Goal: Communication & Community: Answer question/provide support

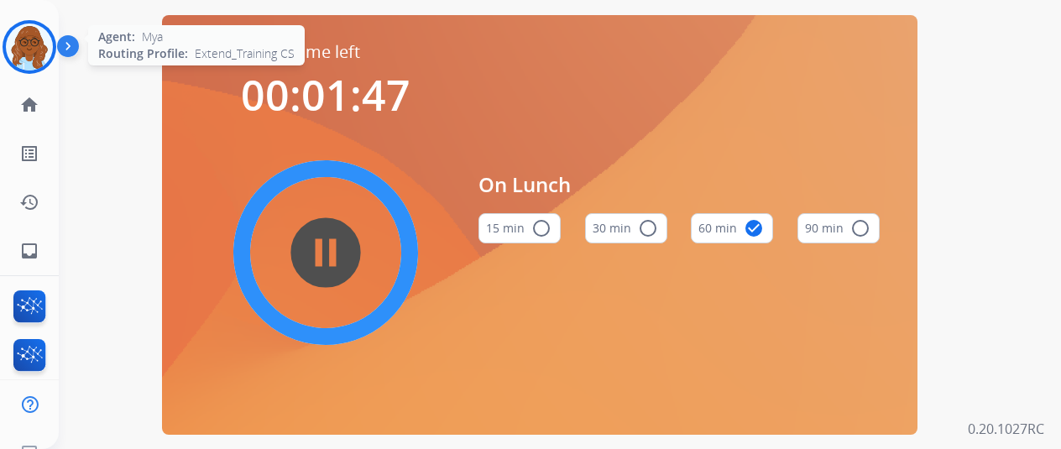
scroll to position [0, 8]
click at [26, 51] on img at bounding box center [29, 47] width 47 height 47
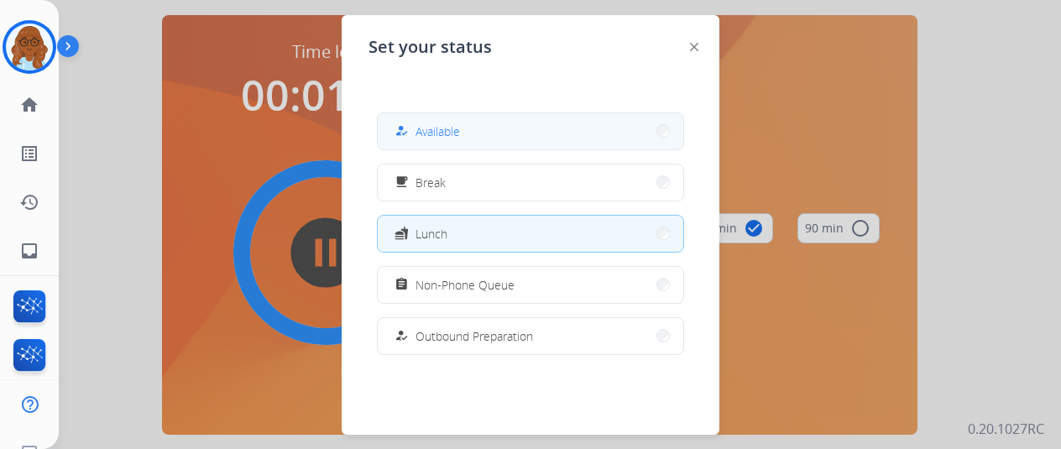
click at [406, 113] on button "how_to_reg Available" at bounding box center [531, 131] width 306 height 36
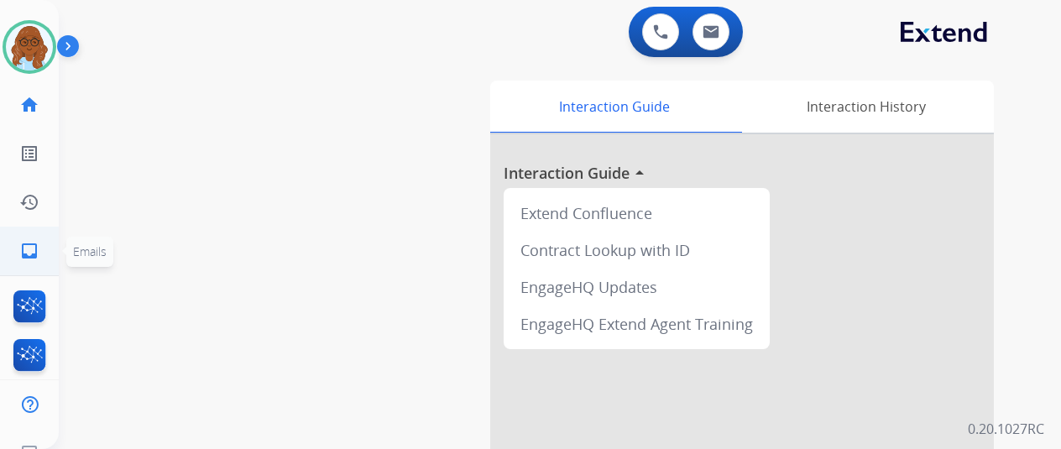
click at [19, 234] on link "inbox Emails" at bounding box center [29, 251] width 47 height 47
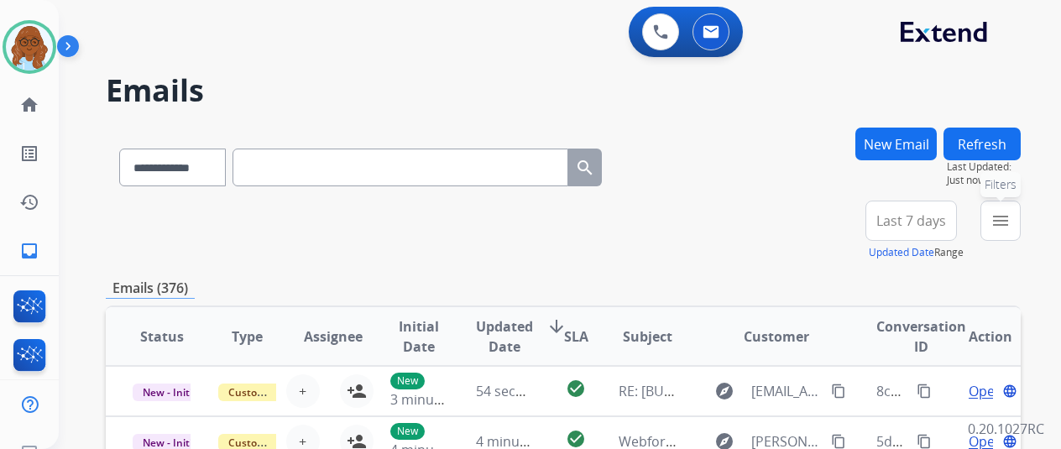
click at [1006, 210] on button "menu Filters" at bounding box center [1001, 221] width 40 height 40
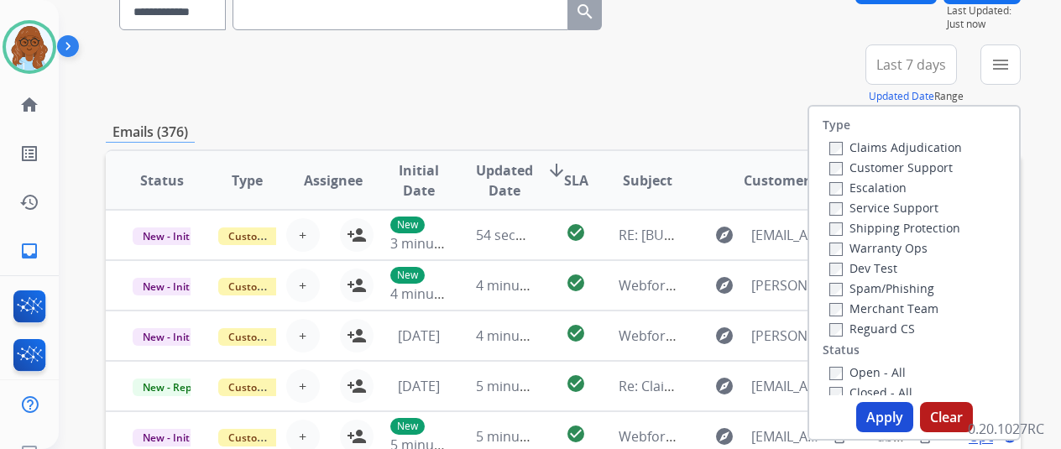
scroll to position [168, 0]
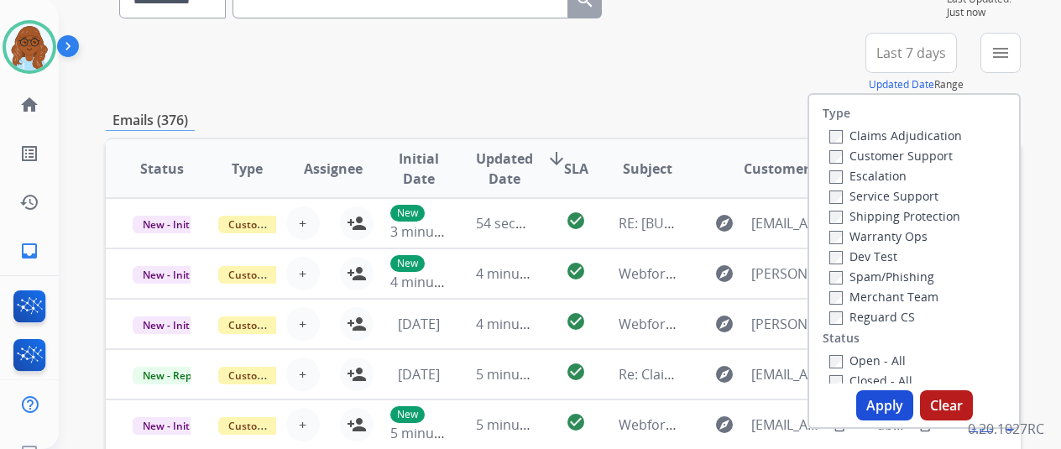
click at [846, 153] on label "Customer Support" at bounding box center [891, 156] width 123 height 16
click at [855, 220] on label "Shipping Protection" at bounding box center [895, 216] width 131 height 16
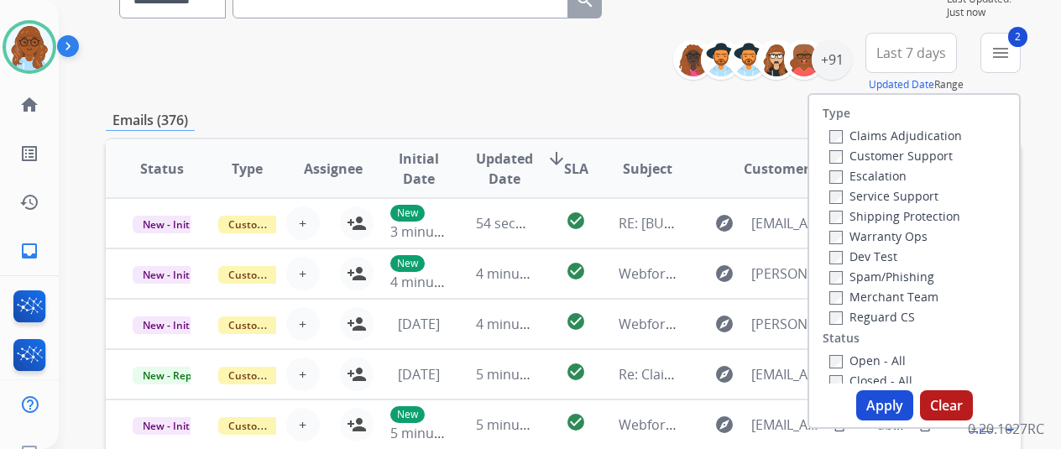
click at [853, 318] on label "Reguard CS" at bounding box center [873, 317] width 86 height 16
click at [847, 363] on label "Open - All" at bounding box center [868, 361] width 76 height 16
click at [875, 395] on button "Apply" at bounding box center [884, 405] width 57 height 30
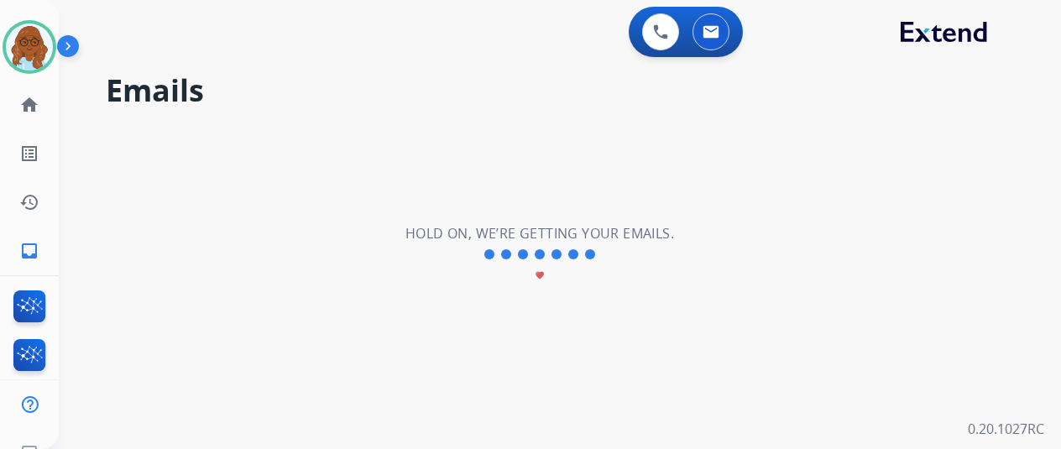
scroll to position [0, 0]
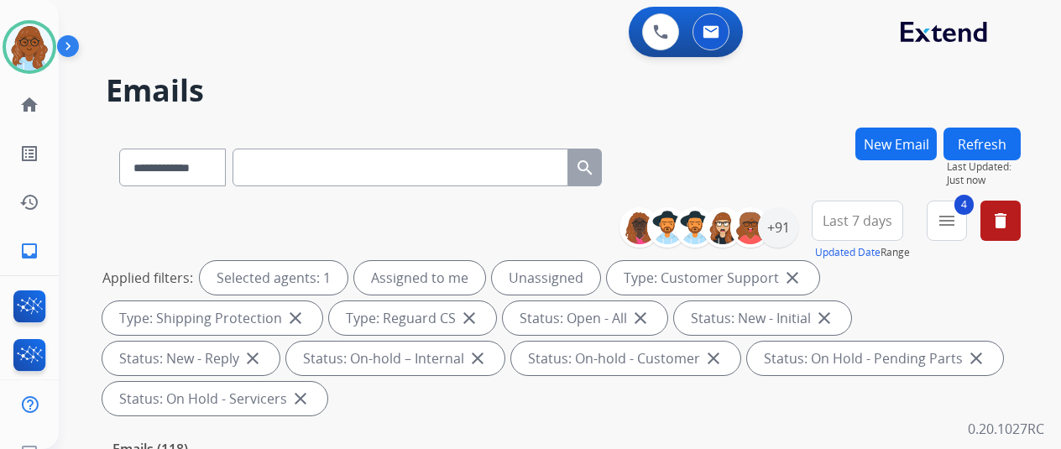
click at [855, 209] on button "Last 7 days" at bounding box center [858, 221] width 92 height 40
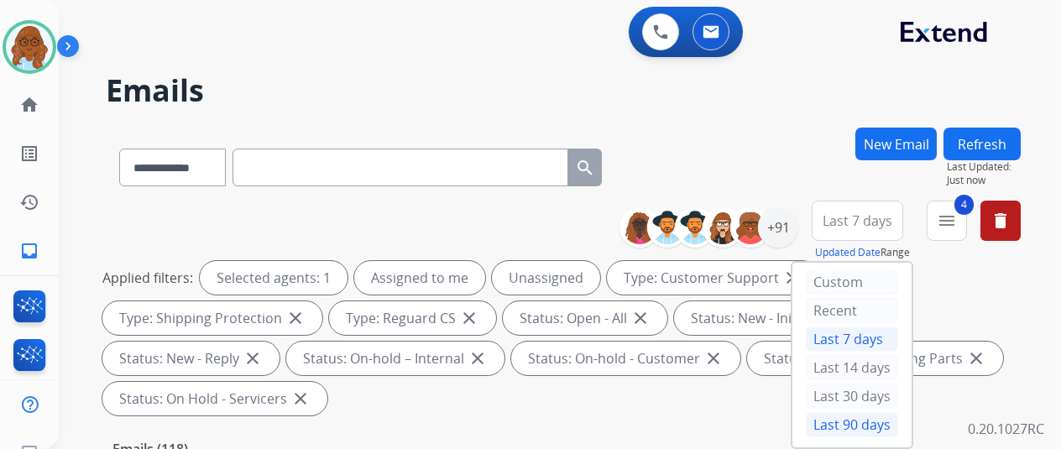
click at [851, 417] on div "Last 90 days" at bounding box center [852, 424] width 92 height 25
click at [792, 238] on div "+91" at bounding box center [778, 227] width 40 height 40
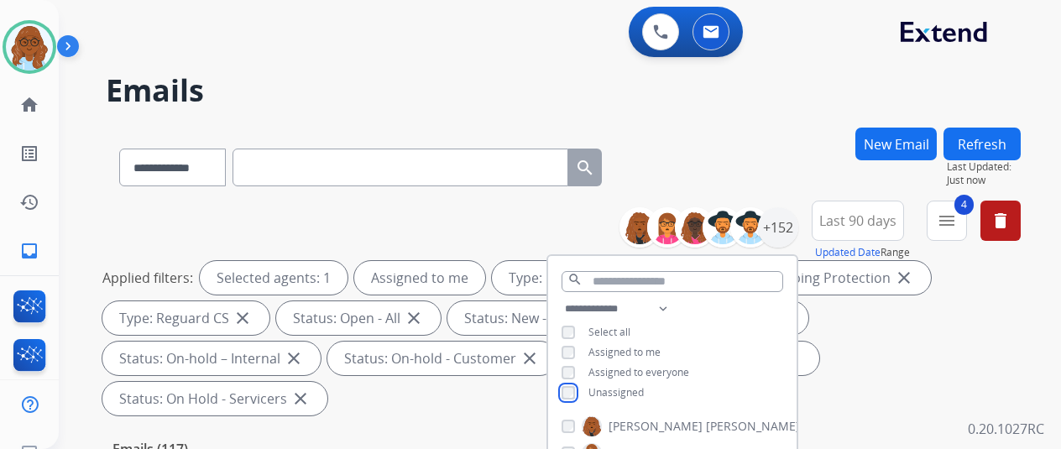
scroll to position [252, 0]
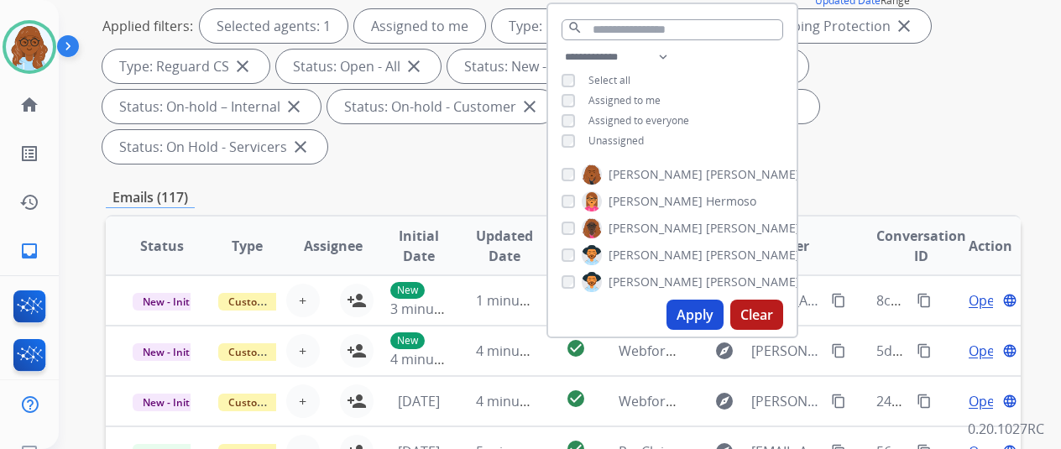
click at [700, 310] on button "Apply" at bounding box center [695, 315] width 57 height 30
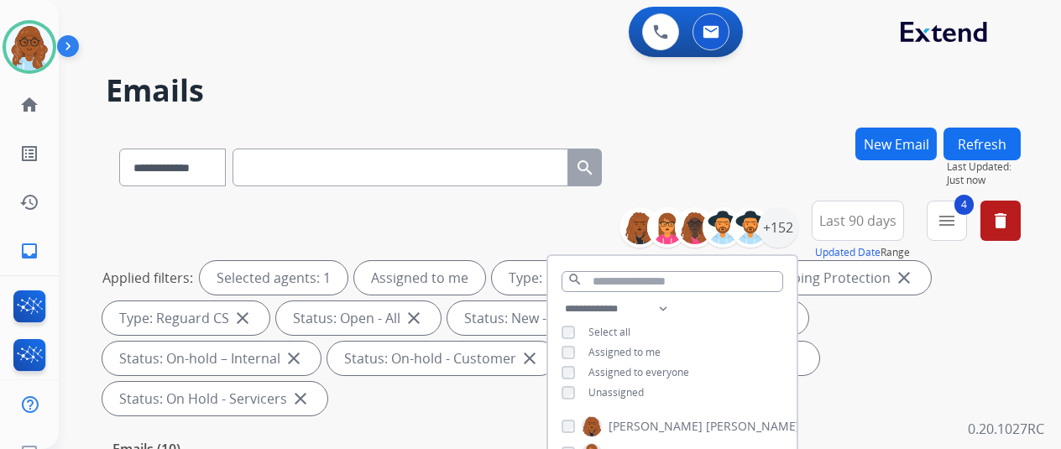
click at [776, 160] on div "**********" at bounding box center [563, 164] width 915 height 73
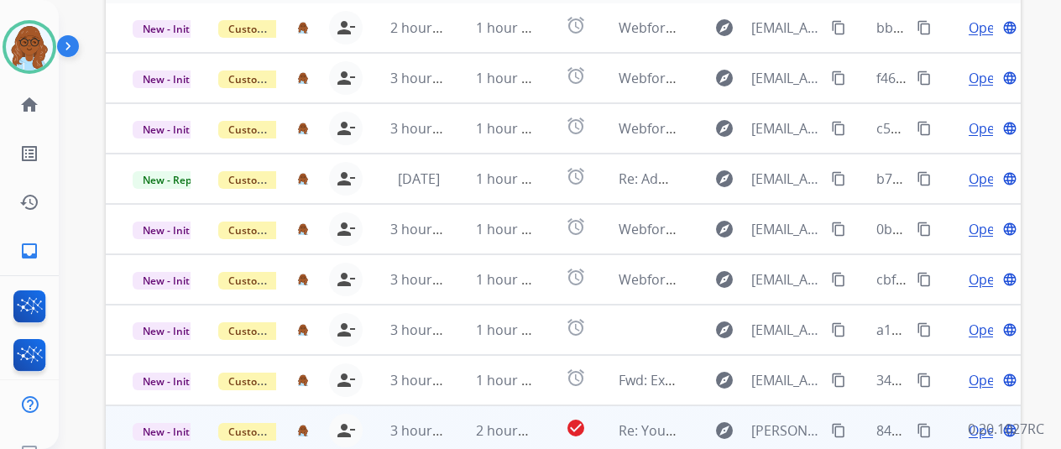
scroll to position [613, 0]
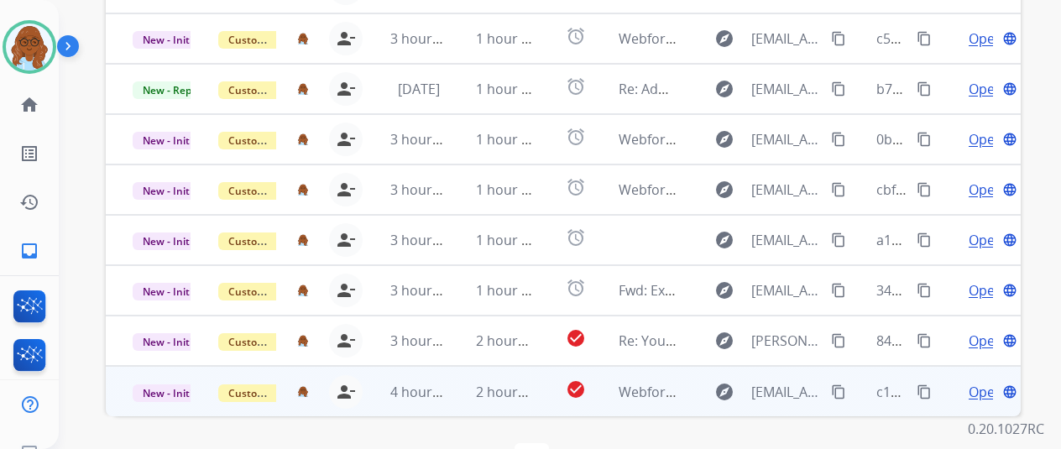
click at [972, 382] on span "Open" at bounding box center [986, 392] width 34 height 20
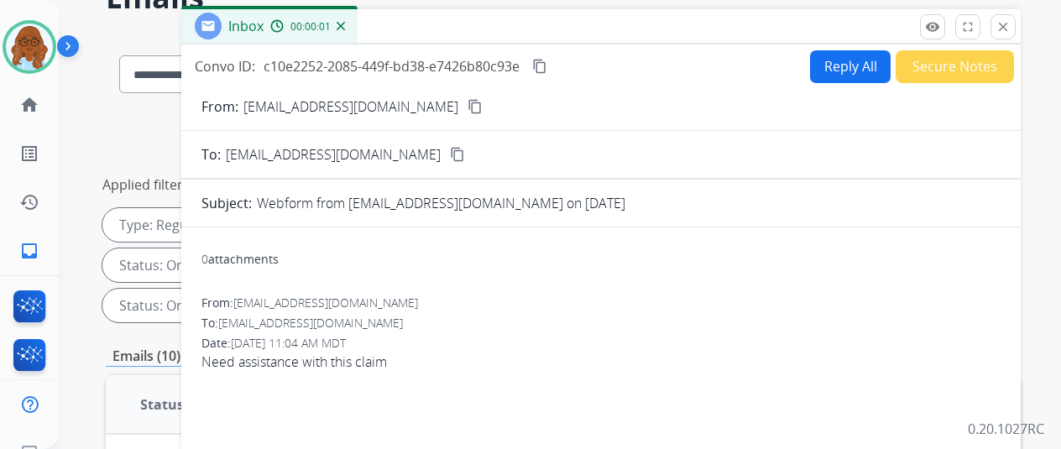
scroll to position [25, 0]
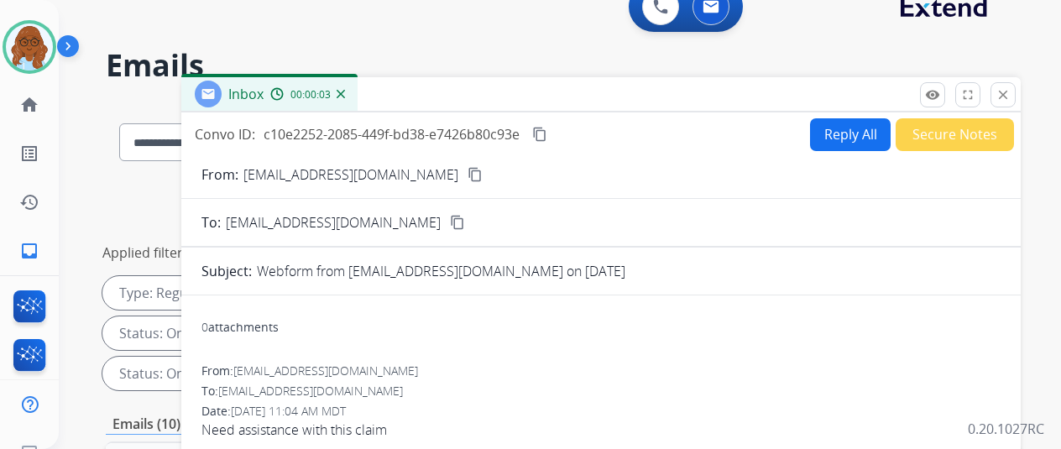
click at [468, 171] on mat-icon "content_copy" at bounding box center [475, 174] width 15 height 15
click at [864, 136] on button "Reply All" at bounding box center [850, 134] width 81 height 33
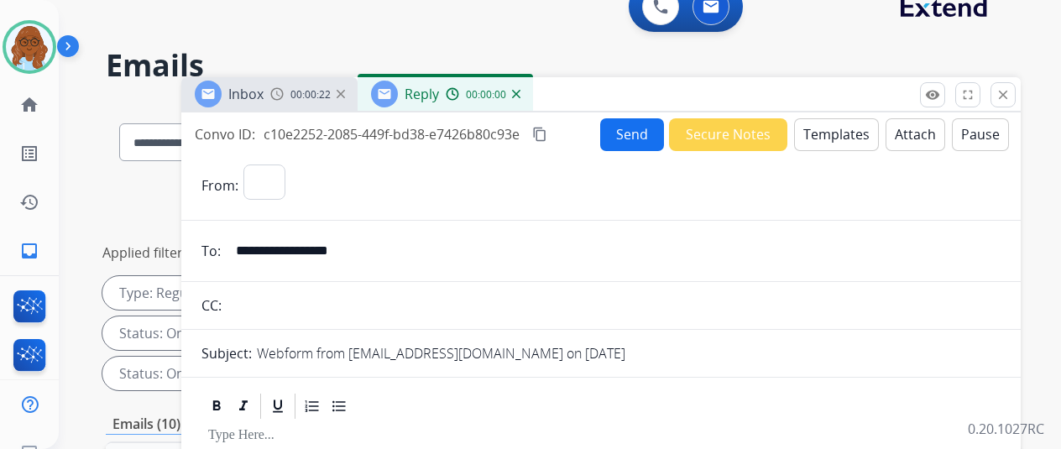
select select "**********"
click at [886, 129] on button "Attach" at bounding box center [916, 134] width 60 height 33
click at [830, 135] on button "Templates" at bounding box center [836, 134] width 85 height 33
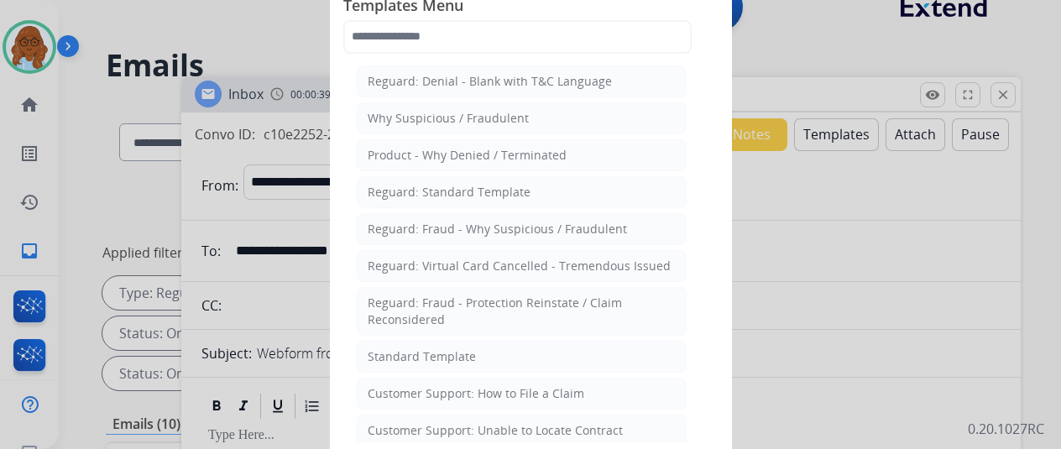
drag, startPoint x: 396, startPoint y: 349, endPoint x: 414, endPoint y: 345, distance: 18.1
click at [397, 348] on div "Standard Template" at bounding box center [422, 356] width 108 height 17
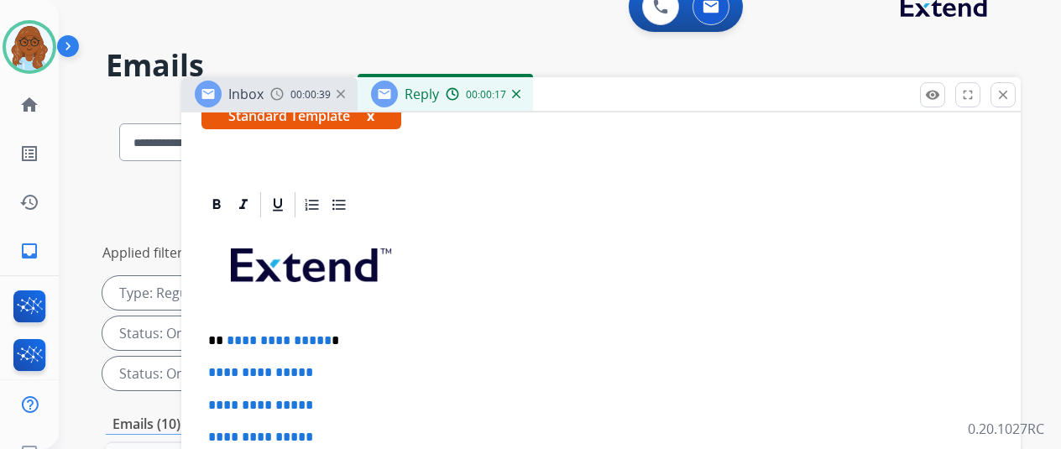
scroll to position [365, 0]
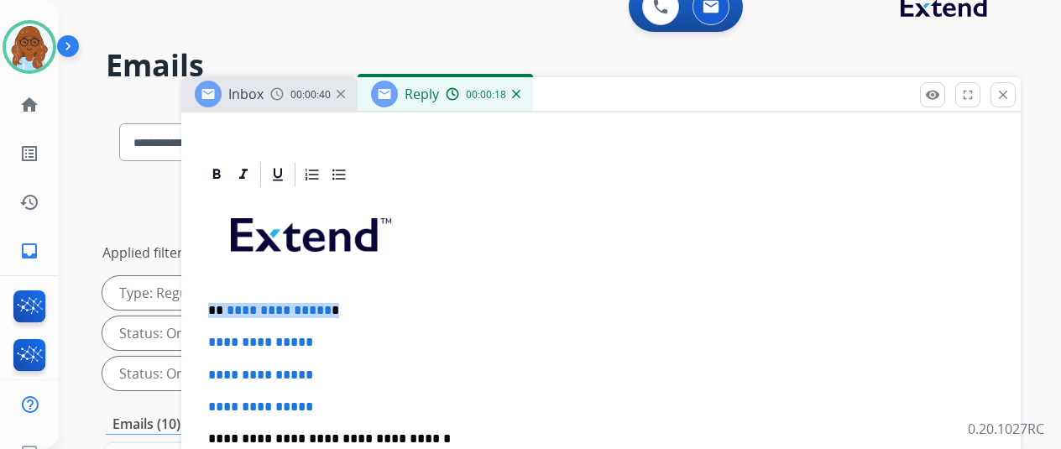
drag, startPoint x: 347, startPoint y: 277, endPoint x: 206, endPoint y: 276, distance: 141.1
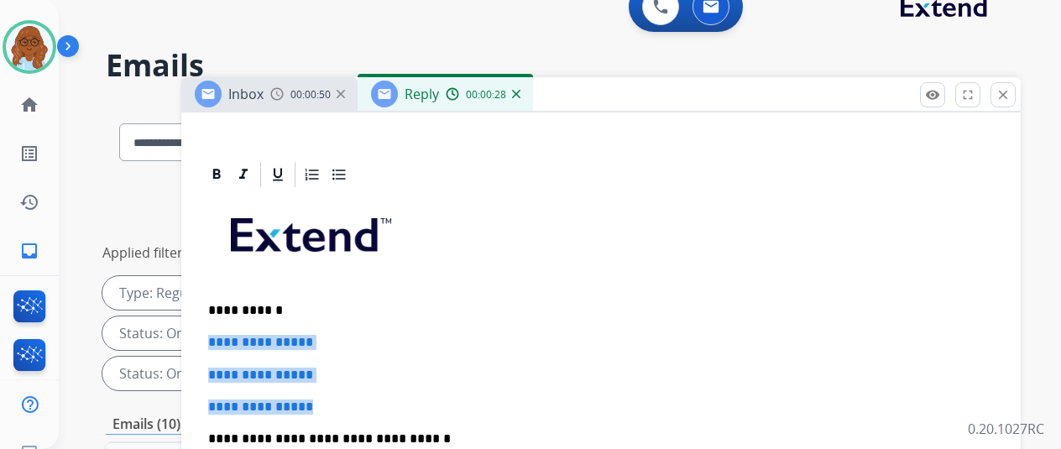
drag, startPoint x: 319, startPoint y: 372, endPoint x: 208, endPoint y: 303, distance: 130.5
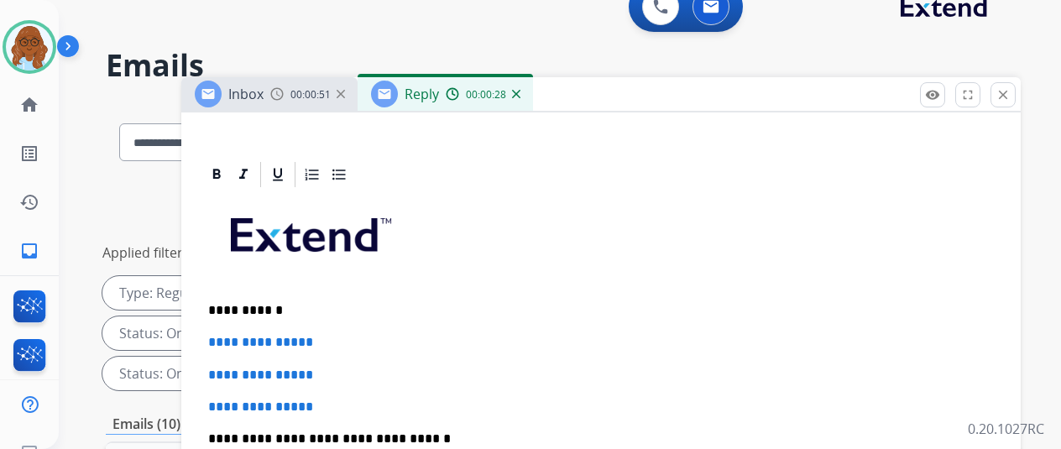
scroll to position [90, 0]
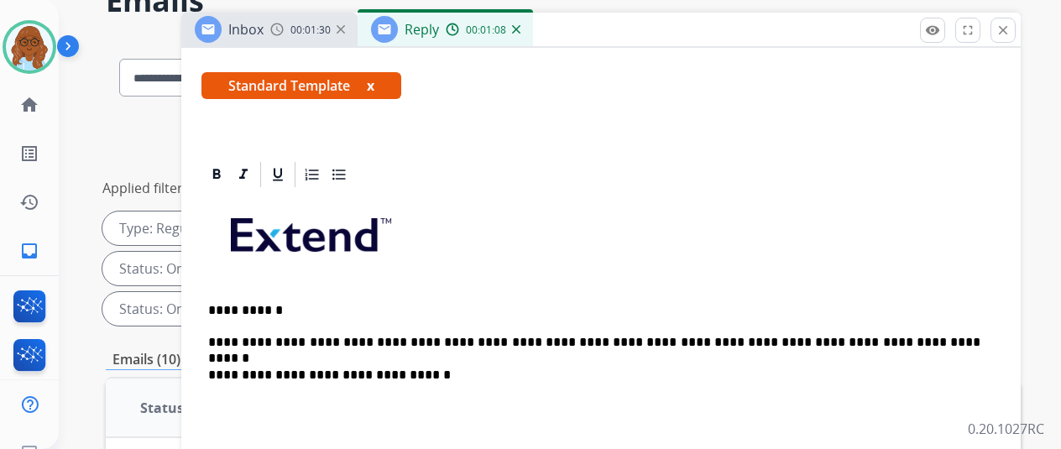
drag, startPoint x: 209, startPoint y: 421, endPoint x: 286, endPoint y: 449, distance: 82.4
click at [210, 421] on div "**********" at bounding box center [601, 446] width 799 height 513
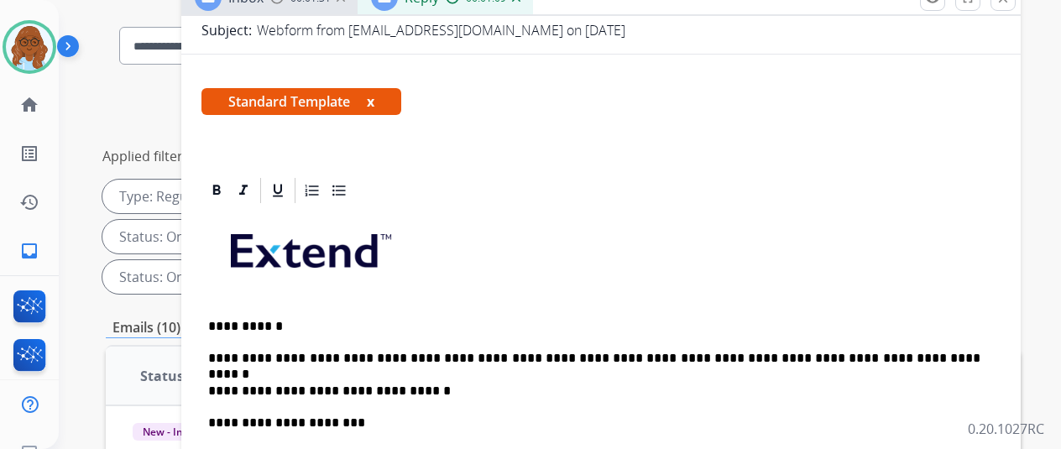
scroll to position [138, 0]
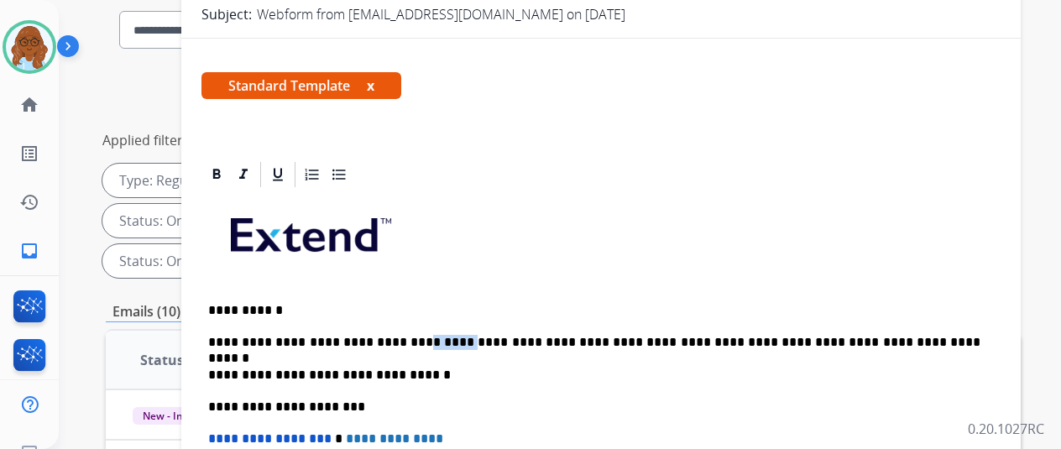
drag, startPoint x: 450, startPoint y: 314, endPoint x: 404, endPoint y: 312, distance: 46.2
click at [404, 335] on p "**********" at bounding box center [594, 342] width 773 height 15
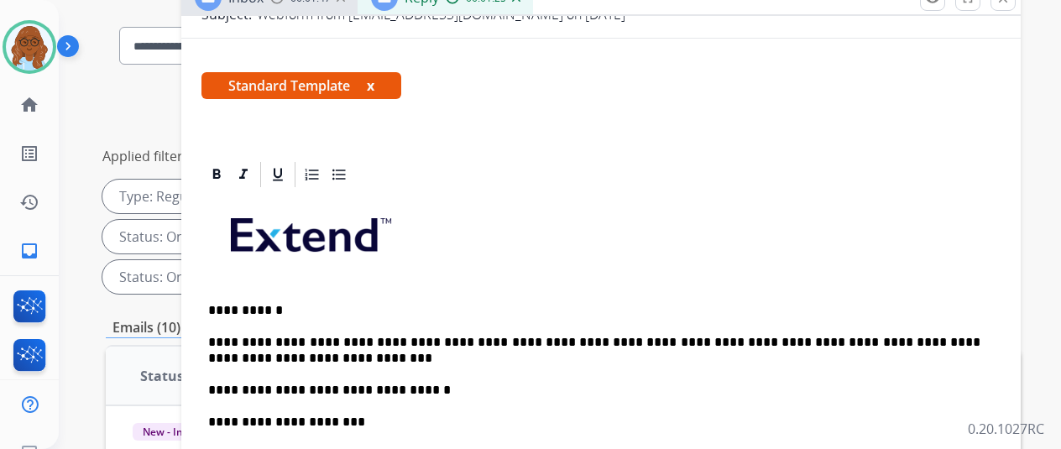
click at [375, 76] on button "x" at bounding box center [371, 86] width 8 height 20
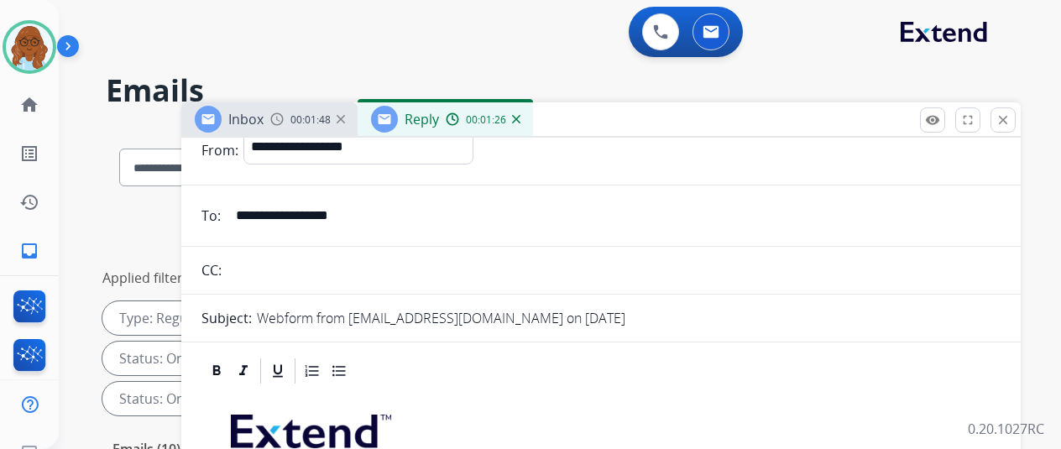
scroll to position [0, 0]
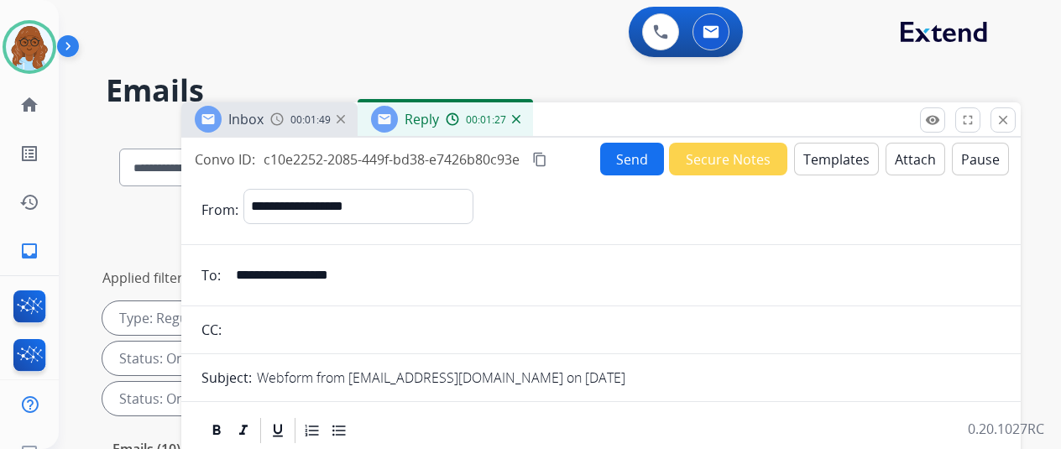
click at [547, 157] on mat-icon "content_copy" at bounding box center [539, 159] width 15 height 15
click at [636, 160] on button "Send" at bounding box center [632, 159] width 64 height 33
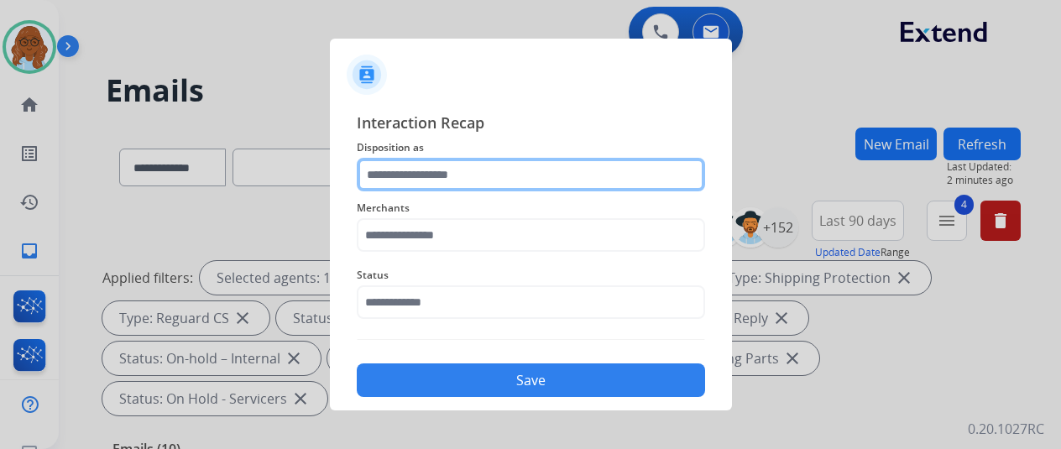
click at [462, 172] on input "text" at bounding box center [531, 175] width 348 height 34
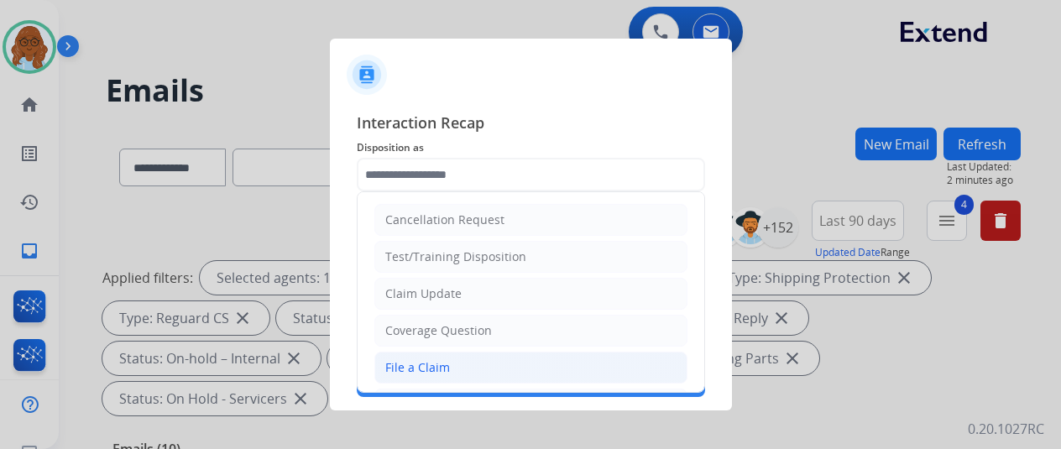
click at [405, 359] on div "File a Claim" at bounding box center [417, 367] width 65 height 17
type input "**********"
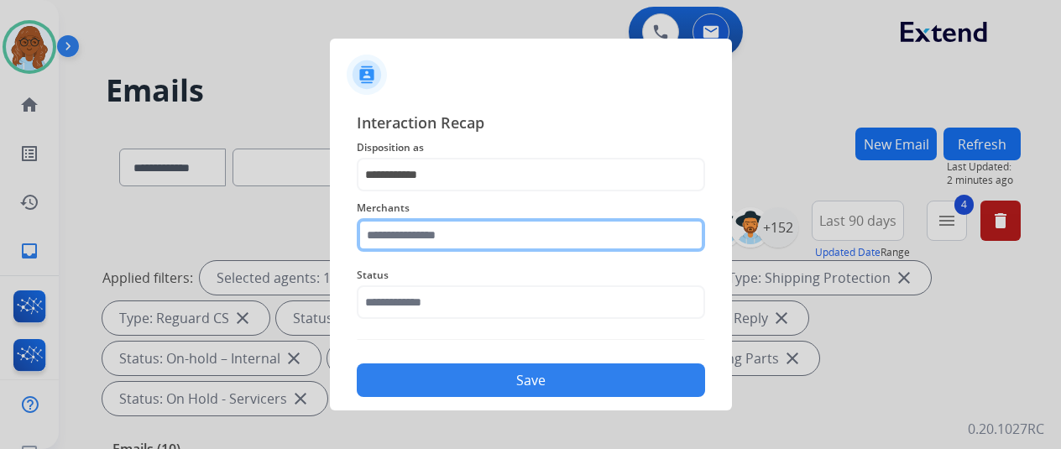
click at [393, 227] on input "text" at bounding box center [531, 235] width 348 height 34
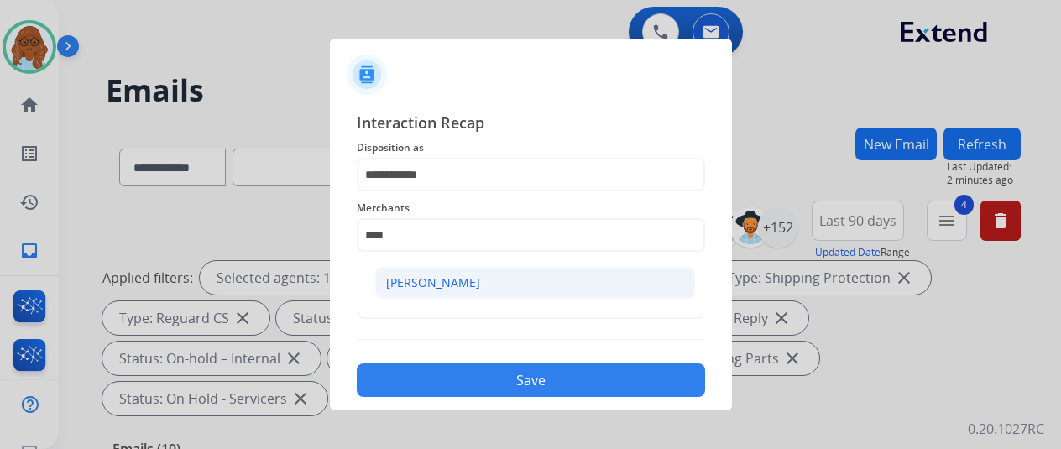
click at [440, 270] on li "[PERSON_NAME]" at bounding box center [535, 283] width 320 height 32
type input "**********"
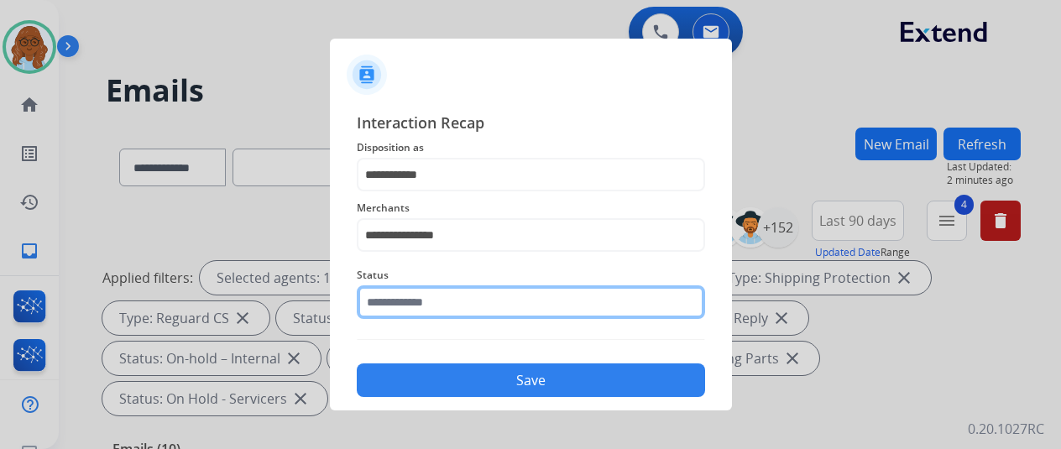
click at [433, 290] on input "text" at bounding box center [531, 302] width 348 height 34
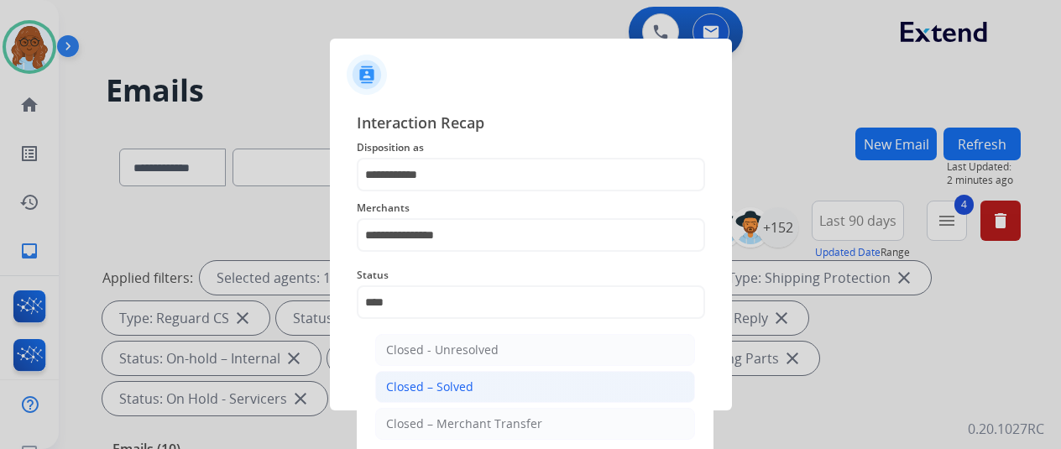
click at [433, 382] on div "Closed – Solved" at bounding box center [429, 387] width 87 height 17
type input "**********"
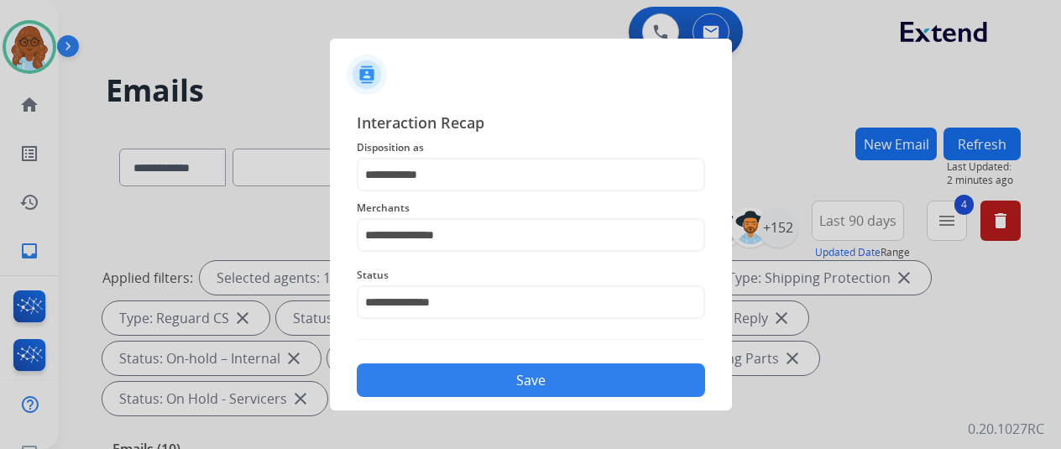
click at [490, 384] on button "Save" at bounding box center [531, 381] width 348 height 34
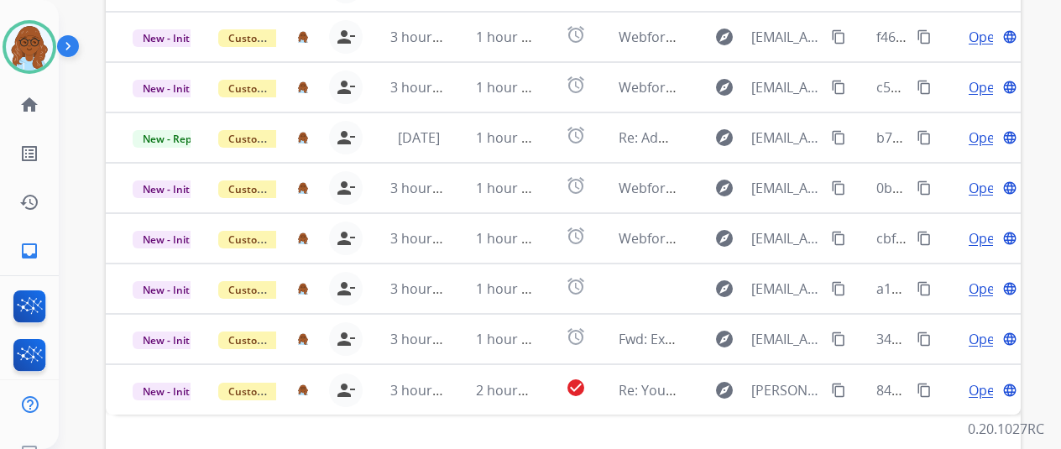
scroll to position [613, 0]
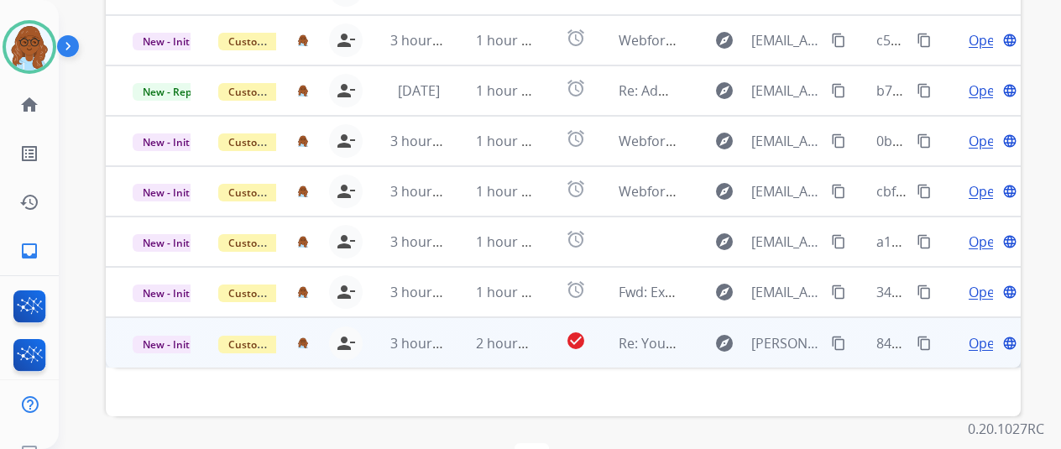
click at [969, 333] on span "Open" at bounding box center [986, 343] width 34 height 20
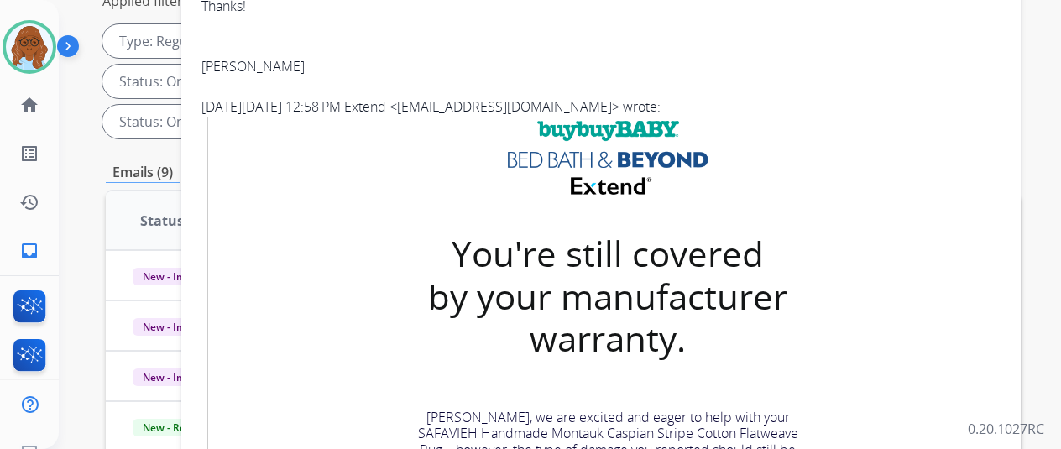
scroll to position [588, 0]
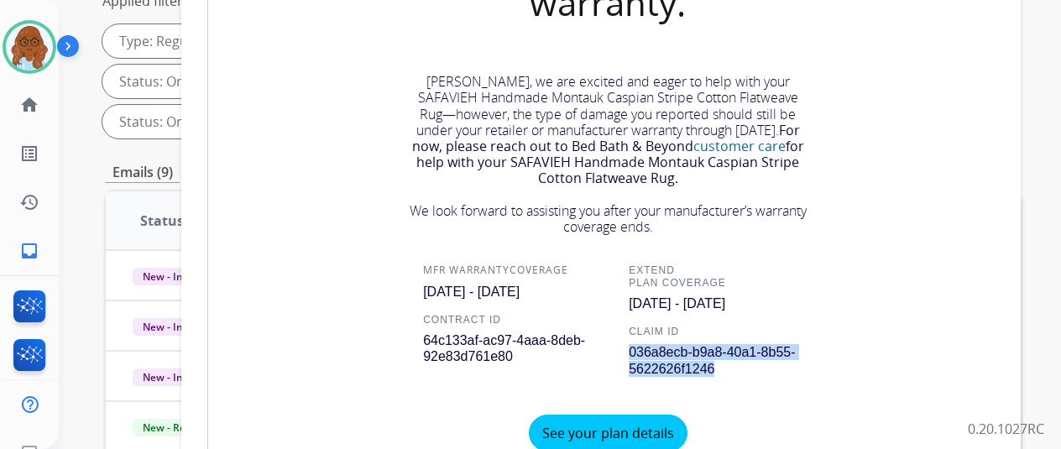
drag, startPoint x: 722, startPoint y: 387, endPoint x: 629, endPoint y: 375, distance: 93.9
click at [629, 375] on p "036a8ecb-b9a8-40a1-8b55-5622626f1246" at bounding box center [721, 357] width 185 height 39
copy span "036a8ecb-b9a8-40a1-8b55-5622626f1246"
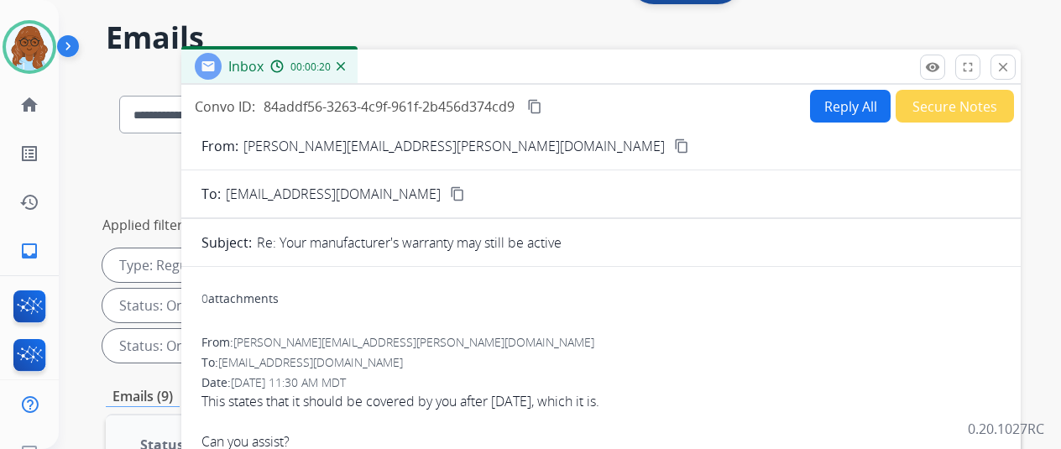
scroll to position [0, 0]
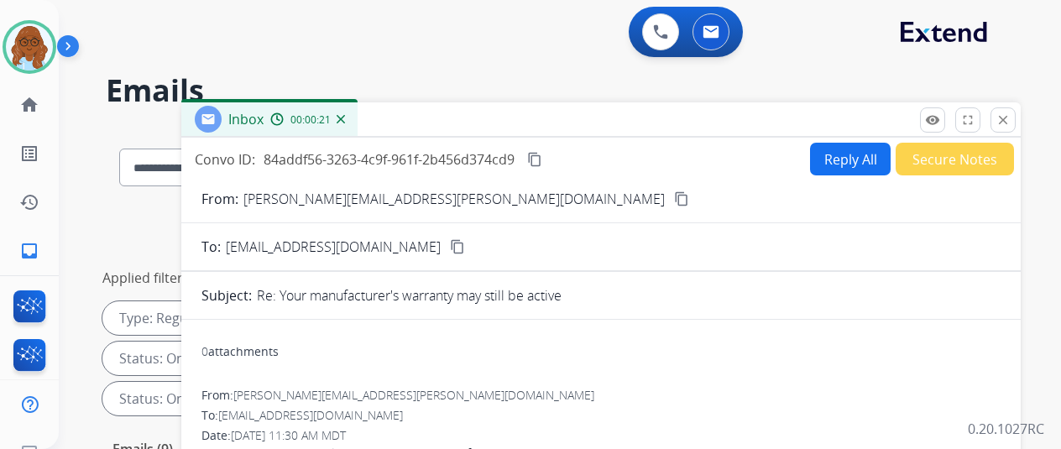
click at [826, 167] on button "Reply All" at bounding box center [850, 159] width 81 height 33
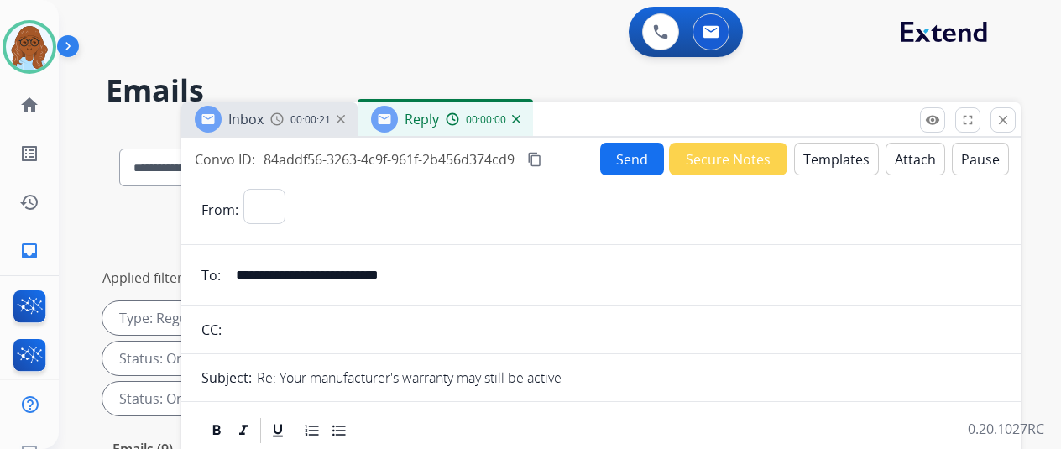
select select "**********"
click at [542, 163] on mat-icon "content_copy" at bounding box center [534, 159] width 15 height 15
click at [839, 164] on button "Templates" at bounding box center [836, 159] width 85 height 33
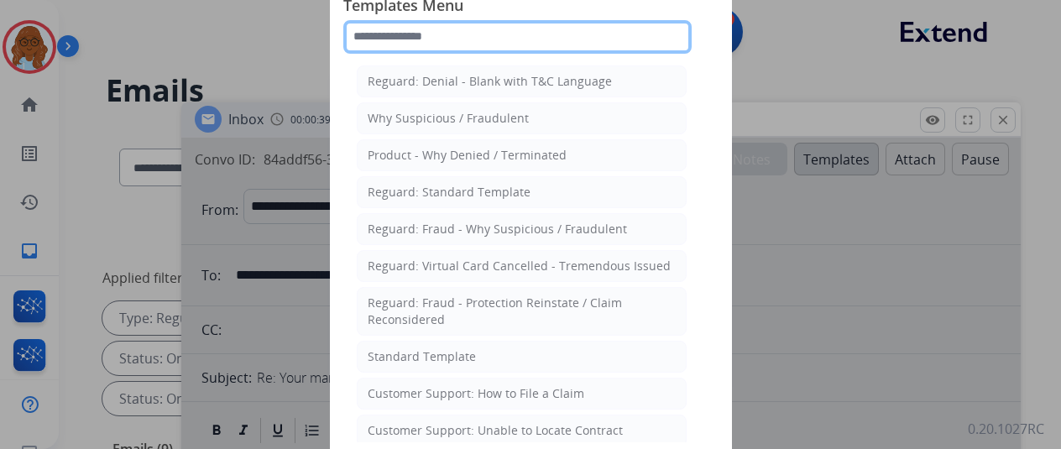
click at [448, 36] on input "text" at bounding box center [517, 37] width 348 height 34
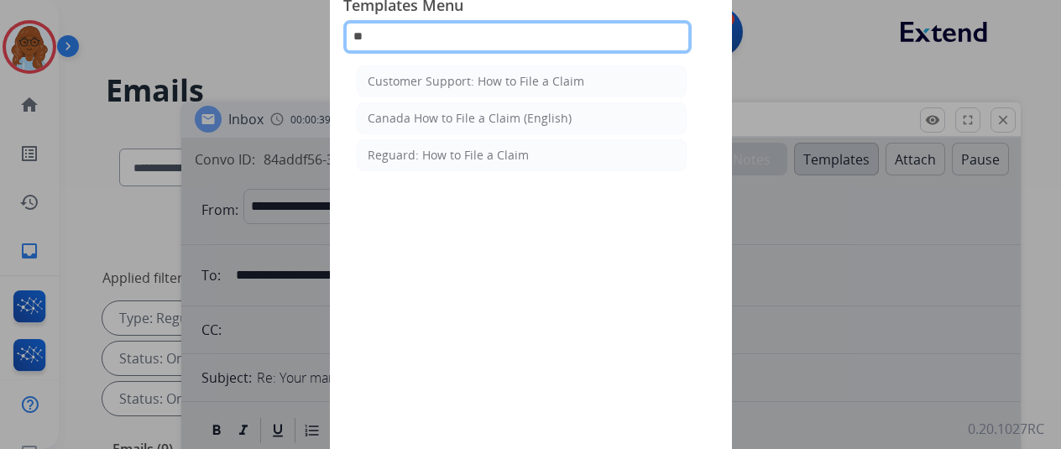
type input "*"
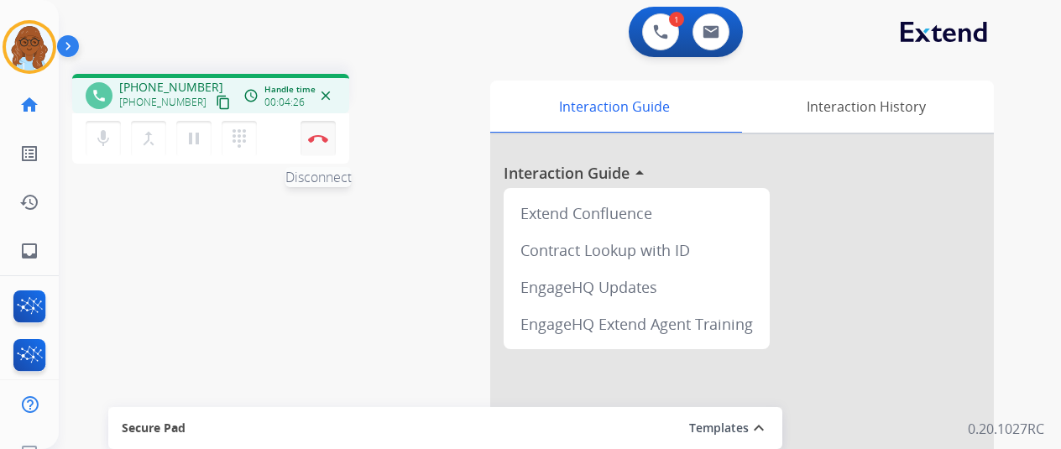
click at [309, 137] on img at bounding box center [318, 138] width 20 height 8
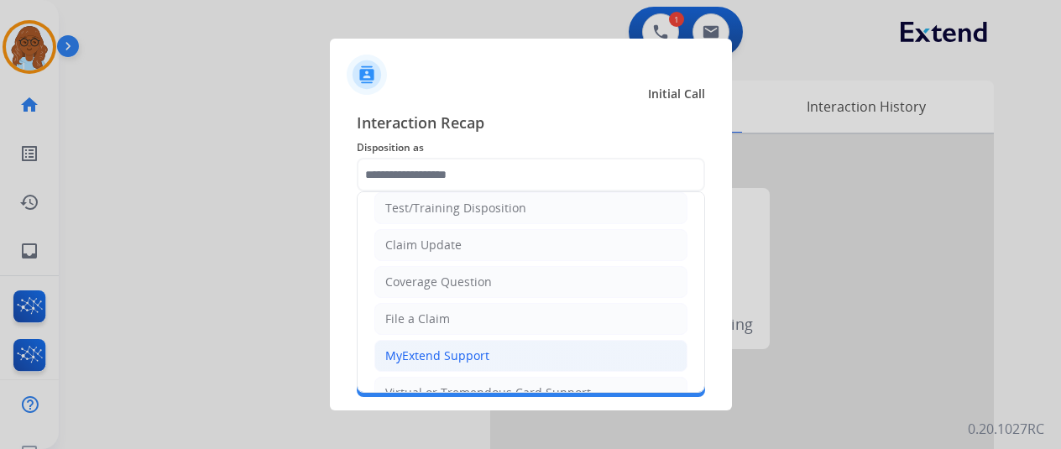
scroll to position [84, 0]
click at [469, 349] on div "Virtual or Tremendous Card Support" at bounding box center [488, 357] width 206 height 17
type input "**********"
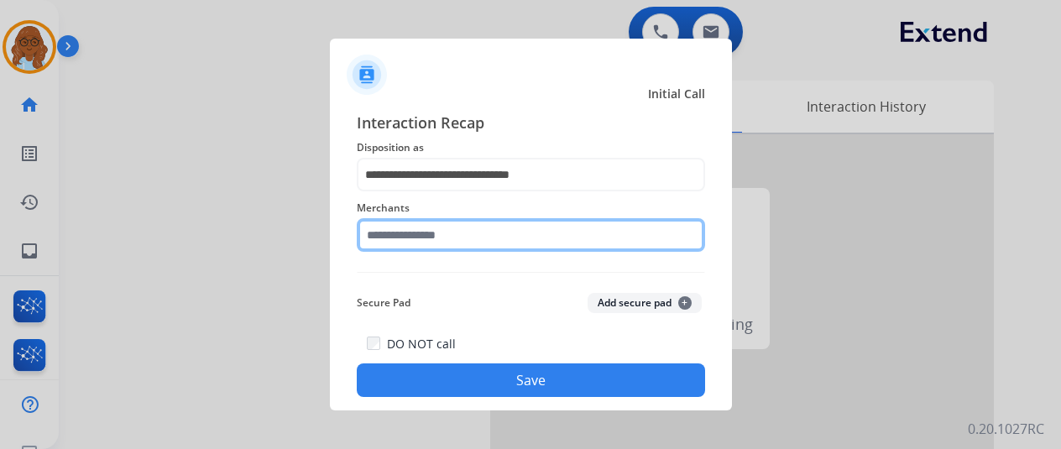
click at [465, 238] on input "text" at bounding box center [531, 235] width 348 height 34
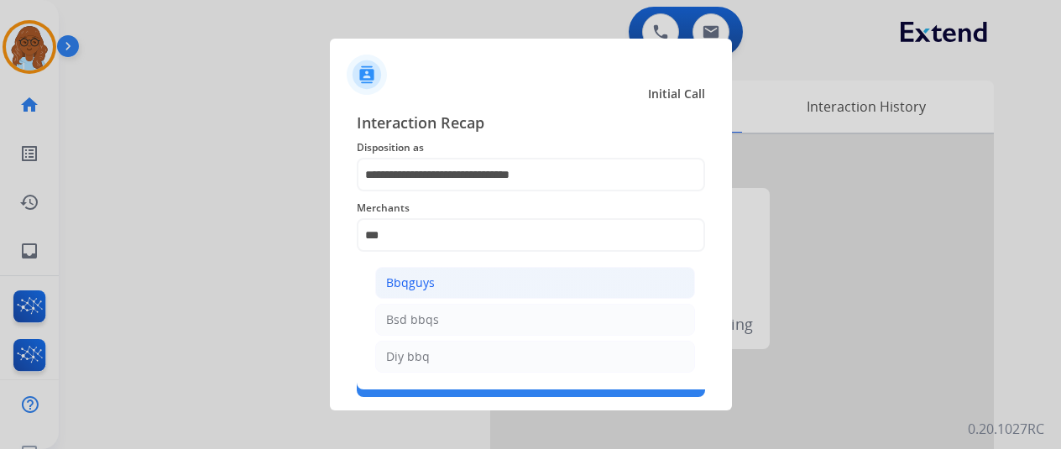
click at [511, 285] on li "Bbqguys" at bounding box center [535, 283] width 320 height 32
type input "*******"
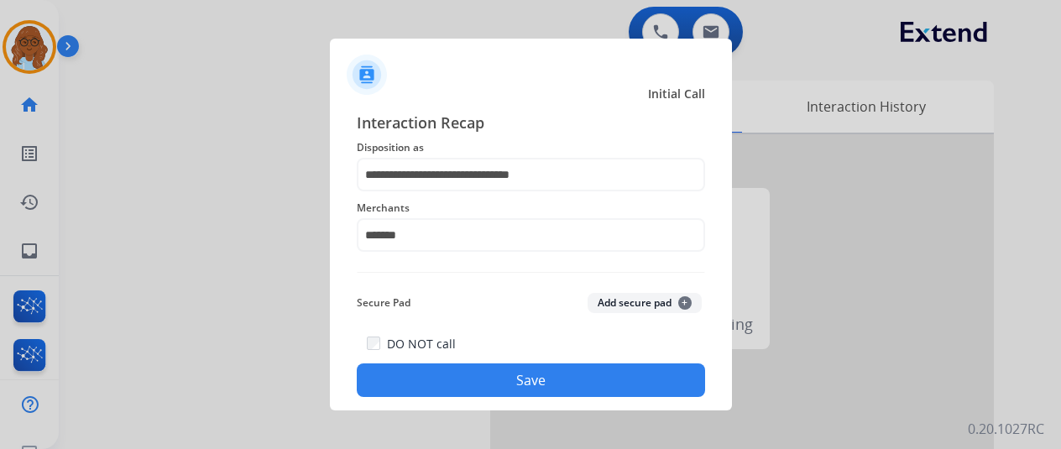
click at [559, 382] on button "Save" at bounding box center [531, 381] width 348 height 34
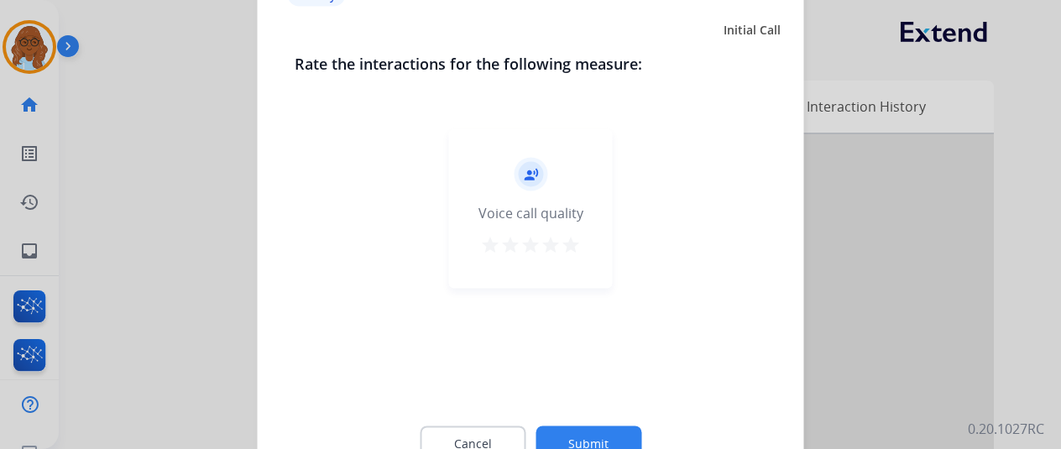
click at [561, 238] on mat-icon "star" at bounding box center [571, 244] width 20 height 20
click at [579, 425] on div "Cancel Submit" at bounding box center [531, 444] width 473 height 76
click at [605, 448] on html "Outbound call Quit Outbound call Quit Survey close Initial Call Rate the intera…" at bounding box center [530, 224] width 1061 height 449
click at [607, 433] on button "Submit" at bounding box center [589, 443] width 106 height 35
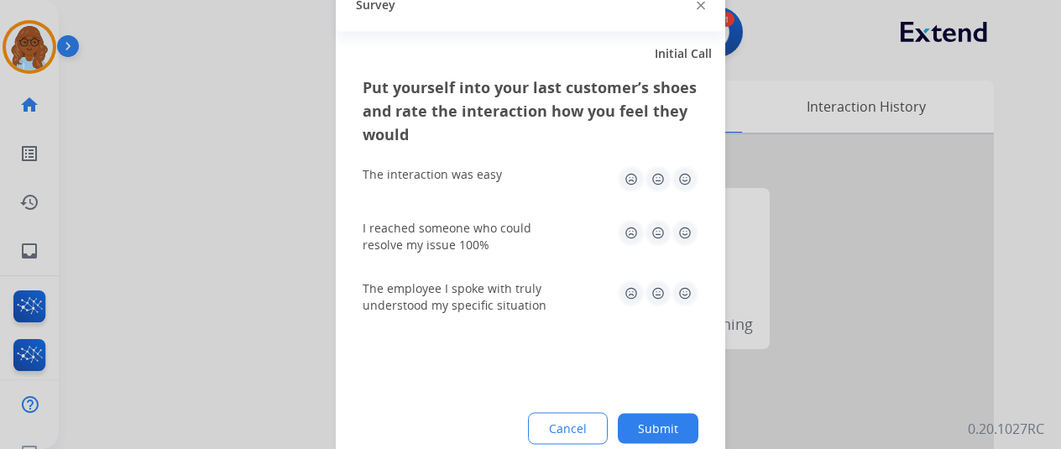
click at [673, 184] on img at bounding box center [685, 178] width 27 height 27
click at [686, 233] on img at bounding box center [685, 232] width 27 height 27
click at [680, 288] on img at bounding box center [685, 293] width 27 height 27
click at [654, 423] on button "Submit" at bounding box center [658, 428] width 81 height 30
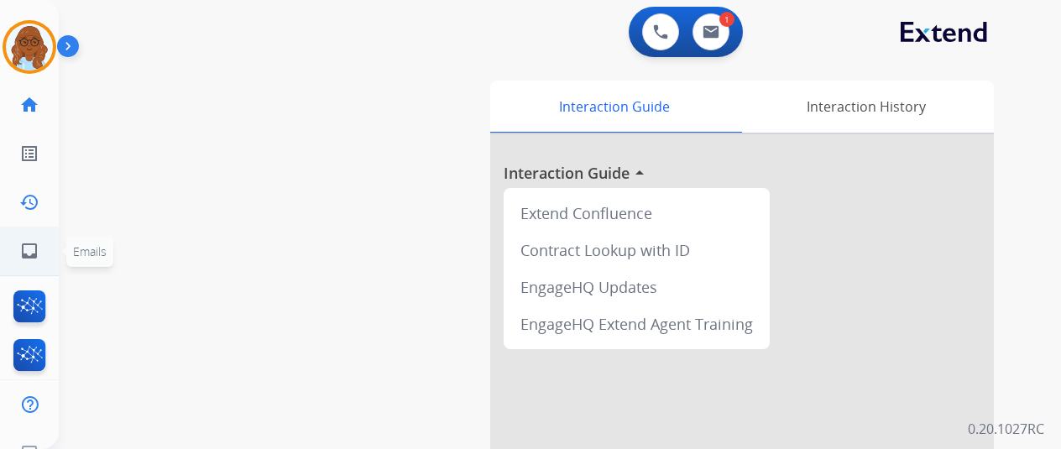
click at [35, 238] on link "inbox Emails" at bounding box center [29, 251] width 47 height 47
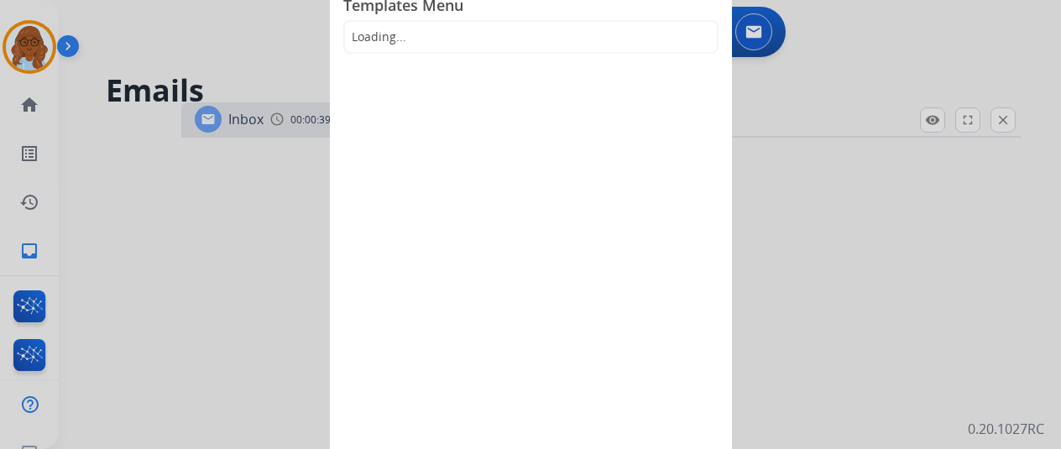
select select "**********"
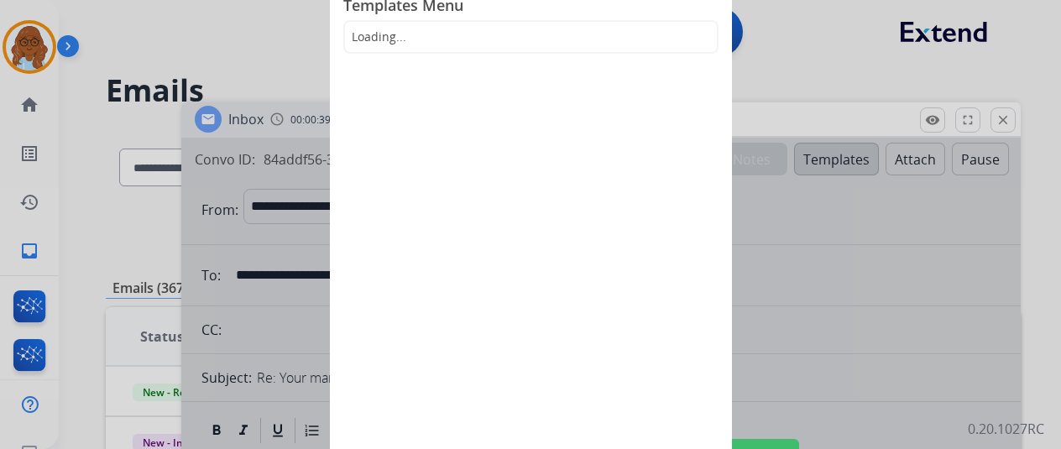
click at [826, 245] on div at bounding box center [530, 224] width 1061 height 449
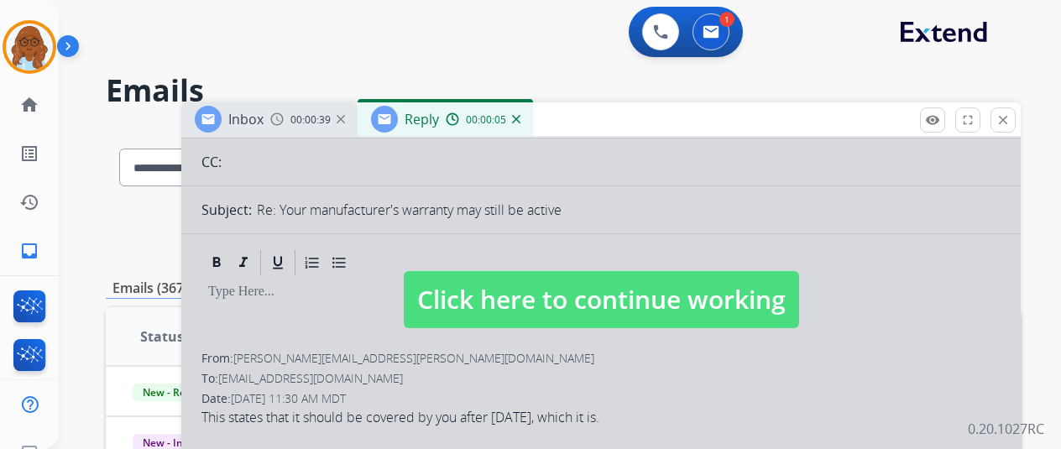
click at [507, 251] on div at bounding box center [601, 283] width 840 height 627
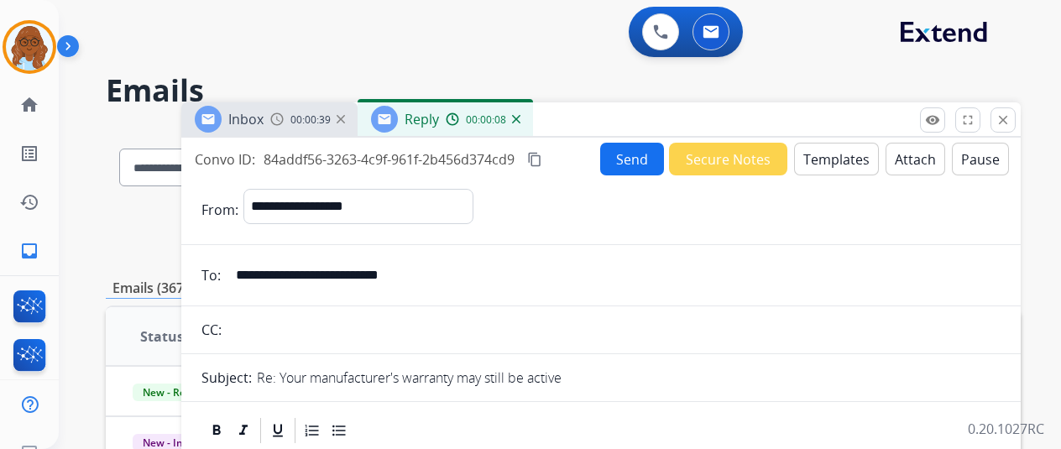
click at [831, 164] on button "Templates" at bounding box center [836, 159] width 85 height 33
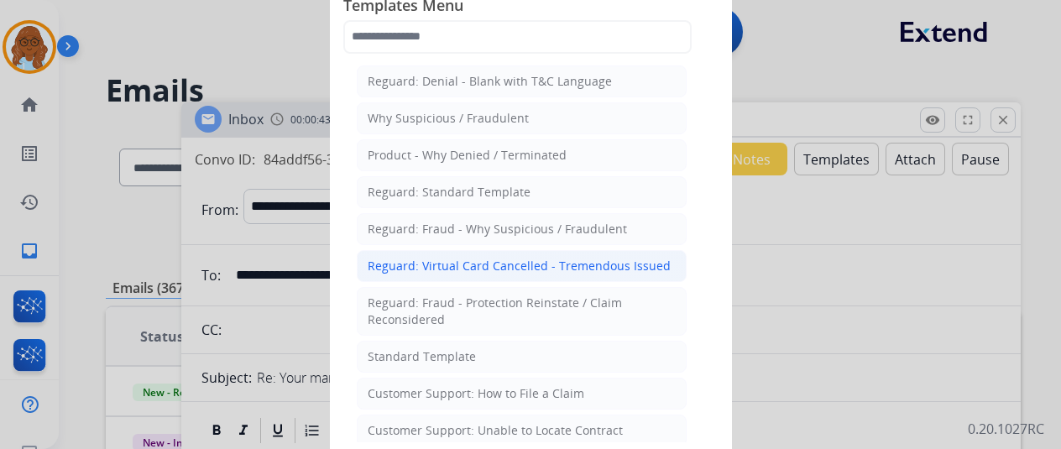
scroll to position [336, 0]
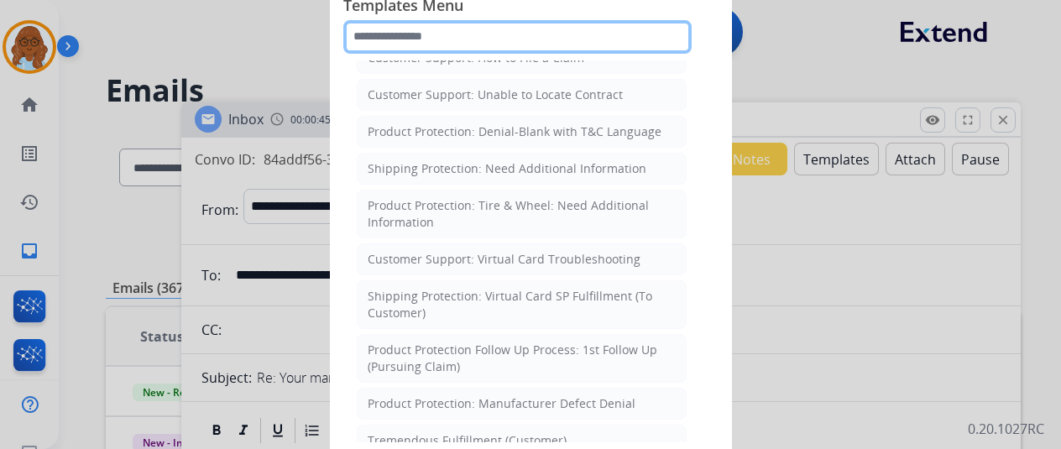
click at [435, 46] on input "text" at bounding box center [517, 37] width 348 height 34
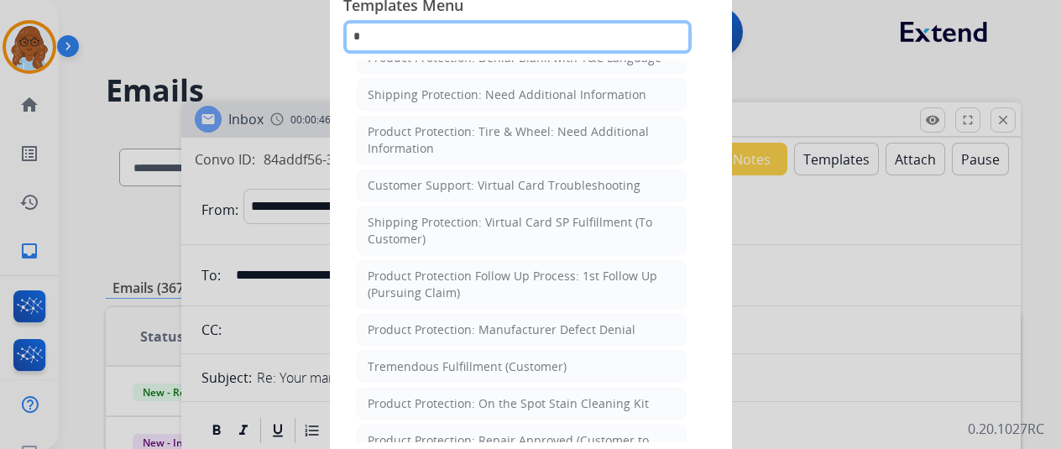
scroll to position [263, 0]
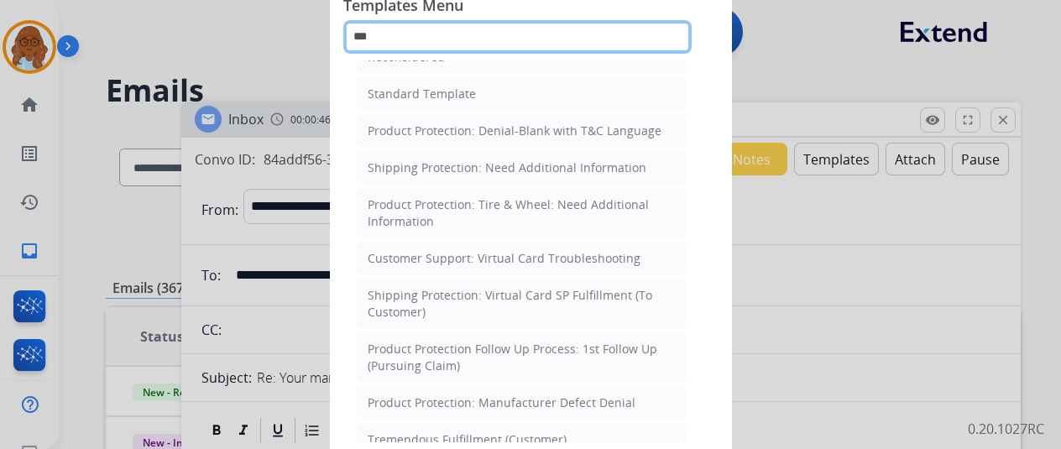
type input "****"
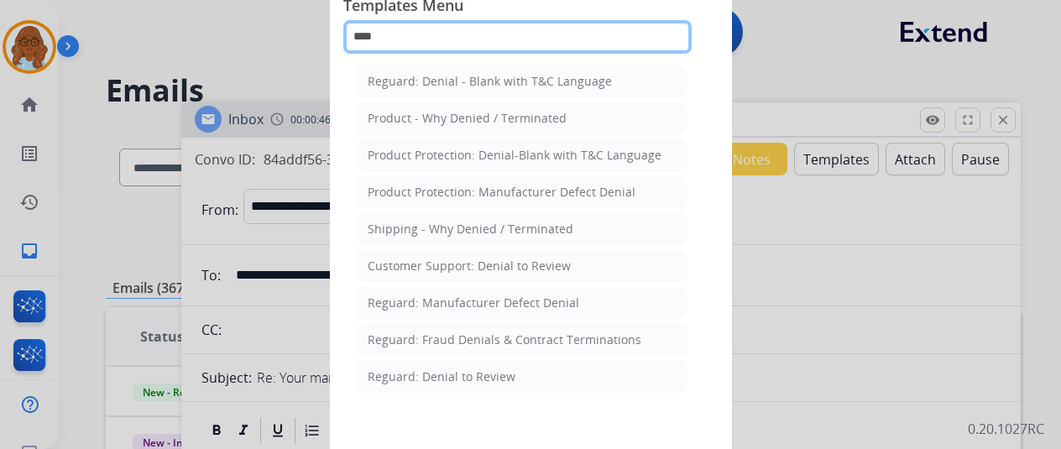
scroll to position [0, 0]
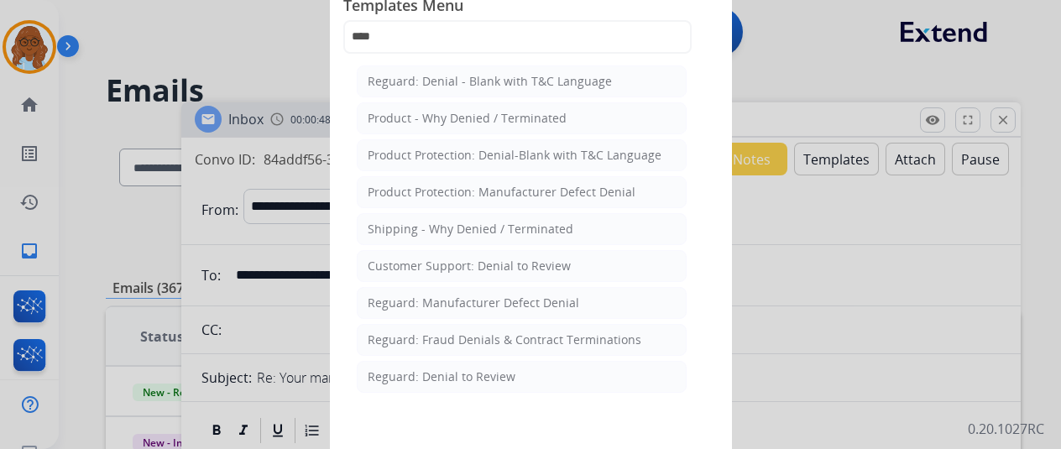
click at [467, 147] on div "Product Protection: Denial-Blank with T&C Language" at bounding box center [515, 155] width 294 height 17
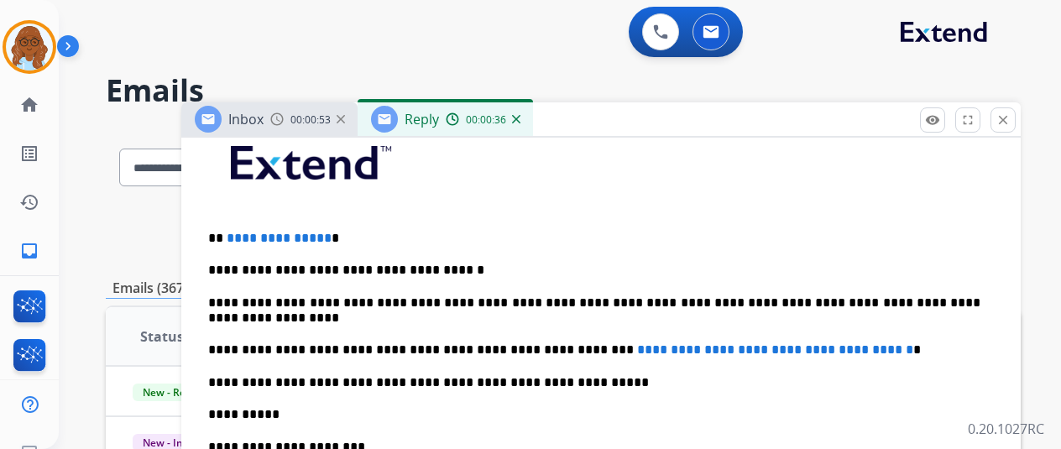
scroll to position [312, 0]
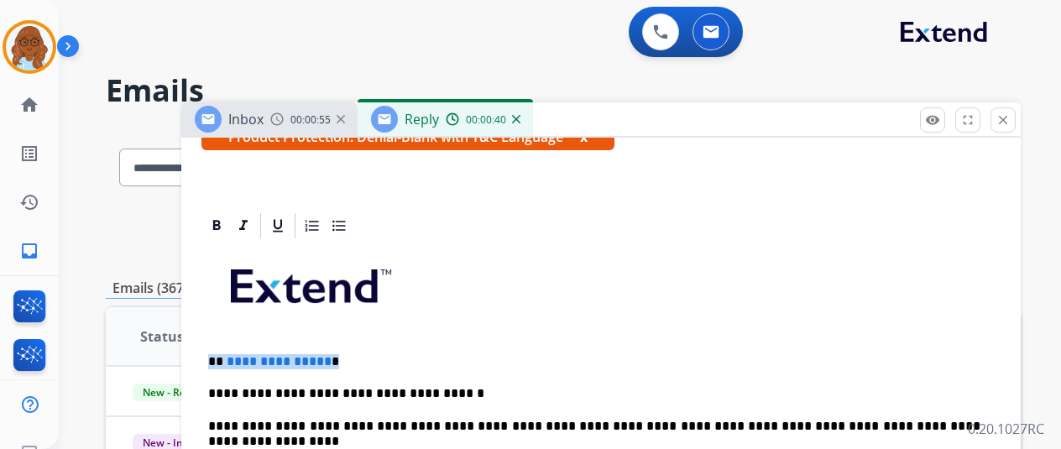
drag, startPoint x: 336, startPoint y: 343, endPoint x: 200, endPoint y: 355, distance: 136.5
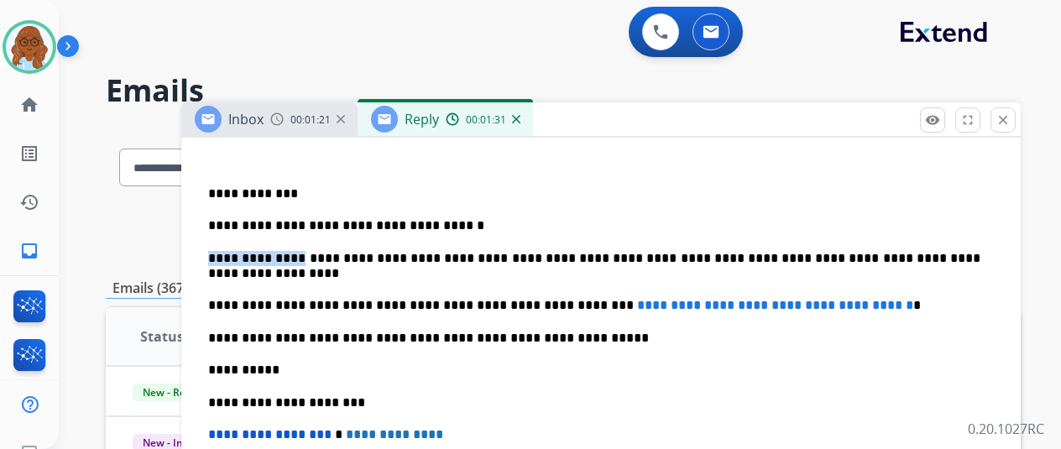
drag, startPoint x: 308, startPoint y: 253, endPoint x: 192, endPoint y: 251, distance: 115.9
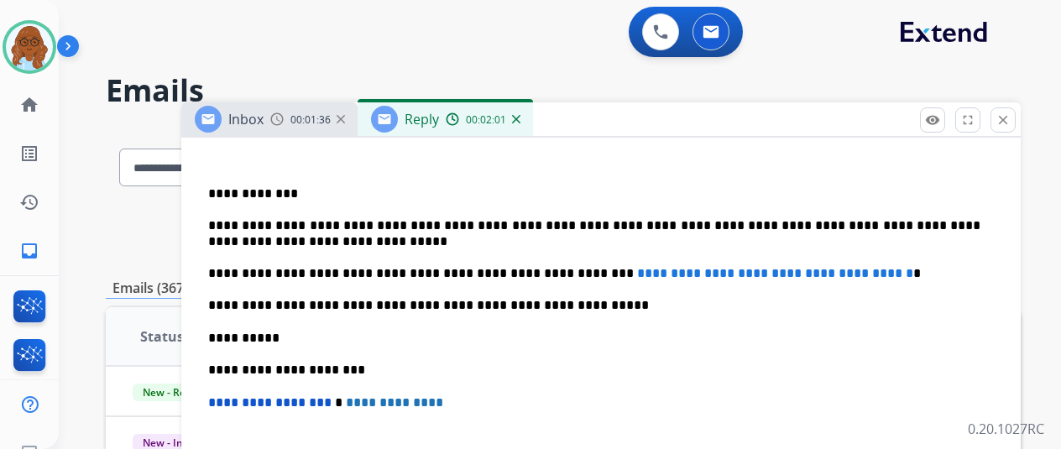
drag, startPoint x: 558, startPoint y: 217, endPoint x: 565, endPoint y: 230, distance: 14.7
click at [558, 218] on p "**********" at bounding box center [594, 233] width 773 height 31
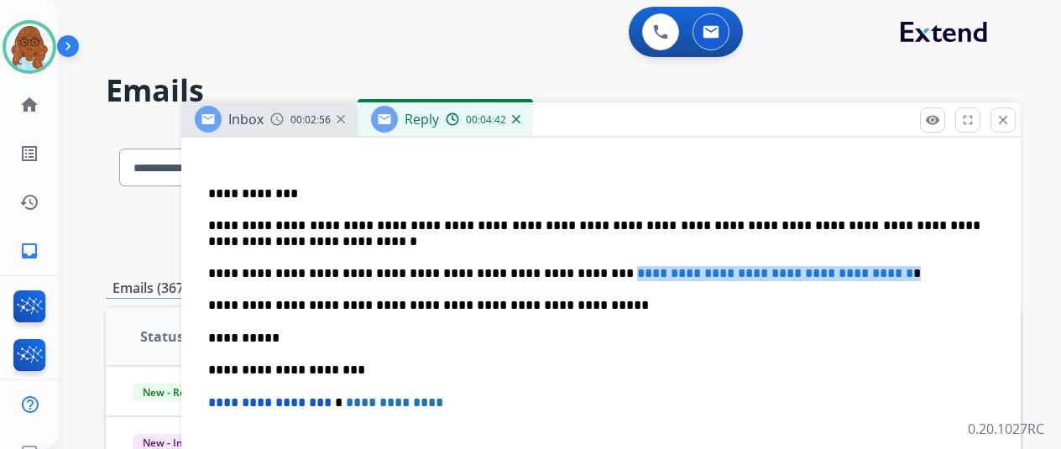
drag, startPoint x: 899, startPoint y: 275, endPoint x: 573, endPoint y: 265, distance: 326.8
click at [573, 266] on p "**********" at bounding box center [594, 273] width 773 height 15
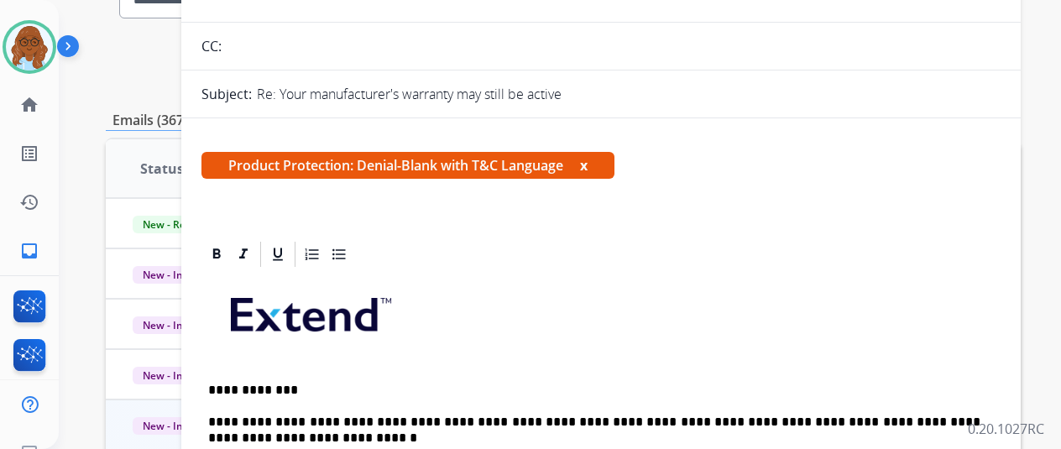
scroll to position [44, 0]
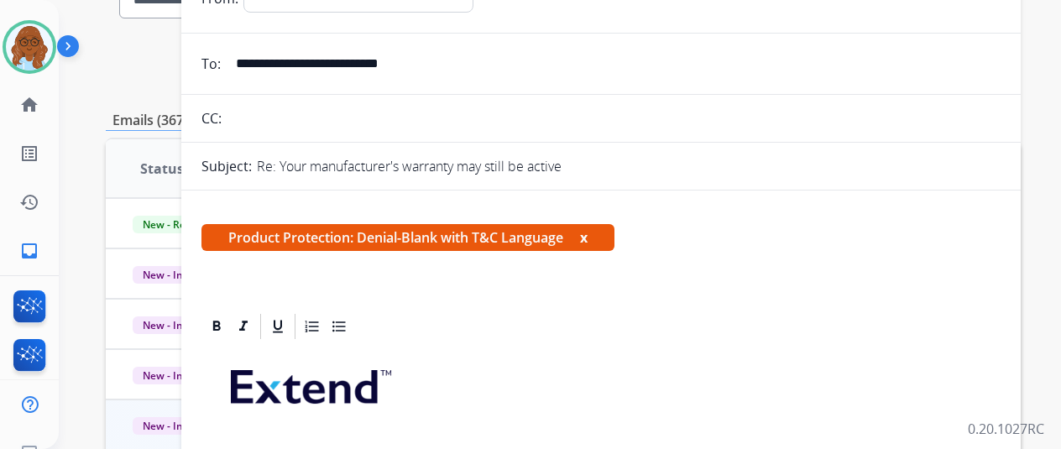
click at [594, 236] on span "Product Protection: Denial-Blank with T&C Language x" at bounding box center [408, 237] width 413 height 27
click at [588, 239] on button "x" at bounding box center [584, 238] width 8 height 20
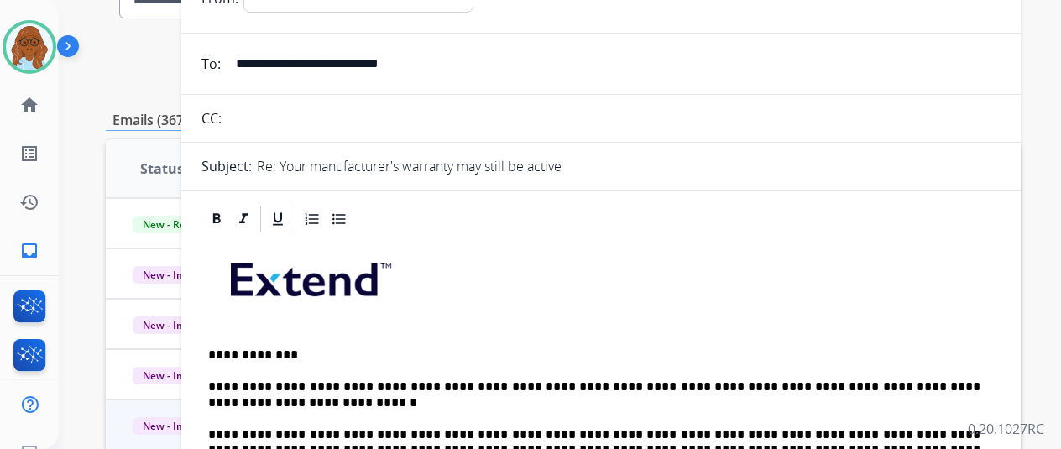
scroll to position [380, 0]
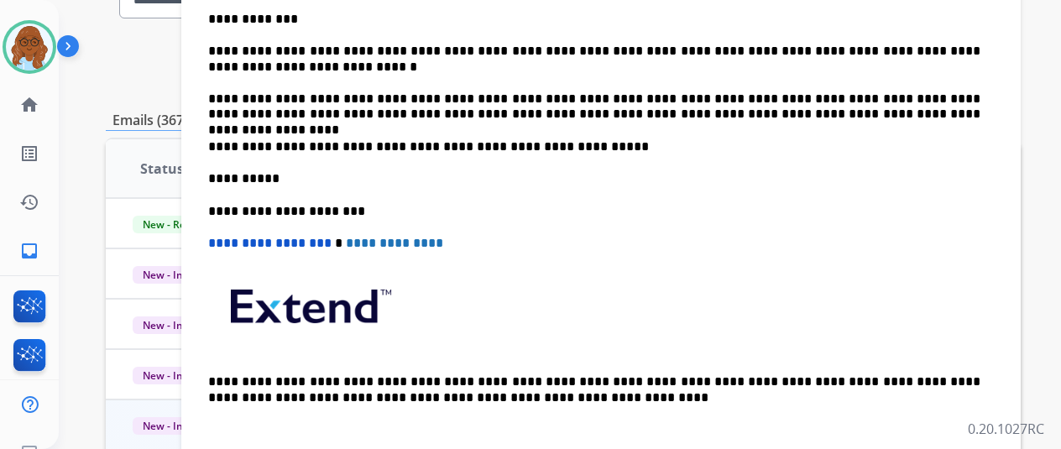
click at [624, 139] on p "**********" at bounding box center [594, 146] width 773 height 15
click at [889, 112] on p "**********" at bounding box center [594, 107] width 773 height 31
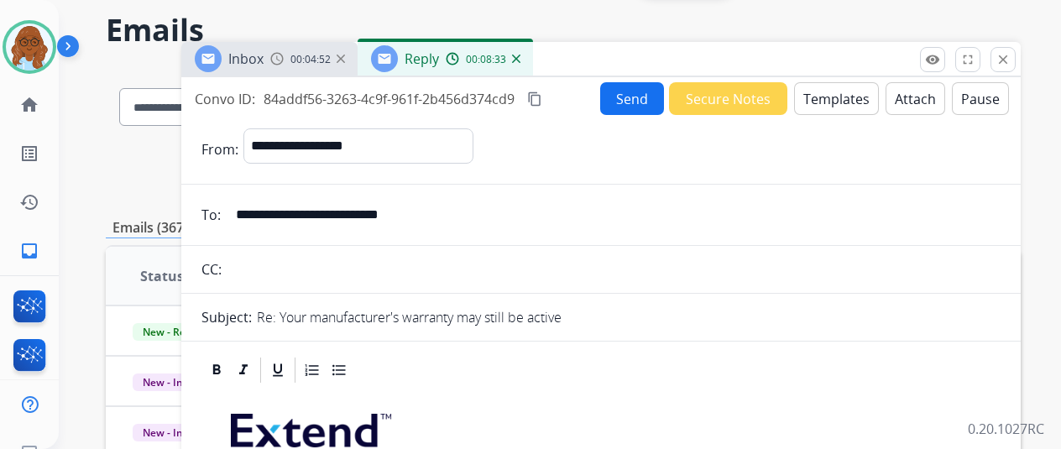
scroll to position [0, 0]
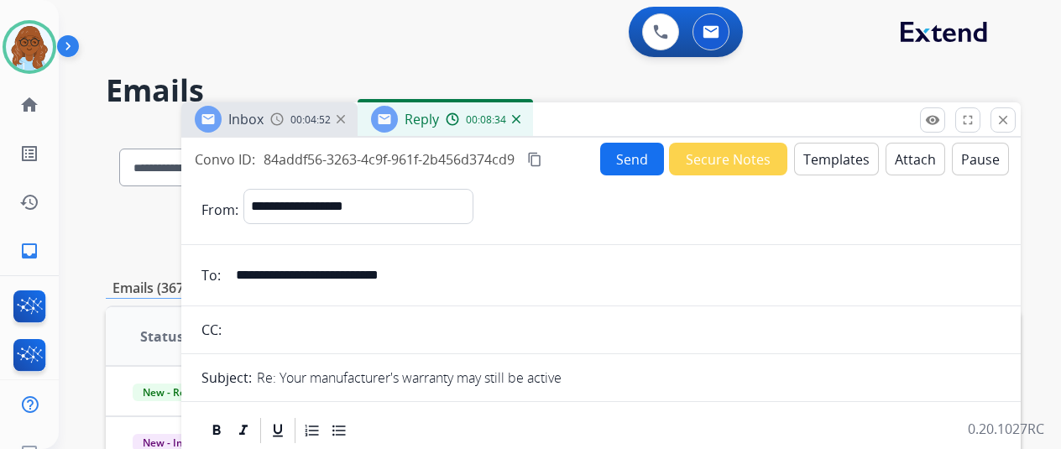
click at [905, 155] on button "Attach" at bounding box center [916, 159] width 60 height 33
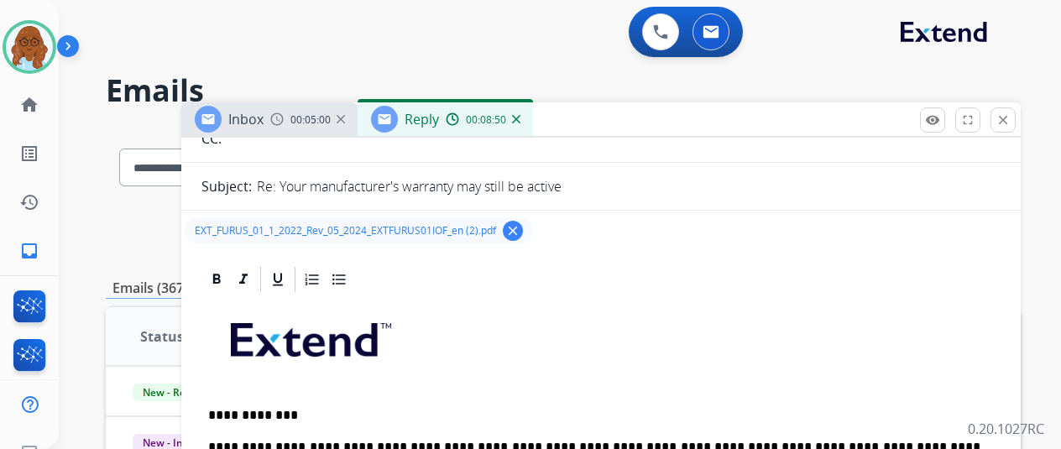
scroll to position [420, 0]
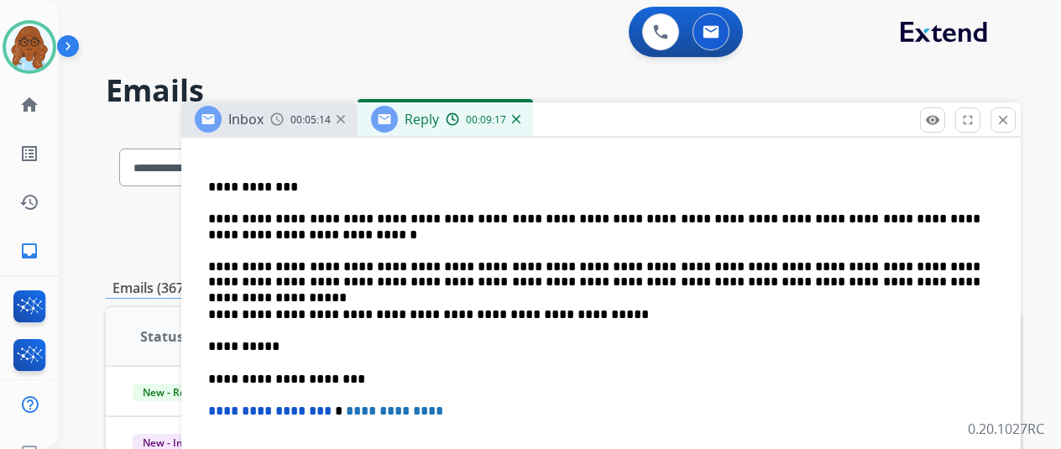
drag, startPoint x: 531, startPoint y: 219, endPoint x: 553, endPoint y: 265, distance: 50.3
click at [531, 219] on p "**********" at bounding box center [594, 227] width 773 height 31
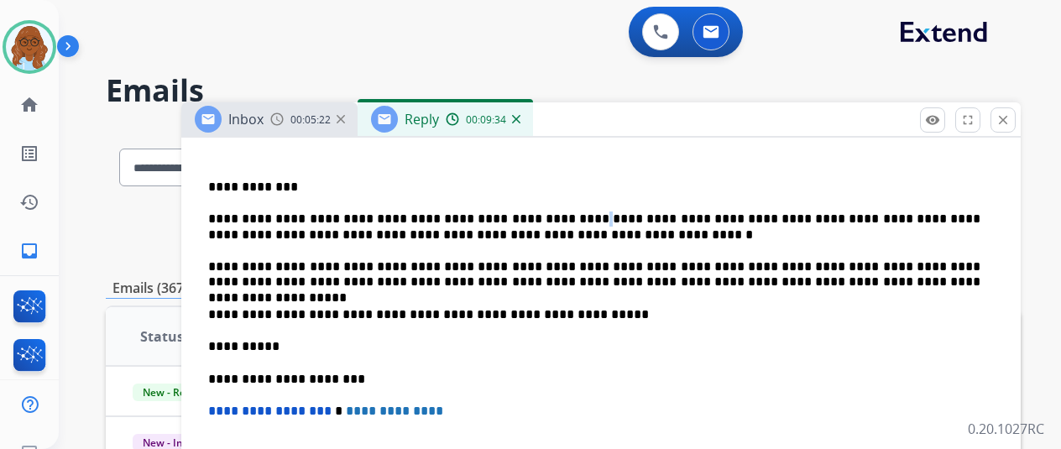
click at [551, 221] on p "**********" at bounding box center [594, 227] width 773 height 31
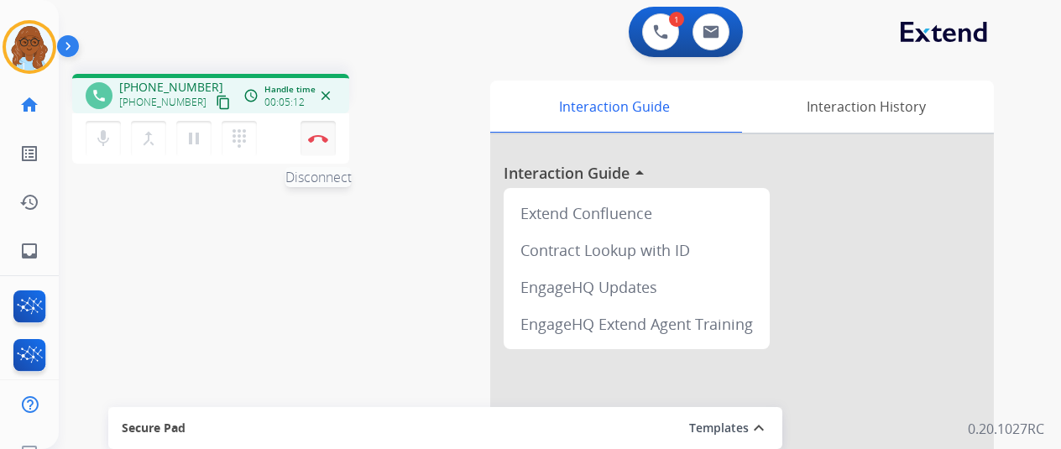
click at [310, 131] on button "Disconnect" at bounding box center [318, 138] width 35 height 35
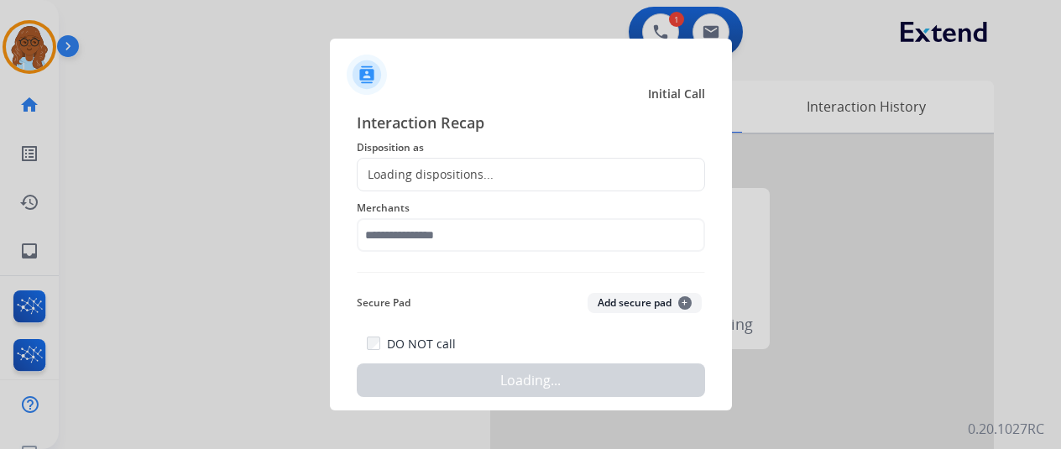
click at [457, 181] on div "Loading dispositions..." at bounding box center [426, 174] width 136 height 17
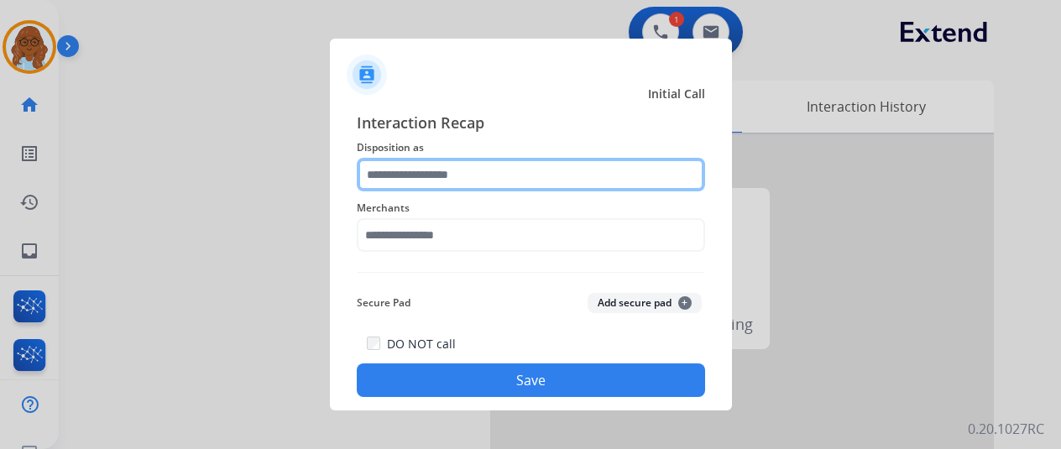
click at [499, 174] on input "text" at bounding box center [531, 175] width 348 height 34
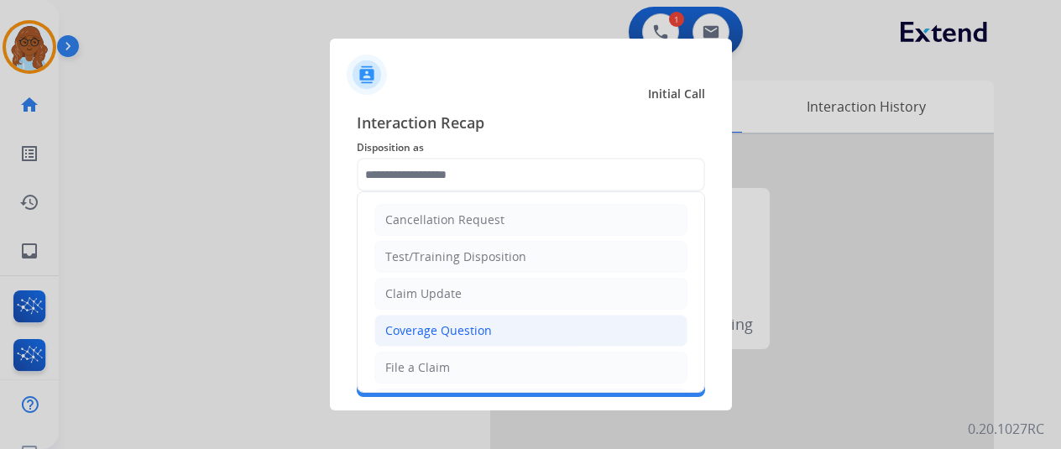
click at [428, 322] on div "Coverage Question" at bounding box center [438, 330] width 107 height 17
type input "**********"
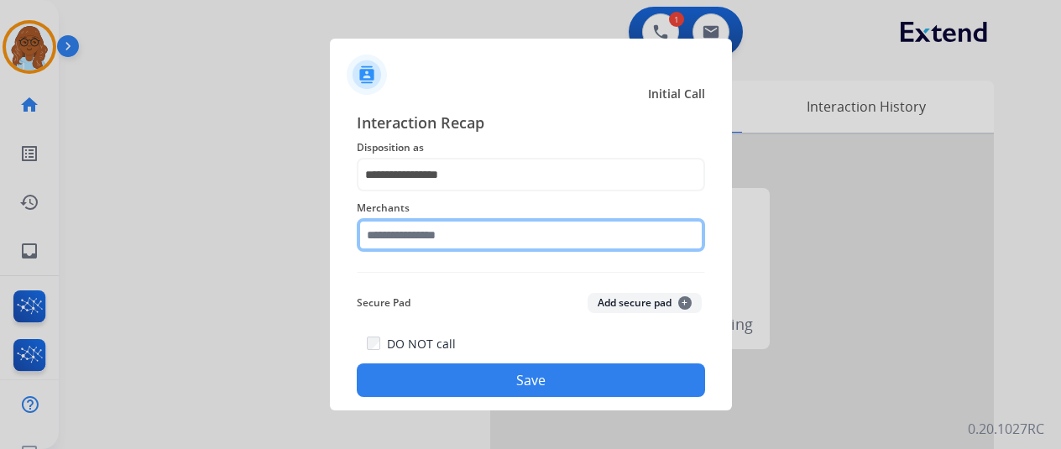
click at [422, 243] on input "text" at bounding box center [531, 235] width 348 height 34
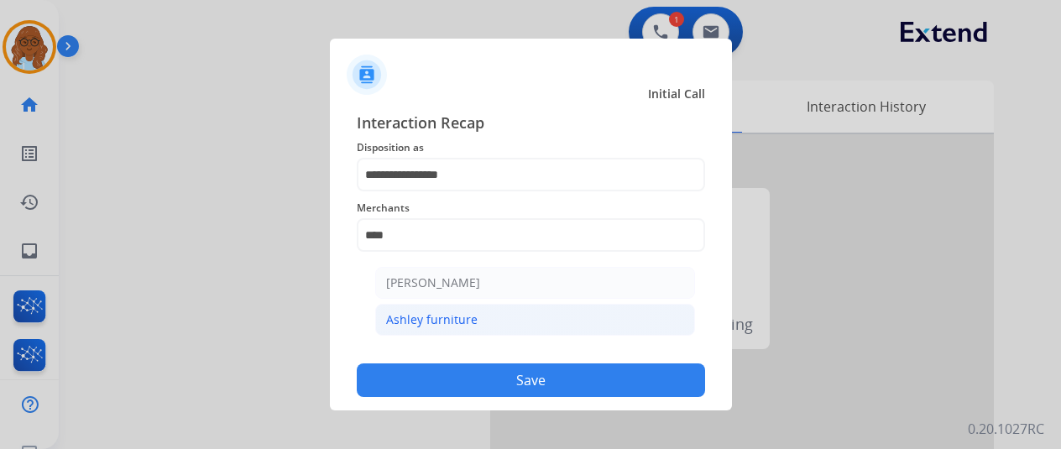
click at [468, 328] on li "Ashley furniture" at bounding box center [535, 320] width 320 height 32
type input "**********"
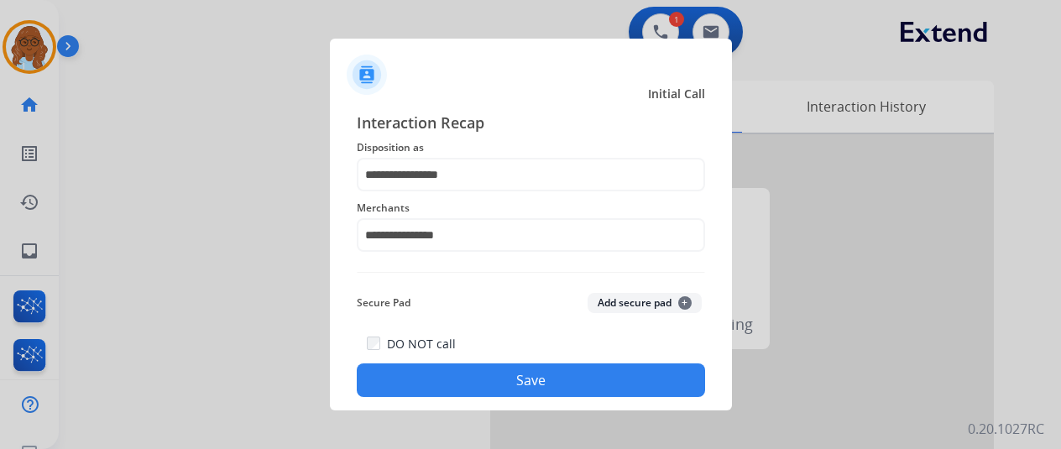
click at [484, 365] on div "DO NOT call Save" at bounding box center [531, 365] width 348 height 64
click at [591, 390] on button "Save" at bounding box center [531, 381] width 348 height 34
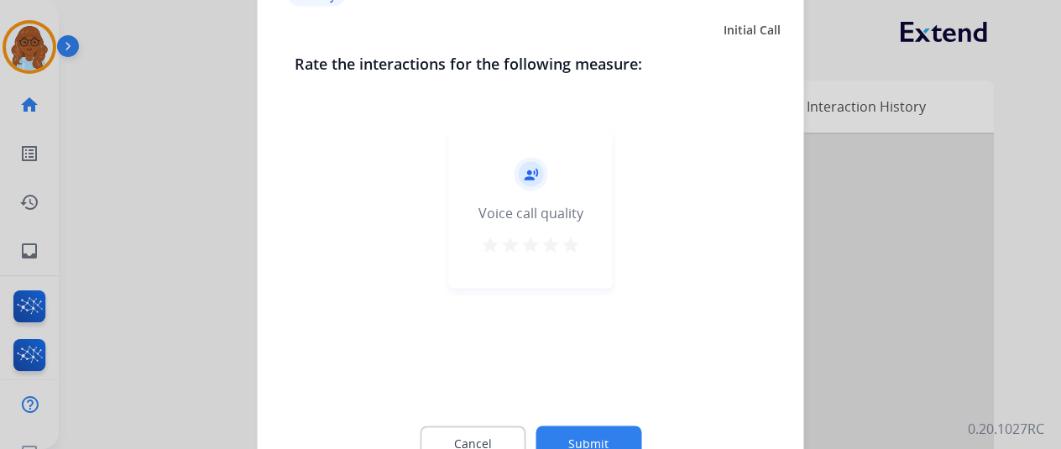
click at [561, 253] on mat-icon "star" at bounding box center [571, 244] width 20 height 20
click at [600, 432] on button "Submit" at bounding box center [589, 443] width 106 height 35
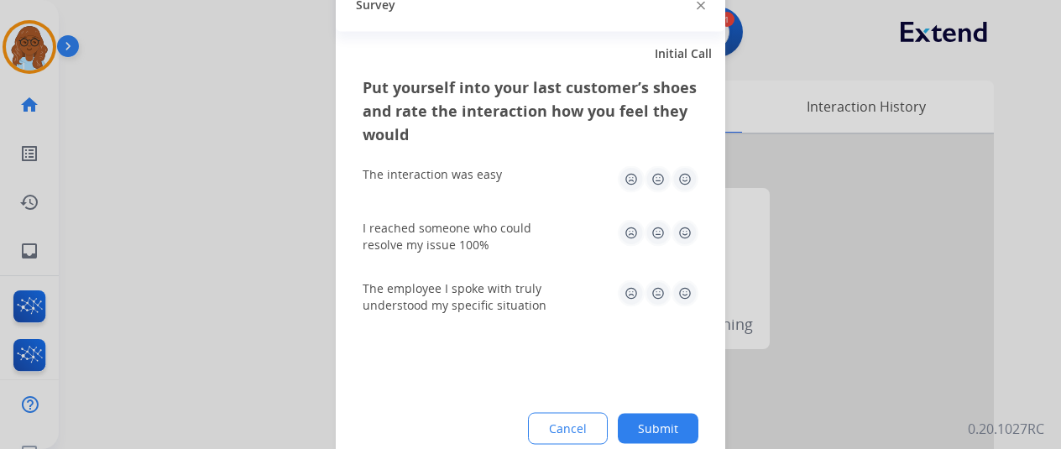
click at [678, 179] on img at bounding box center [685, 178] width 27 height 27
click at [675, 233] on img at bounding box center [685, 232] width 27 height 27
click at [679, 291] on img at bounding box center [685, 293] width 27 height 27
click at [647, 412] on div "Put yourself into your last customer’s shoes and rate the interaction how you f…" at bounding box center [531, 273] width 390 height 396
click at [644, 429] on button "Submit" at bounding box center [658, 428] width 81 height 30
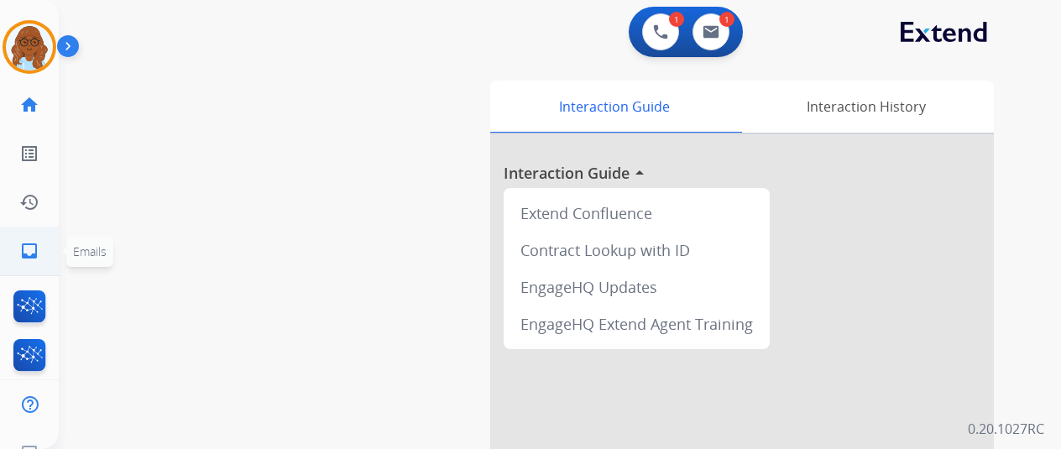
click at [40, 253] on link "inbox Emails" at bounding box center [29, 251] width 47 height 47
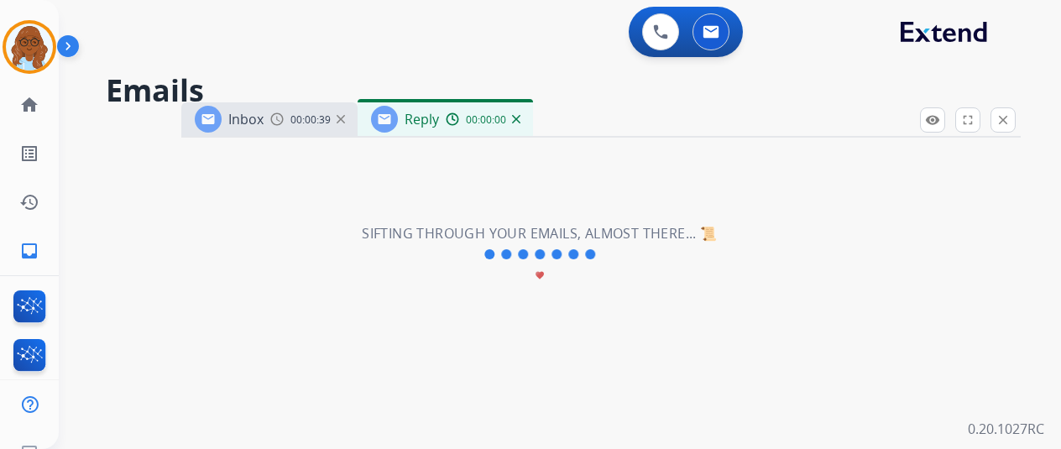
select select "**********"
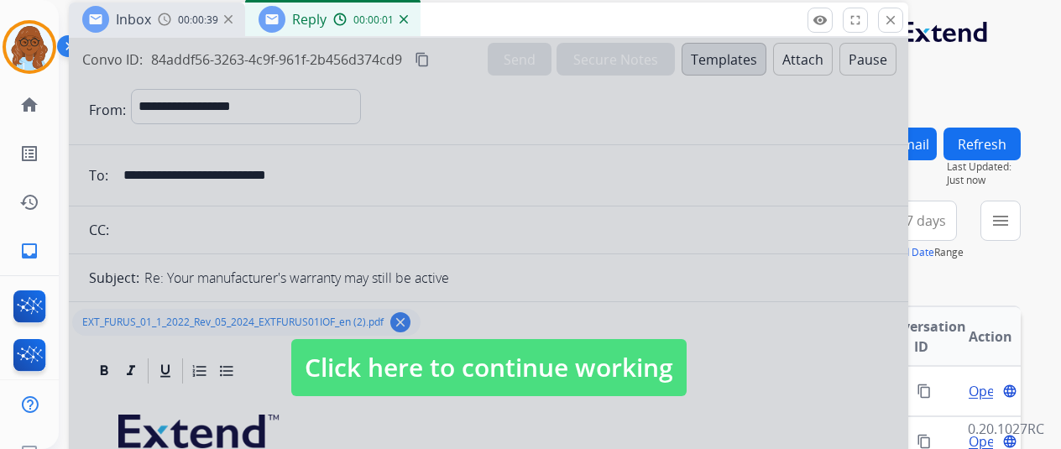
drag, startPoint x: 589, startPoint y: 106, endPoint x: 477, endPoint y: 6, distance: 150.5
click at [477, 6] on div "Inbox 00:00:39 Reply 00:00:01" at bounding box center [489, 20] width 840 height 35
click at [547, 323] on div at bounding box center [489, 351] width 840 height 627
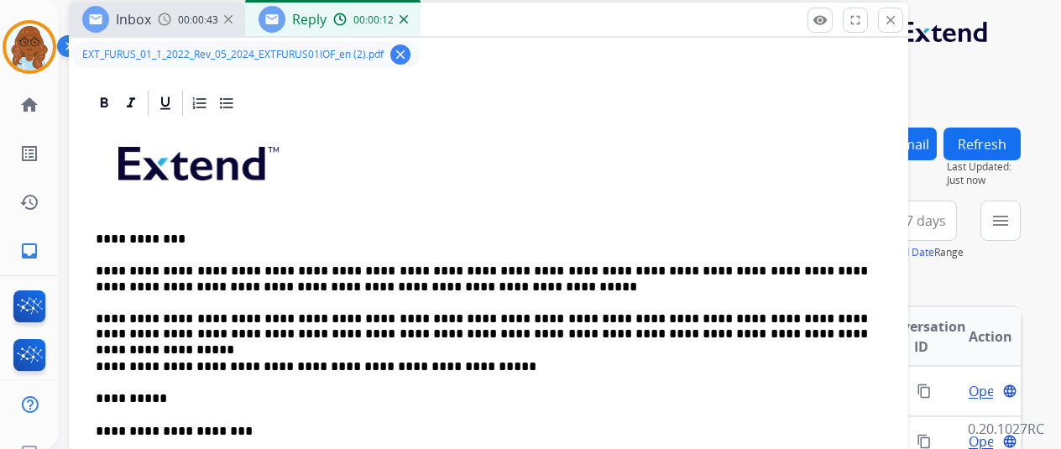
scroll to position [252, 0]
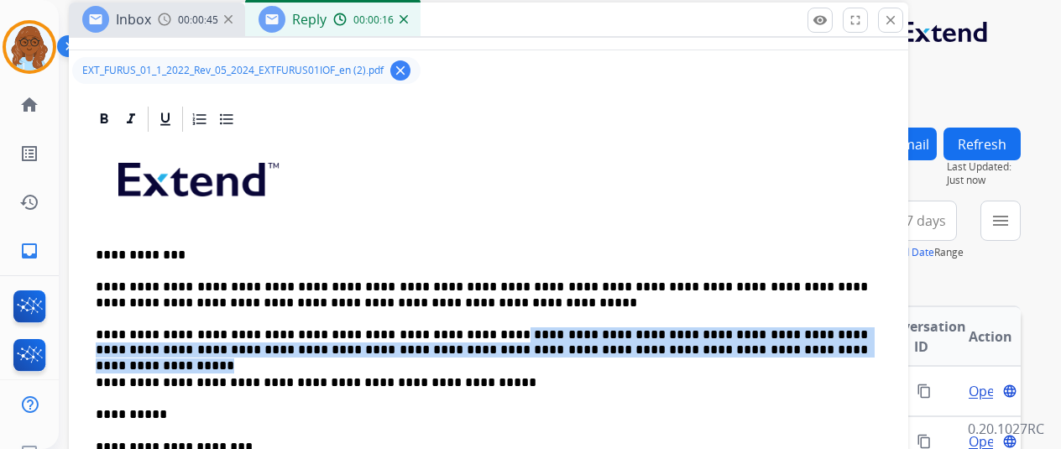
drag, startPoint x: 771, startPoint y: 354, endPoint x: 462, endPoint y: 333, distance: 309.7
click at [462, 333] on p "**********" at bounding box center [482, 342] width 773 height 31
click at [106, 113] on icon at bounding box center [105, 118] width 8 height 10
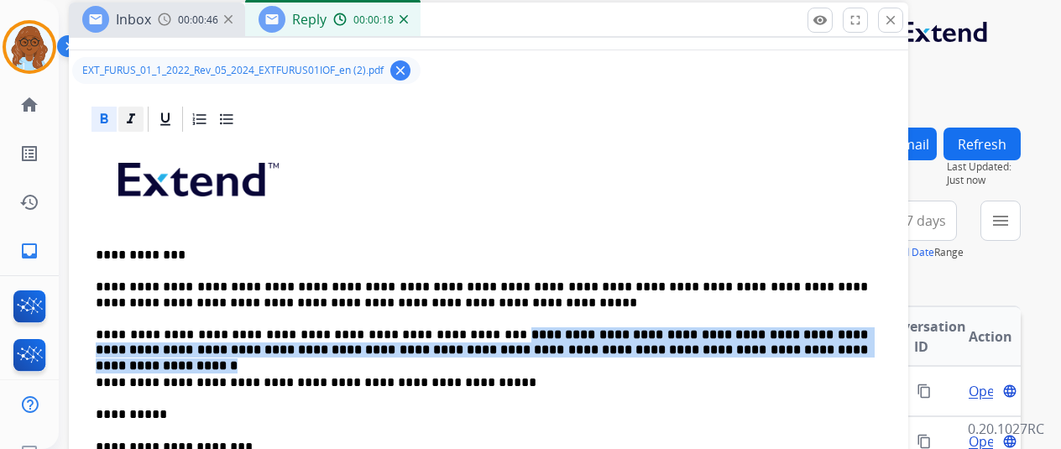
click at [134, 118] on icon at bounding box center [131, 118] width 8 height 10
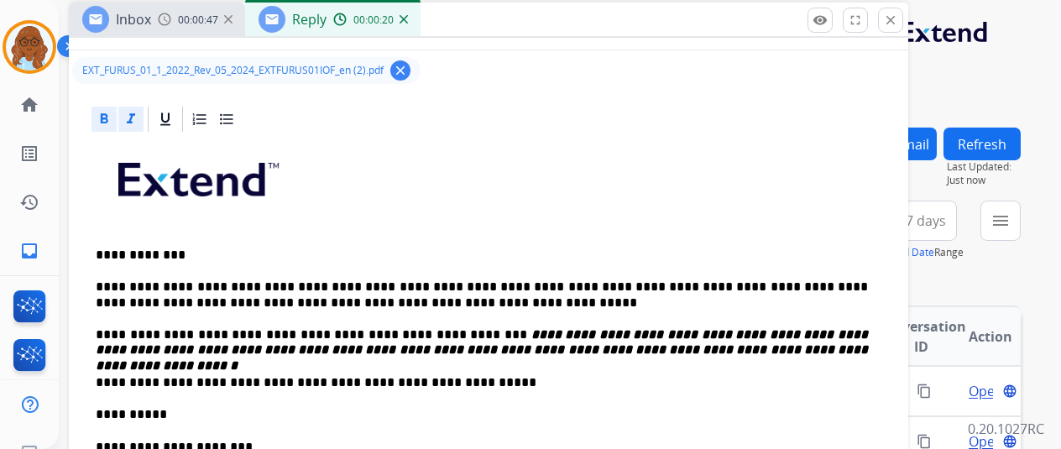
click at [735, 356] on div "**********" at bounding box center [488, 414] width 799 height 561
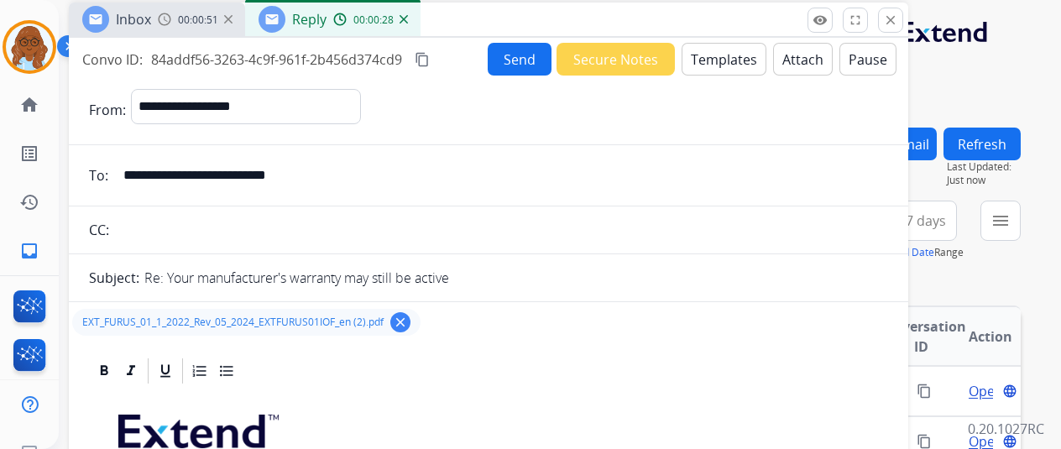
click at [430, 63] on mat-icon "content_copy" at bounding box center [422, 59] width 15 height 15
click at [535, 61] on button "Send" at bounding box center [520, 59] width 64 height 33
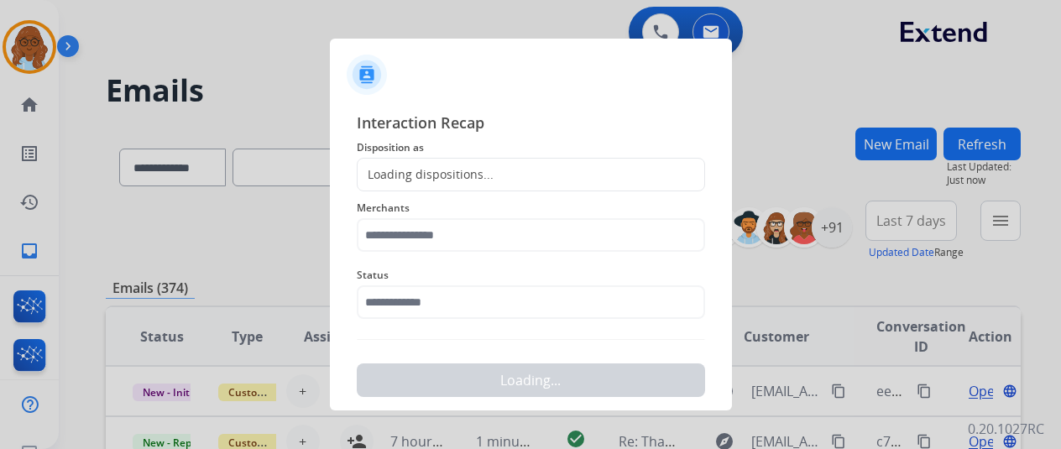
click at [491, 175] on div "Loading dispositions..." at bounding box center [531, 175] width 348 height 34
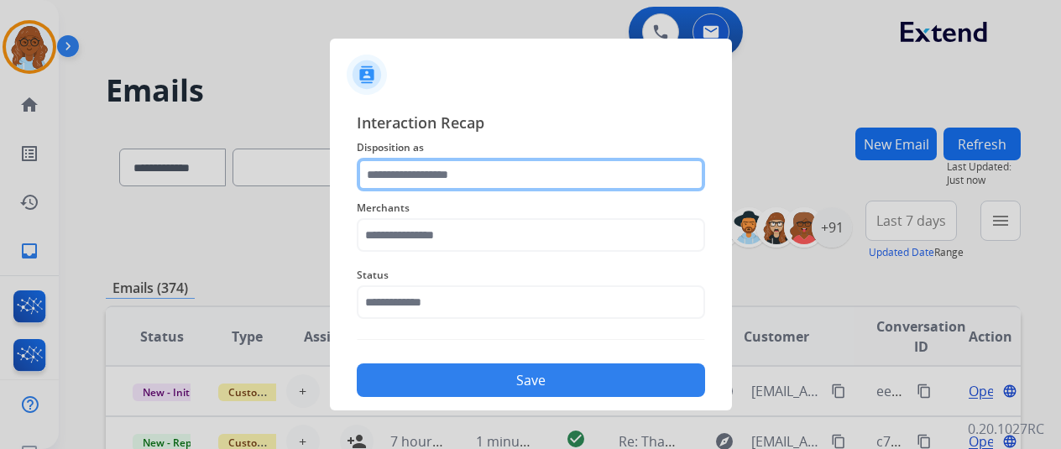
click at [484, 165] on input "text" at bounding box center [531, 175] width 348 height 34
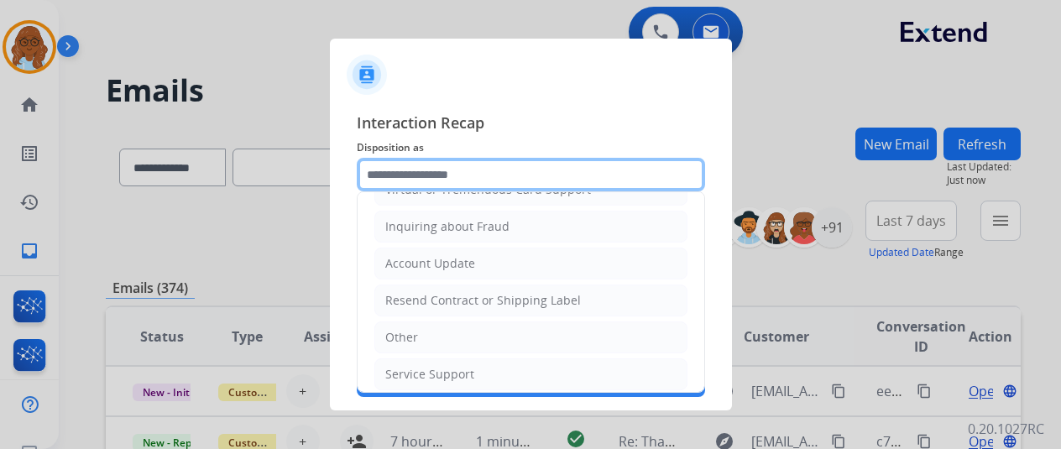
scroll to position [84, 0]
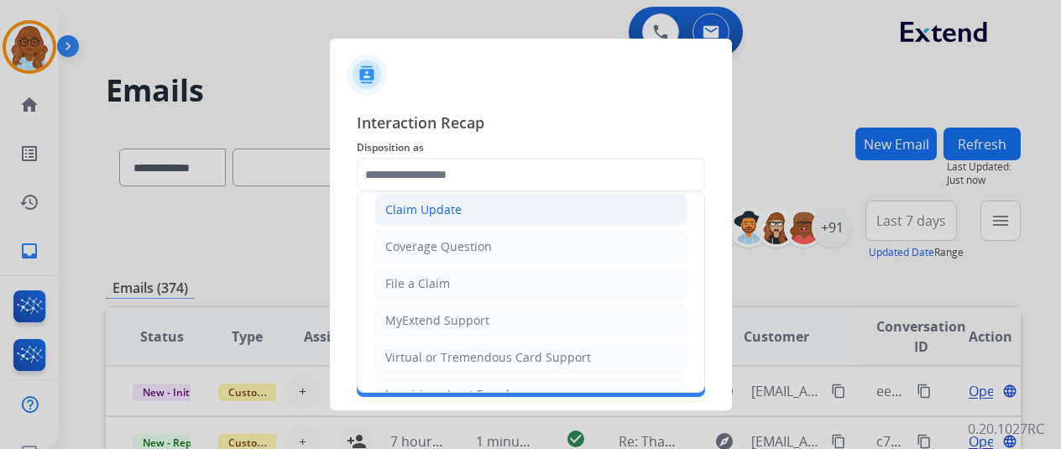
click at [416, 207] on div "Claim Update" at bounding box center [423, 210] width 76 height 17
type input "**********"
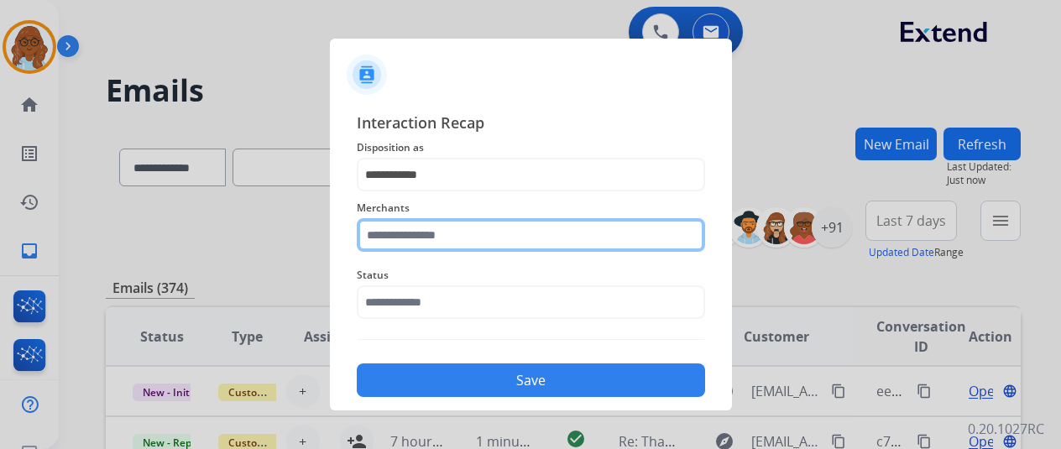
click at [443, 243] on input "text" at bounding box center [531, 235] width 348 height 34
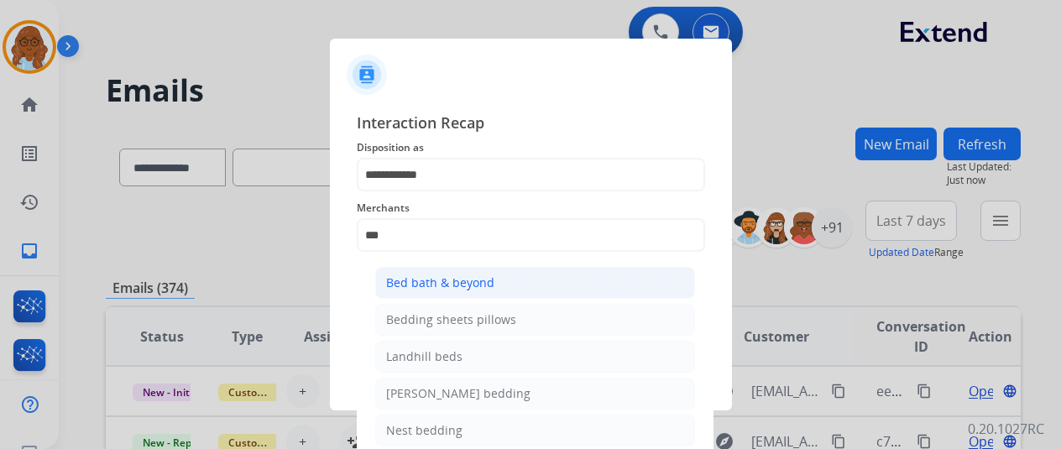
click at [495, 278] on li "Bed bath & beyond" at bounding box center [535, 283] width 320 height 32
type input "**********"
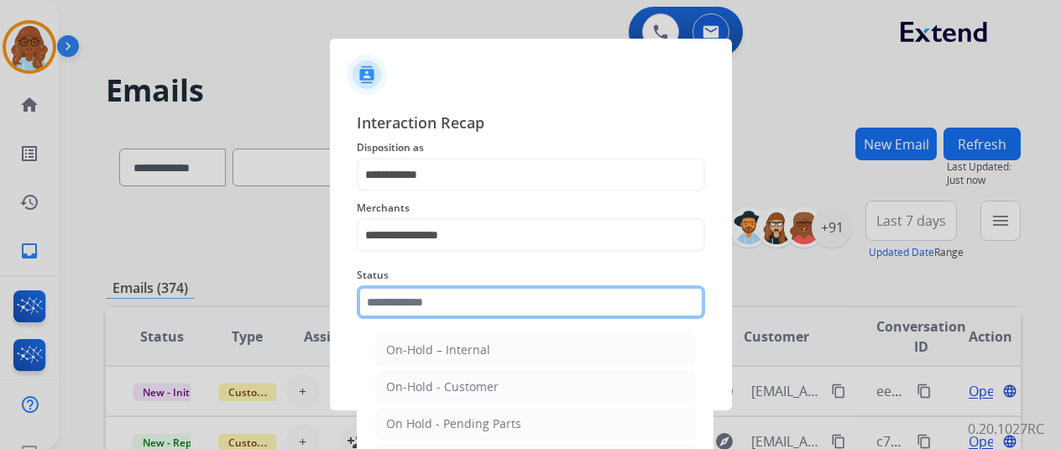
click at [458, 310] on input "text" at bounding box center [531, 302] width 348 height 34
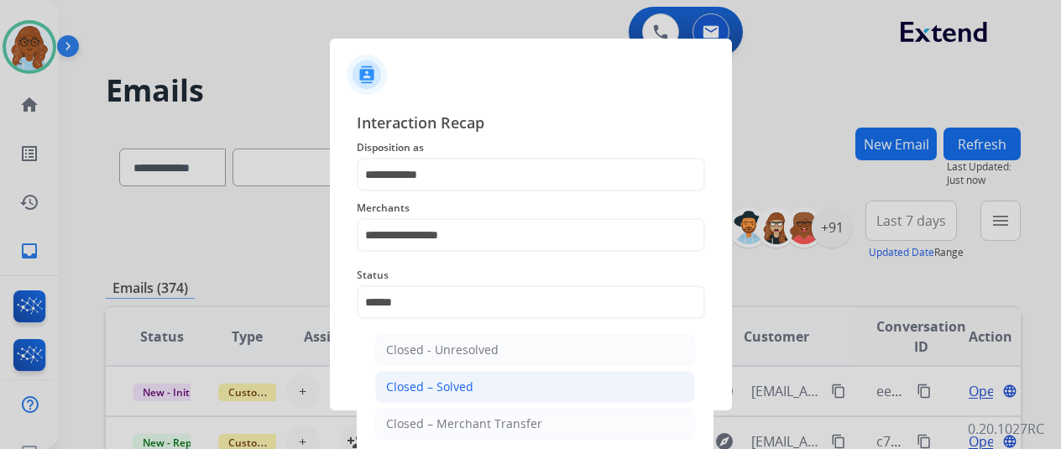
drag, startPoint x: 443, startPoint y: 386, endPoint x: 452, endPoint y: 382, distance: 9.4
click at [443, 385] on div "Closed – Solved" at bounding box center [429, 387] width 87 height 17
type input "**********"
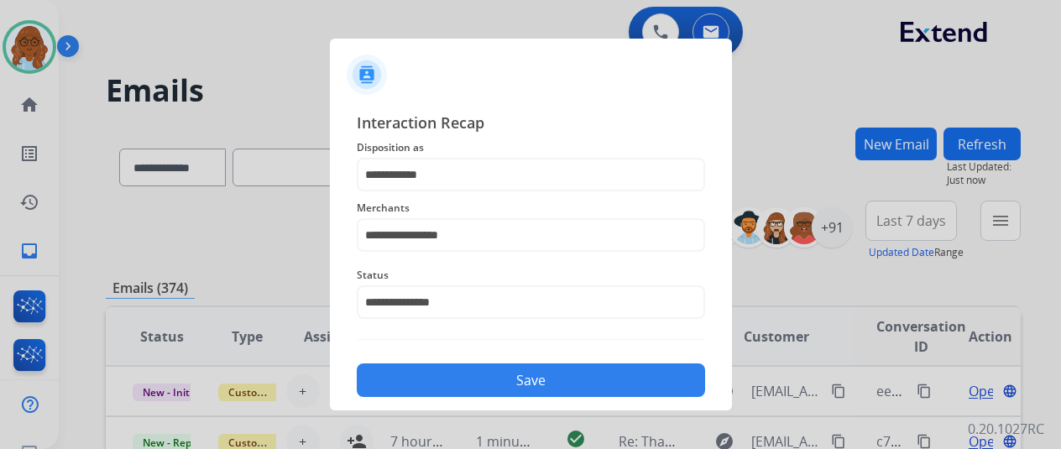
click at [563, 384] on button "Save" at bounding box center [531, 381] width 348 height 34
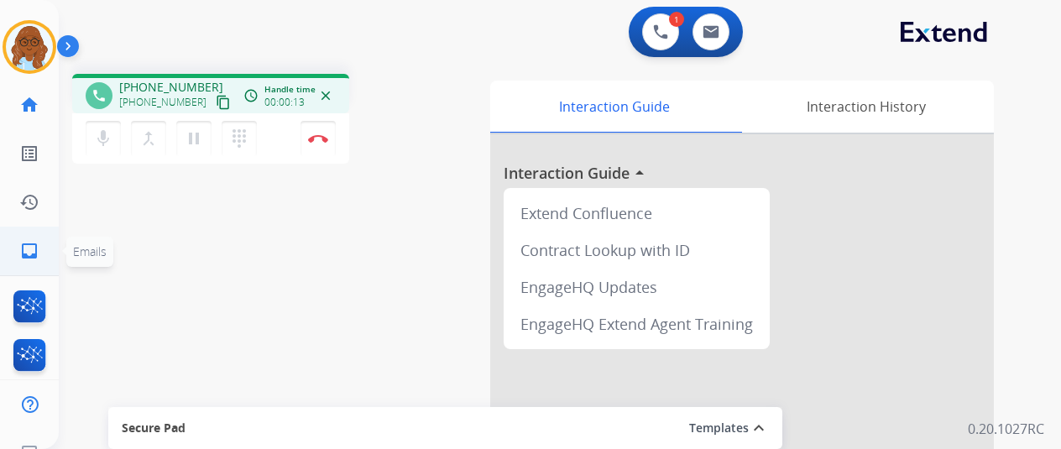
click at [19, 249] on mat-icon "inbox" at bounding box center [29, 251] width 20 height 20
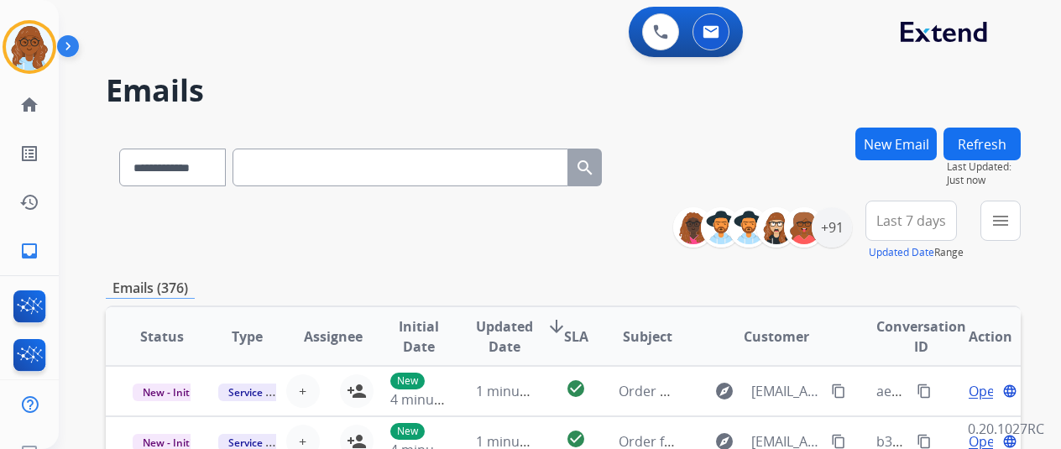
click at [311, 169] on input "text" at bounding box center [401, 168] width 336 height 38
paste input "**********"
type input "**********"
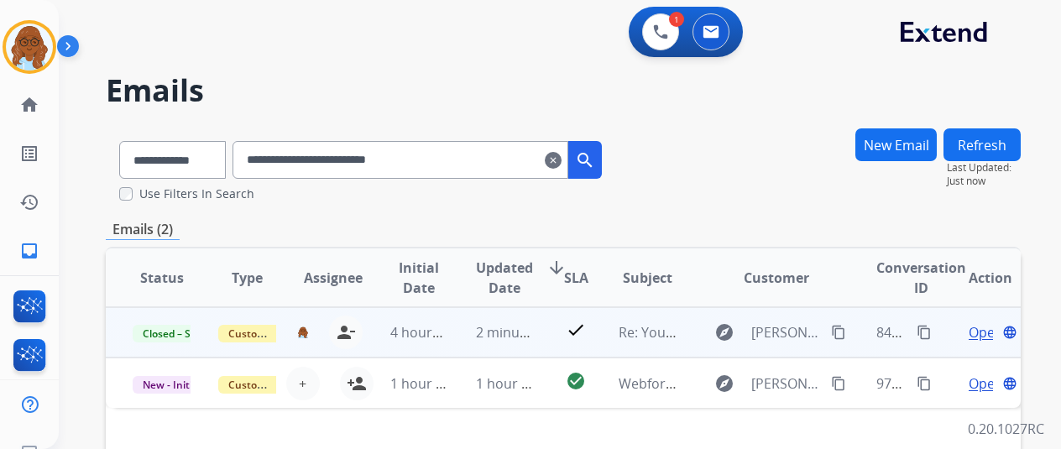
click at [917, 332] on mat-icon "content_copy" at bounding box center [924, 332] width 15 height 15
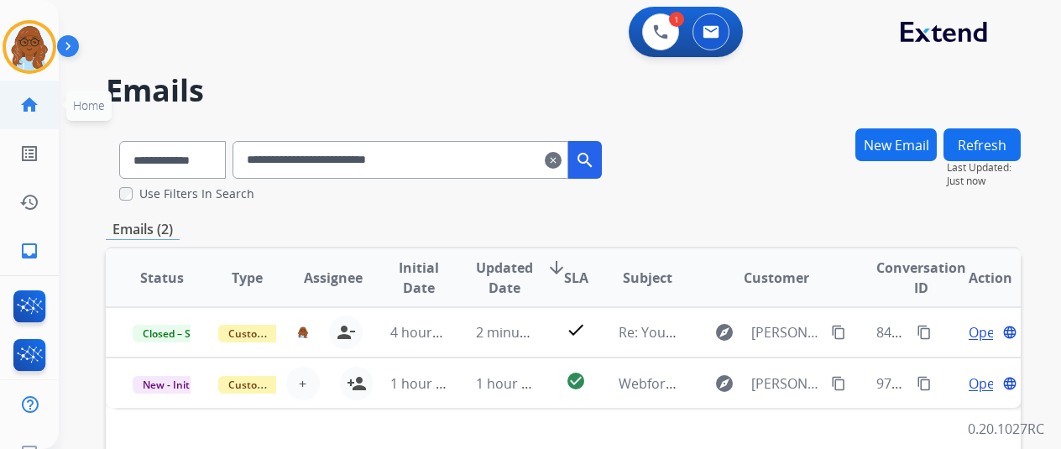
click at [32, 98] on link "home Home" at bounding box center [29, 104] width 47 height 47
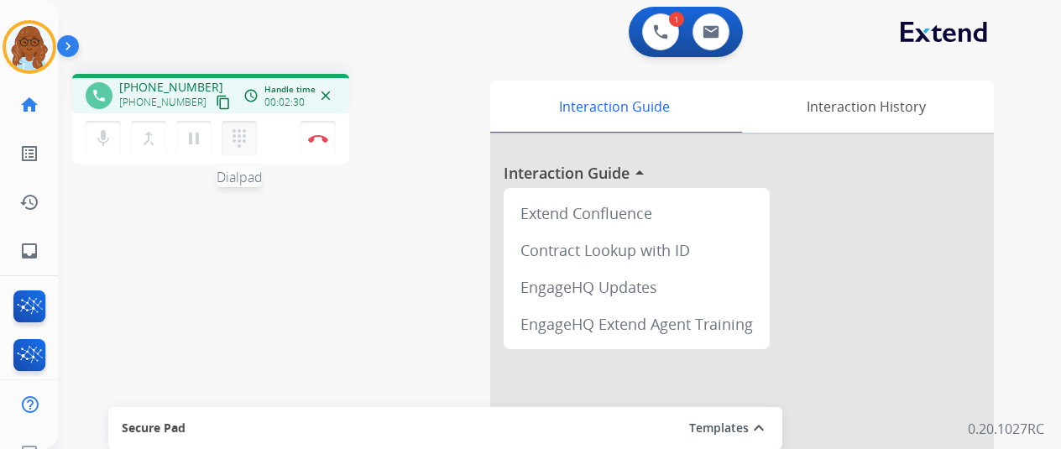
click at [229, 129] on mat-icon "dialpad" at bounding box center [239, 138] width 20 height 20
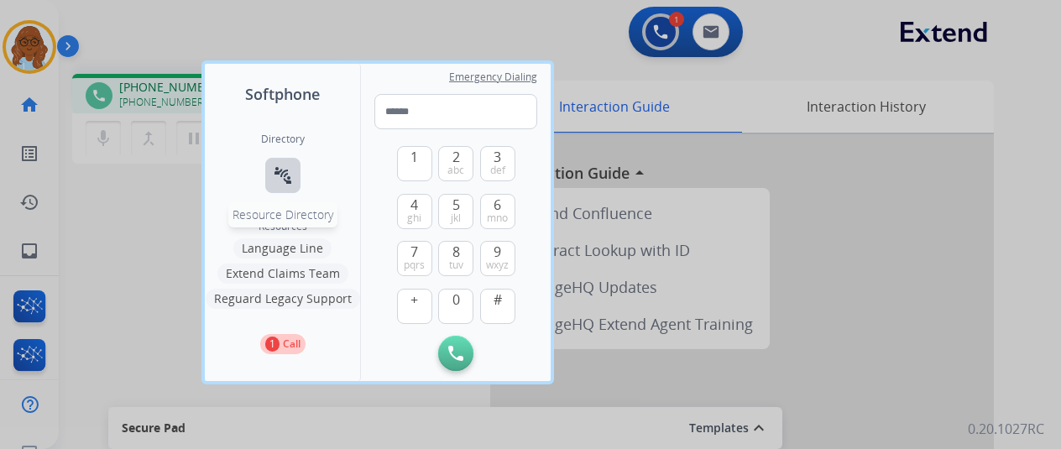
click at [283, 170] on mat-icon "connect_without_contact" at bounding box center [283, 175] width 20 height 20
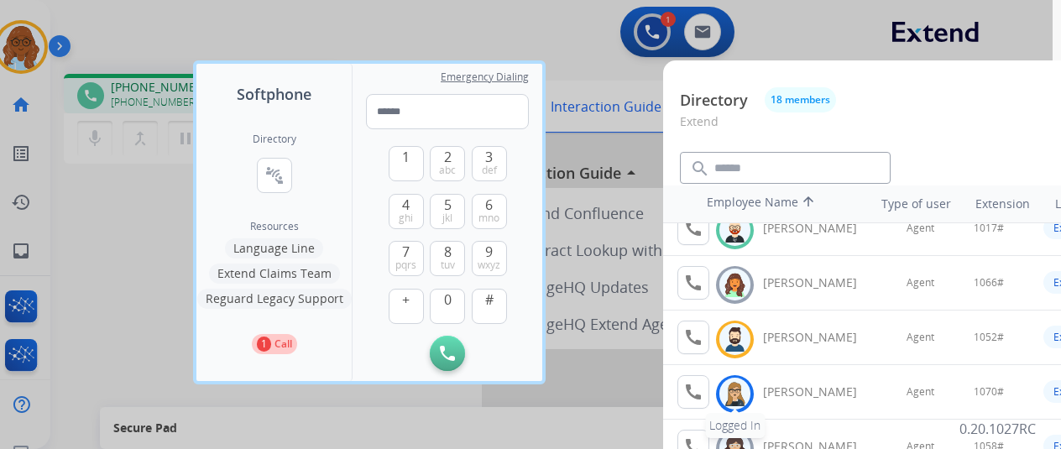
scroll to position [336, 0]
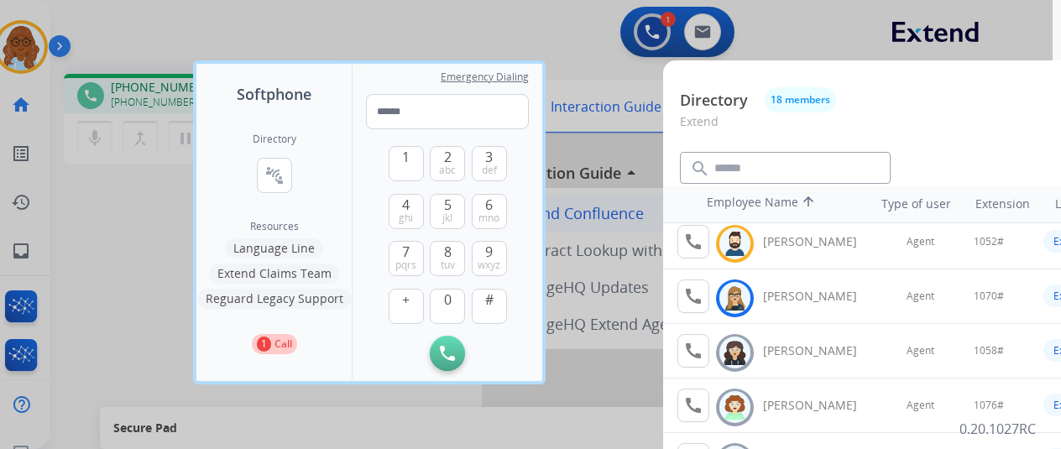
drag, startPoint x: 594, startPoint y: 190, endPoint x: 584, endPoint y: 196, distance: 11.7
click at [595, 191] on div at bounding box center [522, 224] width 1061 height 449
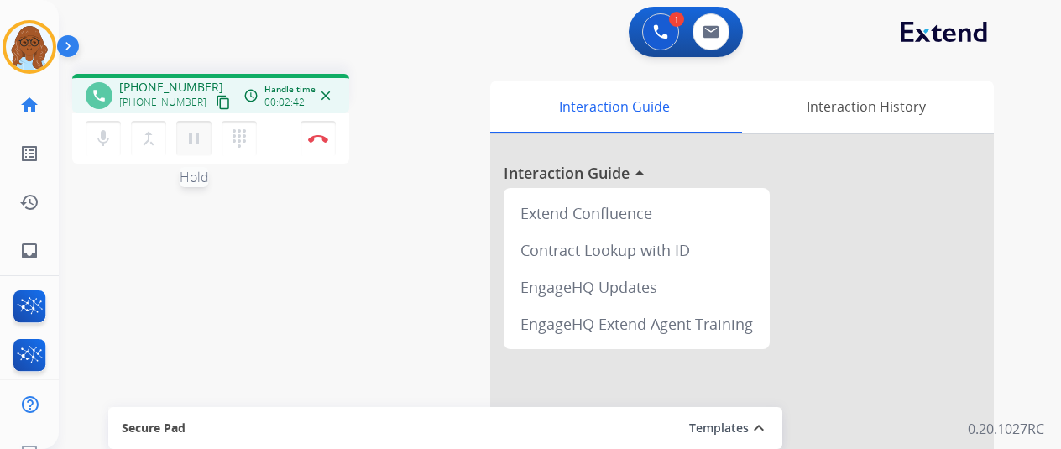
click at [187, 137] on mat-icon "pause" at bounding box center [194, 138] width 20 height 20
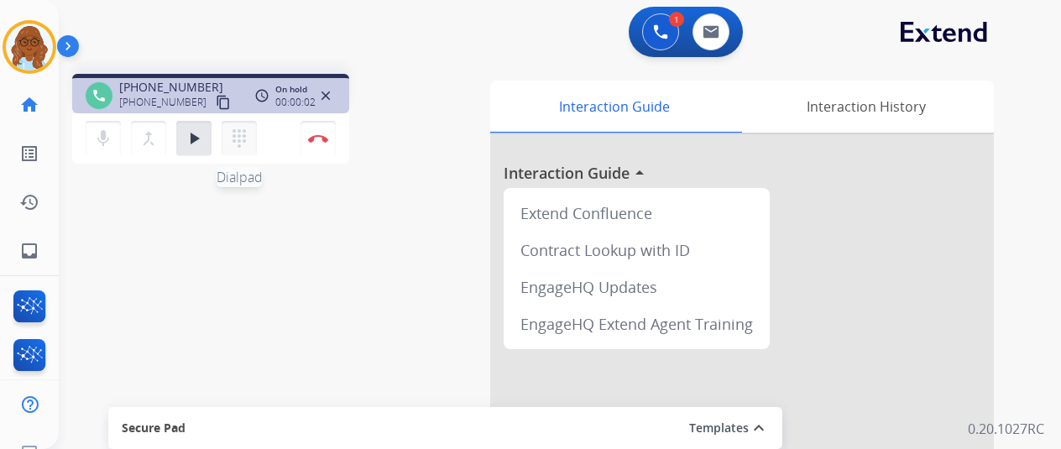
click at [242, 141] on button "dialpad Dialpad" at bounding box center [239, 138] width 35 height 35
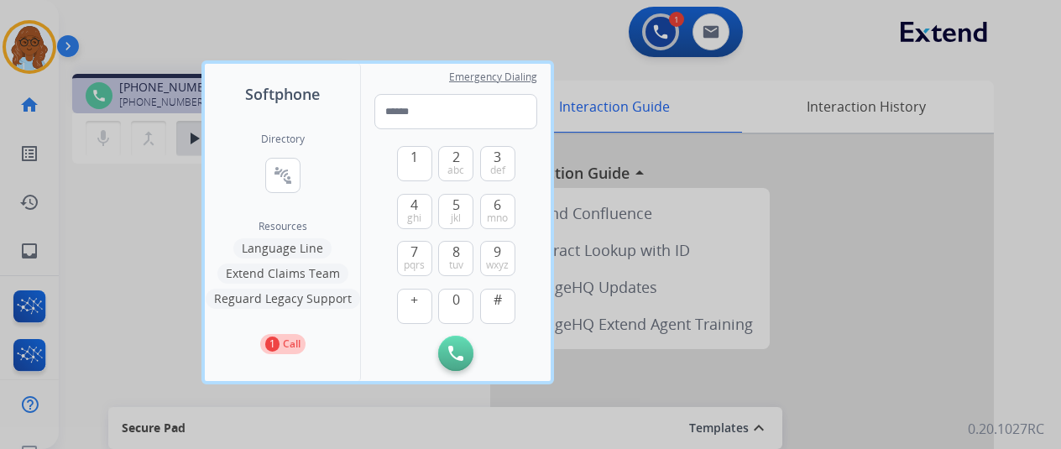
drag, startPoint x: 270, startPoint y: 179, endPoint x: 526, endPoint y: 201, distance: 256.2
click at [273, 179] on mat-icon "connect_without_contact" at bounding box center [283, 175] width 20 height 20
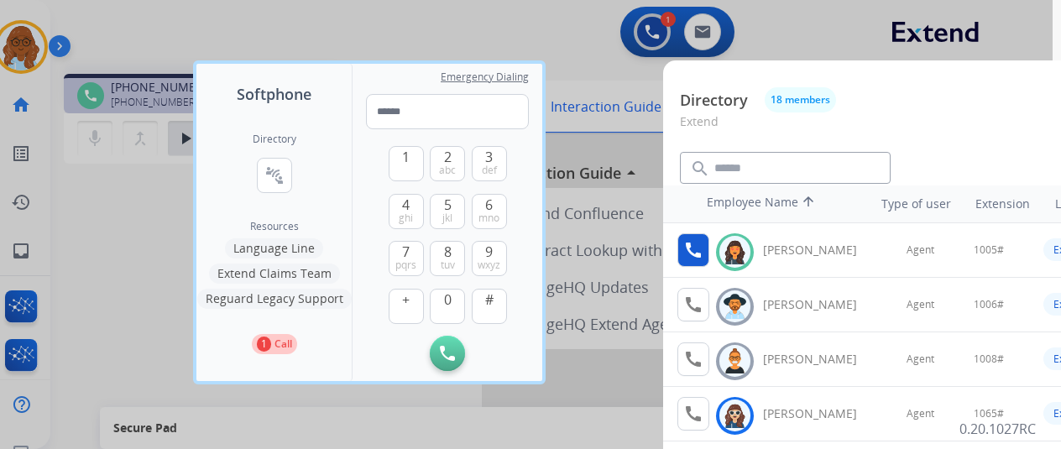
click at [685, 243] on mat-icon "call" at bounding box center [694, 250] width 20 height 20
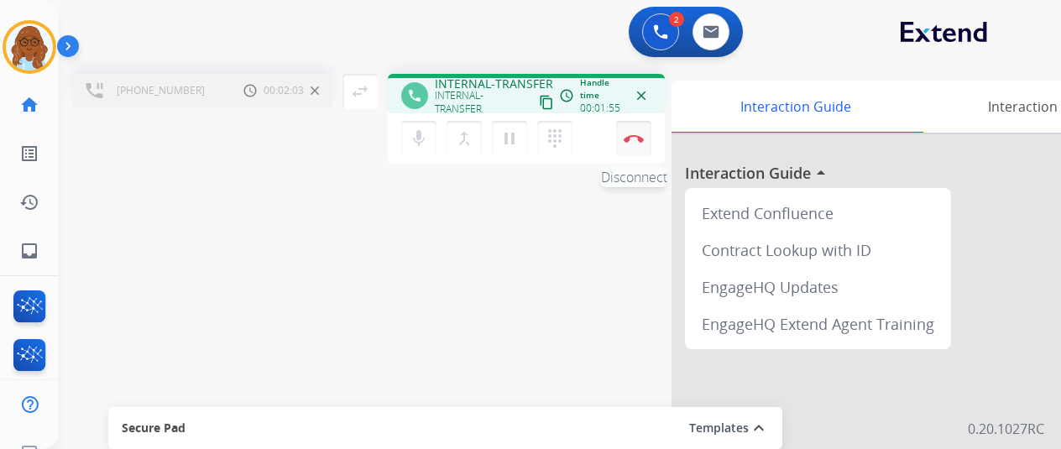
click at [625, 138] on img at bounding box center [634, 138] width 20 height 8
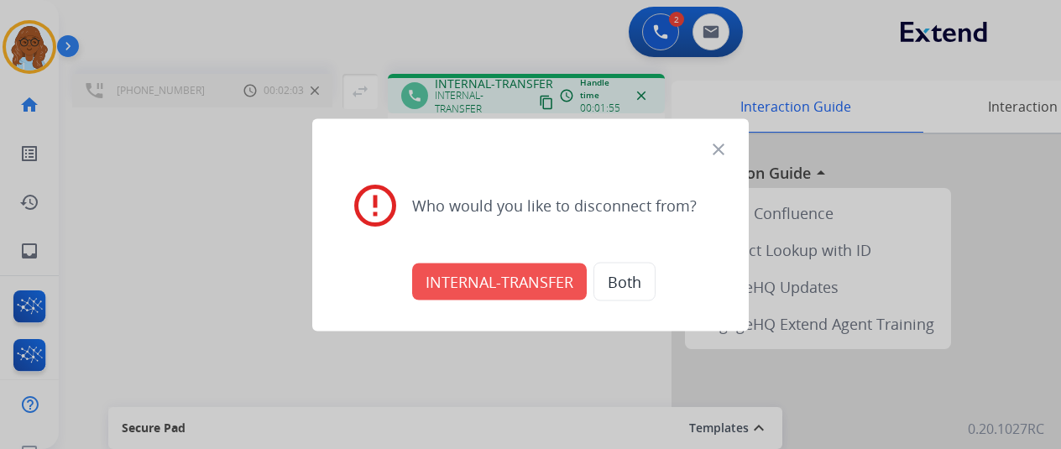
click at [533, 275] on button "INTERNAL-TRANSFER" at bounding box center [499, 281] width 175 height 37
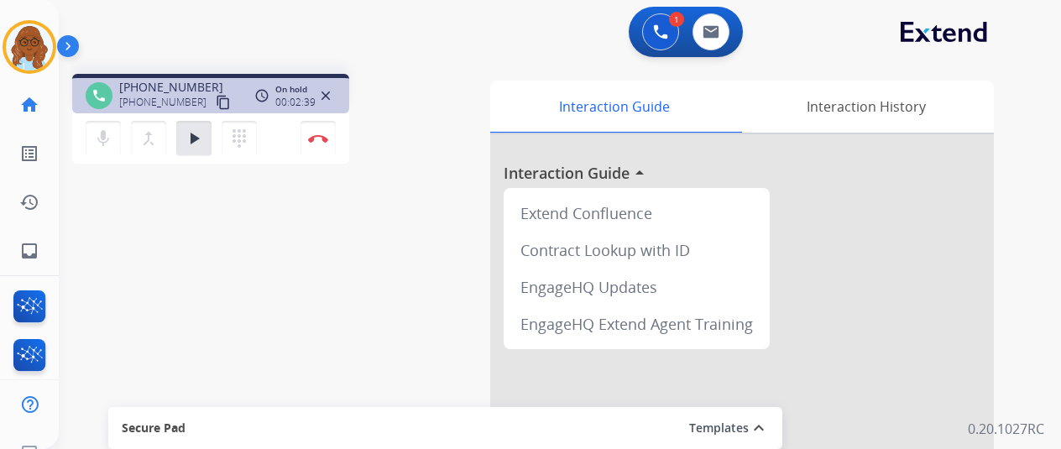
click at [202, 149] on div "mic Mute merge_type Bridge play_arrow Hold dialpad Dialpad" at bounding box center [176, 138] width 181 height 35
click at [183, 123] on button "play_arrow Hold" at bounding box center [193, 138] width 35 height 35
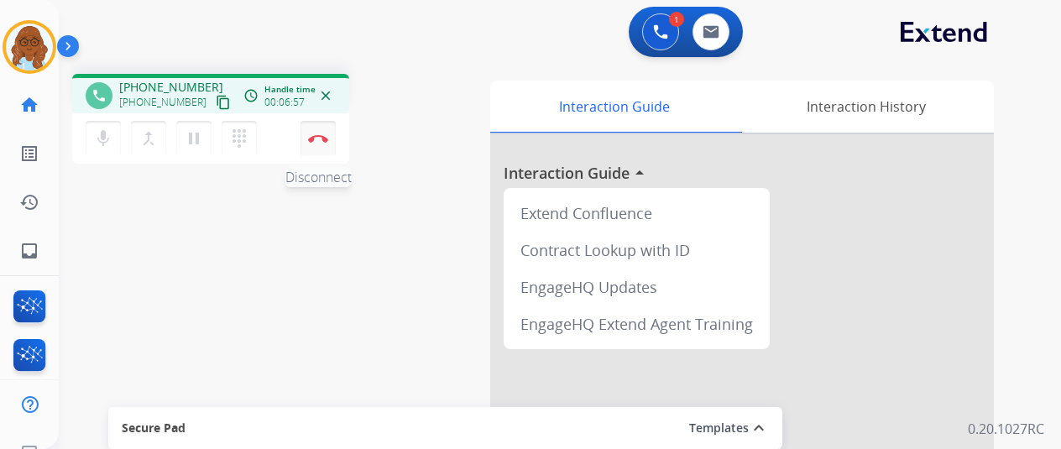
click at [308, 144] on button "Disconnect" at bounding box center [318, 138] width 35 height 35
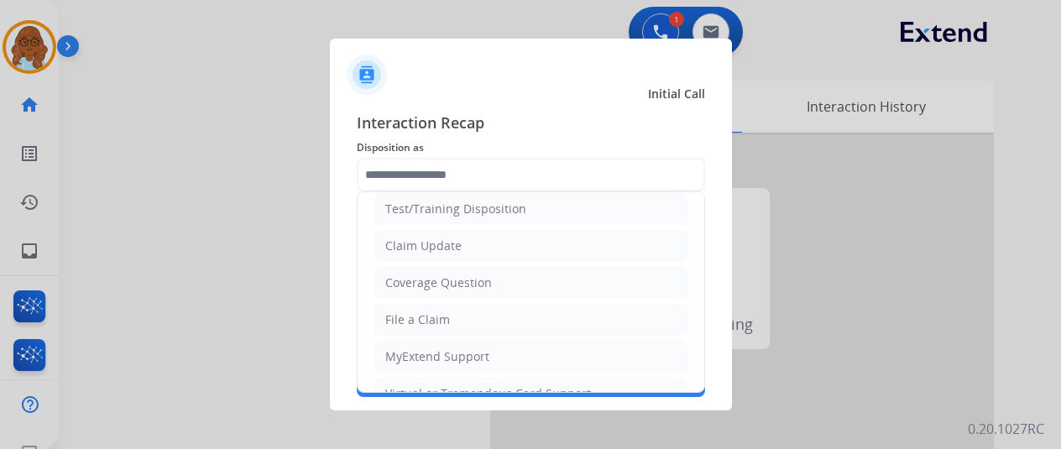
scroll to position [84, 0]
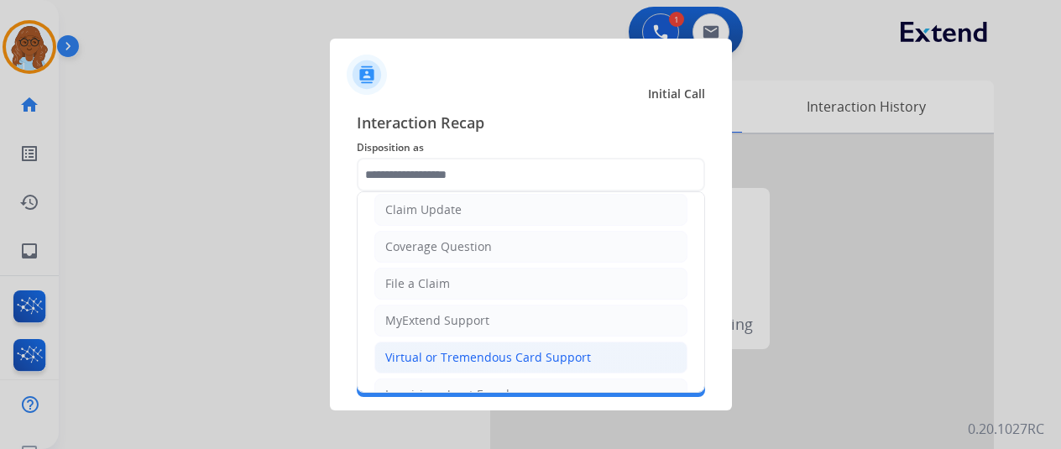
click at [436, 362] on div "Virtual or Tremendous Card Support" at bounding box center [488, 357] width 206 height 17
type input "**********"
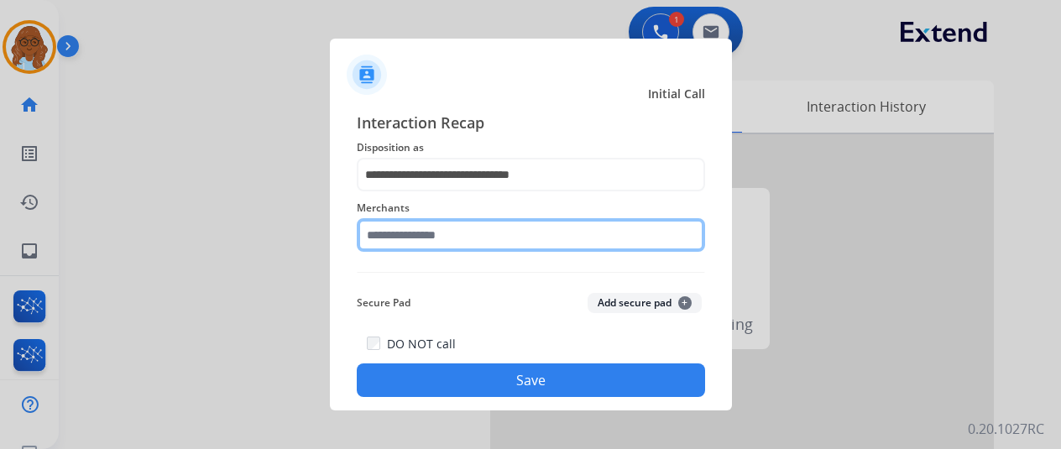
click at [427, 229] on input "text" at bounding box center [531, 235] width 348 height 34
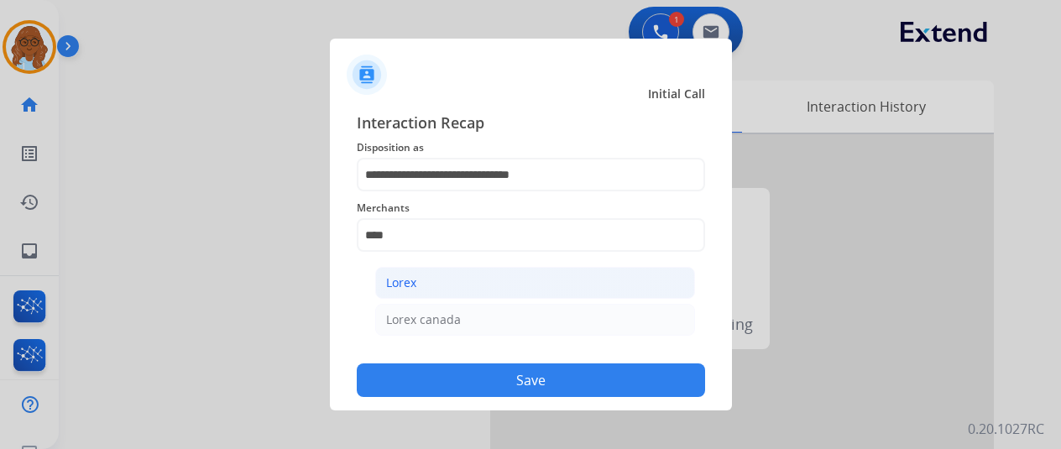
click at [504, 272] on li "Lorex" at bounding box center [535, 283] width 320 height 32
type input "*****"
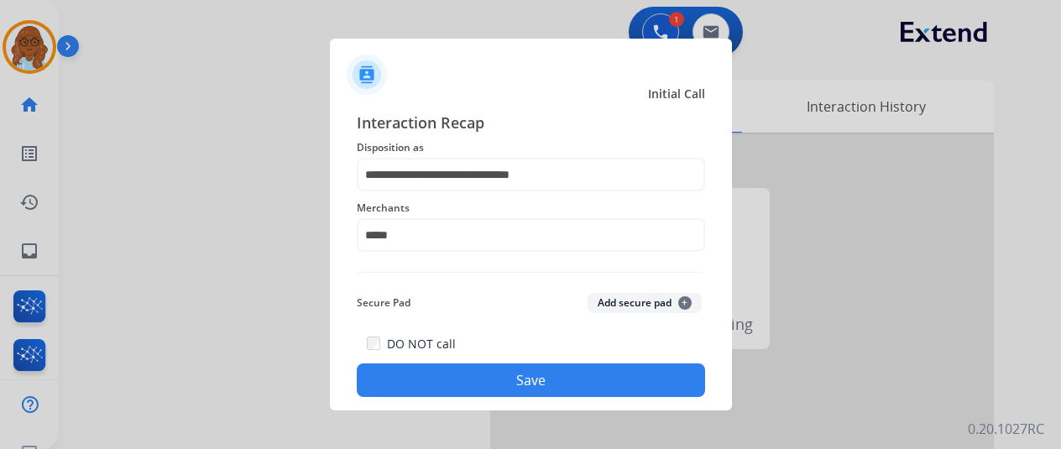
click at [526, 390] on button "Save" at bounding box center [531, 381] width 348 height 34
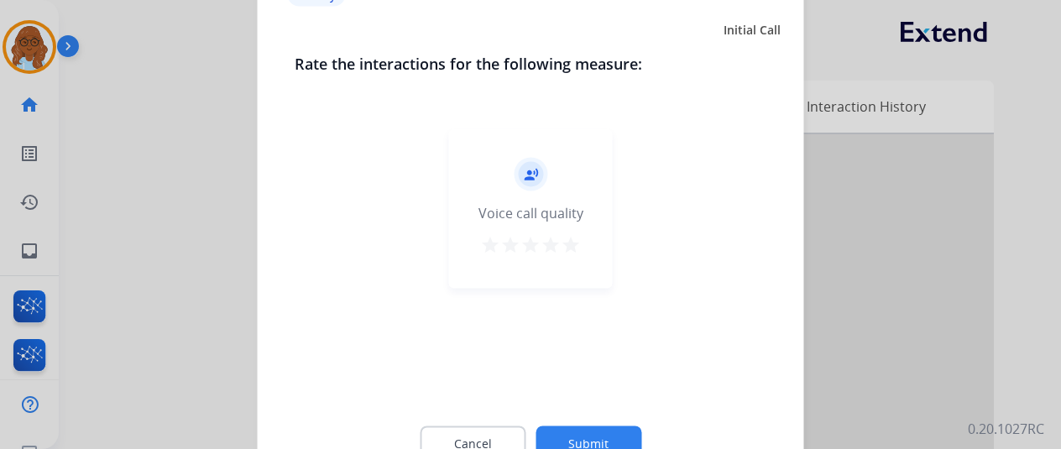
click at [570, 243] on mat-icon "star" at bounding box center [571, 244] width 20 height 20
click at [613, 436] on button "Submit" at bounding box center [589, 443] width 106 height 35
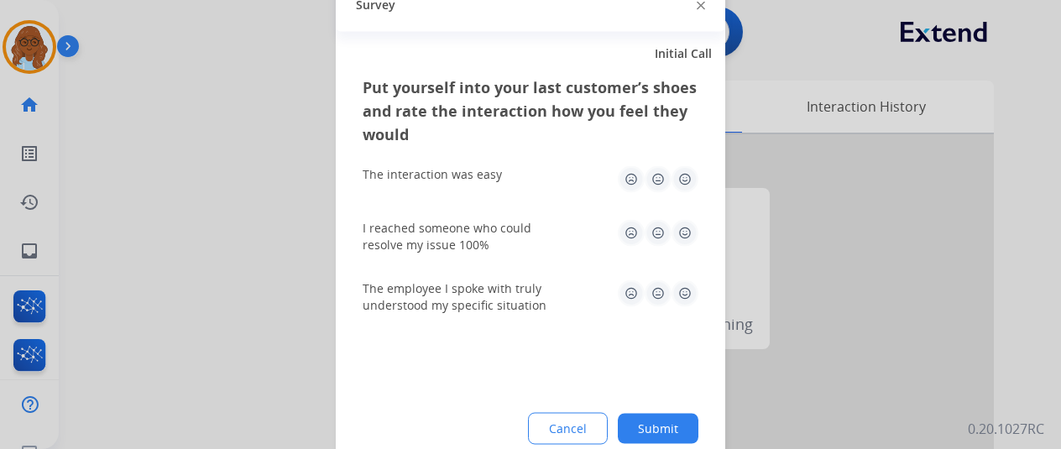
click at [678, 186] on img at bounding box center [685, 178] width 27 height 27
click at [684, 234] on img at bounding box center [685, 232] width 27 height 27
click at [673, 300] on img at bounding box center [685, 293] width 27 height 27
click at [672, 421] on button "Submit" at bounding box center [658, 428] width 81 height 30
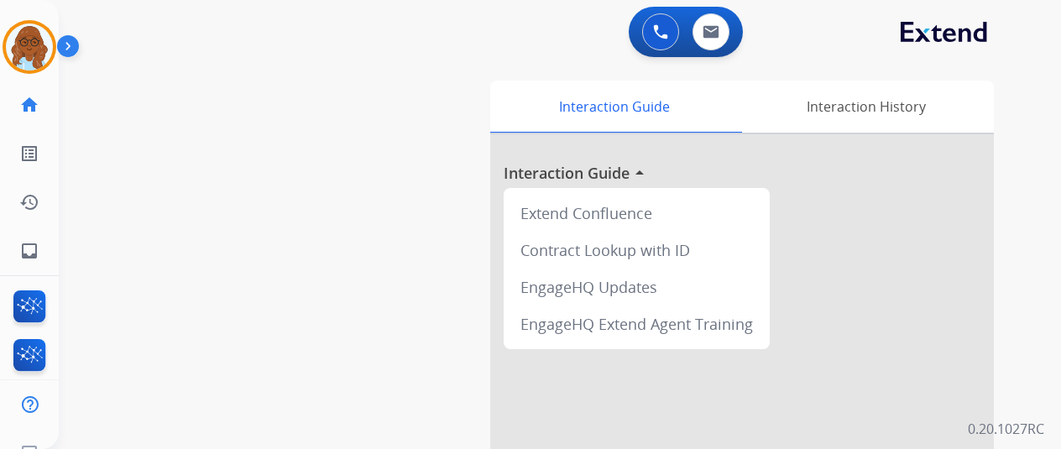
scroll to position [0, 0]
click at [26, 243] on mat-icon "inbox" at bounding box center [29, 251] width 20 height 20
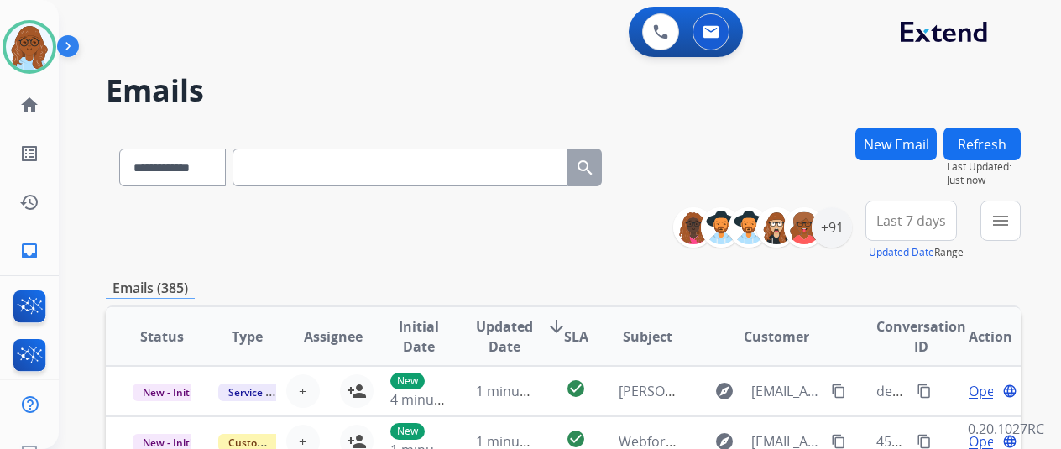
click at [992, 238] on div "**********" at bounding box center [853, 231] width 335 height 60
click at [1003, 233] on button "menu Filters" at bounding box center [1001, 221] width 40 height 40
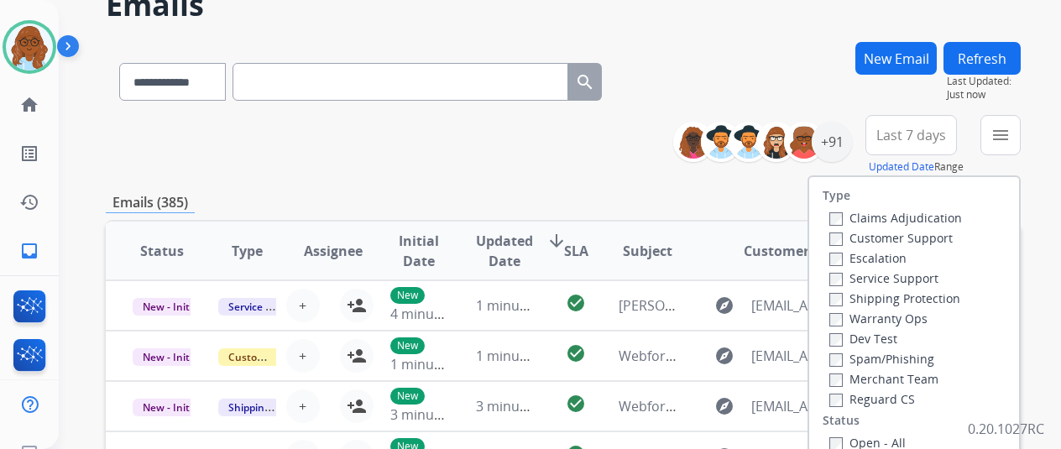
scroll to position [252, 0]
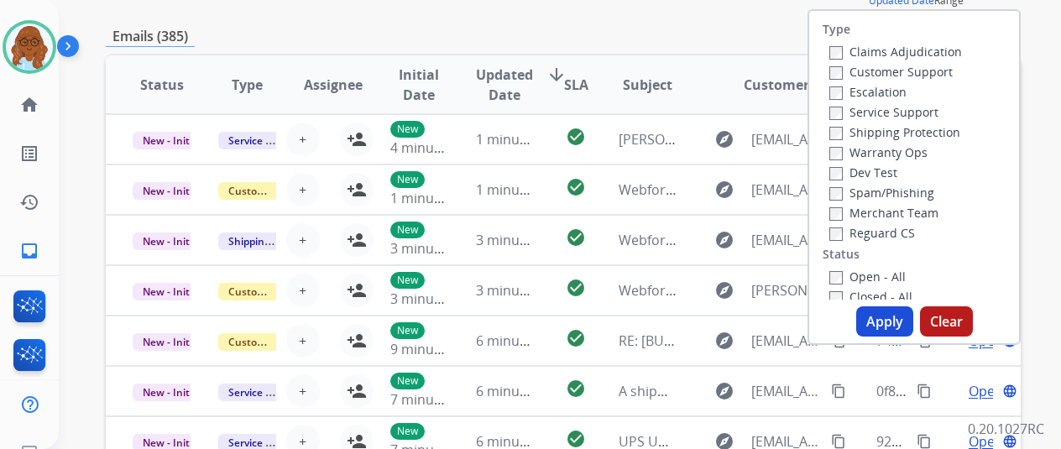
click at [858, 74] on label "Customer Support" at bounding box center [891, 72] width 123 height 16
click at [863, 126] on label "Shipping Protection" at bounding box center [895, 132] width 131 height 16
click at [867, 227] on label "Reguard CS" at bounding box center [873, 233] width 86 height 16
click at [867, 285] on label "Open - All" at bounding box center [868, 277] width 76 height 16
drag, startPoint x: 887, startPoint y: 325, endPoint x: 897, endPoint y: 326, distance: 10.1
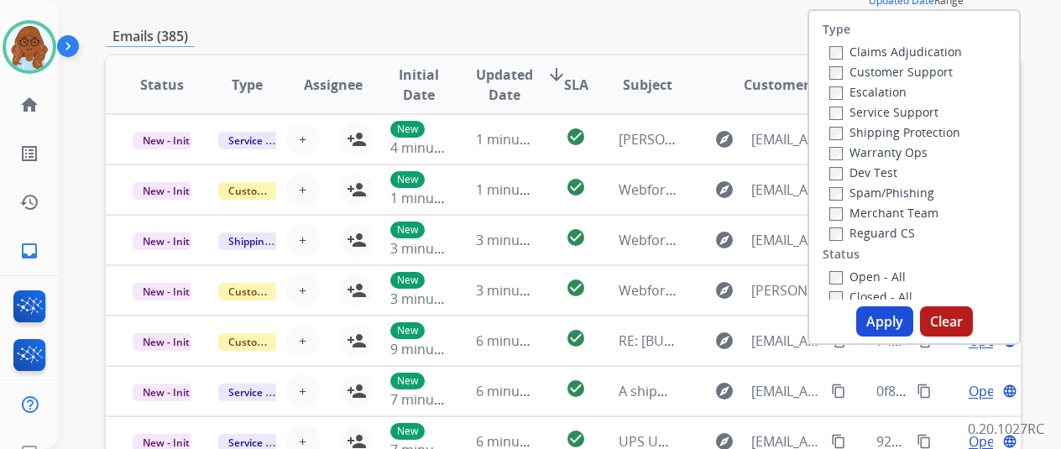
click at [888, 327] on button "Apply" at bounding box center [884, 321] width 57 height 30
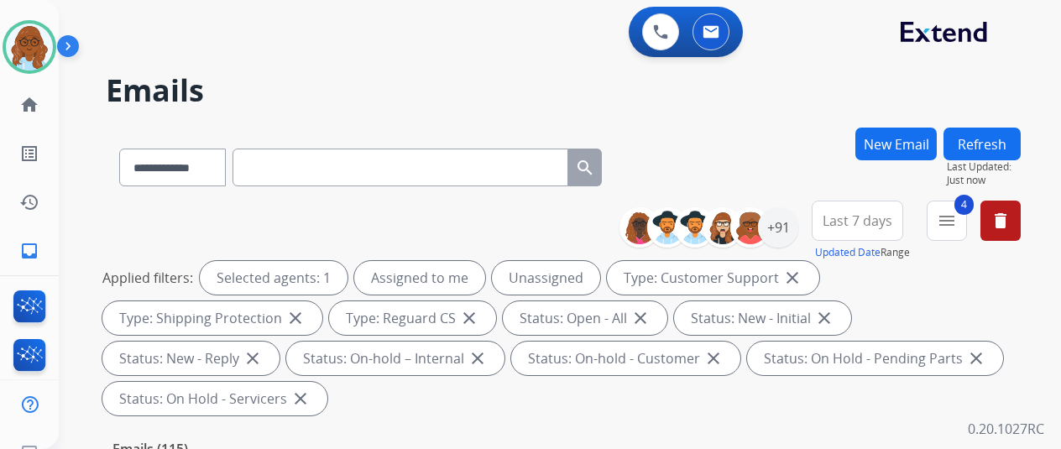
click at [893, 224] on span "Last 7 days" at bounding box center [858, 220] width 70 height 7
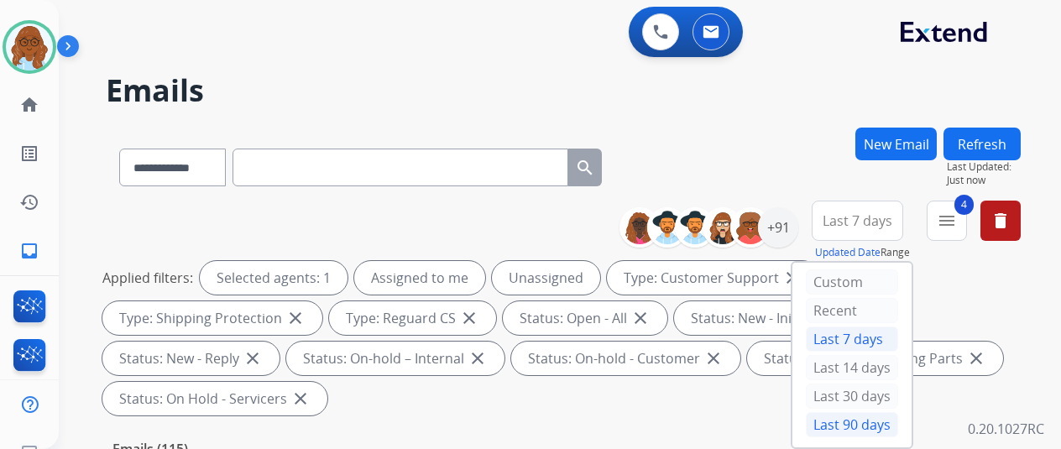
click at [865, 420] on div "Last 90 days" at bounding box center [852, 424] width 92 height 25
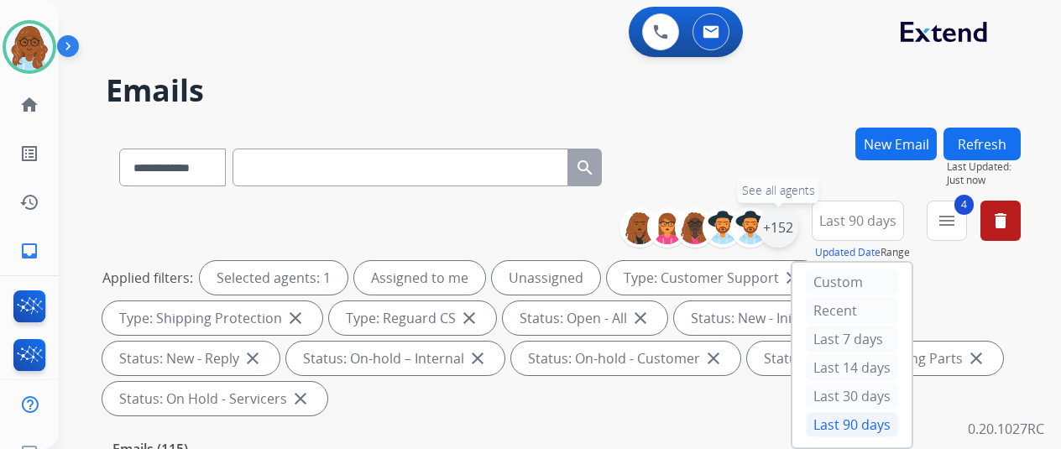
click at [787, 231] on div "+152" at bounding box center [778, 227] width 40 height 40
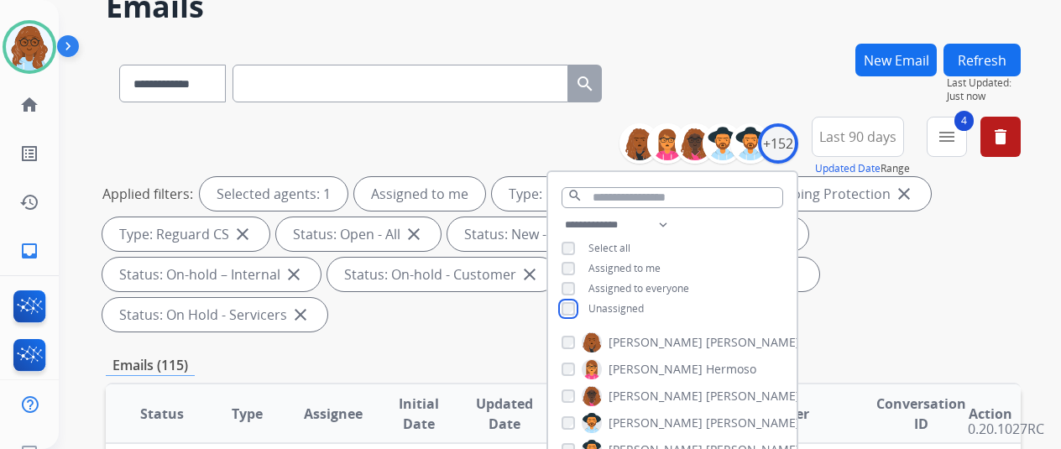
scroll to position [336, 0]
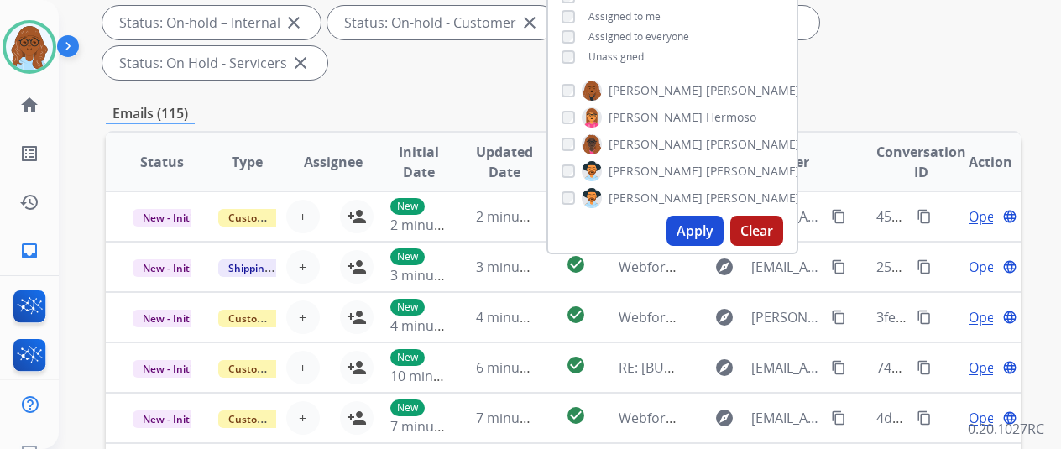
click at [704, 228] on button "Apply" at bounding box center [695, 231] width 57 height 30
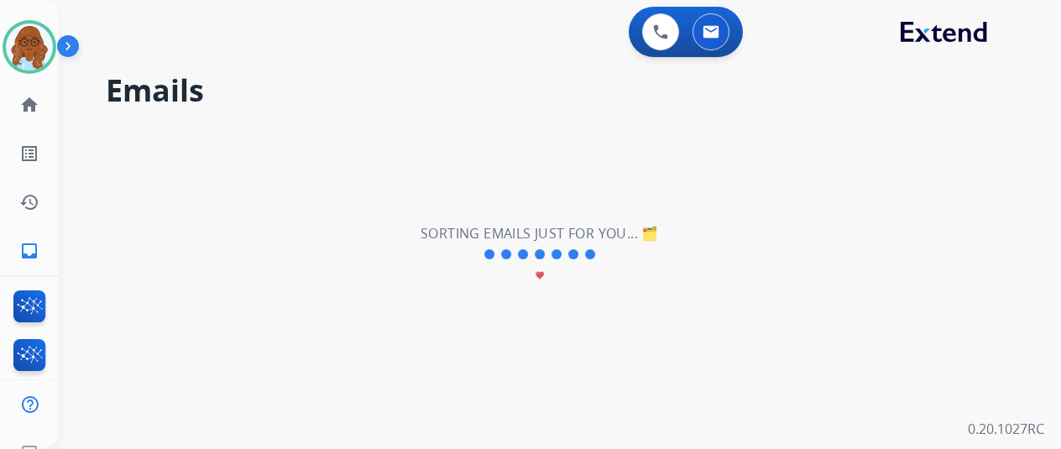
scroll to position [0, 0]
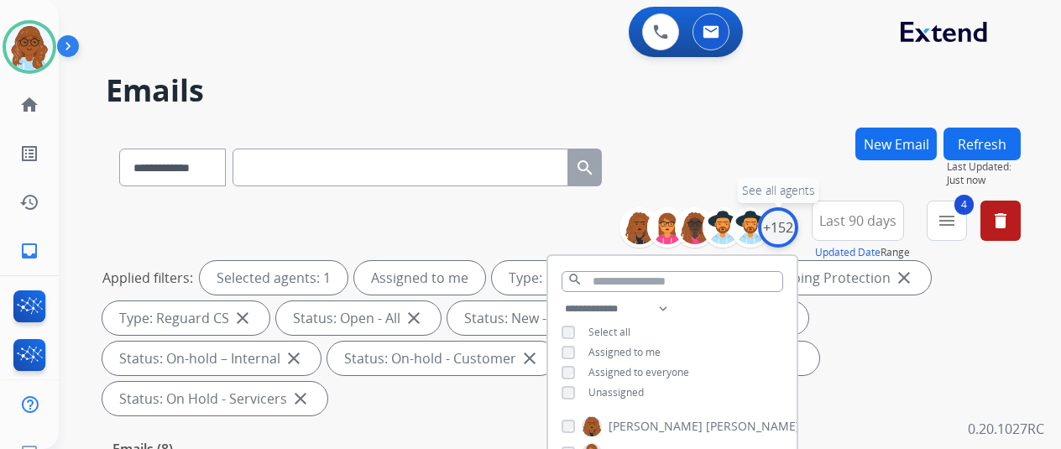
drag, startPoint x: 799, startPoint y: 228, endPoint x: 781, endPoint y: 209, distance: 26.1
click at [799, 228] on div "+152" at bounding box center [778, 227] width 40 height 40
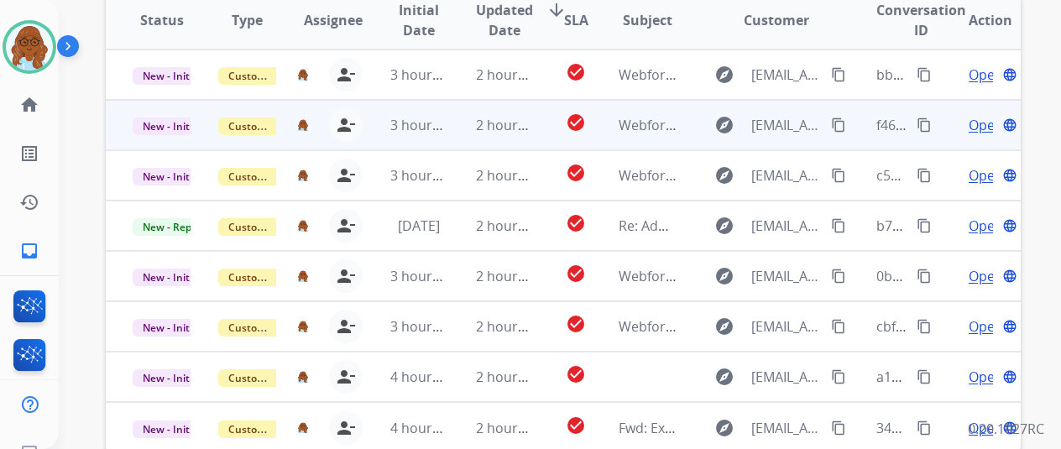
scroll to position [588, 0]
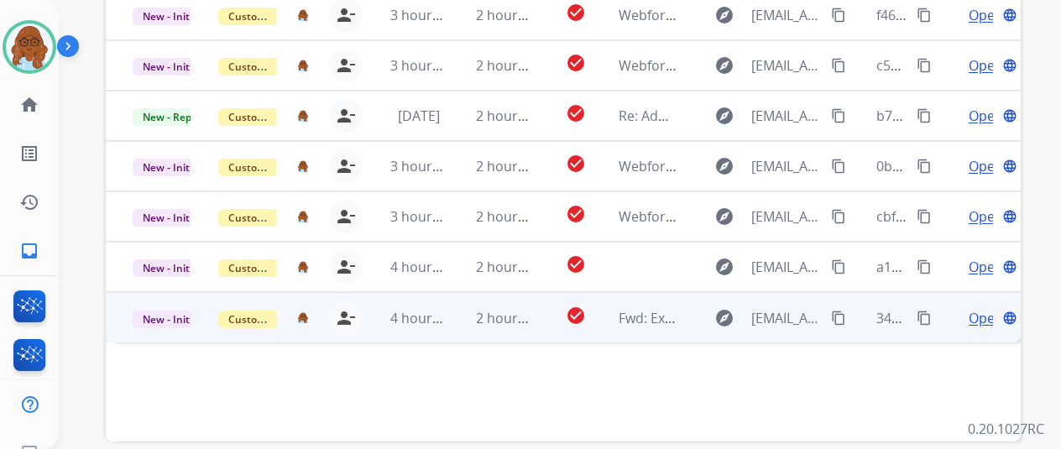
click at [986, 308] on span "Open" at bounding box center [986, 318] width 34 height 20
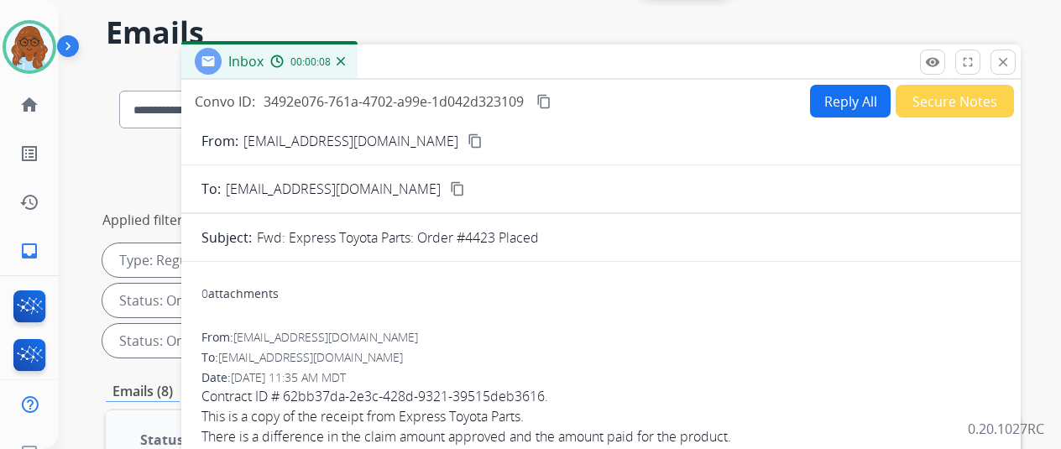
scroll to position [0, 0]
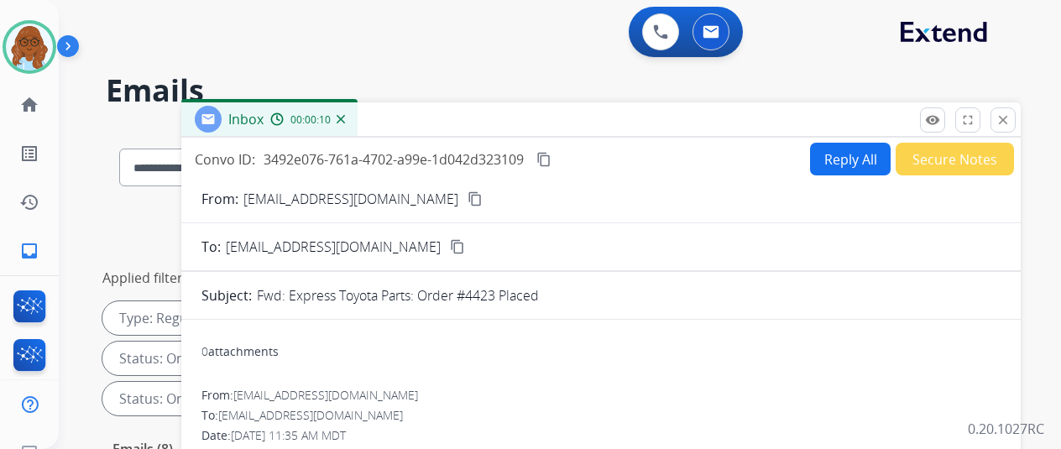
click at [468, 204] on mat-icon "content_copy" at bounding box center [475, 198] width 15 height 15
click at [842, 164] on button "Reply All" at bounding box center [850, 159] width 81 height 33
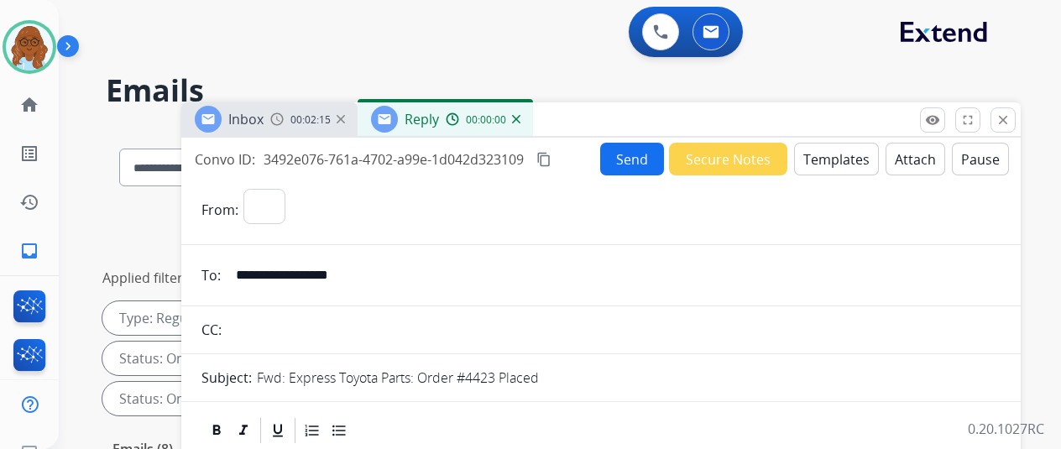
select select "**********"
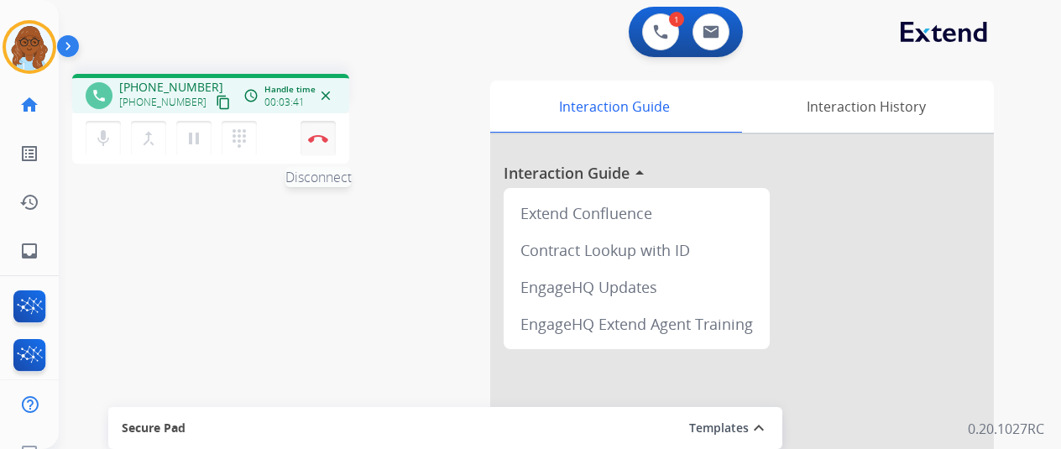
click at [321, 144] on button "Disconnect" at bounding box center [318, 138] width 35 height 35
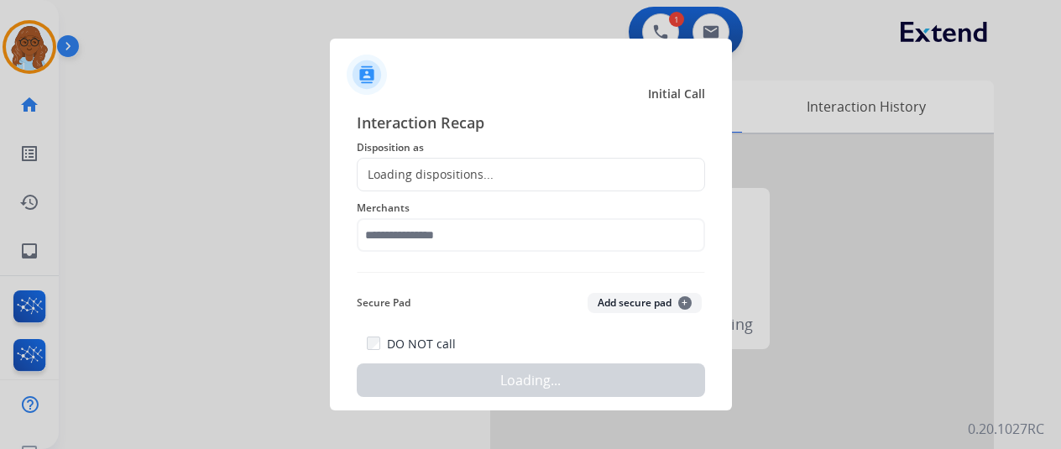
click at [463, 175] on div "Loading dispositions..." at bounding box center [426, 174] width 136 height 17
click at [527, 167] on div "Loading dispositions..." at bounding box center [531, 175] width 348 height 34
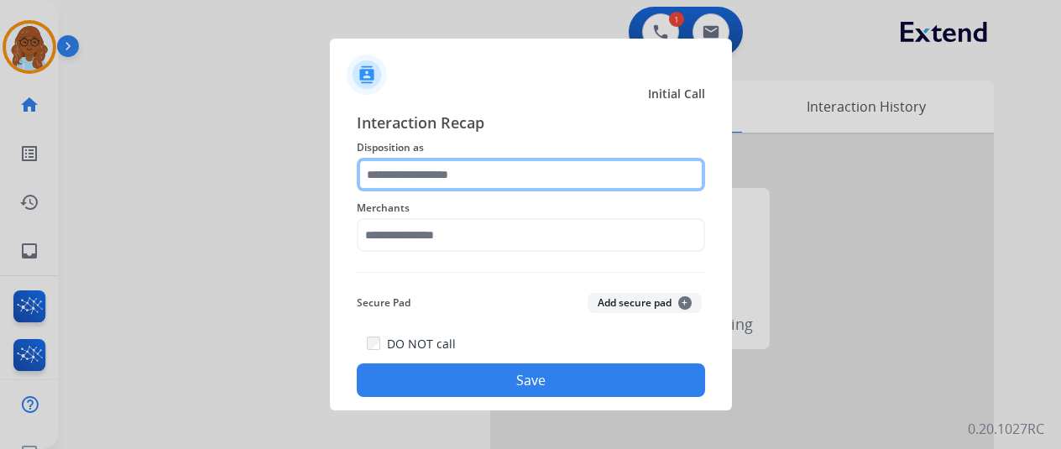
click at [558, 177] on input "text" at bounding box center [531, 175] width 348 height 34
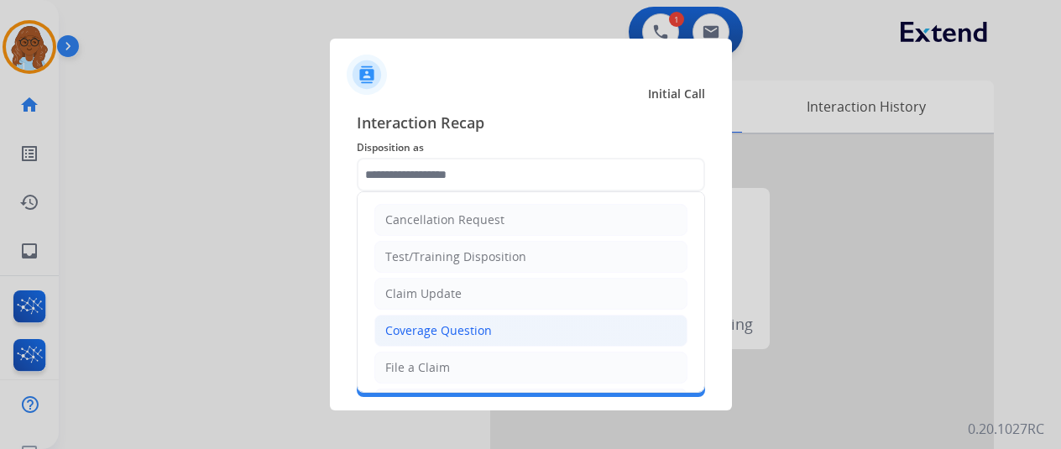
click at [432, 322] on div "Coverage Question" at bounding box center [438, 330] width 107 height 17
type input "**********"
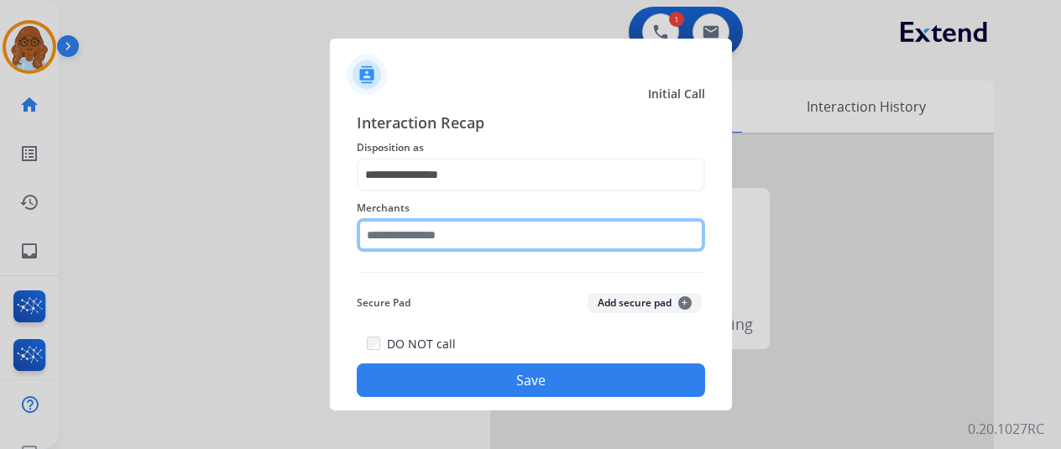
click at [455, 235] on input "text" at bounding box center [531, 235] width 348 height 34
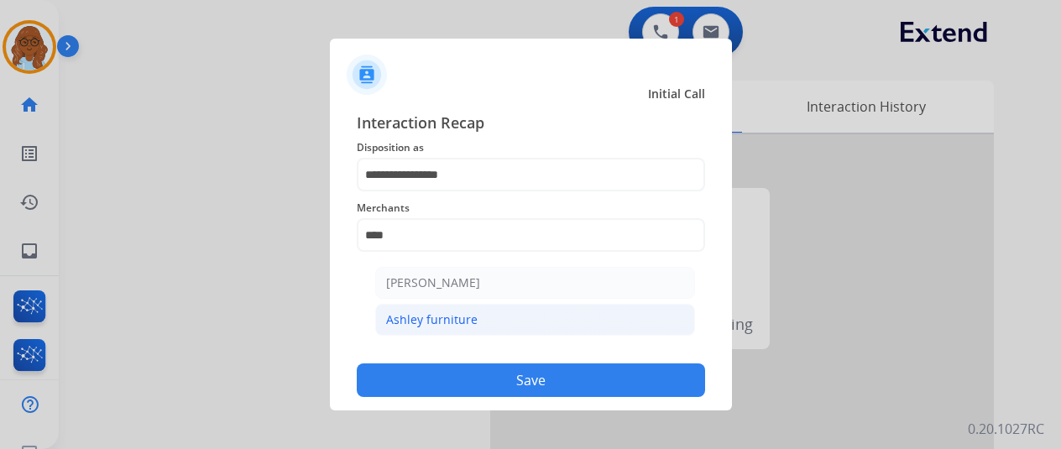
click at [458, 312] on div "Ashley furniture" at bounding box center [432, 320] width 92 height 17
type input "**********"
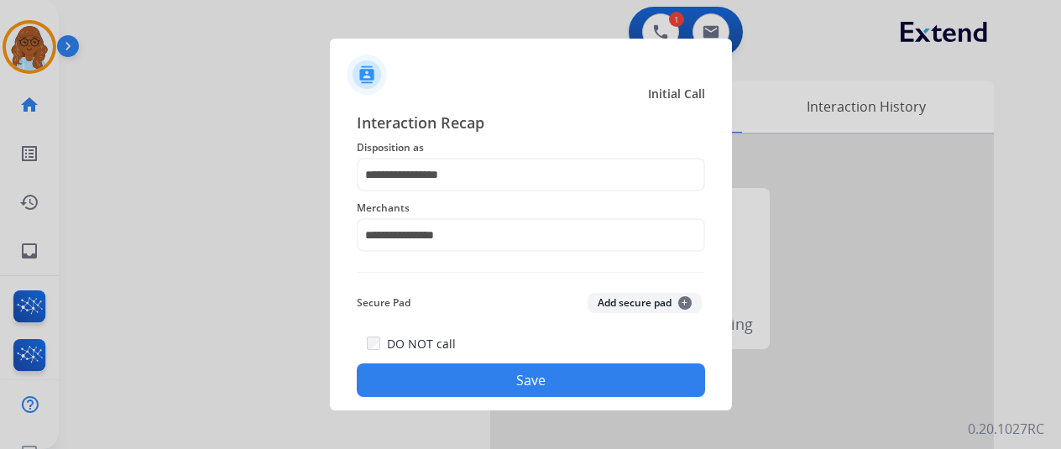
click at [480, 379] on button "Save" at bounding box center [531, 381] width 348 height 34
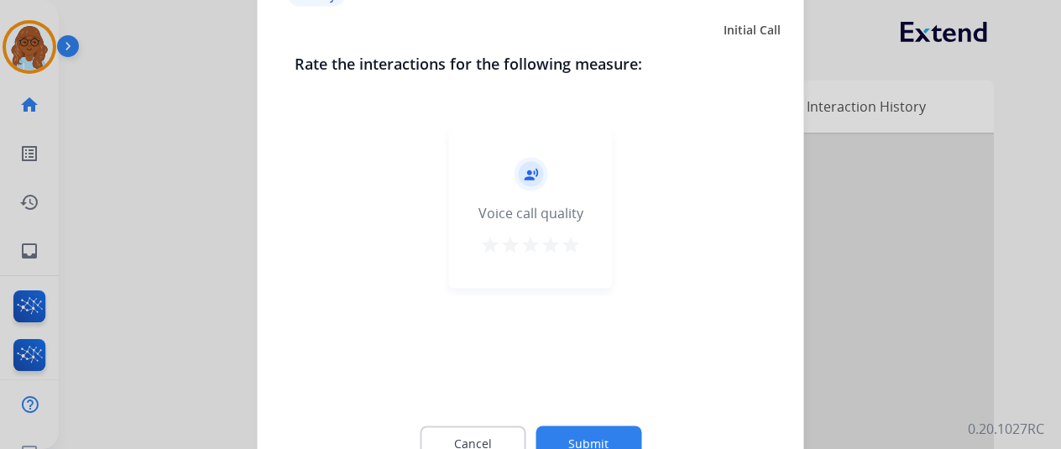
click at [563, 238] on div "star star star star star" at bounding box center [530, 246] width 101 height 25
click at [569, 244] on mat-icon "star" at bounding box center [571, 244] width 20 height 20
click at [605, 431] on button "Submit" at bounding box center [589, 443] width 106 height 35
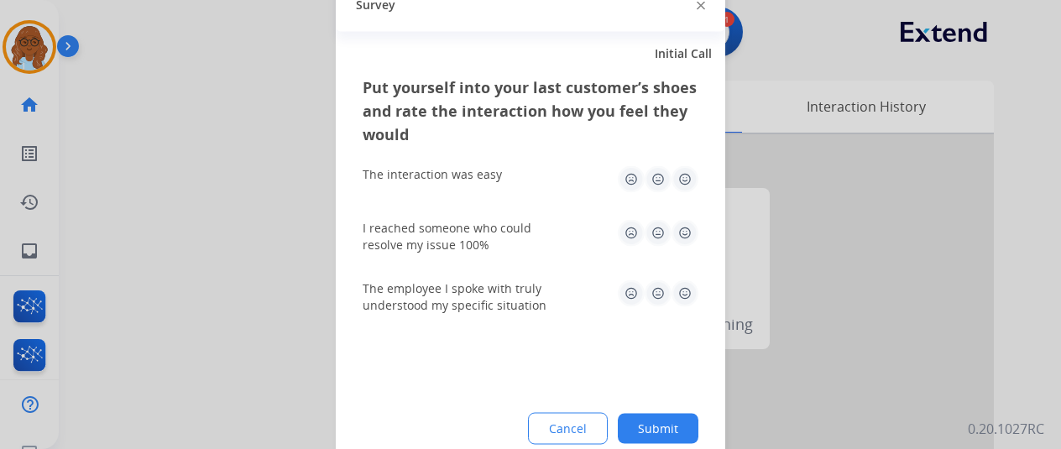
drag, startPoint x: 678, startPoint y: 176, endPoint x: 681, endPoint y: 246, distance: 69.7
click at [678, 178] on img at bounding box center [685, 178] width 27 height 27
click at [682, 247] on div "I reached someone who could resolve my issue 100%" at bounding box center [531, 236] width 336 height 34
click at [690, 234] on img at bounding box center [685, 232] width 27 height 27
click at [691, 297] on img at bounding box center [685, 293] width 27 height 27
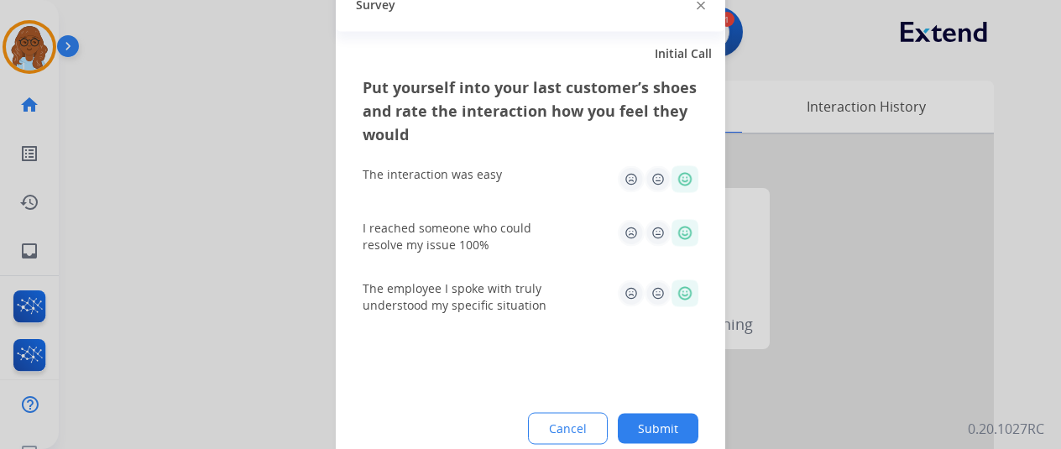
click at [673, 424] on button "Submit" at bounding box center [658, 428] width 81 height 30
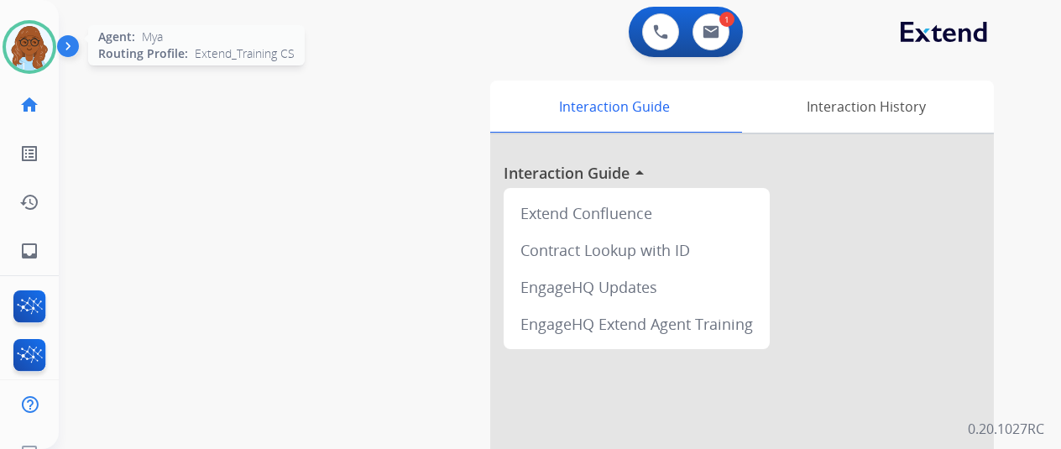
drag, startPoint x: 18, startPoint y: 41, endPoint x: 40, endPoint y: 55, distance: 26.4
click at [18, 41] on img at bounding box center [29, 47] width 47 height 47
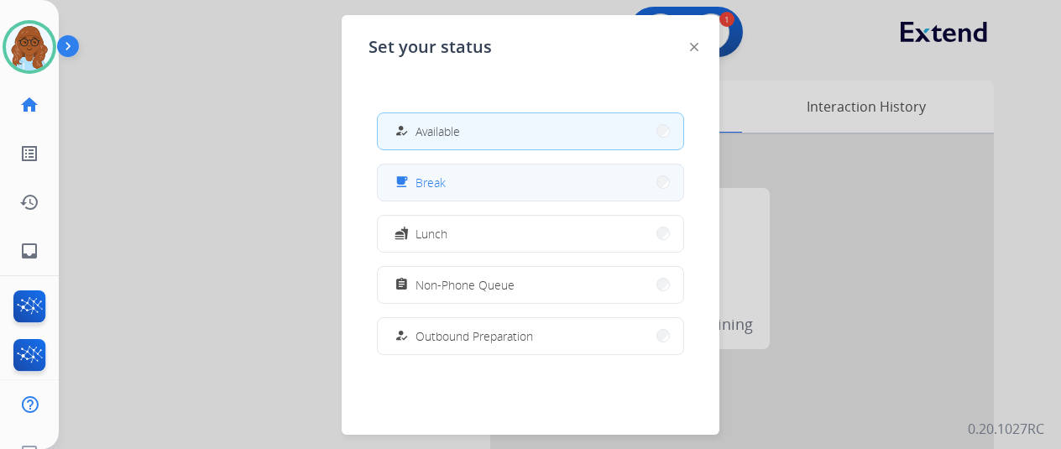
click at [443, 181] on span "Break" at bounding box center [431, 183] width 30 height 18
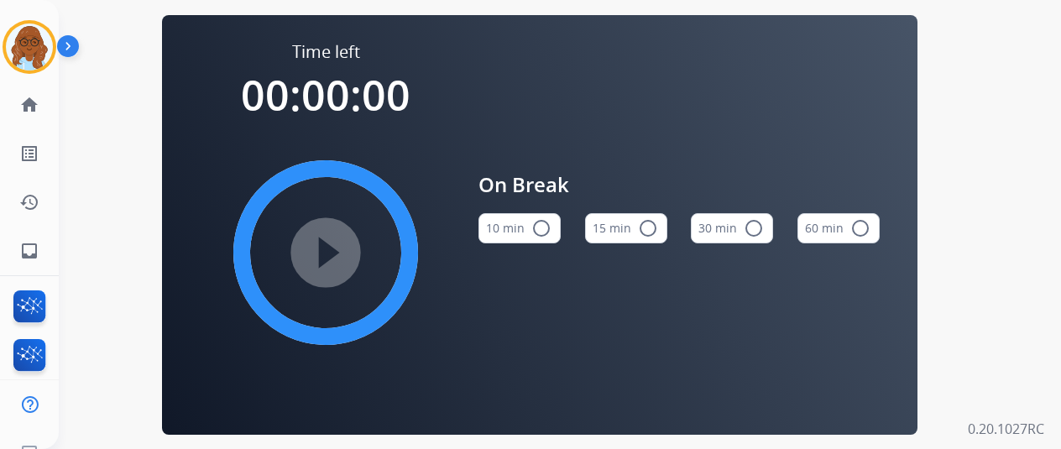
click at [340, 259] on div "play_circle_filled" at bounding box center [326, 253] width 252 height 252
drag, startPoint x: 670, startPoint y: 236, endPoint x: 392, endPoint y: 244, distance: 278.0
click at [668, 238] on button "15 min radio_button_unchecked" at bounding box center [626, 228] width 82 height 30
click at [336, 255] on mat-icon "play_circle_filled" at bounding box center [326, 253] width 20 height 20
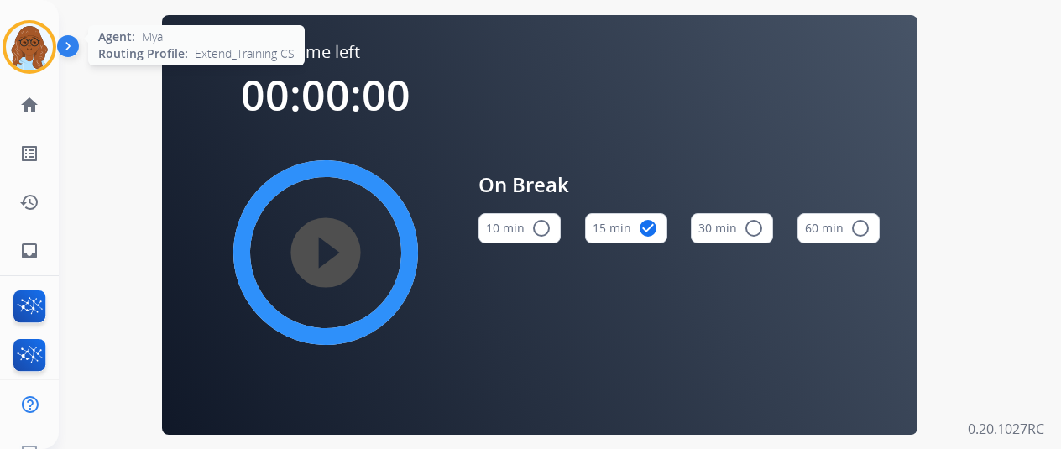
click at [21, 43] on img at bounding box center [29, 47] width 47 height 47
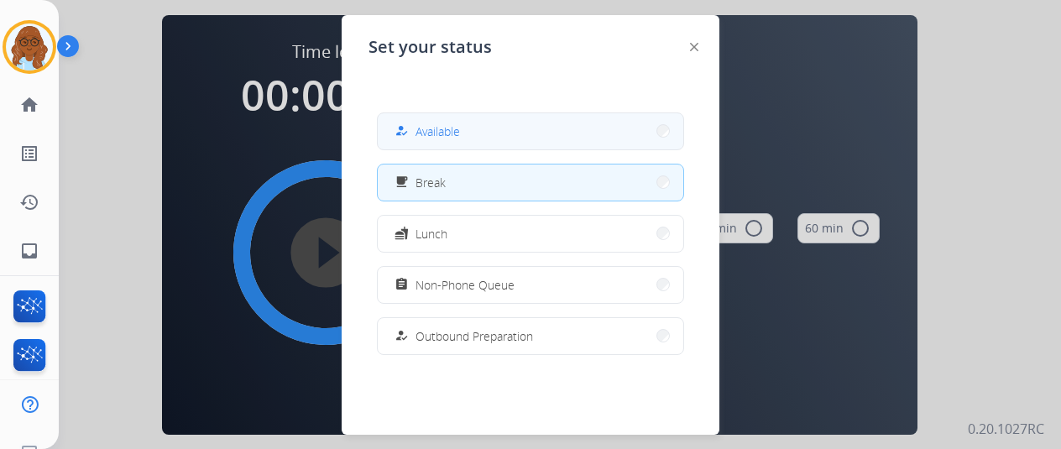
click at [580, 133] on button "how_to_reg Available" at bounding box center [531, 131] width 306 height 36
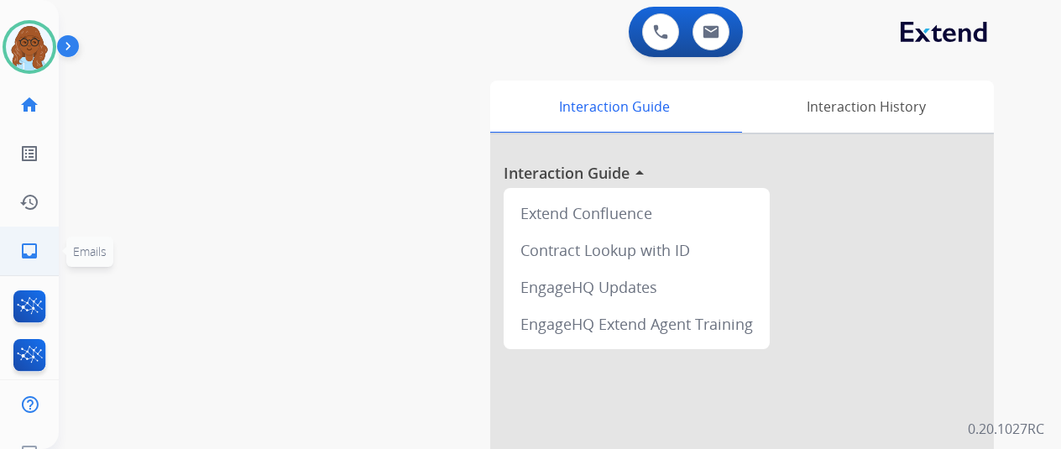
click at [27, 237] on link "inbox Emails" at bounding box center [29, 251] width 47 height 47
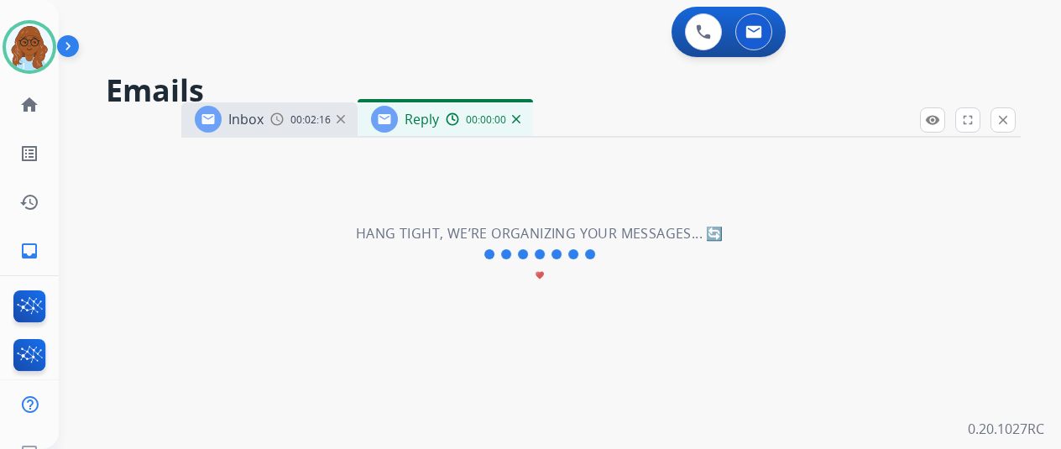
select select "**********"
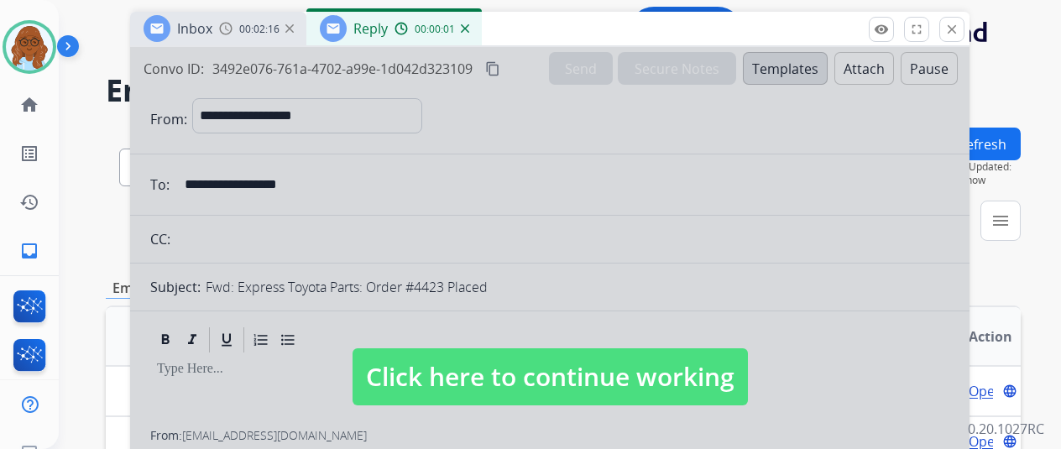
drag, startPoint x: 590, startPoint y: 128, endPoint x: 537, endPoint y: 33, distance: 109.4
click at [537, 33] on div "Inbox 00:02:16 Reply 00:00:01" at bounding box center [550, 29] width 840 height 35
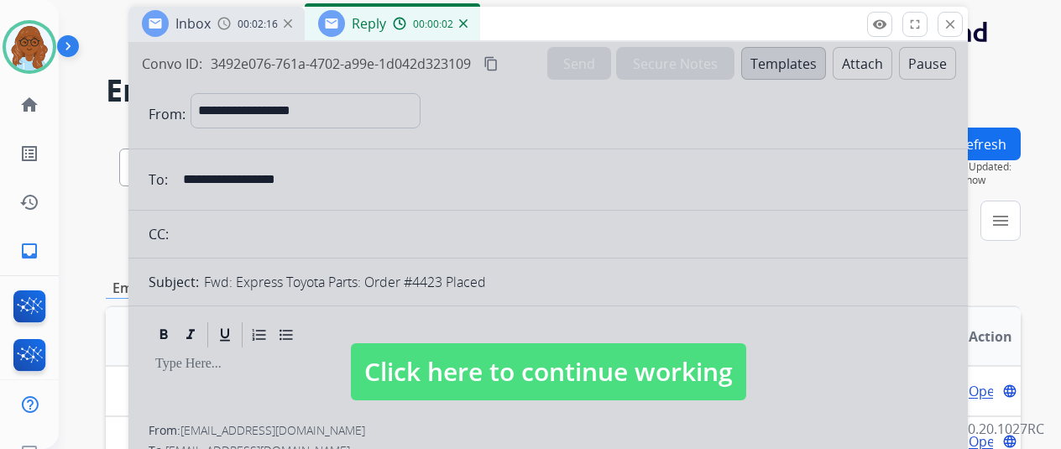
click at [505, 233] on div at bounding box center [548, 355] width 840 height 627
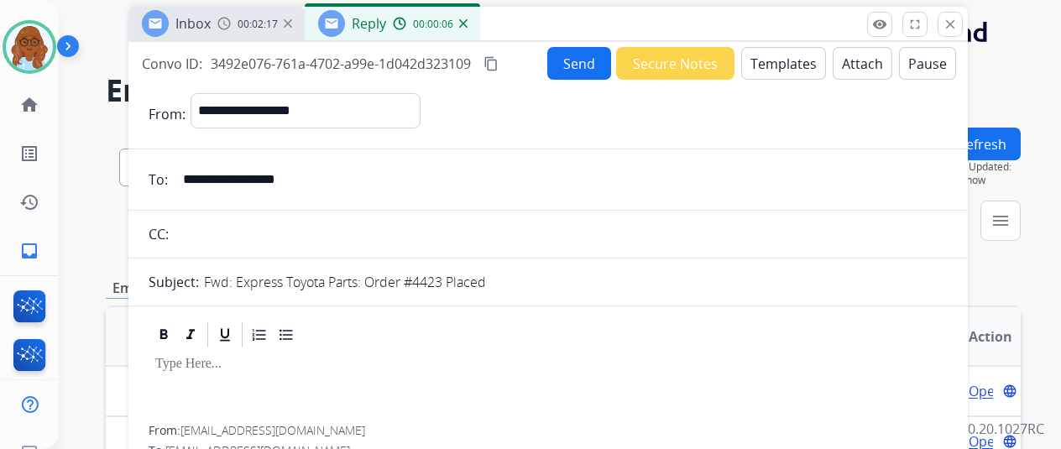
click at [778, 68] on button "Templates" at bounding box center [783, 63] width 85 height 33
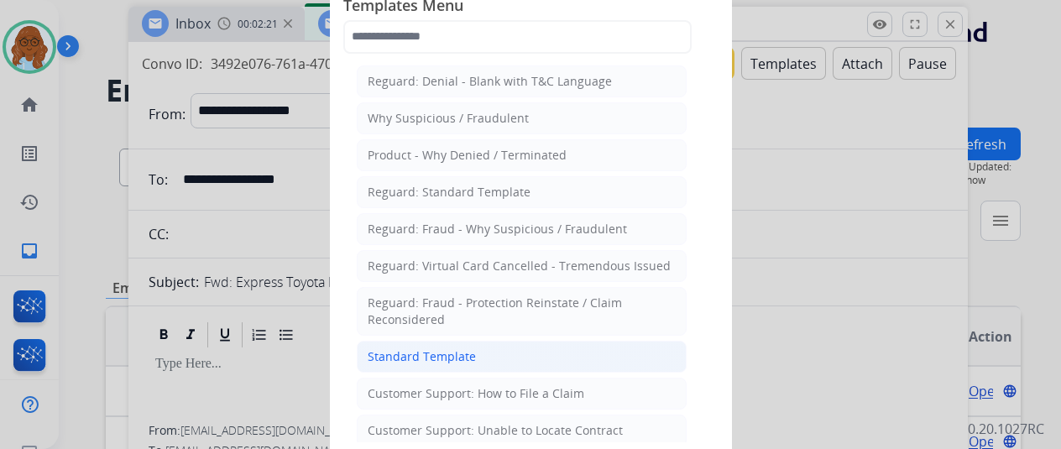
click at [460, 348] on div "Standard Template" at bounding box center [422, 356] width 108 height 17
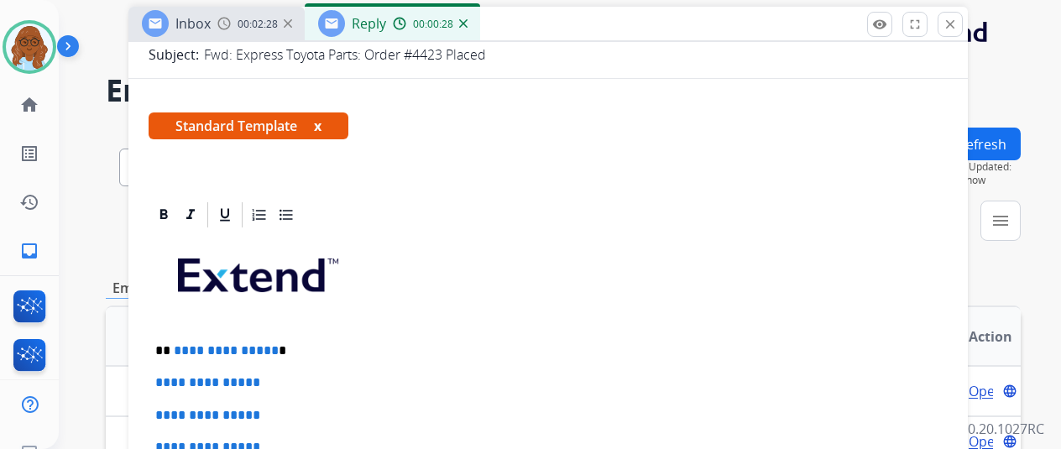
scroll to position [336, 0]
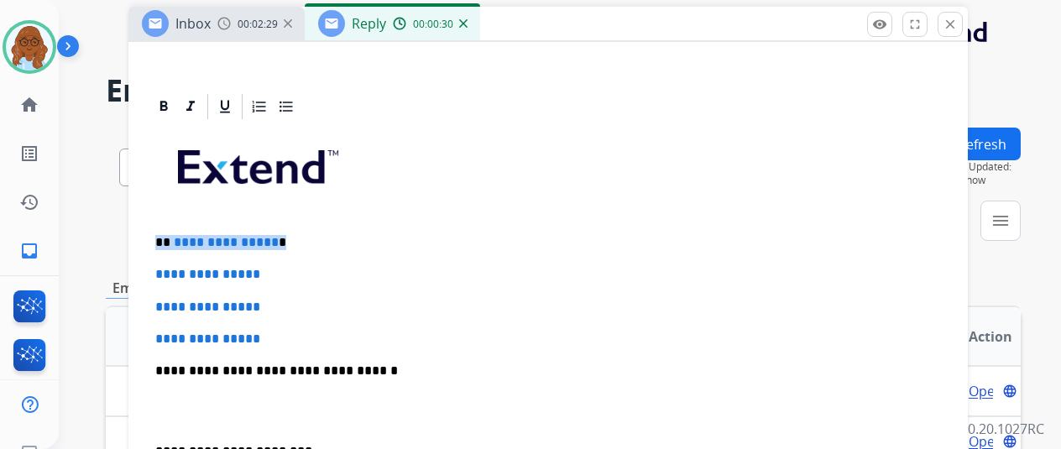
drag, startPoint x: 306, startPoint y: 240, endPoint x: 156, endPoint y: 247, distance: 149.6
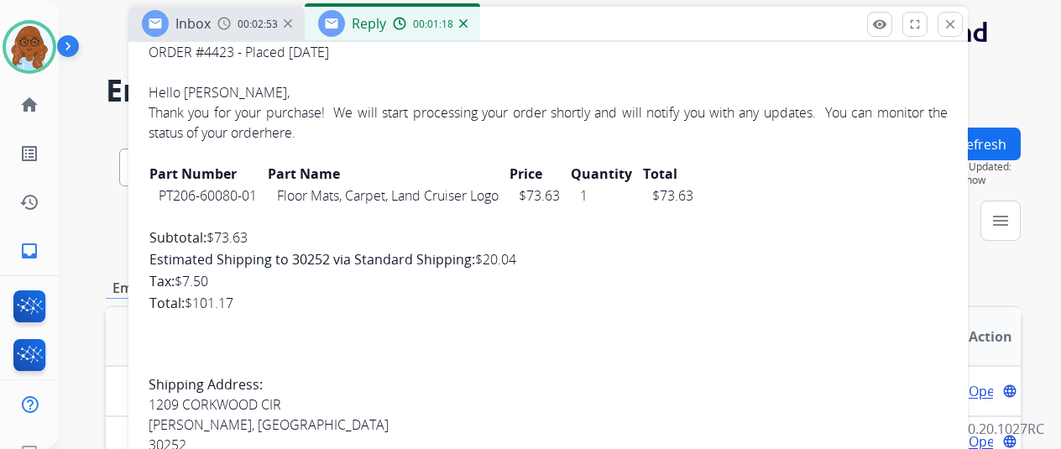
scroll to position [1525, 0]
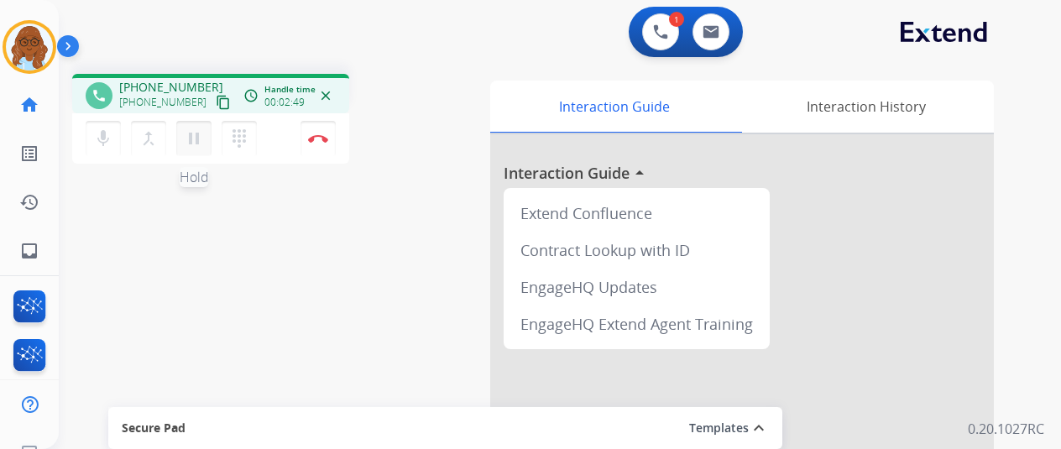
click at [202, 135] on mat-icon "pause" at bounding box center [194, 138] width 20 height 20
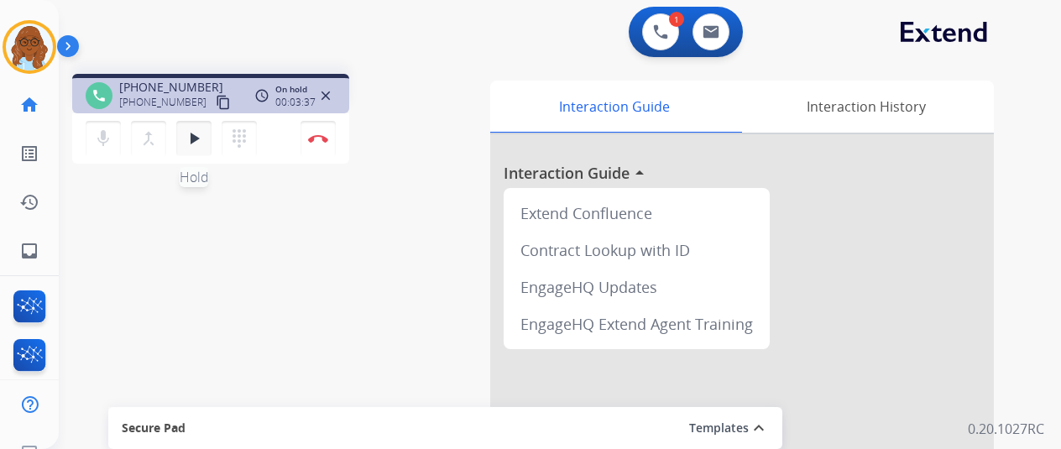
drag, startPoint x: 189, startPoint y: 118, endPoint x: 195, endPoint y: 128, distance: 12.4
click at [189, 118] on div "mic Mute merge_type Bridge play_arrow Hold dialpad Dialpad Disconnect" at bounding box center [210, 138] width 277 height 50
click at [196, 129] on mat-icon "play_arrow" at bounding box center [194, 138] width 20 height 20
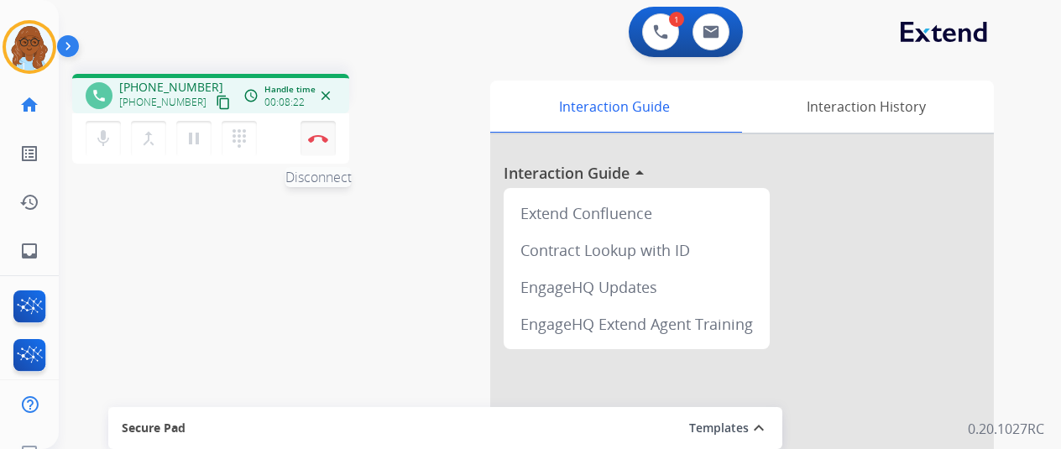
click at [322, 130] on button "Disconnect" at bounding box center [318, 138] width 35 height 35
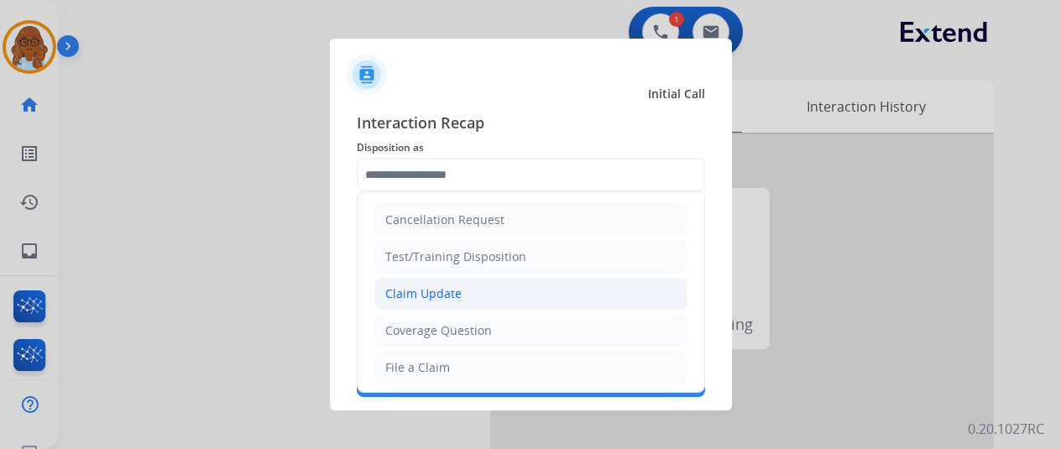
click at [438, 280] on li "Claim Update" at bounding box center [531, 294] width 313 height 32
type input "**********"
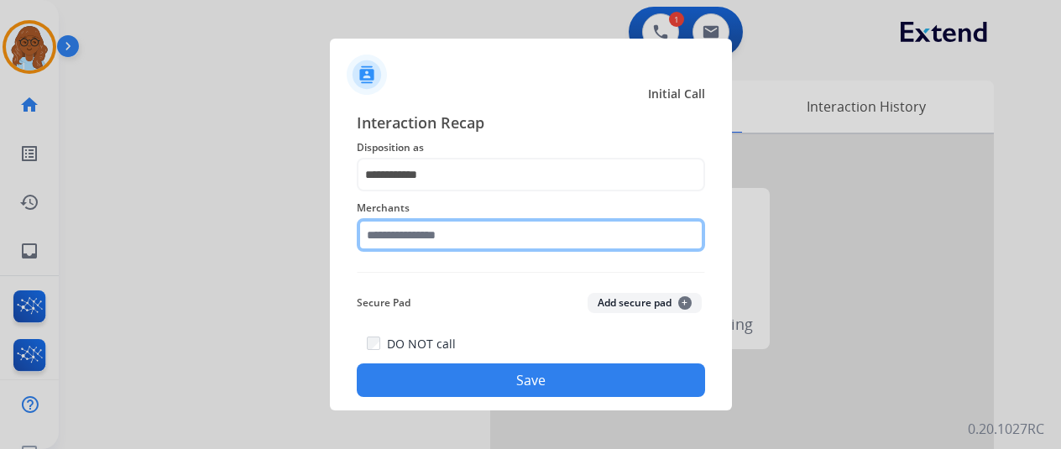
click at [417, 233] on input "text" at bounding box center [531, 235] width 348 height 34
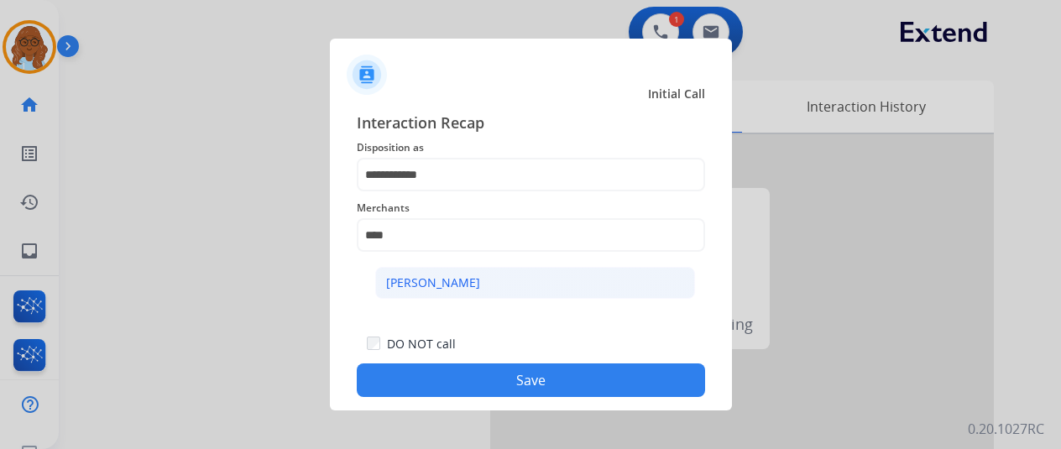
click at [528, 271] on li "[PERSON_NAME]" at bounding box center [535, 283] width 320 height 32
type input "**********"
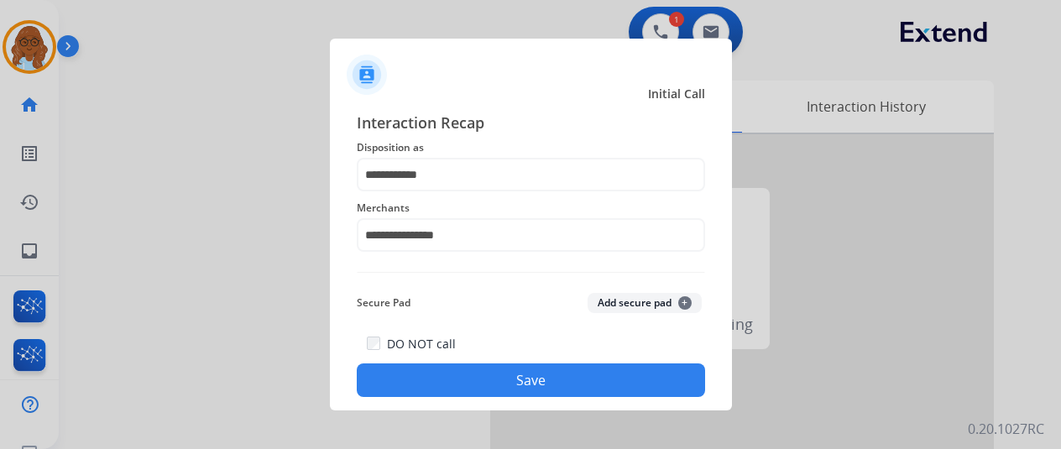
click at [568, 380] on button "Save" at bounding box center [531, 381] width 348 height 34
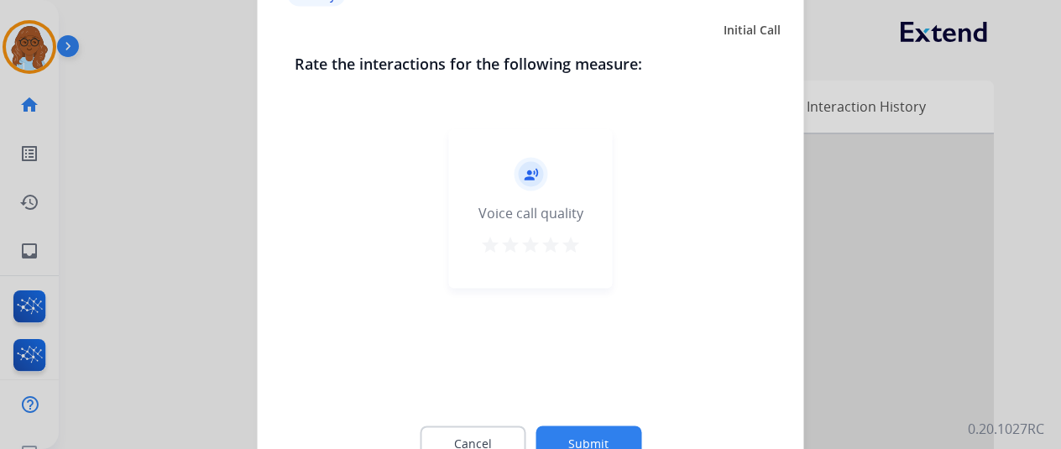
click at [567, 247] on mat-icon "star" at bounding box center [571, 244] width 20 height 20
click at [587, 428] on button "Submit" at bounding box center [589, 443] width 106 height 35
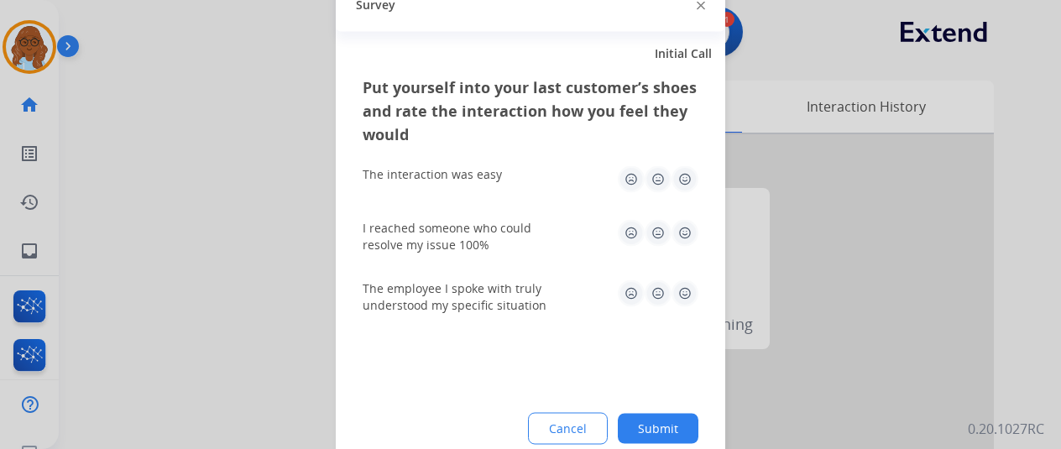
drag, startPoint x: 687, startPoint y: 179, endPoint x: 685, endPoint y: 252, distance: 73.1
click at [687, 179] on img at bounding box center [685, 178] width 27 height 27
click at [685, 252] on div "I reached someone who could resolve my issue 100%" at bounding box center [531, 236] width 336 height 34
click at [682, 240] on img at bounding box center [685, 232] width 27 height 27
click at [677, 290] on img at bounding box center [685, 293] width 27 height 27
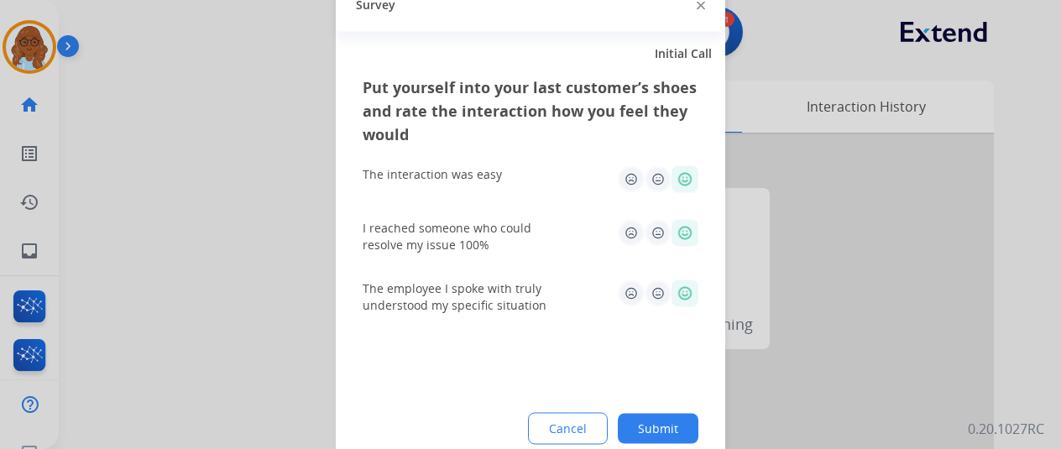
click at [631, 234] on img at bounding box center [631, 232] width 27 height 27
click at [648, 290] on img at bounding box center [658, 293] width 27 height 27
click at [672, 422] on button "Submit" at bounding box center [658, 428] width 81 height 30
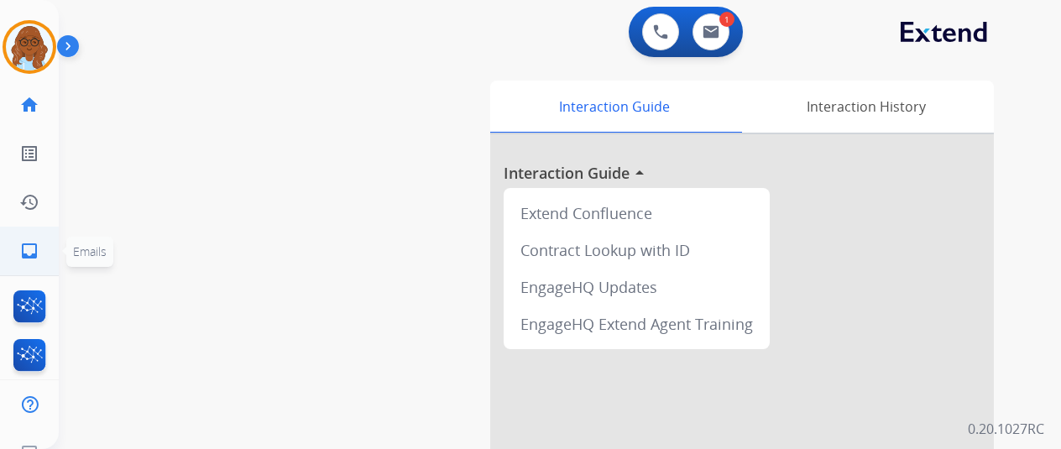
click at [34, 254] on mat-icon "inbox" at bounding box center [29, 251] width 20 height 20
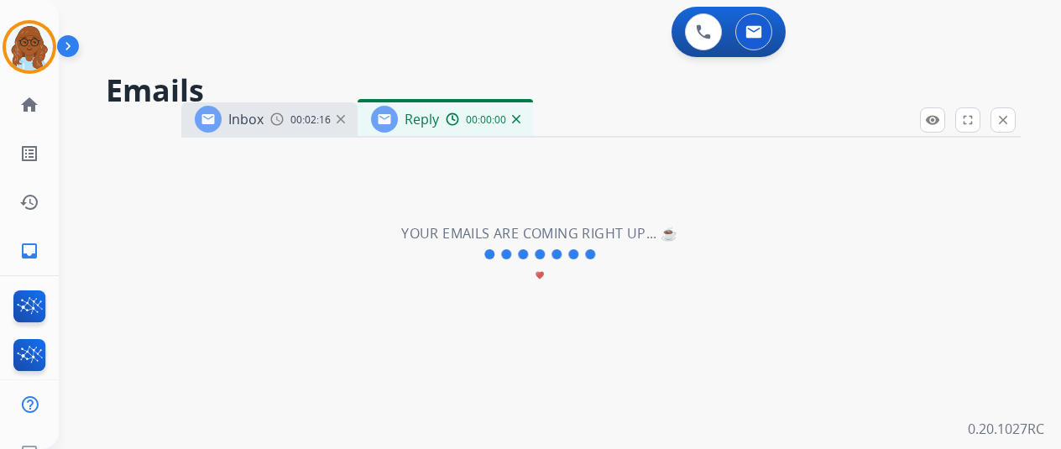
select select "**********"
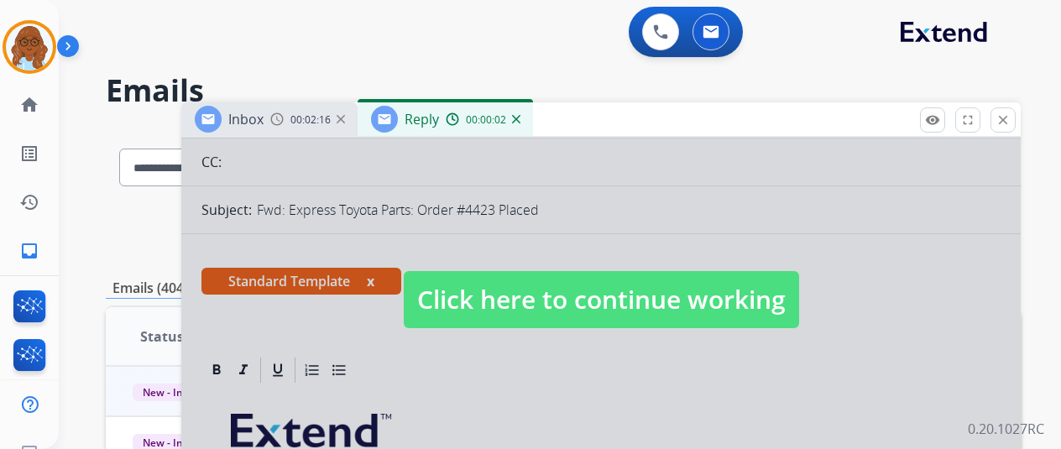
click at [495, 285] on span "Click here to continue working" at bounding box center [601, 299] width 395 height 57
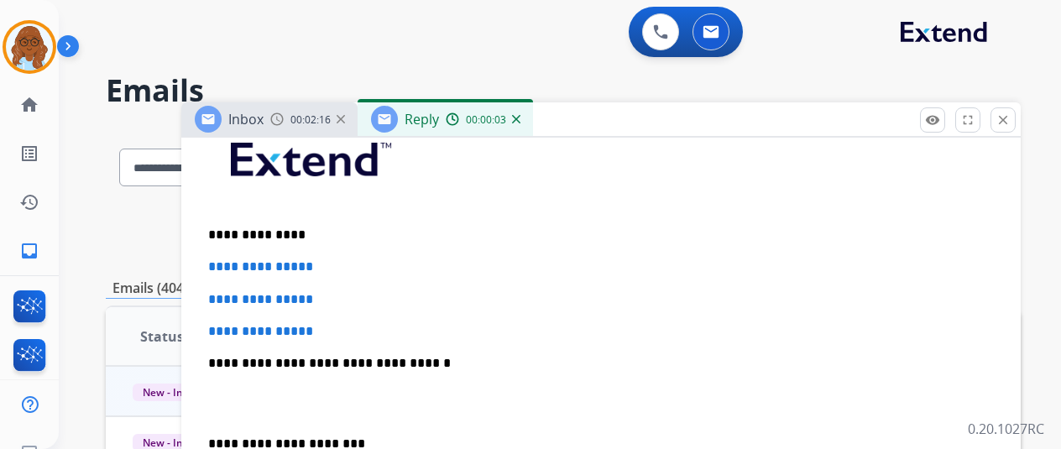
scroll to position [336, 0]
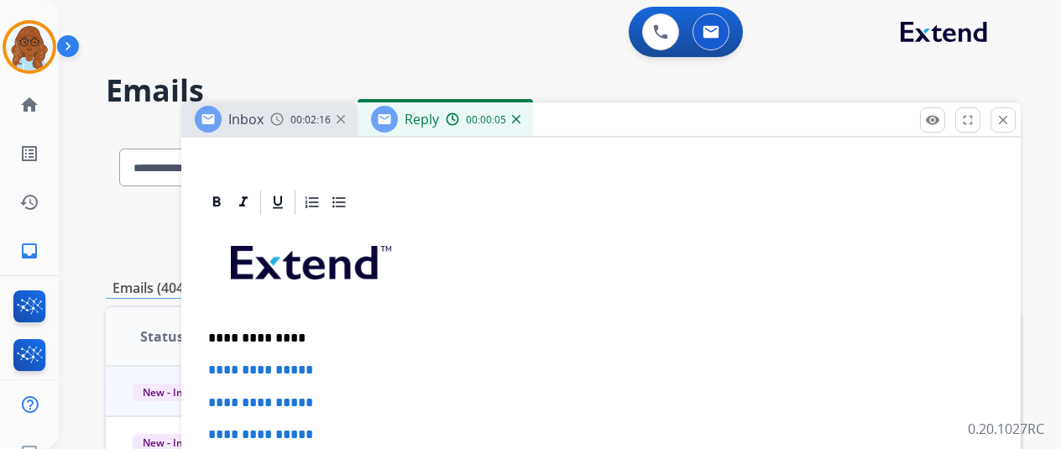
click at [335, 341] on p "**********" at bounding box center [594, 338] width 773 height 15
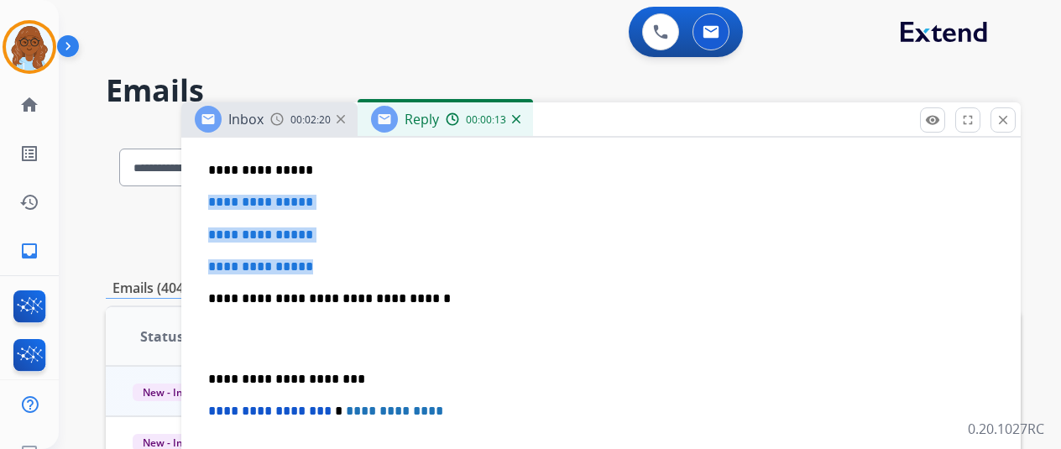
drag, startPoint x: 343, startPoint y: 256, endPoint x: 254, endPoint y: 224, distance: 94.6
click at [220, 201] on div "**********" at bounding box center [601, 339] width 799 height 578
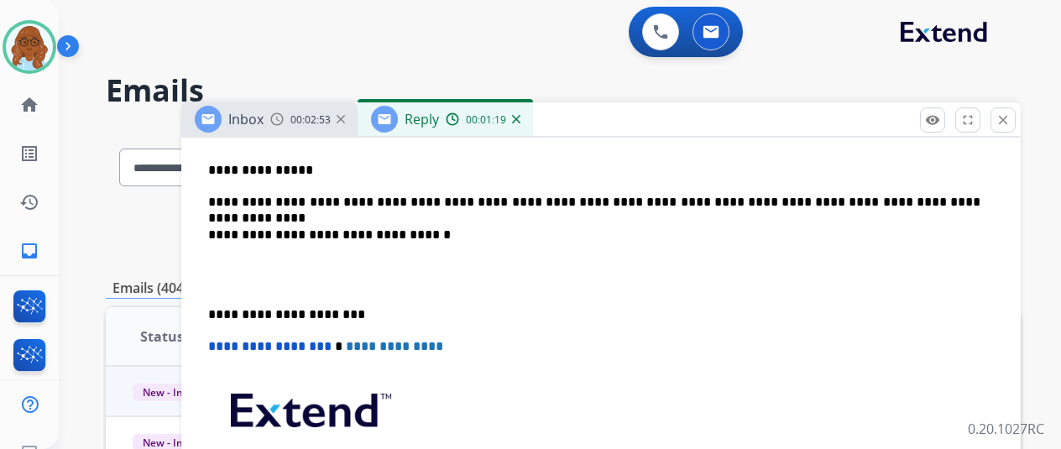
click at [867, 202] on p "**********" at bounding box center [594, 202] width 773 height 15
click at [220, 312] on div "**********" at bounding box center [601, 306] width 799 height 513
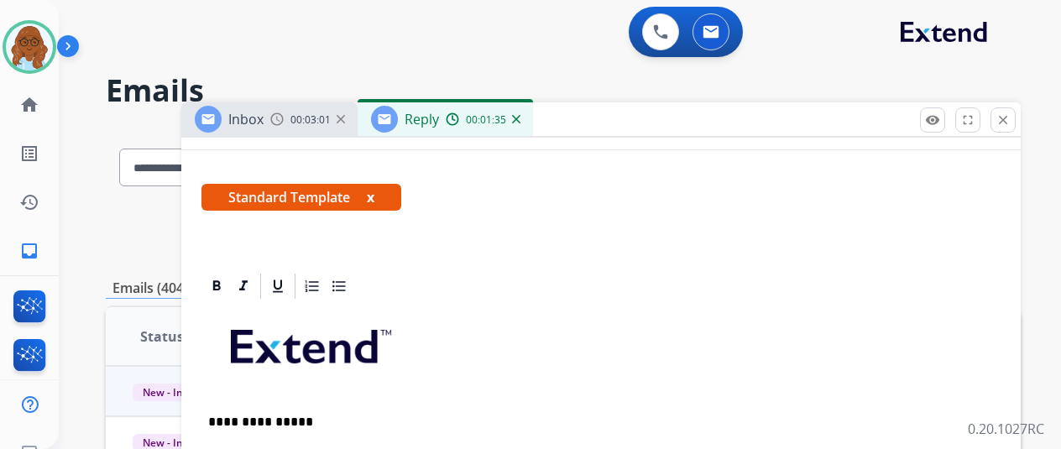
scroll to position [420, 0]
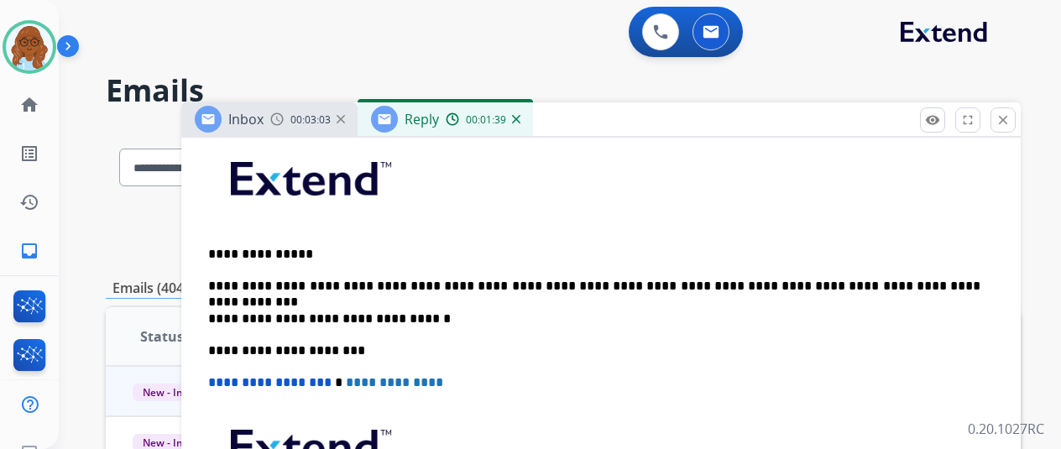
drag, startPoint x: 409, startPoint y: 285, endPoint x: 437, endPoint y: 350, distance: 71.1
click at [409, 284] on p "**********" at bounding box center [594, 286] width 773 height 15
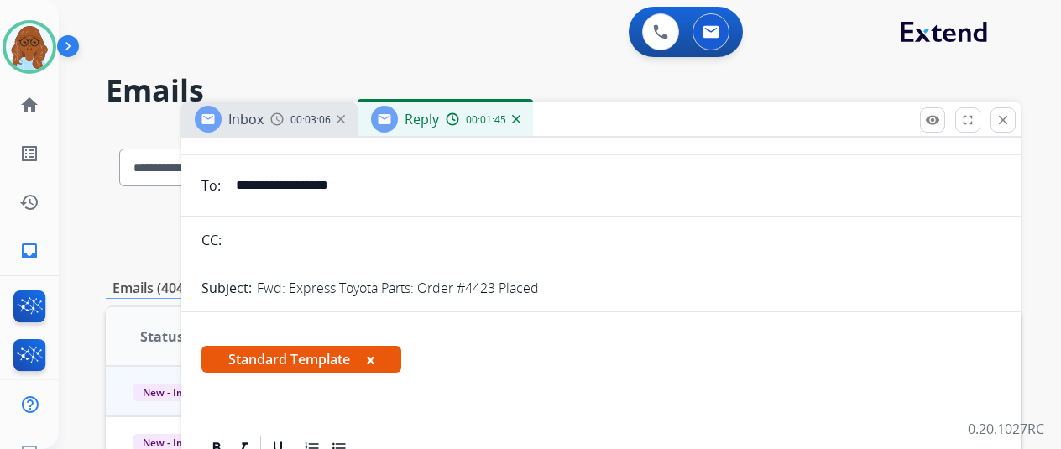
scroll to position [0, 0]
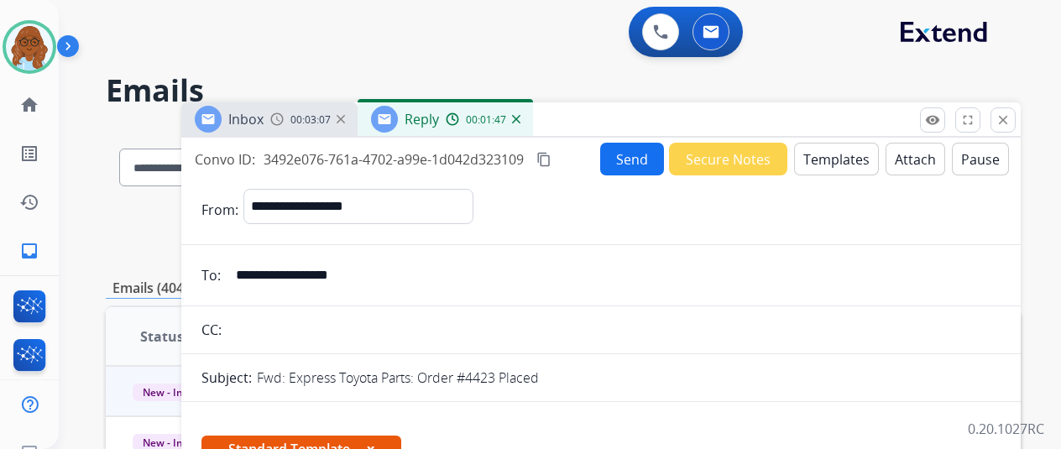
click at [552, 159] on mat-icon "content_copy" at bounding box center [544, 159] width 15 height 15
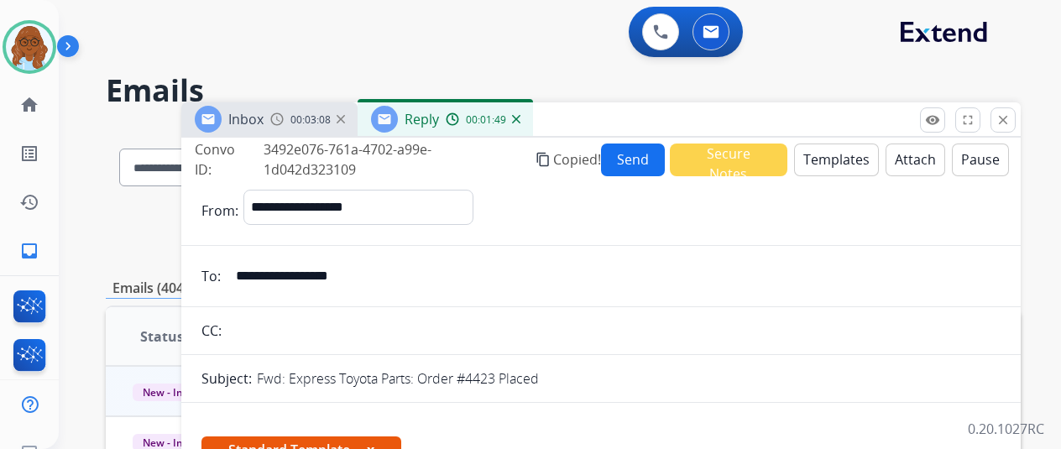
click at [627, 169] on button "Send" at bounding box center [633, 160] width 64 height 33
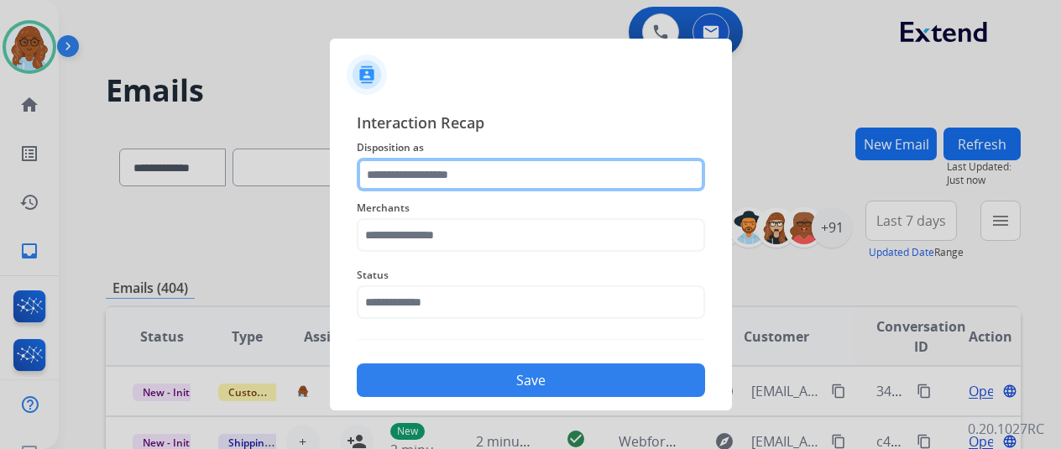
drag, startPoint x: 447, startPoint y: 176, endPoint x: 462, endPoint y: 189, distance: 19.7
click at [447, 175] on input "text" at bounding box center [531, 175] width 348 height 34
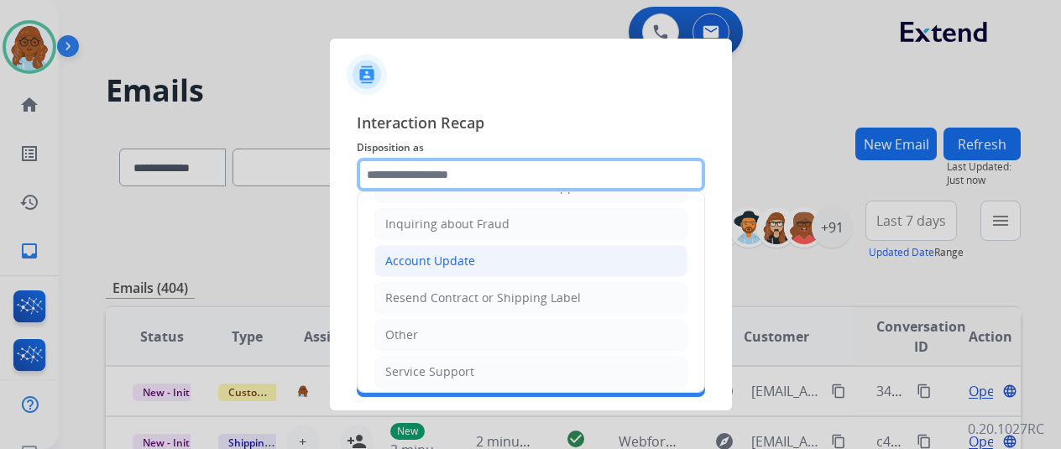
scroll to position [170, 0]
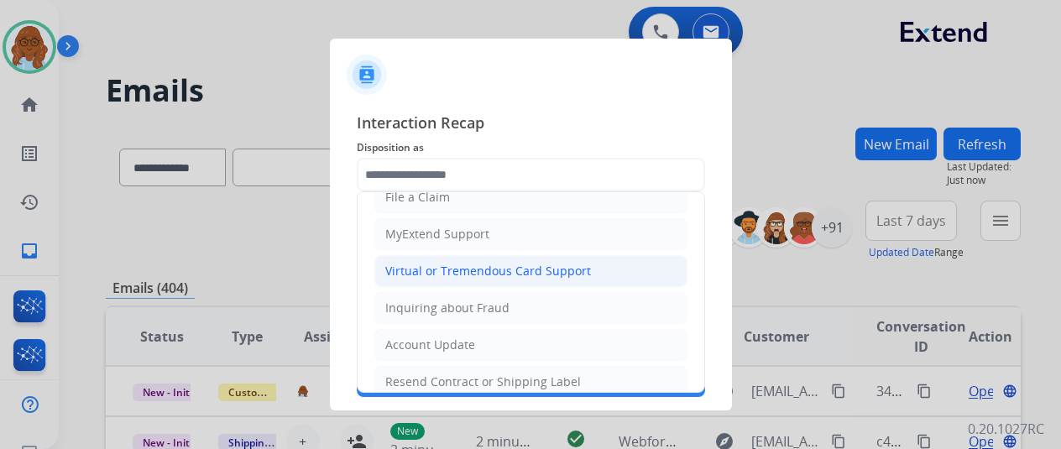
click at [458, 268] on div "Virtual or Tremendous Card Support" at bounding box center [488, 271] width 206 height 17
type input "**********"
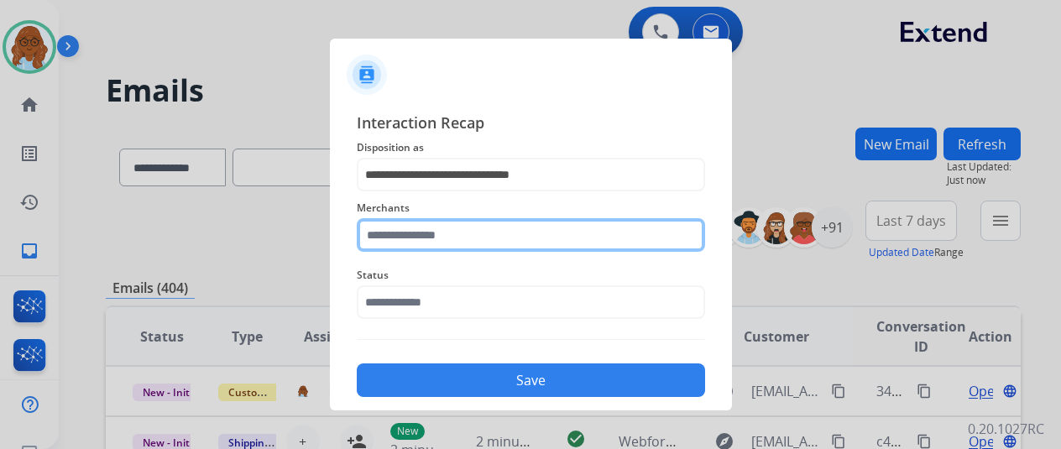
click at [446, 235] on input "text" at bounding box center [531, 235] width 348 height 34
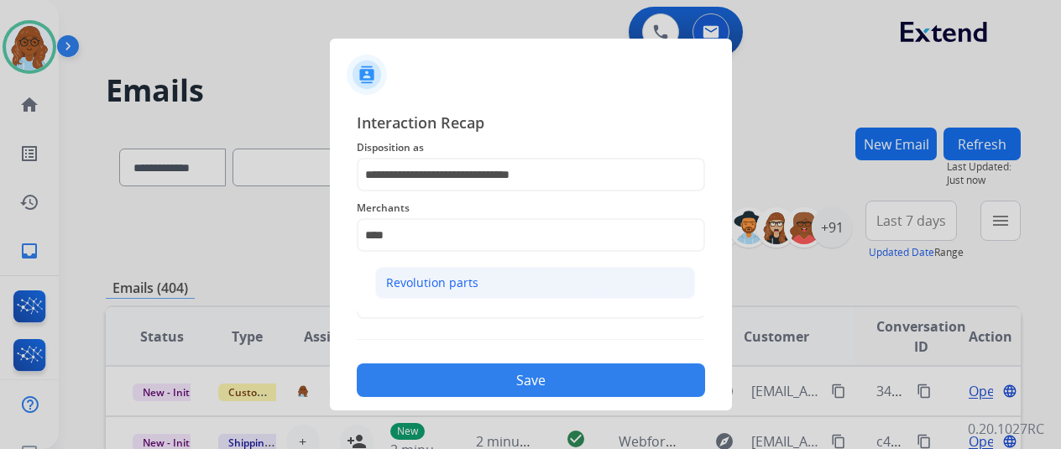
click at [435, 280] on div "Revolution parts" at bounding box center [432, 283] width 92 height 17
type input "**********"
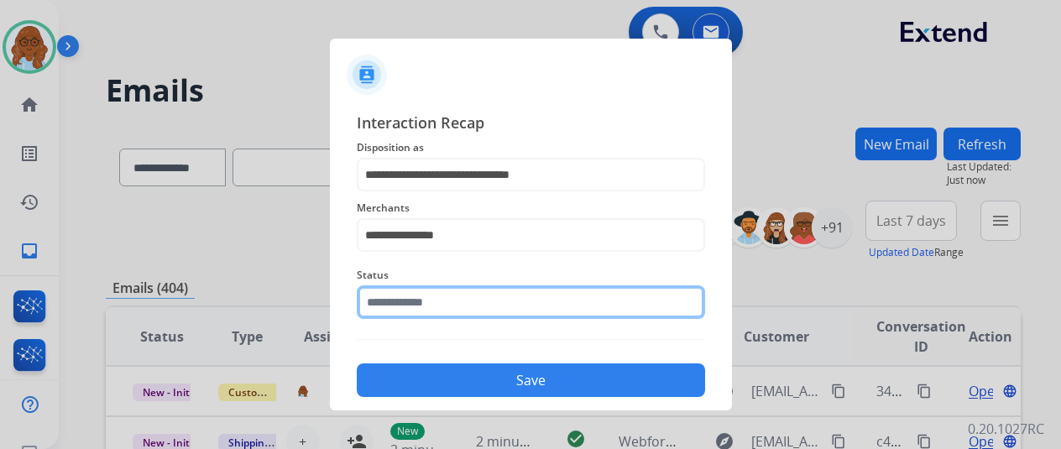
click at [421, 295] on input "text" at bounding box center [531, 302] width 348 height 34
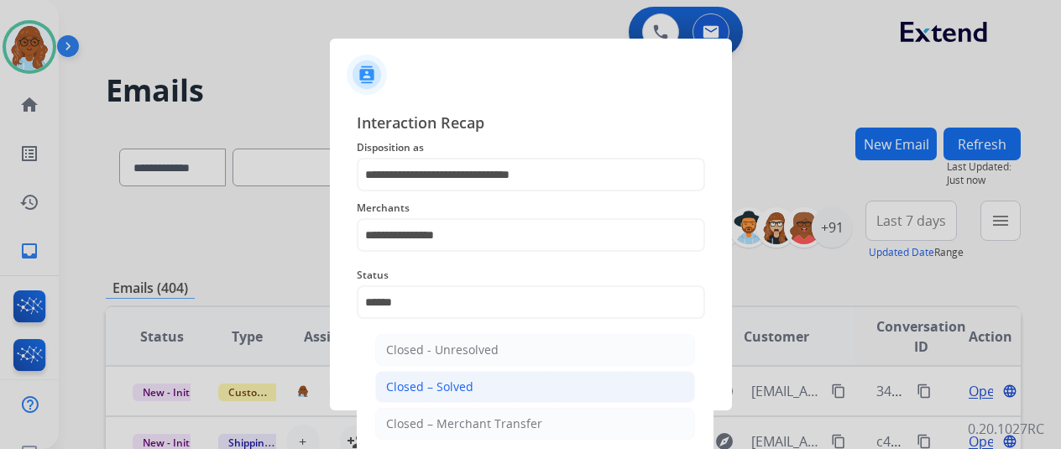
click at [495, 382] on li "Closed – Solved" at bounding box center [535, 387] width 320 height 32
type input "**********"
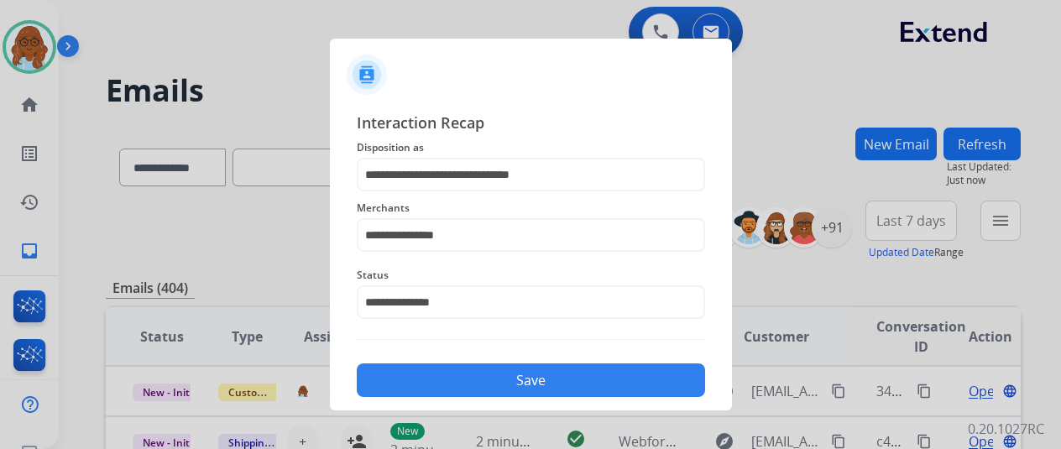
click at [581, 391] on button "Save" at bounding box center [531, 381] width 348 height 34
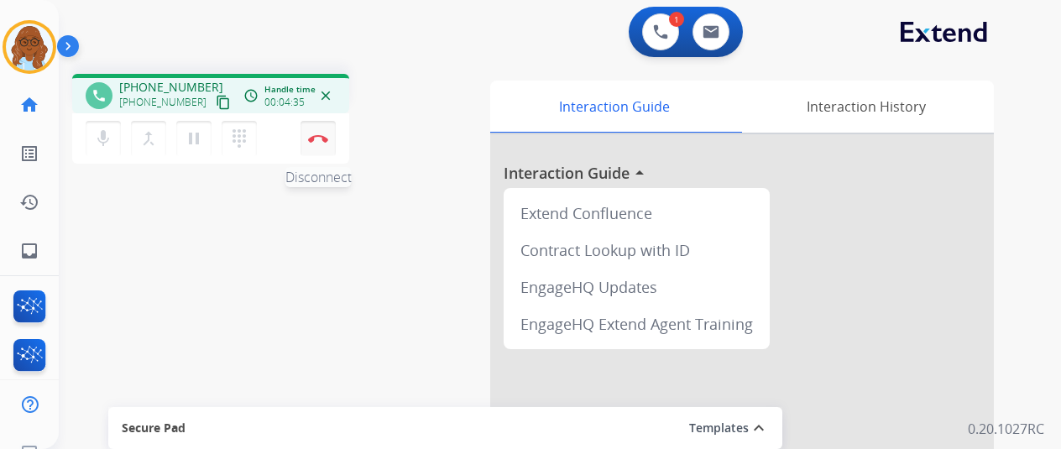
click at [321, 133] on button "Disconnect" at bounding box center [318, 138] width 35 height 35
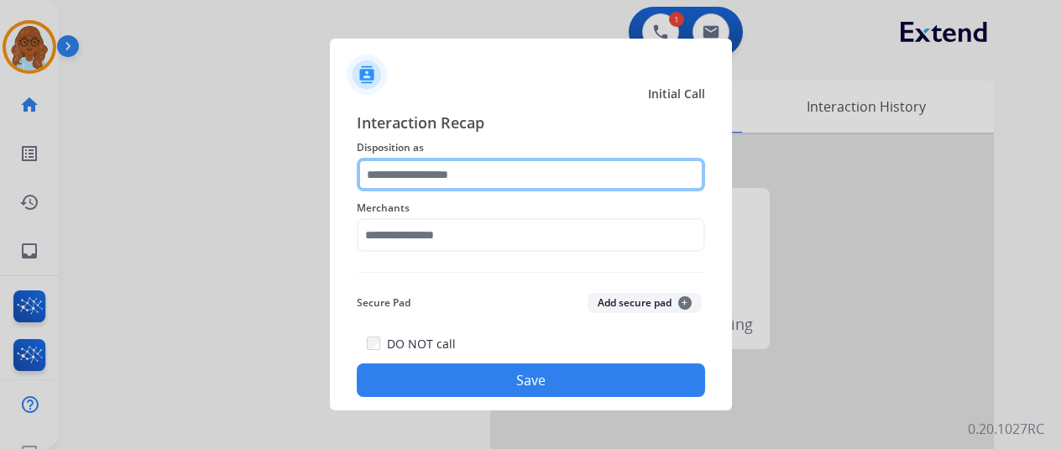
drag, startPoint x: 487, startPoint y: 172, endPoint x: 757, endPoint y: 220, distance: 273.8
click at [494, 175] on input "text" at bounding box center [531, 175] width 348 height 34
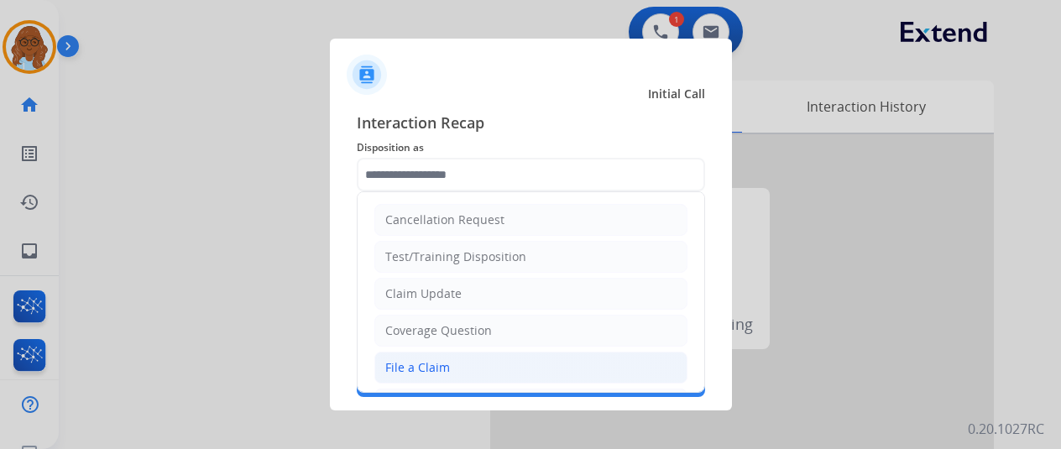
click at [469, 362] on li "File a Claim" at bounding box center [531, 368] width 313 height 32
type input "**********"
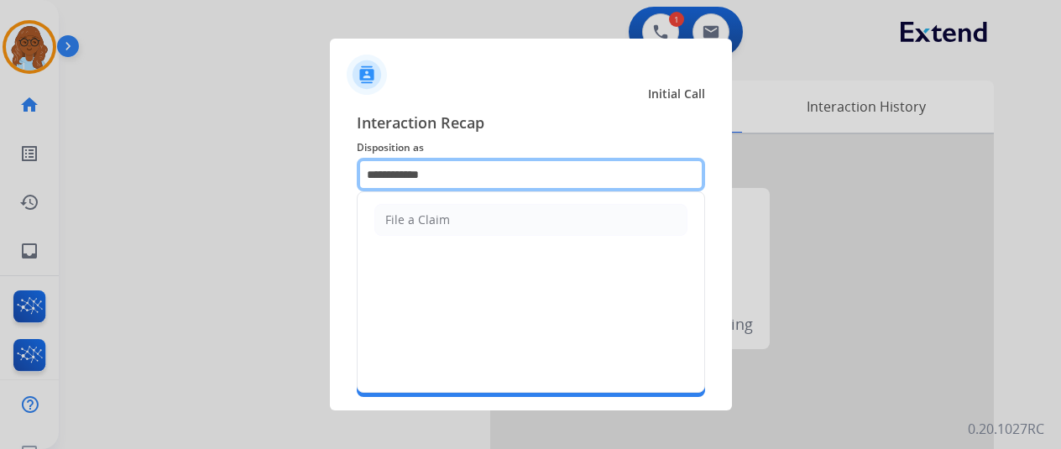
drag, startPoint x: 433, startPoint y: 170, endPoint x: 240, endPoint y: 169, distance: 193.1
click at [0, 169] on app-contact-recap-modal "**********" at bounding box center [0, 224] width 0 height 449
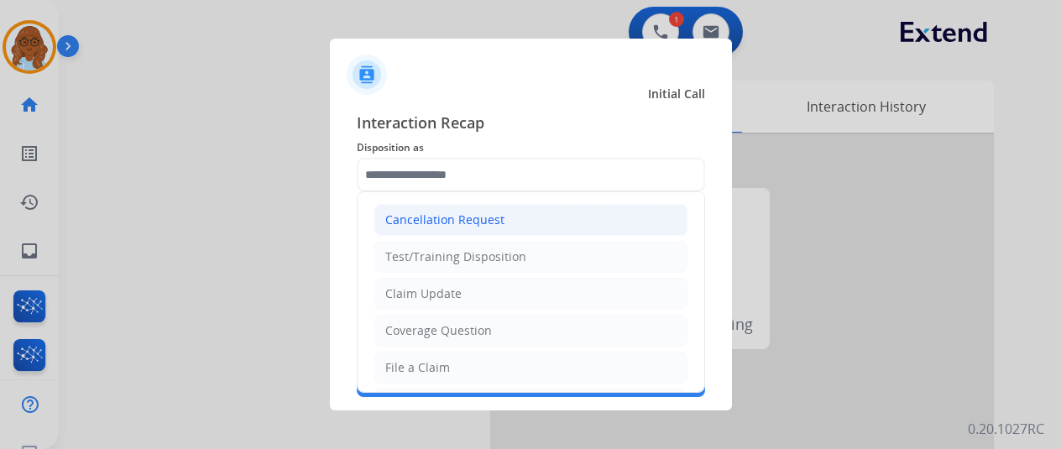
click at [459, 226] on div "Cancellation Request" at bounding box center [444, 220] width 119 height 17
type input "**********"
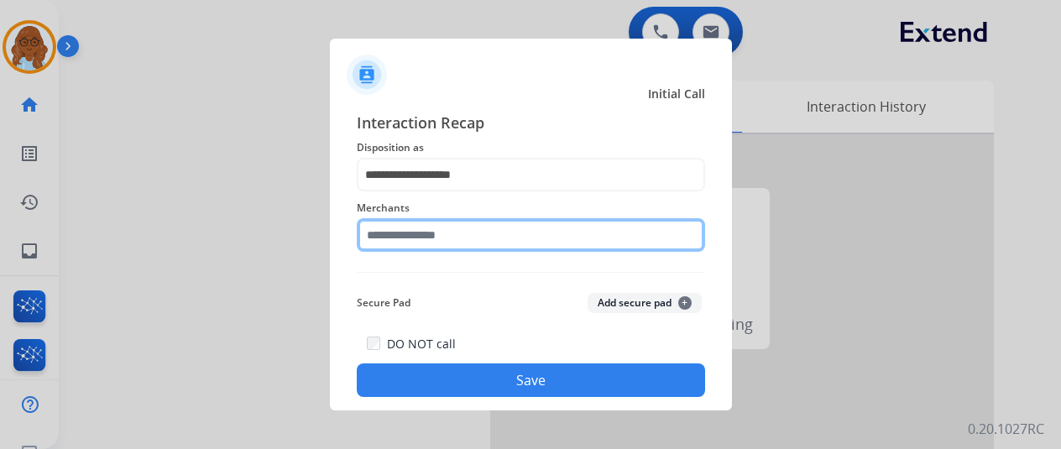
click at [413, 238] on input "text" at bounding box center [531, 235] width 348 height 34
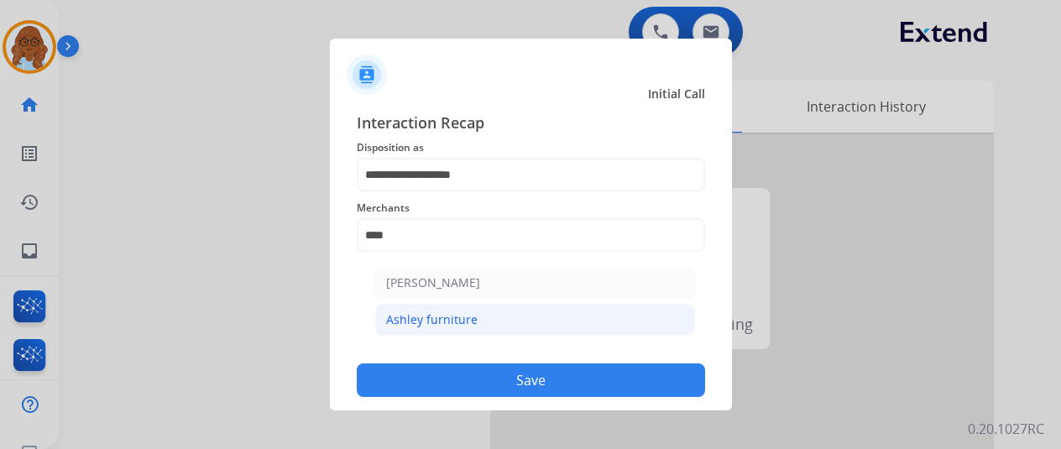
click at [461, 327] on div "Ashley furniture" at bounding box center [432, 320] width 92 height 17
type input "**********"
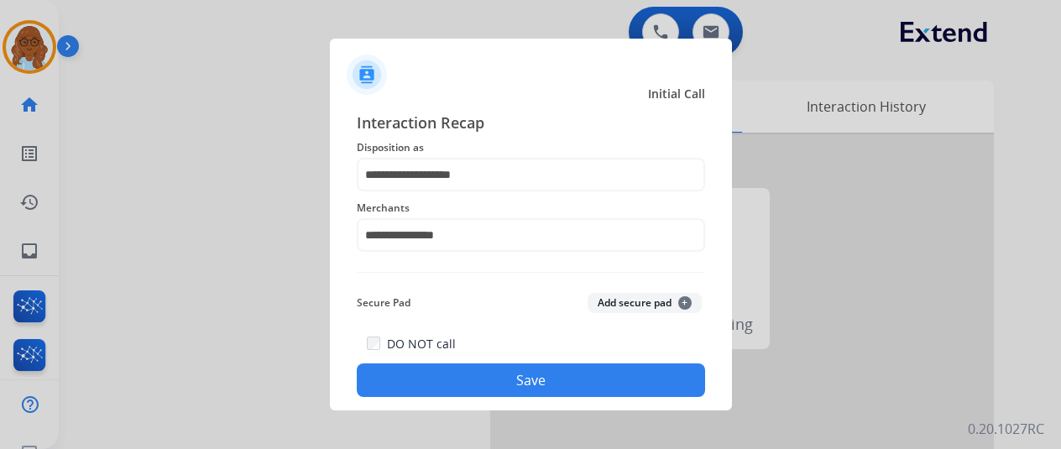
click at [561, 366] on button "Save" at bounding box center [531, 381] width 348 height 34
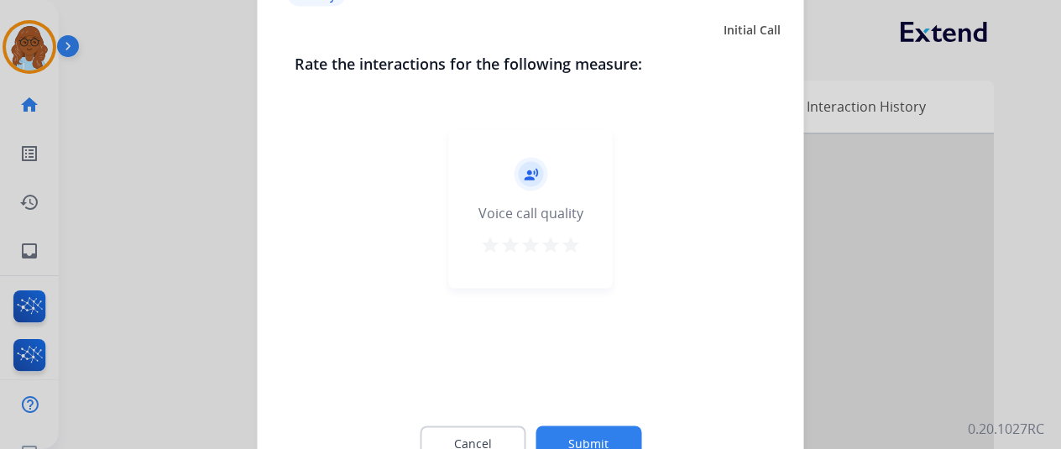
click at [573, 249] on mat-icon "star" at bounding box center [571, 244] width 20 height 20
click at [573, 429] on button "Submit" at bounding box center [589, 443] width 106 height 35
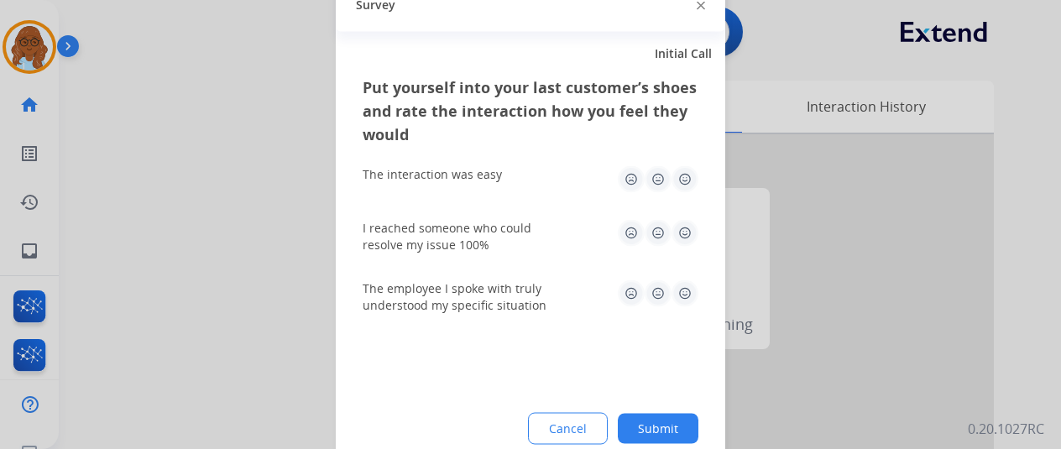
drag, startPoint x: 688, startPoint y: 169, endPoint x: 688, endPoint y: 244, distance: 75.6
click at [688, 170] on img at bounding box center [685, 178] width 27 height 27
click at [687, 245] on img at bounding box center [685, 232] width 27 height 27
click at [693, 304] on img at bounding box center [685, 293] width 27 height 27
click at [638, 239] on img at bounding box center [631, 232] width 27 height 27
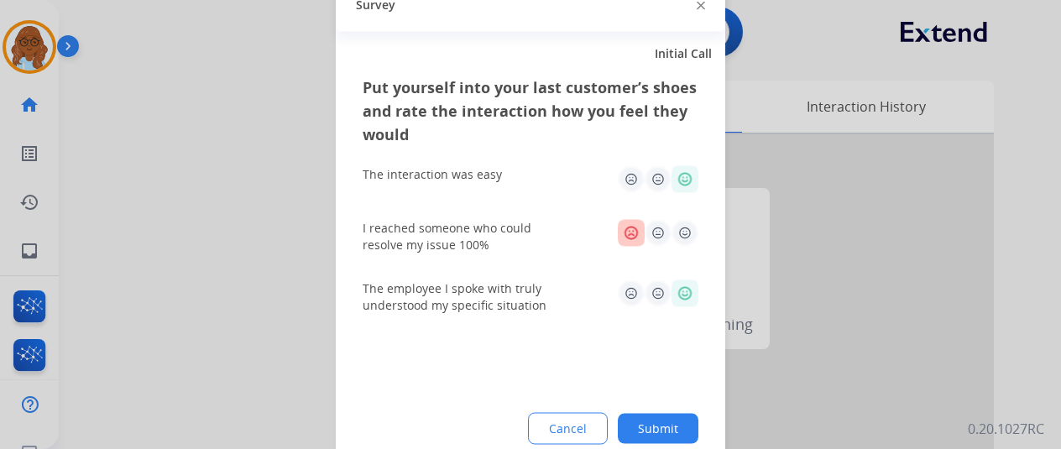
click at [631, 276] on div "The employee I spoke with truly understood my specific situation" at bounding box center [531, 296] width 336 height 60
drag, startPoint x: 632, startPoint y: 291, endPoint x: 632, endPoint y: 303, distance: 11.8
click at [632, 292] on img at bounding box center [631, 293] width 27 height 27
click at [654, 185] on img at bounding box center [658, 178] width 27 height 27
click at [660, 443] on button "Submit" at bounding box center [658, 428] width 81 height 30
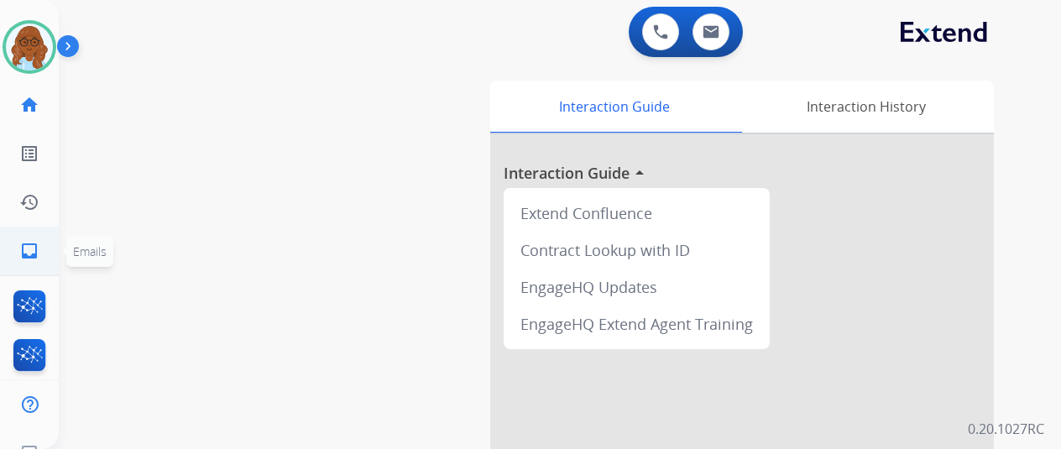
click at [20, 261] on link "inbox Emails" at bounding box center [29, 251] width 47 height 47
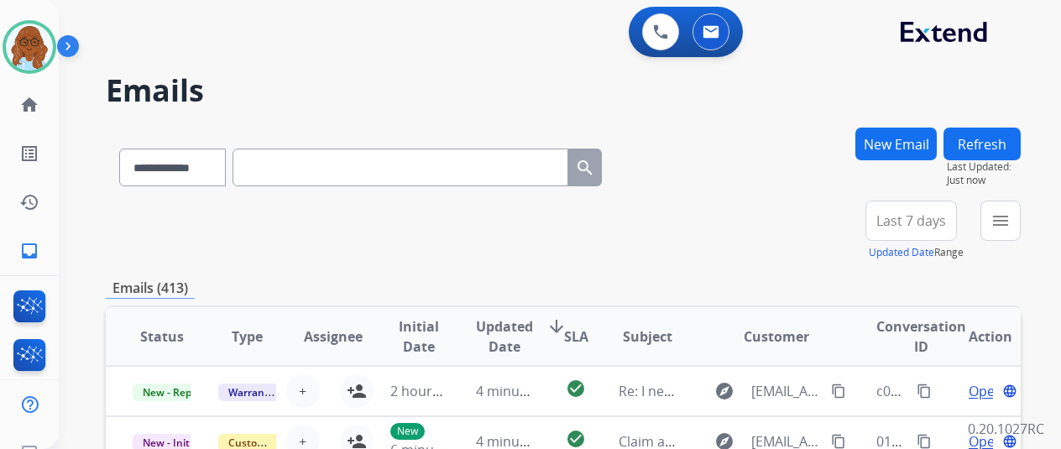
click at [993, 217] on div "**********" at bounding box center [936, 231] width 169 height 60
click at [1006, 223] on mat-icon "menu" at bounding box center [1001, 221] width 20 height 20
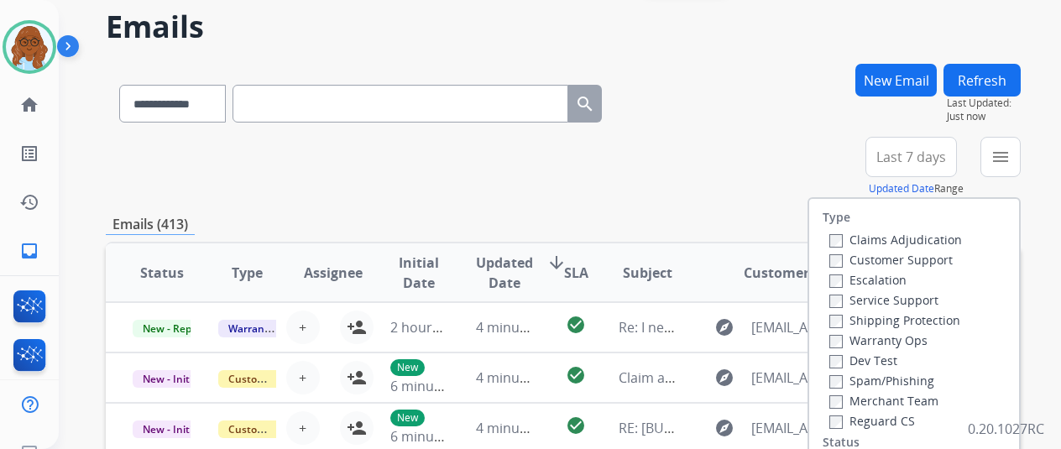
scroll to position [168, 0]
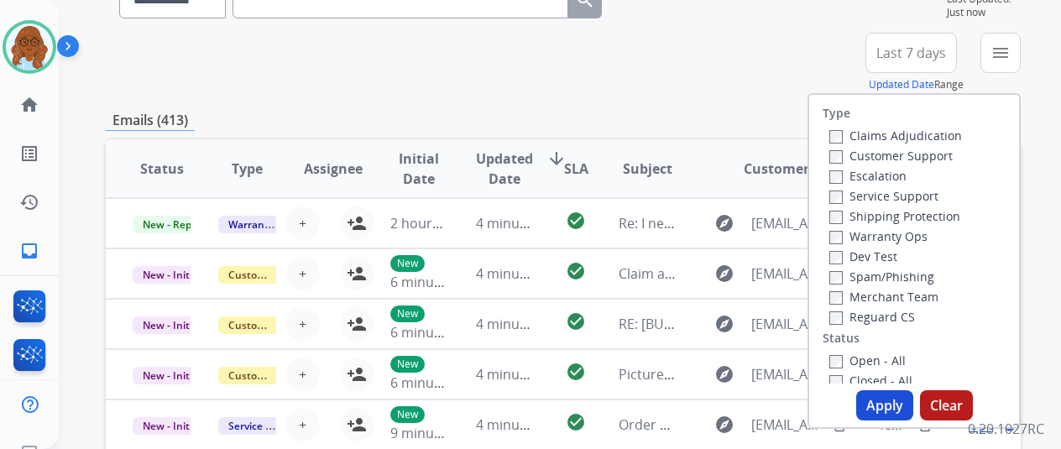
click at [846, 160] on label "Customer Support" at bounding box center [891, 156] width 123 height 16
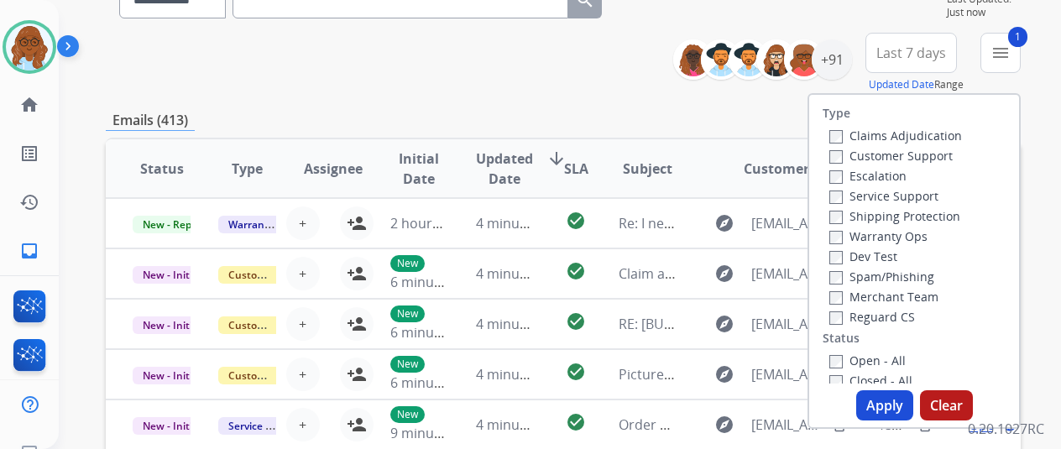
click at [856, 220] on label "Shipping Protection" at bounding box center [895, 216] width 131 height 16
click at [861, 315] on label "Reguard CS" at bounding box center [873, 317] width 86 height 16
click at [875, 401] on button "Apply" at bounding box center [884, 405] width 57 height 30
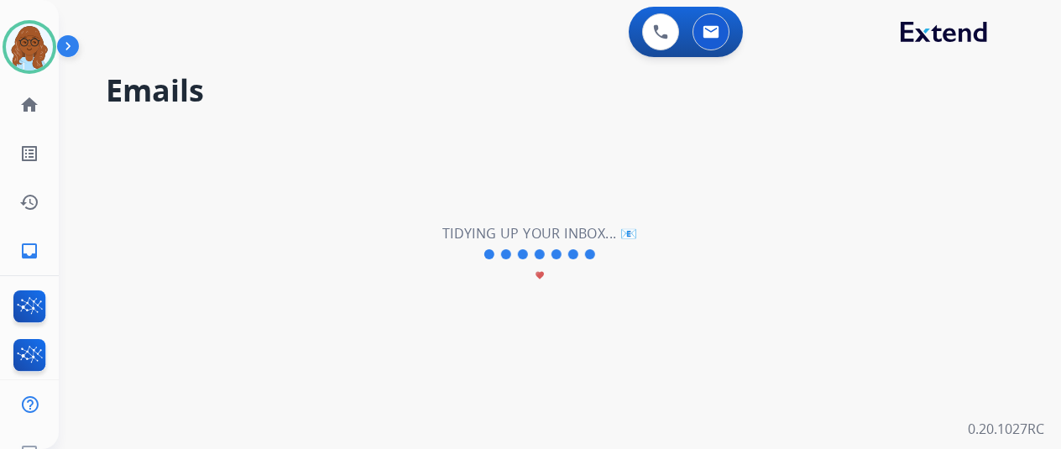
scroll to position [0, 0]
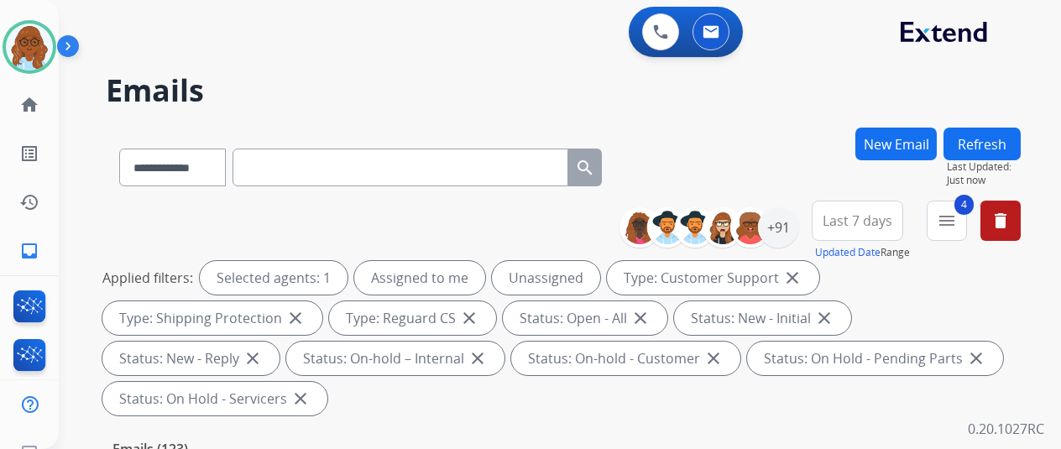
click at [855, 217] on span "Last 7 days" at bounding box center [858, 220] width 70 height 7
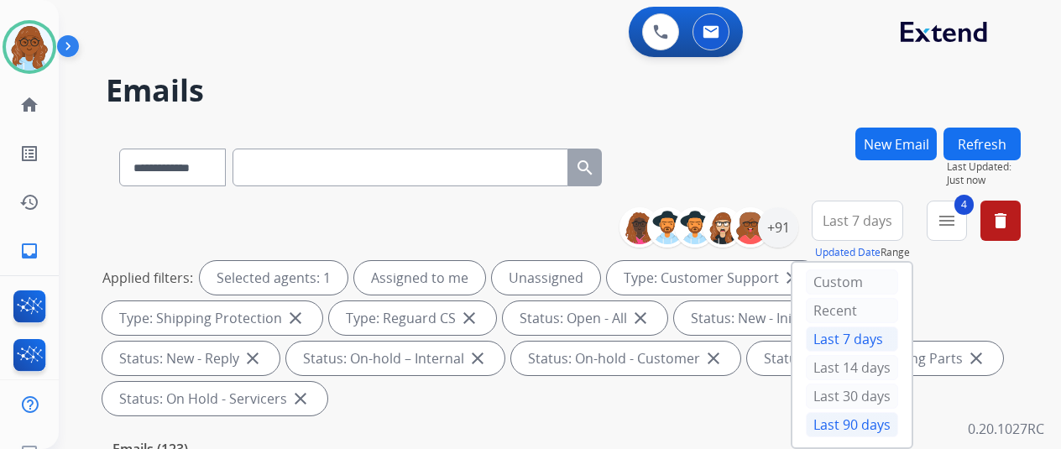
click at [858, 425] on div "Last 90 days" at bounding box center [852, 424] width 92 height 25
click at [784, 234] on div "+91" at bounding box center [778, 227] width 40 height 40
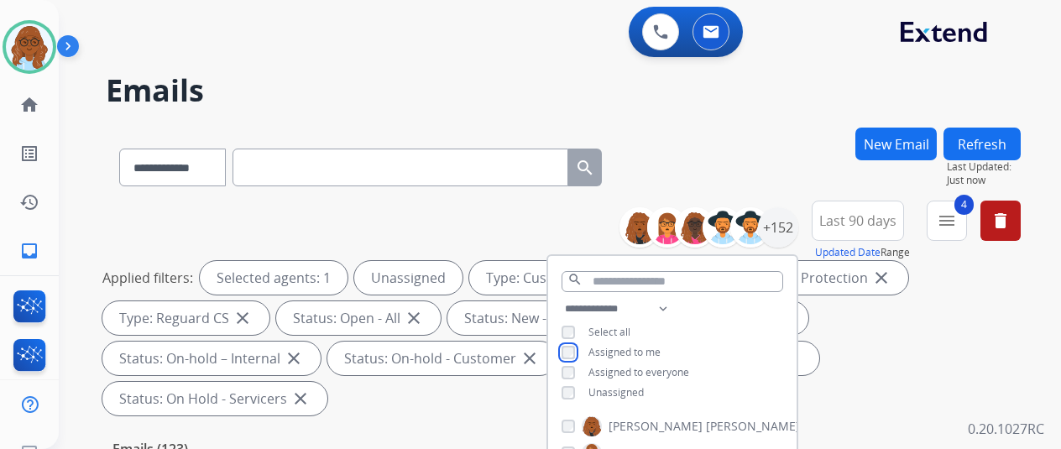
scroll to position [252, 0]
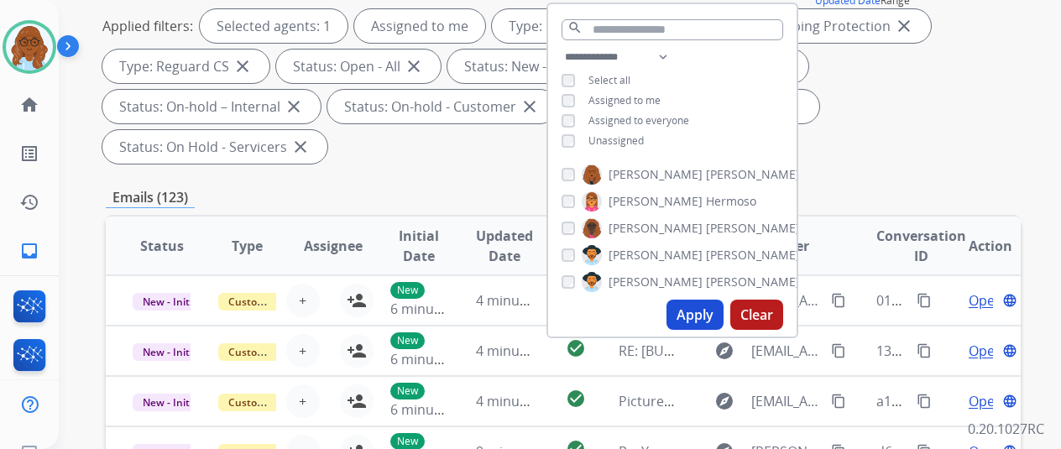
click at [704, 311] on button "Apply" at bounding box center [695, 315] width 57 height 30
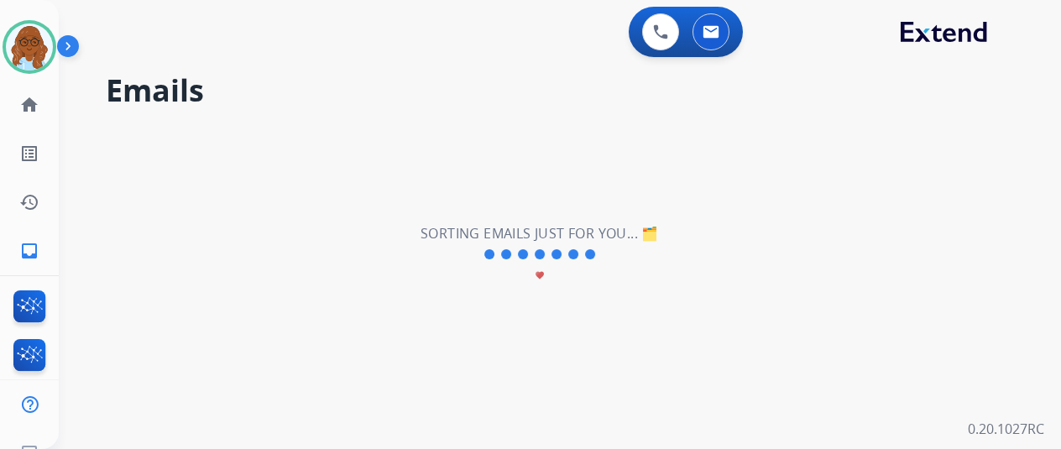
scroll to position [0, 0]
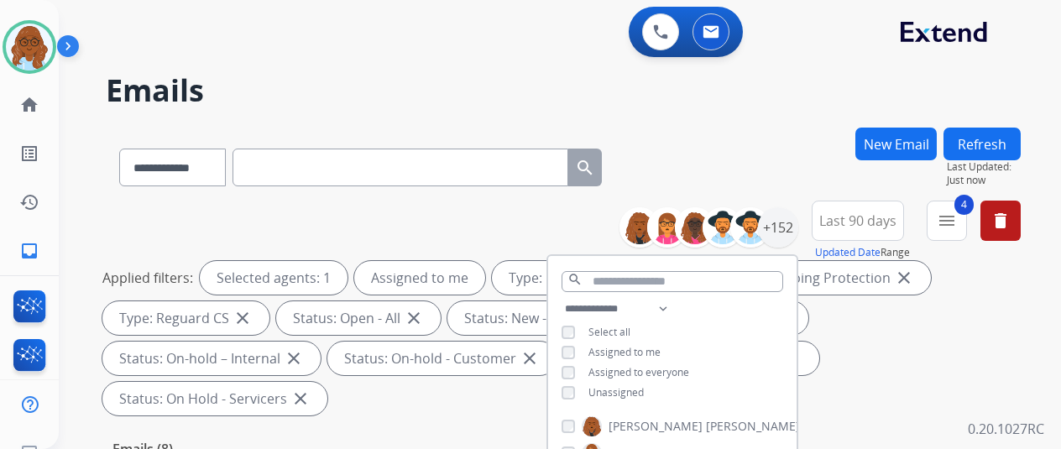
click at [791, 185] on div "**********" at bounding box center [563, 164] width 915 height 73
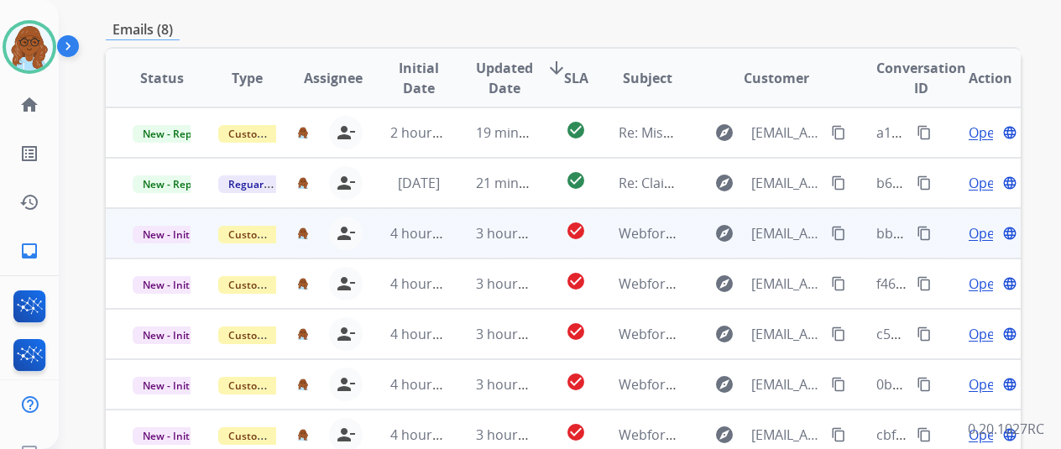
scroll to position [613, 0]
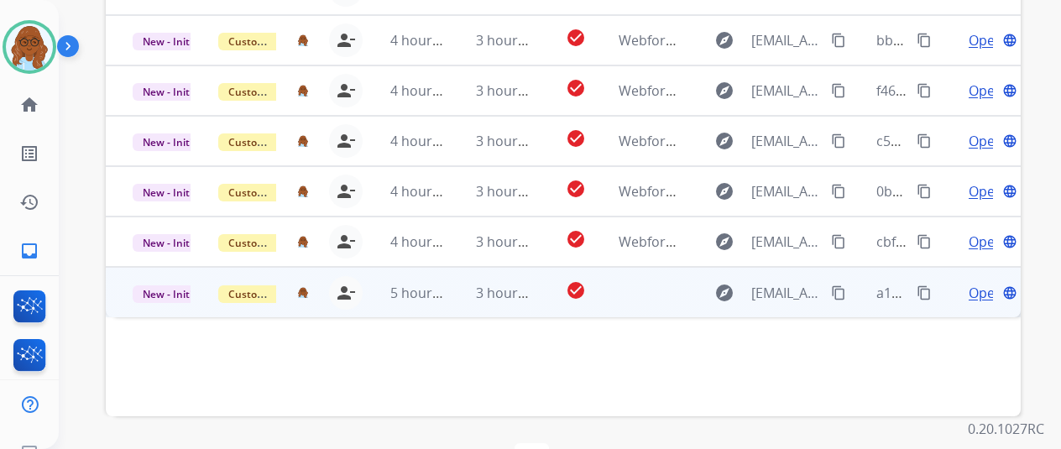
click at [975, 283] on span "Open" at bounding box center [986, 293] width 34 height 20
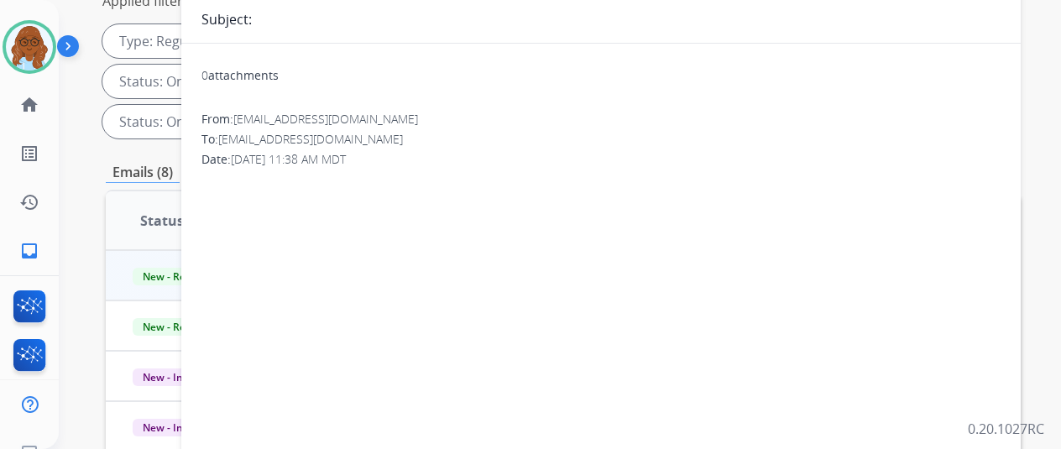
scroll to position [25, 0]
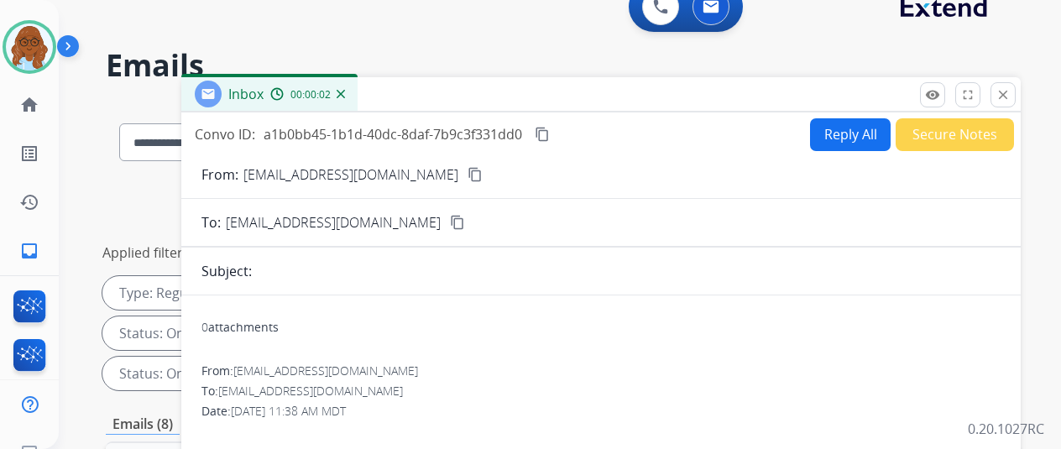
click at [826, 134] on button "Reply All" at bounding box center [850, 134] width 81 height 33
select select "**********"
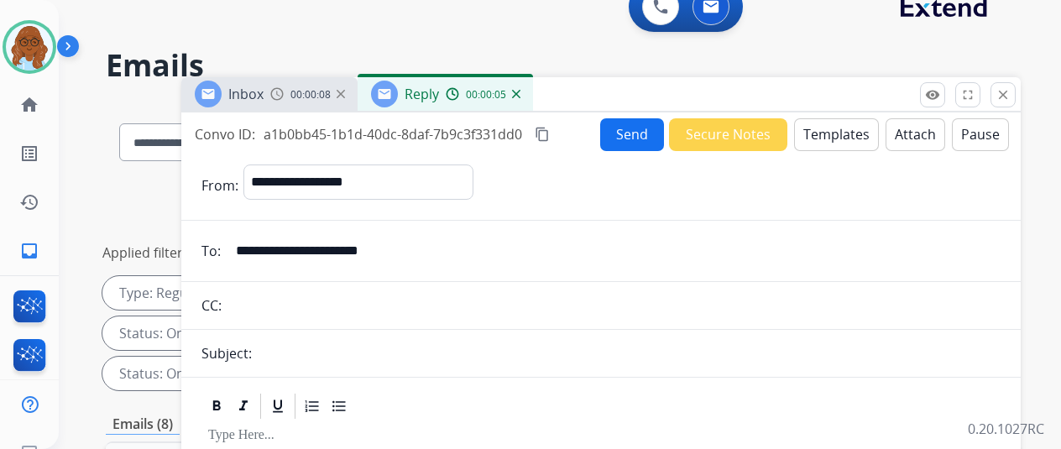
click at [838, 137] on button "Templates" at bounding box center [836, 134] width 85 height 33
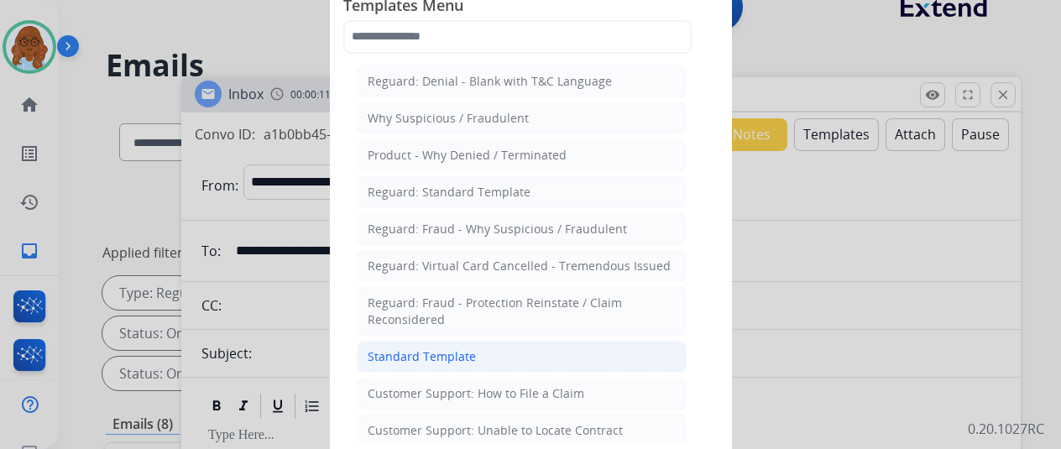
click at [428, 348] on div "Standard Template" at bounding box center [422, 356] width 108 height 17
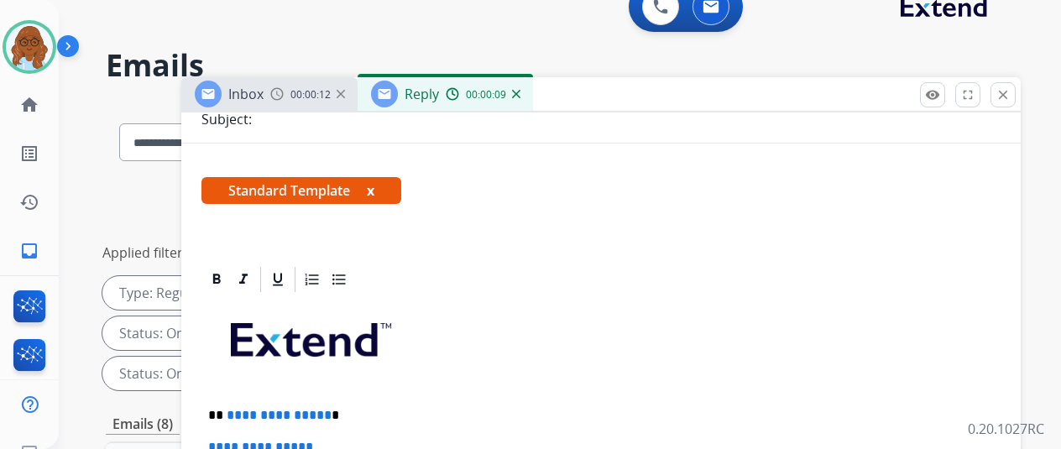
scroll to position [252, 0]
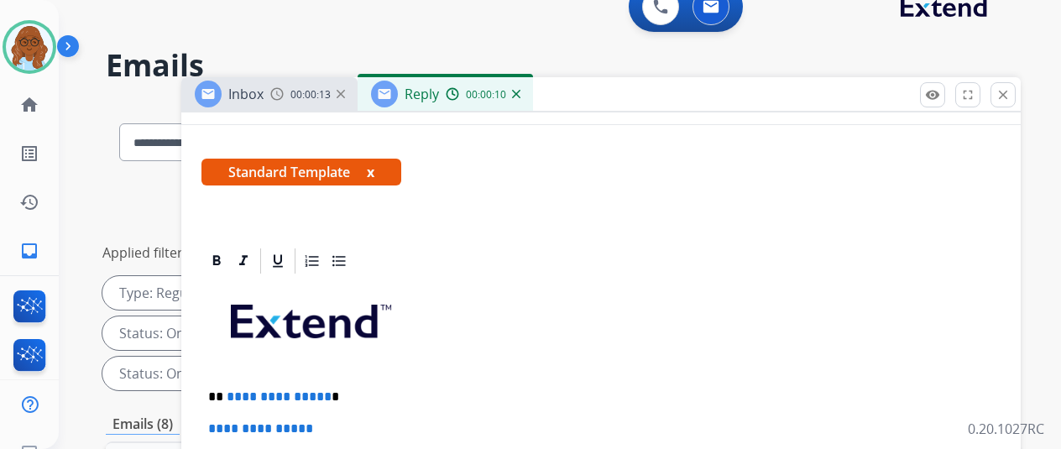
click at [375, 167] on button "x" at bounding box center [371, 172] width 8 height 20
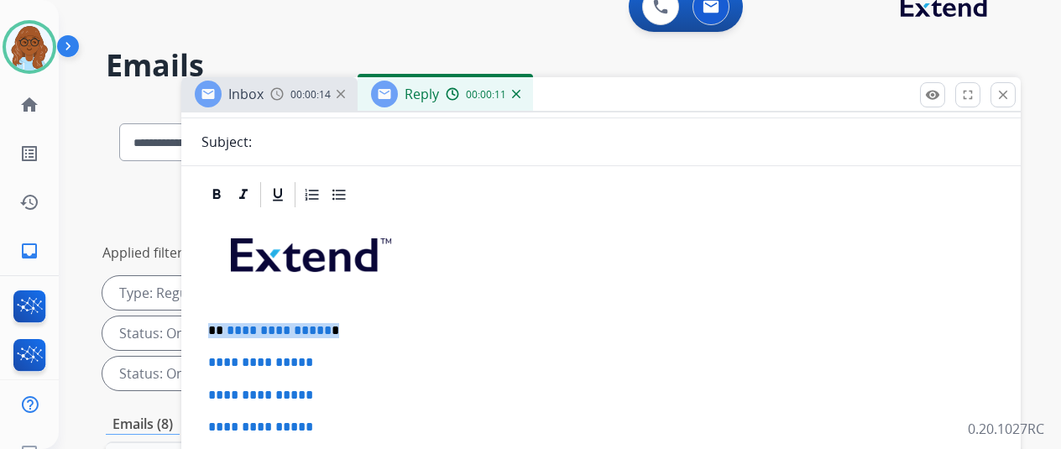
drag, startPoint x: 243, startPoint y: 298, endPoint x: 190, endPoint y: 296, distance: 52.9
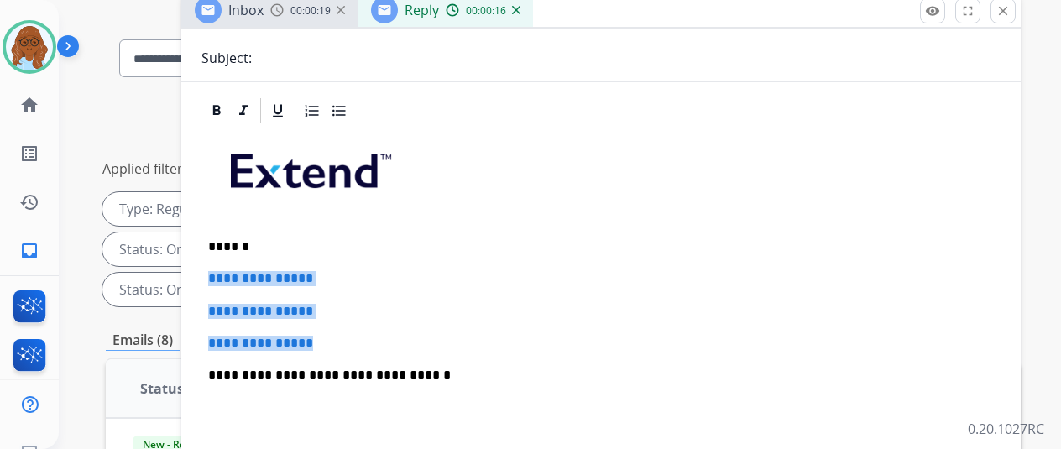
drag, startPoint x: 337, startPoint y: 314, endPoint x: 233, endPoint y: 254, distance: 119.3
click at [227, 252] on div "**********" at bounding box center [601, 415] width 799 height 578
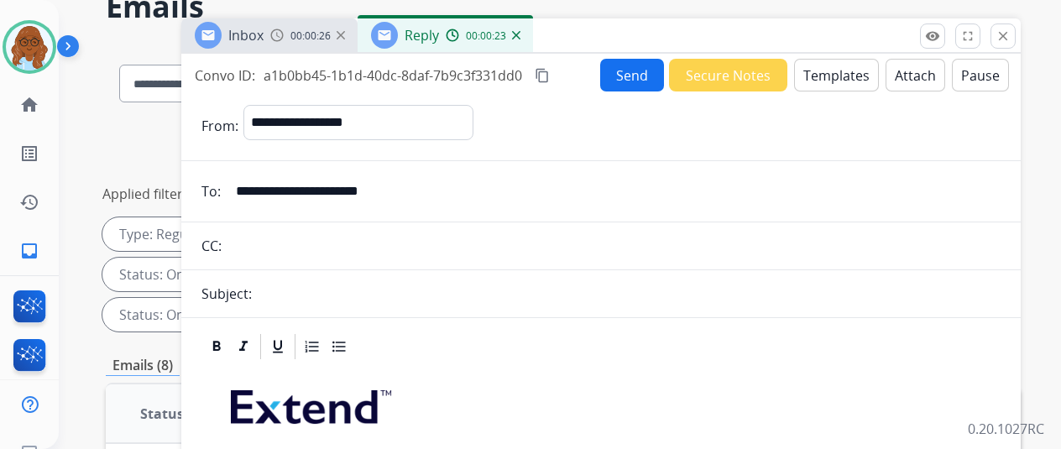
scroll to position [0, 0]
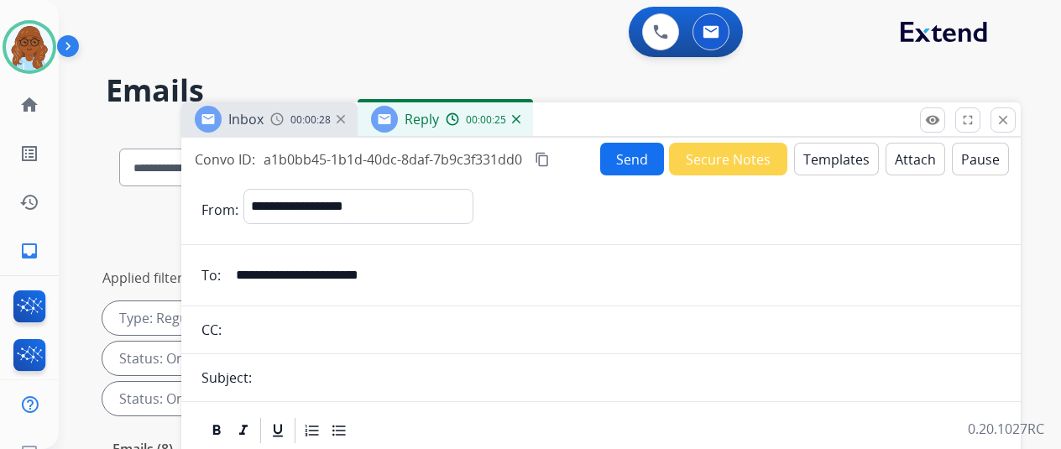
click at [521, 118] on img at bounding box center [516, 119] width 8 height 8
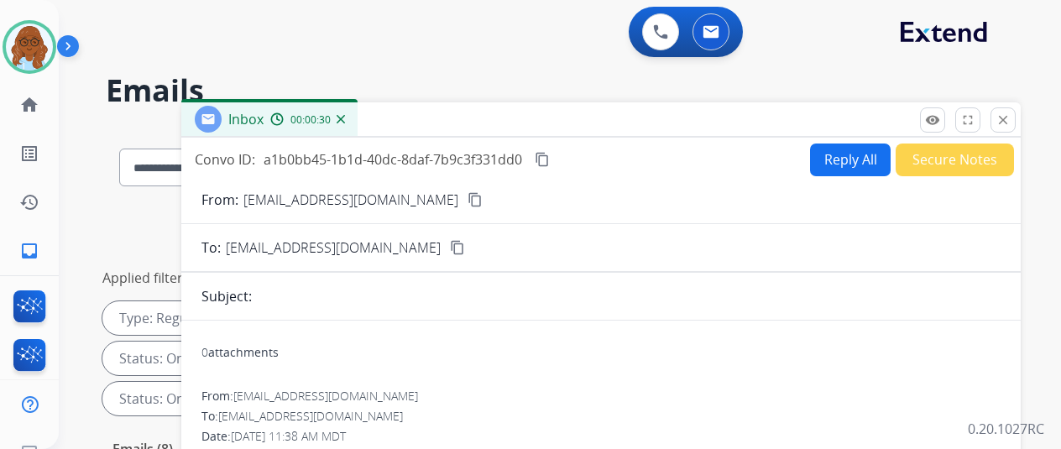
click at [940, 167] on button "Secure Notes" at bounding box center [955, 160] width 118 height 33
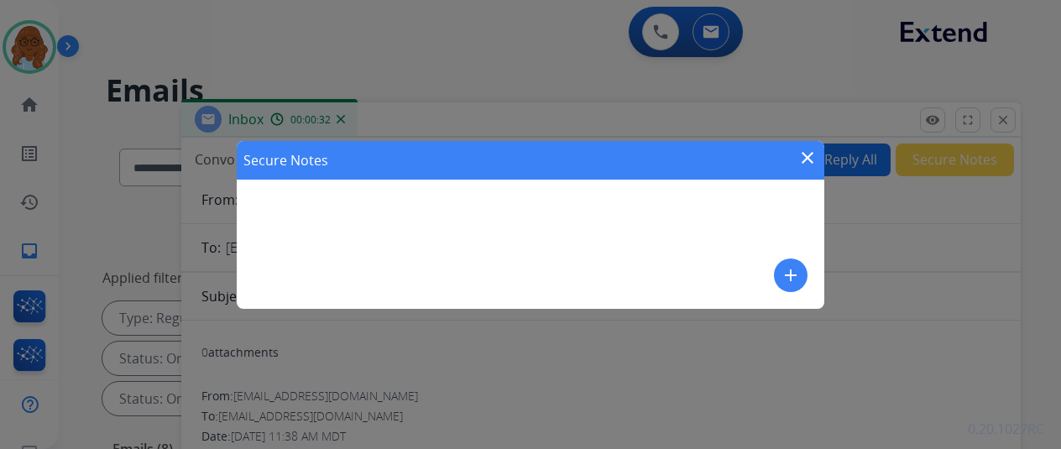
click at [804, 276] on button "add" at bounding box center [791, 276] width 34 height 34
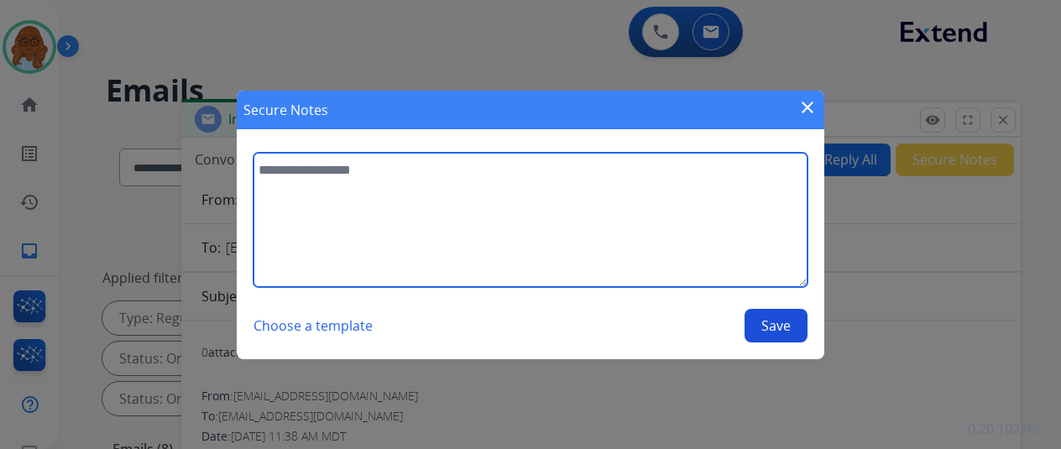
click at [472, 197] on textarea at bounding box center [531, 220] width 554 height 134
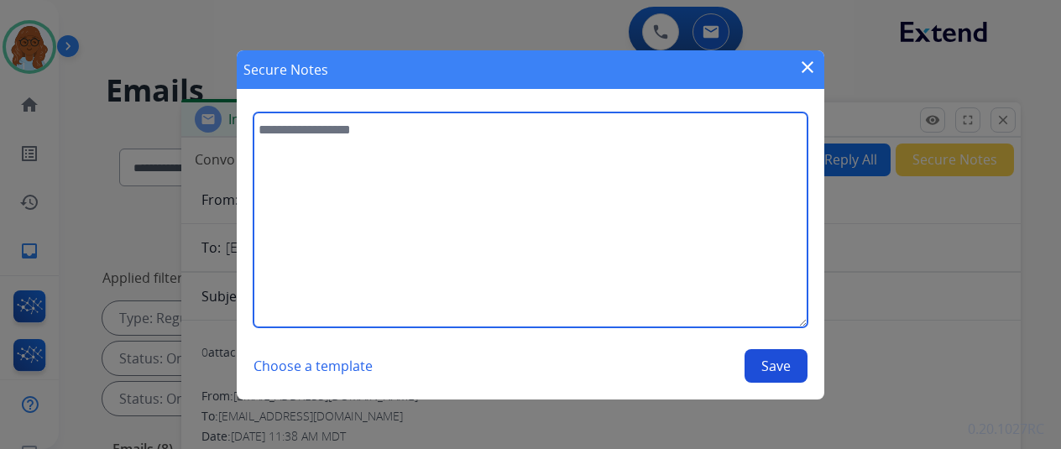
drag, startPoint x: 802, startPoint y: 276, endPoint x: 756, endPoint y: 317, distance: 61.3
click at [794, 369] on div "Choose a template Save" at bounding box center [531, 248] width 554 height 270
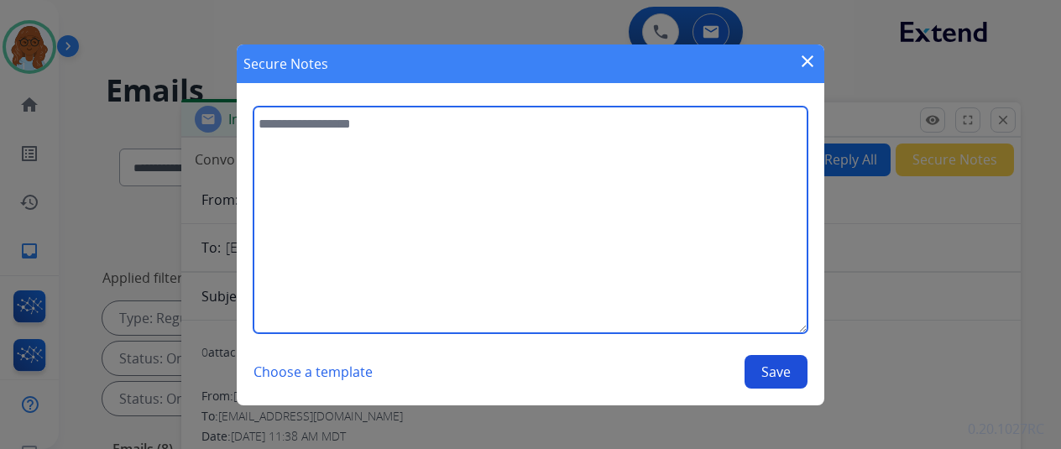
click at [707, 270] on textarea at bounding box center [531, 220] width 554 height 227
type textarea "**********"
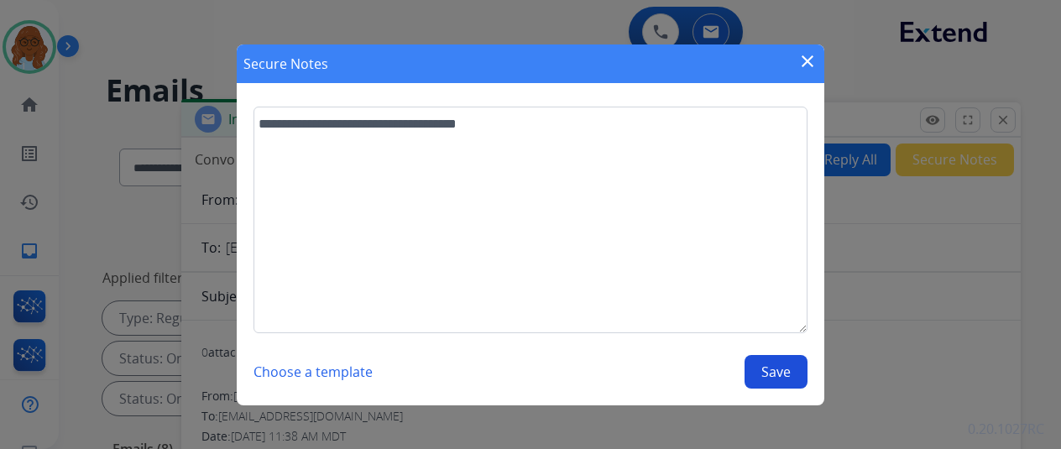
click at [787, 366] on button "Save" at bounding box center [776, 372] width 63 height 34
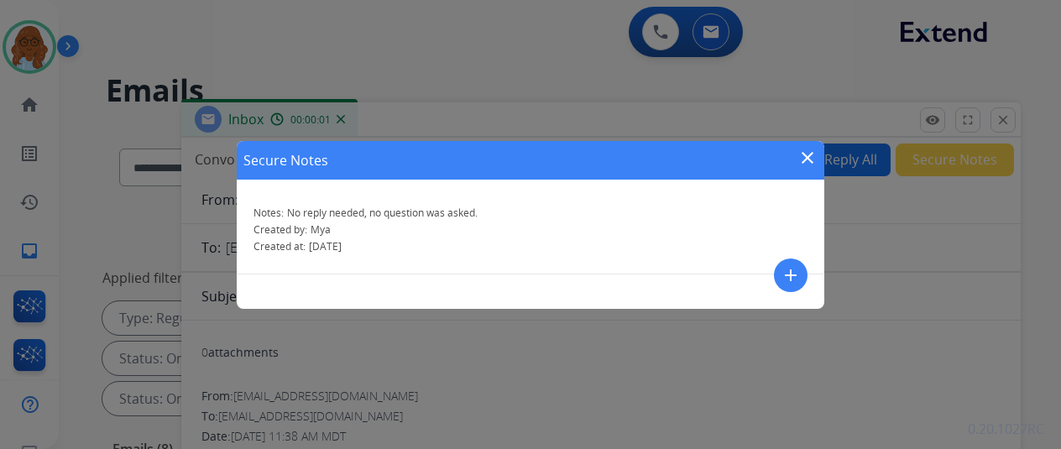
click at [811, 152] on mat-icon "close" at bounding box center [808, 158] width 20 height 20
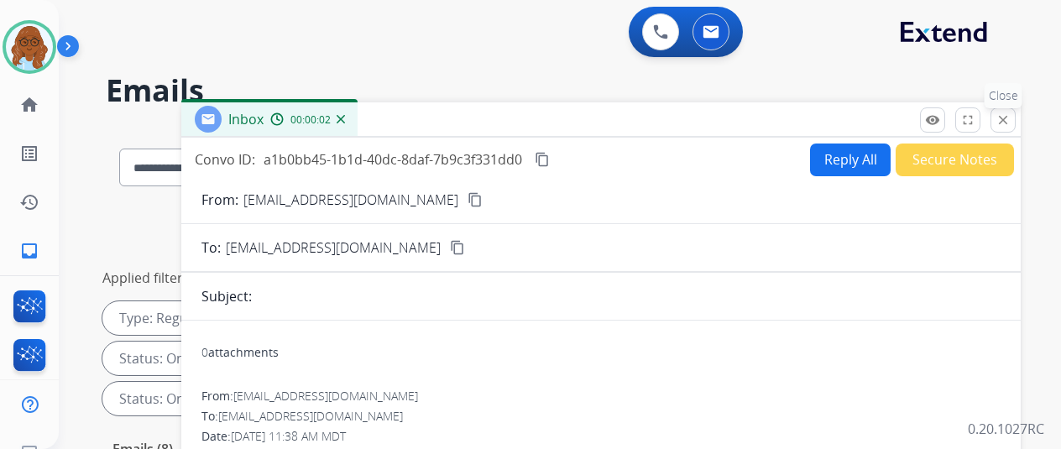
click at [1011, 119] on mat-icon "close" at bounding box center [1003, 120] width 15 height 15
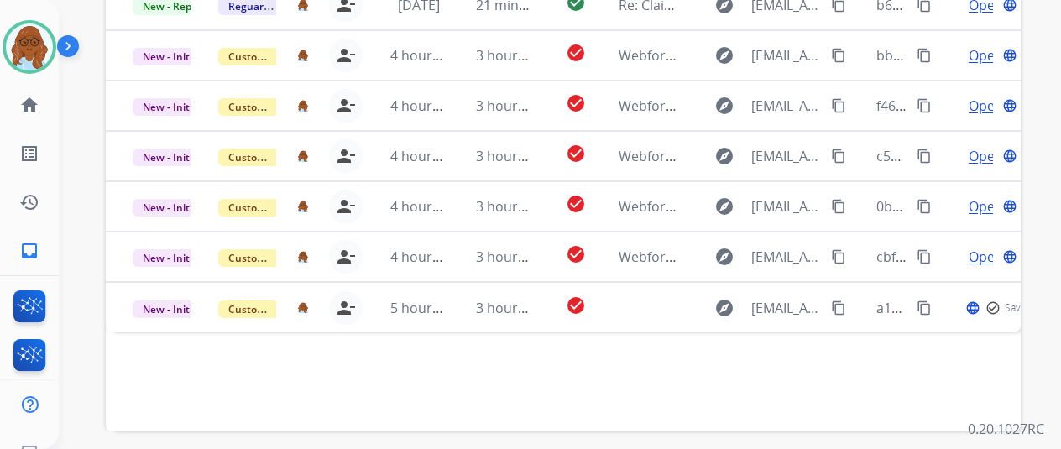
scroll to position [613, 0]
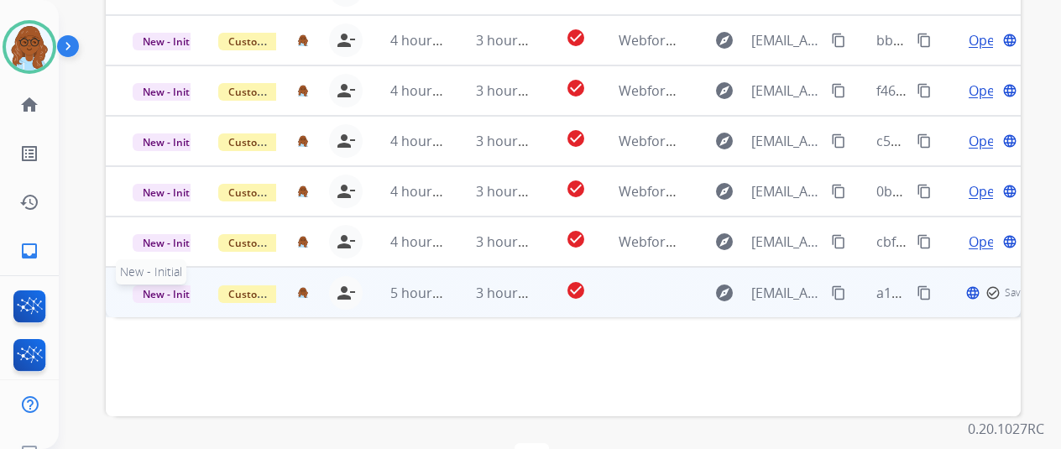
click at [161, 285] on span "New - Initial" at bounding box center [172, 294] width 78 height 18
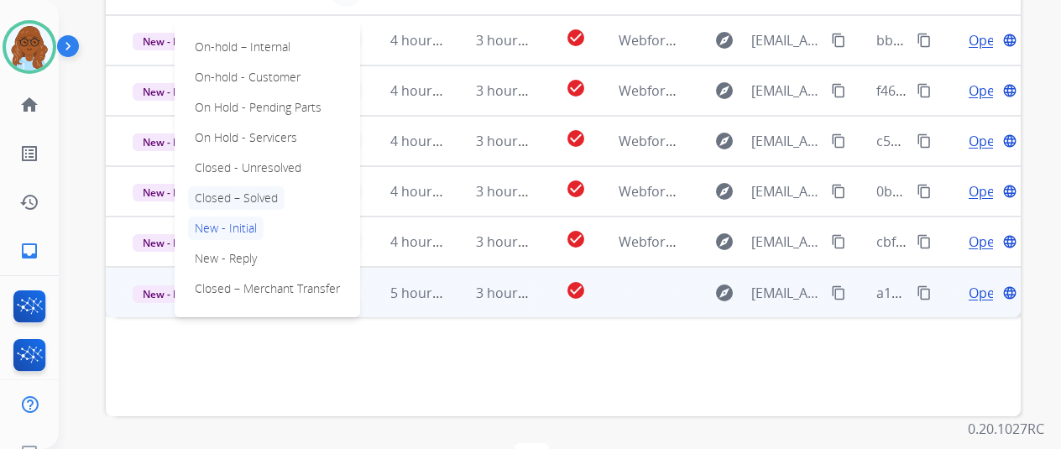
drag, startPoint x: 237, startPoint y: 157, endPoint x: 254, endPoint y: 160, distance: 17.1
click at [237, 186] on p "Closed – Solved" at bounding box center [236, 198] width 97 height 24
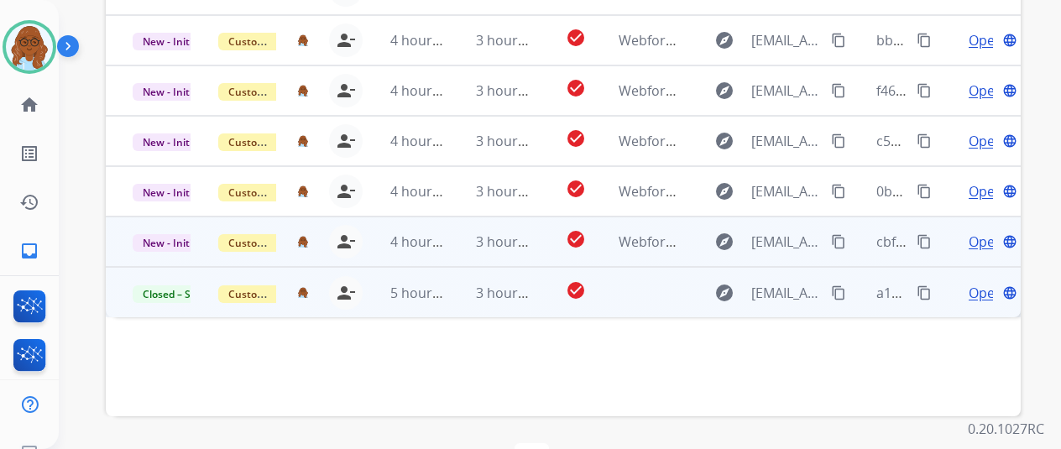
click at [976, 232] on span "Open" at bounding box center [986, 242] width 34 height 20
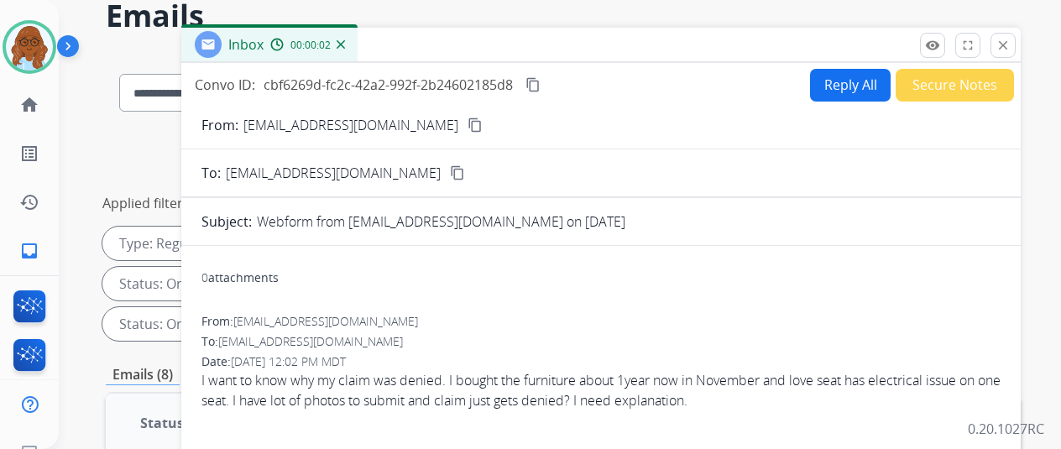
scroll to position [25, 0]
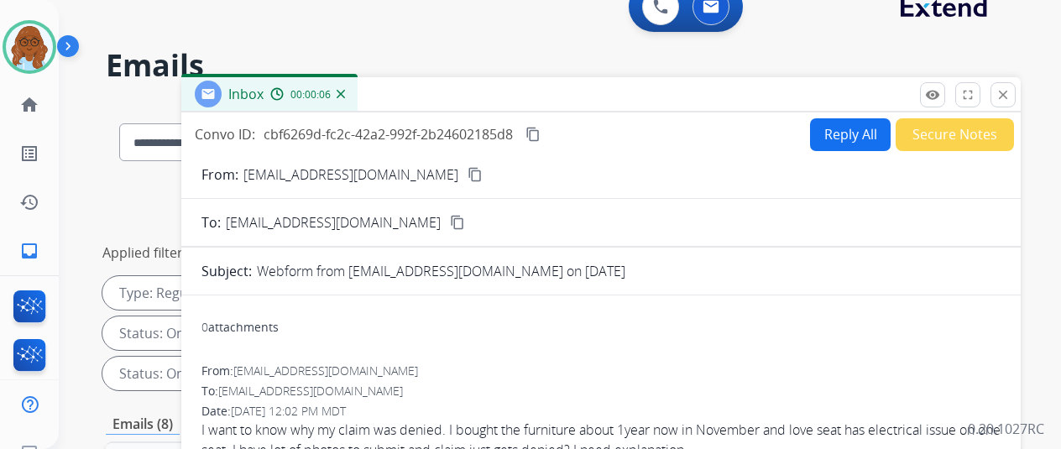
click at [468, 172] on mat-icon "content_copy" at bounding box center [475, 174] width 15 height 15
click at [866, 132] on button "Reply All" at bounding box center [850, 134] width 81 height 33
select select "**********"
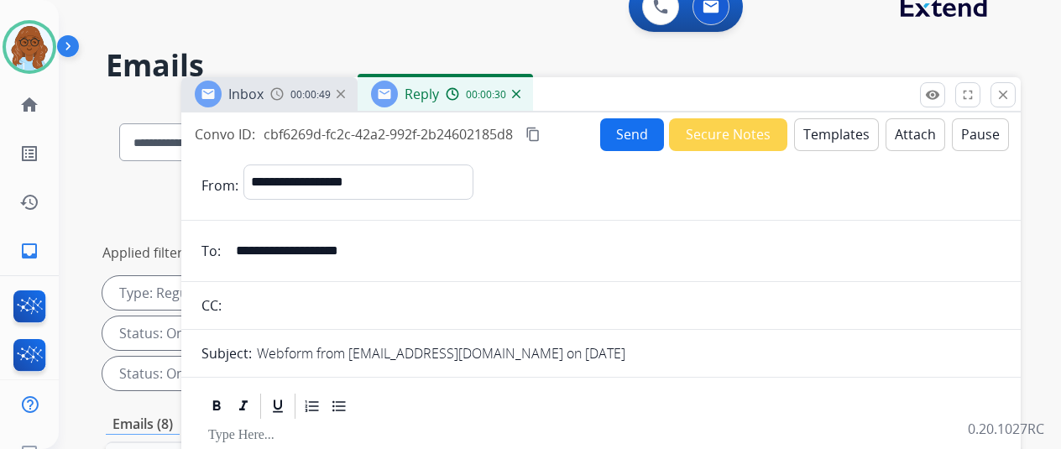
drag, startPoint x: 547, startPoint y: 132, endPoint x: 564, endPoint y: 148, distance: 23.2
click at [541, 132] on mat-icon "content_copy" at bounding box center [533, 134] width 15 height 15
click at [814, 136] on button "Templates" at bounding box center [836, 134] width 85 height 33
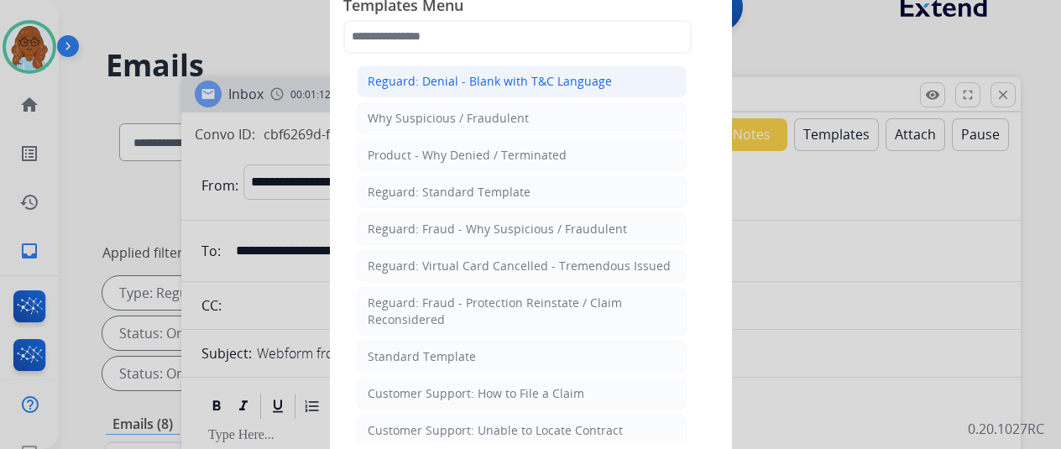
click at [422, 86] on div "Reguard: Denial - Blank with T&C Language" at bounding box center [490, 81] width 244 height 17
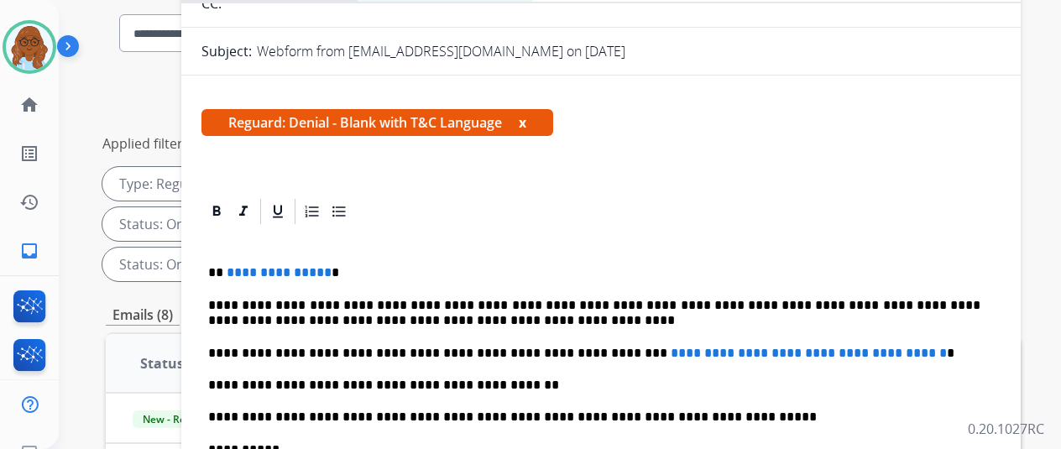
scroll to position [277, 0]
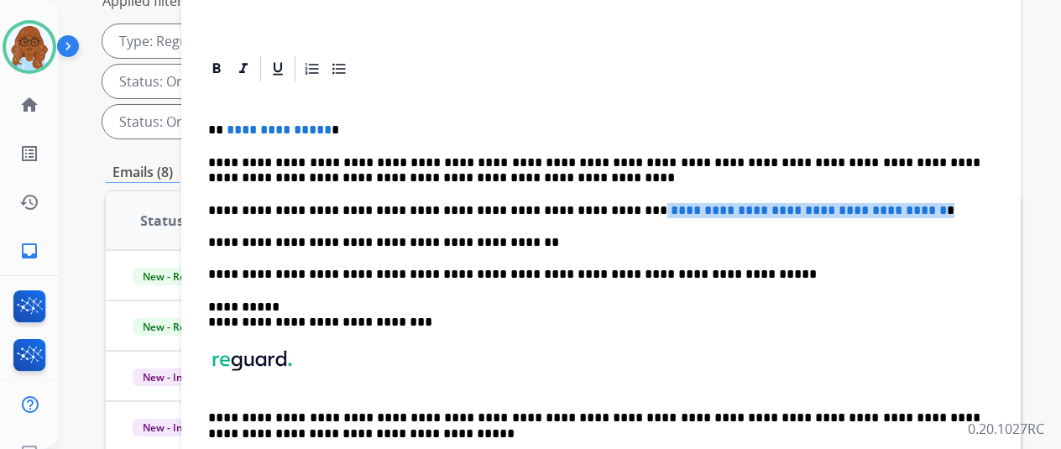
drag, startPoint x: 932, startPoint y: 177, endPoint x: 601, endPoint y: 172, distance: 330.9
click at [601, 203] on p "**********" at bounding box center [594, 210] width 773 height 15
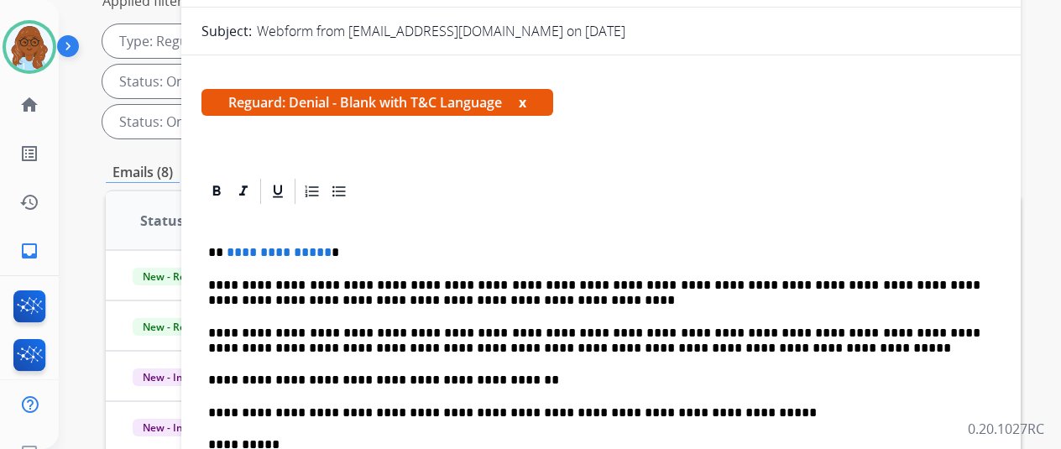
scroll to position [69, 0]
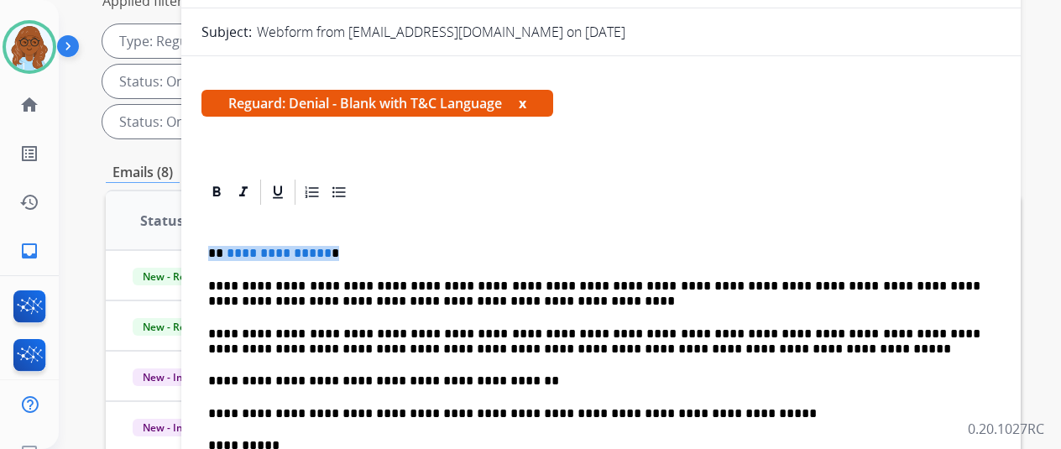
drag, startPoint x: 349, startPoint y: 248, endPoint x: 202, endPoint y: 251, distance: 147.0
click at [276, 249] on p "*****" at bounding box center [594, 253] width 773 height 15
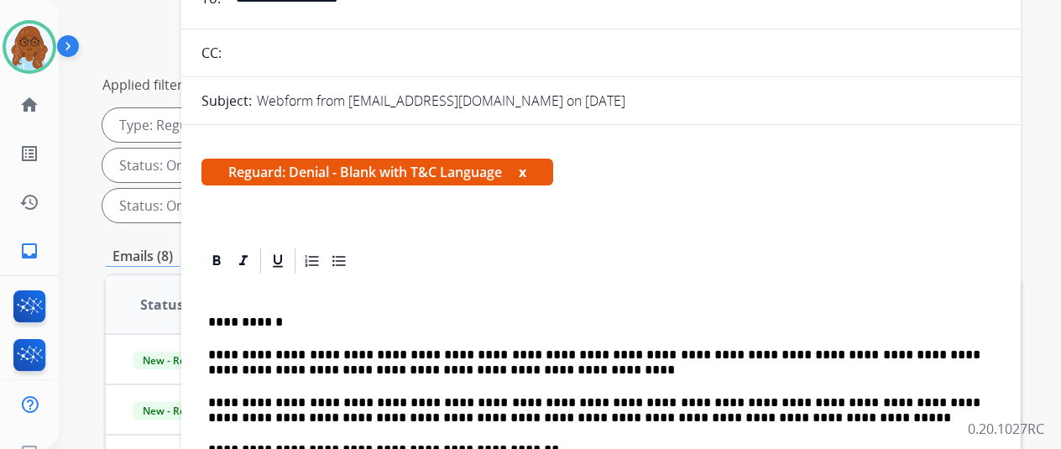
scroll to position [237, 0]
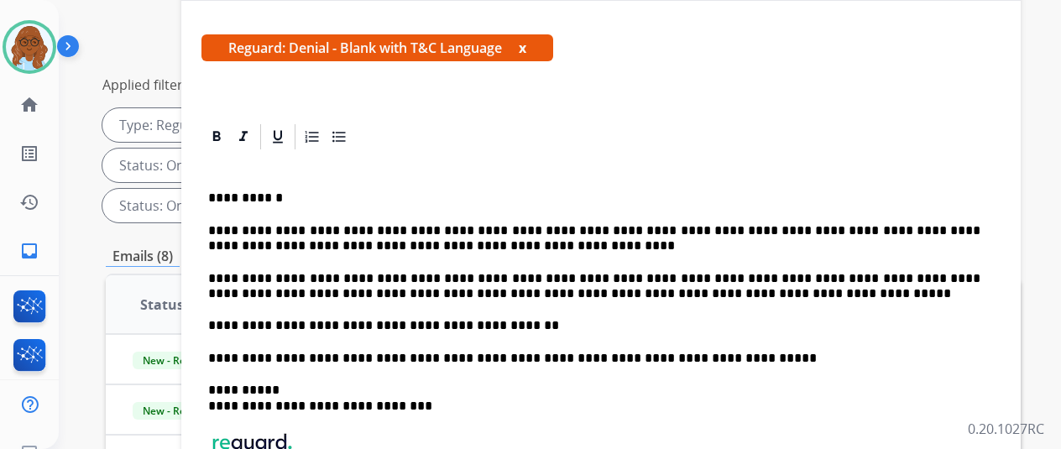
drag, startPoint x: 628, startPoint y: 247, endPoint x: 759, endPoint y: 359, distance: 172.7
click at [628, 271] on p "**********" at bounding box center [594, 286] width 773 height 31
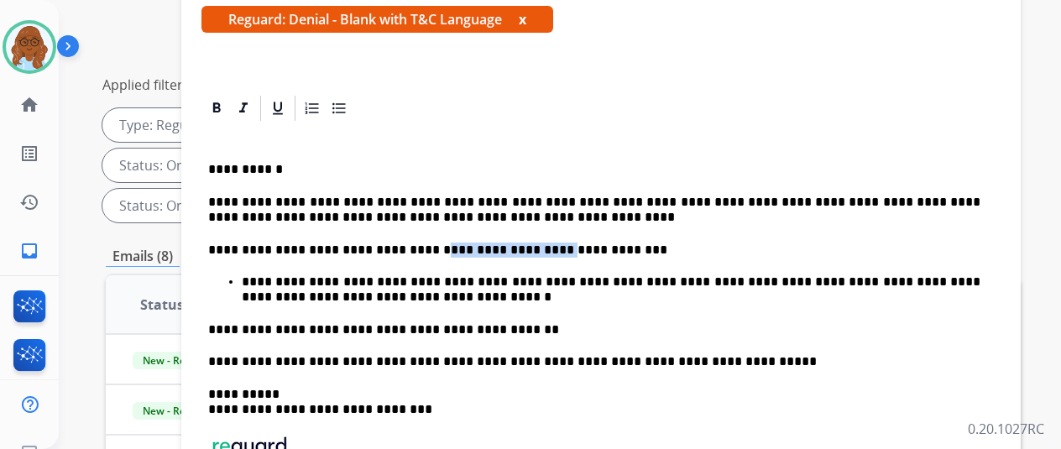
drag, startPoint x: 539, startPoint y: 245, endPoint x: 425, endPoint y: 241, distance: 114.3
click at [425, 243] on p "**********" at bounding box center [594, 250] width 773 height 15
click at [570, 248] on p "**********" at bounding box center [594, 250] width 773 height 15
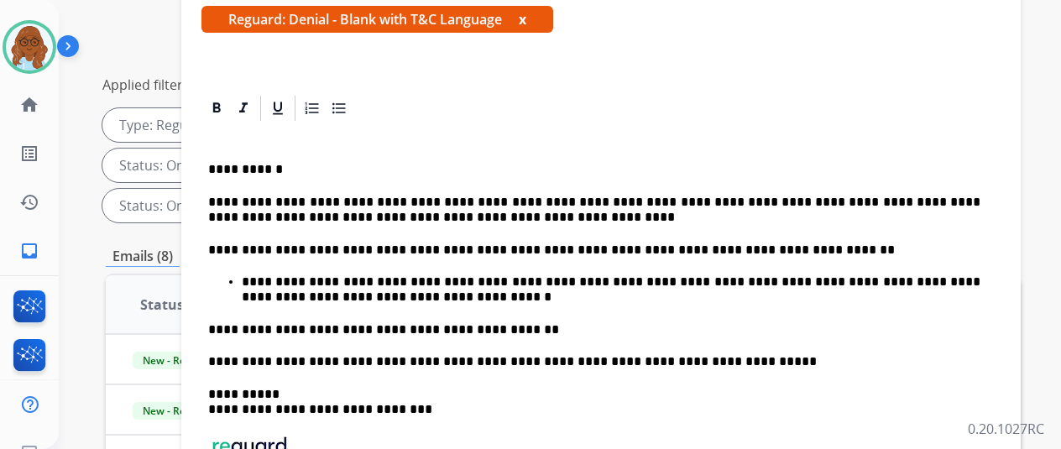
click at [553, 305] on div "**********" at bounding box center [601, 352] width 799 height 459
click at [534, 293] on p "**********" at bounding box center [611, 290] width 739 height 31
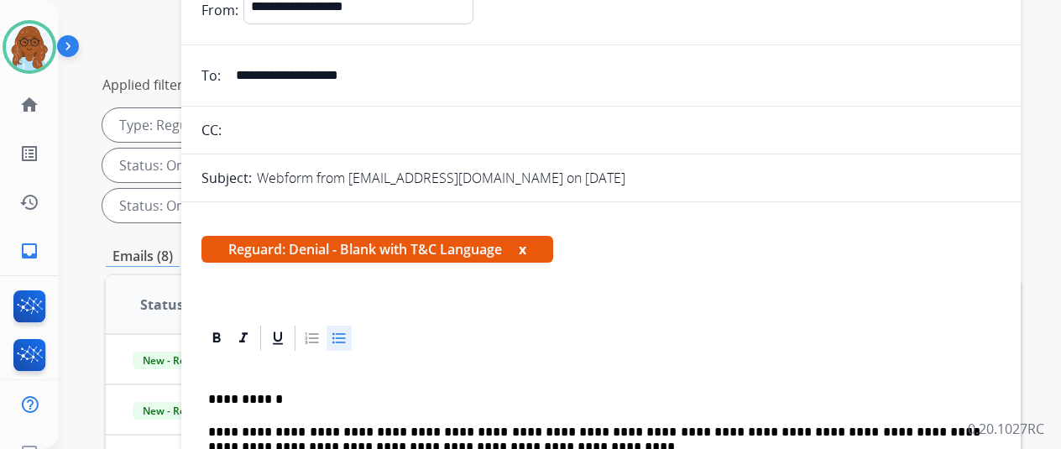
scroll to position [0, 0]
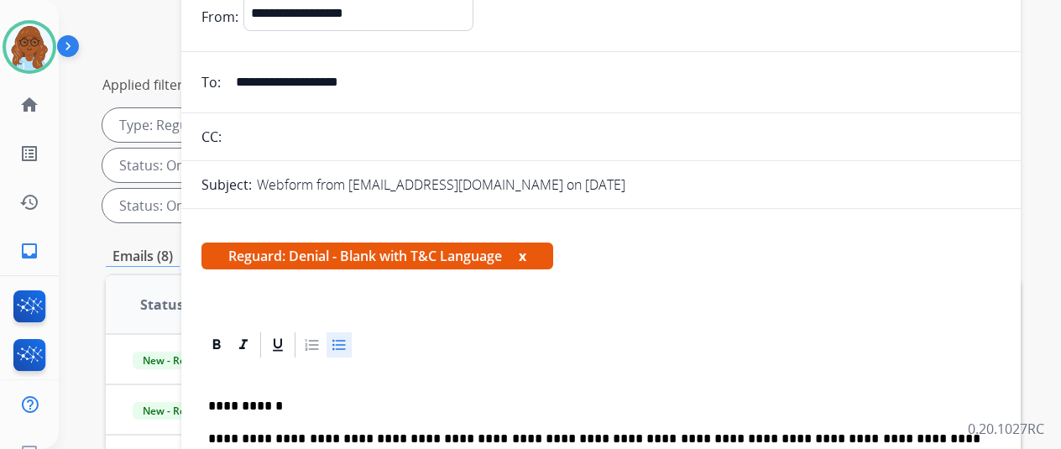
drag, startPoint x: 539, startPoint y: 253, endPoint x: 550, endPoint y: 260, distance: 13.3
click at [526, 253] on button "x" at bounding box center [523, 256] width 8 height 20
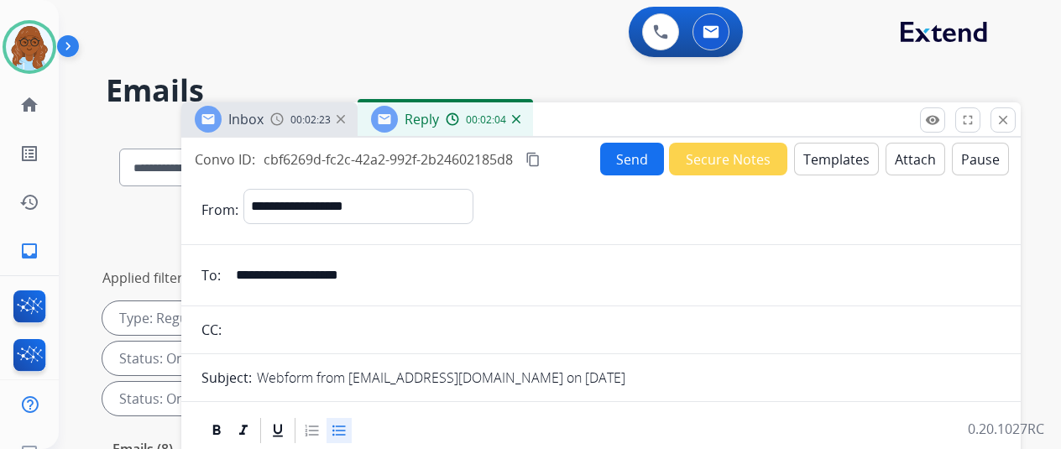
click at [904, 164] on button "Attach" at bounding box center [916, 159] width 60 height 33
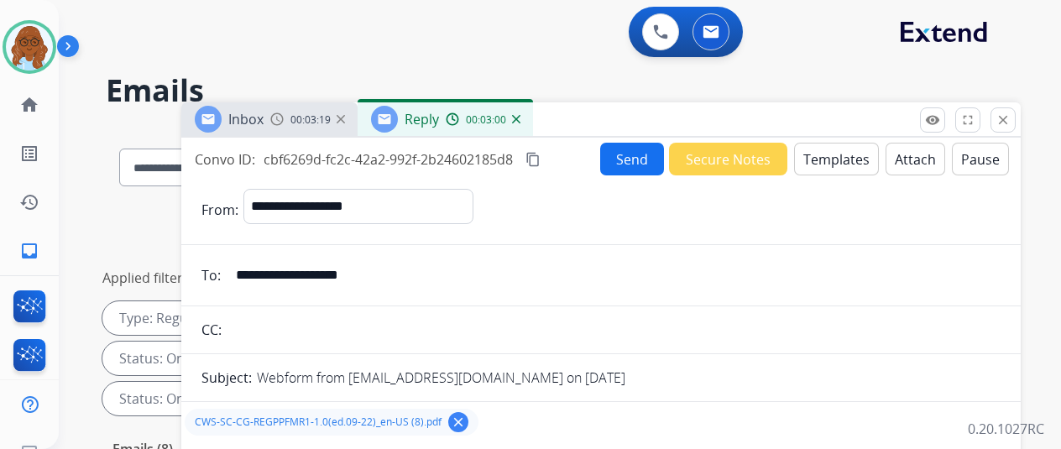
click at [642, 167] on button "Send" at bounding box center [632, 159] width 64 height 33
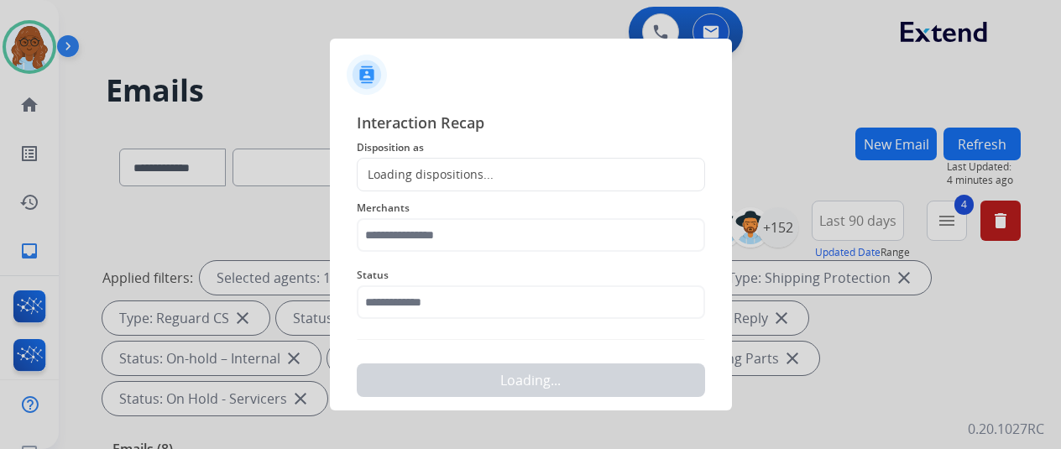
click at [464, 175] on div "Loading dispositions..." at bounding box center [426, 174] width 136 height 17
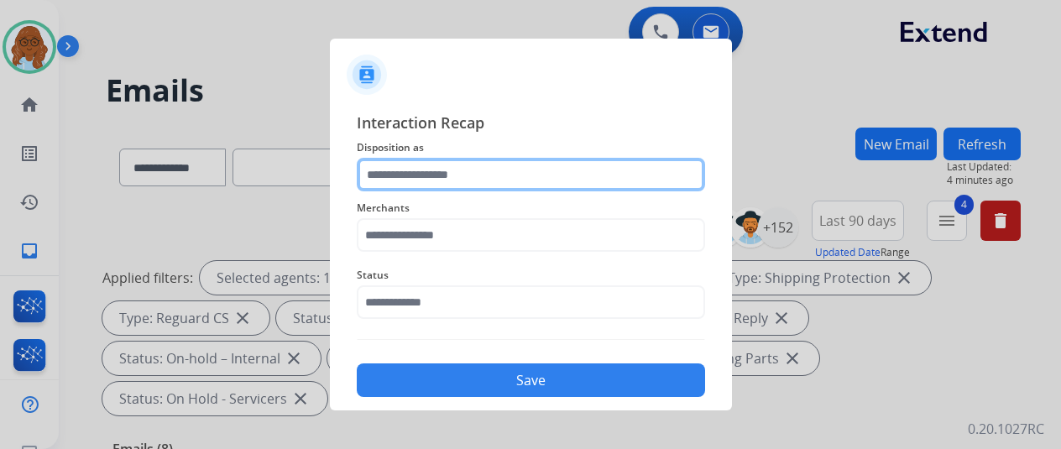
click at [462, 172] on input "text" at bounding box center [531, 175] width 348 height 34
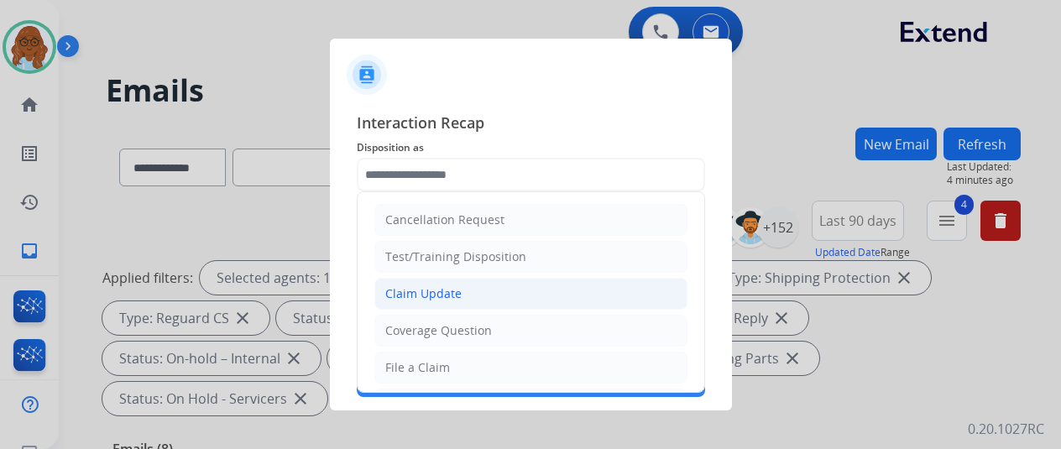
click at [462, 293] on li "Claim Update" at bounding box center [531, 294] width 313 height 32
type input "**********"
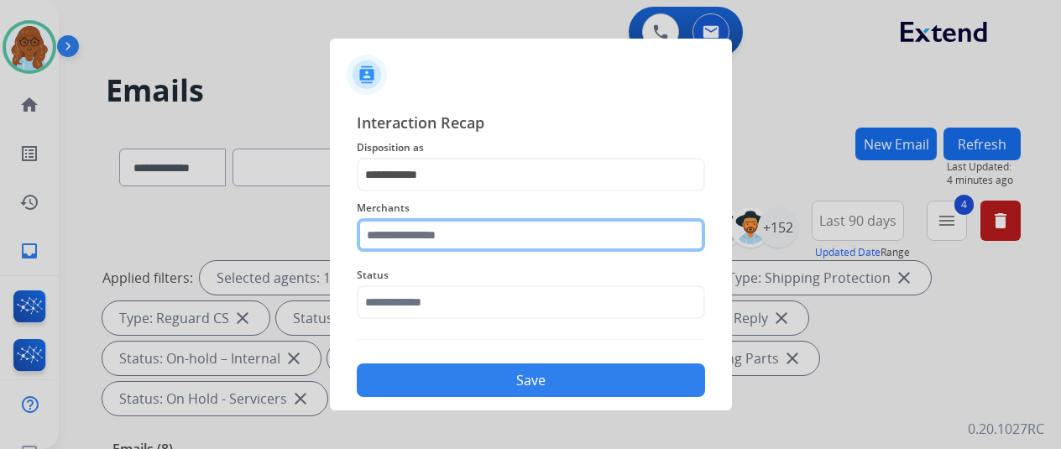
click at [428, 238] on input "text" at bounding box center [531, 235] width 348 height 34
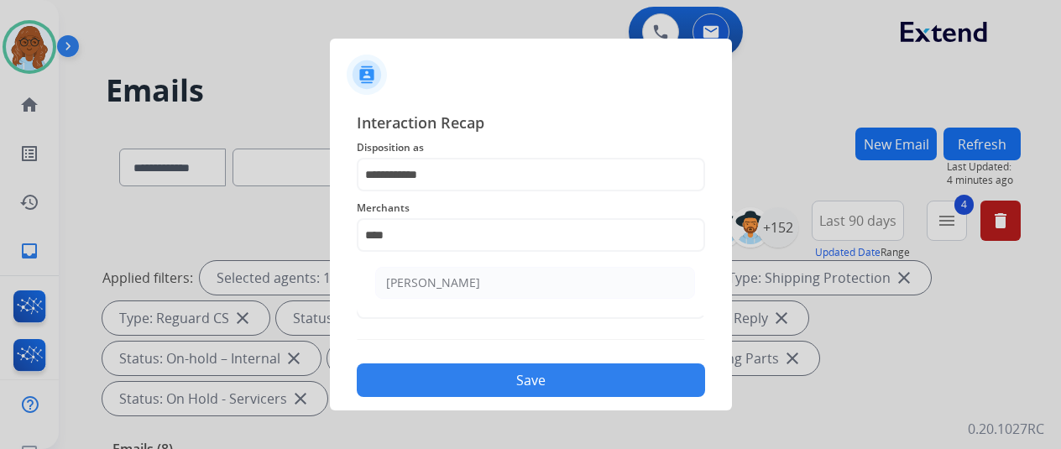
click at [458, 277] on div "[PERSON_NAME]" at bounding box center [433, 283] width 94 height 17
type input "**********"
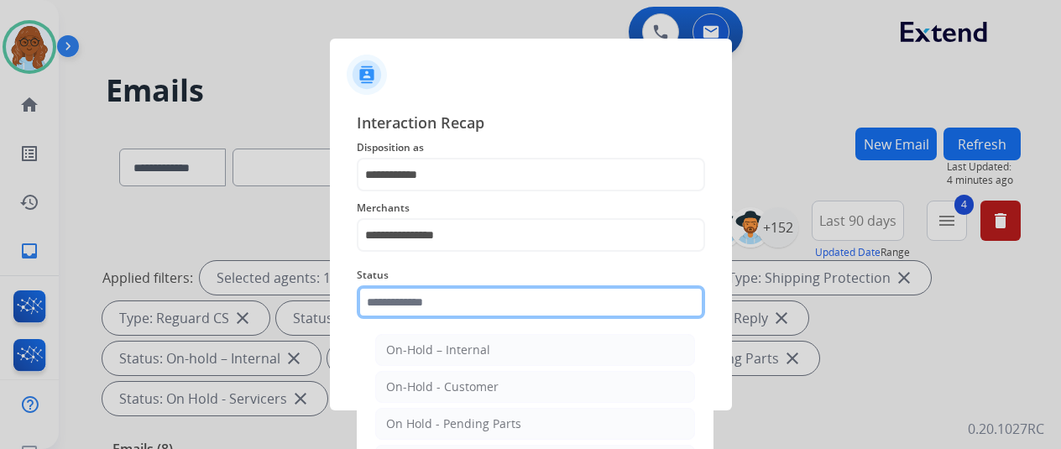
click at [428, 291] on input "text" at bounding box center [531, 302] width 348 height 34
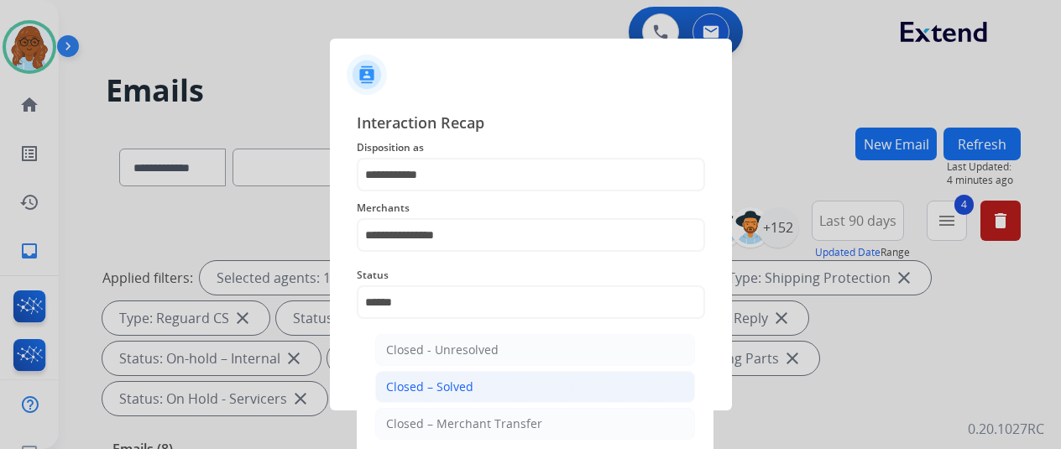
click at [432, 382] on div "Closed – Solved" at bounding box center [429, 387] width 87 height 17
type input "**********"
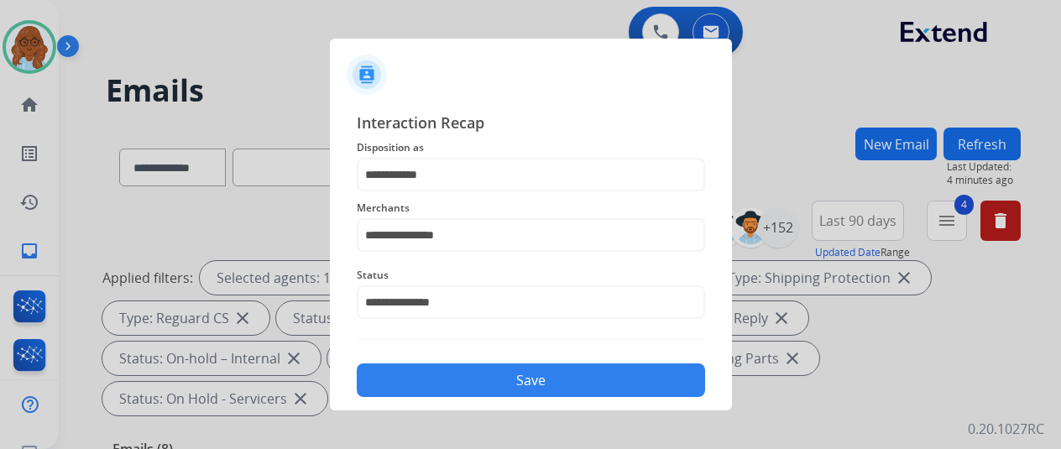
click at [485, 382] on button "Save" at bounding box center [531, 381] width 348 height 34
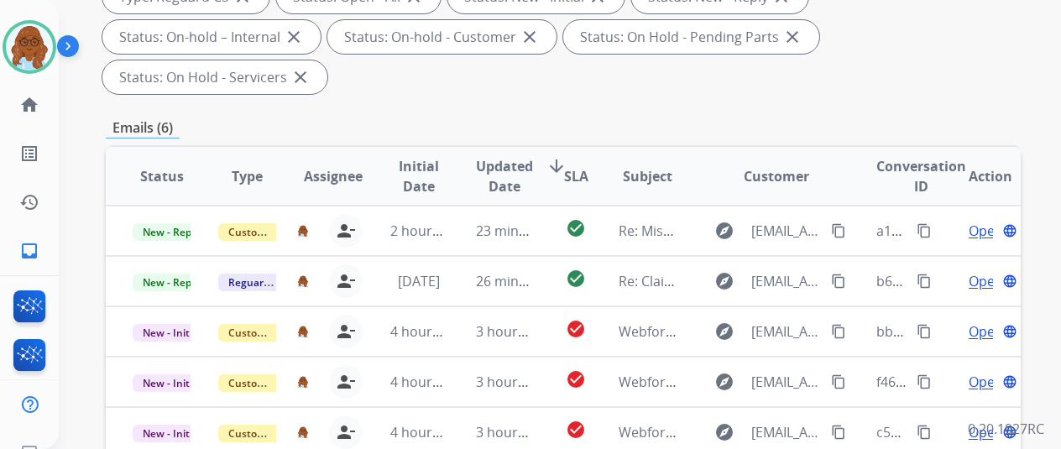
scroll to position [504, 0]
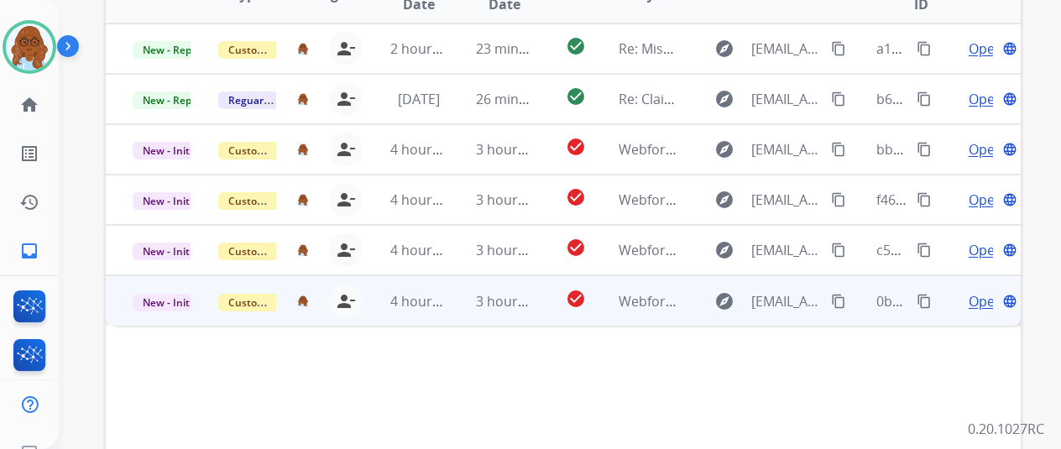
click at [972, 291] on span "Open" at bounding box center [986, 301] width 34 height 20
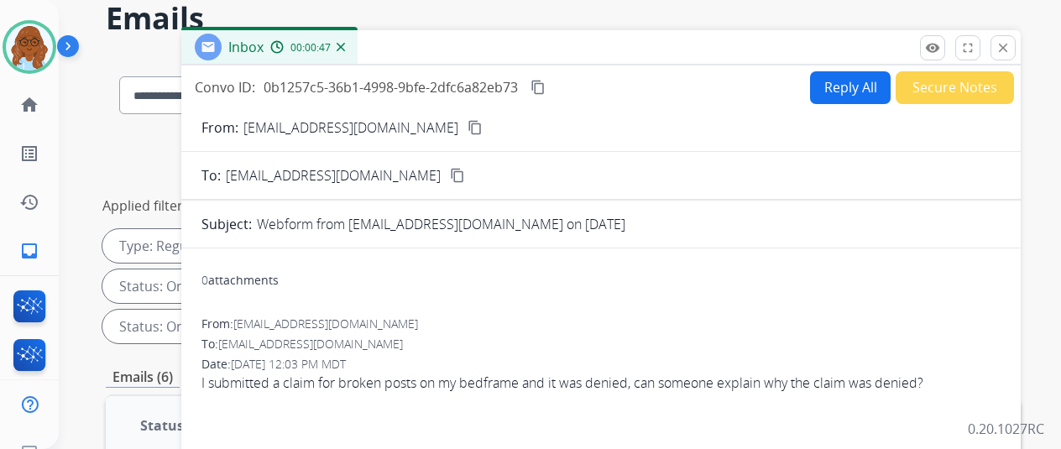
scroll to position [0, 0]
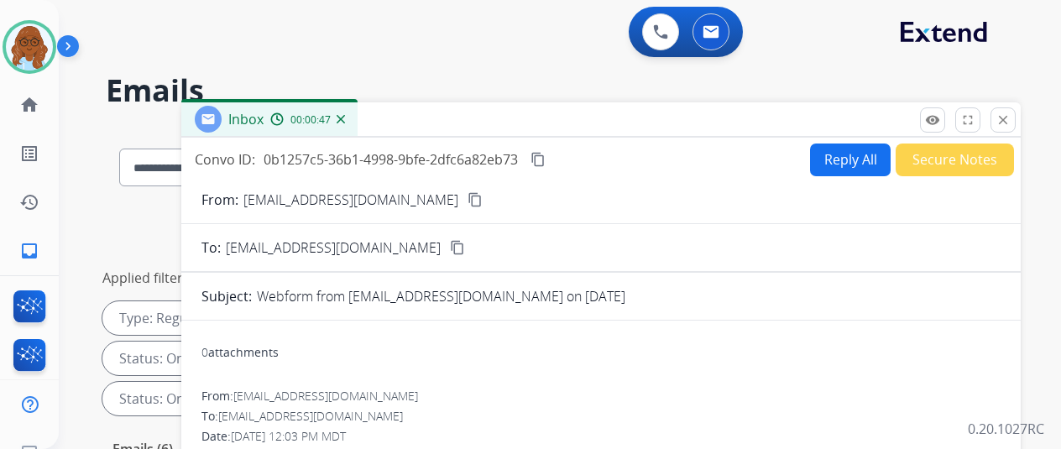
click at [468, 201] on mat-icon "content_copy" at bounding box center [475, 199] width 15 height 15
click at [875, 172] on button "Reply All" at bounding box center [850, 160] width 81 height 33
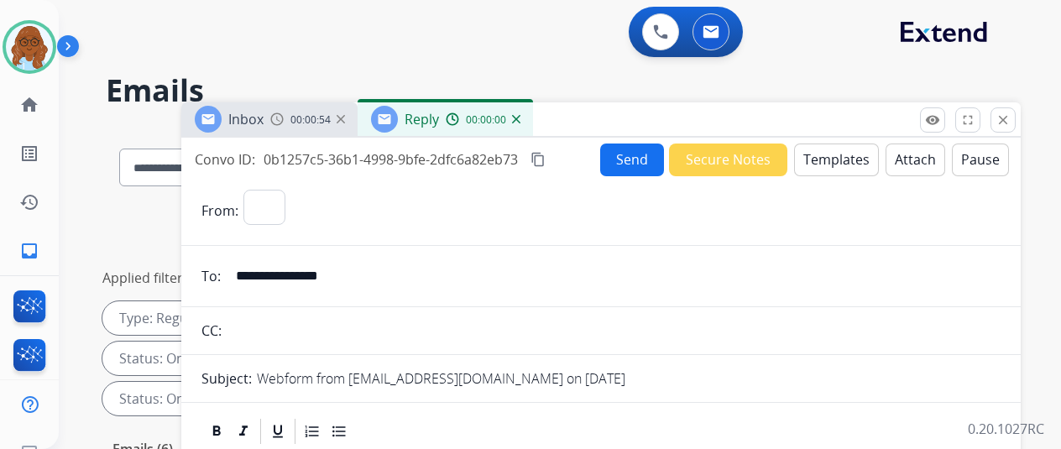
select select "**********"
click at [546, 156] on mat-icon "content_copy" at bounding box center [538, 159] width 15 height 15
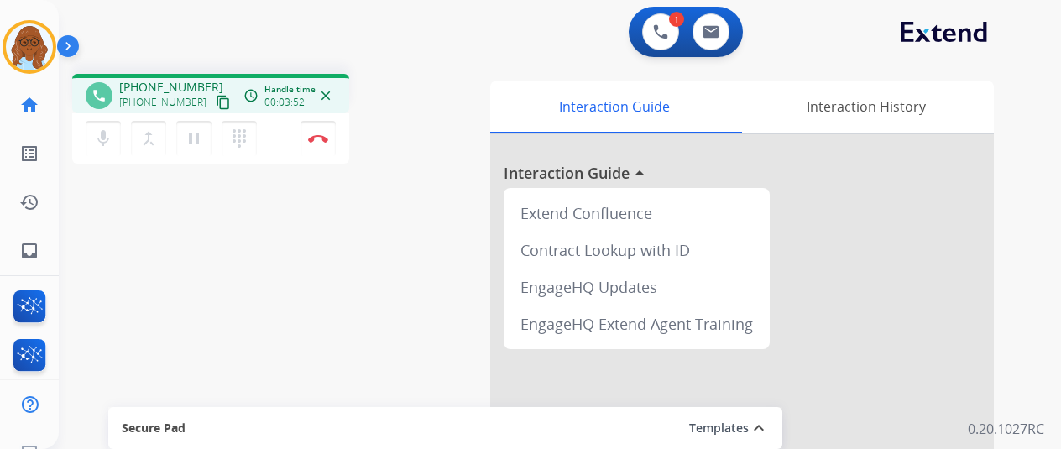
drag, startPoint x: 318, startPoint y: 135, endPoint x: 413, endPoint y: 163, distance: 98.8
click at [318, 135] on img at bounding box center [318, 138] width 20 height 8
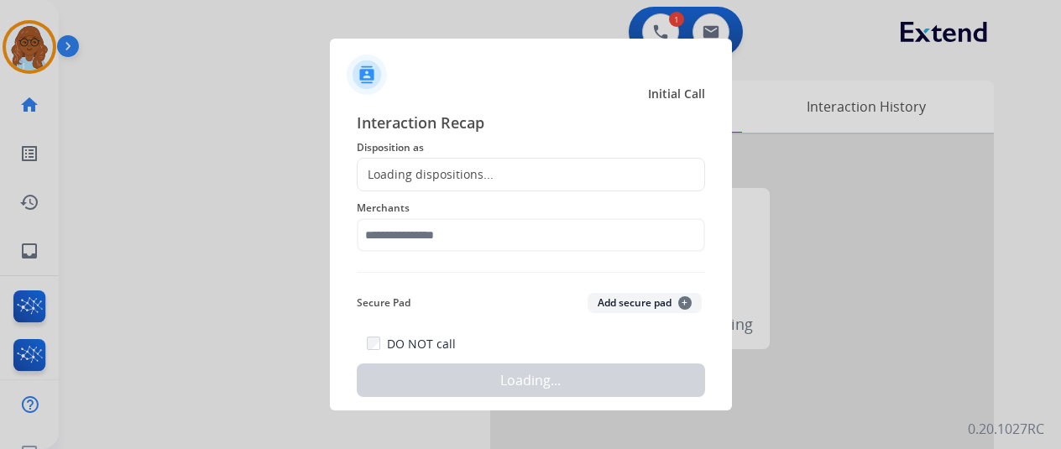
click at [452, 168] on div "Loading dispositions..." at bounding box center [426, 174] width 136 height 17
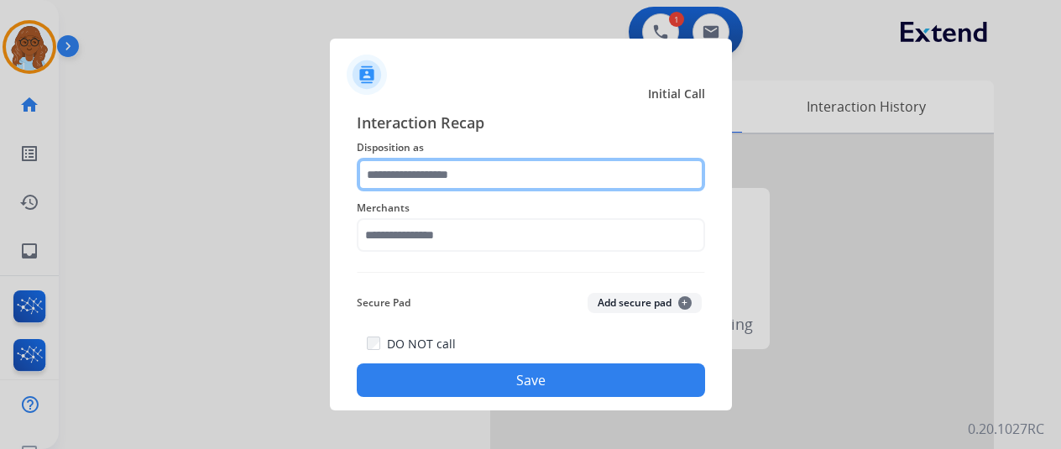
click at [504, 175] on input "text" at bounding box center [531, 175] width 348 height 34
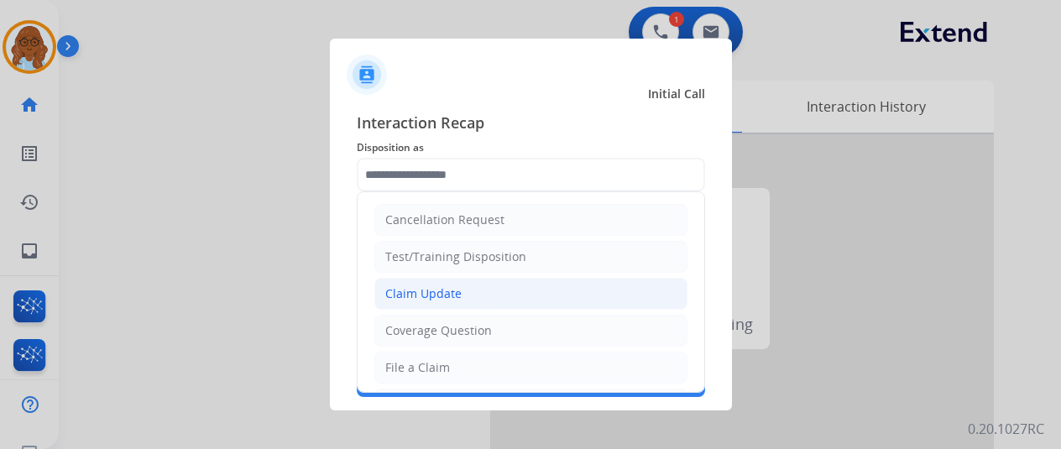
click at [465, 291] on li "Claim Update" at bounding box center [531, 294] width 313 height 32
type input "**********"
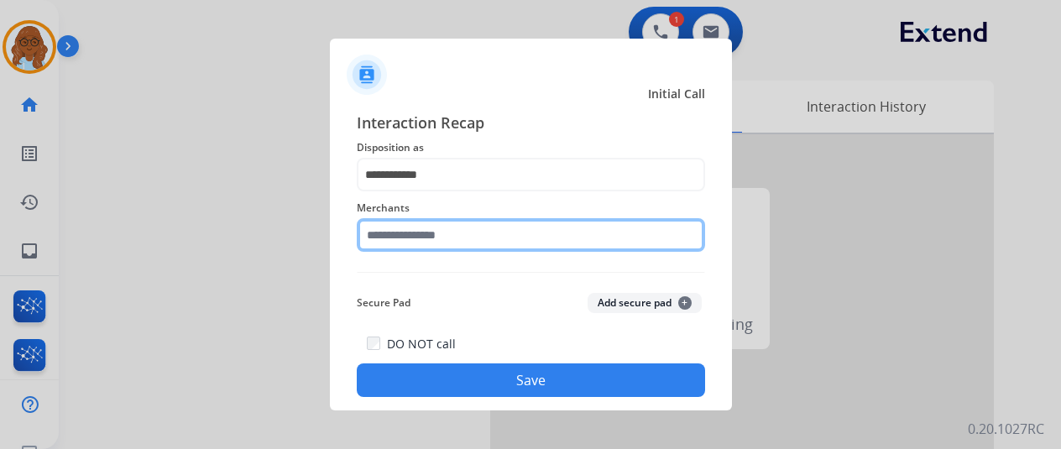
click at [443, 236] on input "text" at bounding box center [531, 235] width 348 height 34
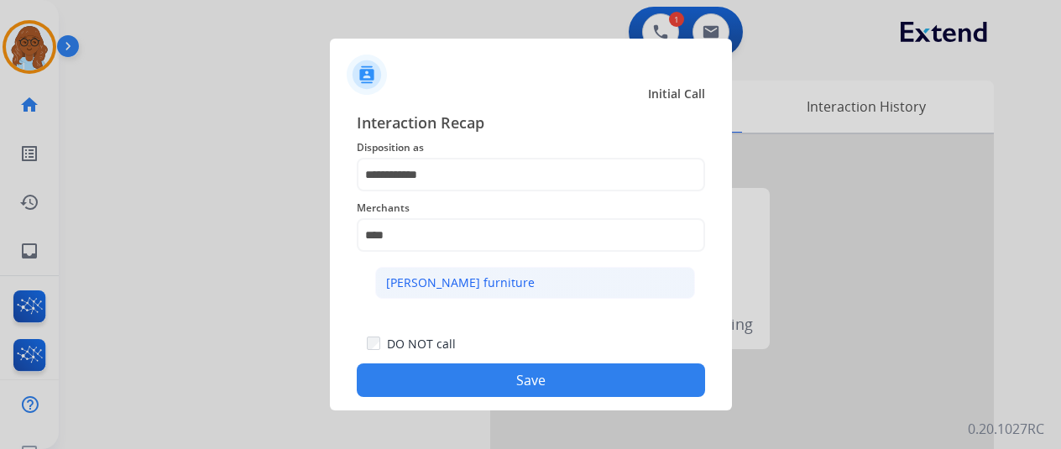
click at [469, 275] on div "[PERSON_NAME] furniture" at bounding box center [460, 283] width 149 height 17
type input "**********"
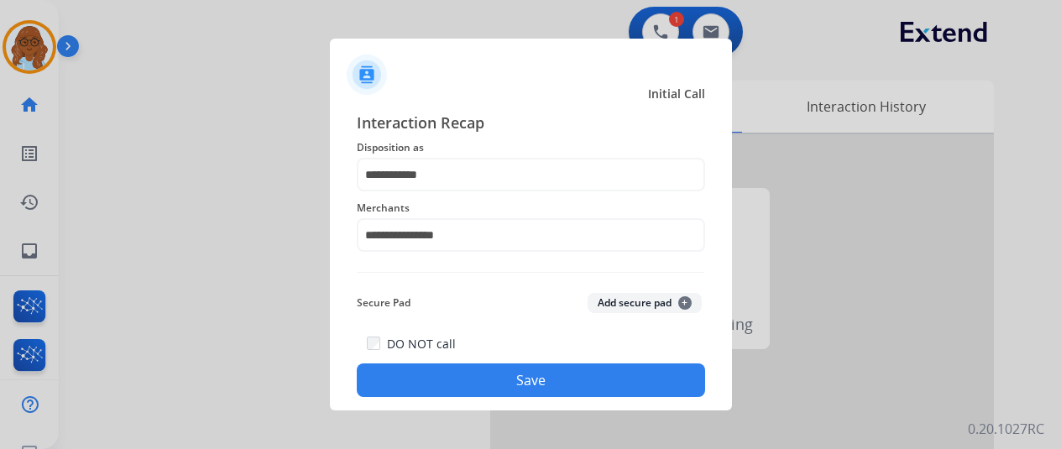
click at [516, 372] on button "Save" at bounding box center [531, 381] width 348 height 34
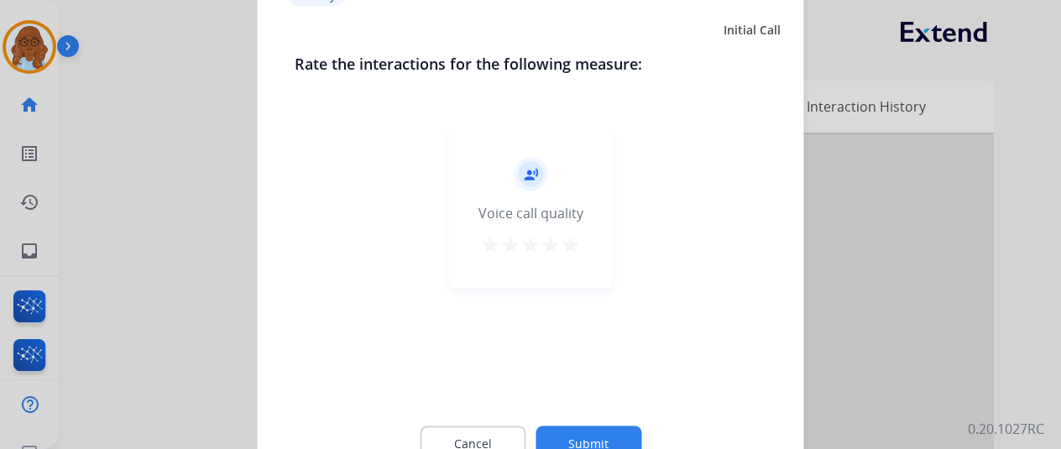
click at [537, 244] on mat-icon "star" at bounding box center [531, 244] width 20 height 20
click at [601, 431] on button "Submit" at bounding box center [589, 443] width 106 height 35
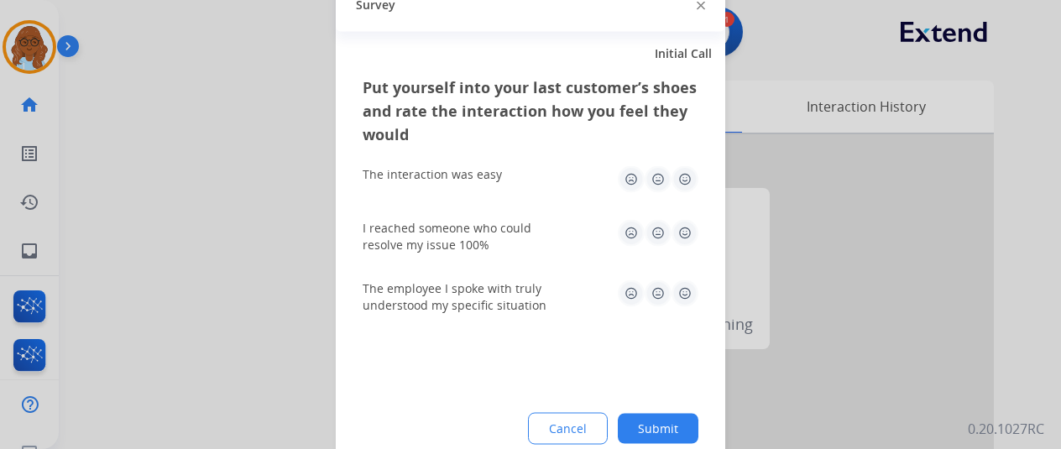
click at [684, 180] on img at bounding box center [685, 178] width 27 height 27
click at [692, 236] on img at bounding box center [685, 232] width 27 height 27
drag, startPoint x: 688, startPoint y: 278, endPoint x: 688, endPoint y: 338, distance: 60.5
click at [688, 280] on div "The employee I spoke with truly understood my specific situation" at bounding box center [531, 296] width 336 height 60
click at [673, 287] on img at bounding box center [685, 293] width 27 height 27
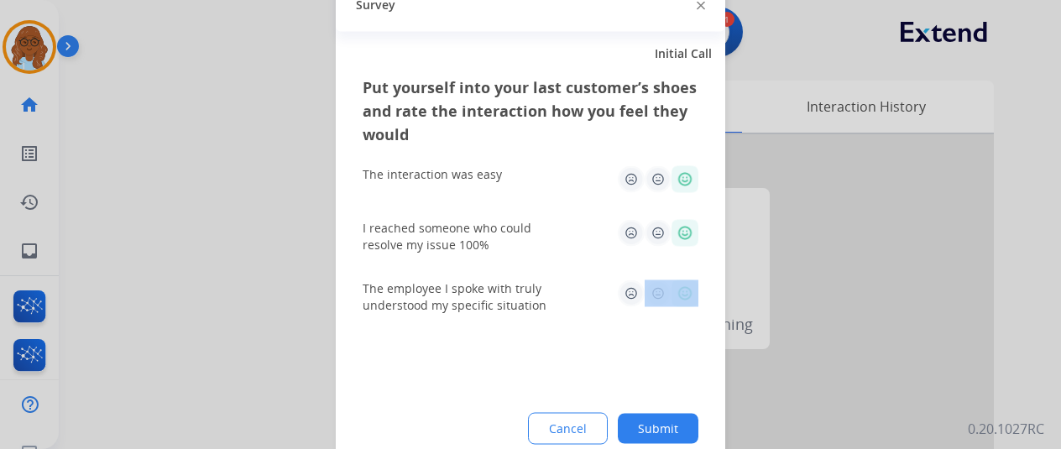
click at [668, 434] on button "Submit" at bounding box center [658, 428] width 81 height 30
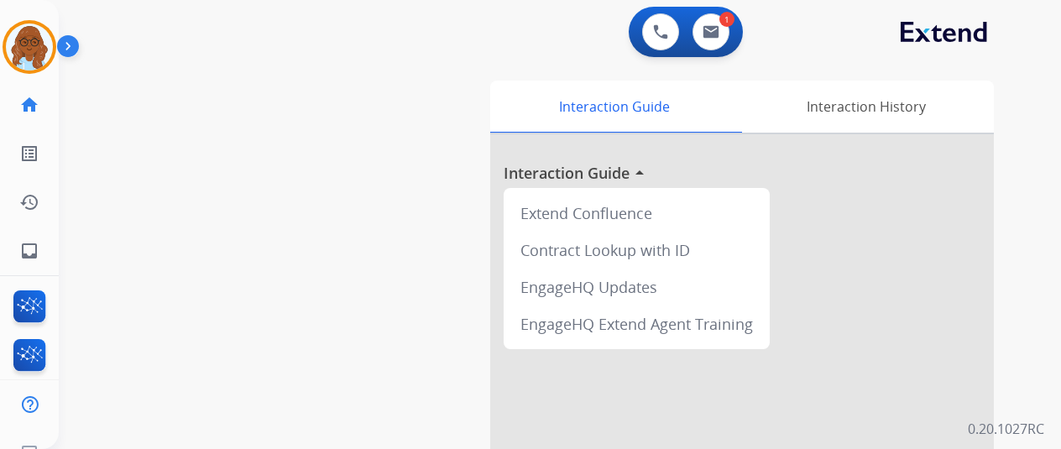
click at [62, 259] on div "swap_horiz Break voice bridge close_fullscreen Connect 3-Way Call merge_type Se…" at bounding box center [540, 410] width 962 height 700
click at [50, 254] on link "inbox Emails" at bounding box center [29, 251] width 47 height 47
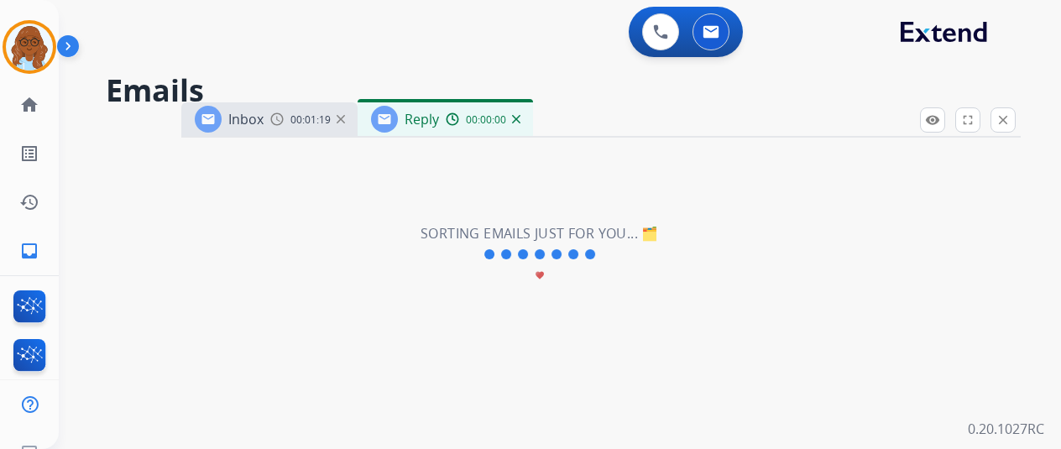
select select "**********"
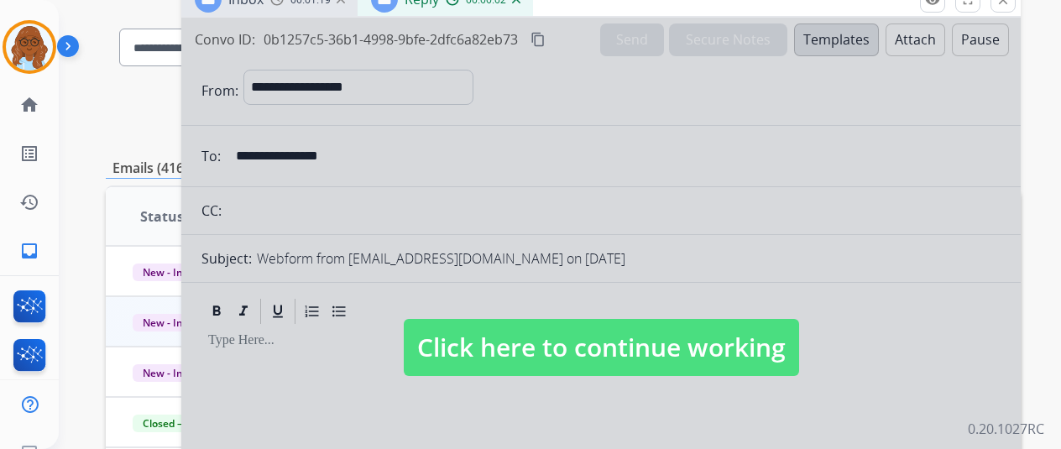
scroll to position [252, 0]
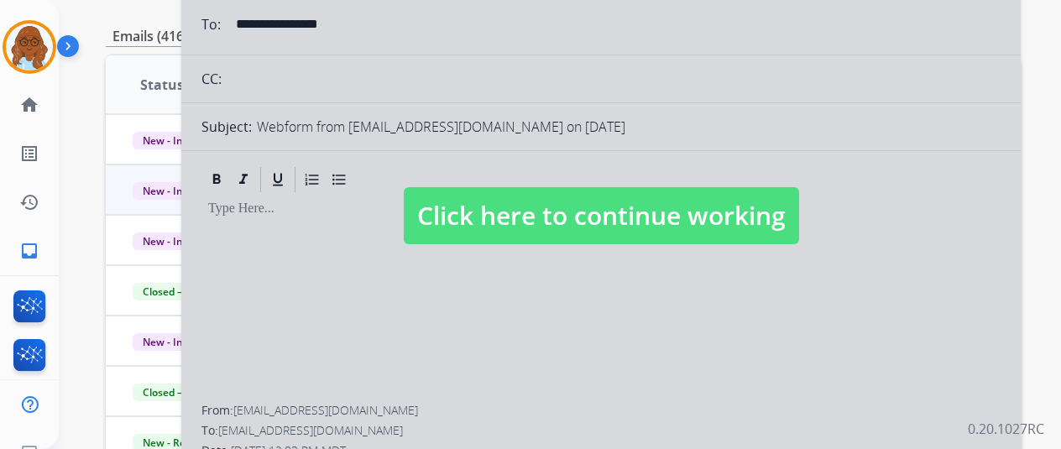
click at [542, 207] on span "Click here to continue working" at bounding box center [601, 215] width 395 height 57
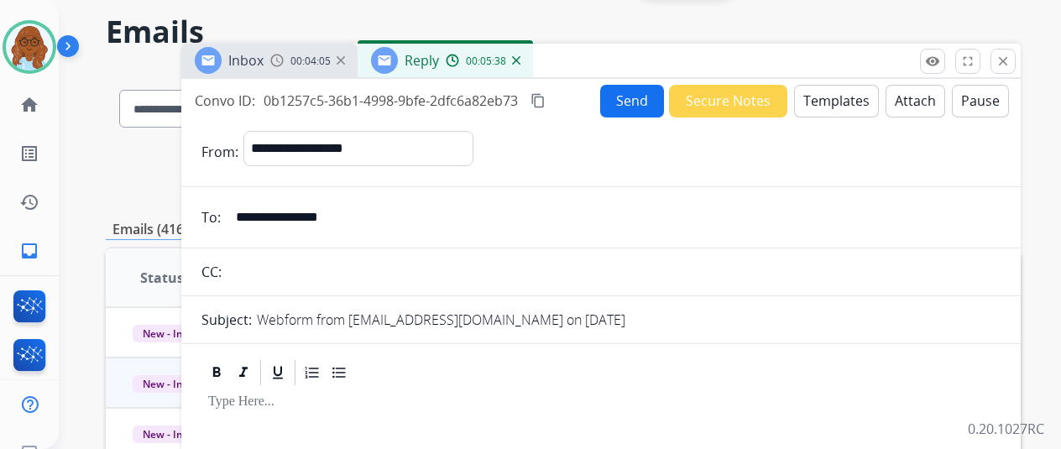
scroll to position [0, 0]
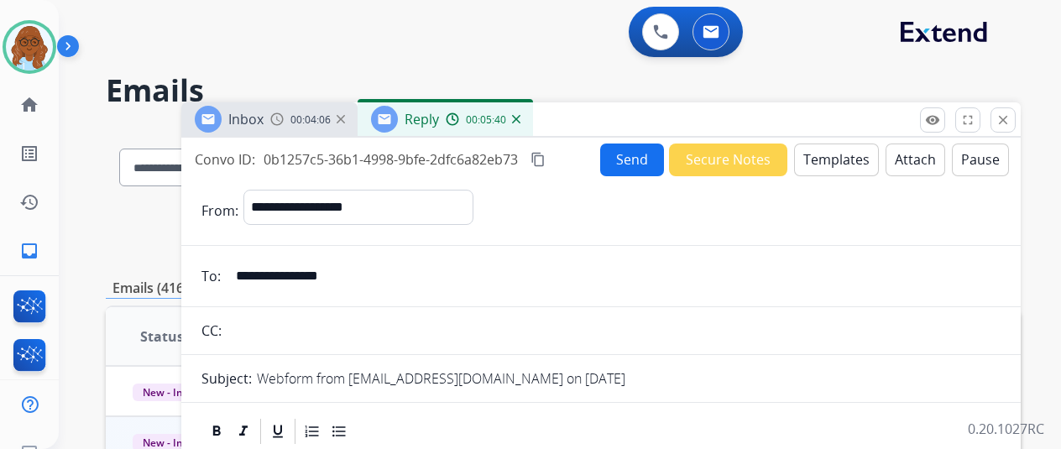
click at [835, 160] on button "Templates" at bounding box center [836, 160] width 85 height 33
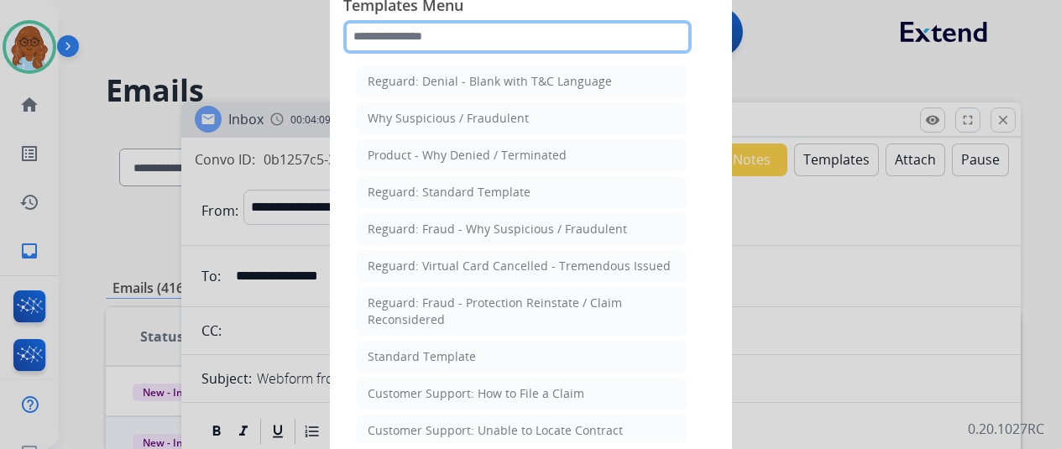
click at [438, 35] on input "text" at bounding box center [517, 37] width 348 height 34
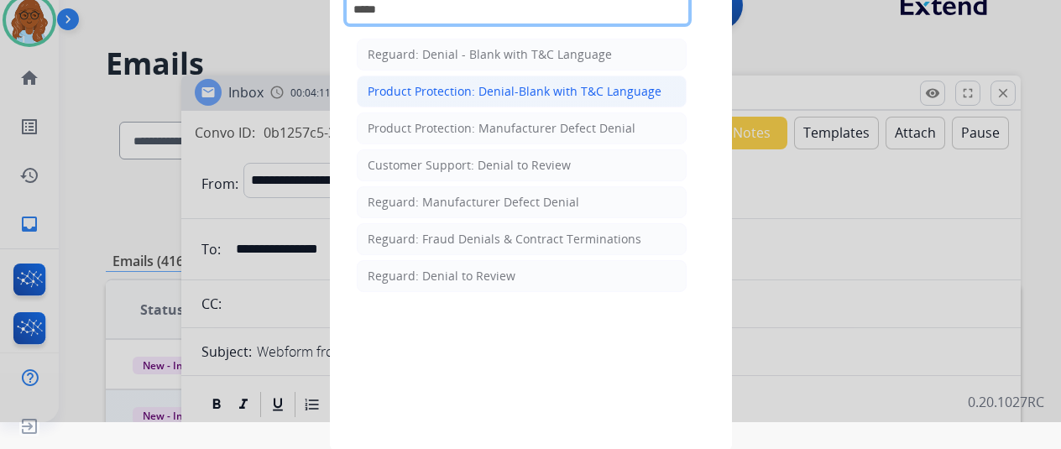
type input "*****"
click at [519, 83] on div "Product Protection: Denial-Blank with T&C Language" at bounding box center [515, 91] width 294 height 17
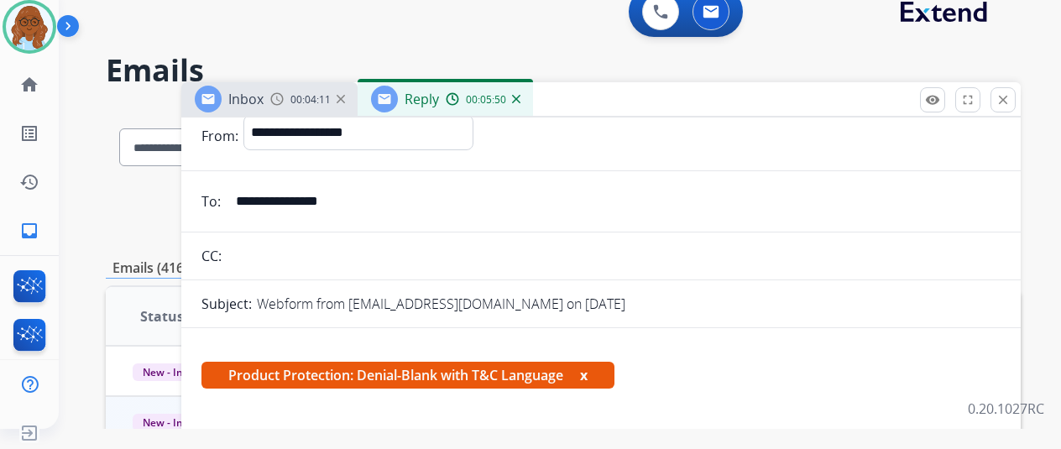
scroll to position [336, 0]
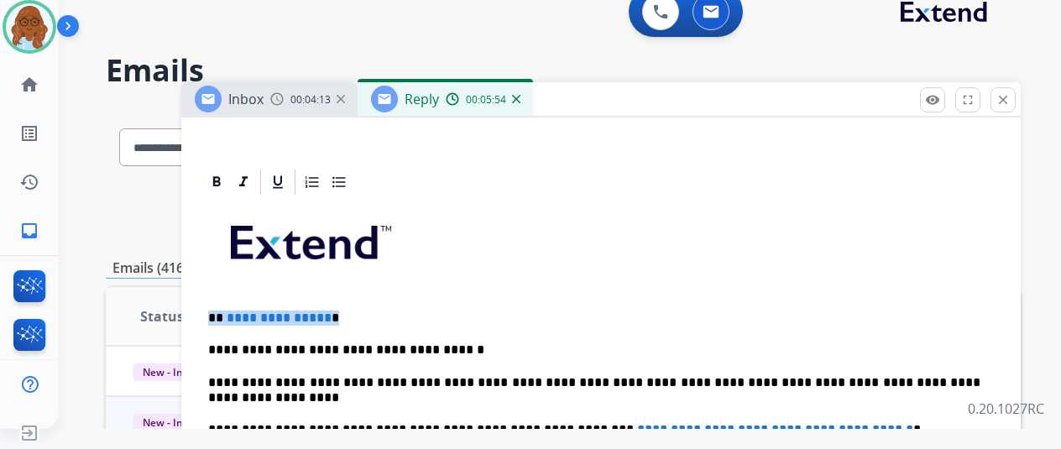
drag, startPoint x: 342, startPoint y: 313, endPoint x: 222, endPoint y: 309, distance: 120.1
click at [222, 311] on p "**********" at bounding box center [594, 318] width 773 height 15
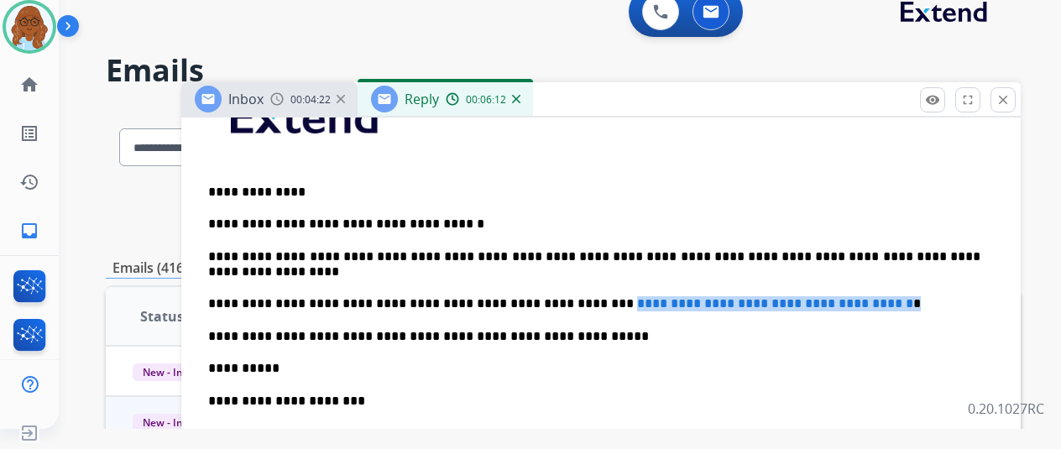
drag, startPoint x: 912, startPoint y: 305, endPoint x: 581, endPoint y: 303, distance: 330.8
click at [581, 303] on p "**********" at bounding box center [594, 303] width 773 height 15
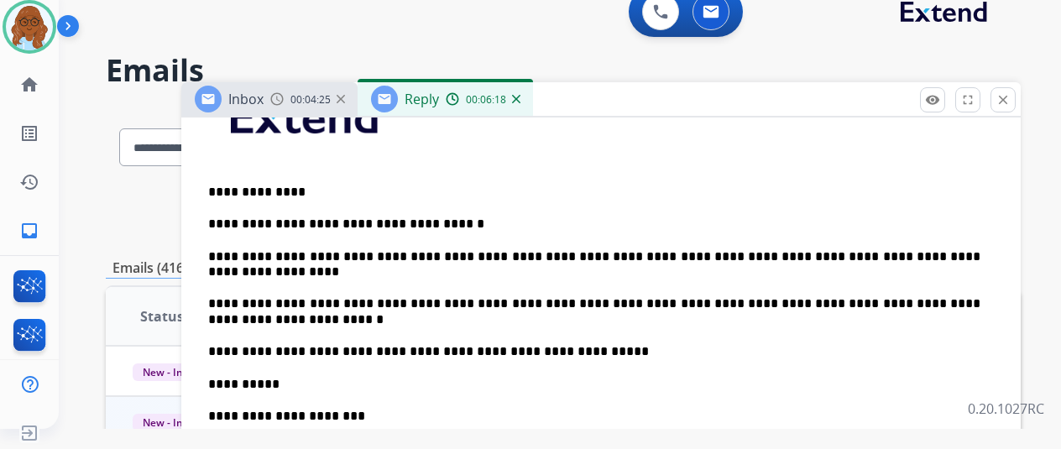
click at [612, 290] on div "**********" at bounding box center [601, 367] width 799 height 593
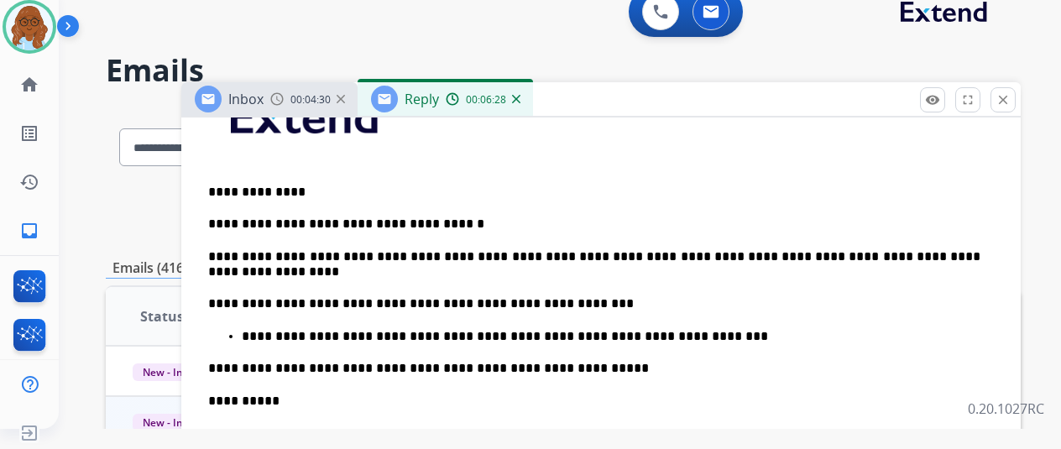
click at [704, 329] on p "**********" at bounding box center [611, 336] width 739 height 15
click at [781, 340] on p "**********" at bounding box center [611, 336] width 739 height 15
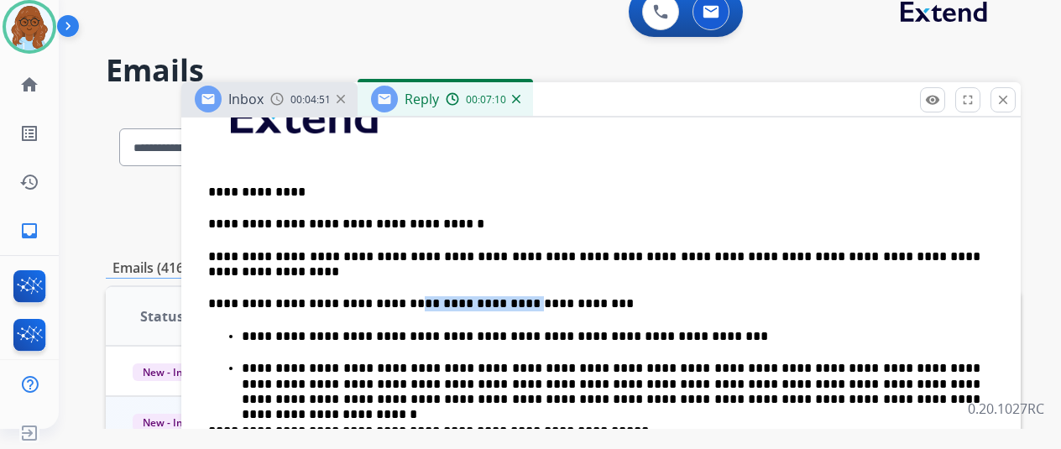
drag, startPoint x: 403, startPoint y: 296, endPoint x: 516, endPoint y: 301, distance: 112.6
click at [516, 301] on p "**********" at bounding box center [594, 303] width 773 height 15
click at [605, 282] on div "**********" at bounding box center [601, 407] width 799 height 673
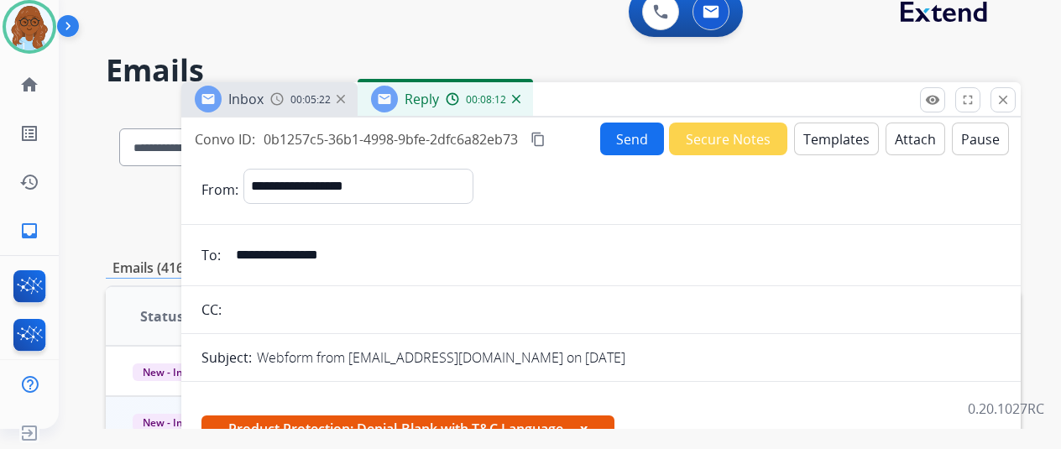
scroll to position [0, 0]
click at [588, 422] on button "x" at bounding box center [584, 429] width 8 height 20
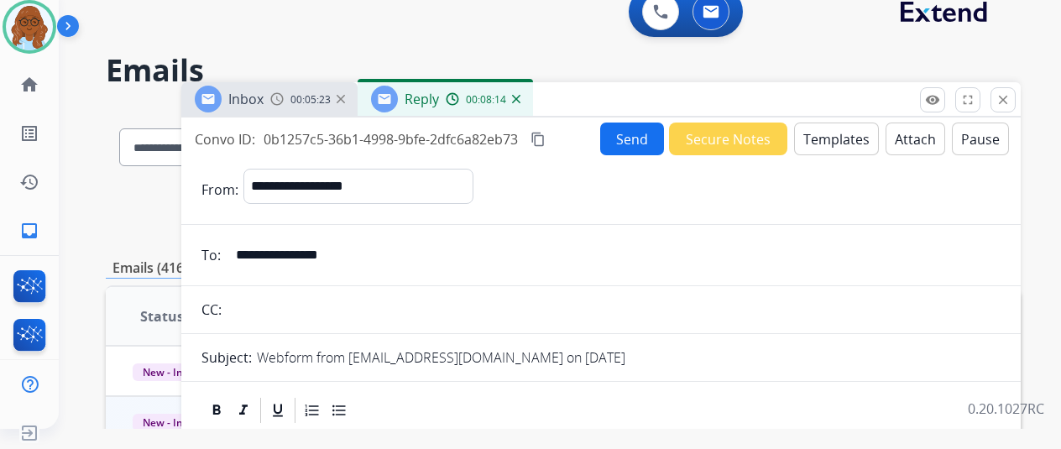
click at [919, 145] on button "Attach" at bounding box center [916, 139] width 60 height 33
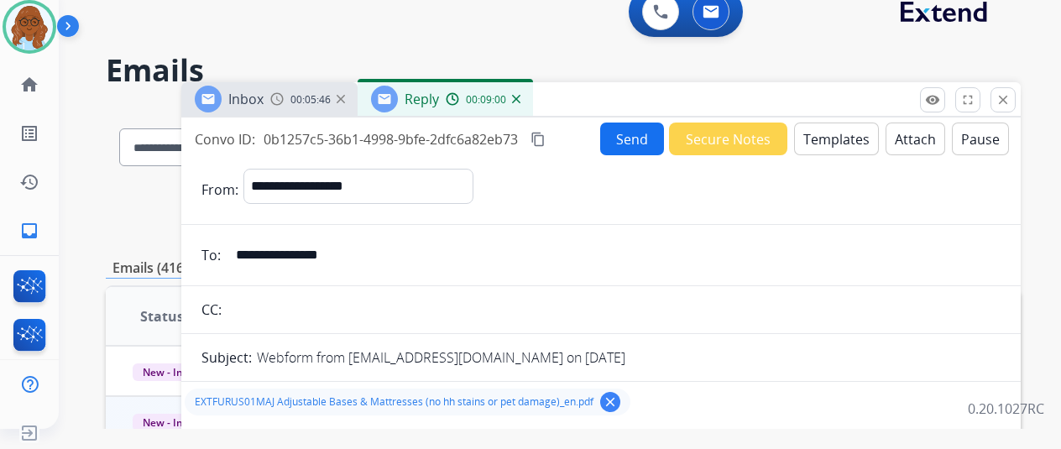
click at [657, 131] on button "Send" at bounding box center [632, 139] width 64 height 33
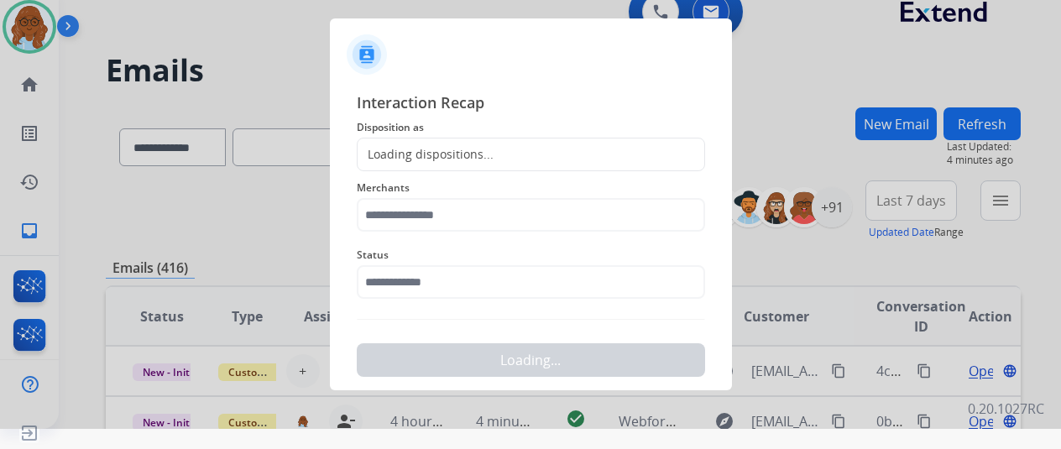
click at [443, 150] on div "Loading dispositions..." at bounding box center [426, 154] width 136 height 17
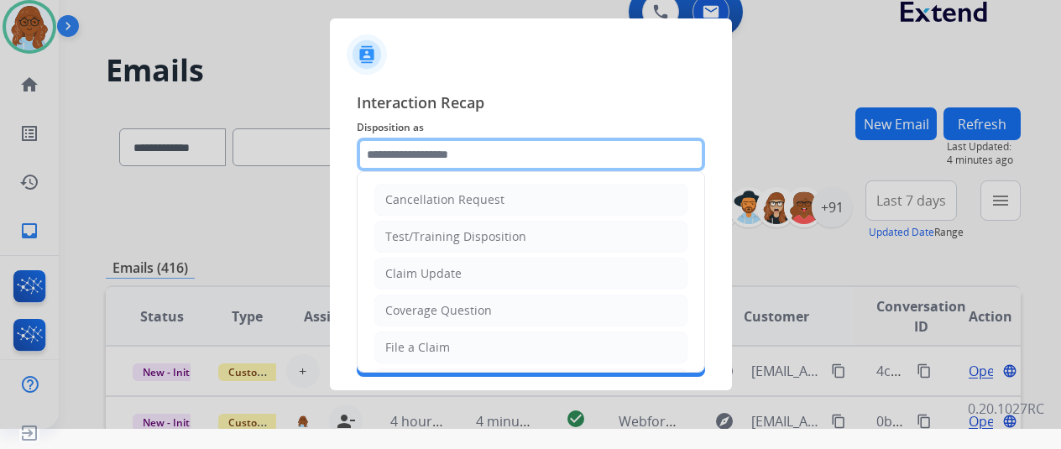
click at [529, 155] on input "text" at bounding box center [531, 155] width 348 height 34
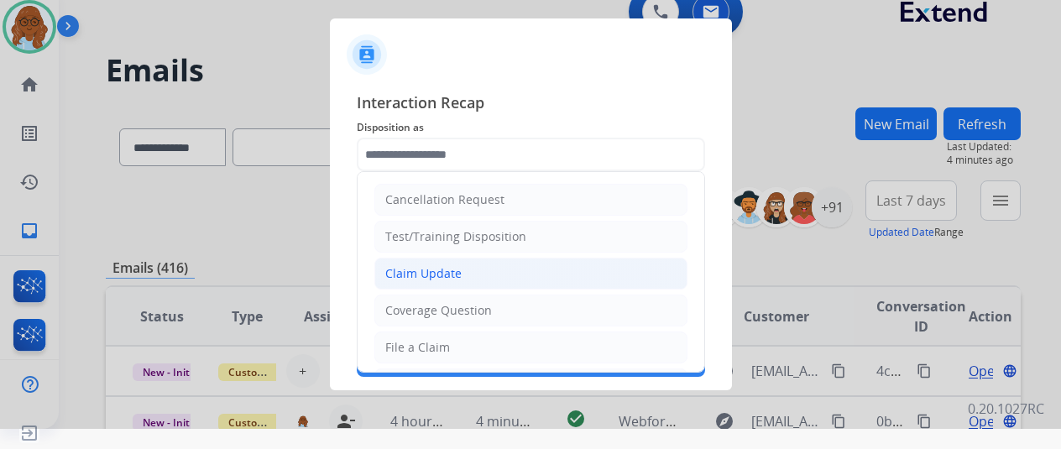
click at [442, 268] on div "Claim Update" at bounding box center [423, 273] width 76 height 17
type input "**********"
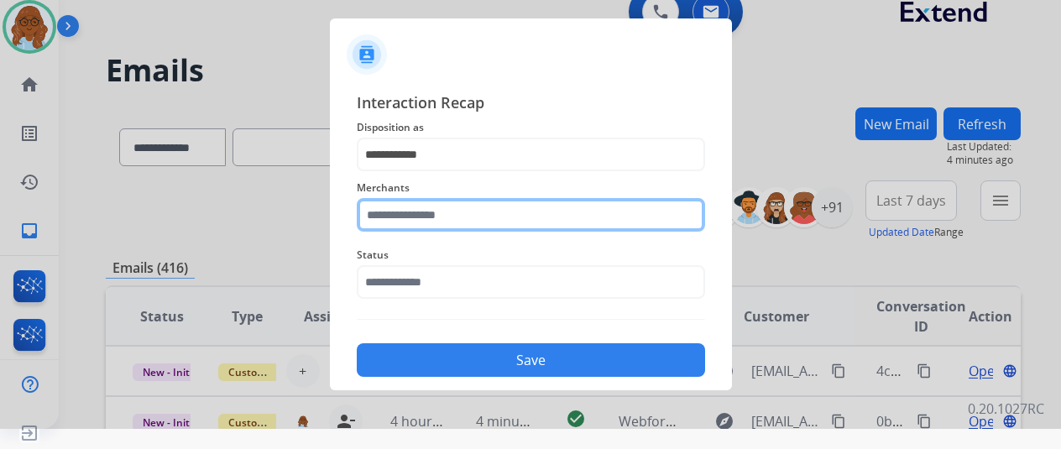
click at [427, 216] on input "text" at bounding box center [531, 215] width 348 height 34
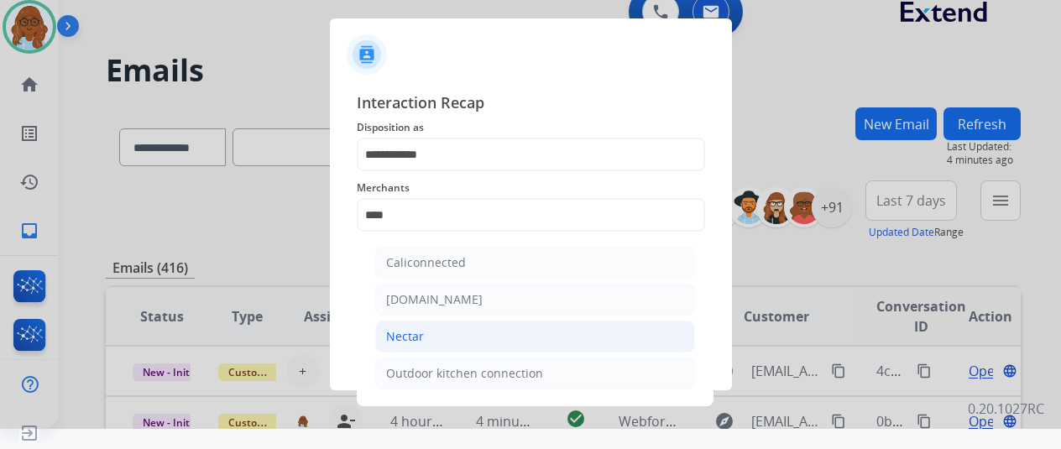
click at [406, 331] on div "Nectar" at bounding box center [405, 336] width 38 height 17
type input "******"
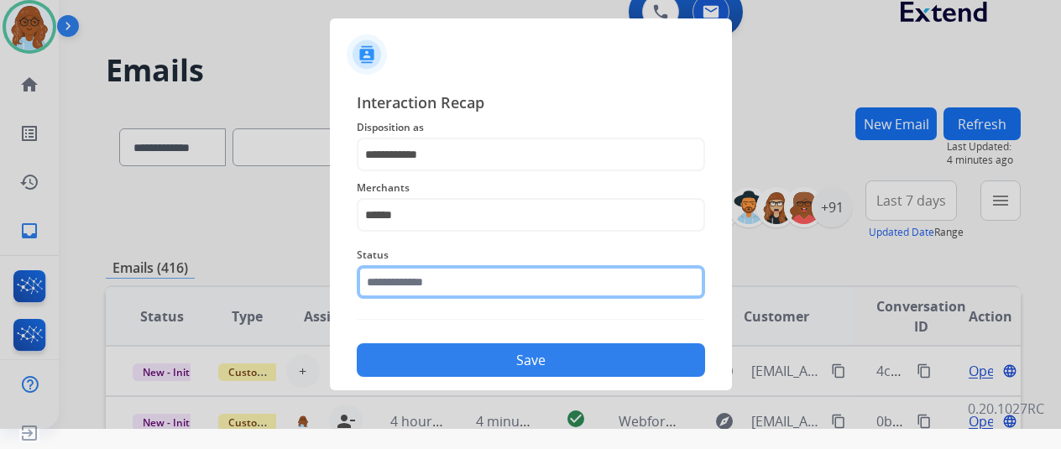
click at [422, 285] on input "text" at bounding box center [531, 282] width 348 height 34
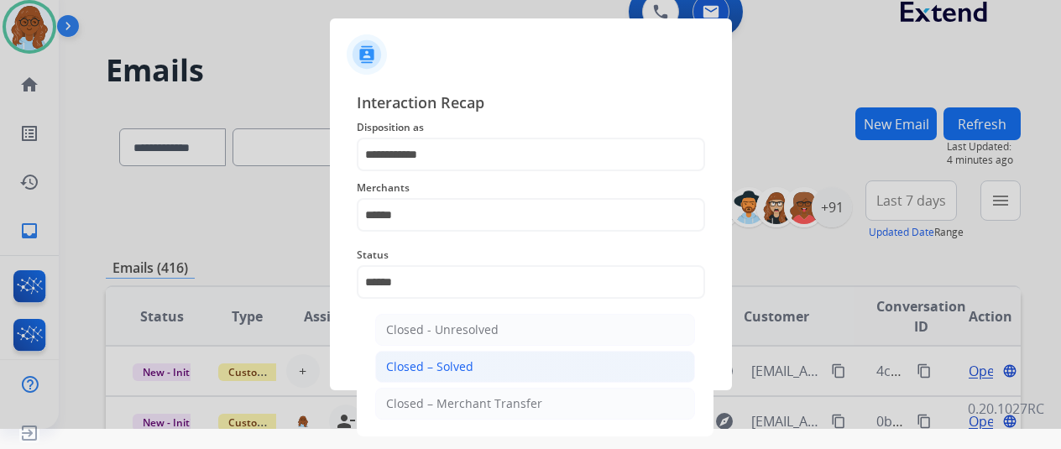
click at [594, 359] on li "Closed – Solved" at bounding box center [535, 367] width 320 height 32
type input "**********"
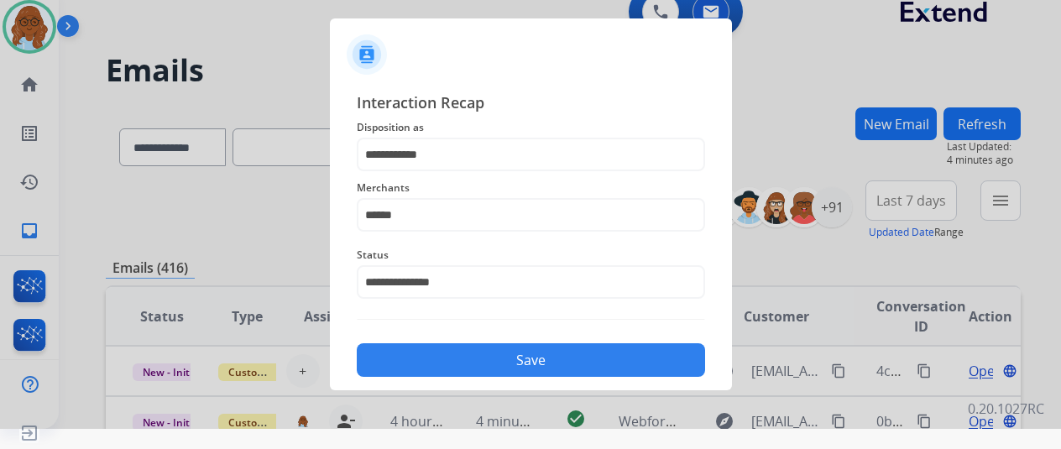
drag, startPoint x: 600, startPoint y: 362, endPoint x: 650, endPoint y: 370, distance: 51.1
click at [601, 362] on button "Save" at bounding box center [531, 360] width 348 height 34
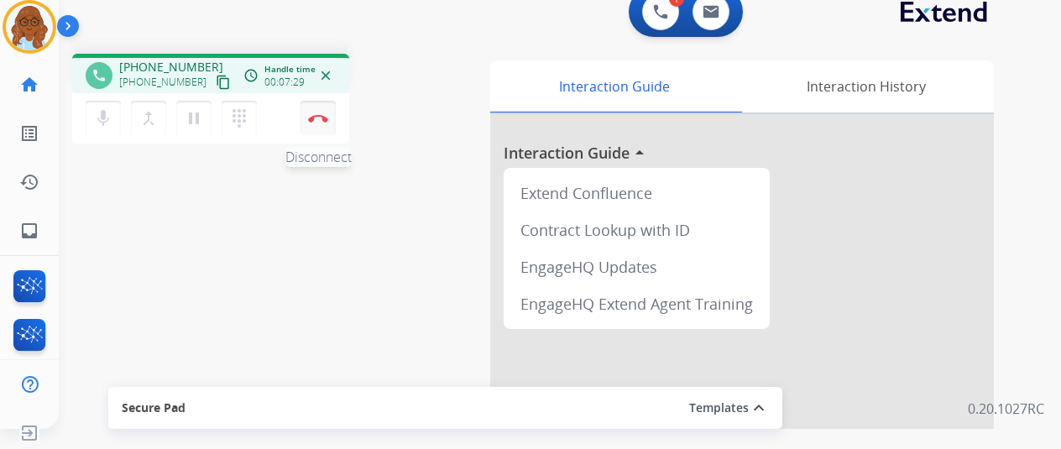
click at [321, 124] on button "Disconnect" at bounding box center [318, 118] width 35 height 35
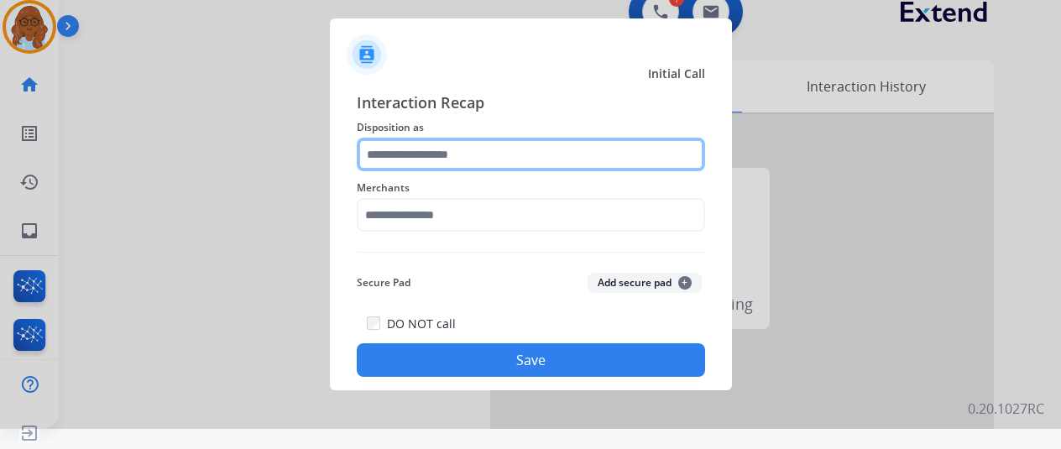
click at [423, 150] on input "text" at bounding box center [531, 155] width 348 height 34
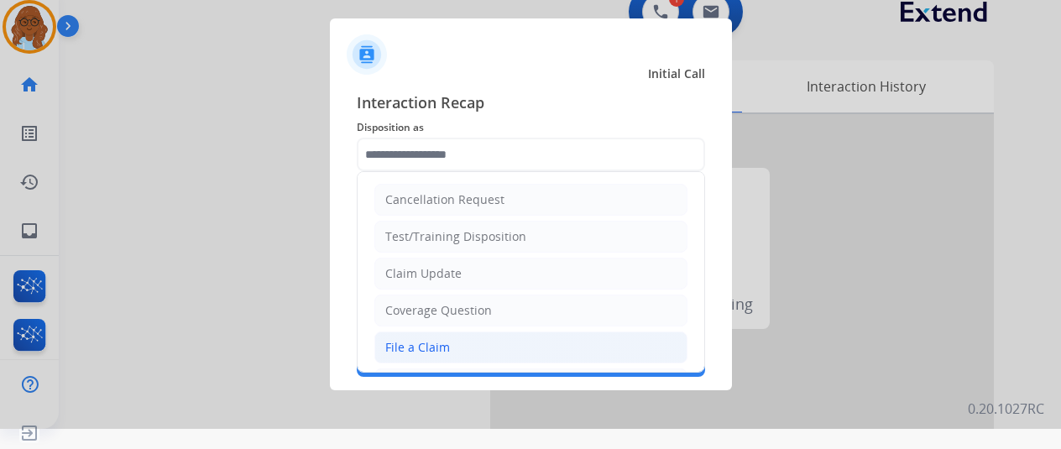
click at [448, 336] on li "File a Claim" at bounding box center [531, 348] width 313 height 32
type input "**********"
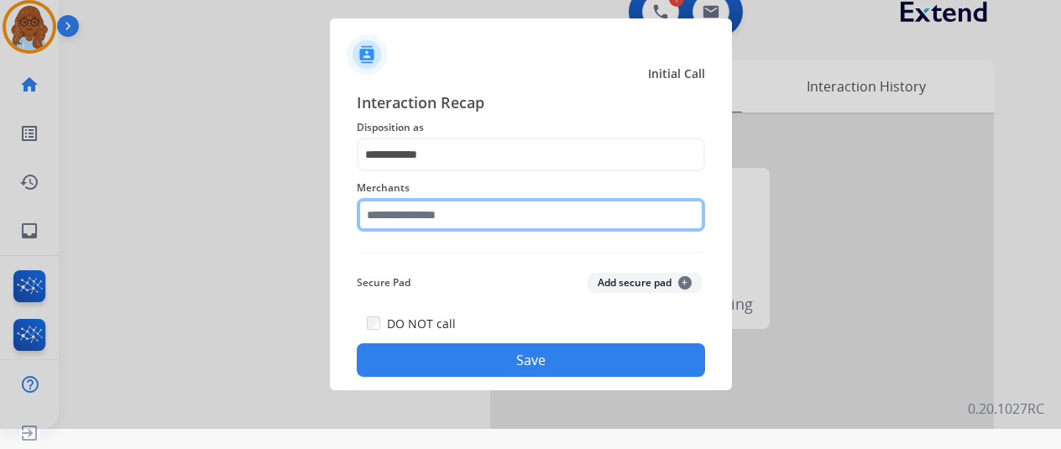
click at [452, 212] on input "text" at bounding box center [531, 215] width 348 height 34
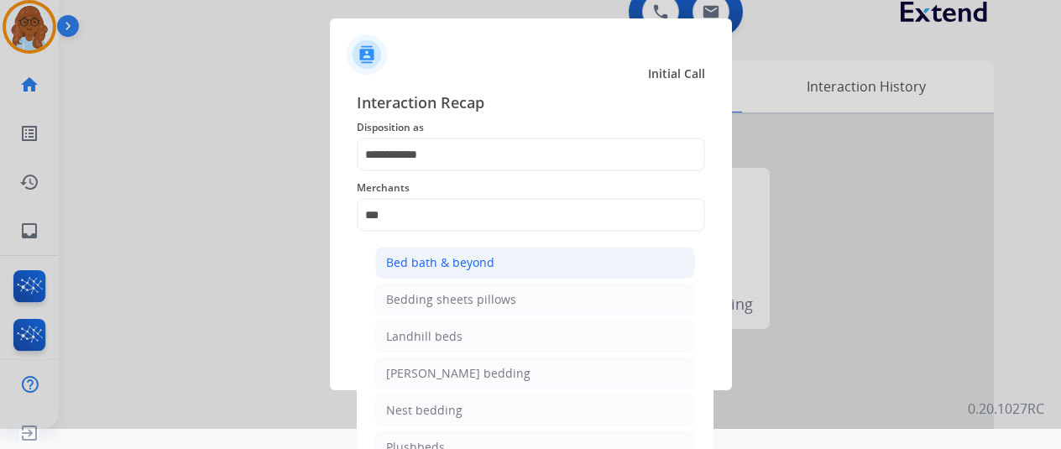
click at [479, 275] on li "Bed bath & beyond" at bounding box center [535, 263] width 320 height 32
type input "**********"
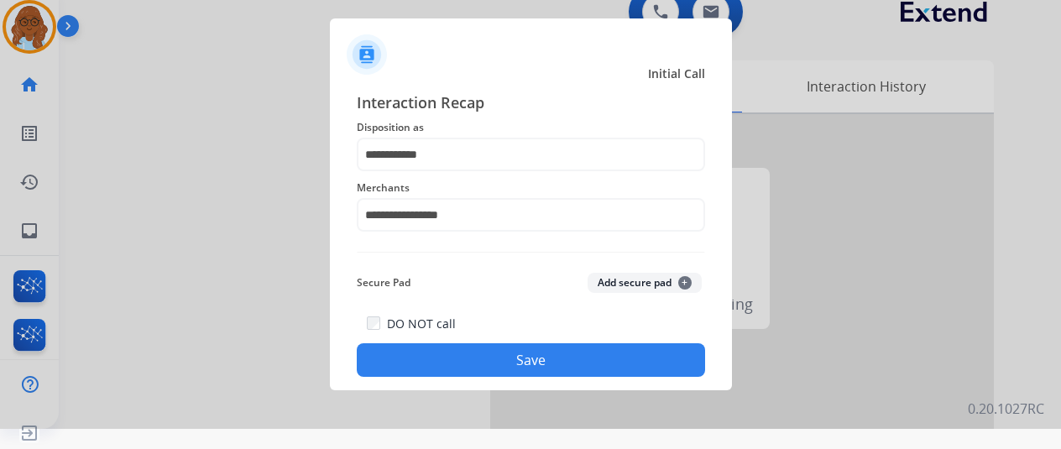
click at [532, 352] on button "Save" at bounding box center [531, 360] width 348 height 34
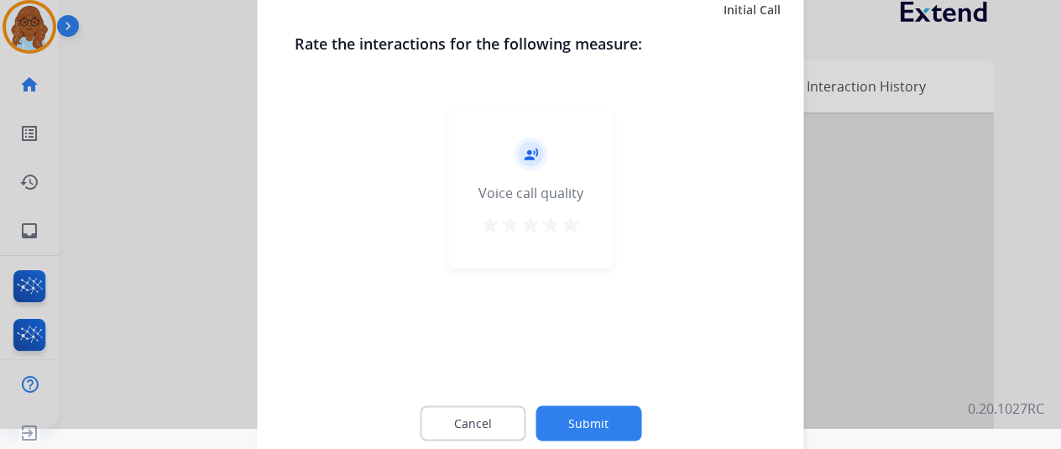
click at [581, 226] on div "record_voice_over Voice call quality star star star star star" at bounding box center [531, 188] width 164 height 160
click at [576, 228] on mat-icon "star" at bounding box center [571, 224] width 20 height 20
click at [602, 417] on button "Submit" at bounding box center [589, 423] width 106 height 35
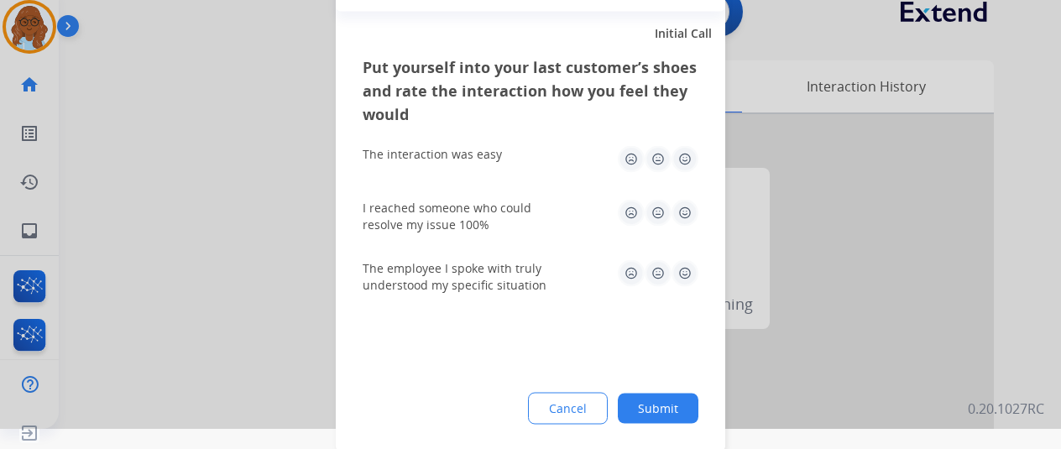
click at [684, 160] on img at bounding box center [685, 158] width 27 height 27
click at [682, 219] on img at bounding box center [685, 212] width 27 height 27
click at [682, 303] on div "The employee I spoke with truly understood my specific situation" at bounding box center [531, 276] width 336 height 60
click at [676, 276] on img at bounding box center [685, 272] width 27 height 27
click at [678, 401] on button "Submit" at bounding box center [658, 408] width 81 height 30
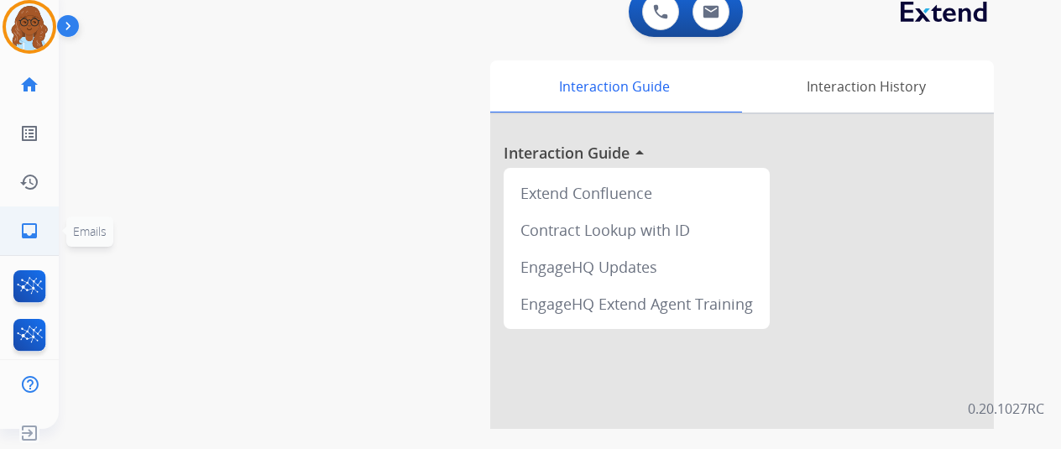
click at [43, 228] on link "inbox Emails" at bounding box center [29, 230] width 47 height 47
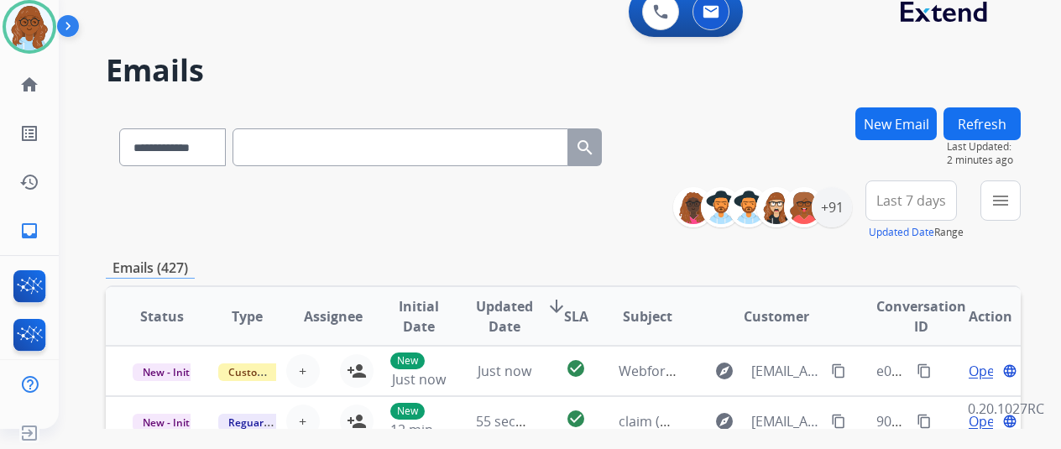
drag, startPoint x: 1014, startPoint y: 212, endPoint x: 1005, endPoint y: 210, distance: 8.8
click at [1014, 212] on button "menu" at bounding box center [1001, 201] width 40 height 40
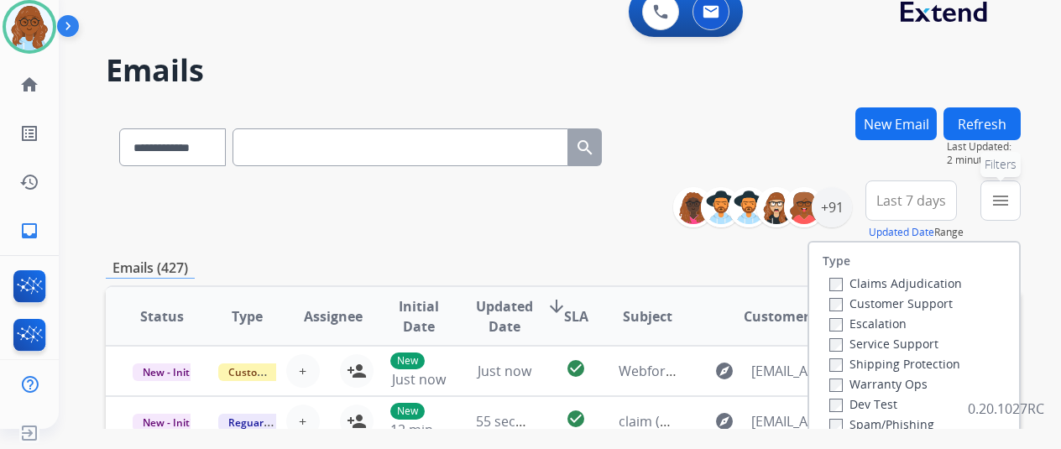
scroll to position [168, 0]
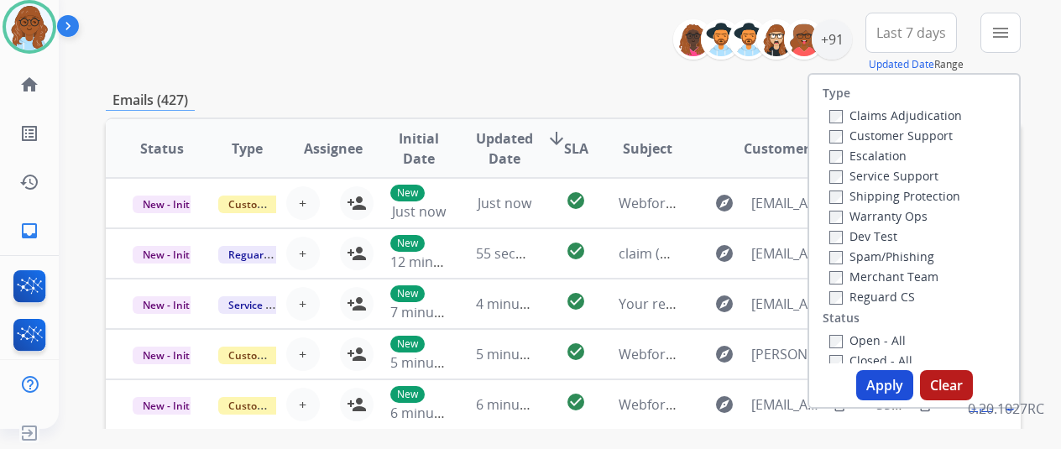
click at [864, 130] on label "Customer Support" at bounding box center [891, 136] width 123 height 16
click at [873, 194] on label "Shipping Protection" at bounding box center [895, 196] width 131 height 16
click at [870, 292] on label "Reguard CS" at bounding box center [873, 297] width 86 height 16
click at [858, 338] on label "Open - All" at bounding box center [868, 341] width 76 height 16
drag, startPoint x: 881, startPoint y: 378, endPoint x: 893, endPoint y: 382, distance: 12.5
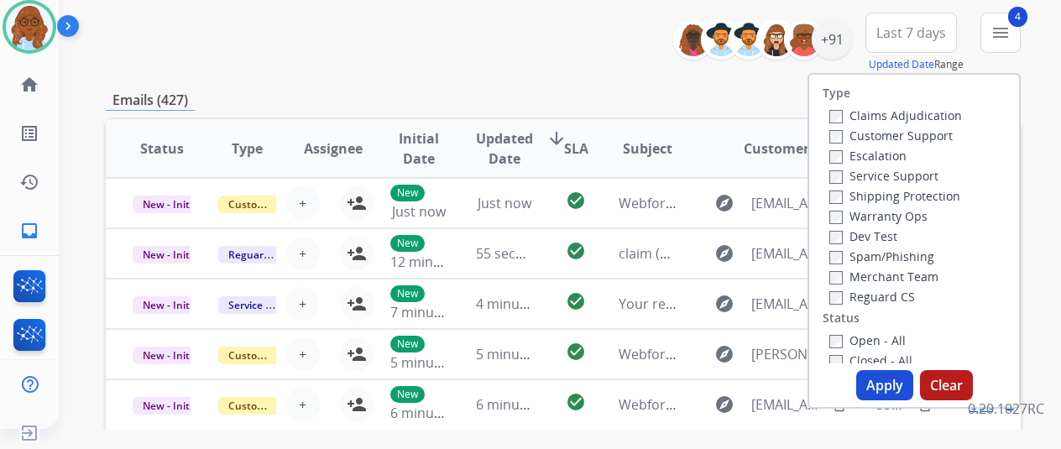
click at [882, 378] on button "Apply" at bounding box center [884, 385] width 57 height 30
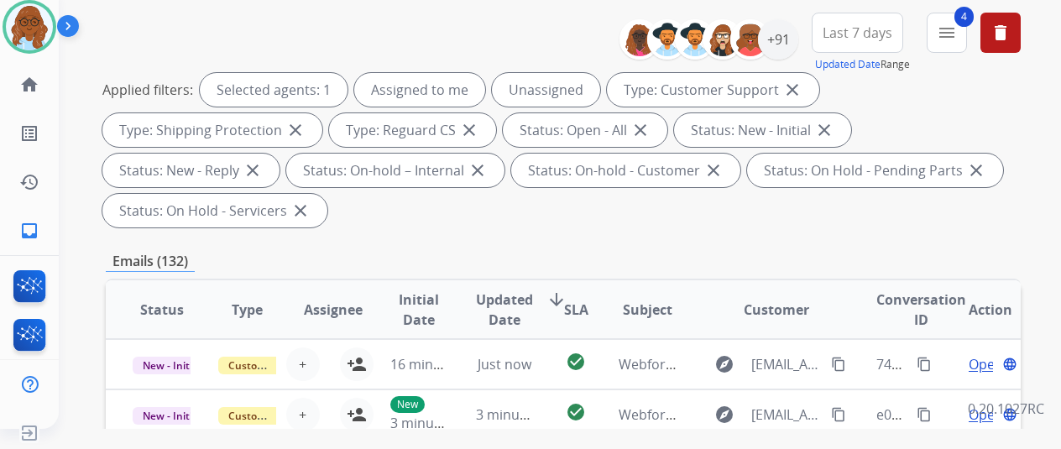
click at [855, 18] on button "Last 7 days" at bounding box center [858, 33] width 92 height 40
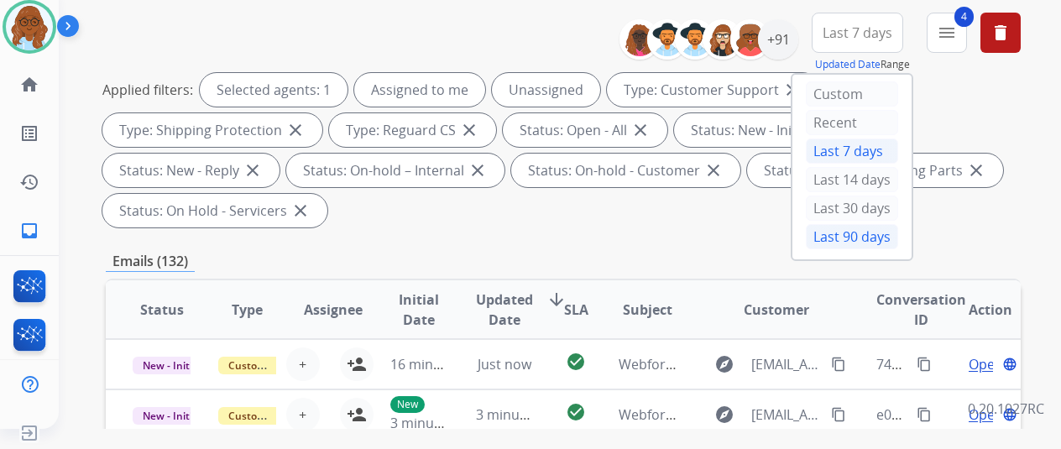
click at [875, 229] on div "Last 90 days" at bounding box center [852, 236] width 92 height 25
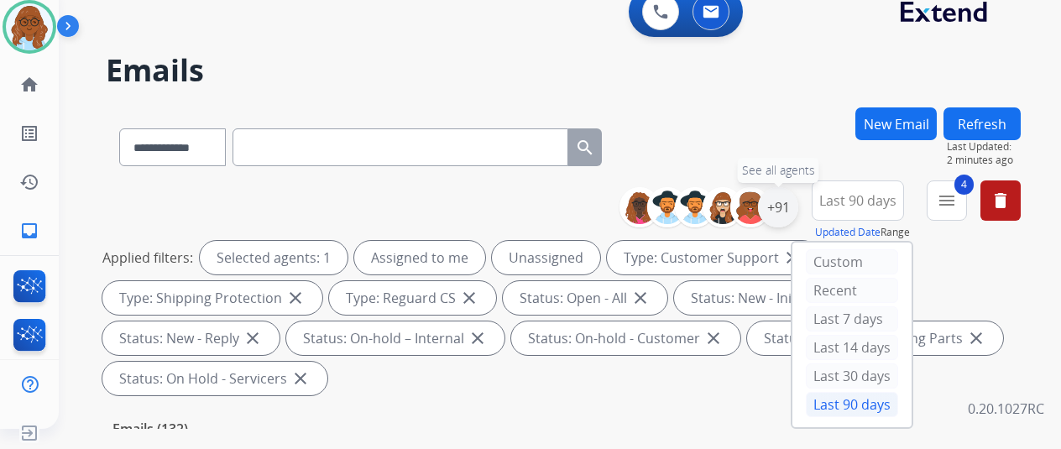
click at [796, 213] on div "+91" at bounding box center [778, 207] width 40 height 40
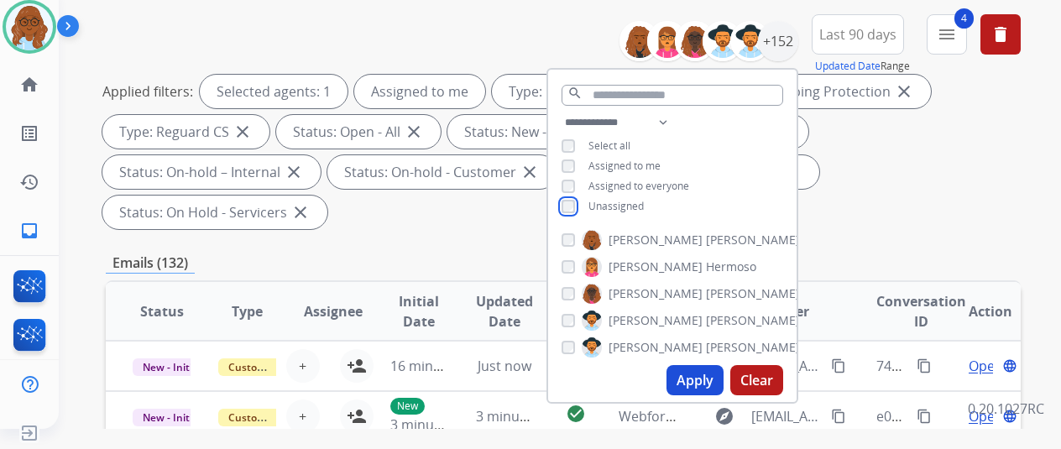
scroll to position [168, 0]
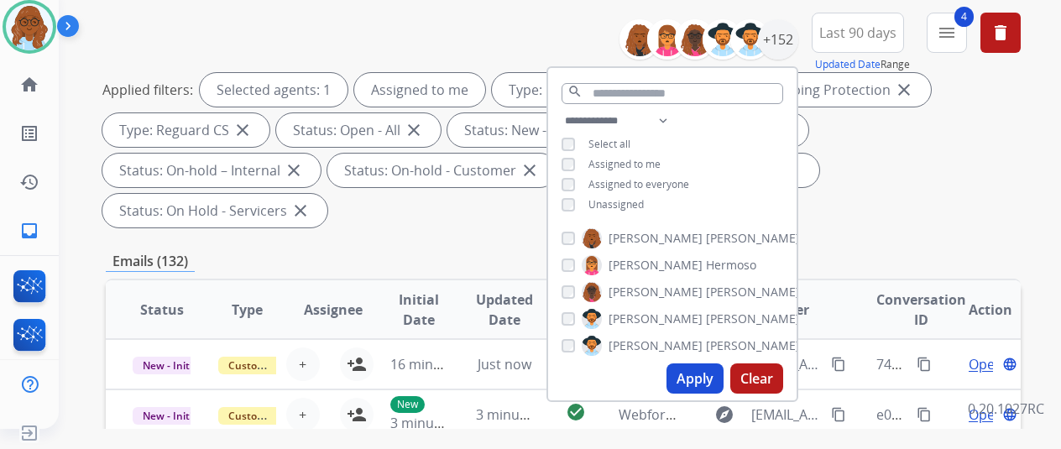
click at [705, 372] on button "Apply" at bounding box center [695, 379] width 57 height 30
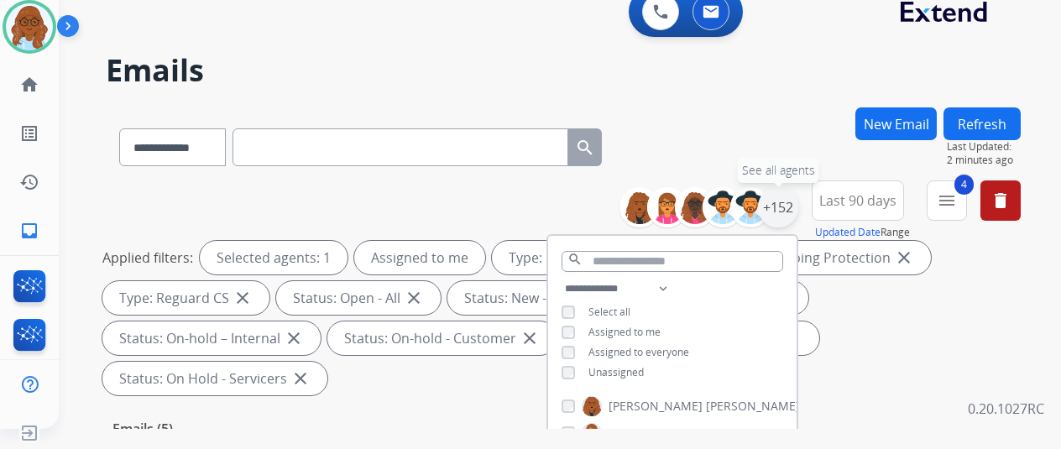
click at [796, 212] on div "+152" at bounding box center [778, 207] width 40 height 40
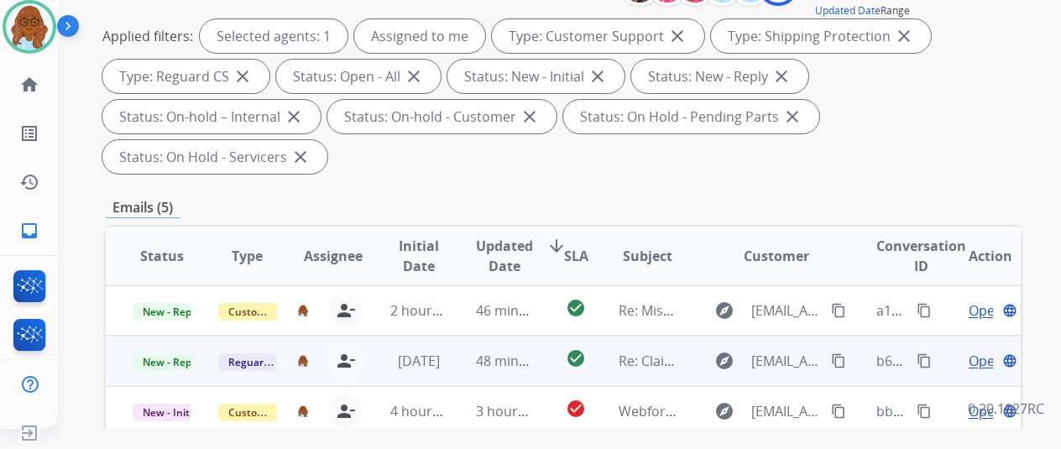
scroll to position [336, 0]
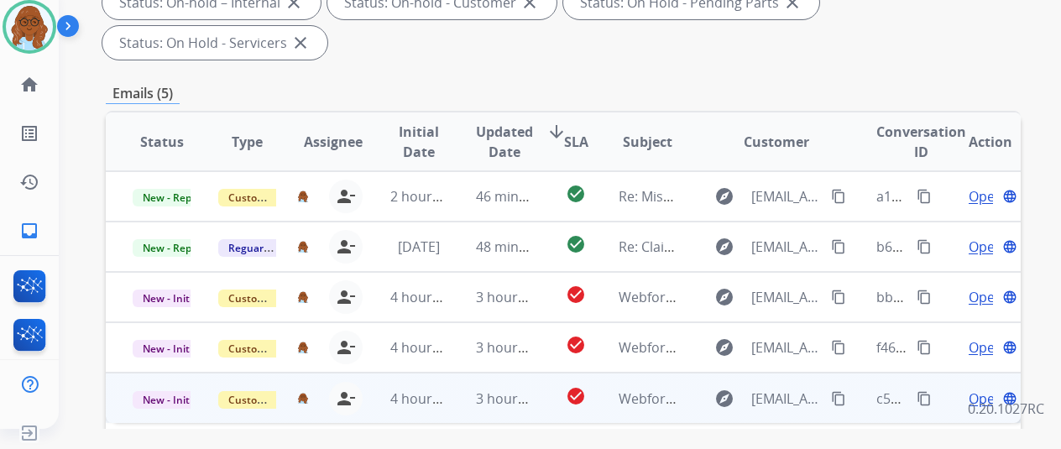
click at [972, 389] on span "Open" at bounding box center [986, 399] width 34 height 20
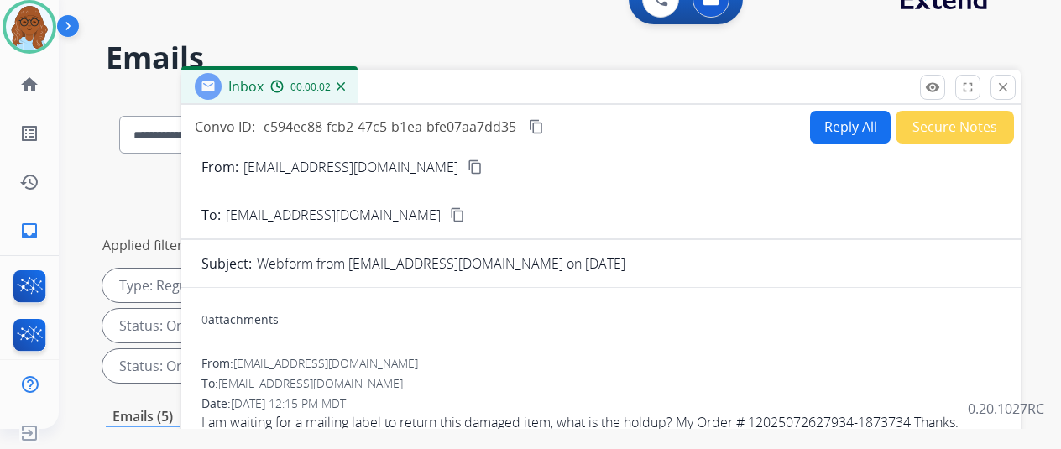
scroll to position [0, 0]
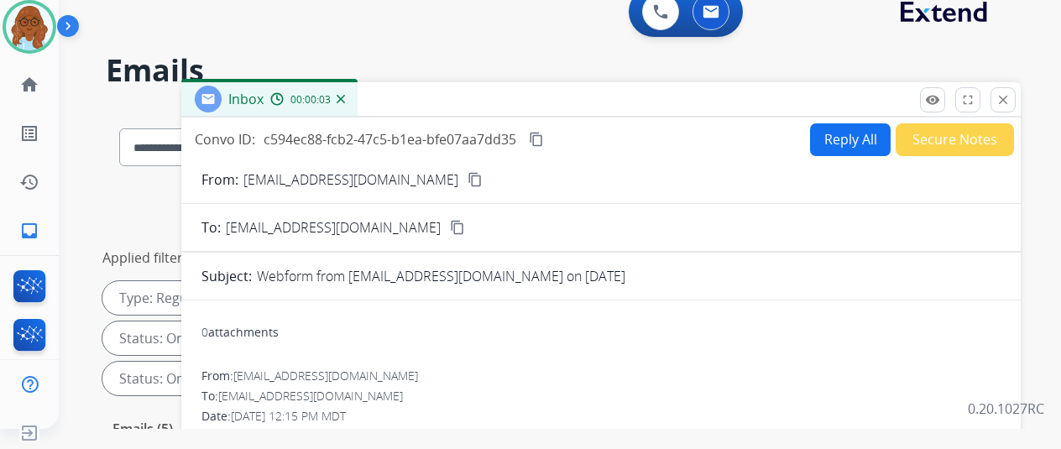
click at [468, 179] on mat-icon "content_copy" at bounding box center [475, 179] width 15 height 15
click at [833, 144] on button "Reply All" at bounding box center [850, 139] width 81 height 33
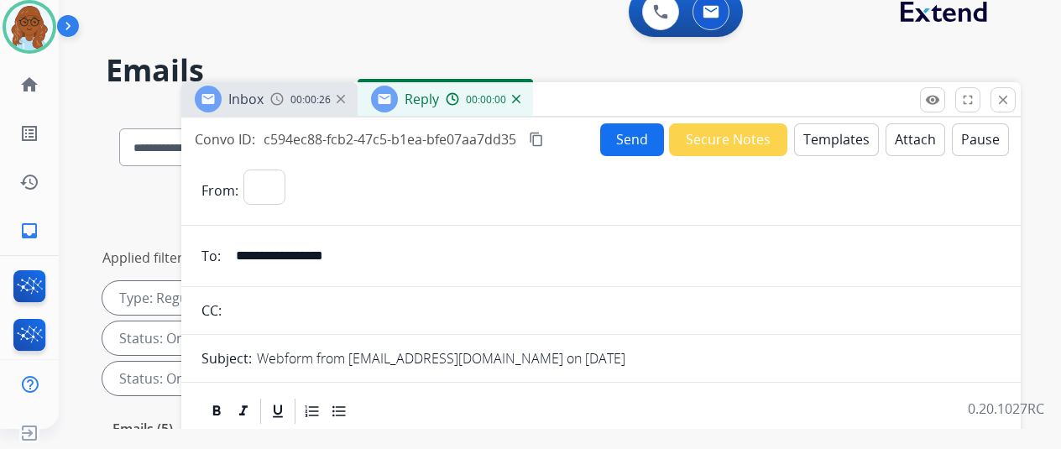
select select "**********"
click at [897, 149] on button "Attach" at bounding box center [916, 139] width 60 height 33
click at [856, 140] on button "Templates" at bounding box center [836, 139] width 85 height 33
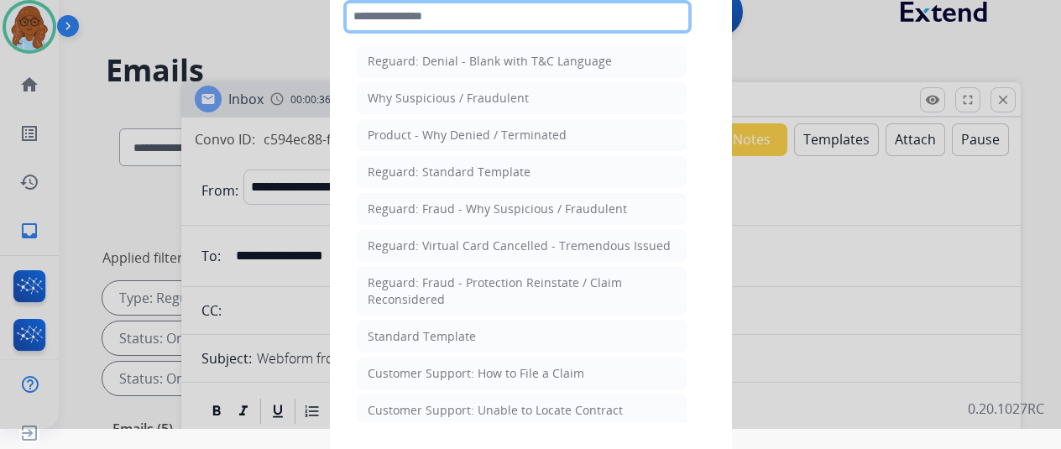
click at [388, 19] on input "text" at bounding box center [517, 17] width 348 height 34
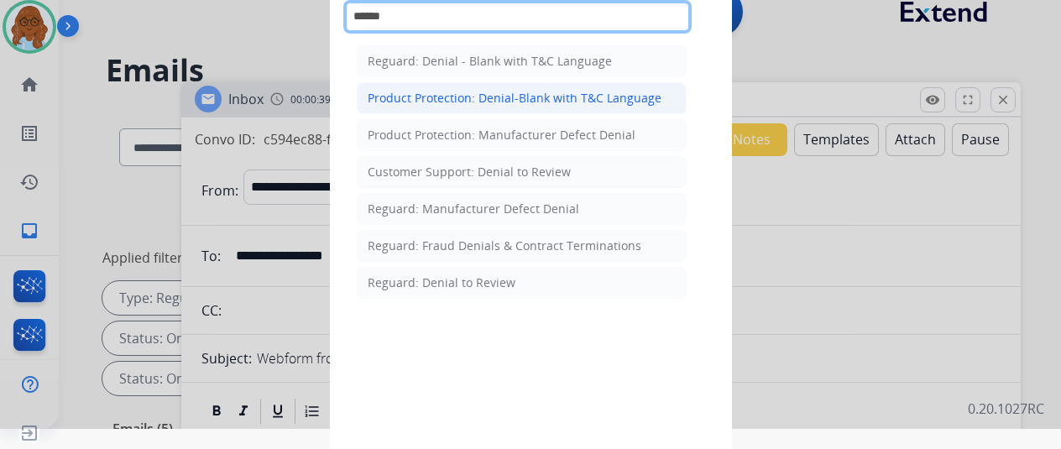
type input "******"
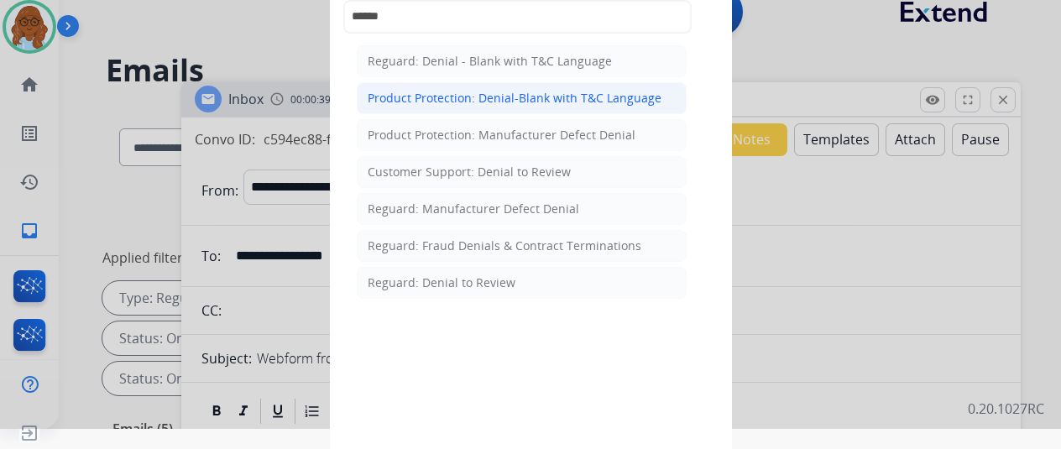
click at [451, 102] on div "Product Protection: Denial-Blank with T&C Language" at bounding box center [515, 98] width 294 height 17
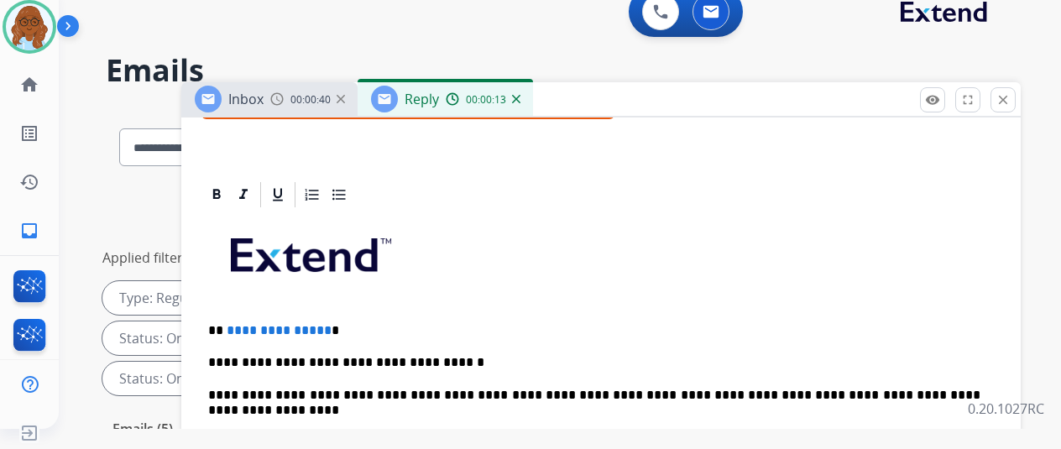
scroll to position [336, 0]
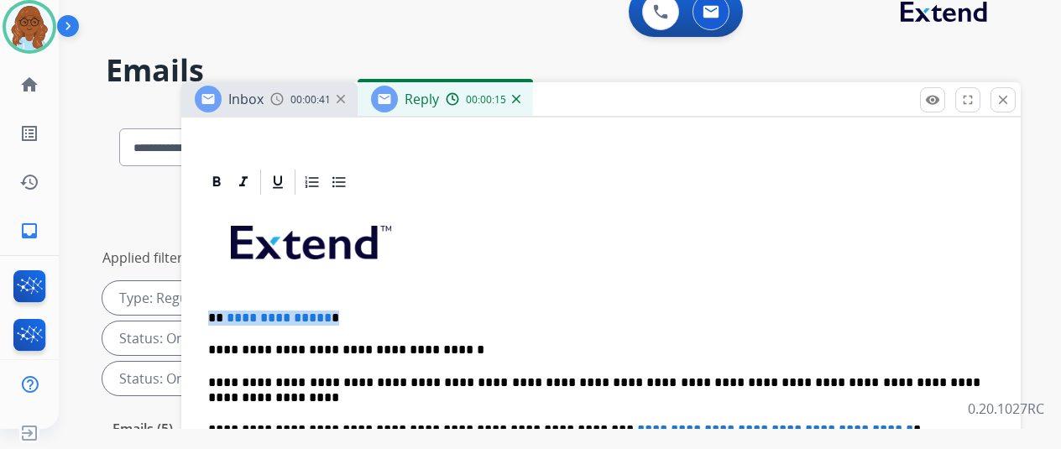
drag, startPoint x: 212, startPoint y: 315, endPoint x: 228, endPoint y: 304, distance: 20.0
click at [348, 318] on p "**********" at bounding box center [594, 318] width 773 height 15
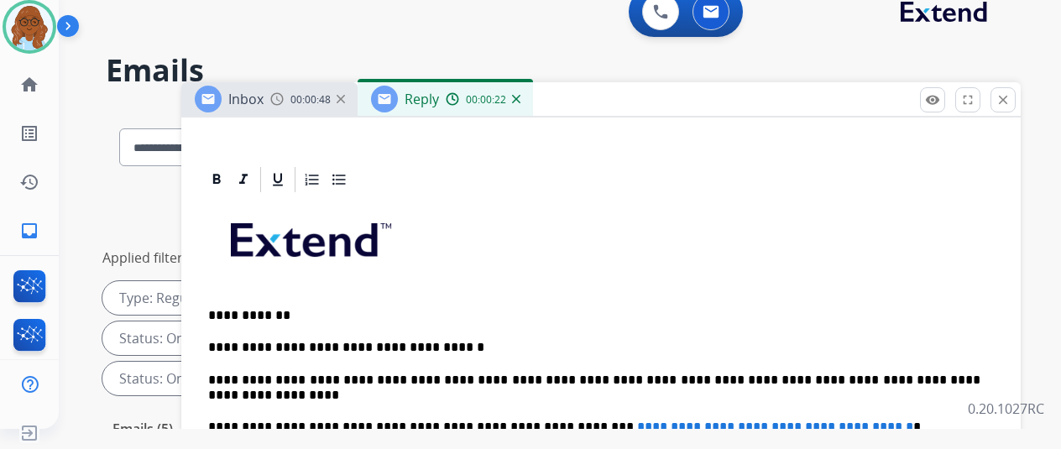
scroll to position [365, 0]
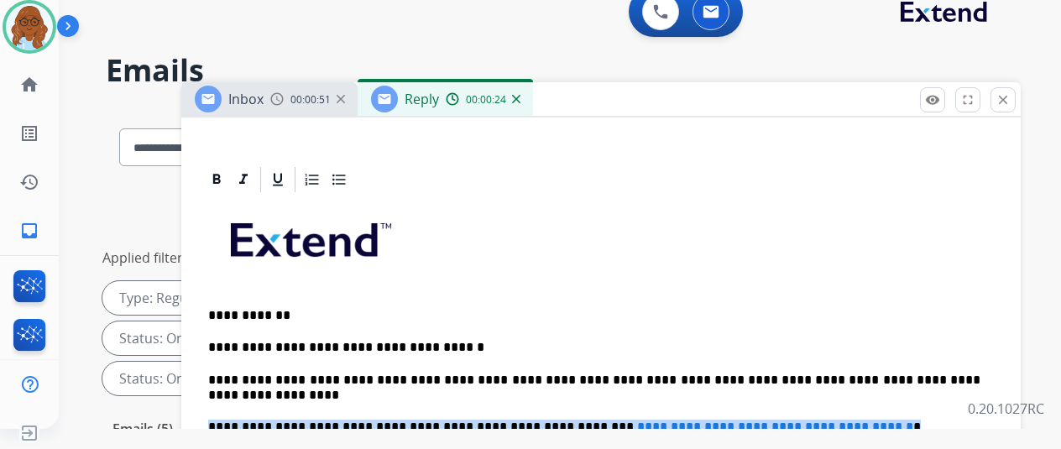
drag, startPoint x: 890, startPoint y: 395, endPoint x: 215, endPoint y: 400, distance: 675.1
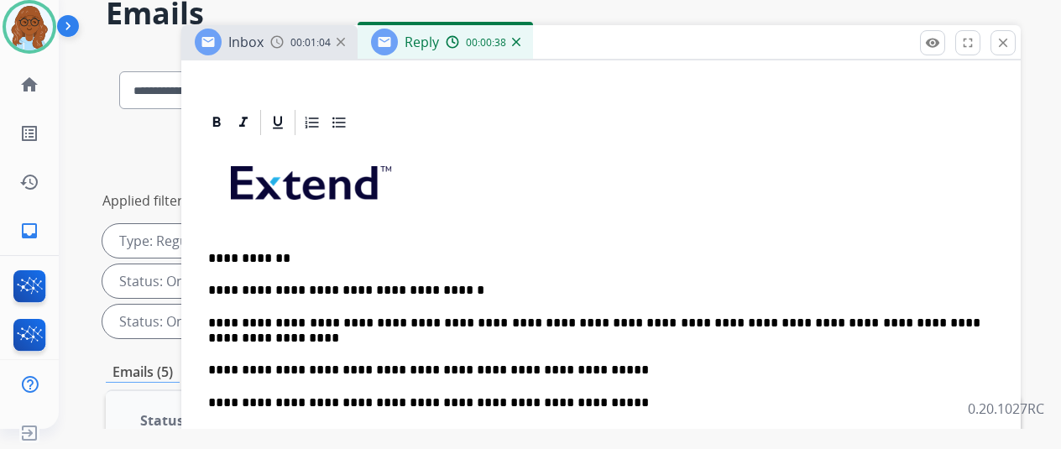
scroll to position [84, 0]
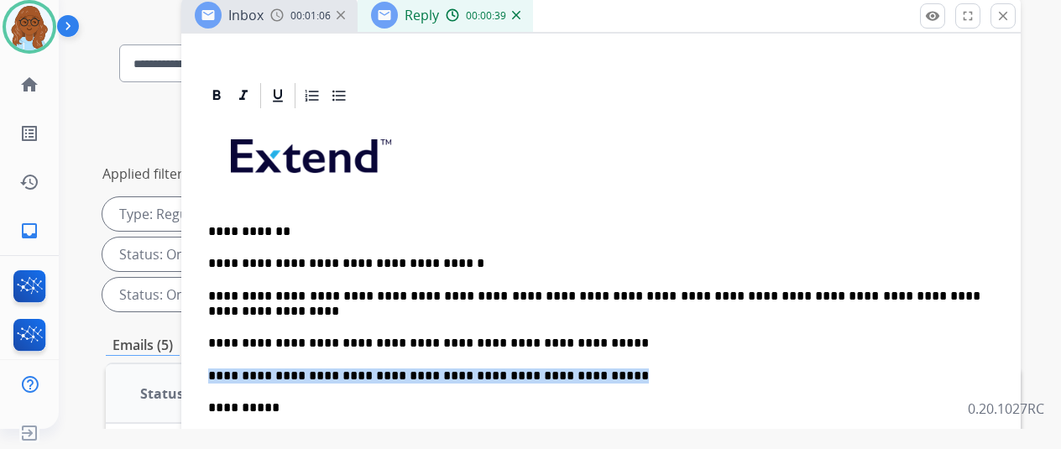
drag, startPoint x: 498, startPoint y: 346, endPoint x: 245, endPoint y: 340, distance: 252.8
click at [202, 341] on div "**********" at bounding box center [601, 428] width 840 height 695
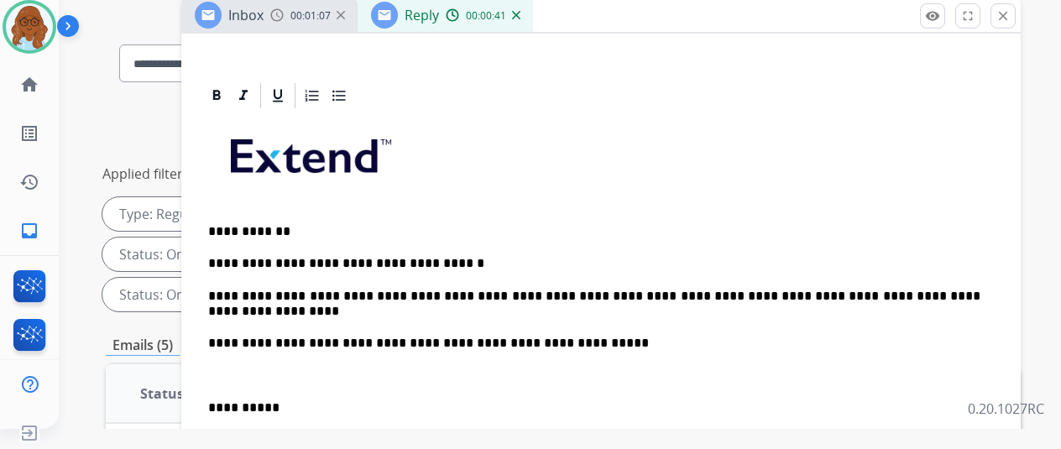
scroll to position [116, 0]
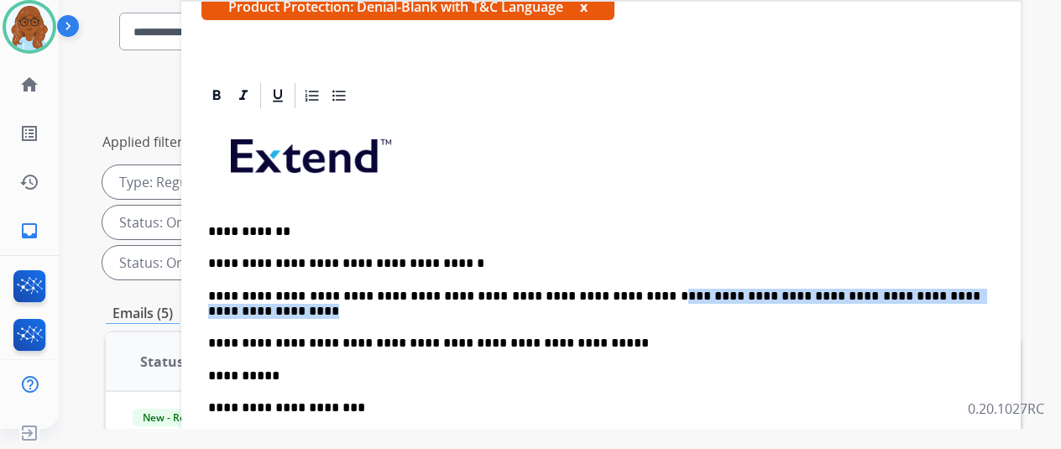
drag, startPoint x: 294, startPoint y: 288, endPoint x: 667, endPoint y: 267, distance: 373.4
click at [667, 289] on p "**********" at bounding box center [594, 304] width 773 height 31
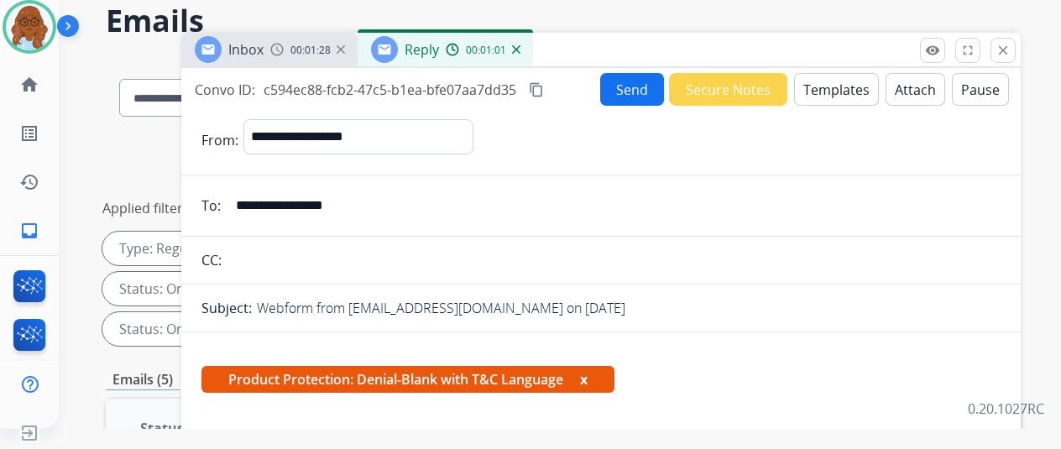
scroll to position [0, 0]
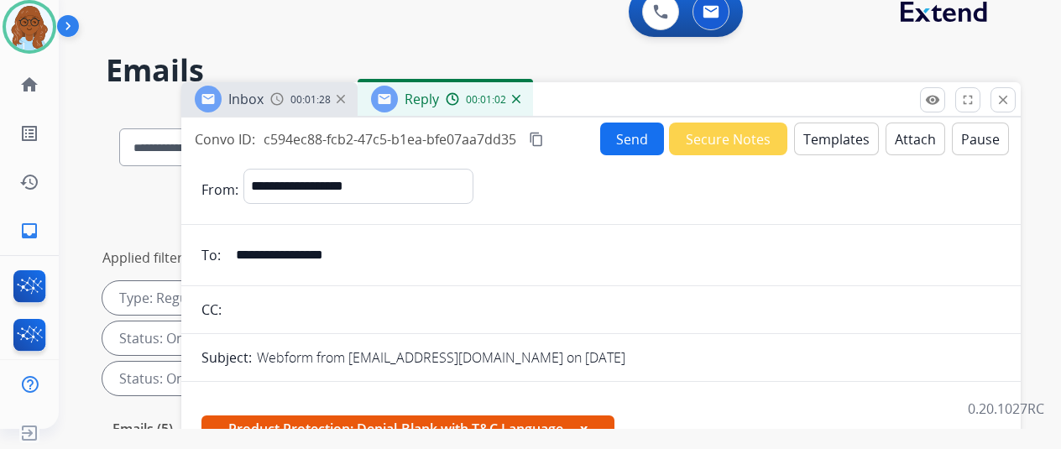
click at [544, 139] on mat-icon "content_copy" at bounding box center [536, 139] width 15 height 15
click at [642, 152] on button "Send" at bounding box center [632, 139] width 64 height 33
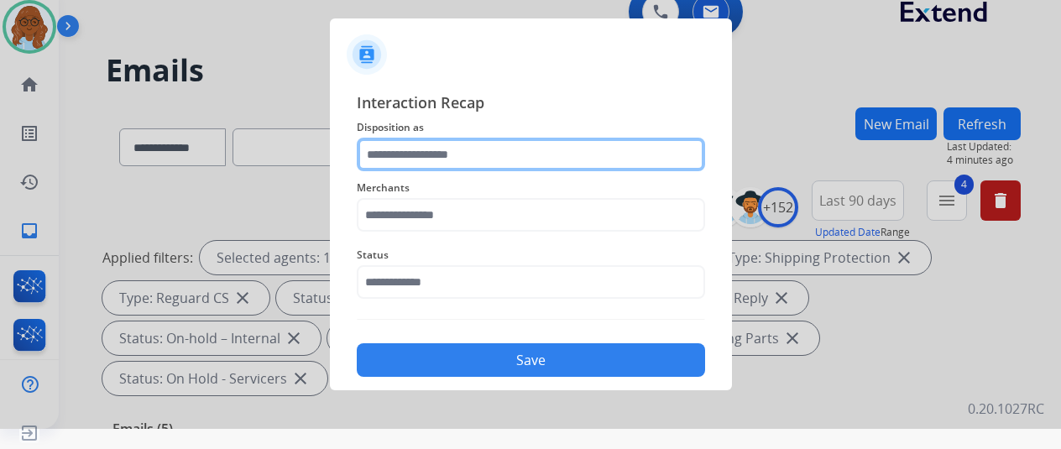
click at [459, 152] on input "text" at bounding box center [531, 155] width 348 height 34
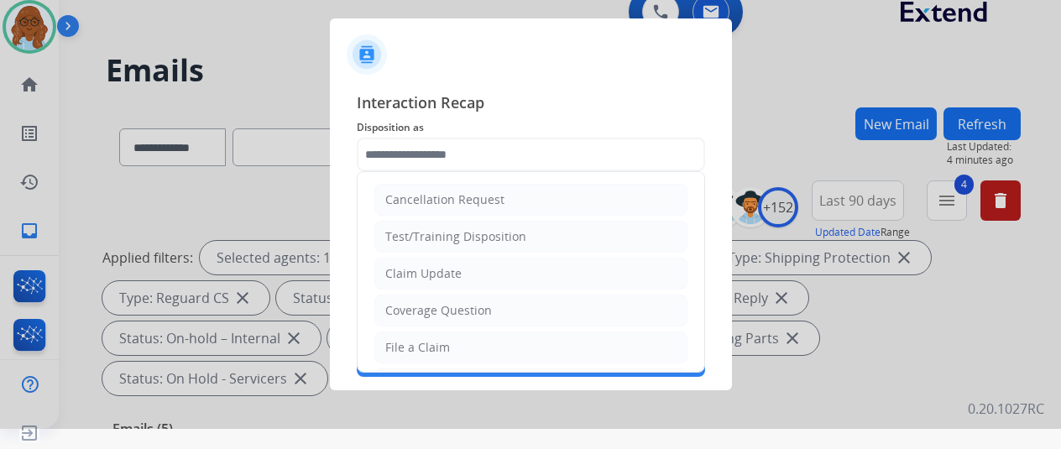
click at [426, 276] on div "Claim Update" at bounding box center [423, 273] width 76 height 17
type input "**********"
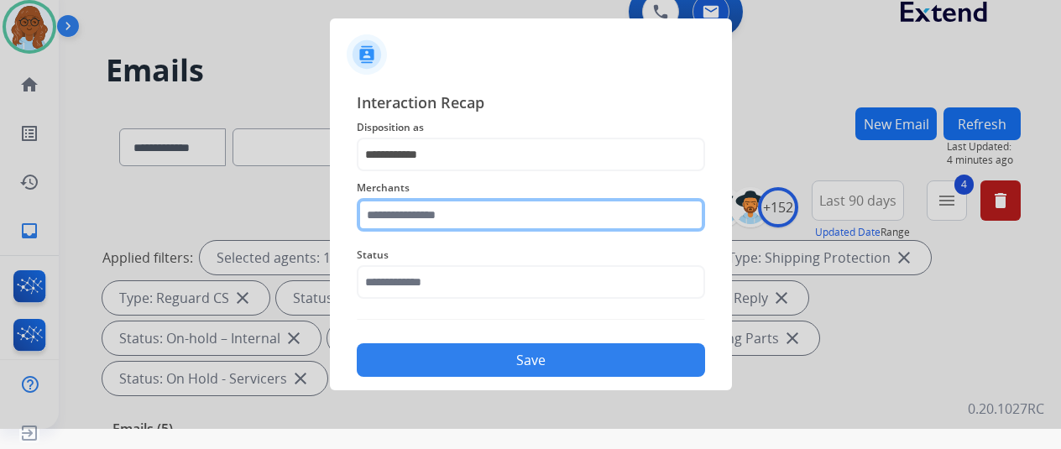
click at [422, 231] on input "text" at bounding box center [531, 215] width 348 height 34
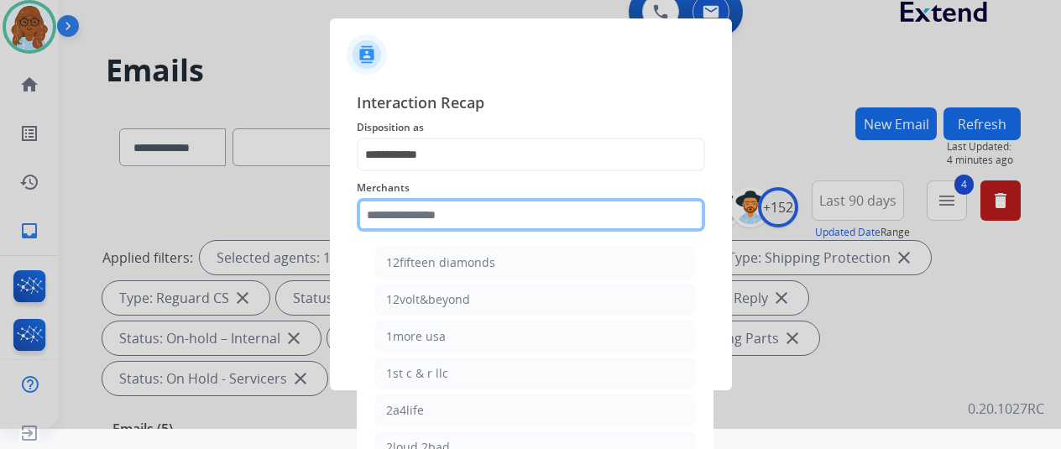
click at [509, 217] on input "text" at bounding box center [531, 215] width 348 height 34
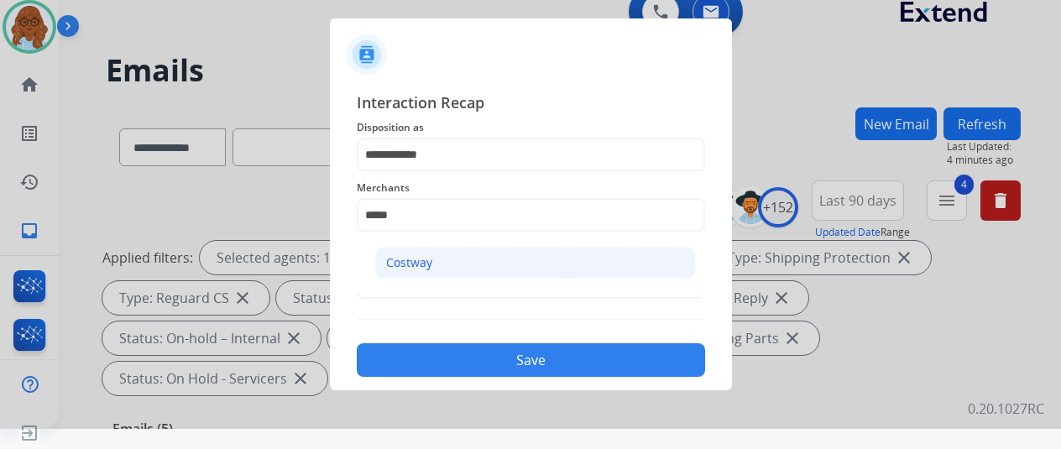
click at [423, 261] on div "Costway" at bounding box center [409, 262] width 46 height 17
type input "*******"
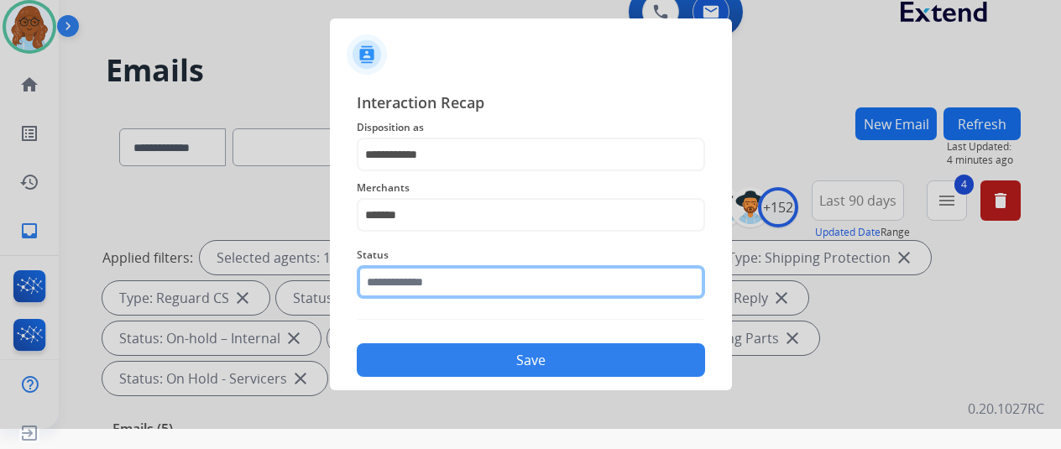
click at [420, 265] on input "text" at bounding box center [531, 282] width 348 height 34
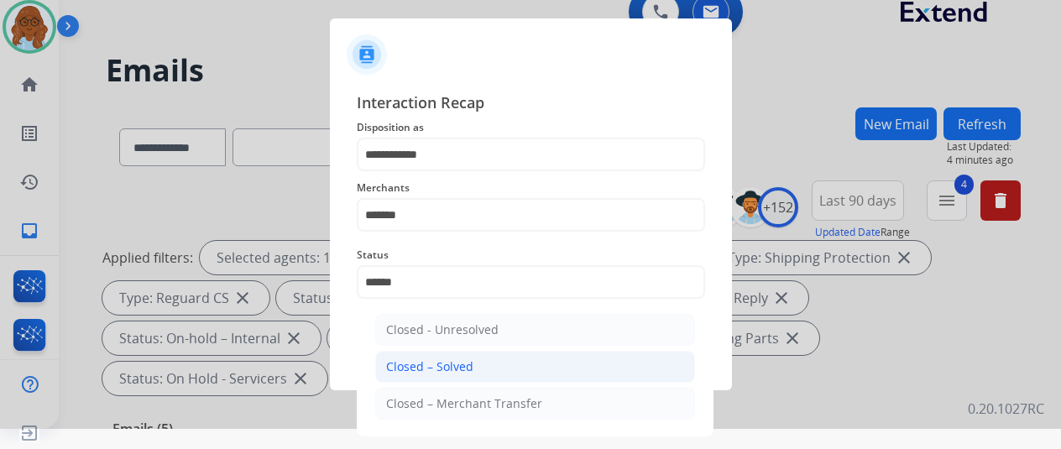
click at [447, 365] on div "Closed – Solved" at bounding box center [429, 367] width 87 height 17
type input "**********"
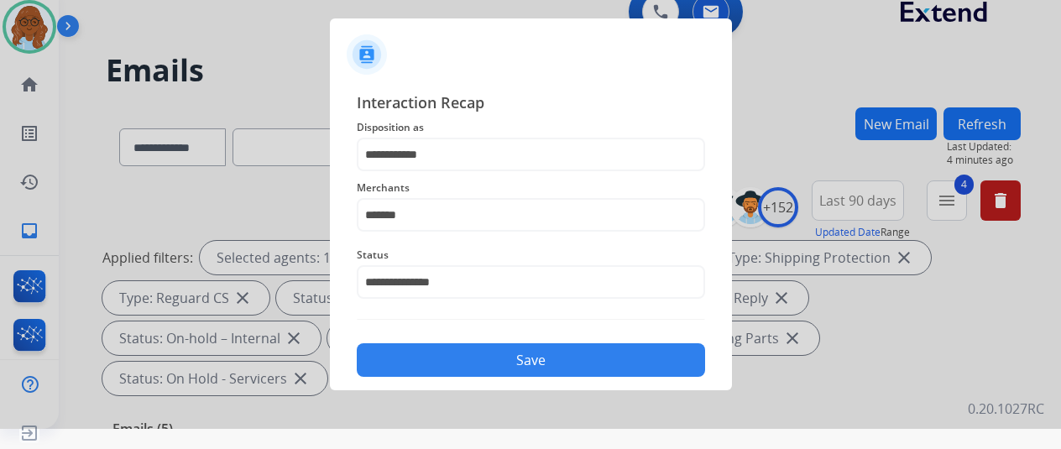
click at [445, 345] on button "Save" at bounding box center [531, 360] width 348 height 34
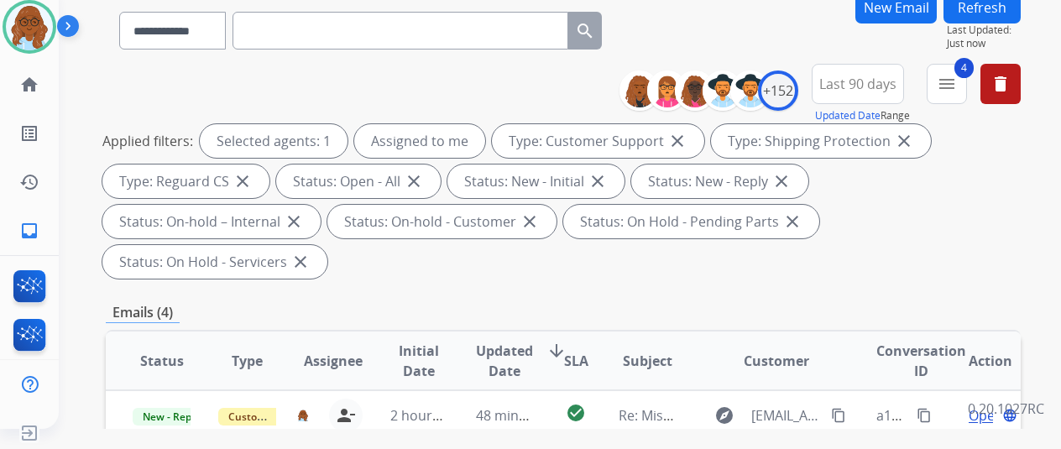
scroll to position [336, 0]
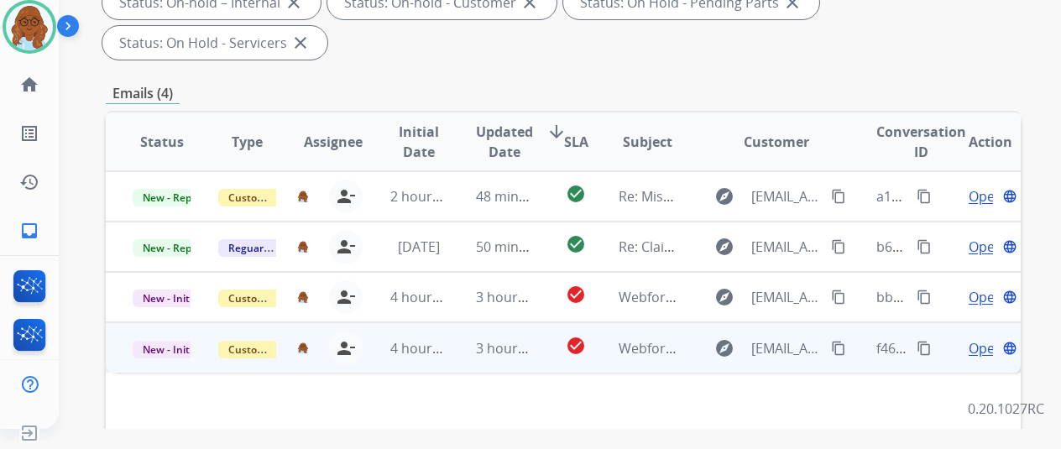
click at [994, 338] on div "Open language" at bounding box center [991, 348] width 58 height 20
click at [982, 338] on span "Open" at bounding box center [986, 348] width 34 height 20
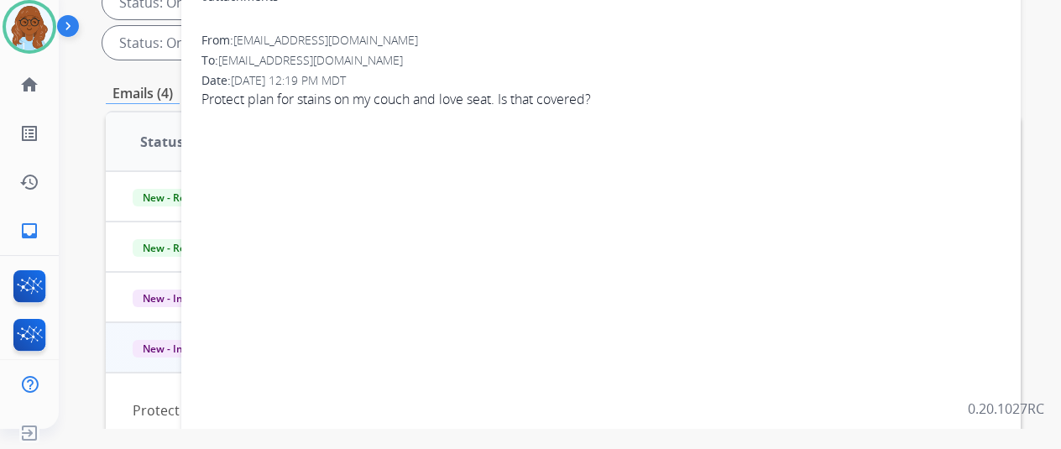
scroll to position [84, 0]
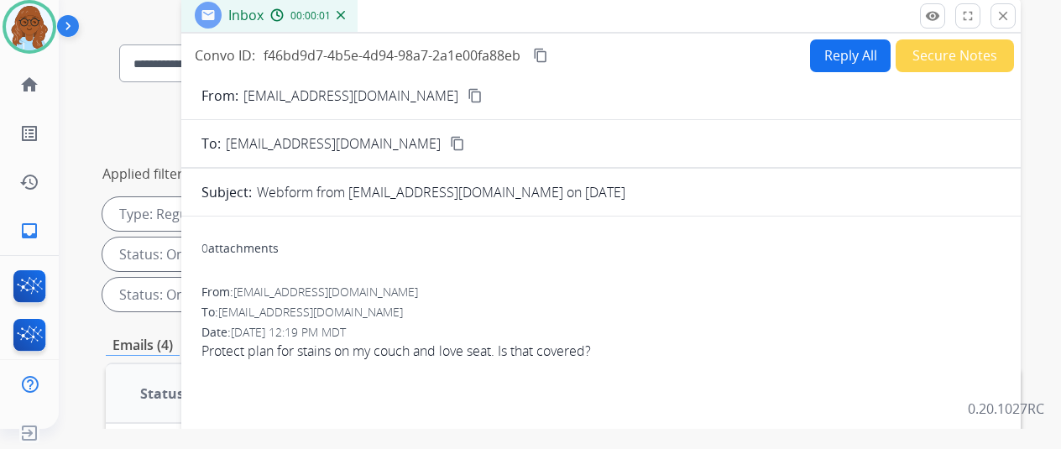
click at [465, 86] on button "content_copy" at bounding box center [475, 96] width 20 height 20
click at [826, 61] on button "Reply All" at bounding box center [850, 55] width 81 height 33
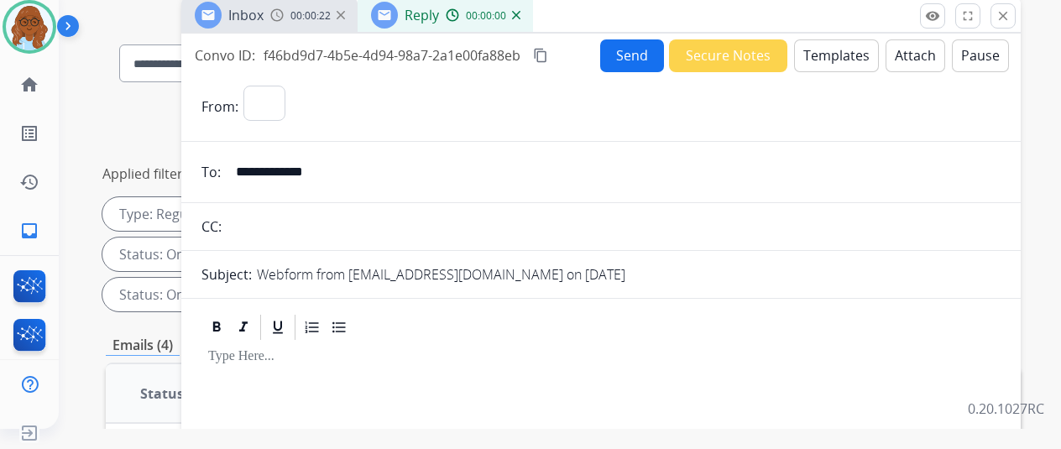
select select "**********"
click at [835, 67] on button "Templates" at bounding box center [836, 55] width 85 height 33
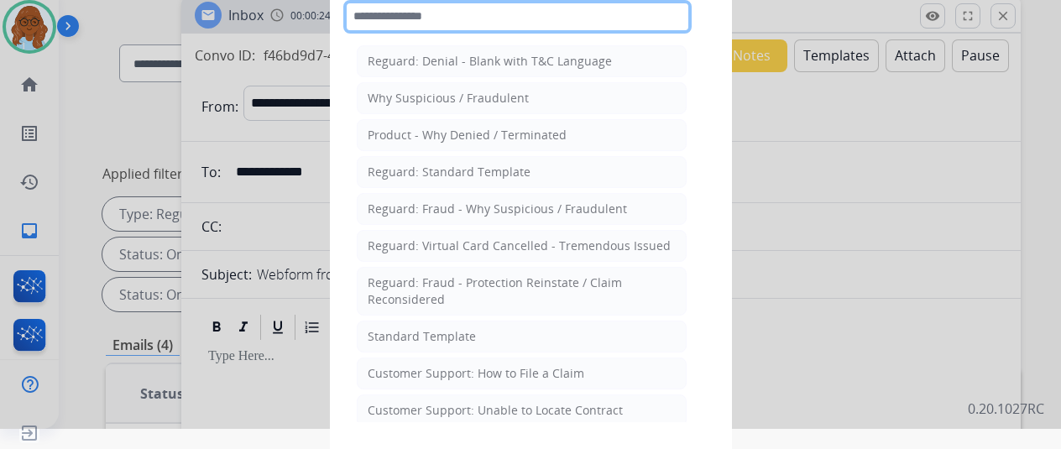
click at [469, 23] on input "text" at bounding box center [517, 17] width 348 height 34
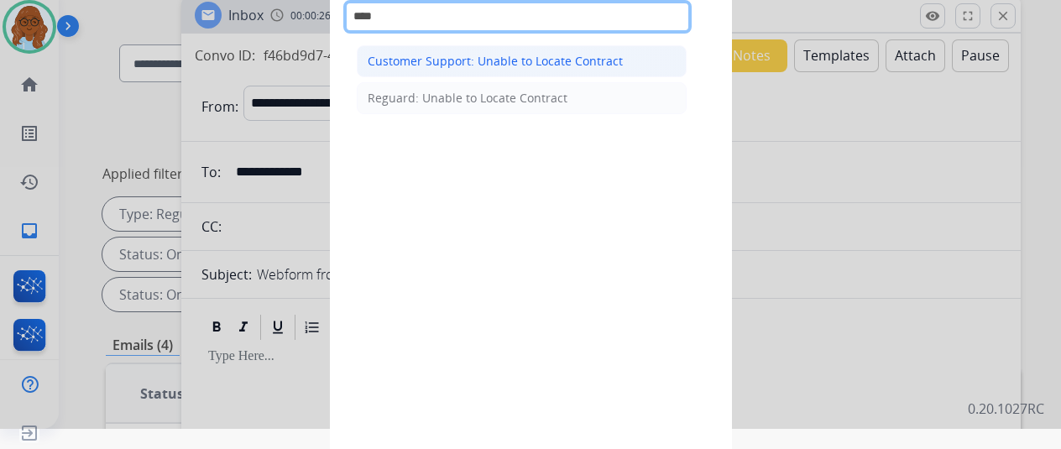
type input "****"
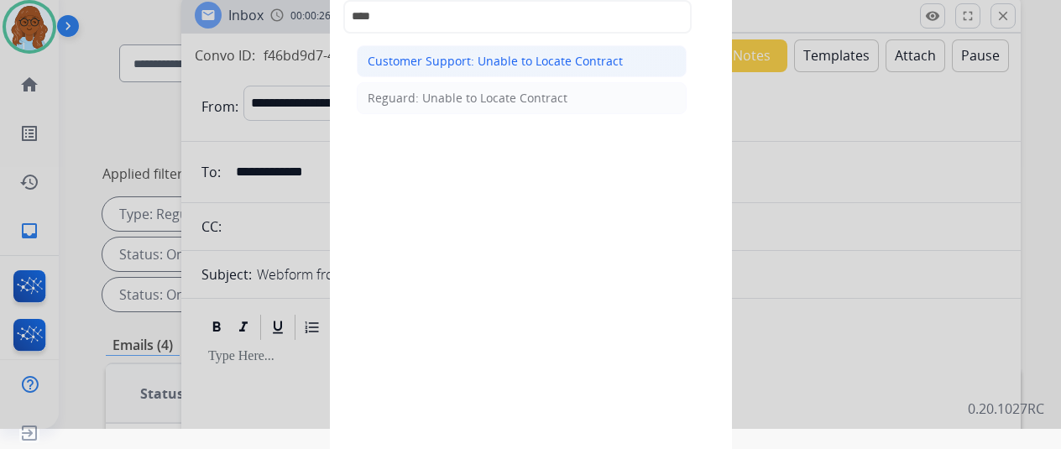
click at [489, 53] on div "Customer Support: Unable to Locate Contract" at bounding box center [495, 61] width 255 height 17
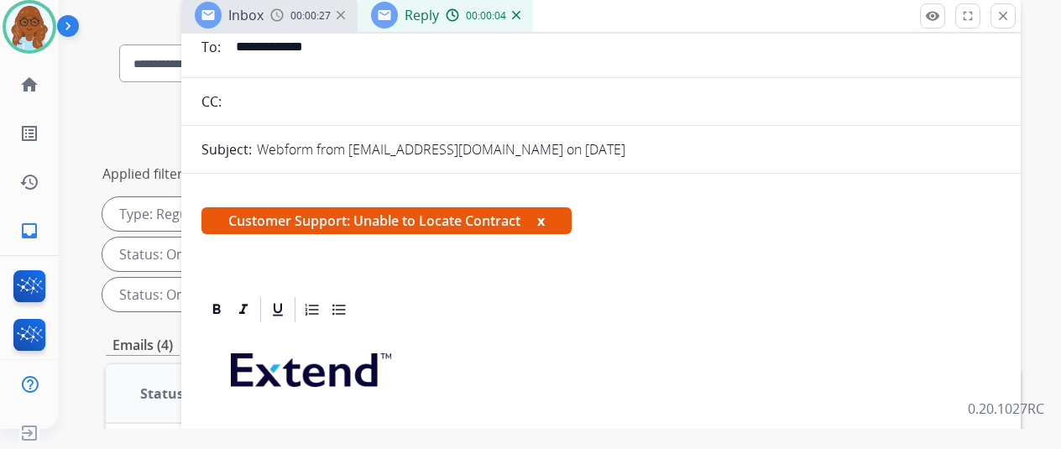
scroll to position [336, 0]
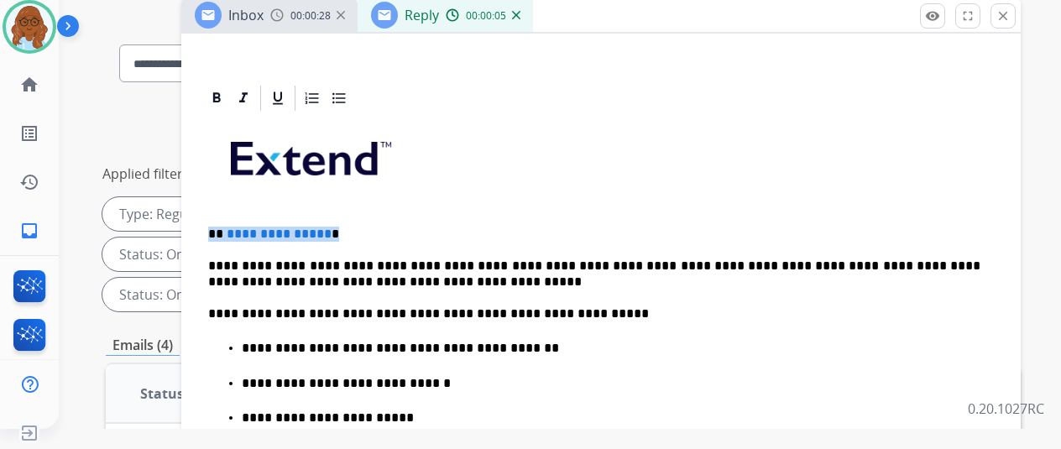
drag, startPoint x: 354, startPoint y: 233, endPoint x: 199, endPoint y: 220, distance: 155.1
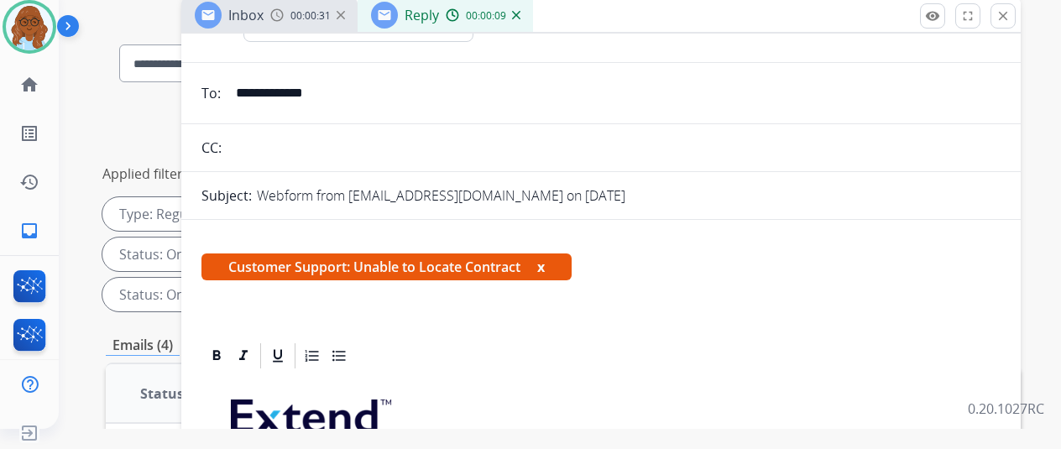
scroll to position [17, 0]
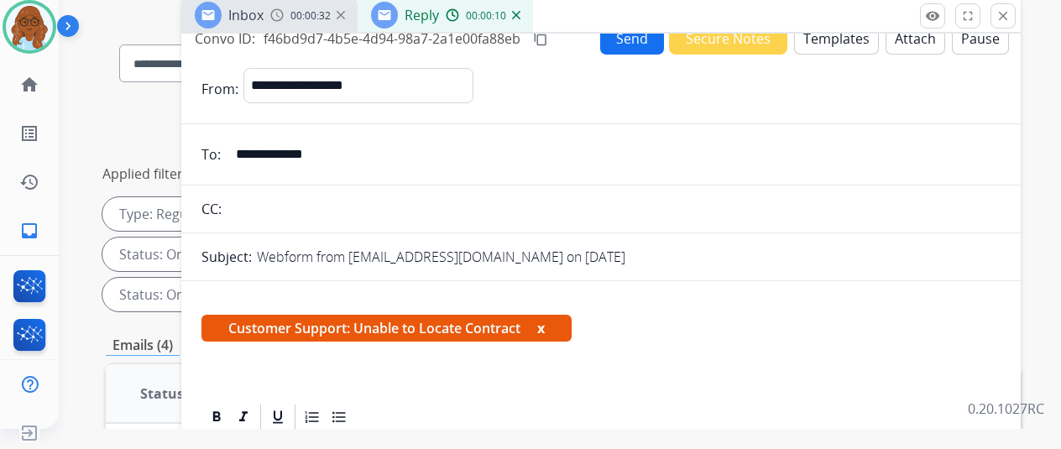
click at [545, 323] on button "x" at bounding box center [541, 328] width 8 height 20
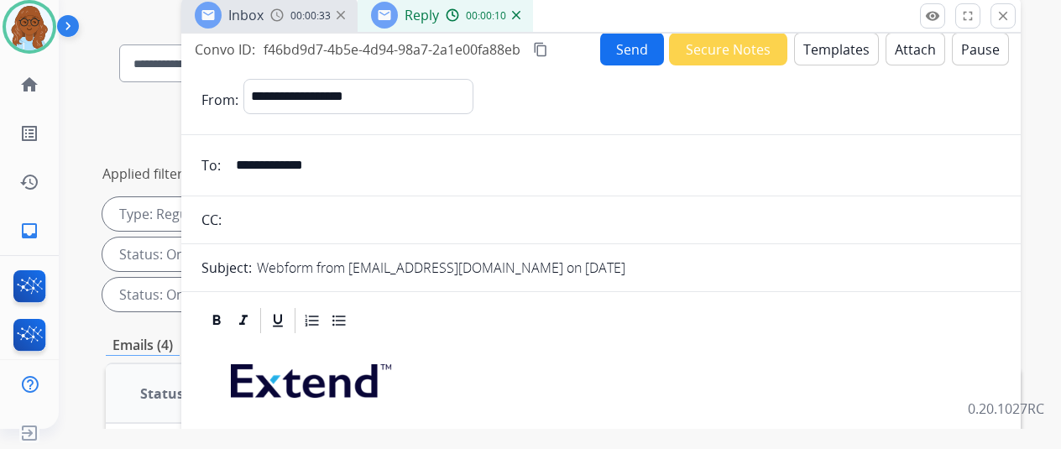
scroll to position [0, 0]
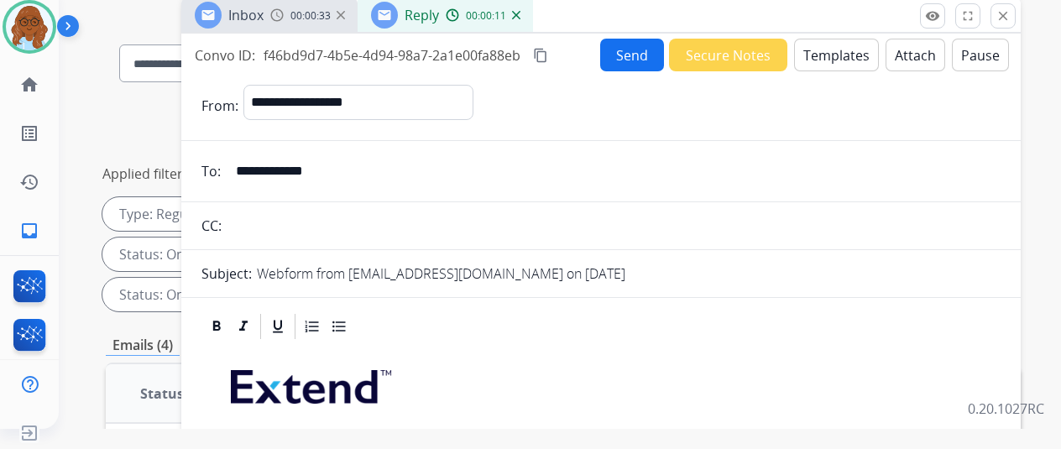
click at [642, 54] on button "Send" at bounding box center [632, 55] width 64 height 33
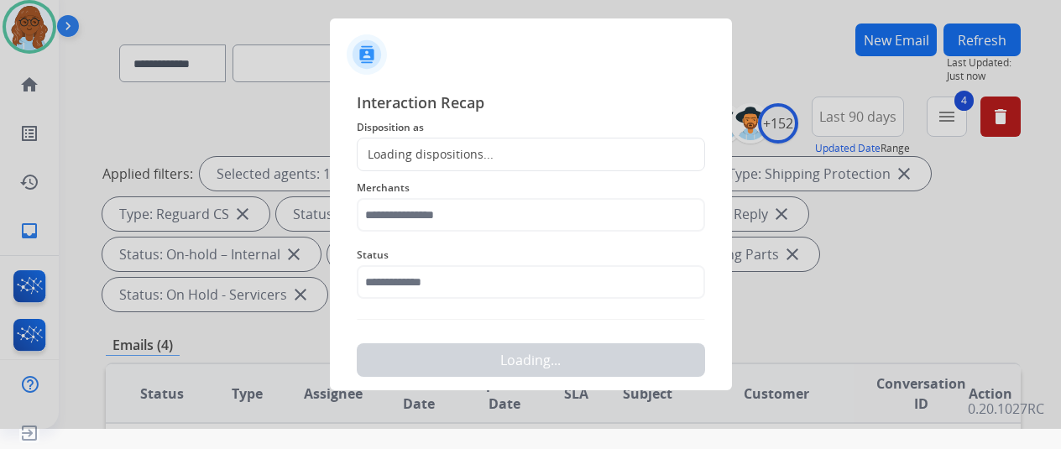
click at [438, 154] on div "Loading dispositions..." at bounding box center [426, 154] width 136 height 17
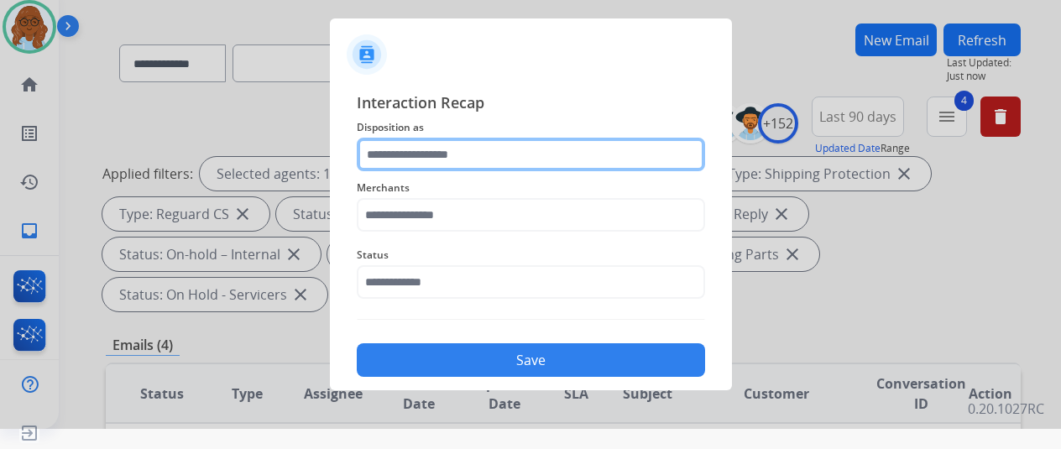
click at [448, 154] on input "text" at bounding box center [531, 155] width 348 height 34
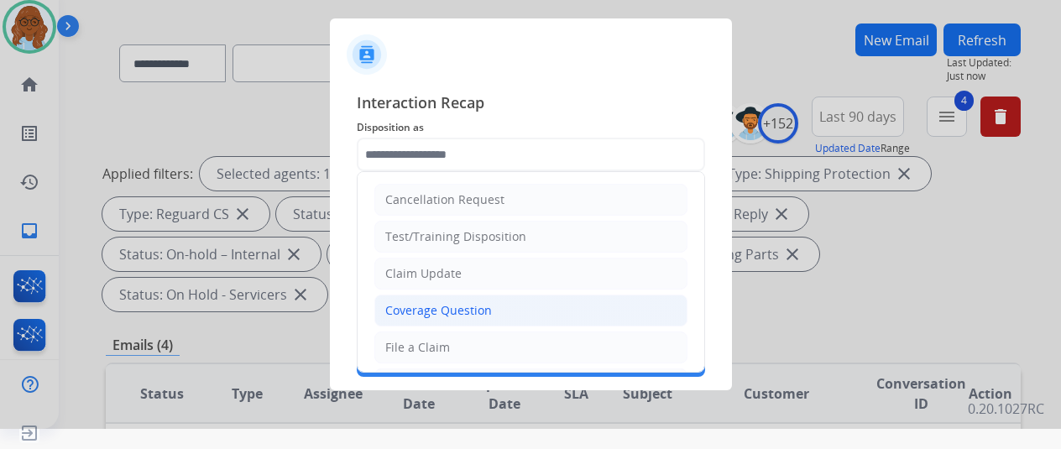
click at [471, 299] on li "Coverage Question" at bounding box center [531, 311] width 313 height 32
type input "**********"
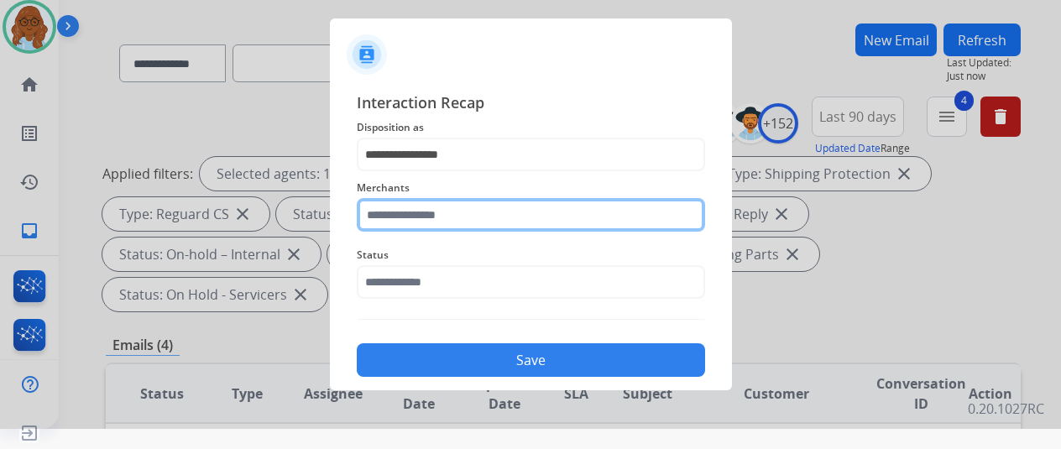
click at [437, 207] on input "text" at bounding box center [531, 215] width 348 height 34
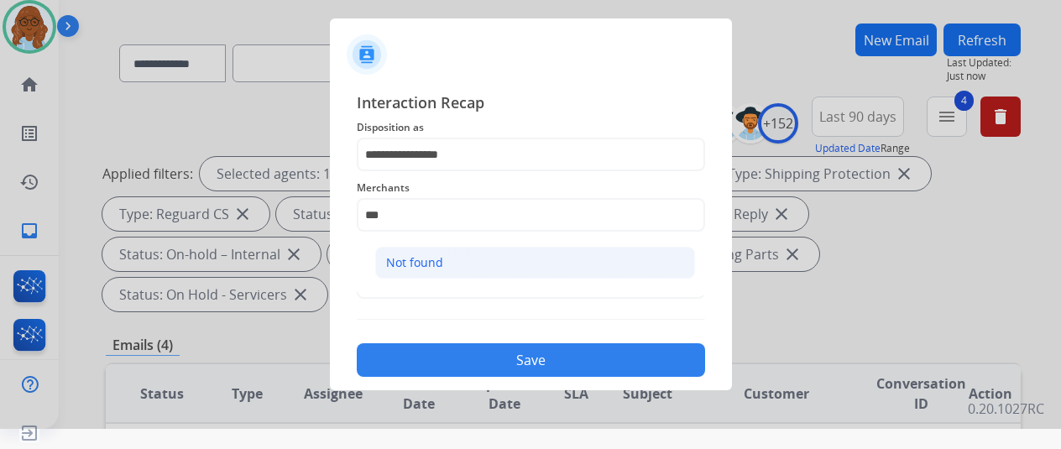
click at [449, 257] on li "Not found" at bounding box center [535, 263] width 320 height 32
type input "*********"
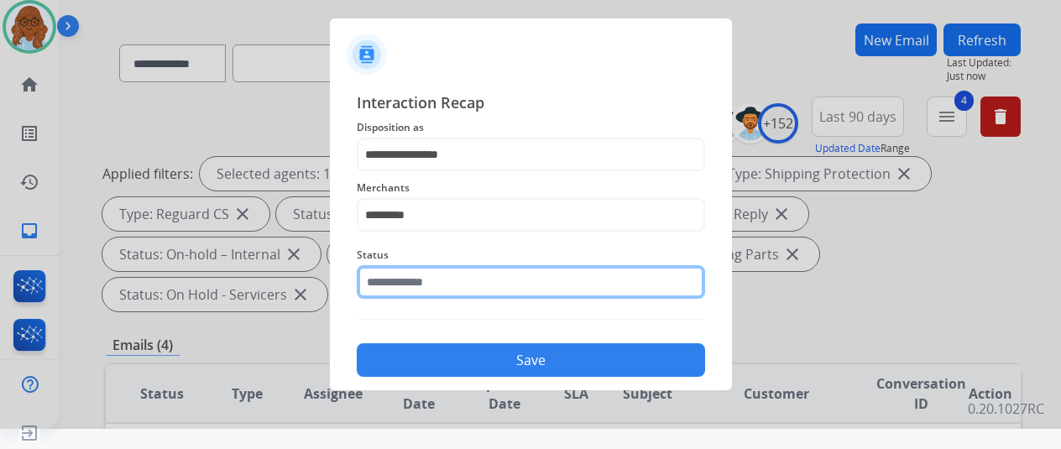
click at [422, 274] on input "text" at bounding box center [531, 282] width 348 height 34
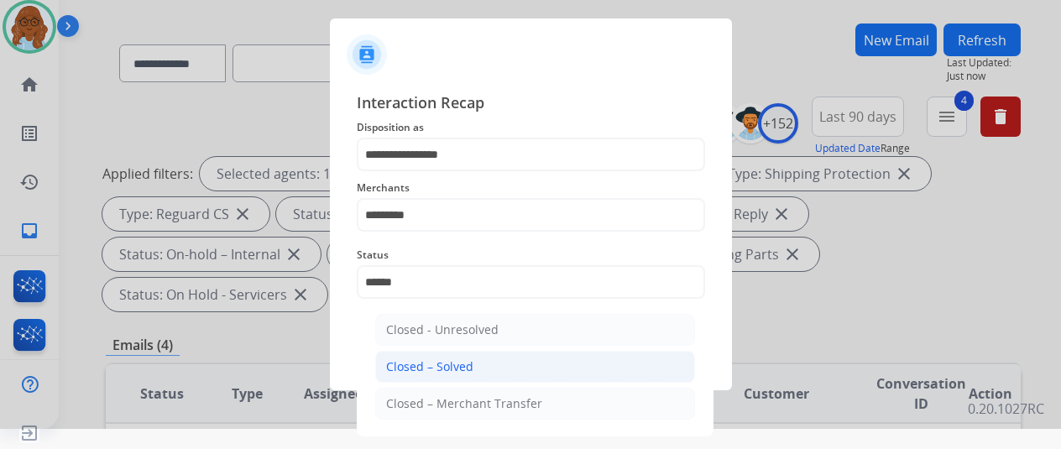
click at [495, 365] on li "Closed – Solved" at bounding box center [535, 367] width 320 height 32
type input "**********"
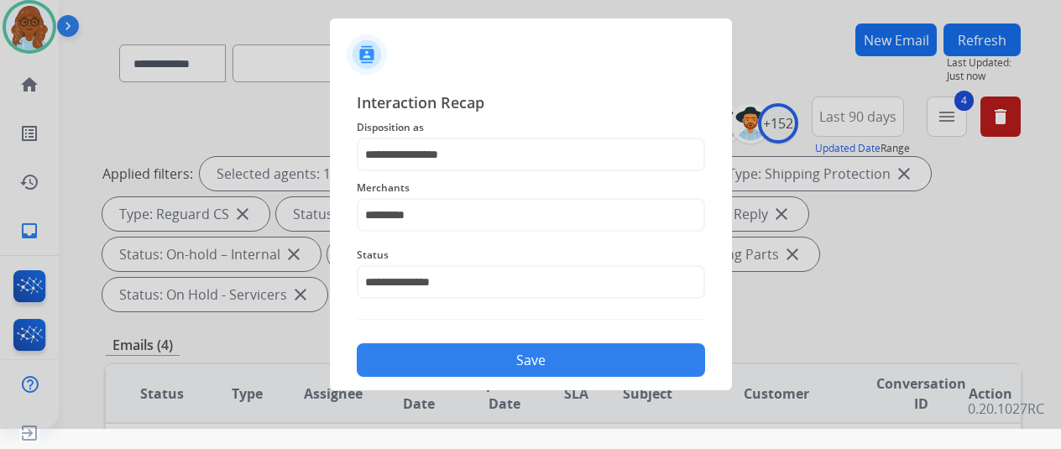
click at [488, 365] on button "Save" at bounding box center [531, 360] width 348 height 34
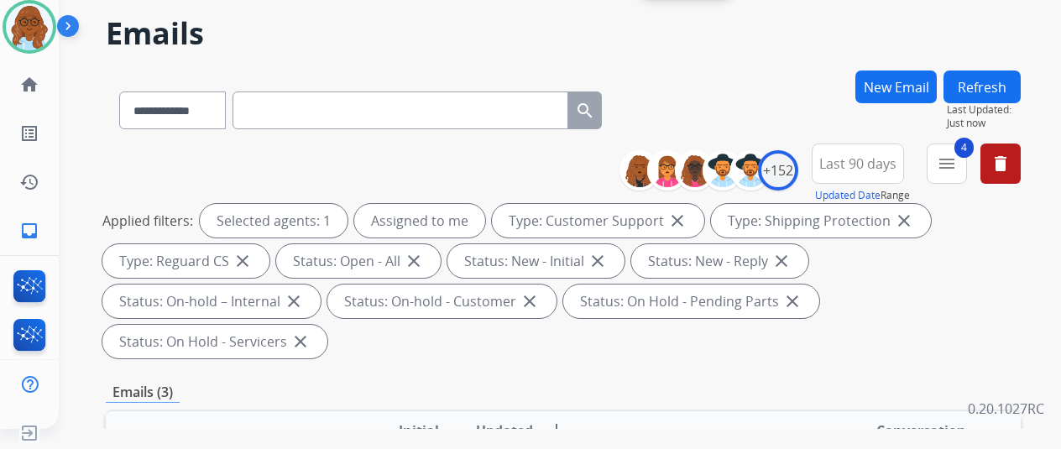
scroll to position [252, 0]
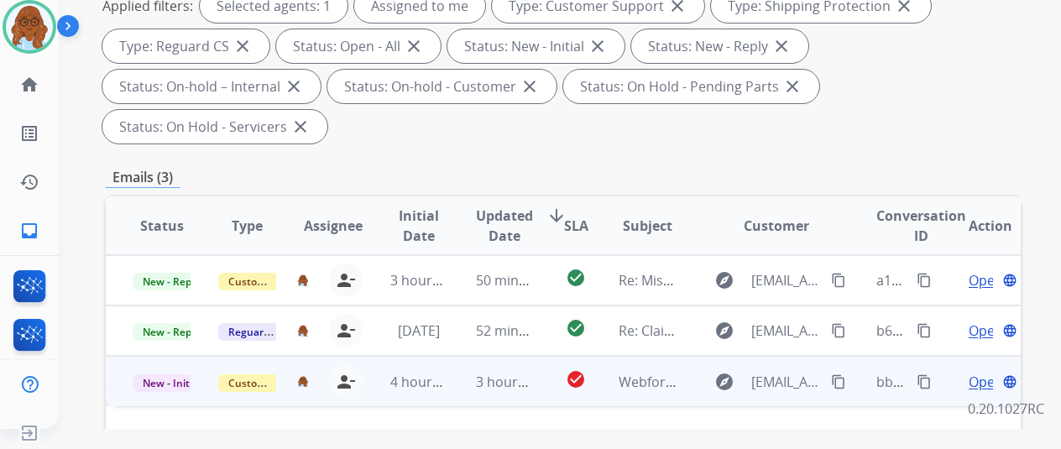
click at [972, 372] on span "Open" at bounding box center [986, 382] width 34 height 20
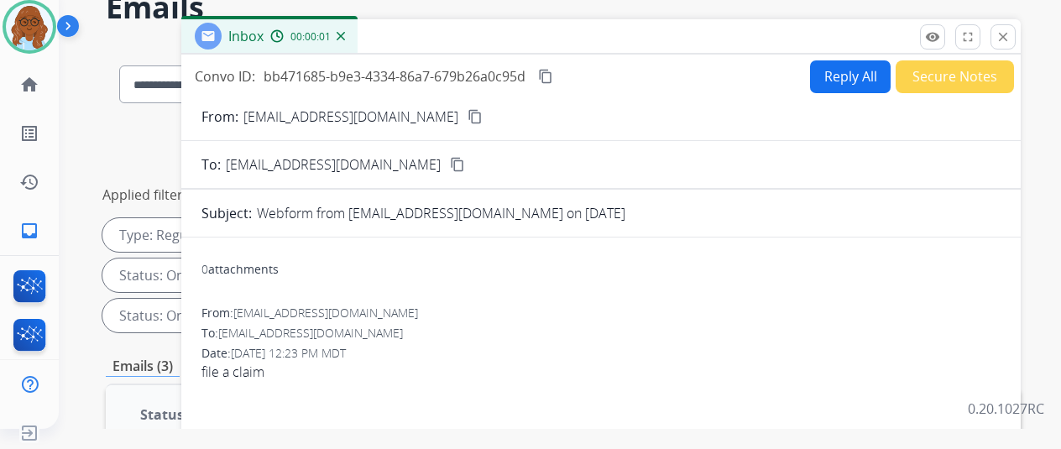
scroll to position [0, 0]
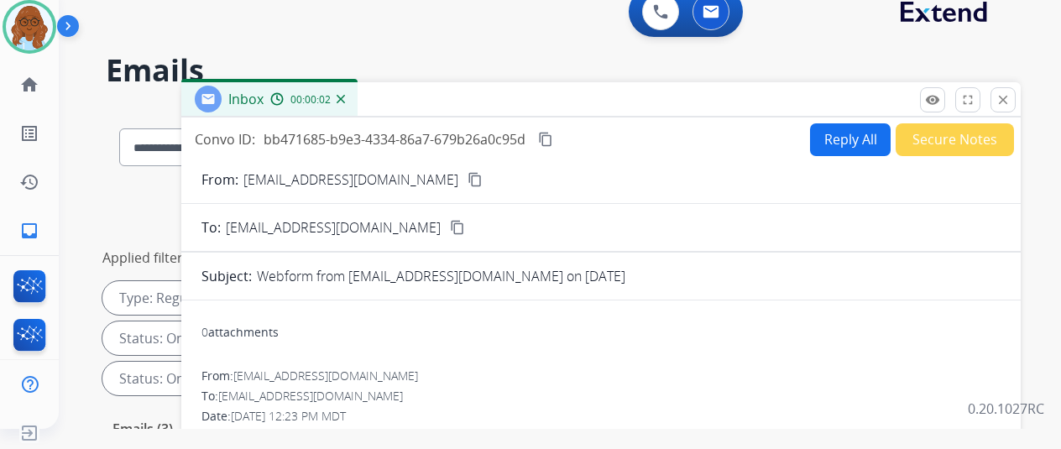
click at [468, 182] on mat-icon "content_copy" at bounding box center [475, 179] width 15 height 15
click at [468, 180] on mat-icon "content_copy" at bounding box center [475, 179] width 15 height 15
click at [1021, 107] on div "Inbox 00:00:14" at bounding box center [601, 99] width 840 height 35
click at [1011, 105] on mat-icon "close" at bounding box center [1003, 99] width 15 height 15
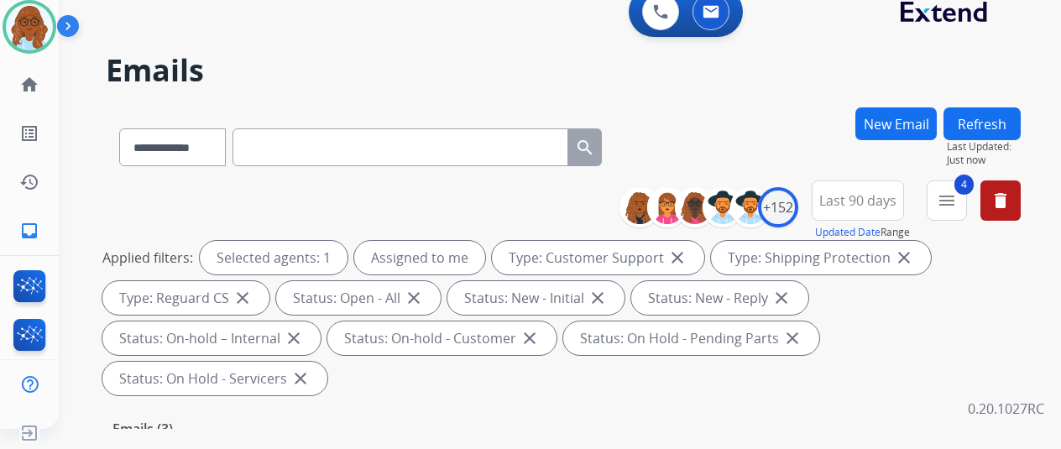
click at [464, 143] on input "text" at bounding box center [401, 147] width 336 height 38
paste input "**********"
type input "**********"
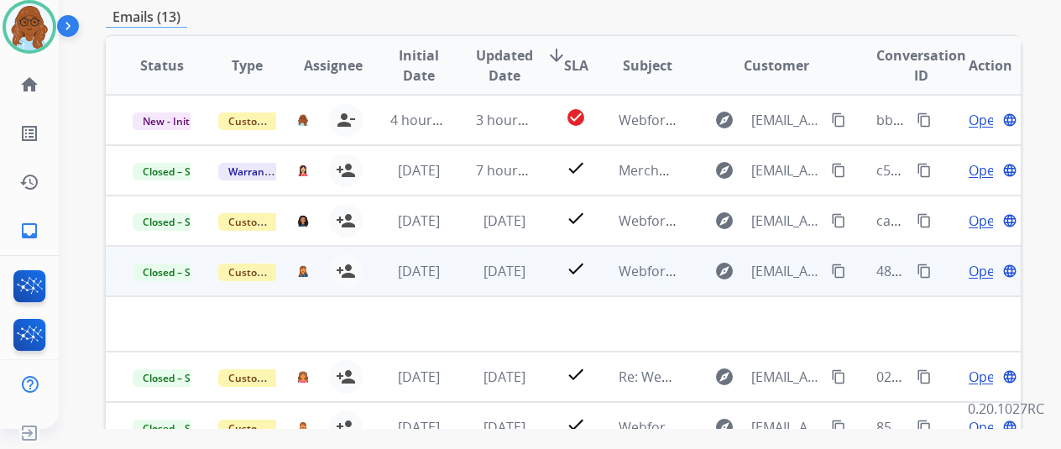
scroll to position [181, 0]
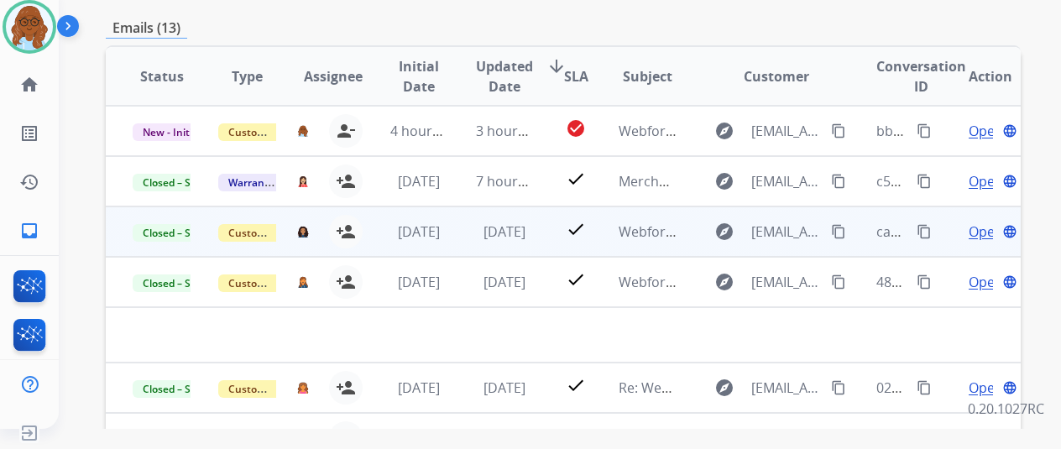
click at [972, 234] on span "Open" at bounding box center [986, 232] width 34 height 20
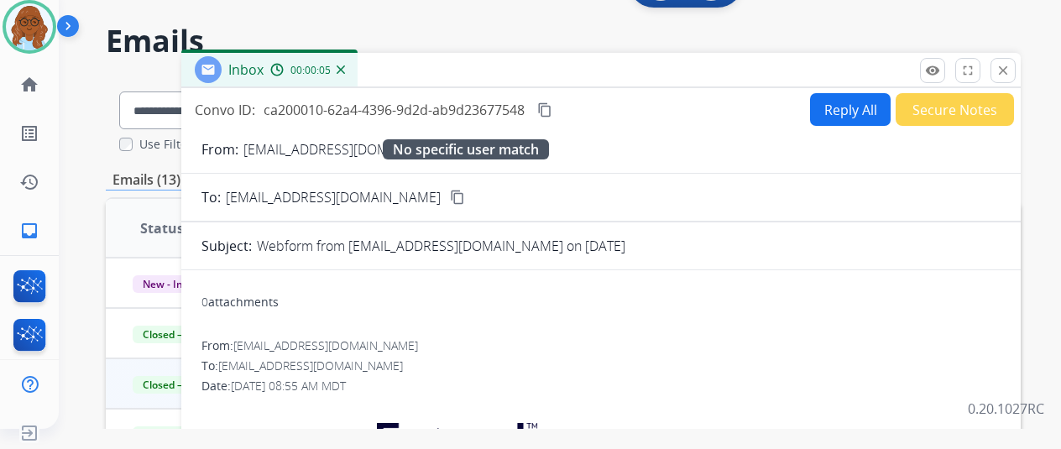
scroll to position [0, 0]
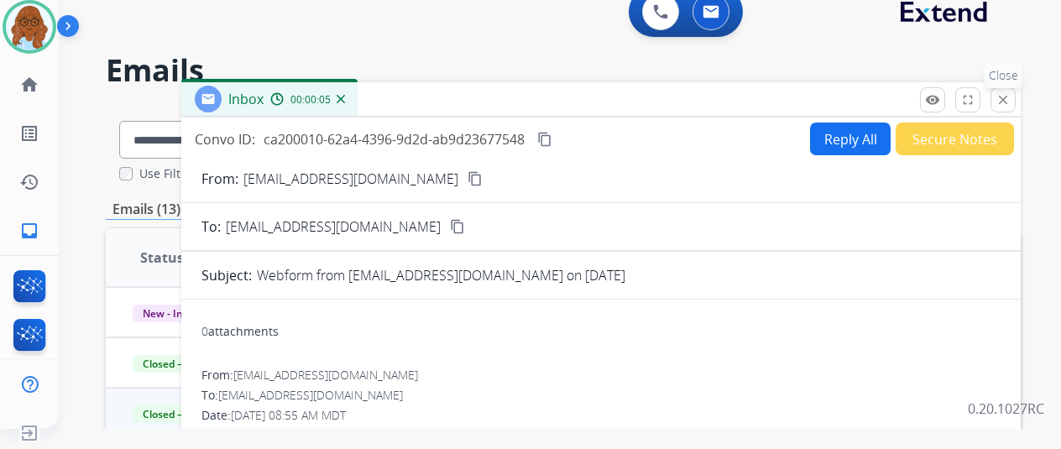
click at [1016, 107] on button "close Close" at bounding box center [1003, 99] width 25 height 25
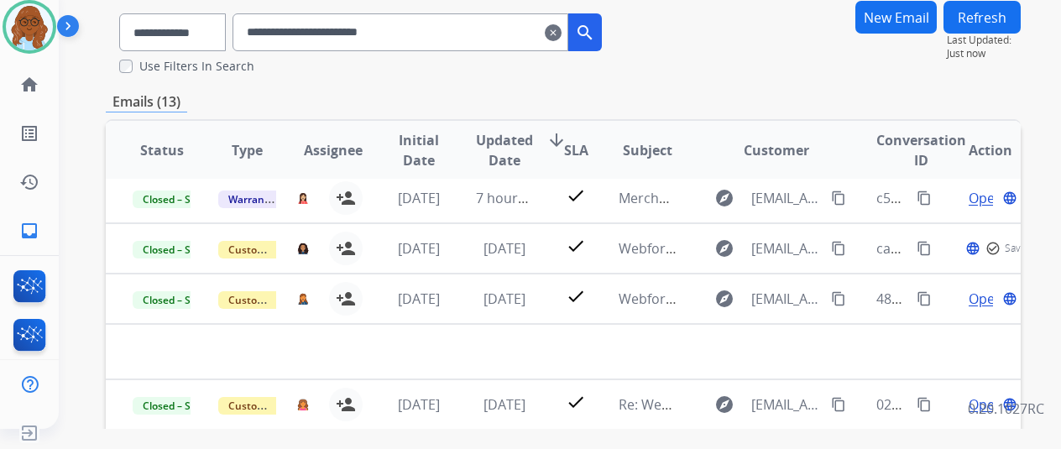
scroll to position [252, 0]
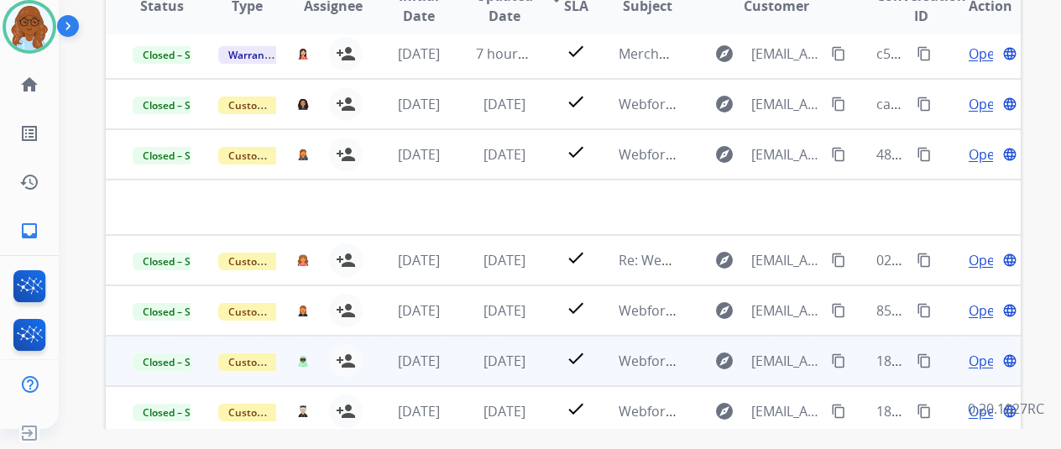
click at [969, 351] on span "Open" at bounding box center [986, 361] width 34 height 20
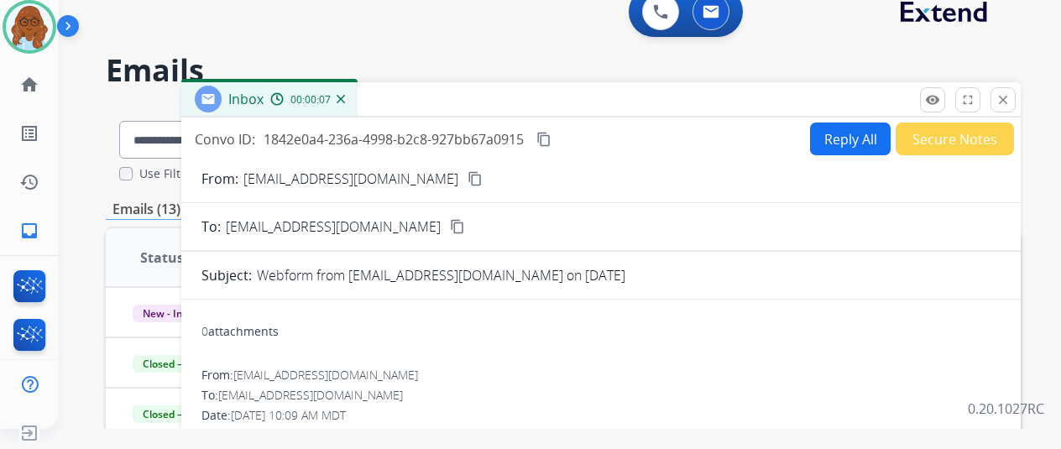
scroll to position [0, 0]
click at [1011, 102] on mat-icon "close" at bounding box center [1003, 99] width 15 height 15
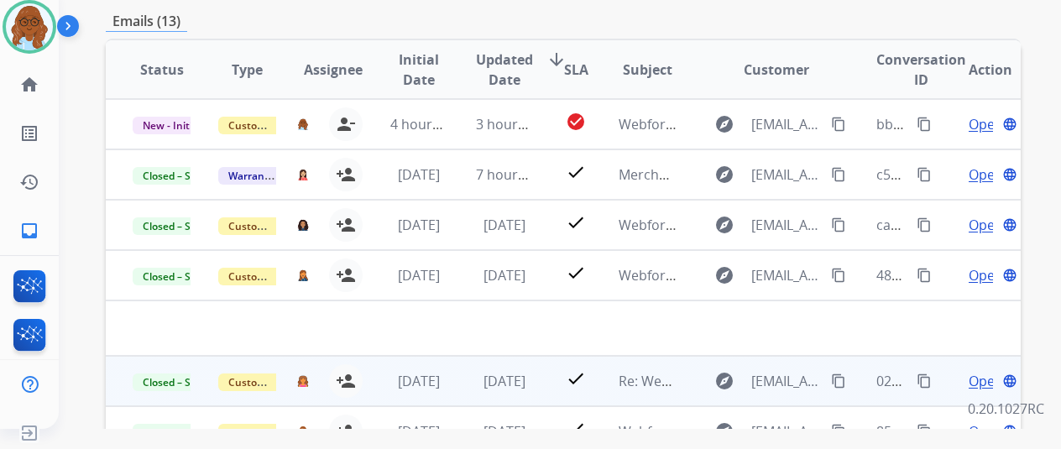
scroll to position [336, 0]
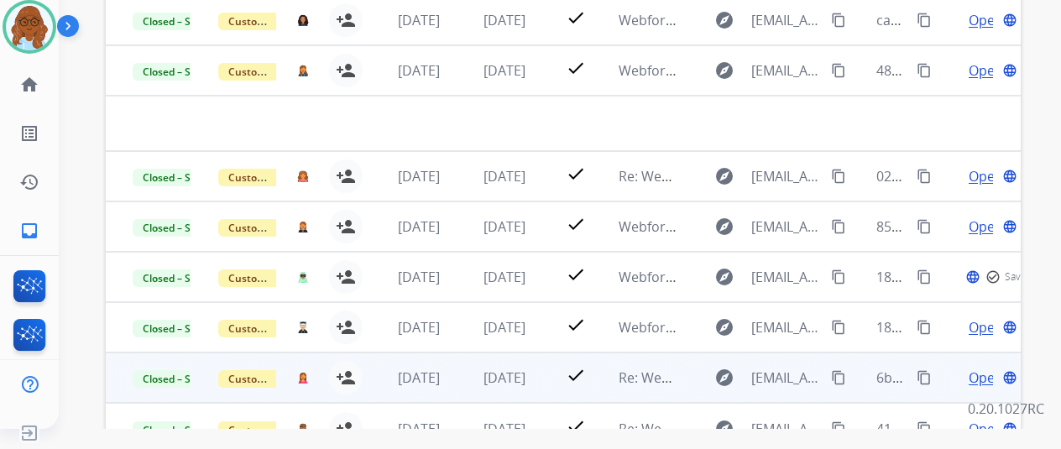
click at [986, 368] on span "Open" at bounding box center [986, 378] width 34 height 20
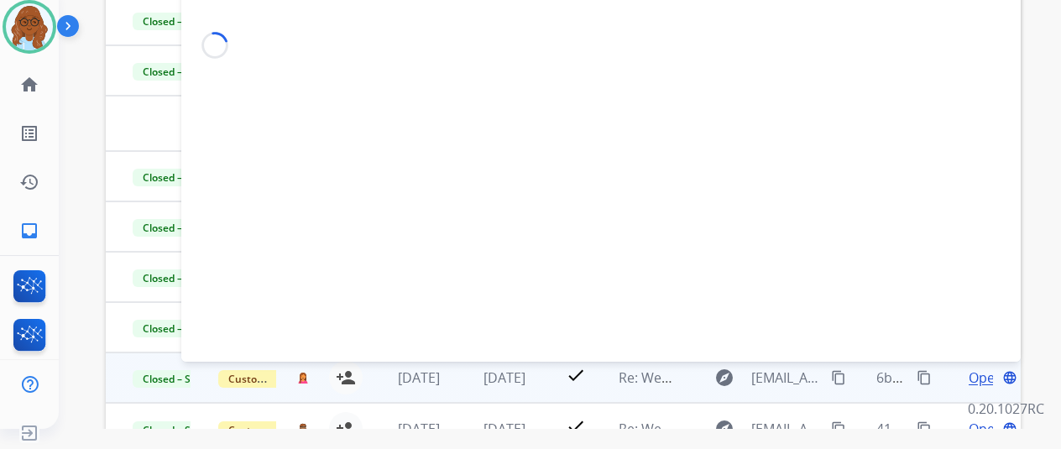
scroll to position [0, 0]
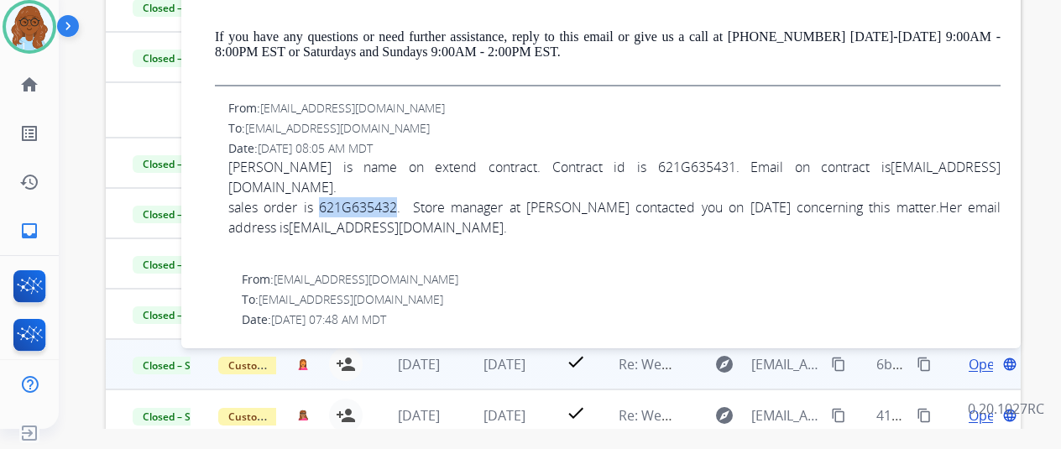
drag, startPoint x: 327, startPoint y: 187, endPoint x: 403, endPoint y: 192, distance: 76.6
click at [403, 197] on div "sales order is 621G635432. Store manager at [PERSON_NAME] contacted you on [DAT…" at bounding box center [614, 217] width 773 height 40
copy div "621G635432"
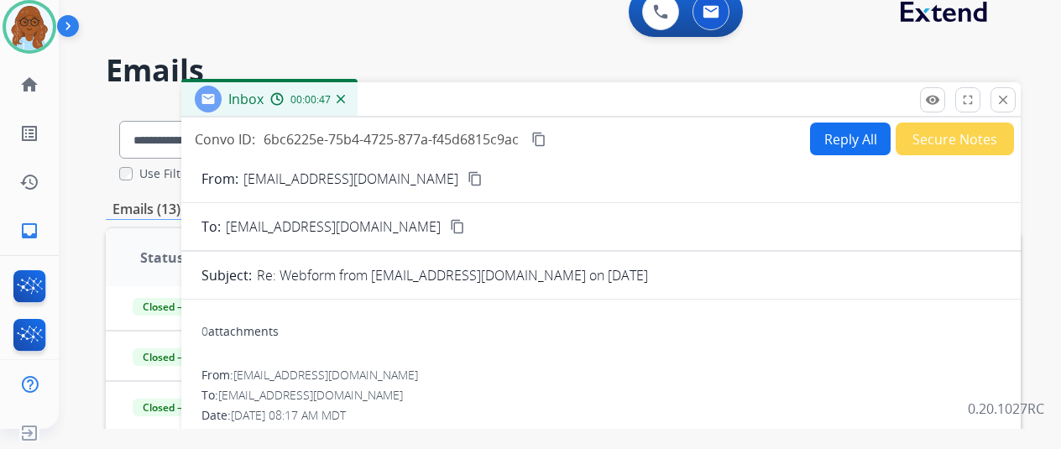
click at [1011, 100] on mat-icon "close" at bounding box center [1003, 99] width 15 height 15
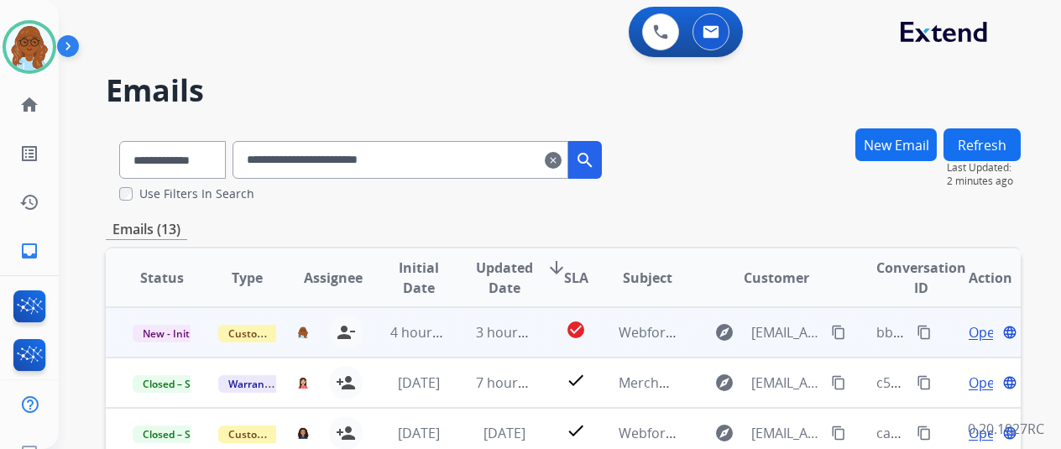
click at [971, 327] on span "Open" at bounding box center [986, 332] width 34 height 20
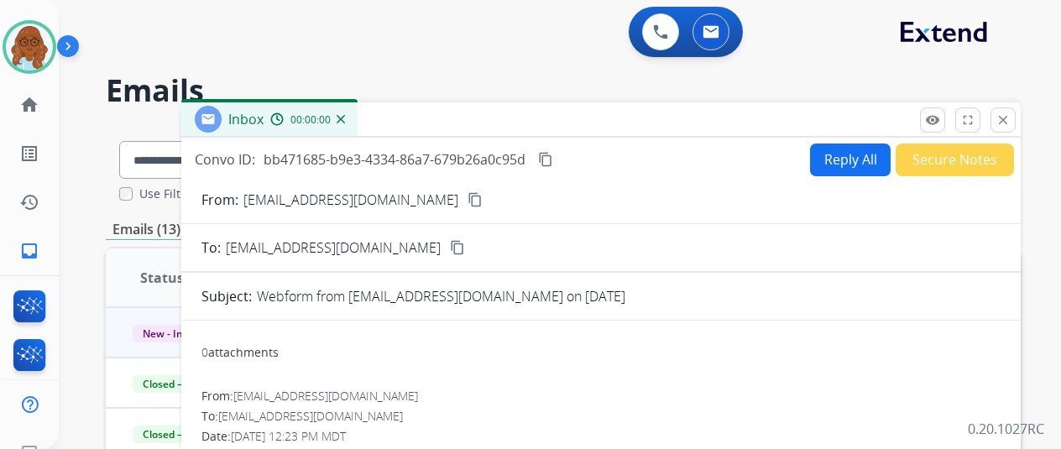
click at [870, 160] on button "Reply All" at bounding box center [850, 160] width 81 height 33
select select "**********"
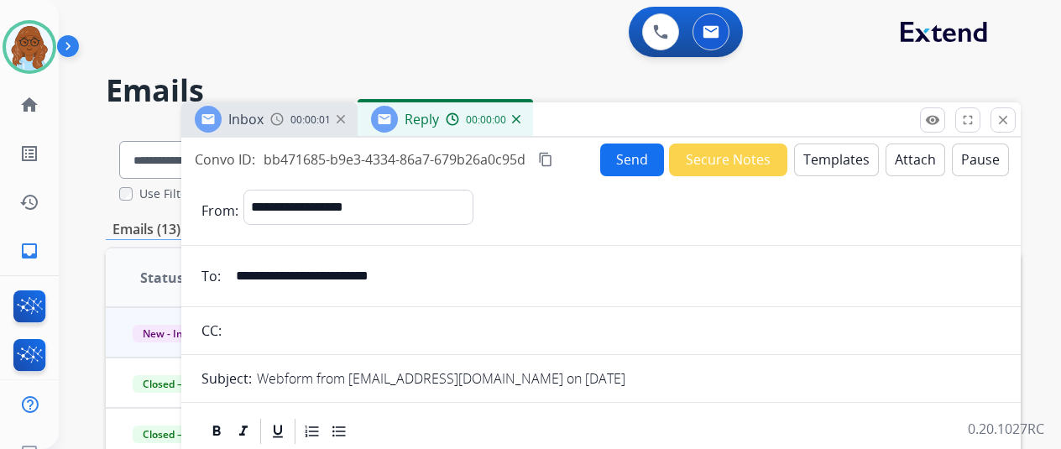
click at [835, 159] on button "Templates" at bounding box center [836, 160] width 85 height 33
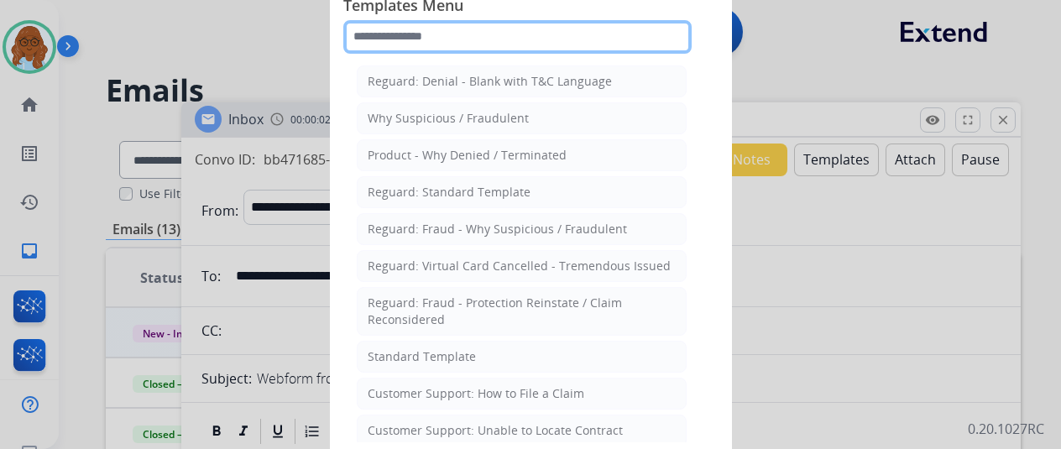
click at [502, 29] on input "text" at bounding box center [517, 37] width 348 height 34
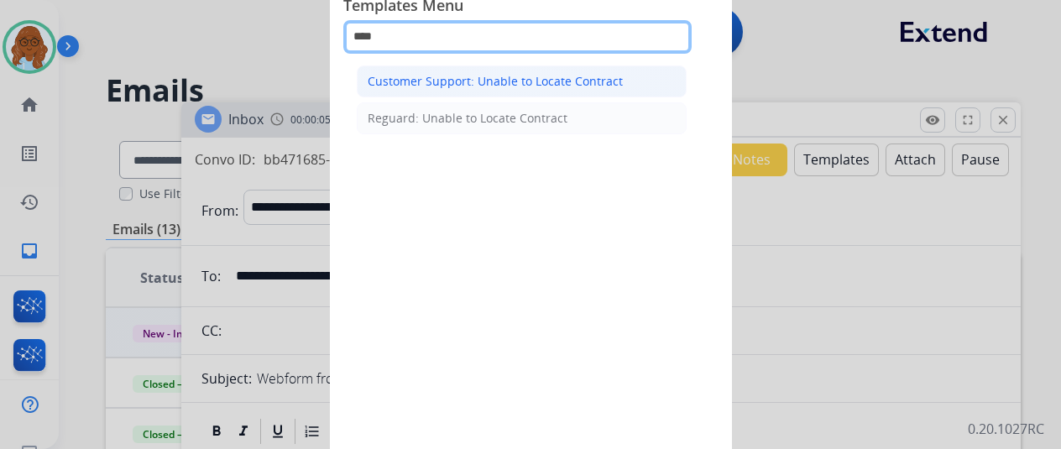
type input "****"
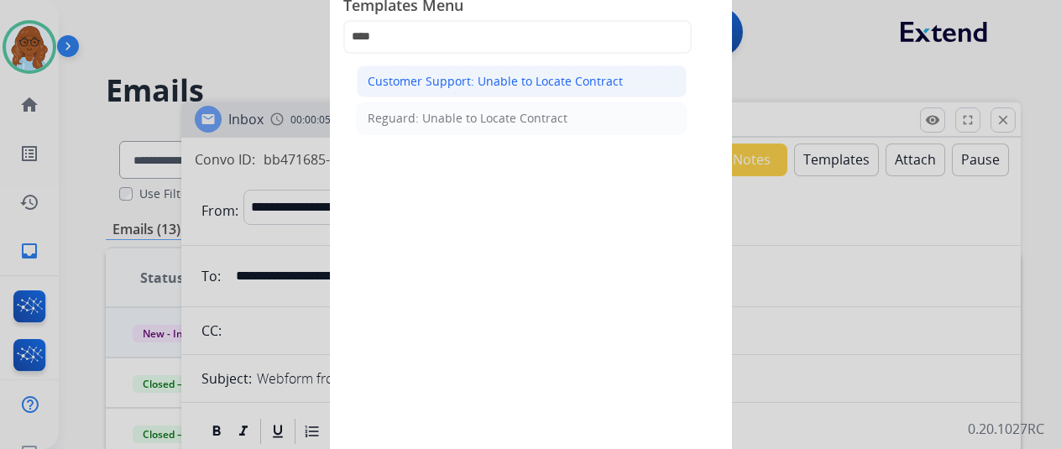
click at [479, 82] on div "Customer Support: Unable to Locate Contract" at bounding box center [495, 81] width 255 height 17
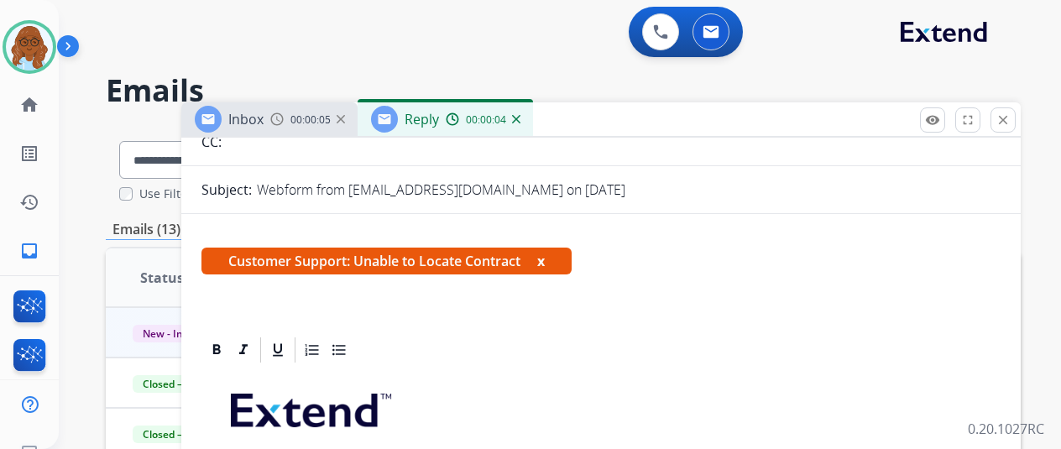
scroll to position [420, 0]
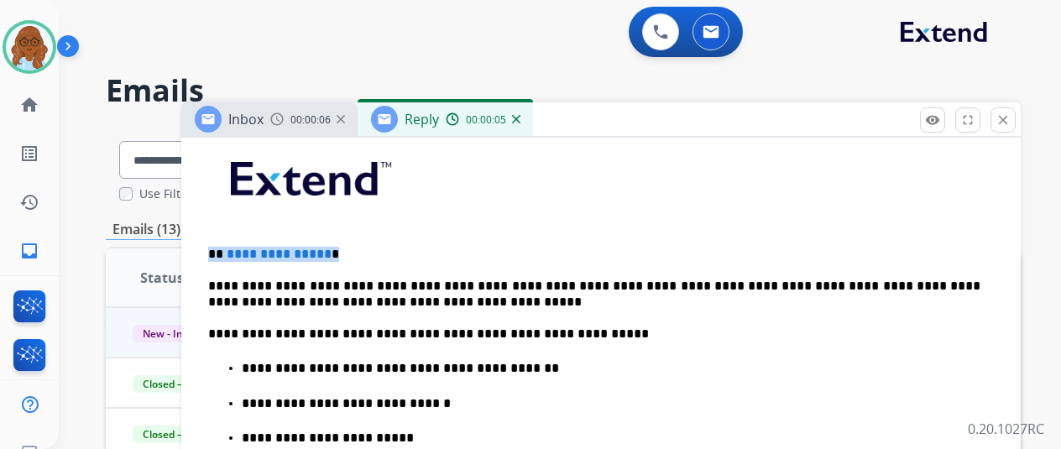
drag, startPoint x: 302, startPoint y: 244, endPoint x: 209, endPoint y: 246, distance: 93.2
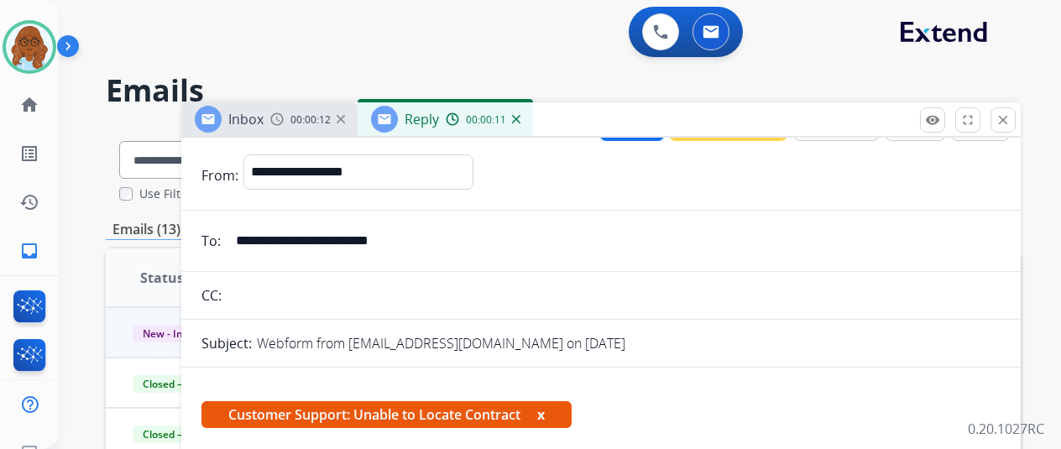
scroll to position [0, 0]
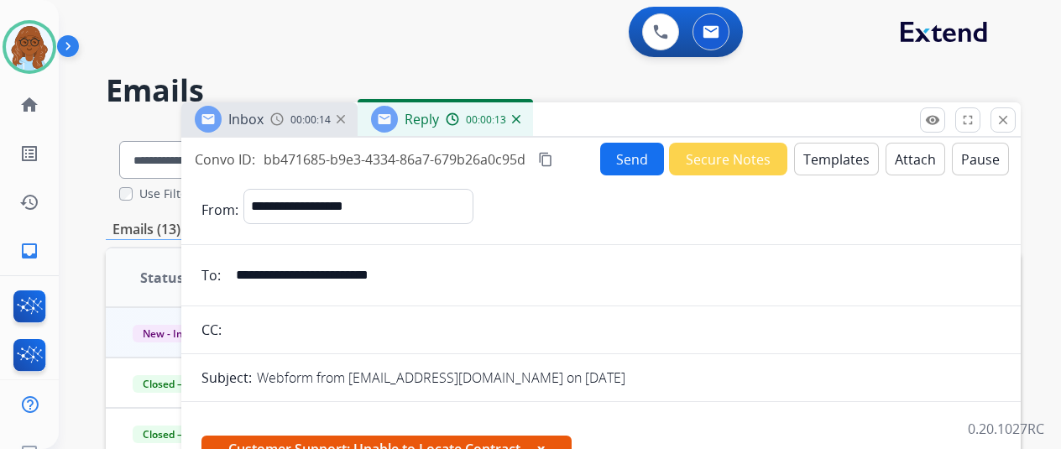
click at [618, 170] on button "Send" at bounding box center [632, 159] width 64 height 33
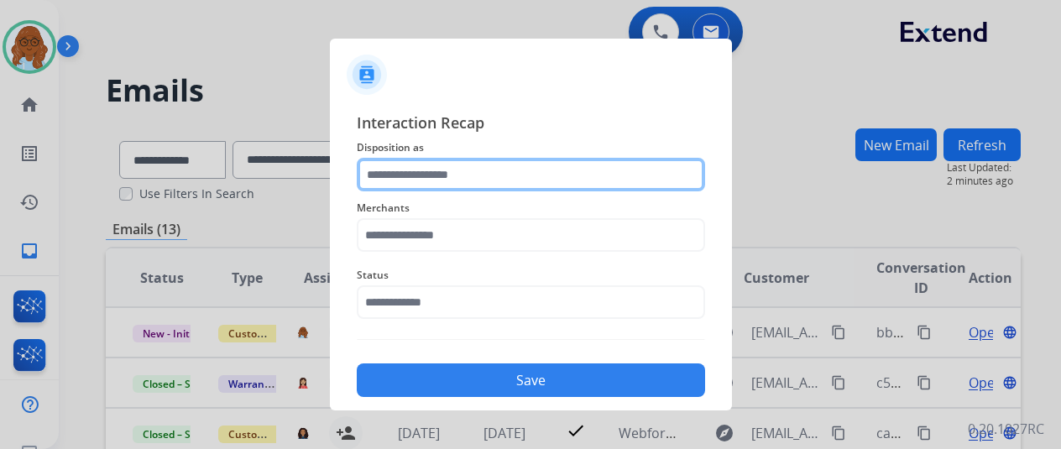
click at [456, 171] on input "text" at bounding box center [531, 175] width 348 height 34
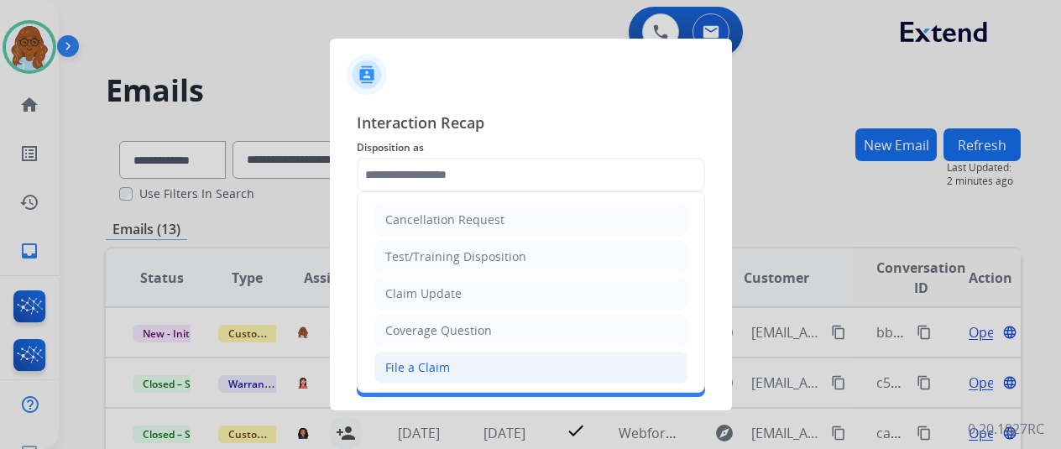
click at [464, 352] on li "File a Claim" at bounding box center [531, 368] width 313 height 32
type input "**********"
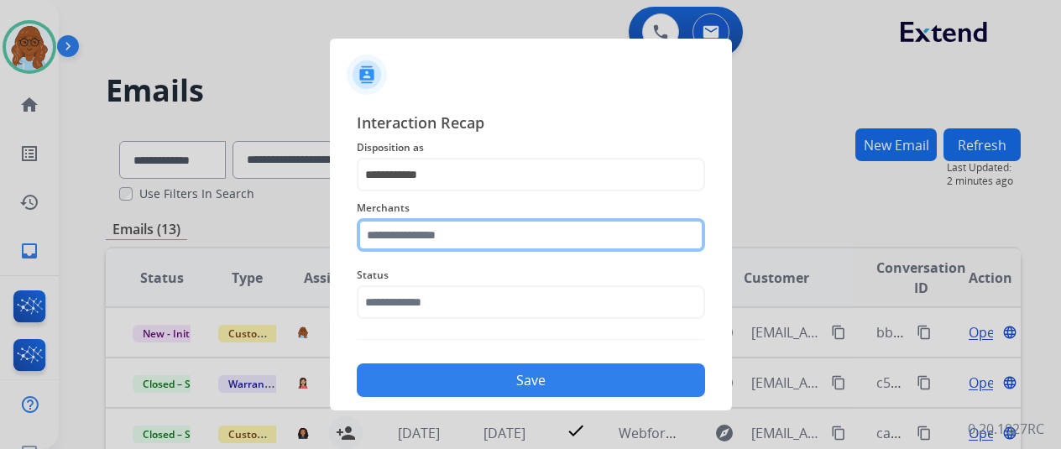
click at [428, 233] on input "text" at bounding box center [531, 235] width 348 height 34
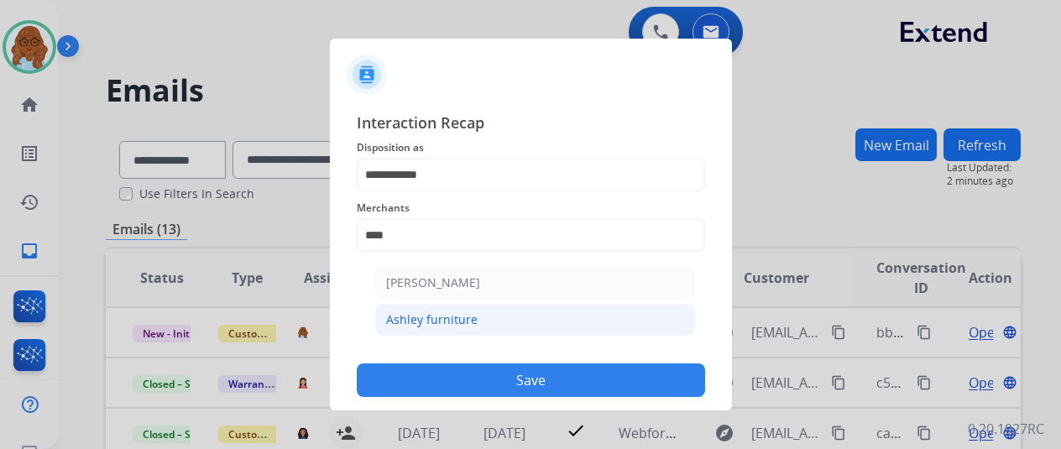
click at [464, 327] on li "Ashley furniture" at bounding box center [535, 320] width 320 height 32
type input "**********"
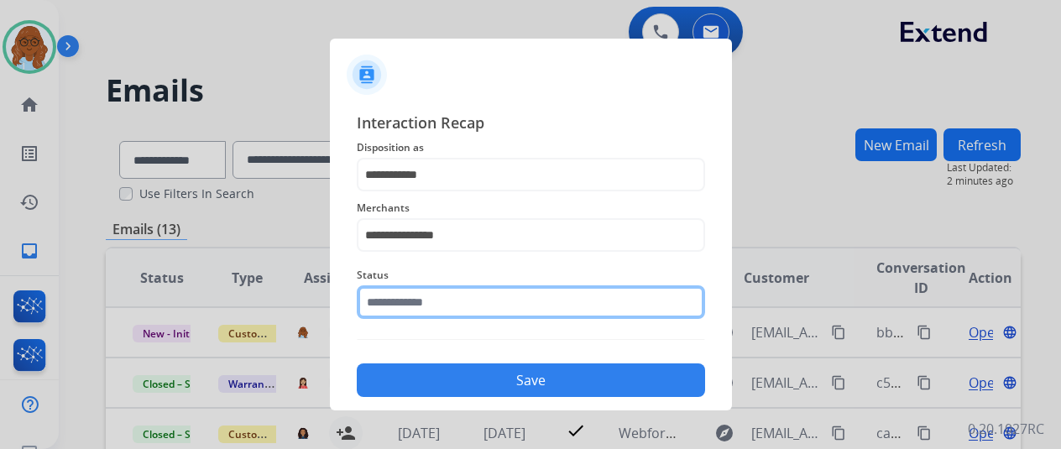
click at [443, 301] on input "text" at bounding box center [531, 302] width 348 height 34
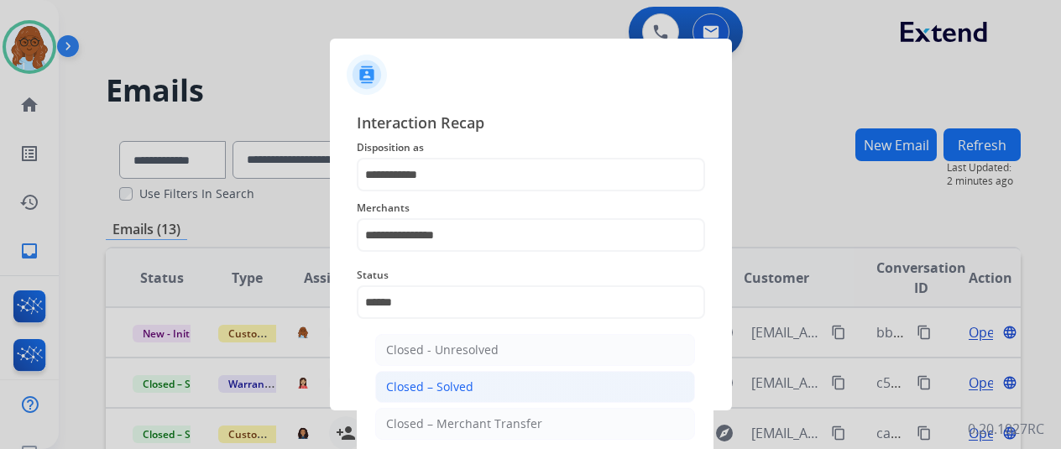
click at [456, 383] on div "Closed – Solved" at bounding box center [429, 387] width 87 height 17
type input "**********"
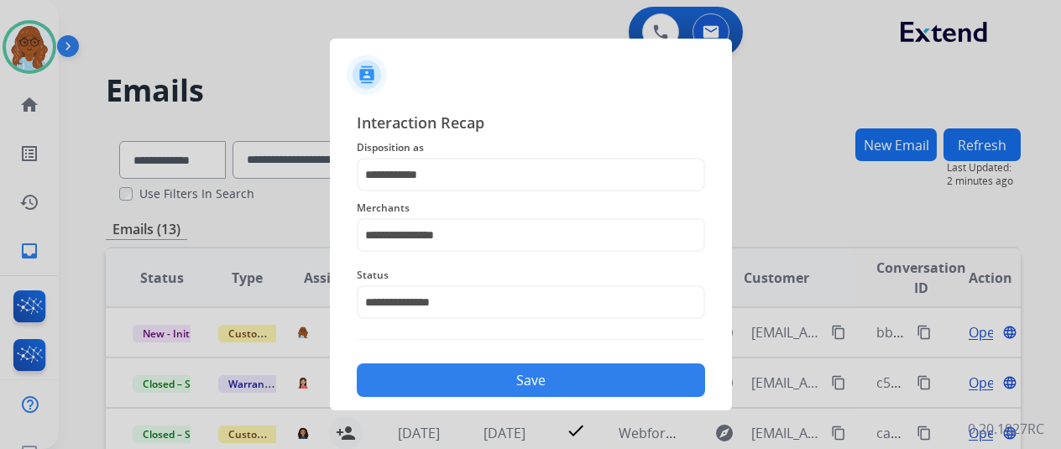
click at [508, 388] on button "Save" at bounding box center [531, 381] width 348 height 34
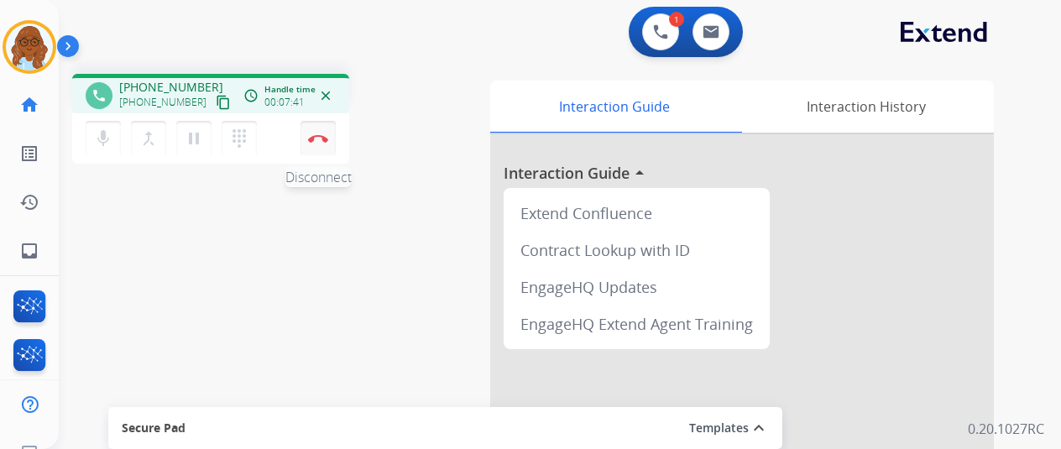
click at [317, 135] on img at bounding box center [318, 138] width 20 height 8
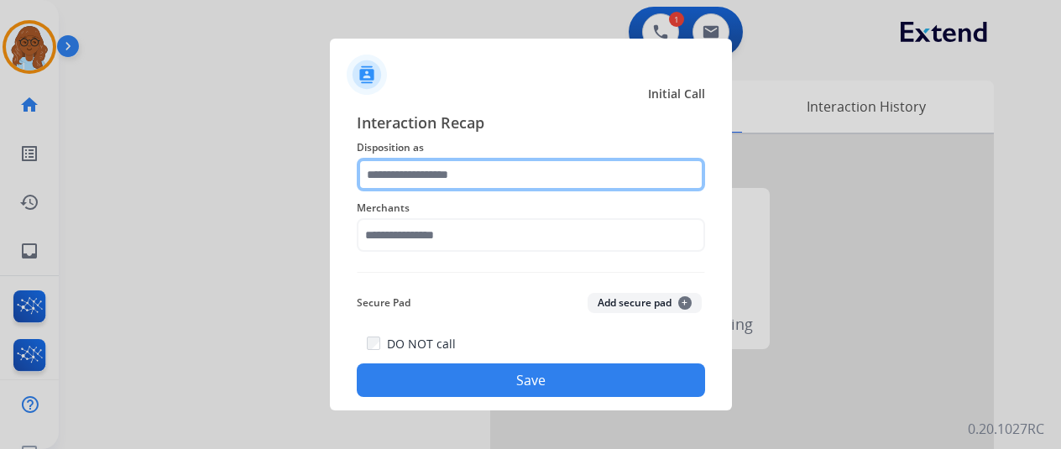
click at [438, 172] on input "text" at bounding box center [531, 175] width 348 height 34
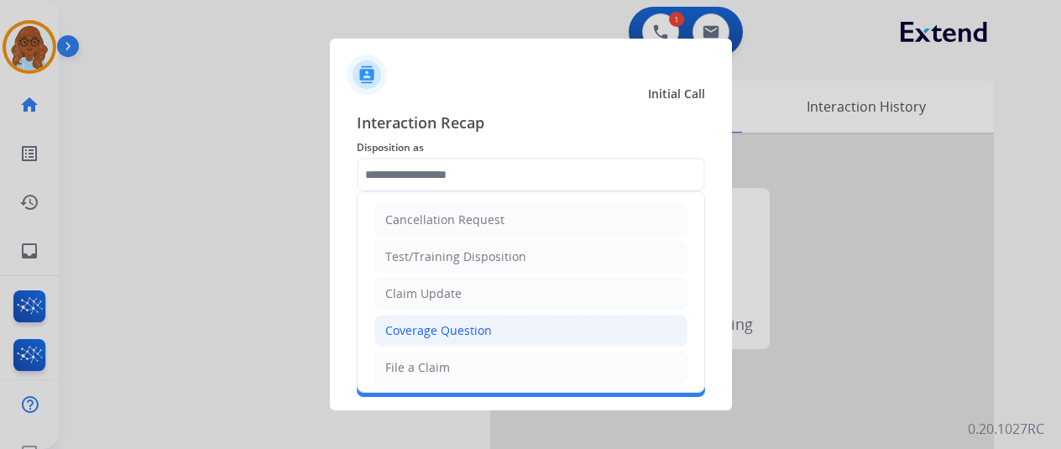
click at [461, 338] on li "Coverage Question" at bounding box center [531, 331] width 313 height 32
type input "**********"
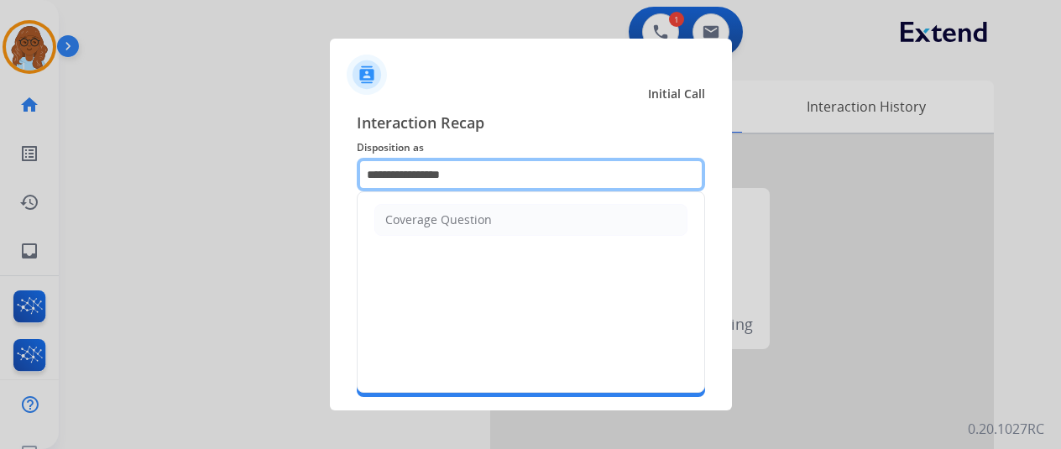
drag, startPoint x: 484, startPoint y: 169, endPoint x: 300, endPoint y: 169, distance: 184.7
click at [0, 169] on app-contact-recap-modal "**********" at bounding box center [0, 224] width 0 height 449
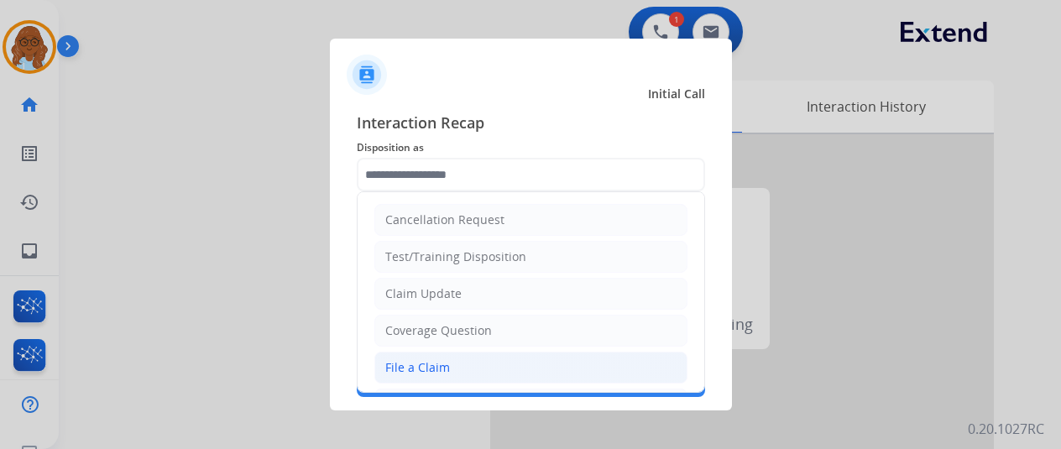
click at [420, 362] on div "File a Claim" at bounding box center [417, 367] width 65 height 17
type input "**********"
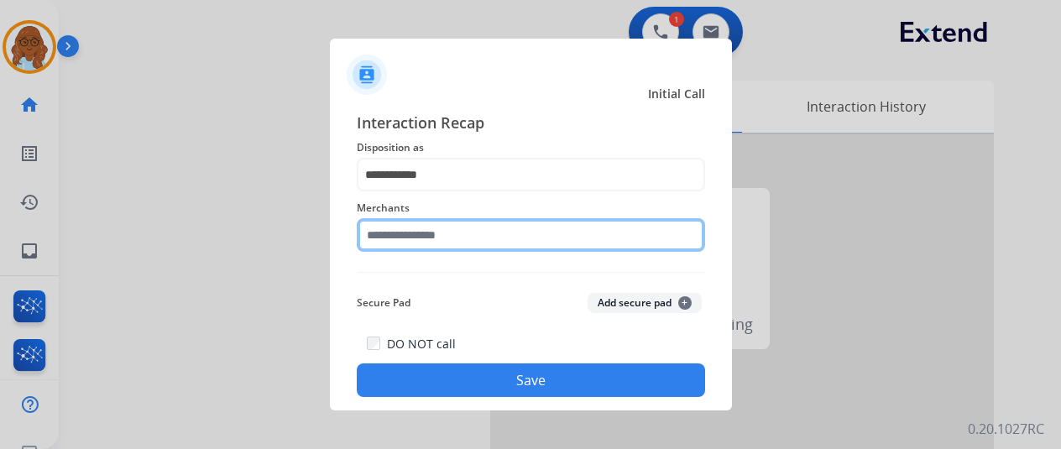
click at [411, 231] on input "text" at bounding box center [531, 235] width 348 height 34
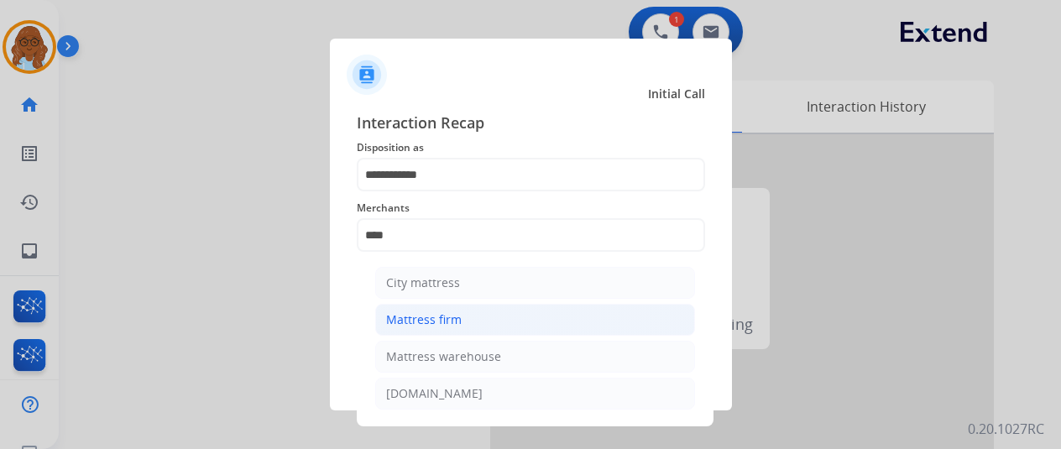
click at [427, 320] on div "Mattress firm" at bounding box center [424, 320] width 76 height 17
type input "**********"
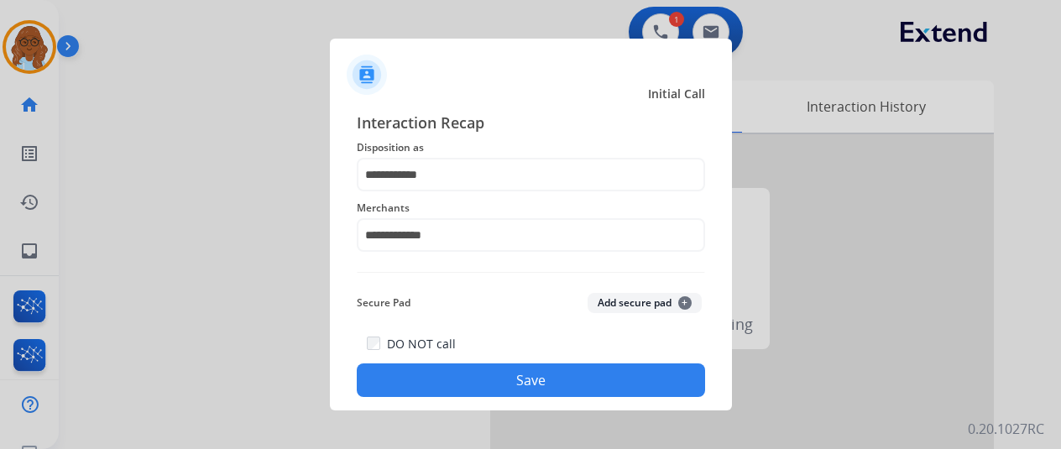
click at [490, 391] on button "Save" at bounding box center [531, 381] width 348 height 34
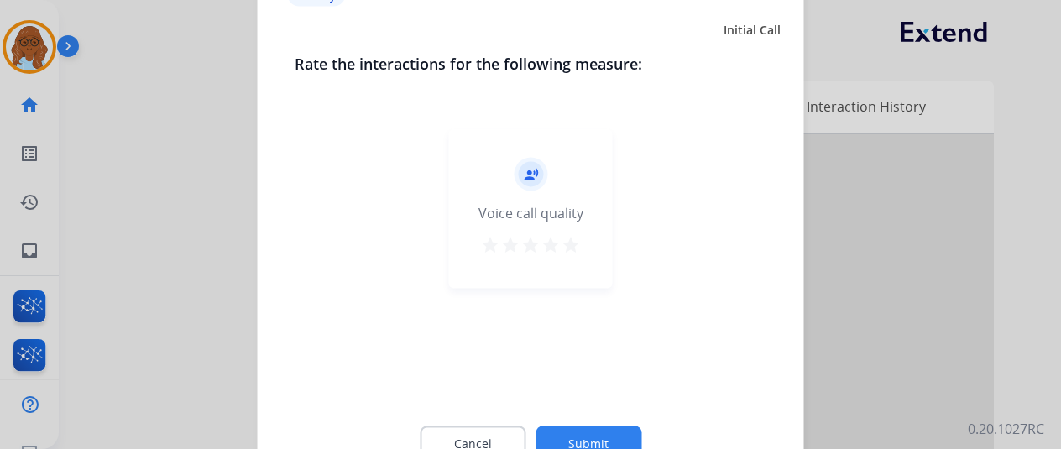
click at [566, 249] on mat-icon "star" at bounding box center [571, 244] width 20 height 20
click at [583, 443] on button "Submit" at bounding box center [589, 443] width 106 height 35
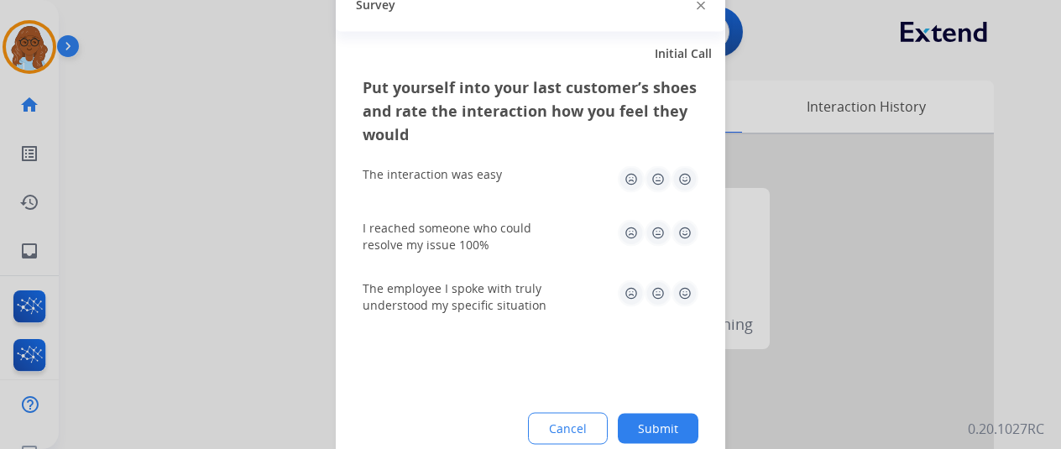
click at [685, 178] on img at bounding box center [685, 178] width 27 height 27
click at [684, 232] on img at bounding box center [685, 232] width 27 height 27
click at [684, 308] on div "The employee I spoke with truly understood my specific situation" at bounding box center [531, 297] width 336 height 34
click at [687, 302] on img at bounding box center [685, 293] width 27 height 27
click at [680, 423] on button "Submit" at bounding box center [658, 428] width 81 height 30
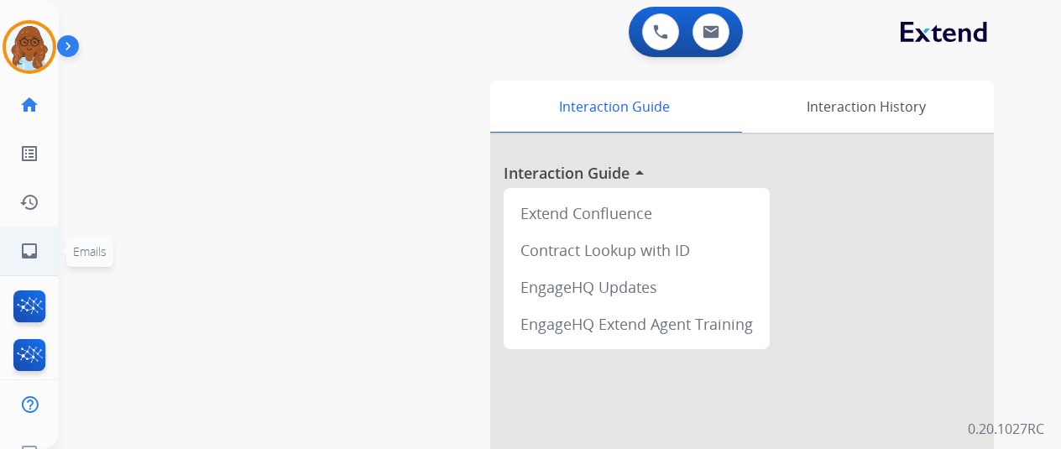
click at [54, 248] on ul "inbox Emails Emails" at bounding box center [29, 251] width 59 height 49
click at [44, 256] on link "inbox Emails" at bounding box center [29, 251] width 47 height 47
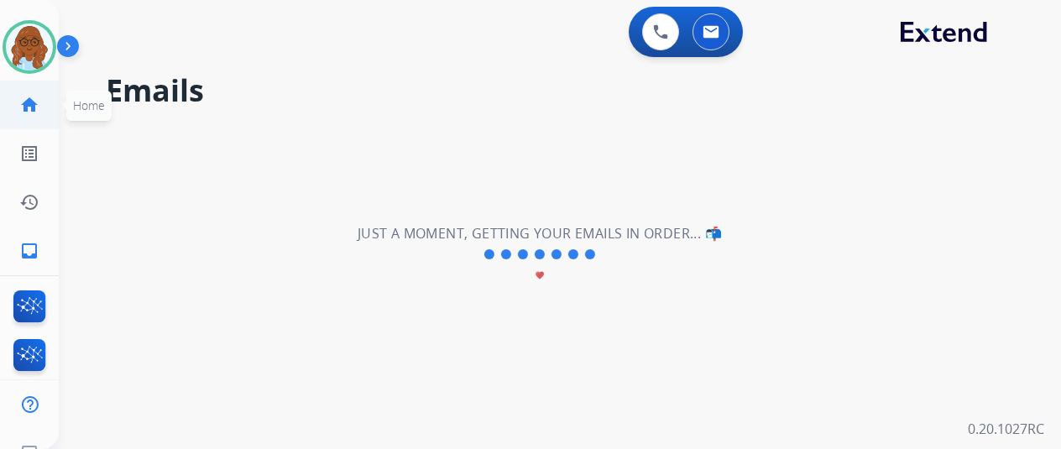
click at [23, 118] on link "home Home" at bounding box center [29, 104] width 47 height 47
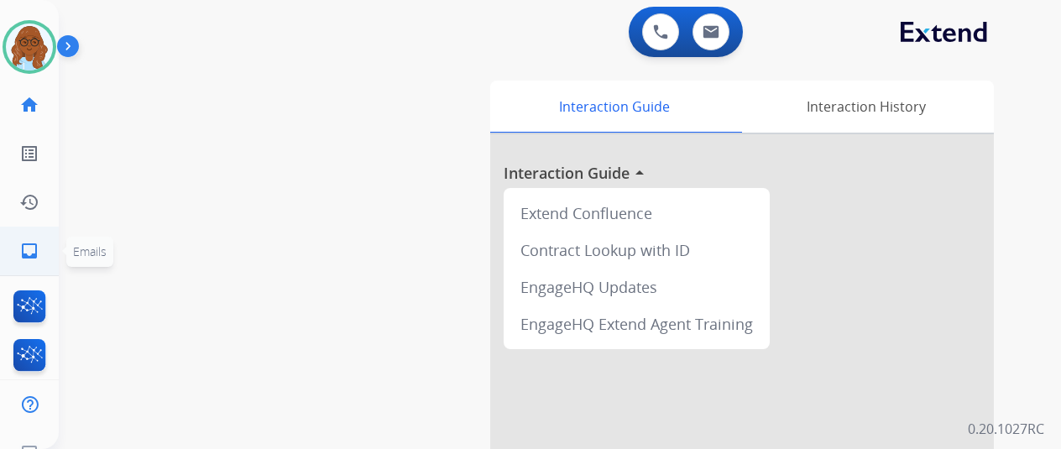
click at [25, 241] on mat-icon "inbox" at bounding box center [29, 251] width 20 height 20
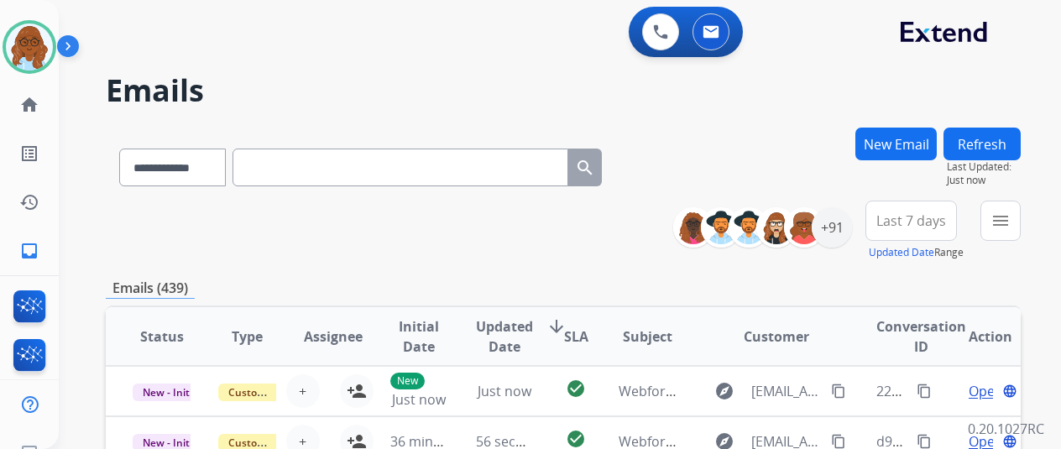
click at [1011, 222] on mat-icon "menu" at bounding box center [1001, 221] width 20 height 20
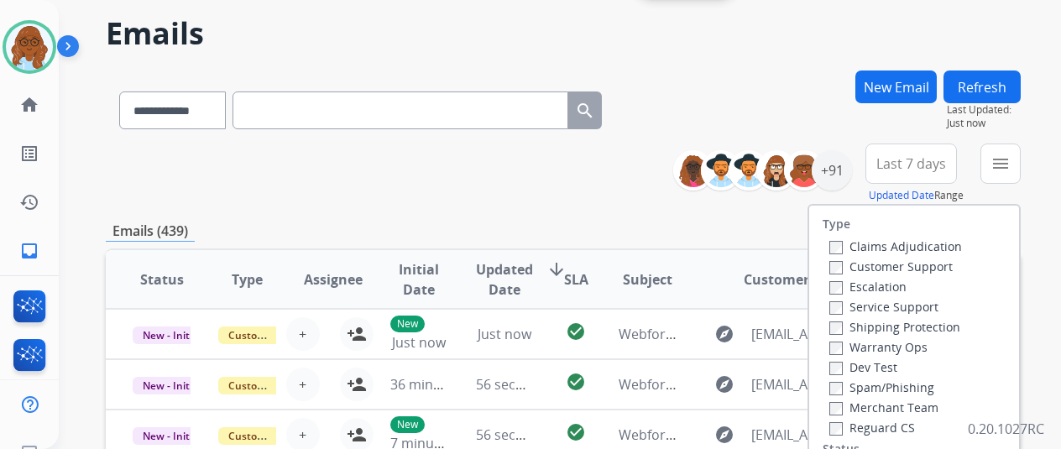
scroll to position [84, 0]
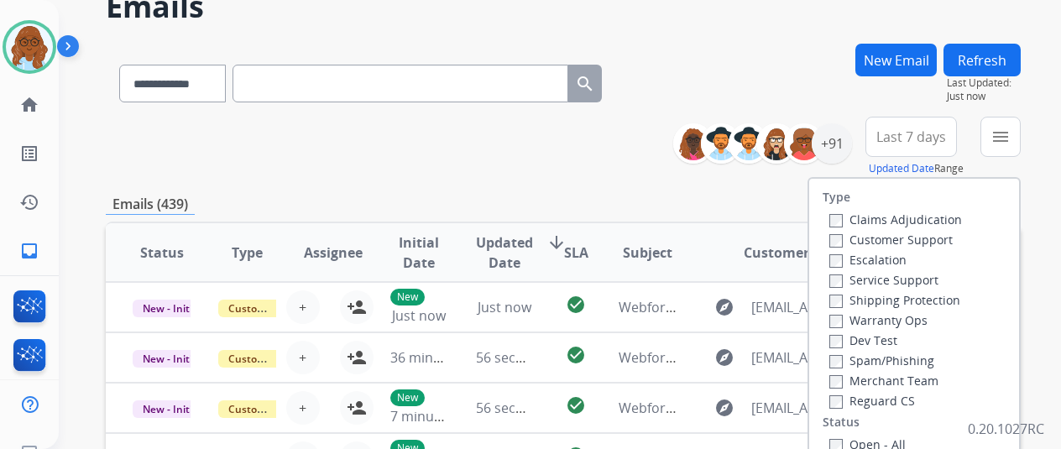
click at [867, 245] on label "Customer Support" at bounding box center [891, 240] width 123 height 16
click at [866, 298] on label "Shipping Protection" at bounding box center [895, 300] width 131 height 16
click at [860, 398] on label "Reguard CS" at bounding box center [873, 401] width 86 height 16
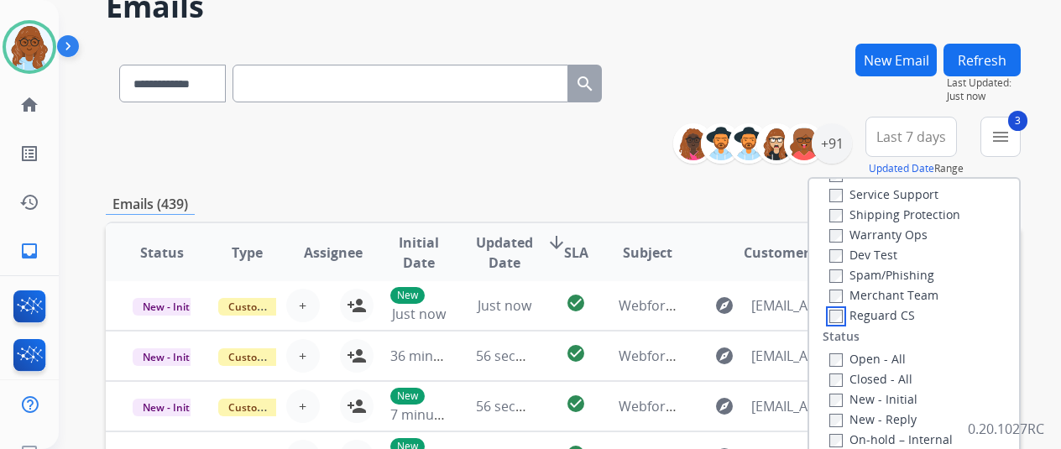
scroll to position [168, 0]
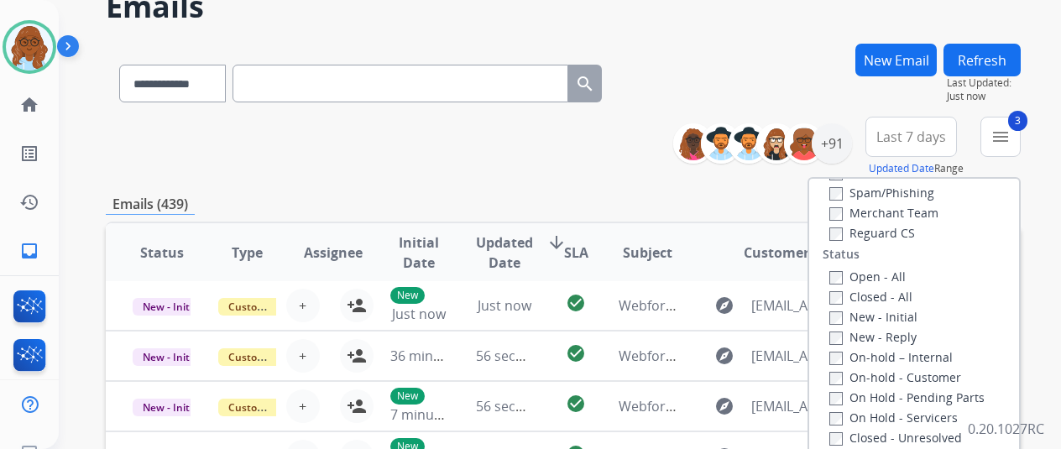
click at [851, 270] on label "Open - All" at bounding box center [868, 277] width 76 height 16
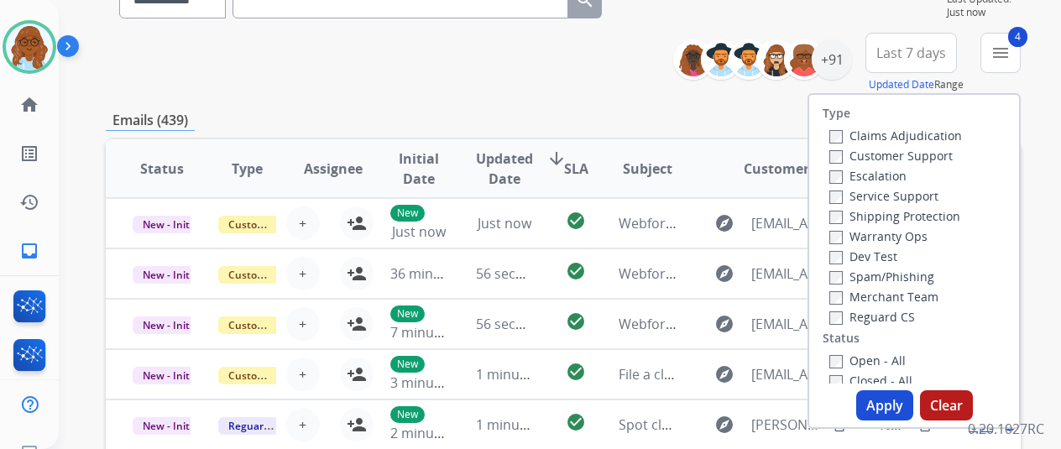
click at [889, 404] on button "Apply" at bounding box center [884, 405] width 57 height 30
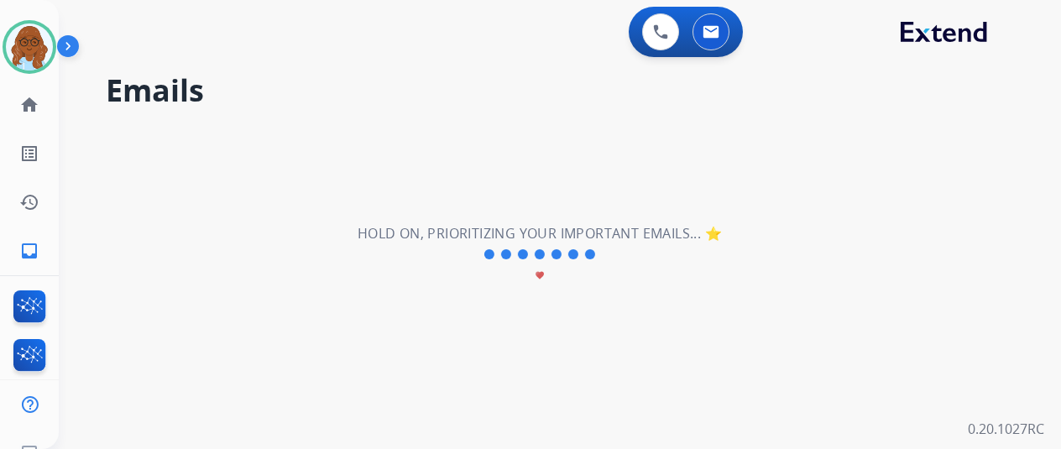
scroll to position [0, 0]
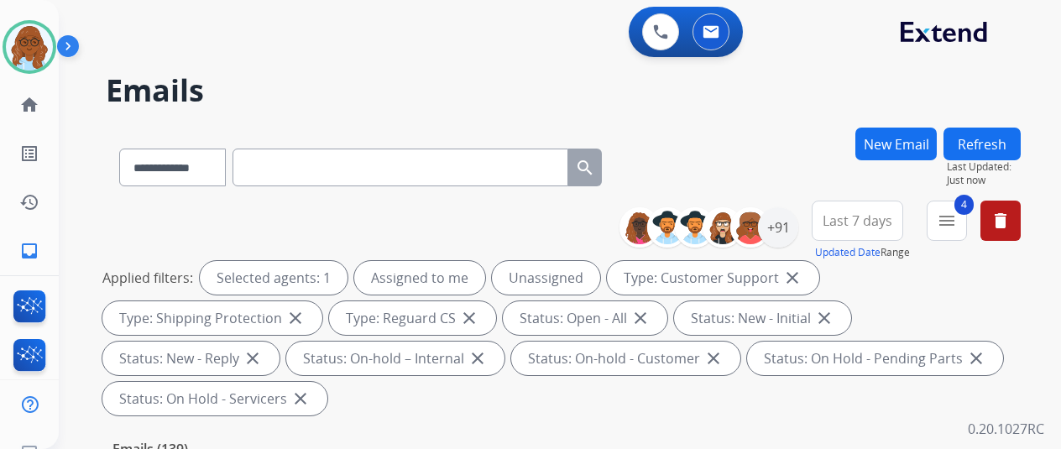
click at [866, 217] on span "Last 7 days" at bounding box center [858, 220] width 70 height 7
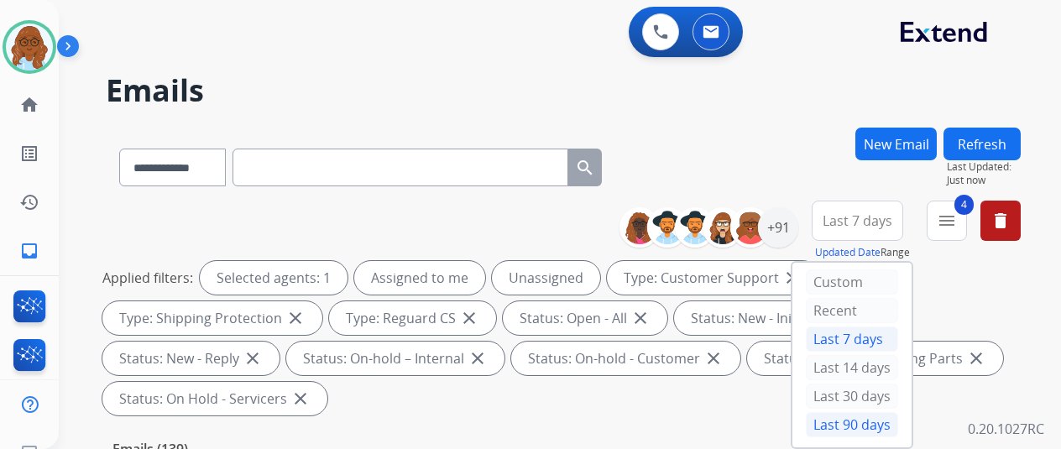
click at [836, 412] on div "Last 90 days" at bounding box center [852, 424] width 92 height 25
click at [785, 236] on div "+91" at bounding box center [778, 227] width 40 height 40
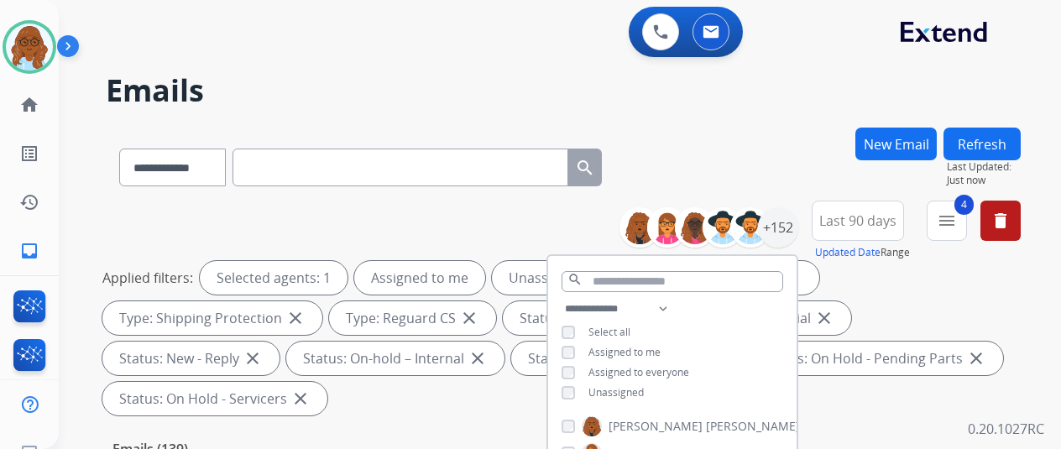
click at [584, 389] on div "Unassigned" at bounding box center [603, 392] width 82 height 13
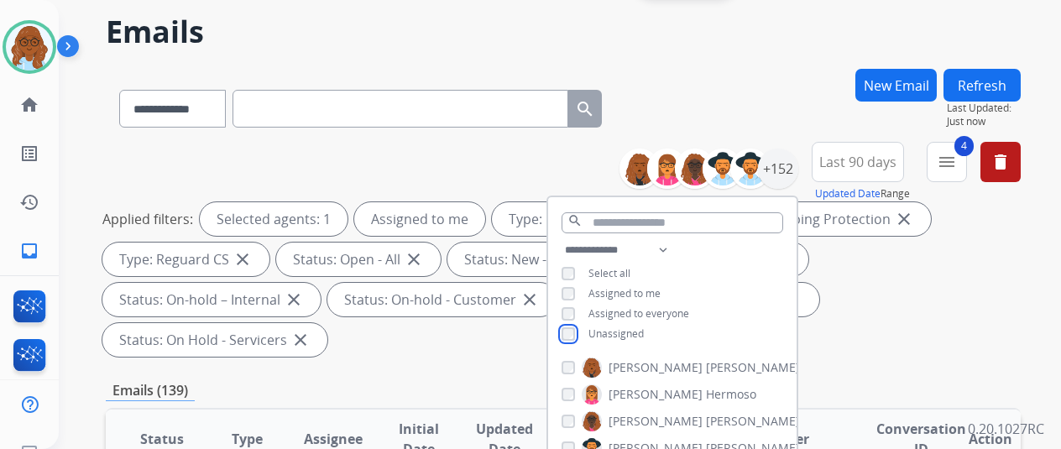
scroll to position [252, 0]
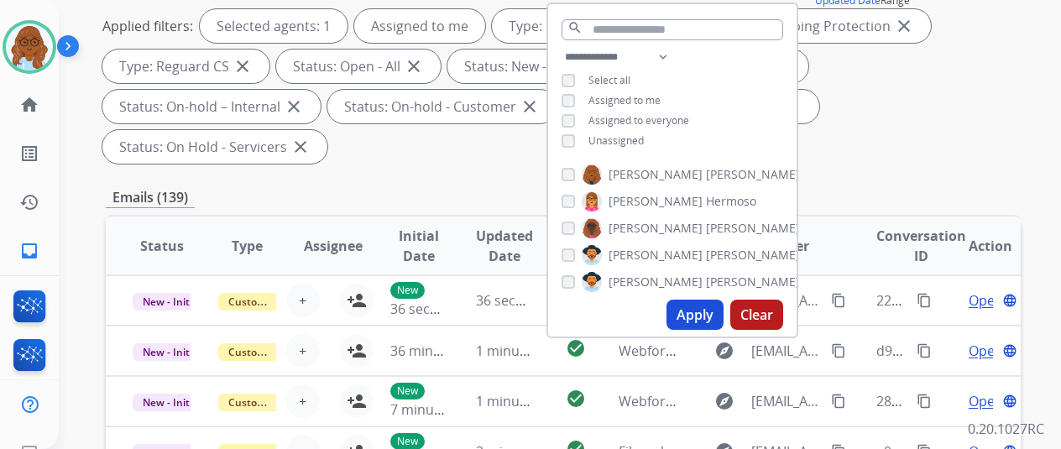
click at [712, 318] on button "Apply" at bounding box center [695, 315] width 57 height 30
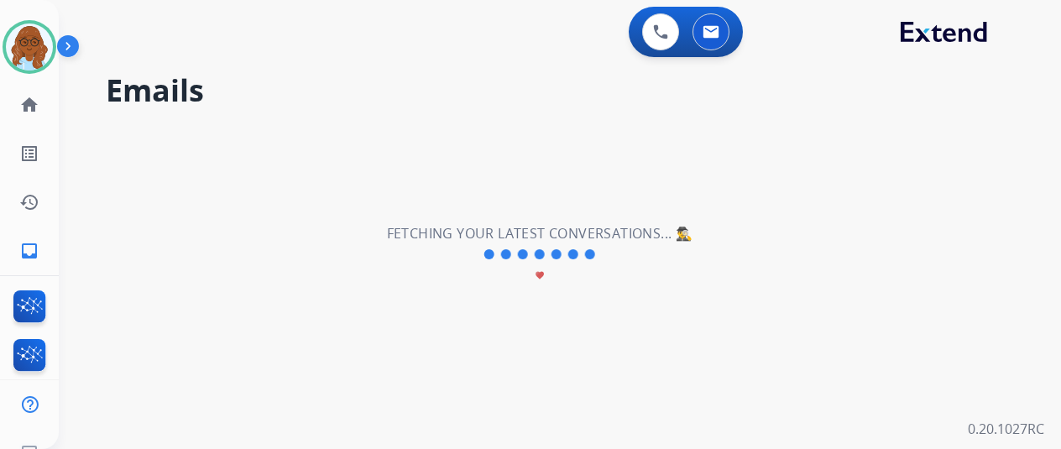
scroll to position [0, 0]
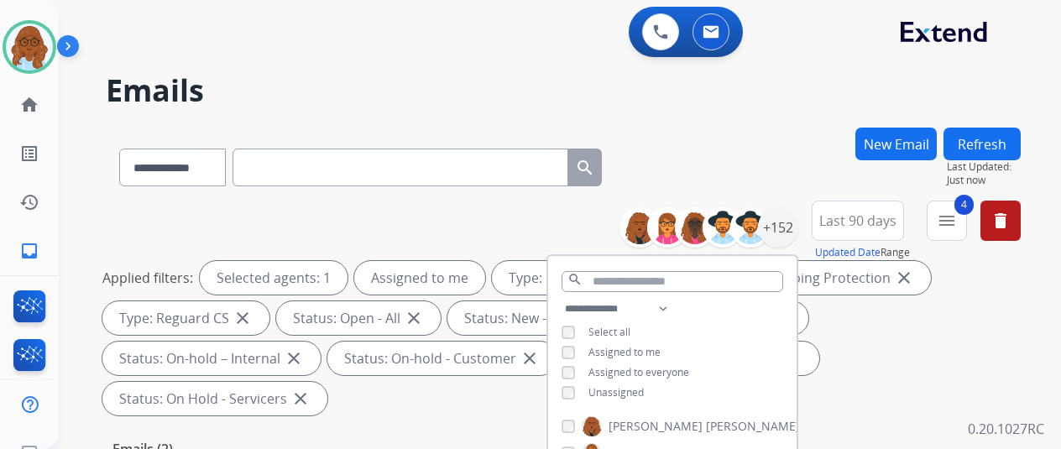
click at [858, 369] on div "Applied filters: Selected agents: 1 Assigned to me Type: Customer Support close…" at bounding box center [559, 338] width 915 height 155
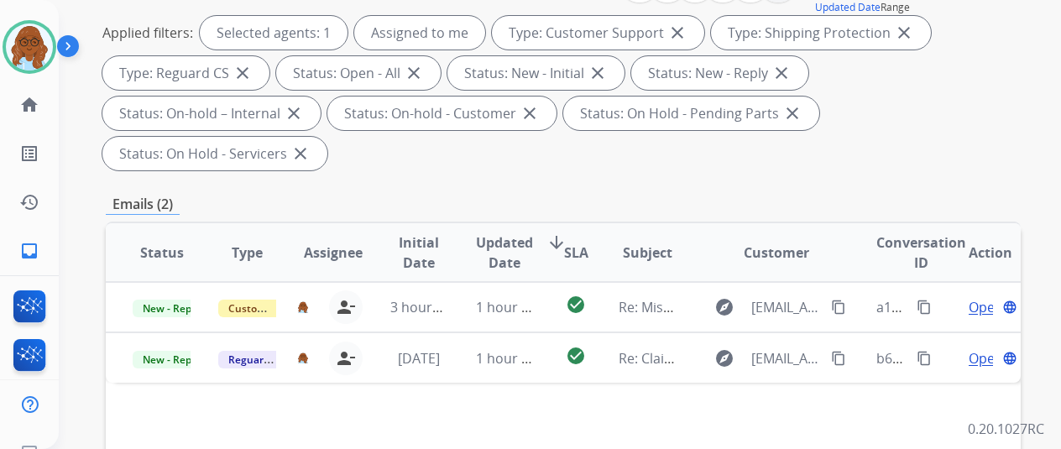
scroll to position [336, 0]
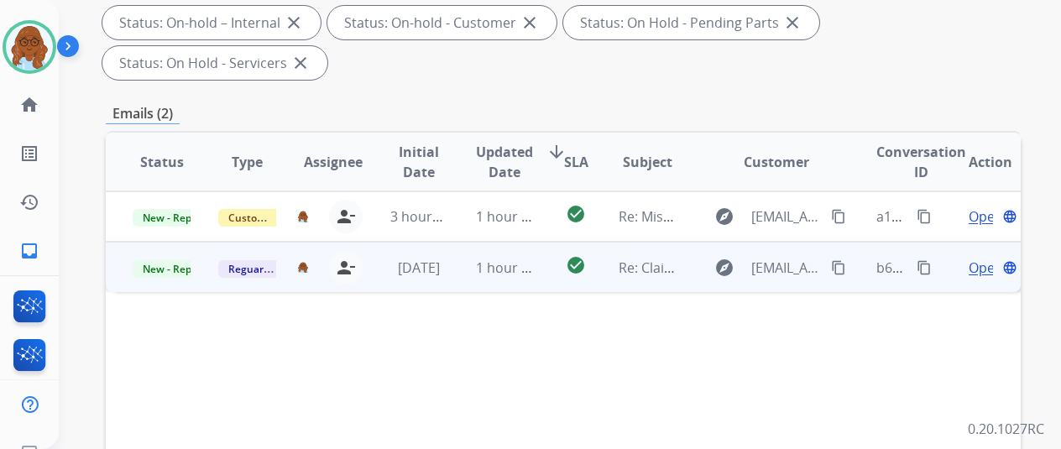
click at [977, 258] on span "Open" at bounding box center [986, 268] width 34 height 20
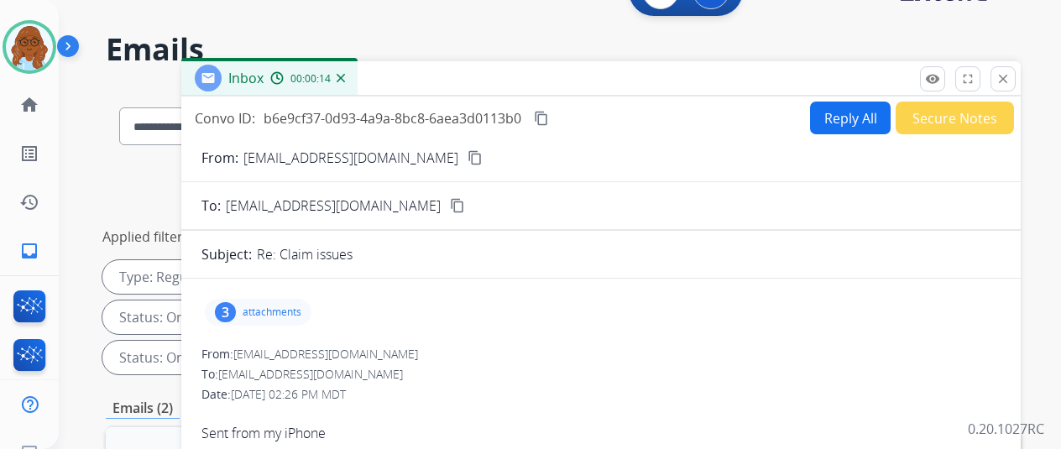
scroll to position [0, 0]
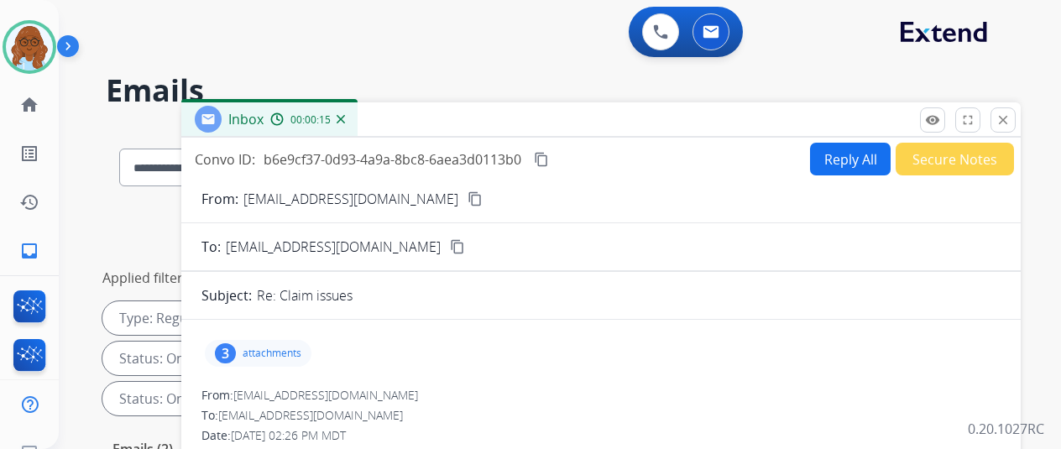
click at [284, 353] on p "attachments" at bounding box center [272, 353] width 59 height 13
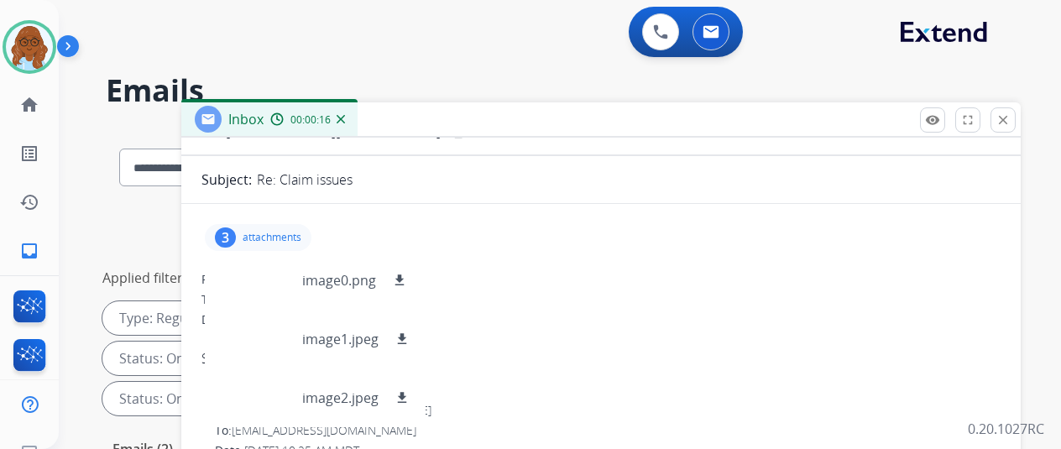
scroll to position [237, 0]
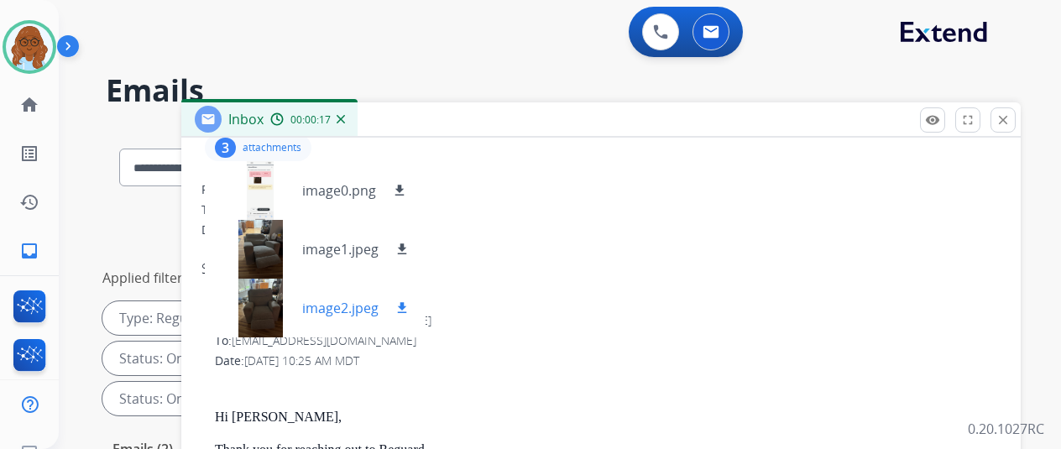
click at [274, 279] on div at bounding box center [260, 308] width 84 height 59
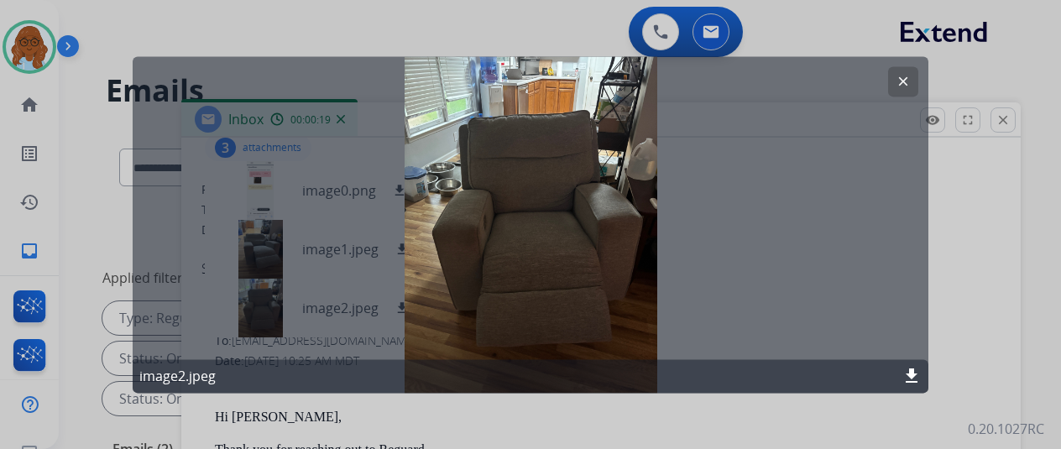
click at [958, 278] on div at bounding box center [530, 224] width 1061 height 449
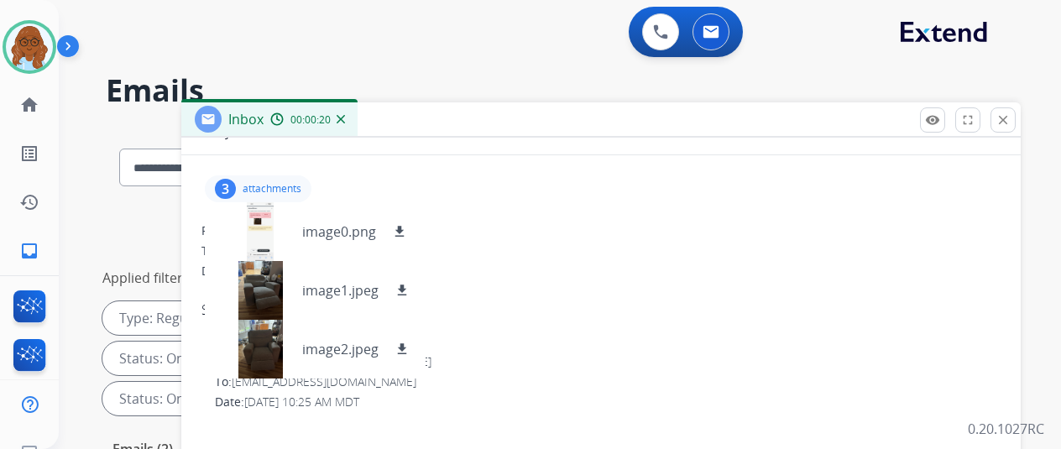
scroll to position [69, 0]
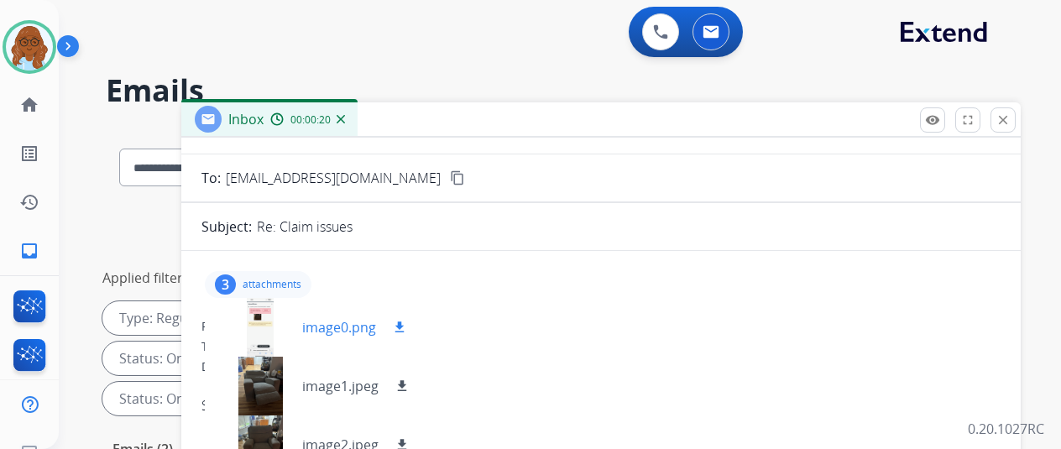
click at [283, 328] on div at bounding box center [260, 327] width 84 height 59
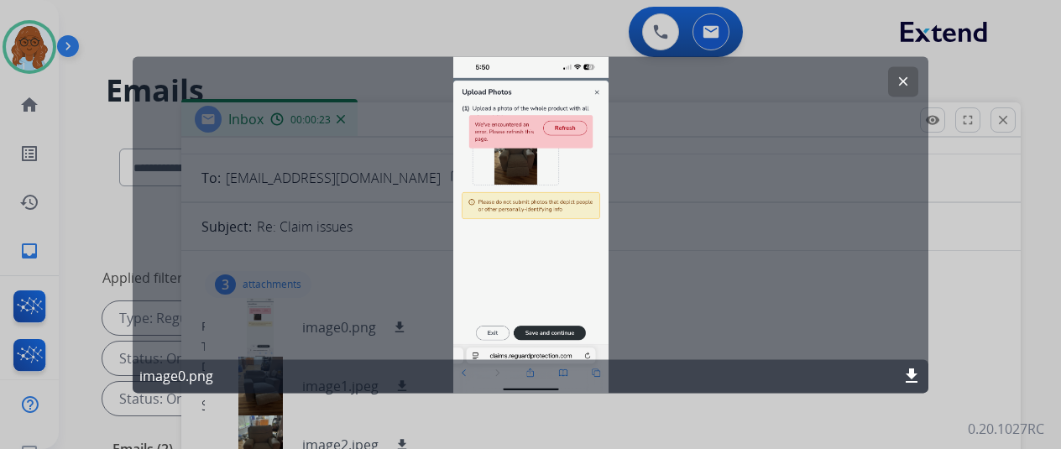
click at [986, 297] on div at bounding box center [530, 224] width 1061 height 449
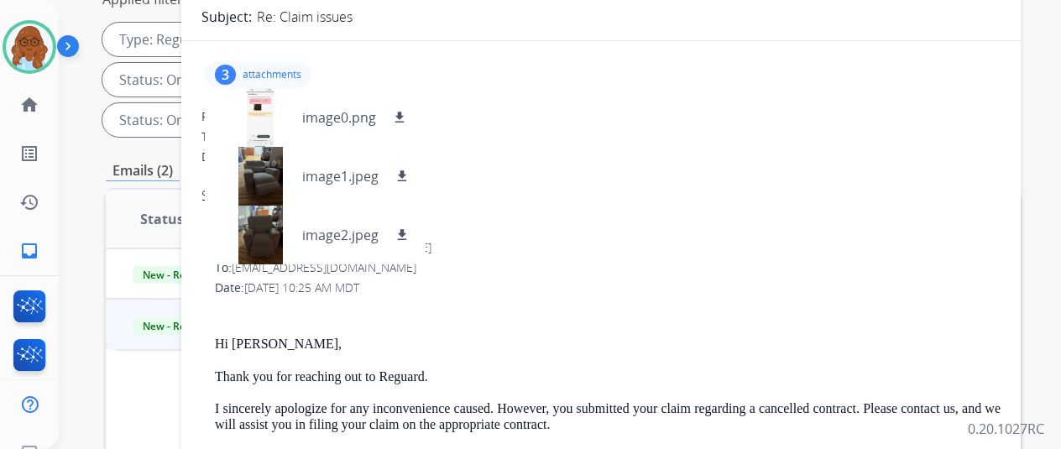
scroll to position [168, 0]
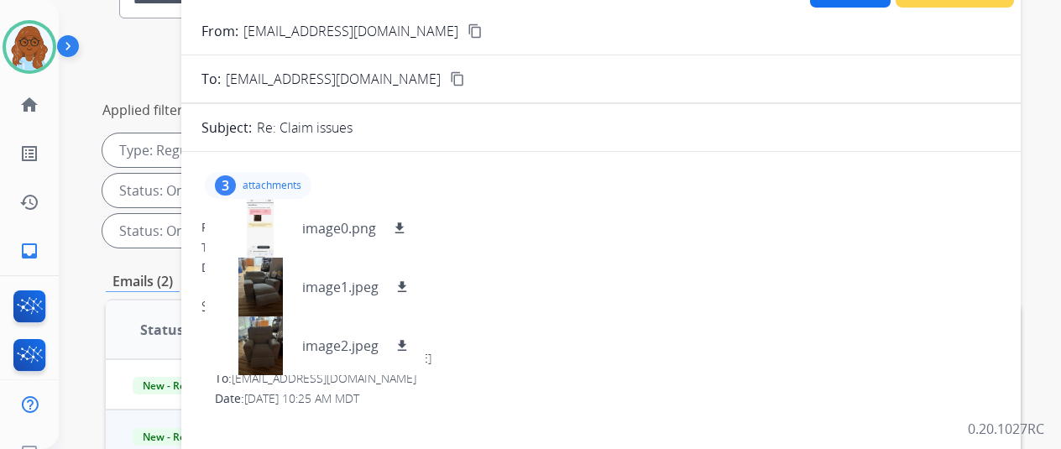
click at [274, 173] on div "3 attachments image0.png download image1.jpeg download image2.jpeg download" at bounding box center [258, 185] width 107 height 27
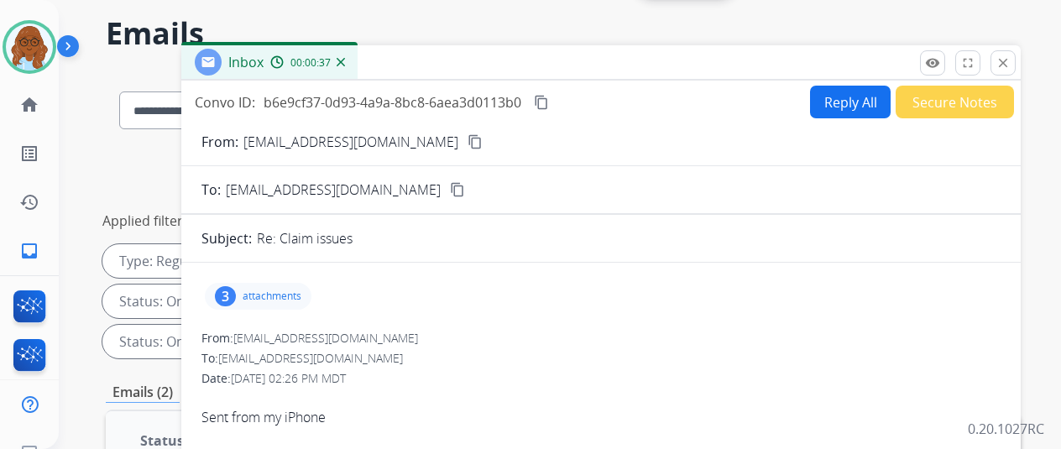
scroll to position [0, 0]
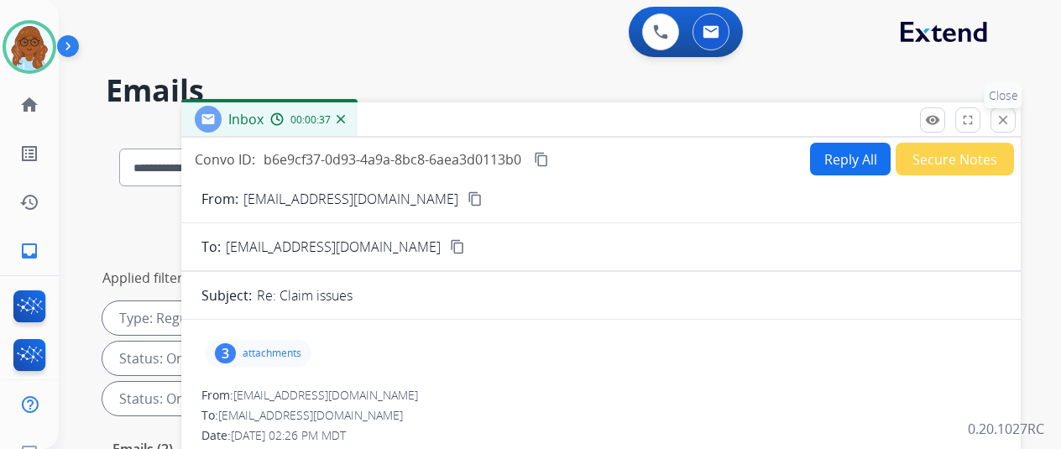
click at [1010, 130] on button "close Close" at bounding box center [1003, 119] width 25 height 25
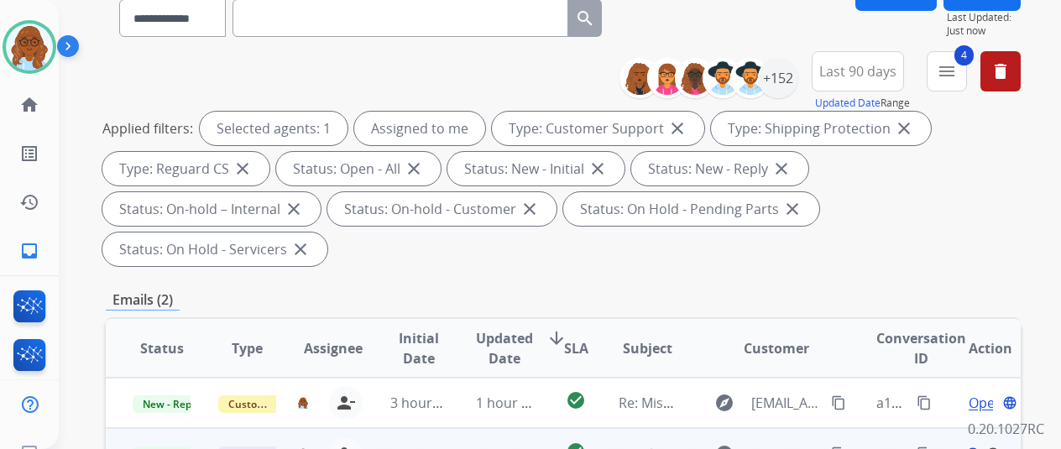
scroll to position [336, 0]
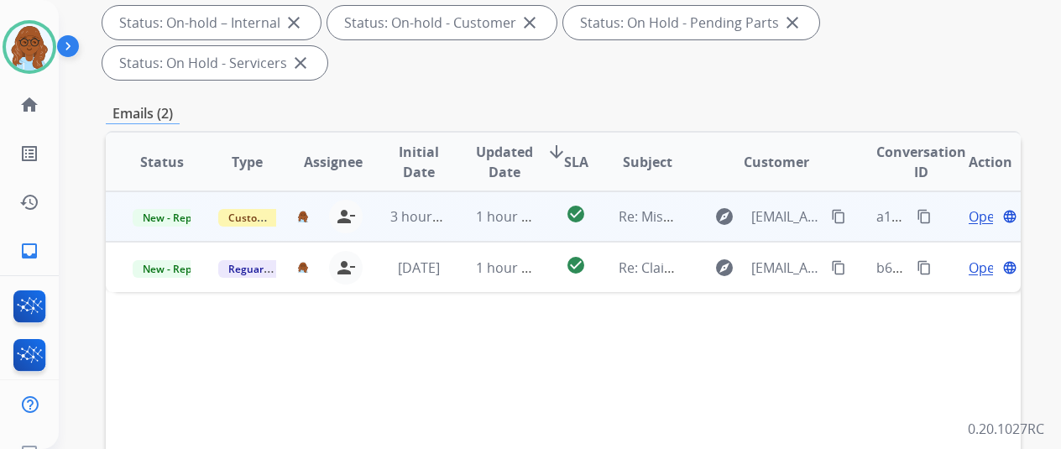
click at [980, 207] on span "Open" at bounding box center [986, 217] width 34 height 20
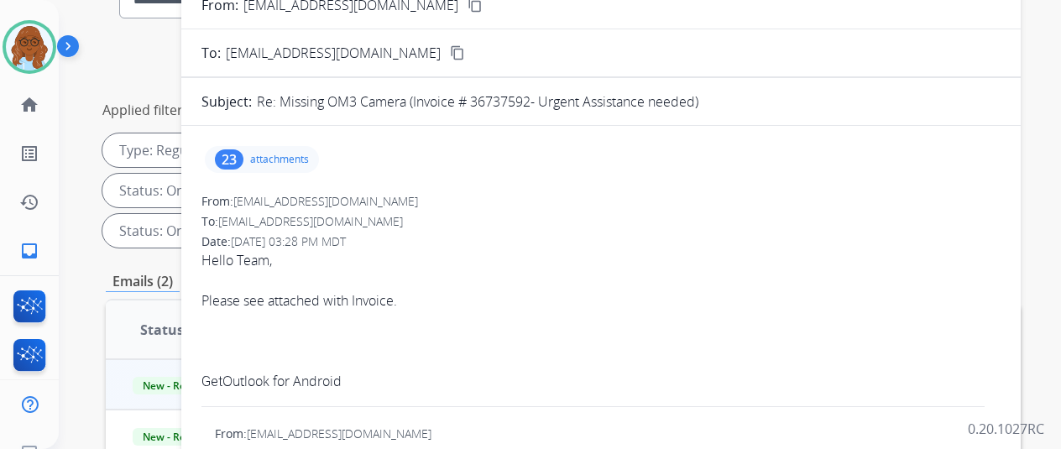
scroll to position [0, 0]
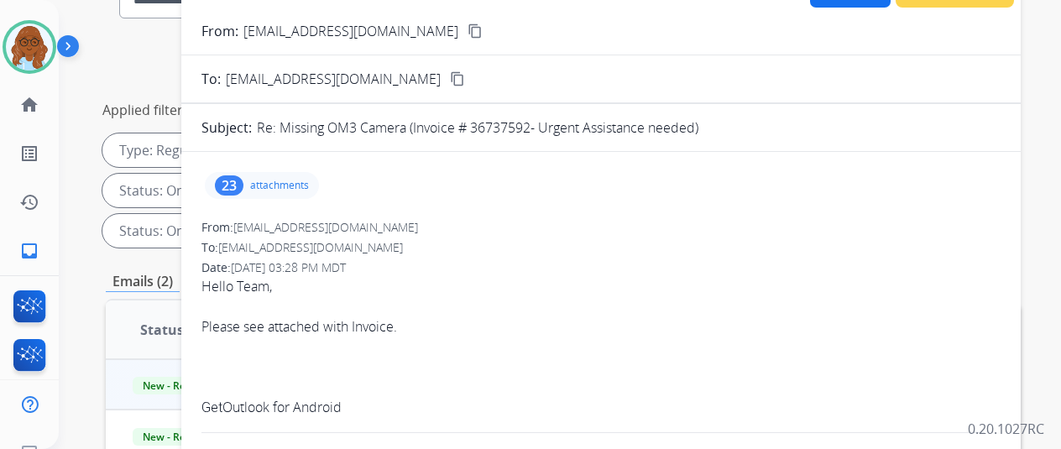
click at [263, 181] on div "23 attachments" at bounding box center [262, 185] width 114 height 27
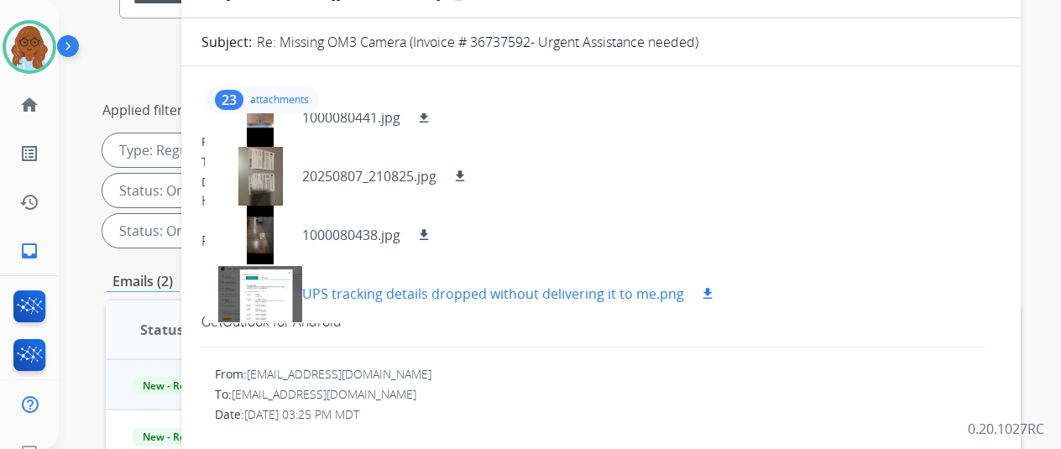
scroll to position [168, 0]
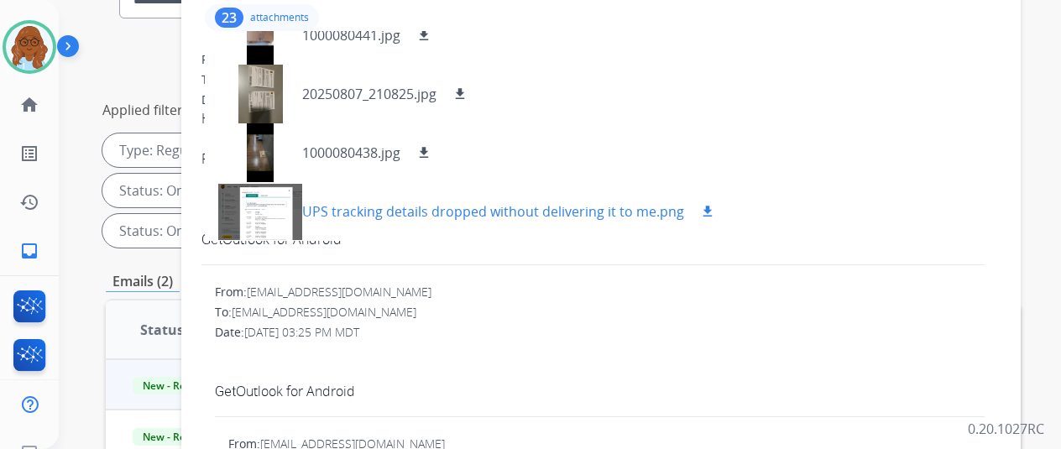
click at [262, 204] on div at bounding box center [260, 211] width 84 height 59
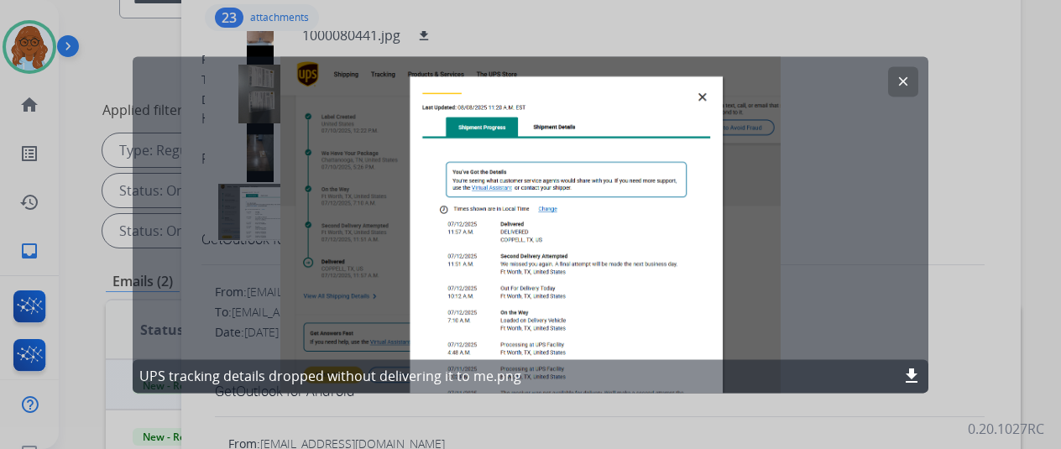
click at [593, 410] on div at bounding box center [530, 224] width 1061 height 449
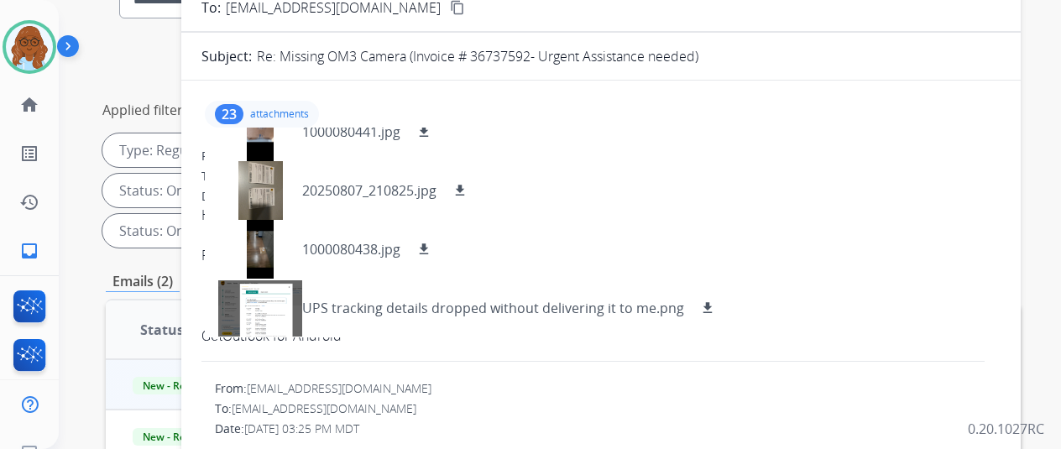
scroll to position [0, 0]
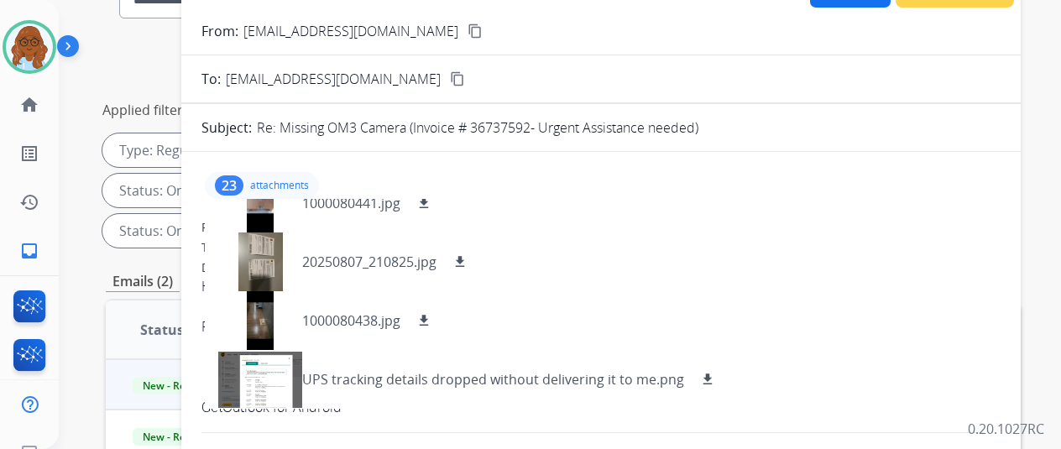
click at [270, 175] on div "23 attachments image.png download 1000080774.jpg download 1000080775.jpg downlo…" at bounding box center [262, 185] width 114 height 27
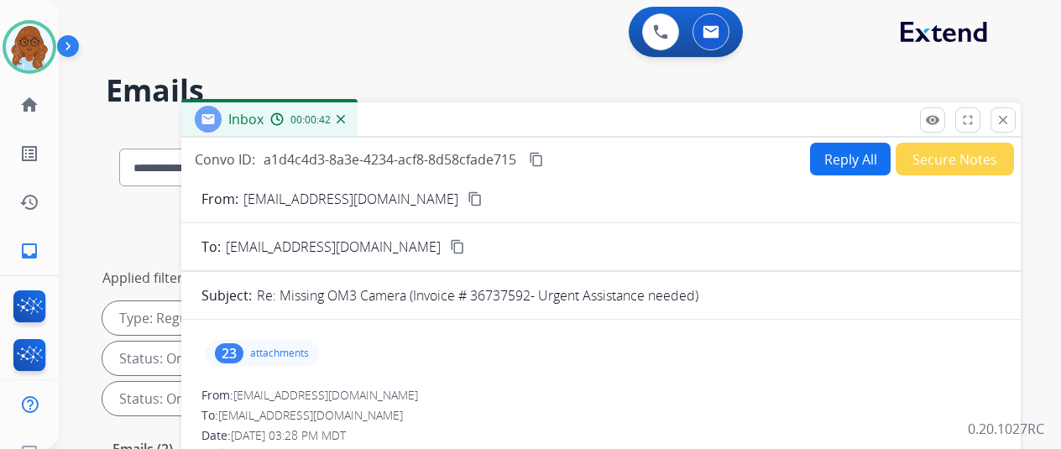
click at [465, 199] on button "content_copy" at bounding box center [475, 199] width 20 height 20
click at [830, 159] on button "Reply All" at bounding box center [850, 159] width 81 height 33
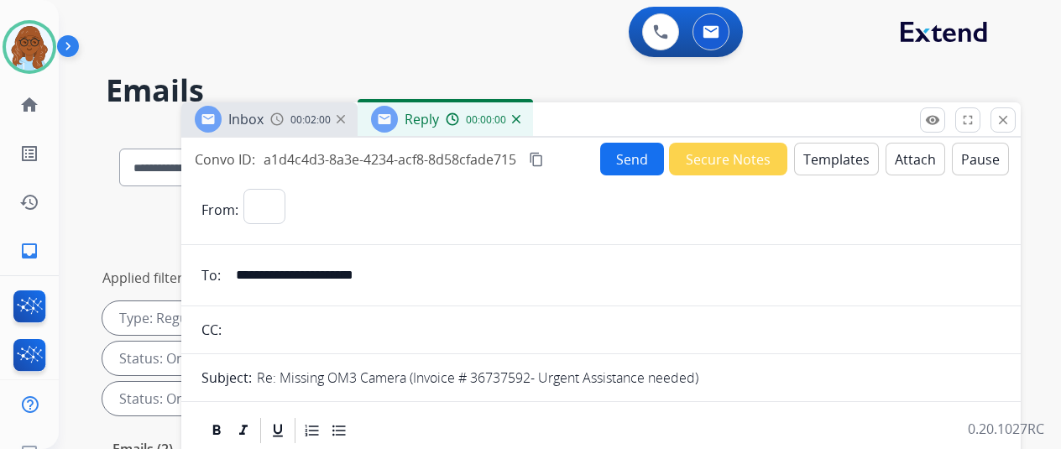
select select "**********"
drag, startPoint x: 1024, startPoint y: 119, endPoint x: 765, endPoint y: 143, distance: 259.7
click at [1011, 119] on mat-icon "close" at bounding box center [1003, 120] width 15 height 15
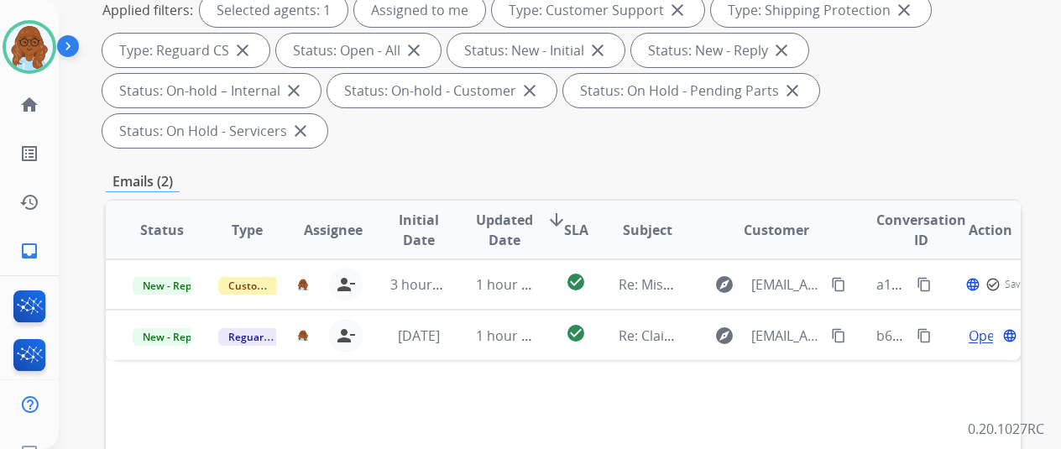
scroll to position [336, 0]
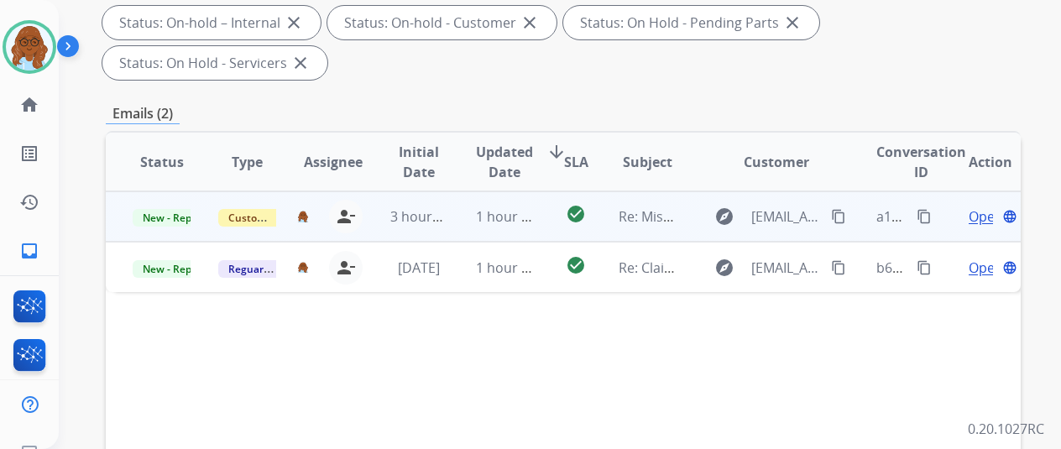
click at [977, 207] on span "Open" at bounding box center [986, 217] width 34 height 20
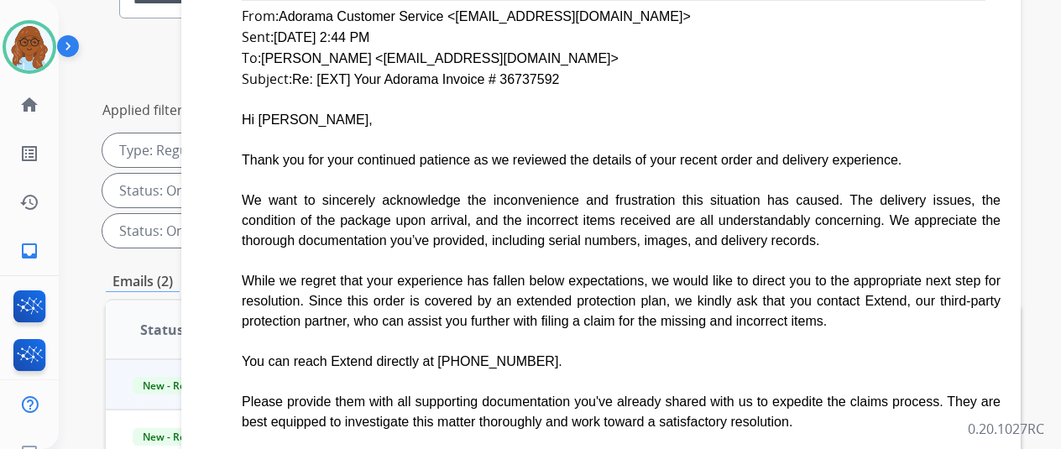
scroll to position [1176, 0]
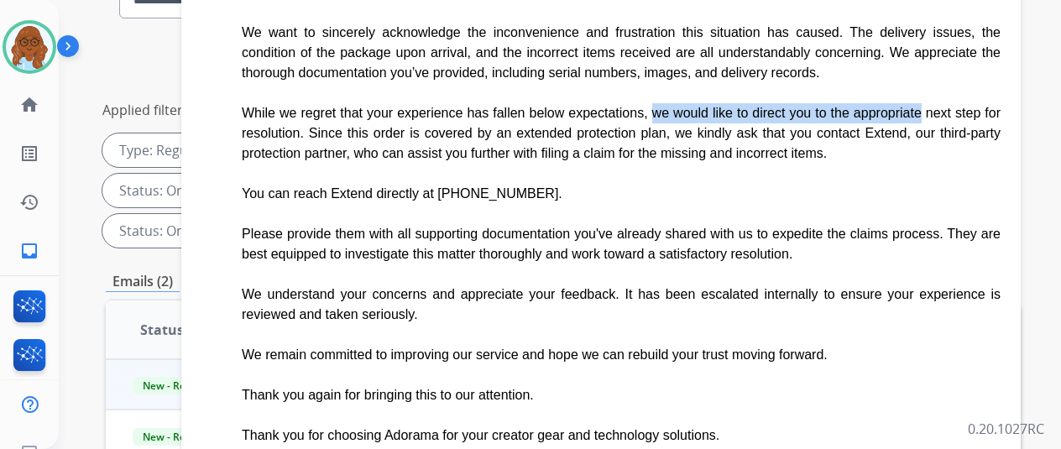
drag, startPoint x: 648, startPoint y: 107, endPoint x: 1003, endPoint y: 112, distance: 354.4
click at [427, 117] on div "While we regret that your experience has fallen below expectations, we would li…" at bounding box center [621, 133] width 759 height 60
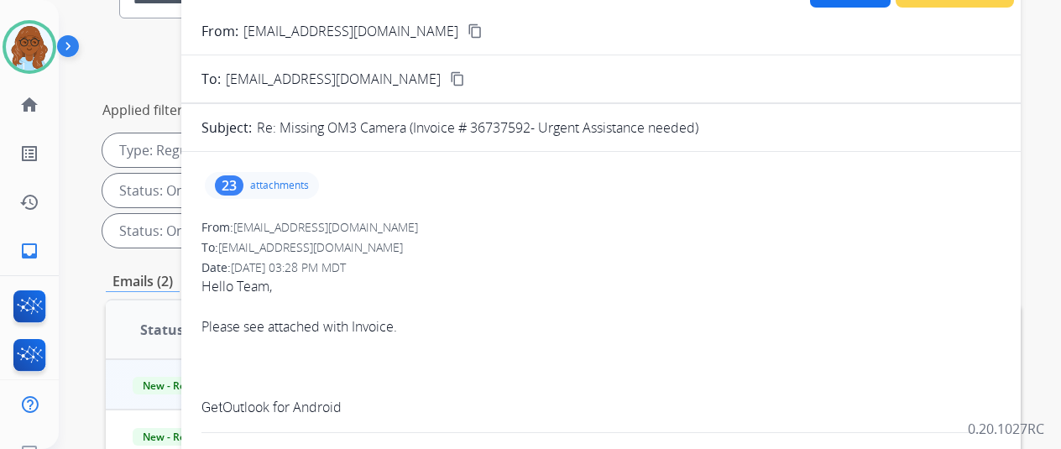
scroll to position [84, 0]
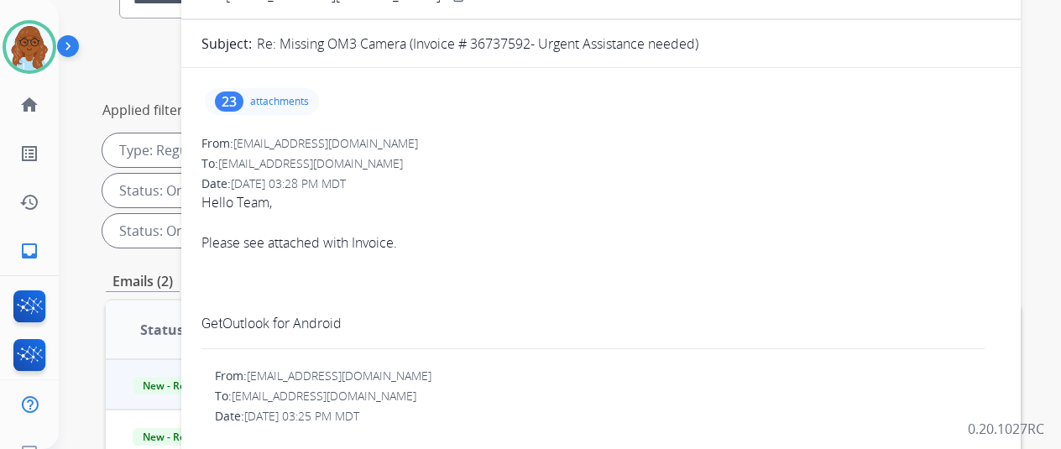
click at [309, 97] on p "attachments" at bounding box center [279, 101] width 59 height 13
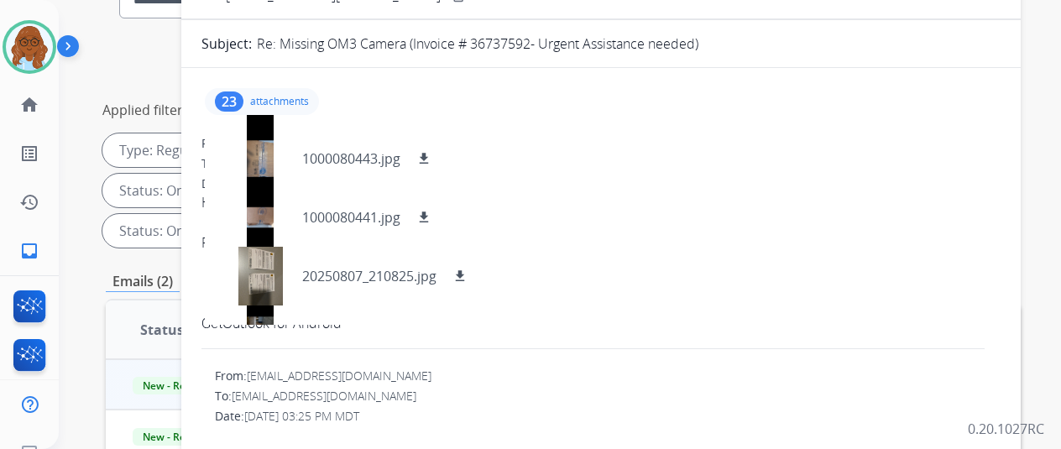
scroll to position [1142, 0]
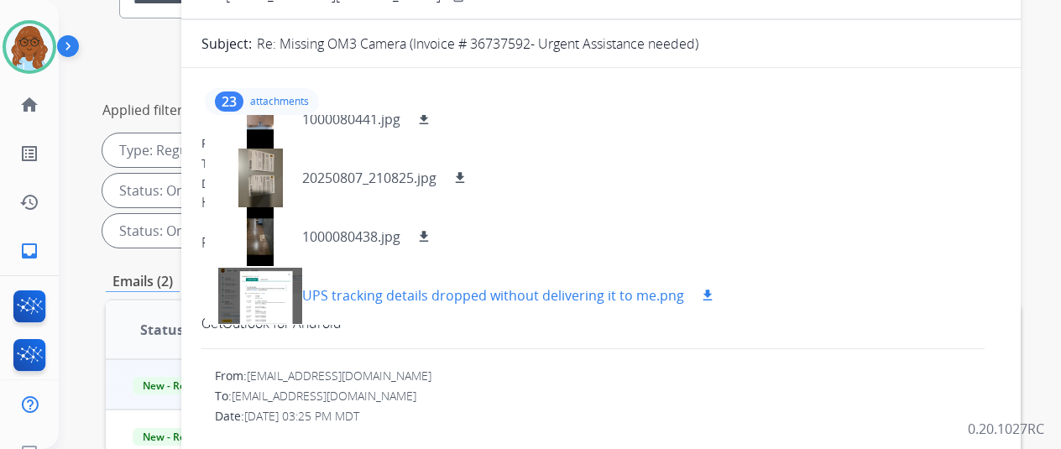
click at [270, 293] on div at bounding box center [260, 295] width 84 height 59
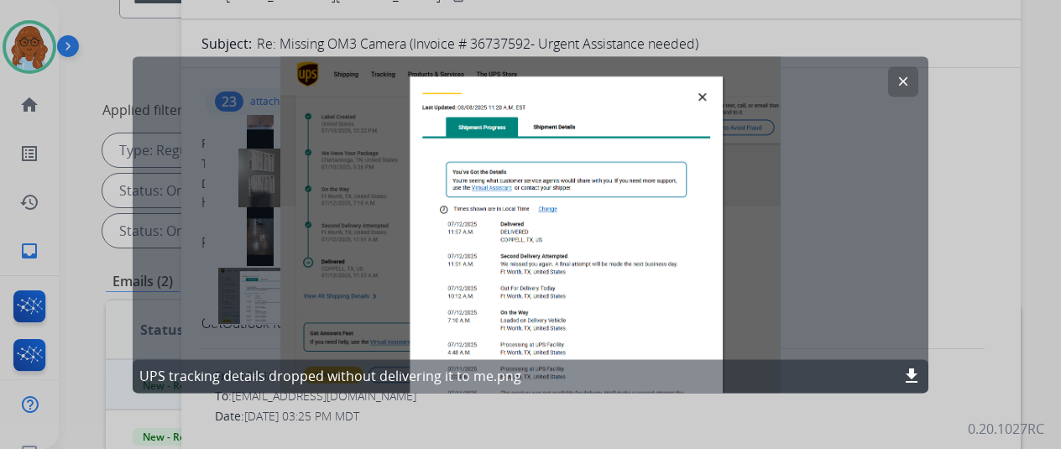
click at [892, 86] on button "clear" at bounding box center [903, 81] width 30 height 30
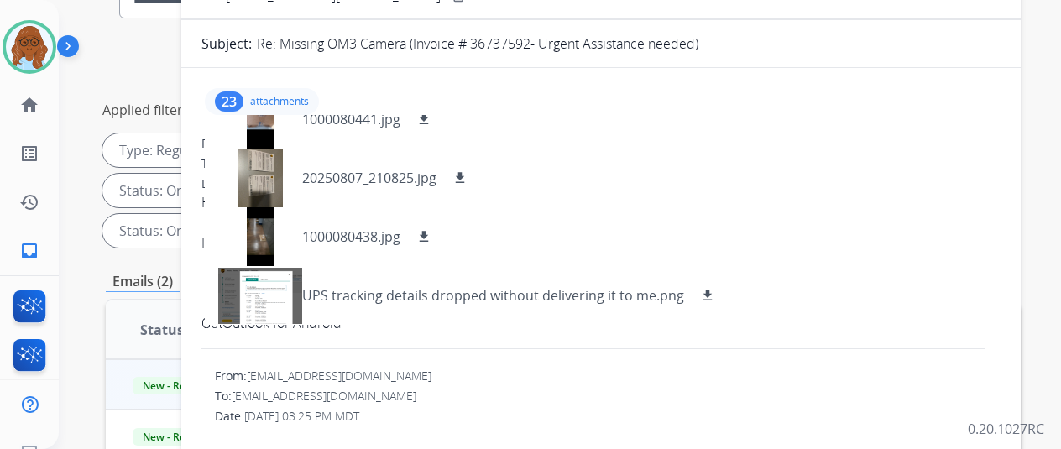
click at [301, 91] on div "23 attachments image.png download 1000080774.jpg download 1000080775.jpg downlo…" at bounding box center [262, 101] width 114 height 27
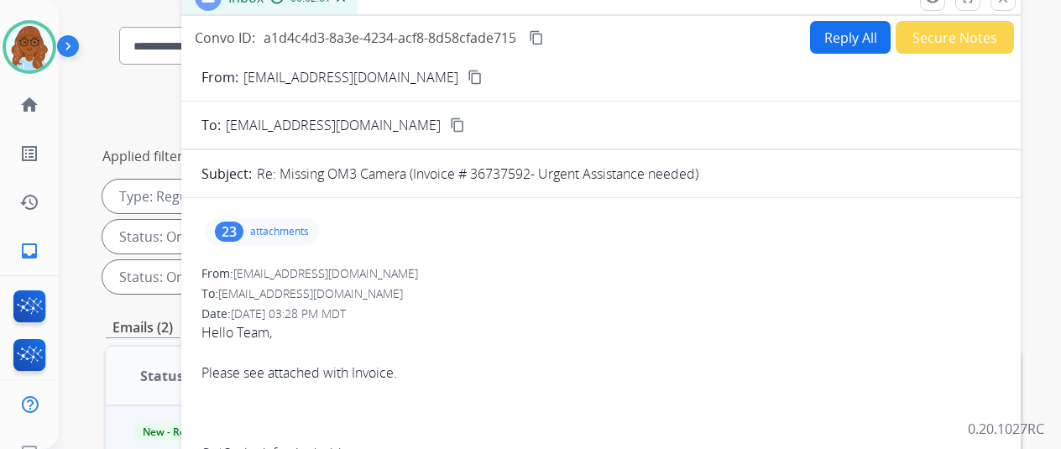
scroll to position [84, 0]
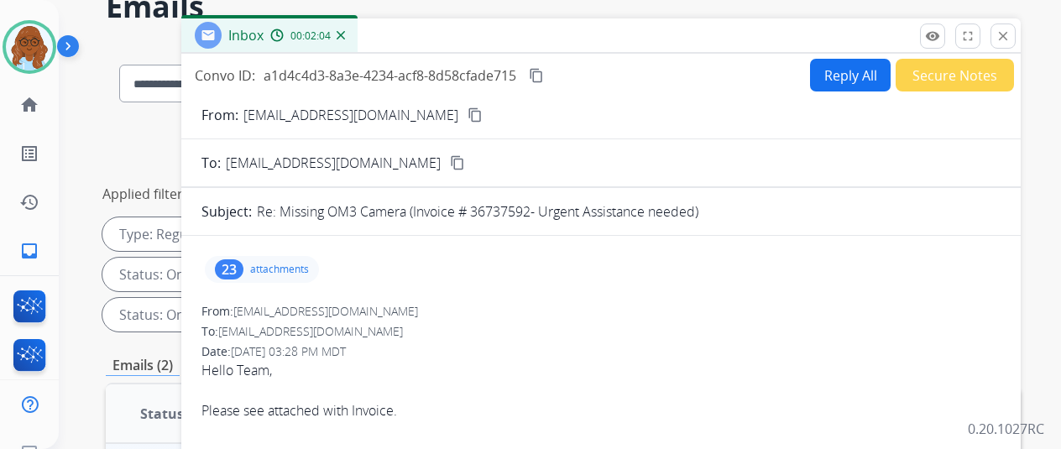
click at [835, 83] on button "Reply All" at bounding box center [850, 75] width 81 height 33
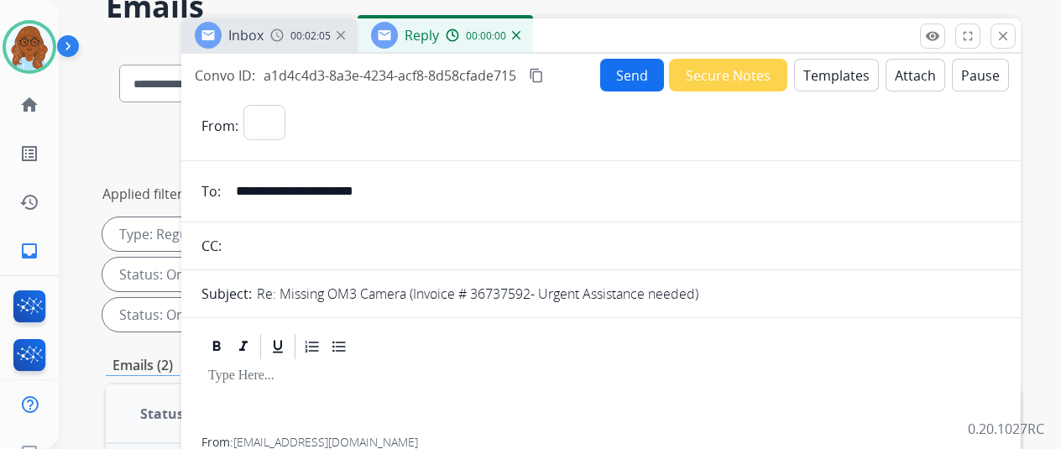
select select "**********"
click at [840, 89] on button "Templates" at bounding box center [836, 75] width 85 height 33
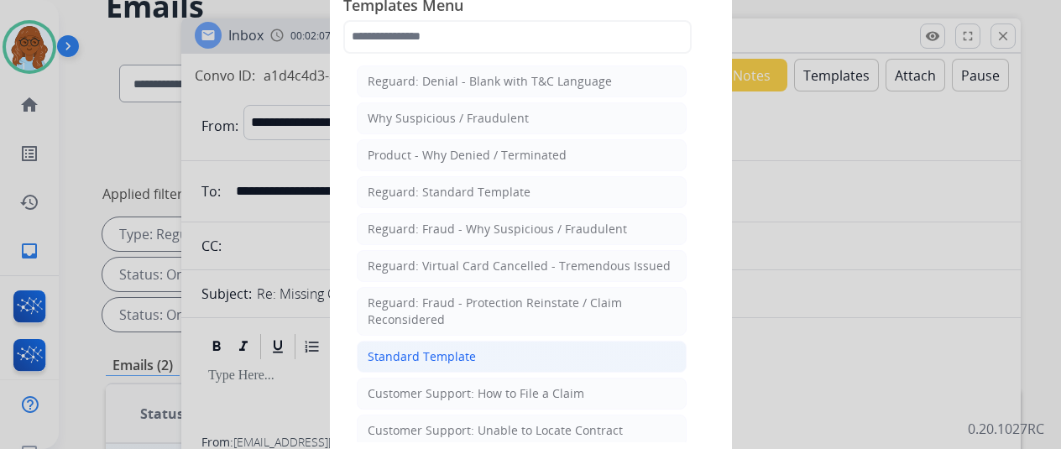
click at [419, 357] on div "Standard Template" at bounding box center [422, 356] width 108 height 17
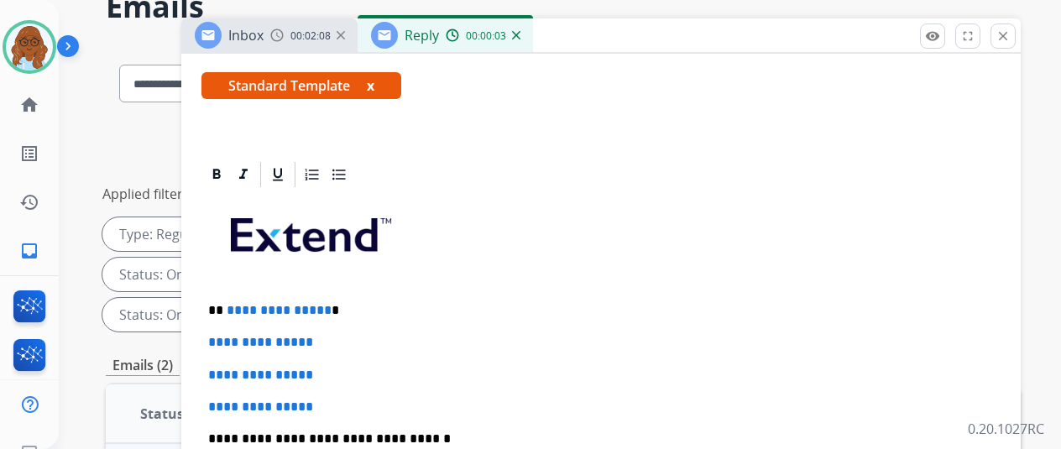
scroll to position [336, 0]
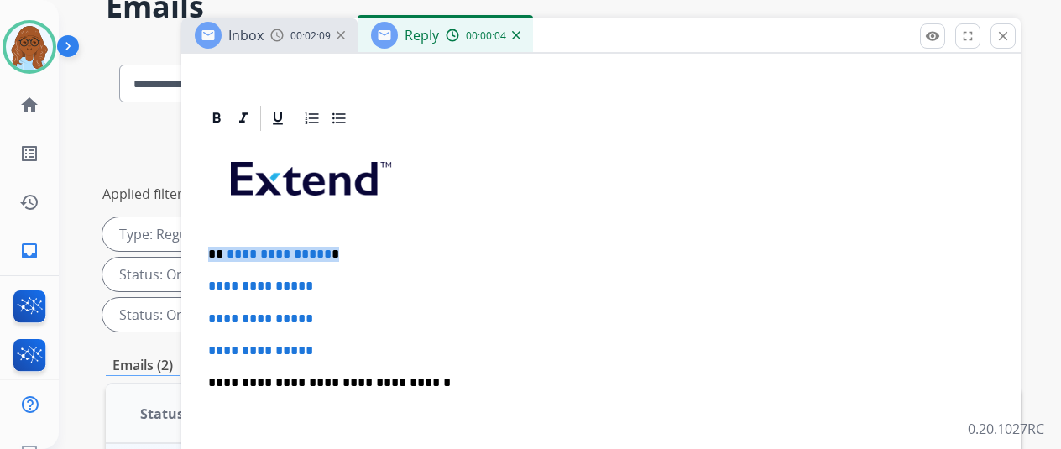
drag, startPoint x: 296, startPoint y: 257, endPoint x: 195, endPoint y: 248, distance: 101.2
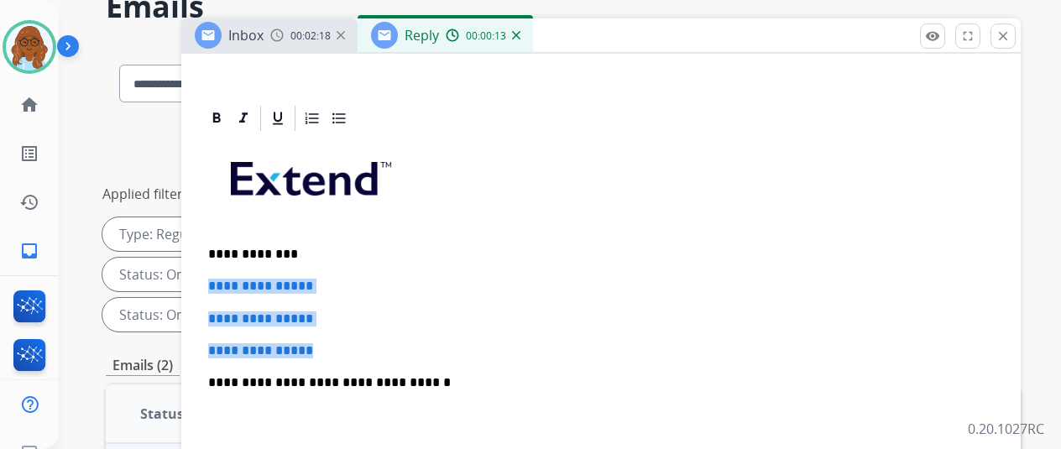
drag, startPoint x: 237, startPoint y: 305, endPoint x: 205, endPoint y: 288, distance: 36.1
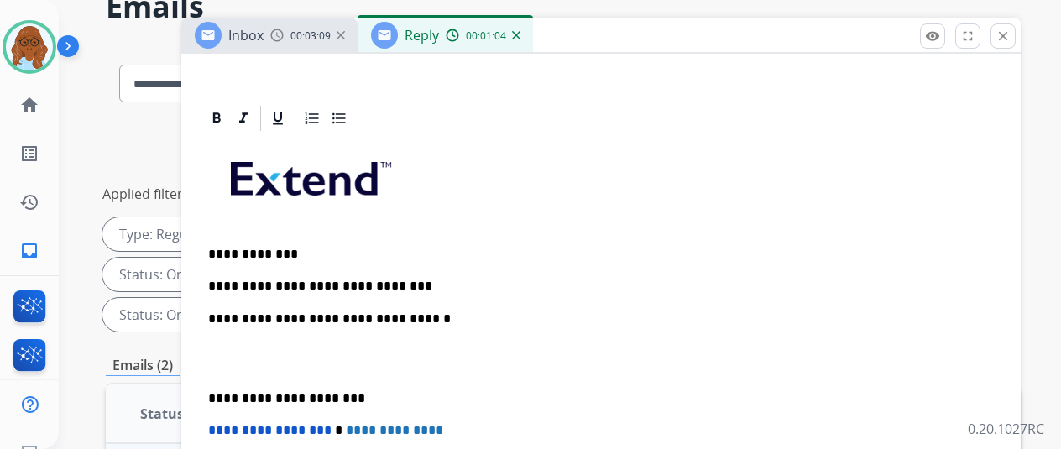
click at [417, 275] on div "**********" at bounding box center [601, 390] width 799 height 513
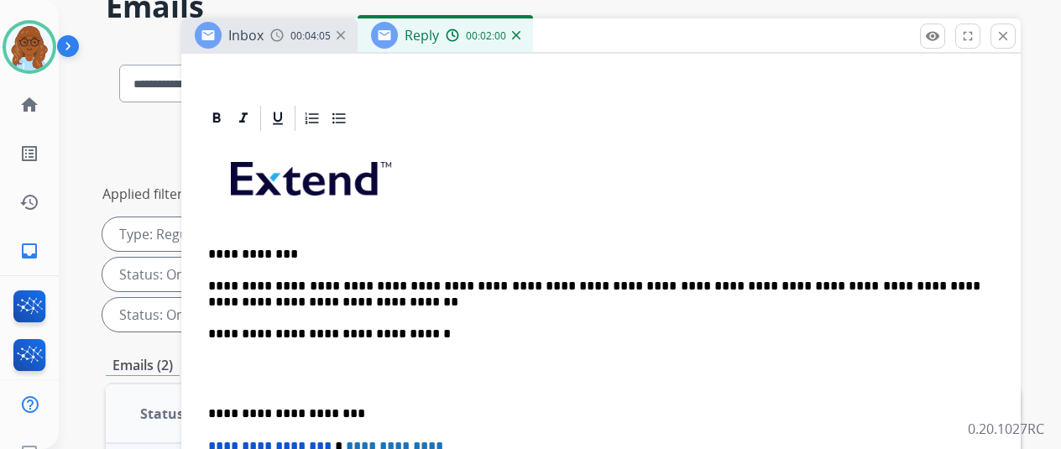
click at [445, 284] on p "**********" at bounding box center [594, 294] width 773 height 31
click at [448, 304] on p "**********" at bounding box center [594, 294] width 773 height 31
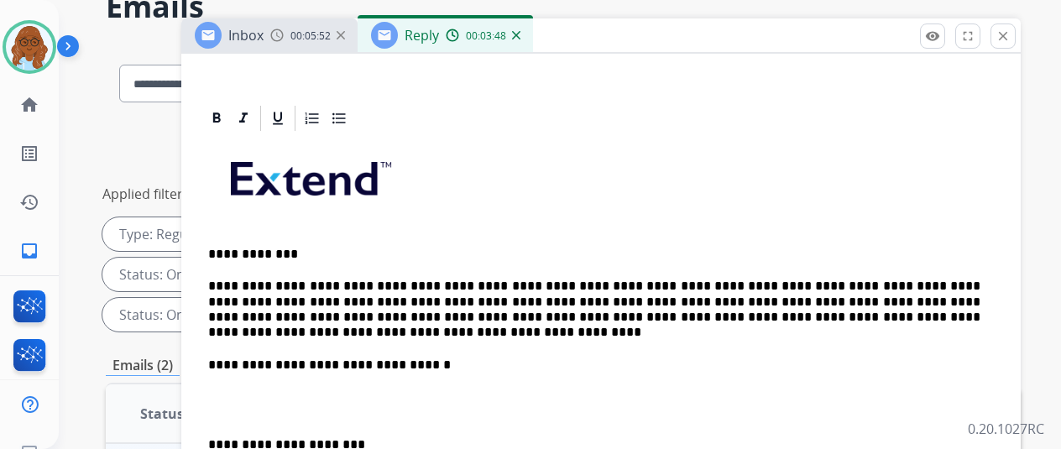
click at [457, 364] on p "**********" at bounding box center [594, 365] width 773 height 15
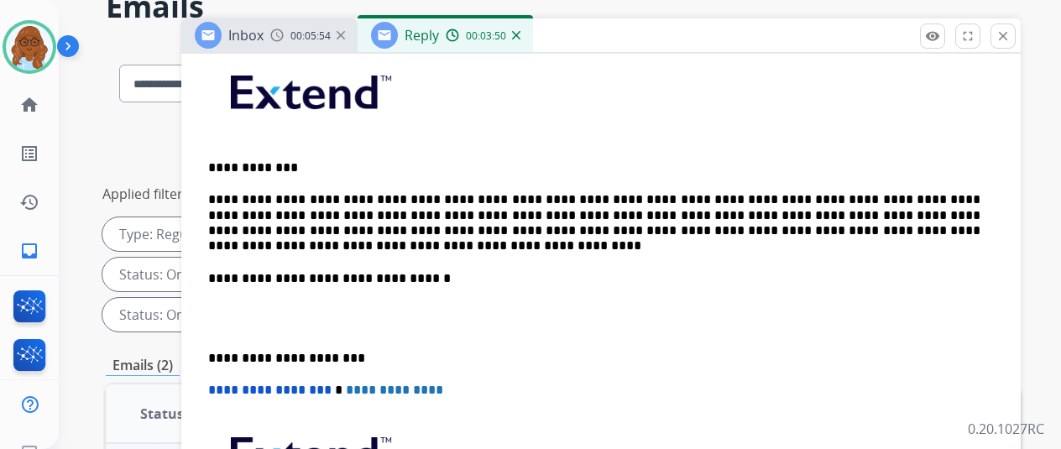
scroll to position [504, 0]
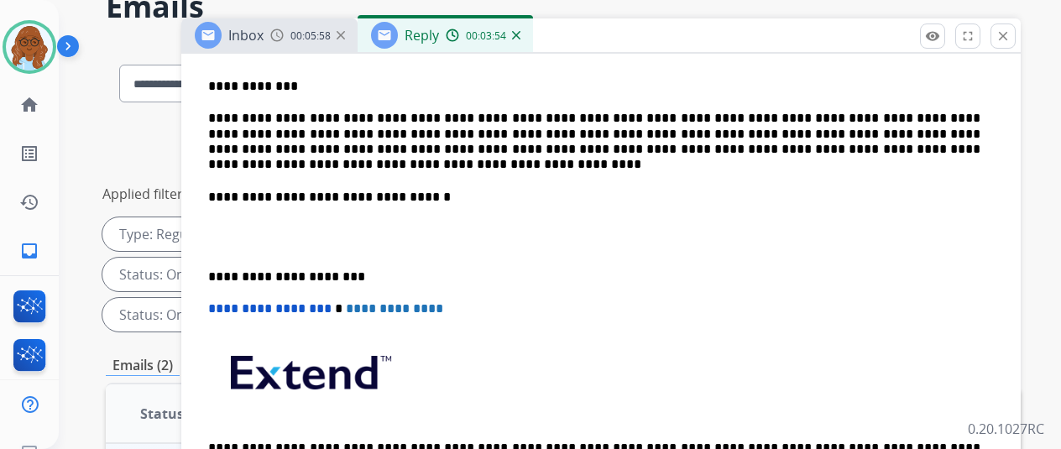
click at [220, 275] on div "**********" at bounding box center [601, 245] width 799 height 559
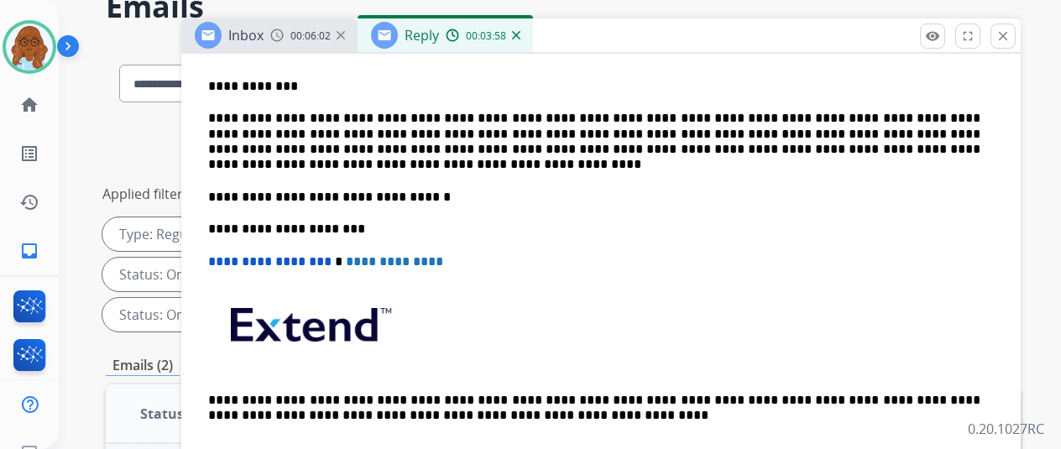
click at [561, 113] on p "**********" at bounding box center [594, 142] width 773 height 62
drag, startPoint x: 522, startPoint y: 117, endPoint x: 552, endPoint y: 112, distance: 29.8
click at [490, 88] on p "**********" at bounding box center [594, 86] width 773 height 15
drag, startPoint x: 574, startPoint y: 114, endPoint x: 427, endPoint y: 114, distance: 146.9
click at [427, 114] on p "**********" at bounding box center [594, 142] width 773 height 62
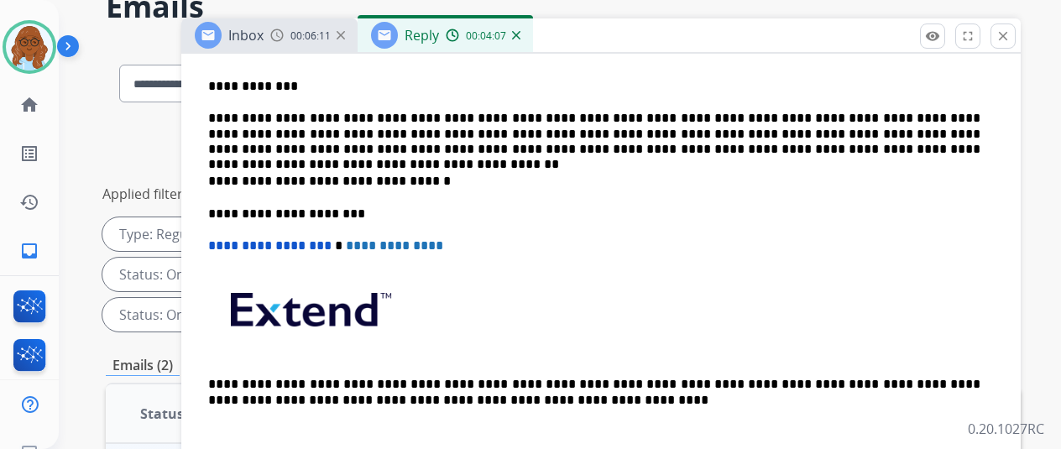
click at [567, 114] on p "**********" at bounding box center [594, 134] width 773 height 46
drag, startPoint x: 729, startPoint y: 114, endPoint x: 735, endPoint y: 127, distance: 13.9
click at [729, 114] on p "**********" at bounding box center [594, 134] width 773 height 46
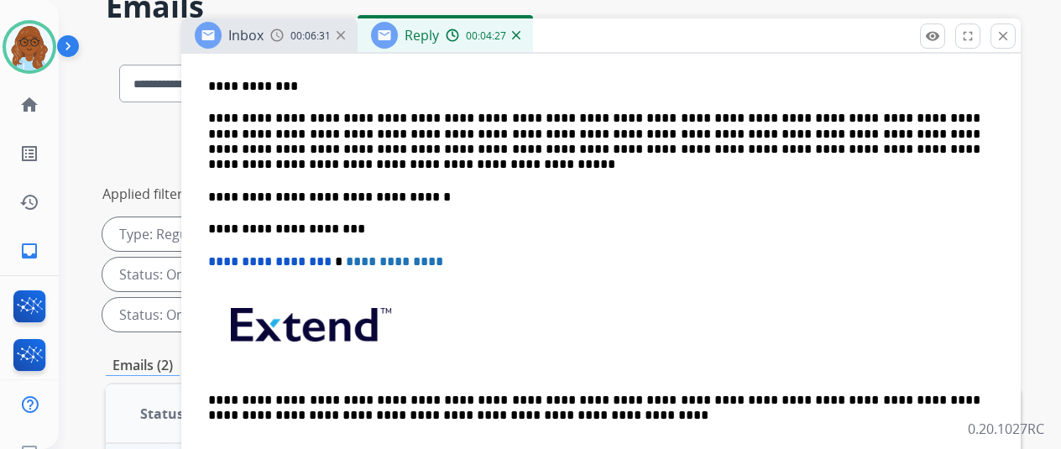
click at [813, 122] on p "**********" at bounding box center [594, 142] width 773 height 62
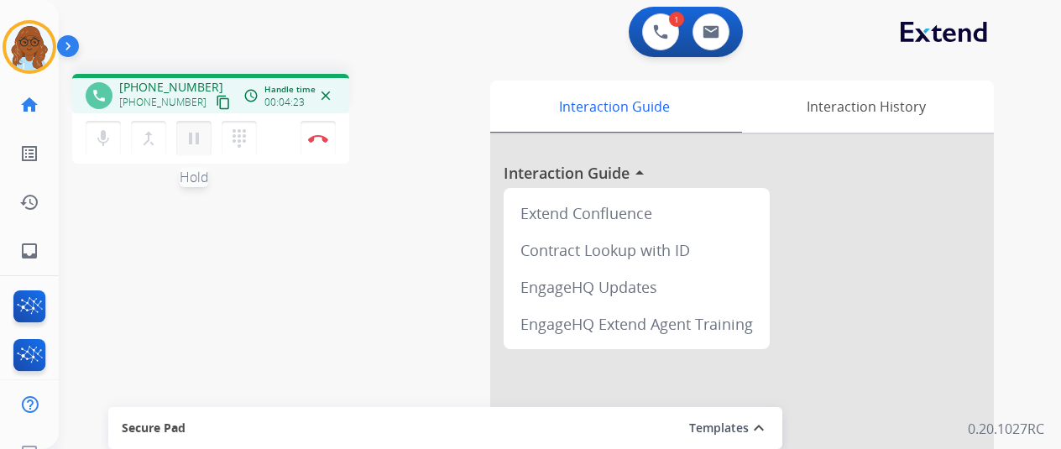
click at [201, 139] on mat-icon "pause" at bounding box center [194, 138] width 20 height 20
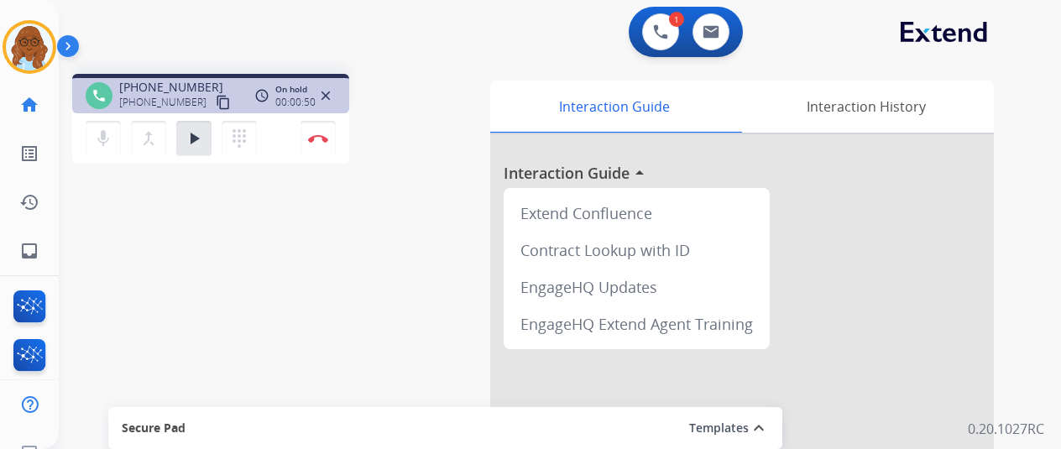
drag, startPoint x: 186, startPoint y: 136, endPoint x: 213, endPoint y: 156, distance: 33.6
click at [188, 136] on mat-icon "play_arrow" at bounding box center [194, 138] width 20 height 20
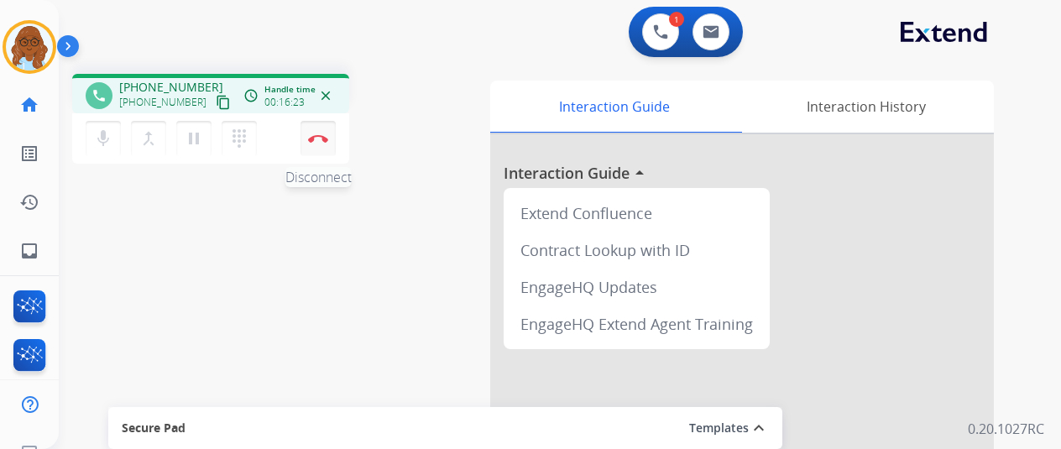
click at [319, 139] on img at bounding box center [318, 138] width 20 height 8
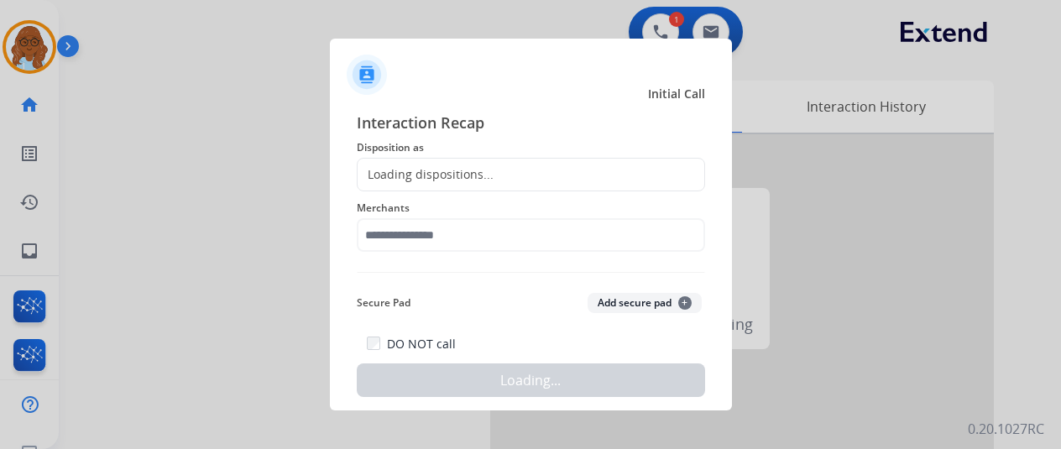
click at [442, 182] on div "Loading dispositions..." at bounding box center [426, 174] width 136 height 17
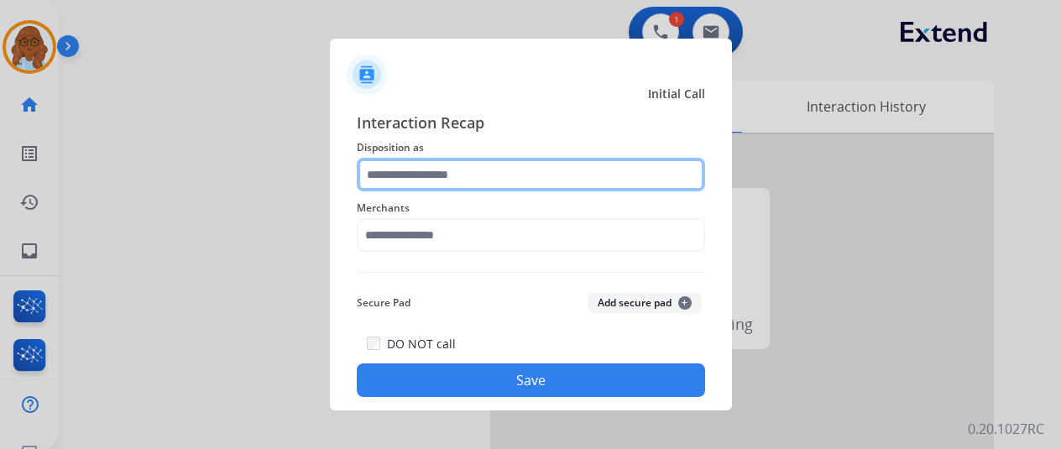
click at [432, 175] on input "text" at bounding box center [531, 175] width 348 height 34
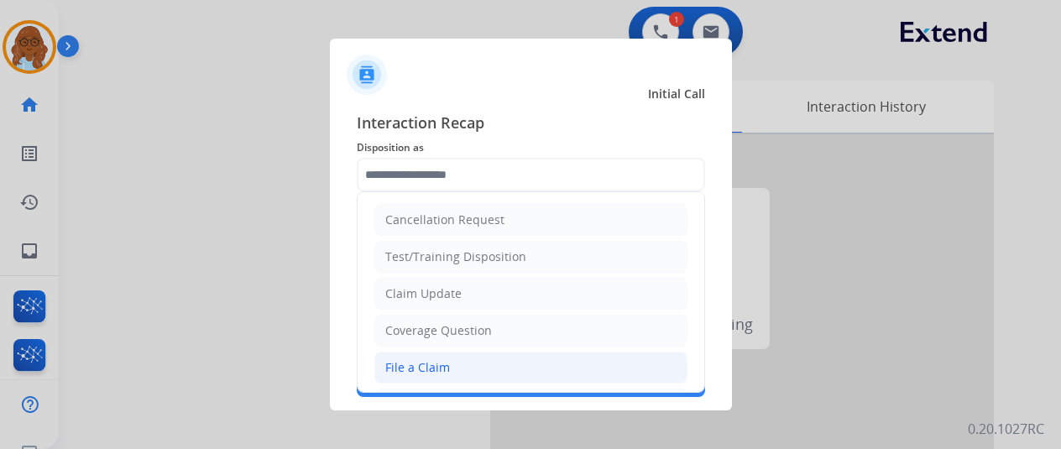
click at [437, 364] on div "File a Claim" at bounding box center [417, 367] width 65 height 17
type input "**********"
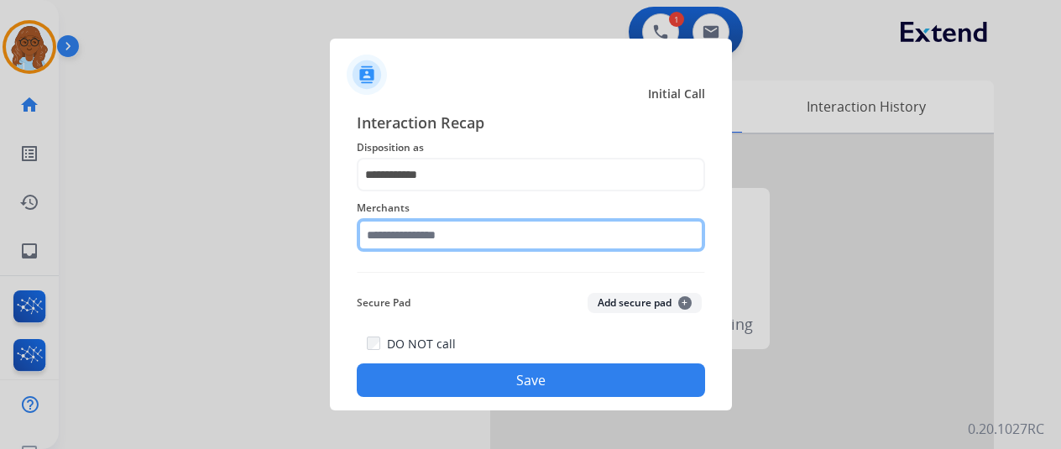
click at [418, 234] on input "text" at bounding box center [531, 235] width 348 height 34
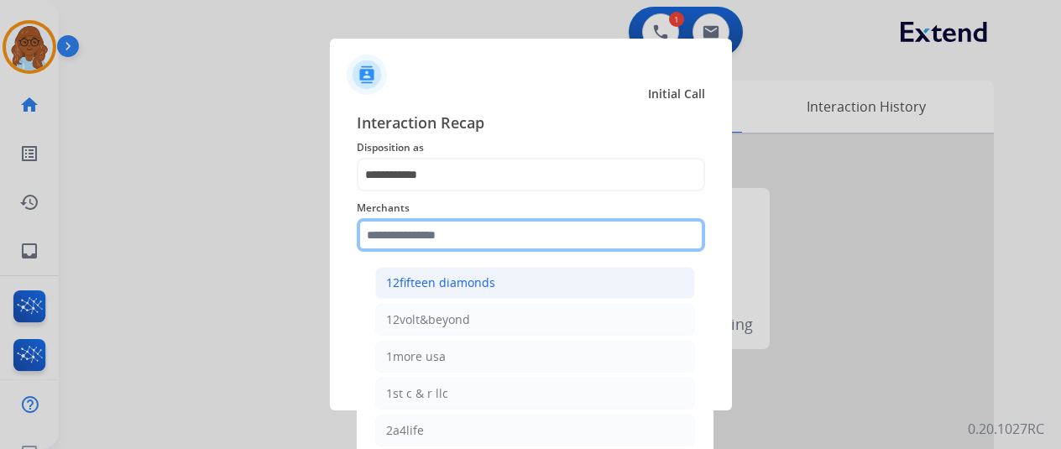
scroll to position [336, 0]
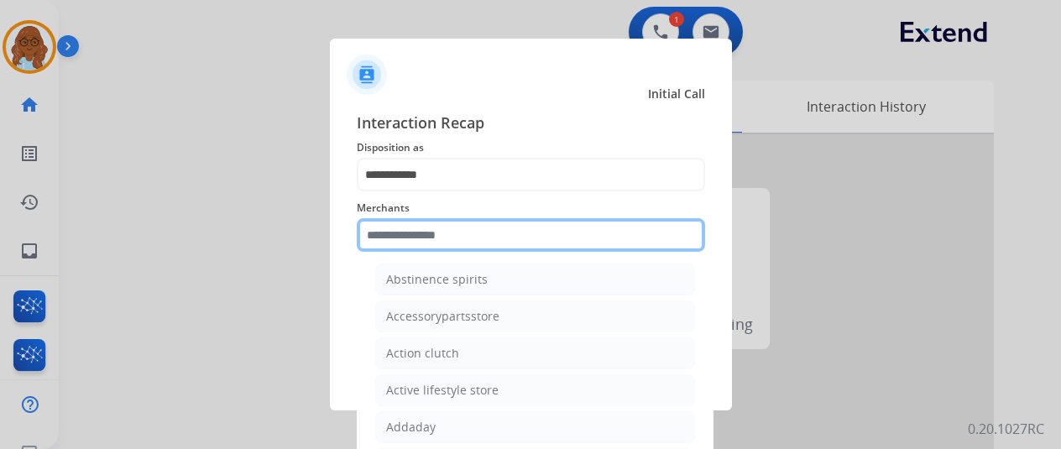
click at [429, 233] on input "text" at bounding box center [531, 235] width 348 height 34
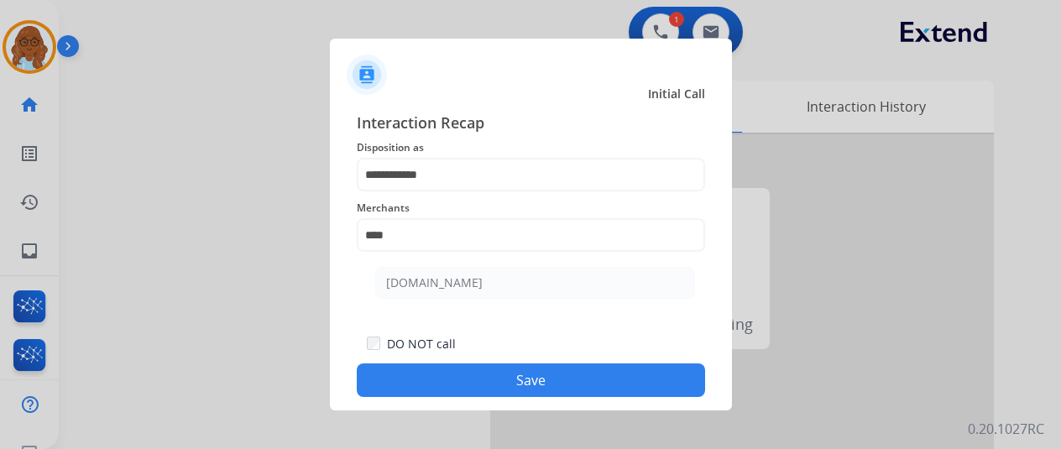
click at [415, 301] on ul "[DOMAIN_NAME]" at bounding box center [535, 287] width 330 height 57
click at [432, 293] on li "[DOMAIN_NAME]" at bounding box center [535, 283] width 320 height 32
type input "**********"
click at [565, 374] on button "Save" at bounding box center [531, 381] width 348 height 34
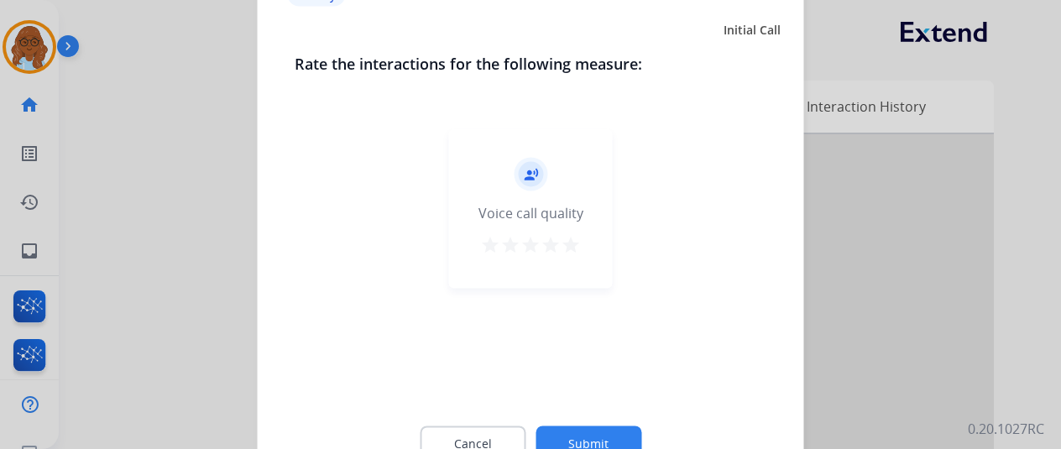
click at [563, 246] on mat-icon "star" at bounding box center [571, 244] width 20 height 20
click at [612, 441] on button "Submit" at bounding box center [589, 443] width 106 height 35
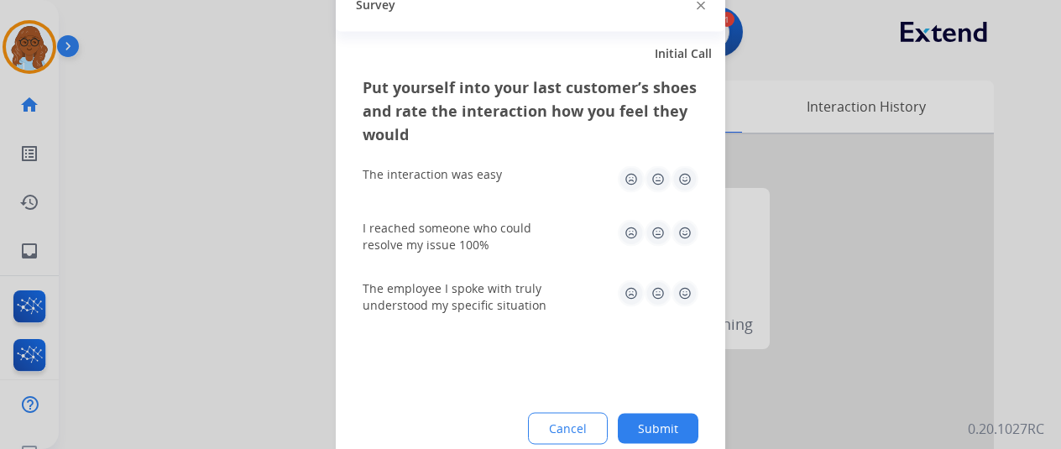
click at [689, 229] on img at bounding box center [685, 232] width 27 height 27
click at [689, 306] on img at bounding box center [685, 293] width 27 height 27
click at [683, 166] on img at bounding box center [685, 178] width 27 height 27
click at [670, 424] on button "Submit" at bounding box center [658, 428] width 81 height 30
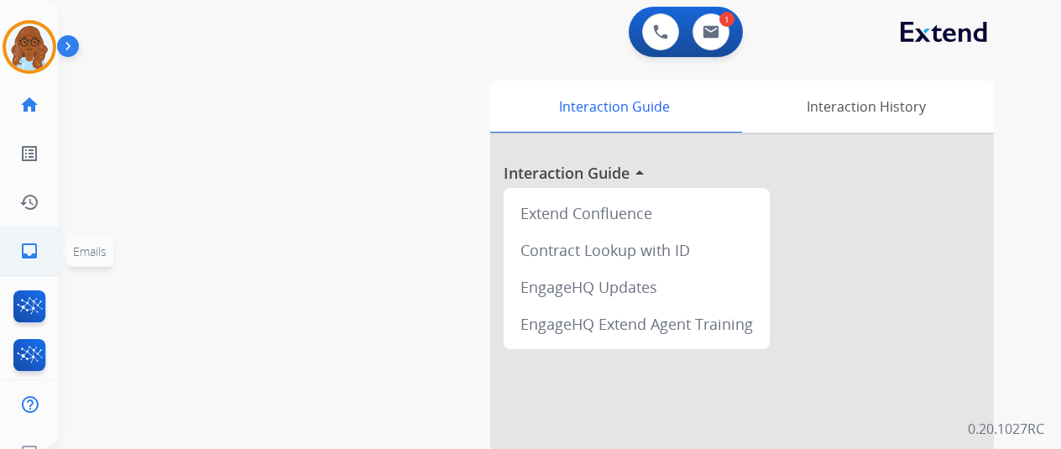
click at [20, 251] on mat-icon "inbox" at bounding box center [29, 251] width 20 height 20
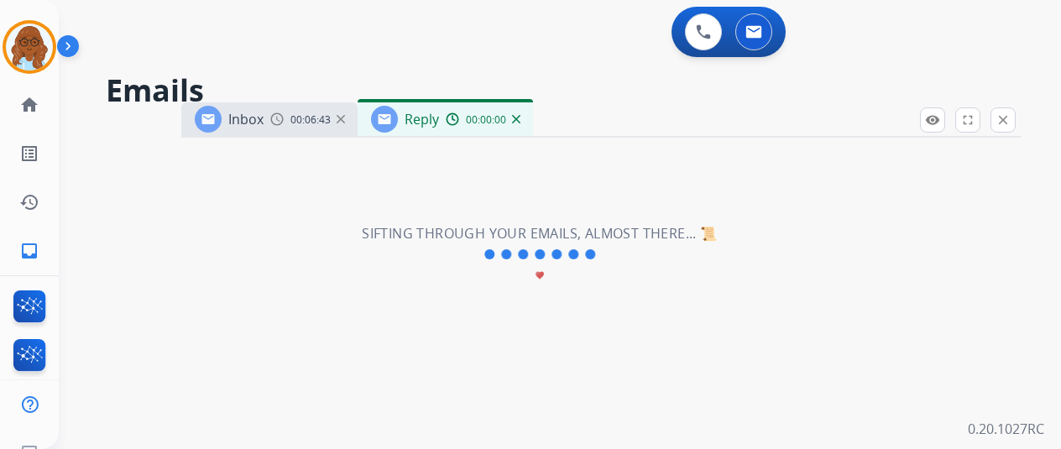
select select "**********"
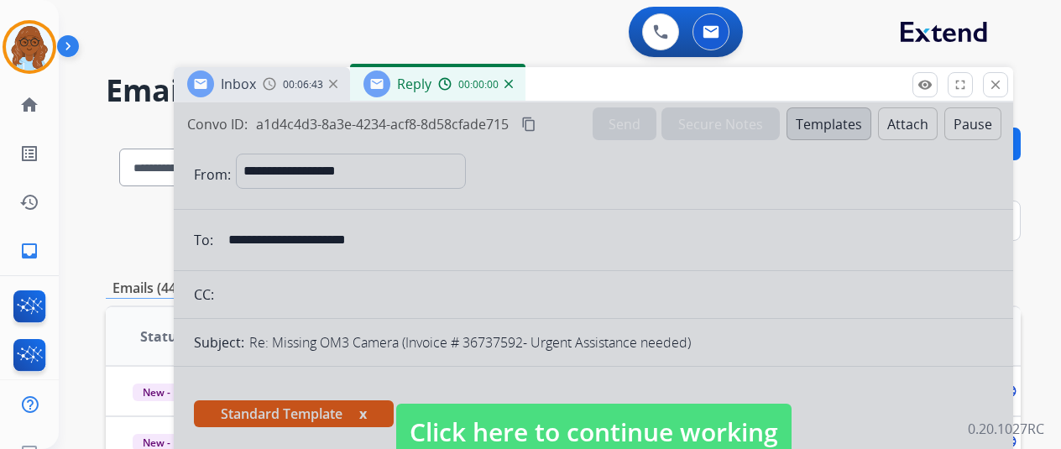
drag, startPoint x: 568, startPoint y: 128, endPoint x: 541, endPoint y: 55, distance: 77.1
click at [541, 67] on div "Inbox 00:06:43 Reply 00:00:00" at bounding box center [594, 84] width 840 height 35
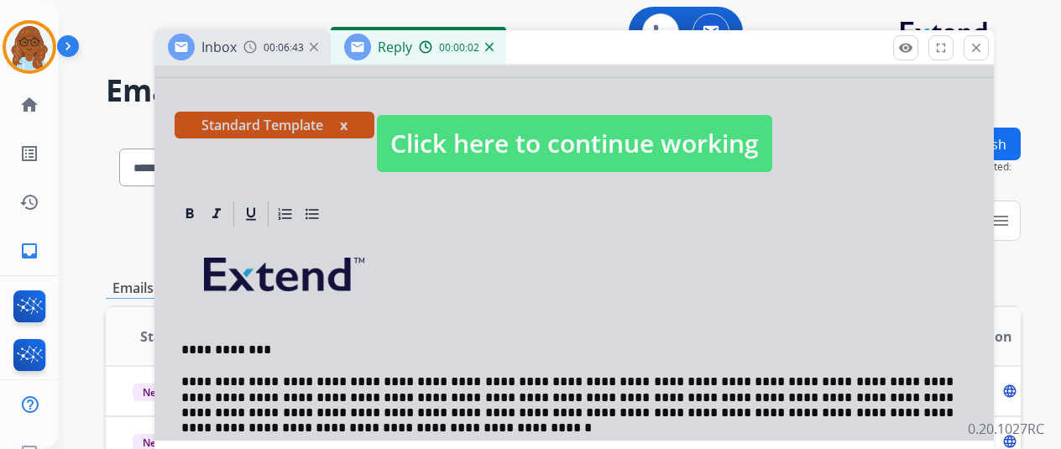
click at [466, 153] on span "Click here to continue working" at bounding box center [574, 143] width 395 height 57
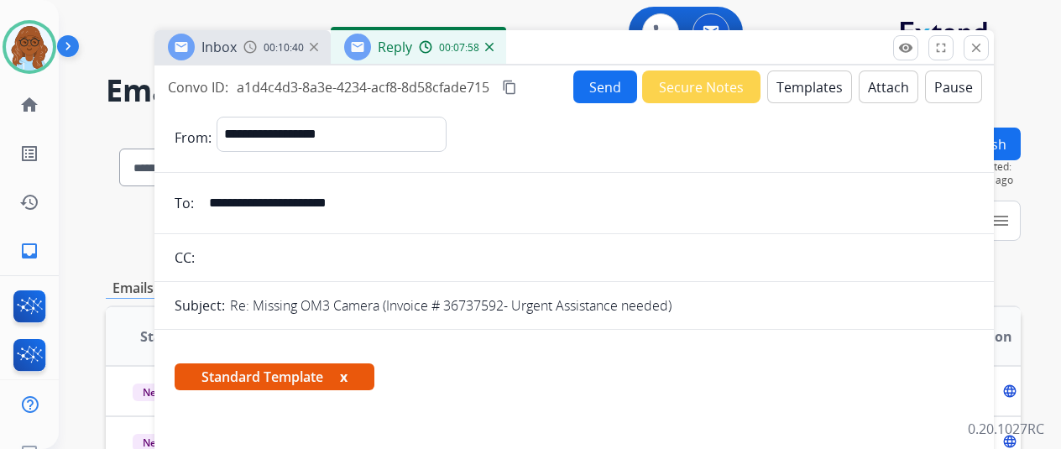
click at [517, 86] on mat-icon "content_copy" at bounding box center [509, 87] width 15 height 15
click at [605, 88] on button "Send" at bounding box center [606, 87] width 64 height 33
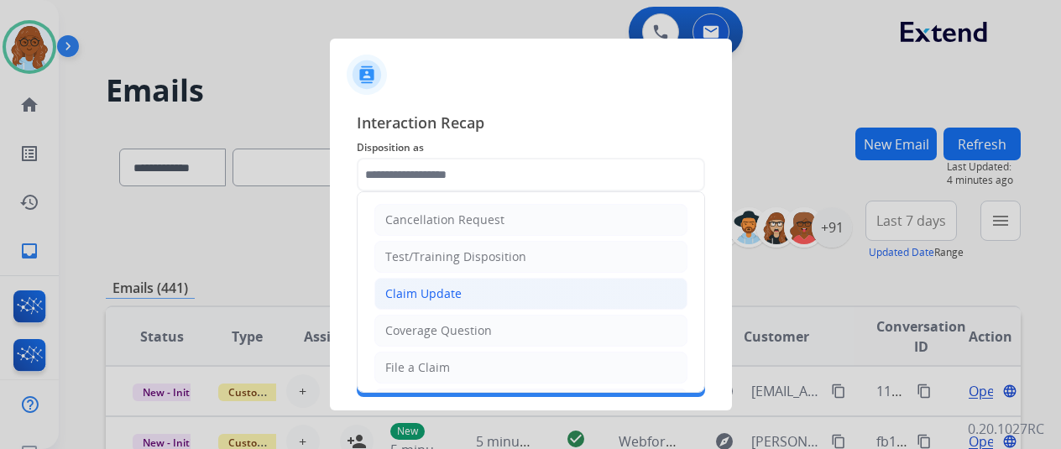
click at [435, 295] on div "Claim Update" at bounding box center [423, 293] width 76 height 17
type input "**********"
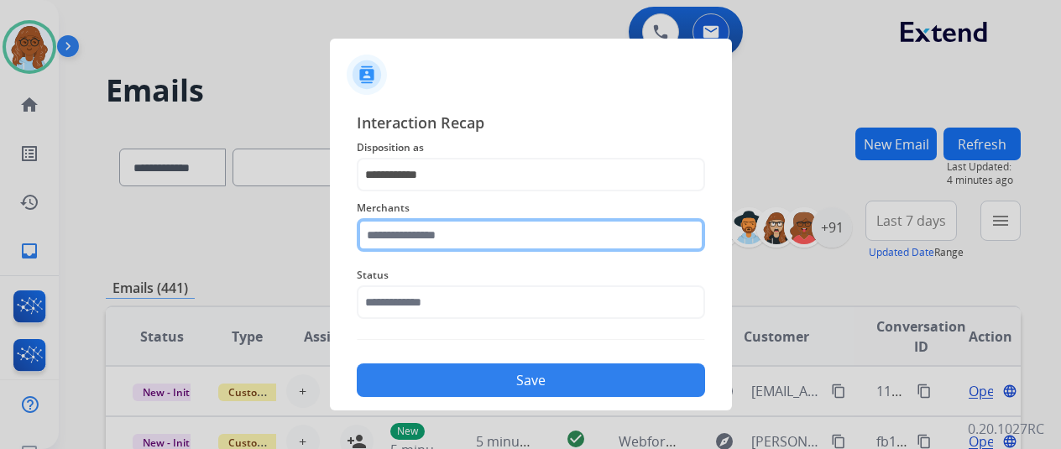
click at [418, 236] on input "text" at bounding box center [531, 235] width 348 height 34
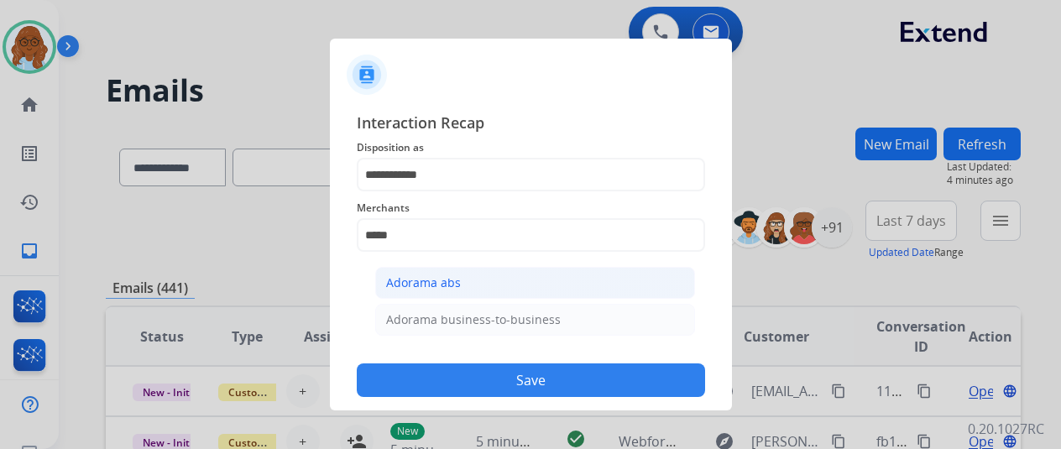
click at [623, 285] on li "Adorama abs" at bounding box center [535, 283] width 320 height 32
type input "**********"
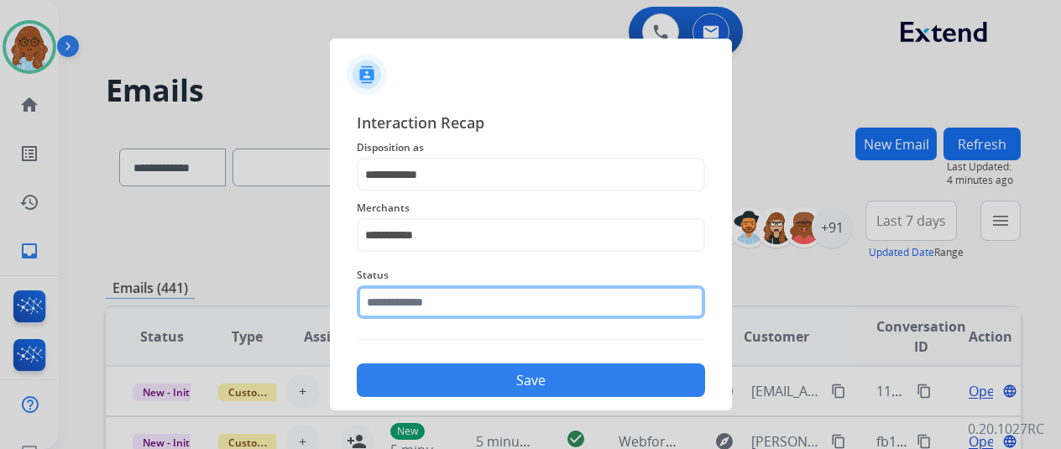
click at [430, 306] on input "text" at bounding box center [531, 302] width 348 height 34
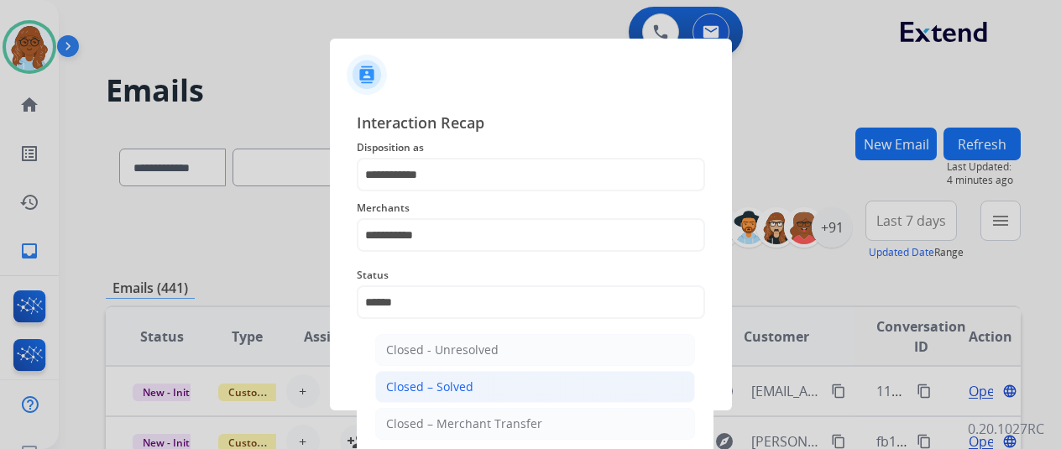
click at [497, 379] on li "Closed – Solved" at bounding box center [535, 387] width 320 height 32
type input "**********"
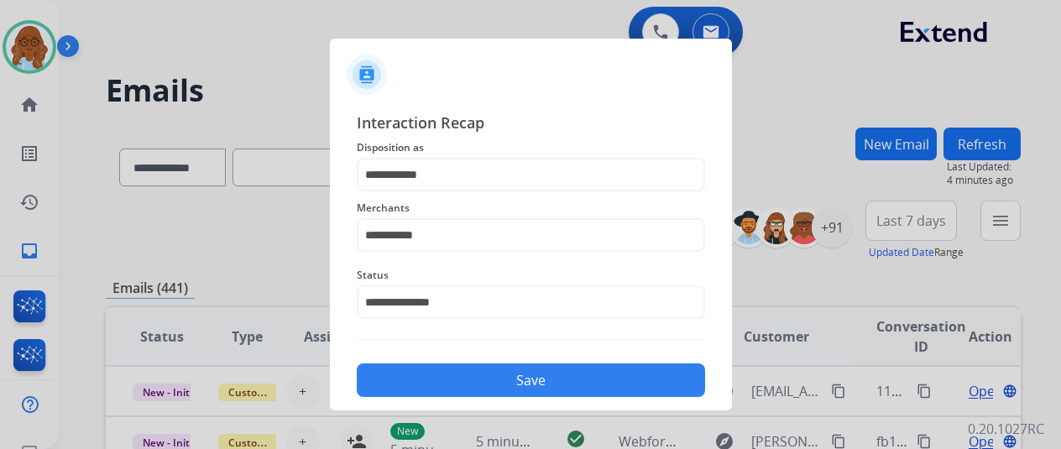
click at [595, 380] on button "Save" at bounding box center [531, 381] width 348 height 34
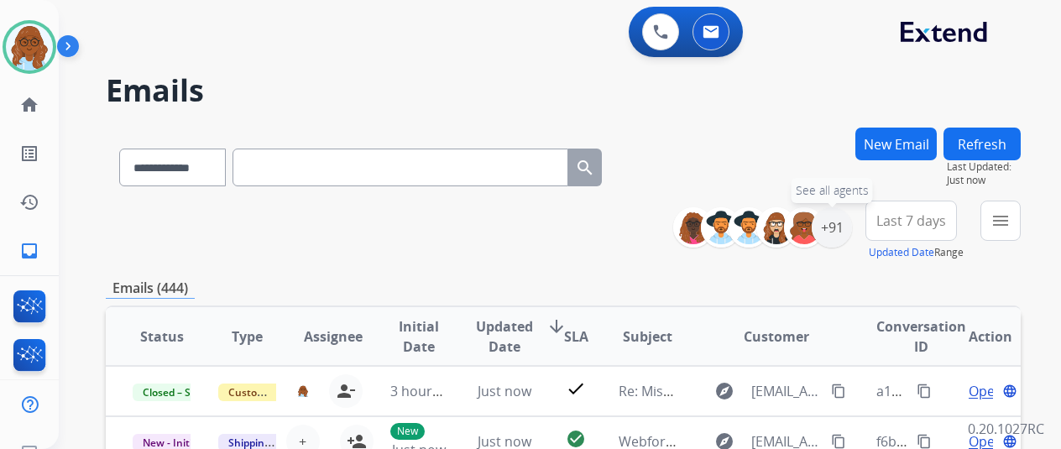
drag, startPoint x: 856, startPoint y: 223, endPoint x: 831, endPoint y: 206, distance: 30.3
click at [852, 223] on div "+91" at bounding box center [832, 227] width 40 height 40
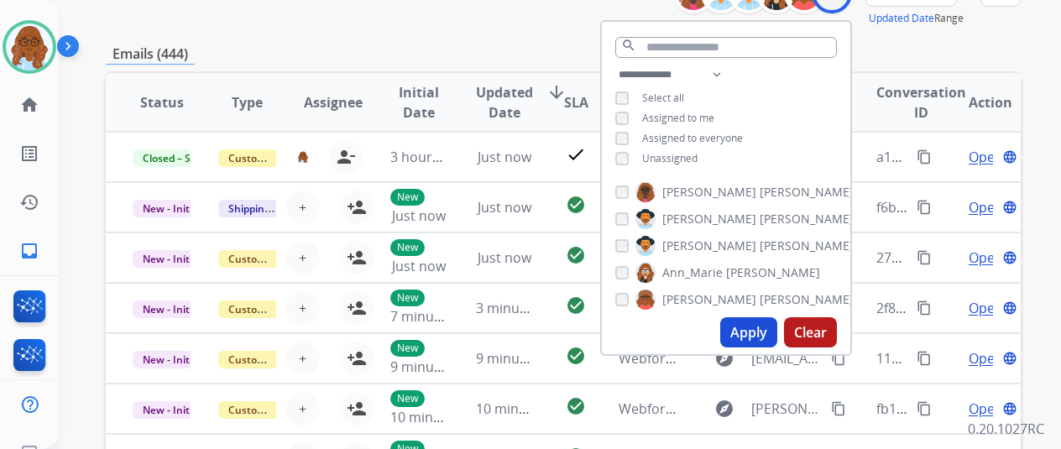
scroll to position [252, 0]
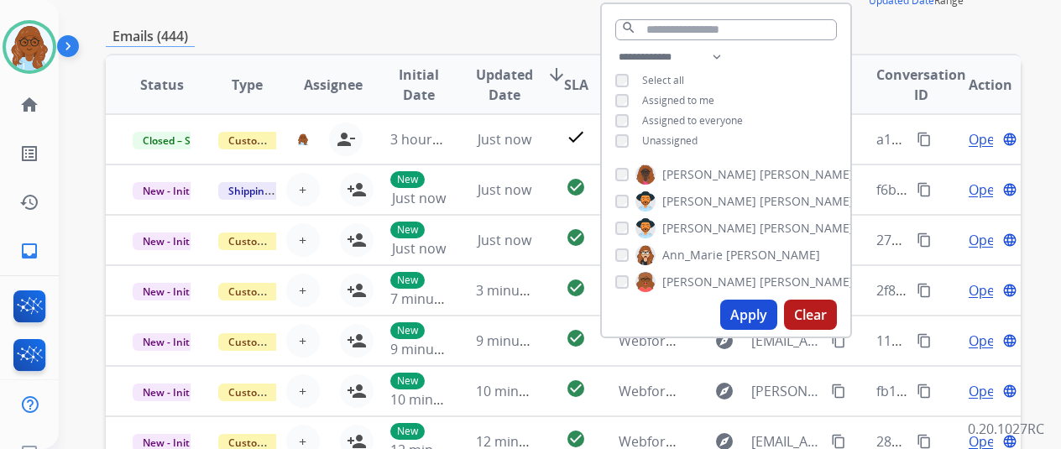
click at [773, 327] on button "Apply" at bounding box center [748, 315] width 57 height 30
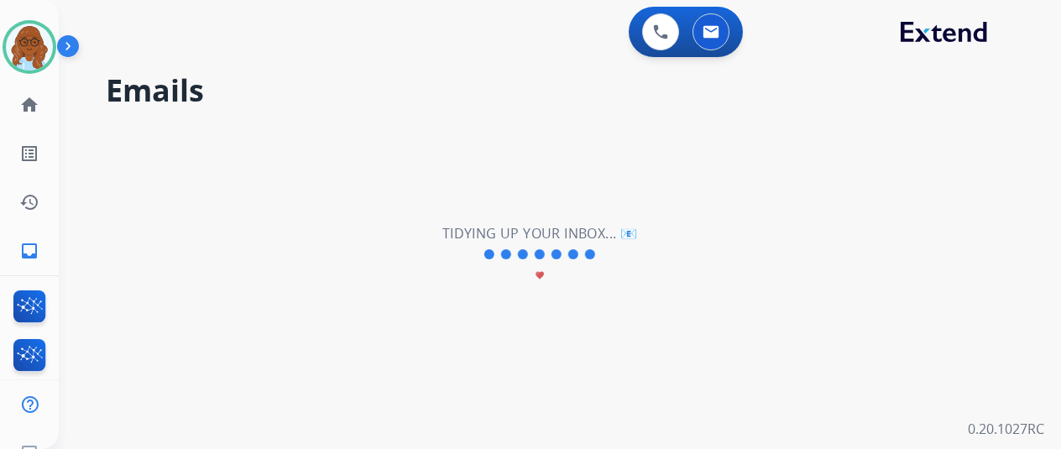
scroll to position [0, 0]
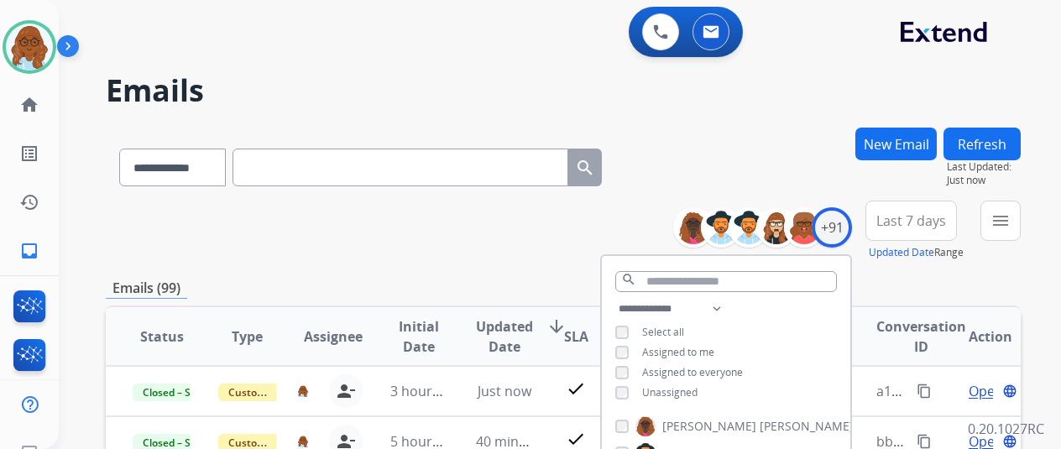
click at [940, 224] on span "Last 7 days" at bounding box center [912, 220] width 70 height 7
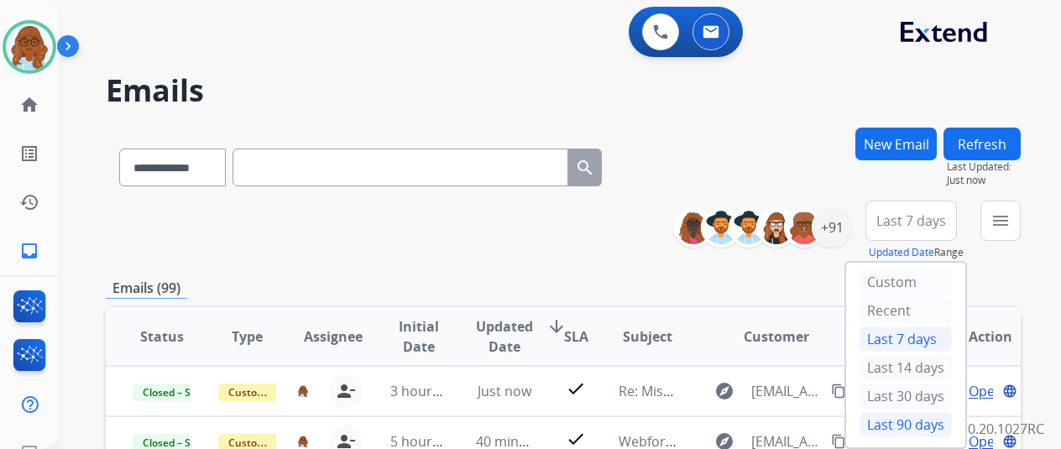
click at [920, 413] on div "Last 90 days" at bounding box center [906, 424] width 92 height 25
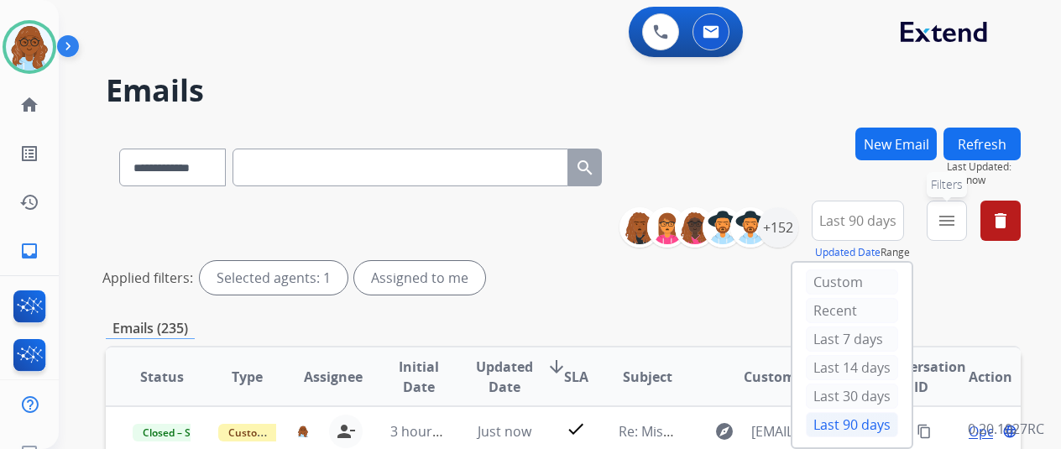
click at [951, 229] on mat-icon "menu" at bounding box center [947, 221] width 20 height 20
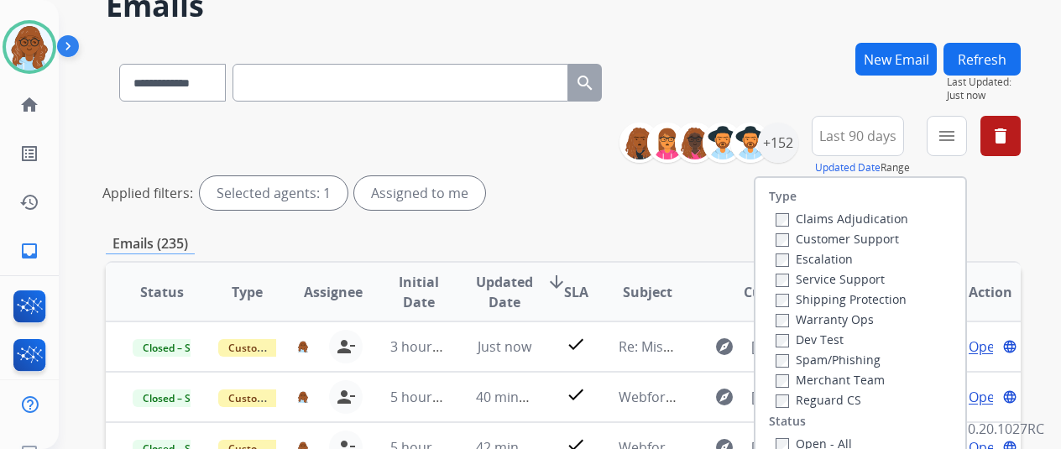
scroll to position [168, 0]
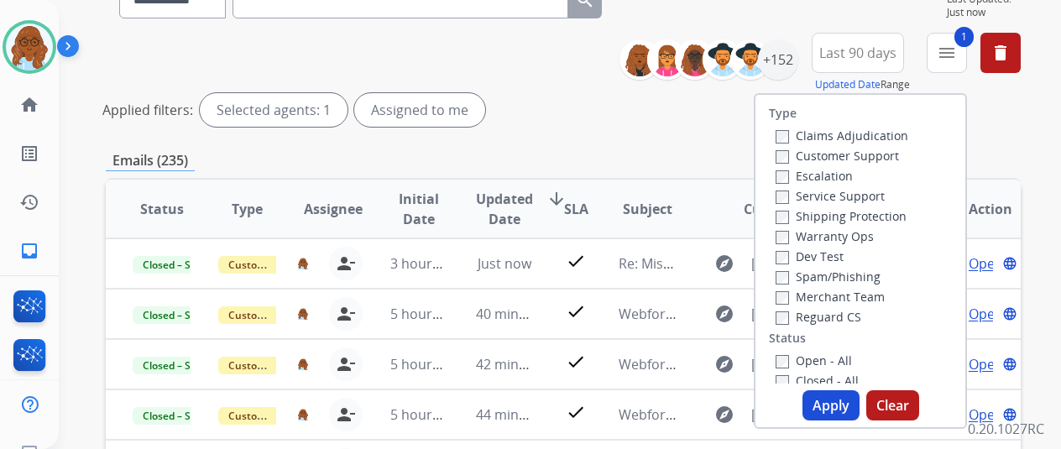
click at [796, 211] on label "Shipping Protection" at bounding box center [841, 216] width 131 height 16
click at [797, 307] on div "Reguard CS" at bounding box center [842, 316] width 133 height 20
click at [813, 311] on label "Reguard CS" at bounding box center [819, 317] width 86 height 16
click at [814, 364] on label "Open - All" at bounding box center [814, 361] width 76 height 16
click at [833, 396] on button "Apply" at bounding box center [831, 405] width 57 height 30
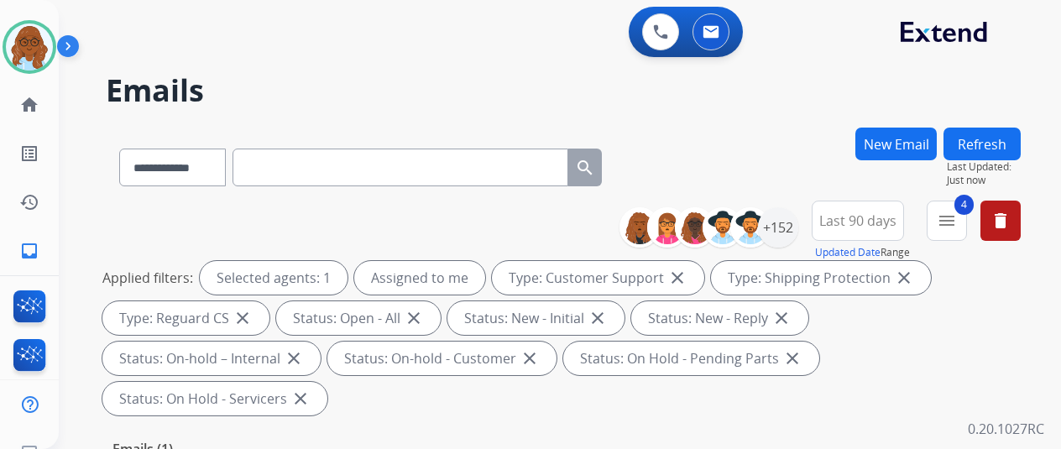
scroll to position [336, 0]
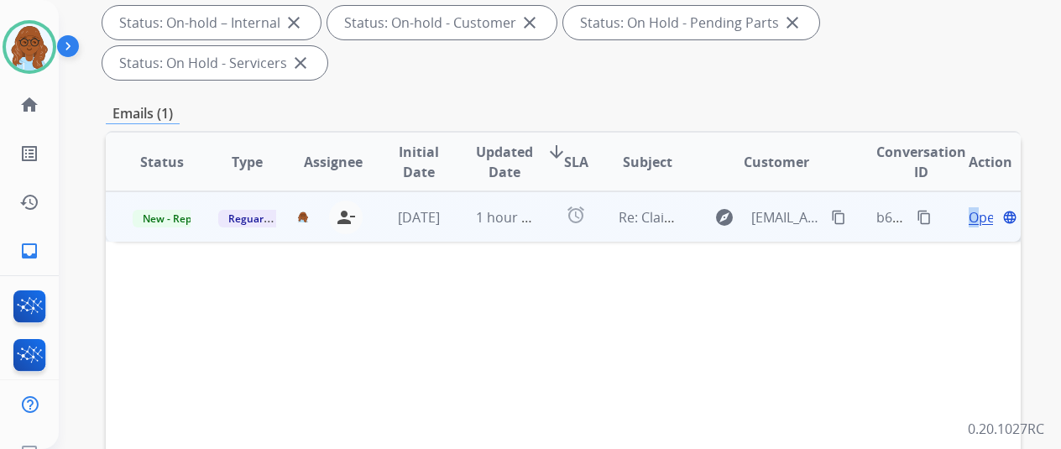
click at [974, 207] on span "Open" at bounding box center [986, 217] width 34 height 20
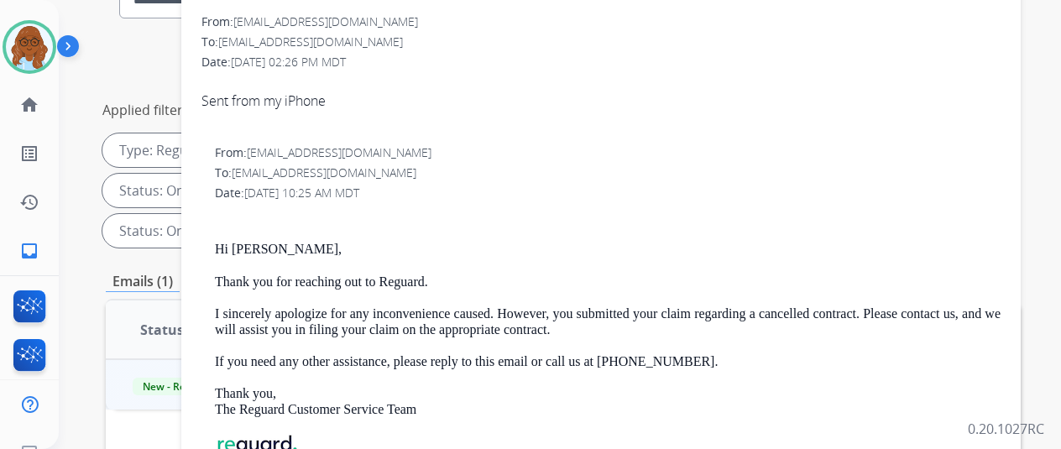
scroll to position [69, 0]
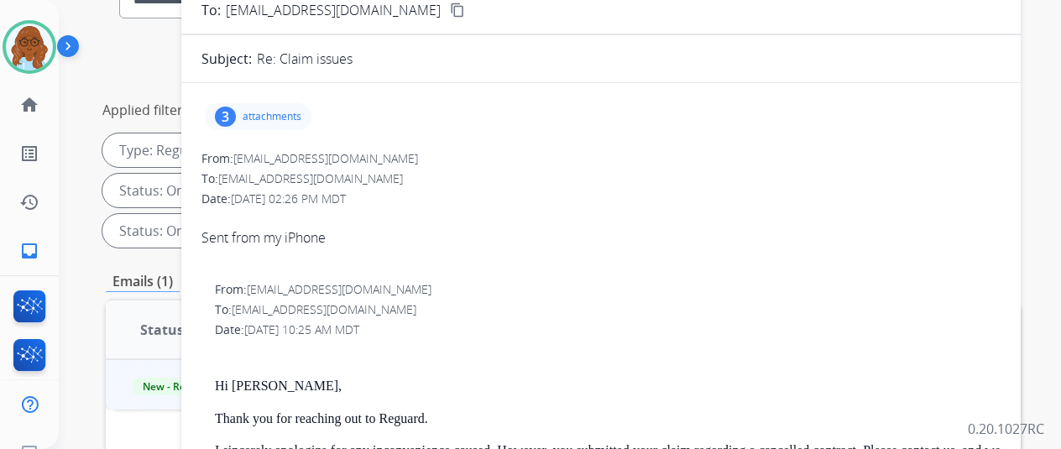
click at [301, 114] on p "attachments" at bounding box center [272, 116] width 59 height 13
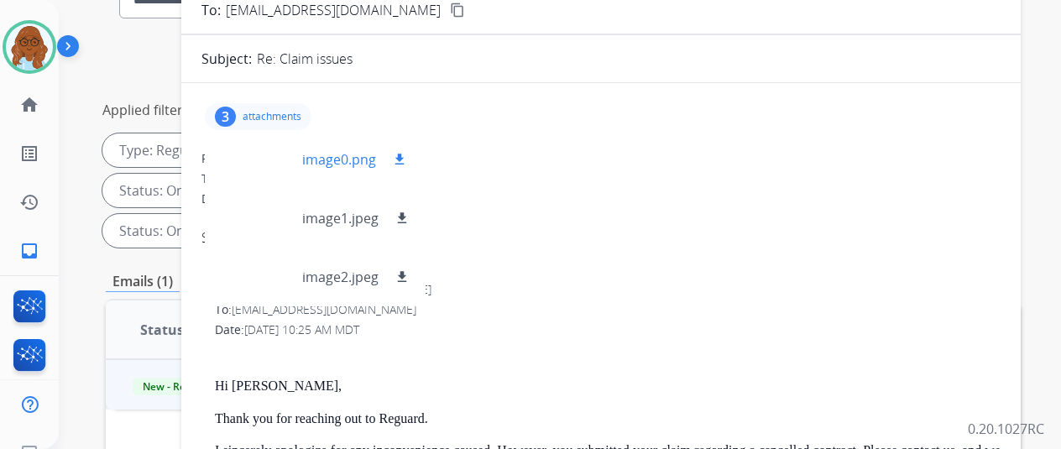
click at [275, 160] on div at bounding box center [260, 159] width 84 height 59
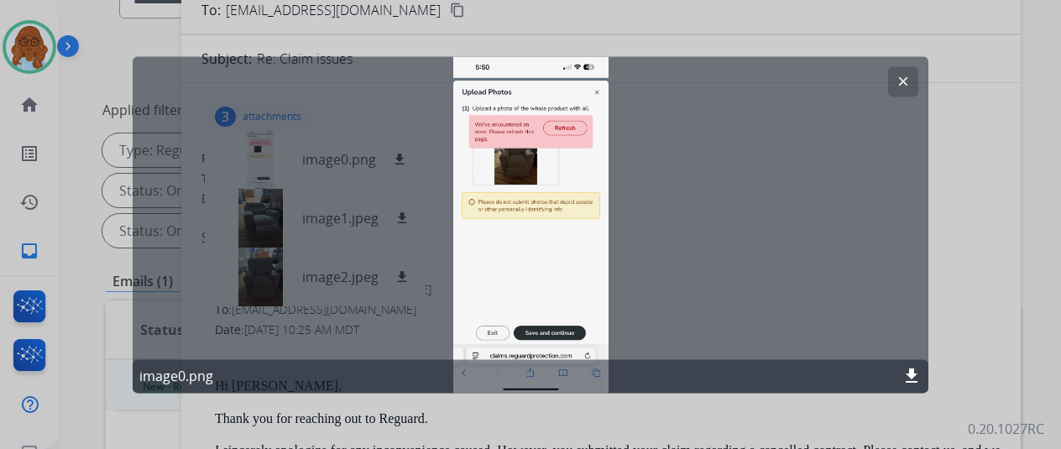
click at [945, 284] on div at bounding box center [530, 224] width 1061 height 449
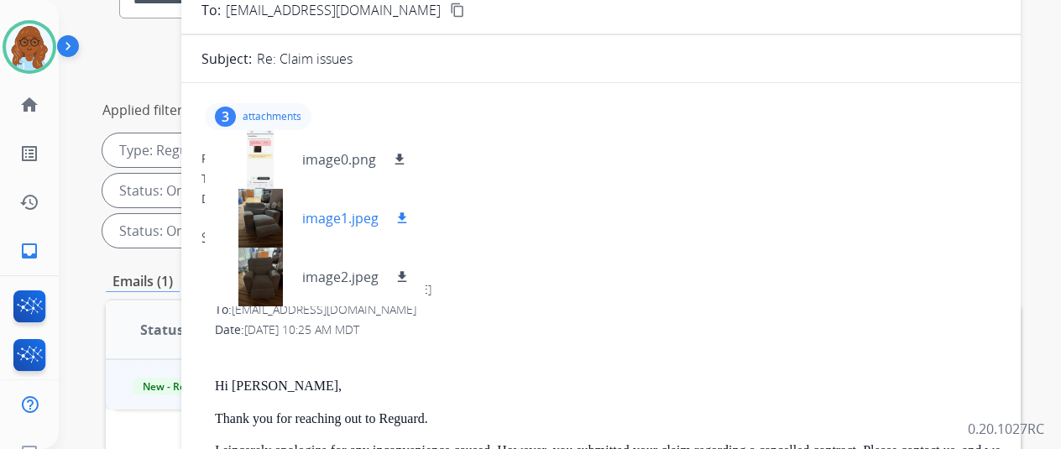
click at [255, 204] on div at bounding box center [260, 218] width 84 height 59
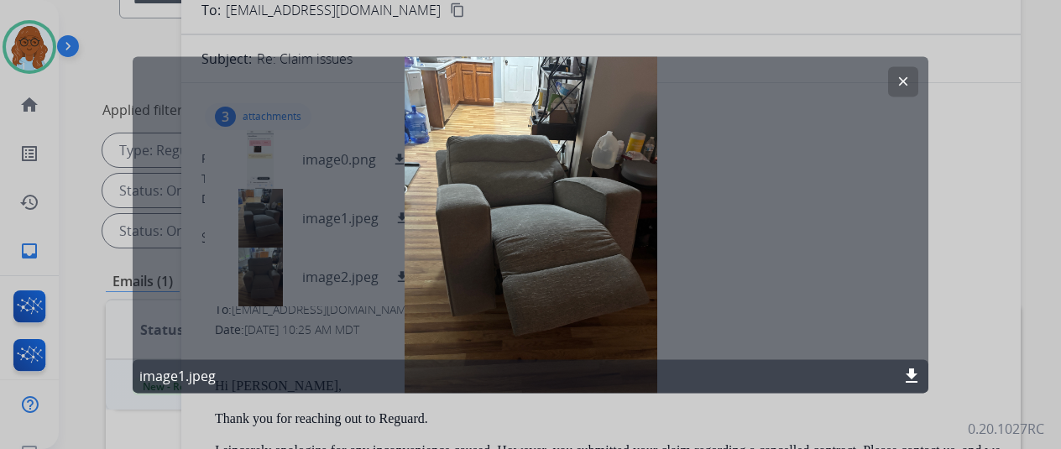
click at [931, 233] on div at bounding box center [530, 224] width 1061 height 449
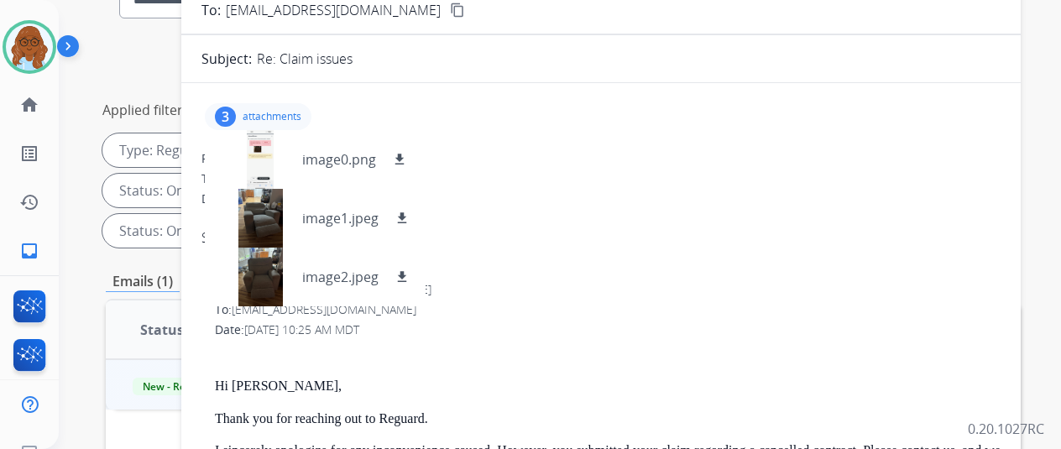
scroll to position [0, 0]
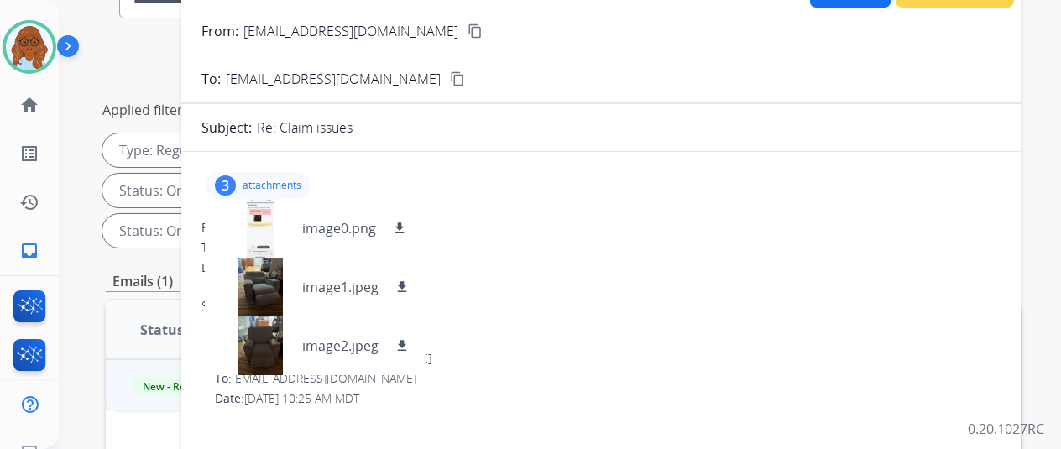
click at [465, 24] on button "content_copy" at bounding box center [475, 31] width 20 height 20
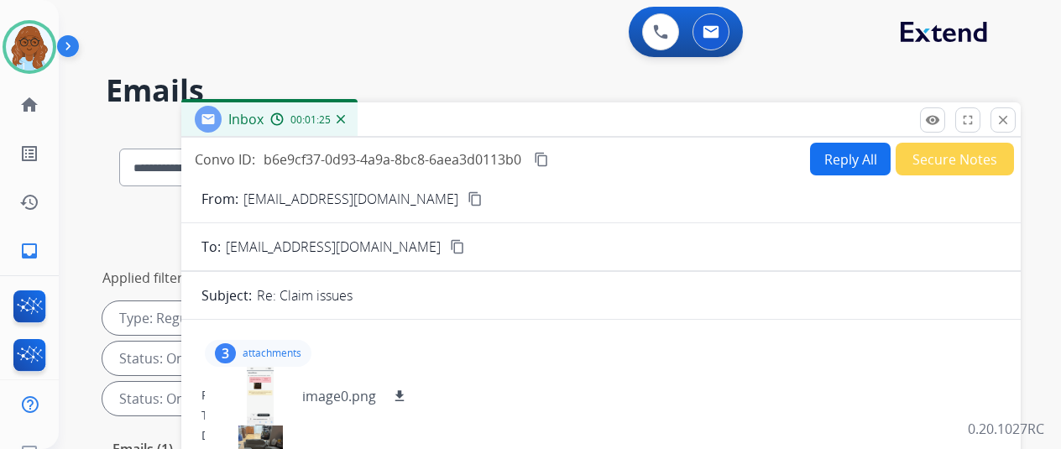
drag, startPoint x: 301, startPoint y: 348, endPoint x: 311, endPoint y: 347, distance: 9.4
click at [301, 348] on p "attachments" at bounding box center [272, 353] width 59 height 13
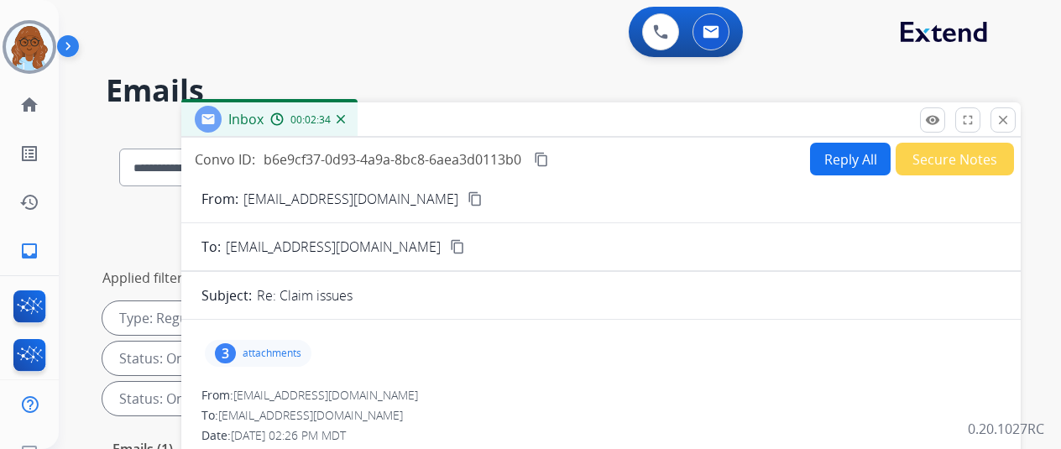
click at [935, 165] on button "Secure Notes" at bounding box center [955, 159] width 118 height 33
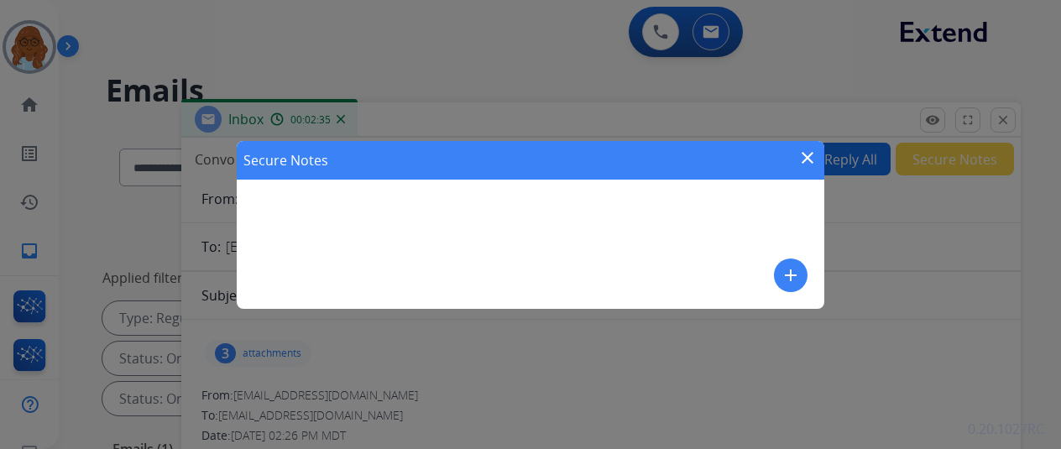
click at [788, 279] on mat-icon "add" at bounding box center [791, 275] width 20 height 20
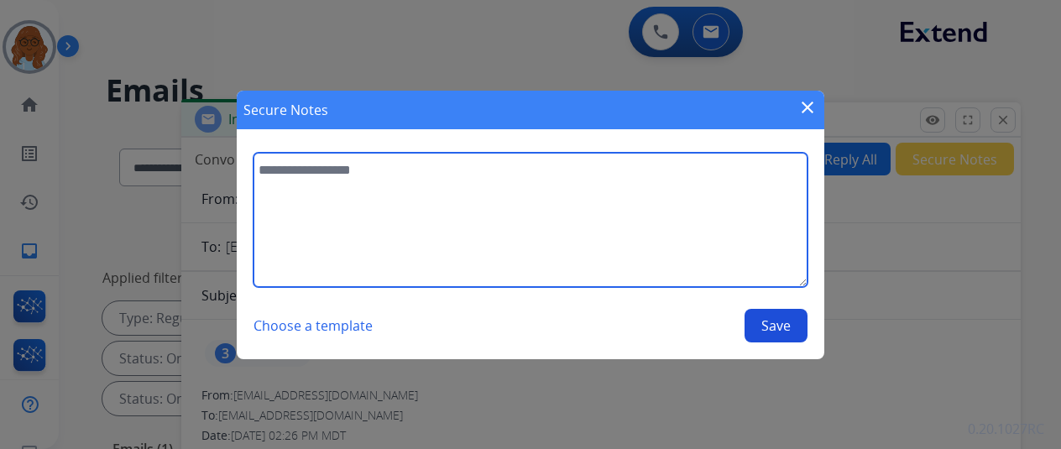
click at [521, 200] on textarea at bounding box center [531, 220] width 554 height 134
type textarea "*****"
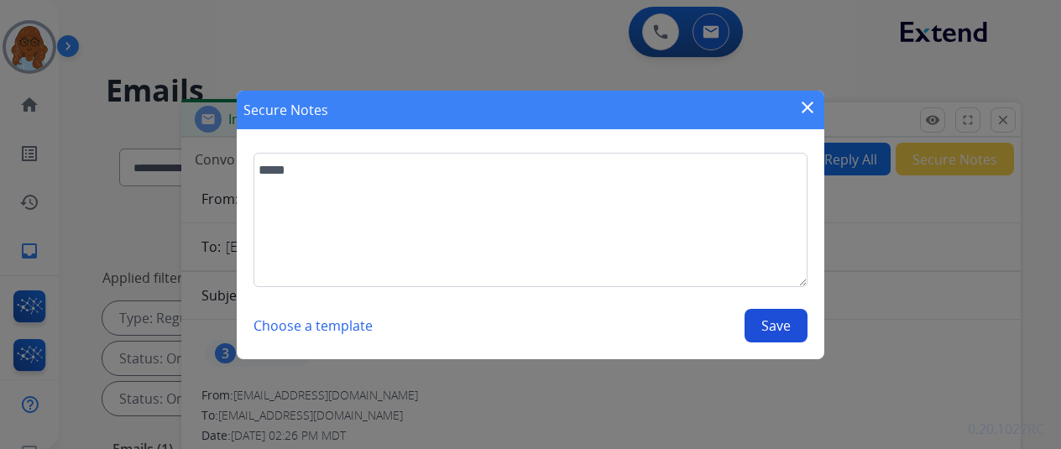
click at [808, 111] on mat-icon "close" at bounding box center [808, 107] width 20 height 20
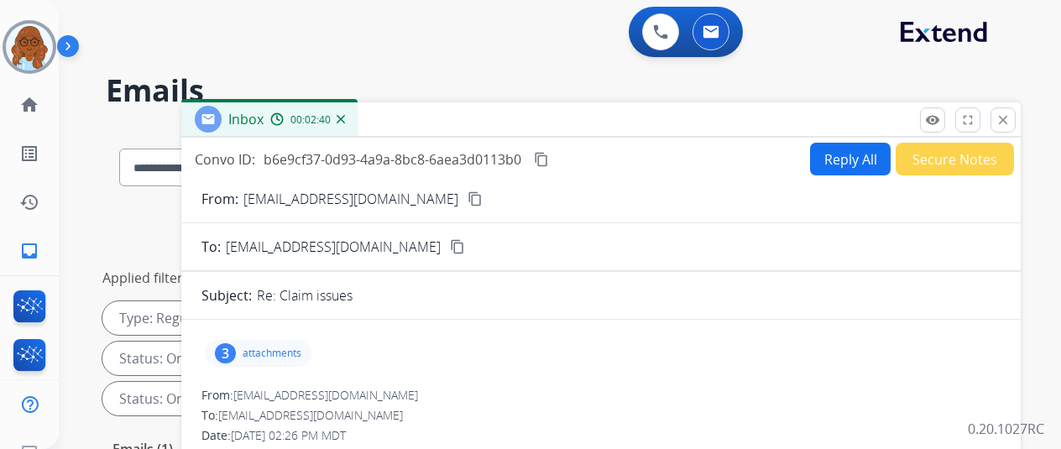
click at [1016, 126] on button "close Close" at bounding box center [1003, 119] width 25 height 25
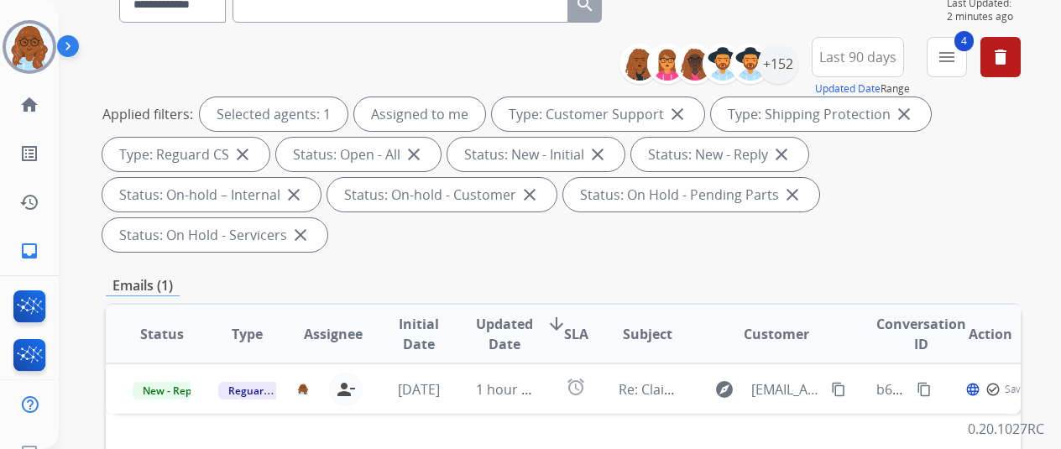
scroll to position [168, 0]
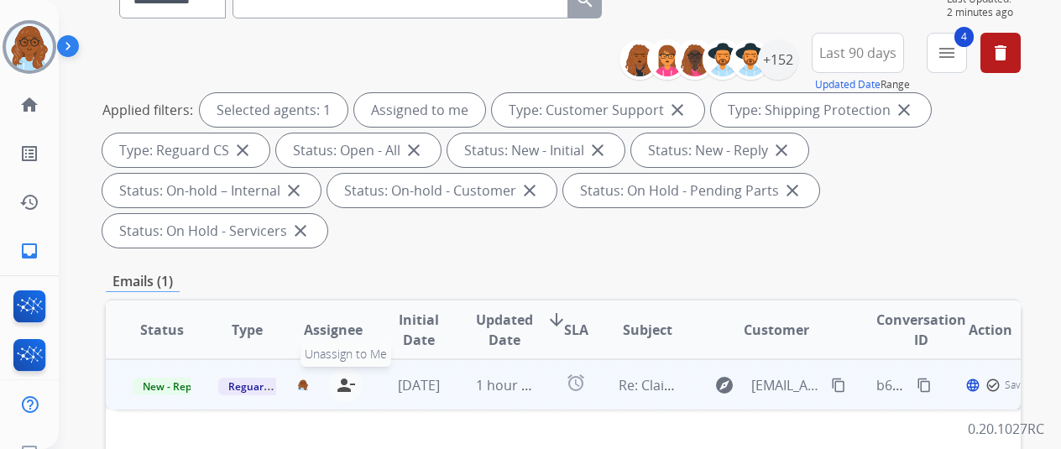
click at [339, 375] on mat-icon "person_remove" at bounding box center [346, 385] width 20 height 20
click at [305, 375] on span "+" at bounding box center [303, 385] width 8 height 20
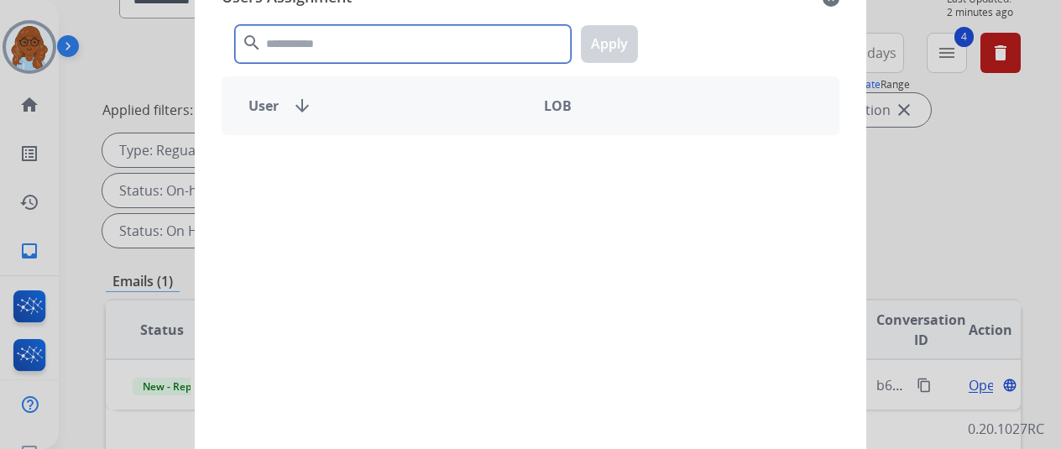
click at [415, 60] on input "text" at bounding box center [403, 44] width 336 height 38
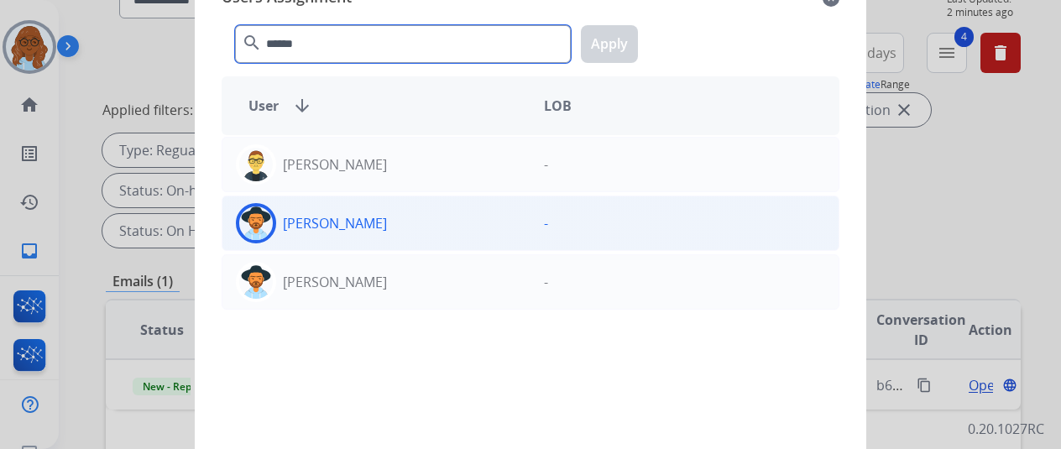
type input "******"
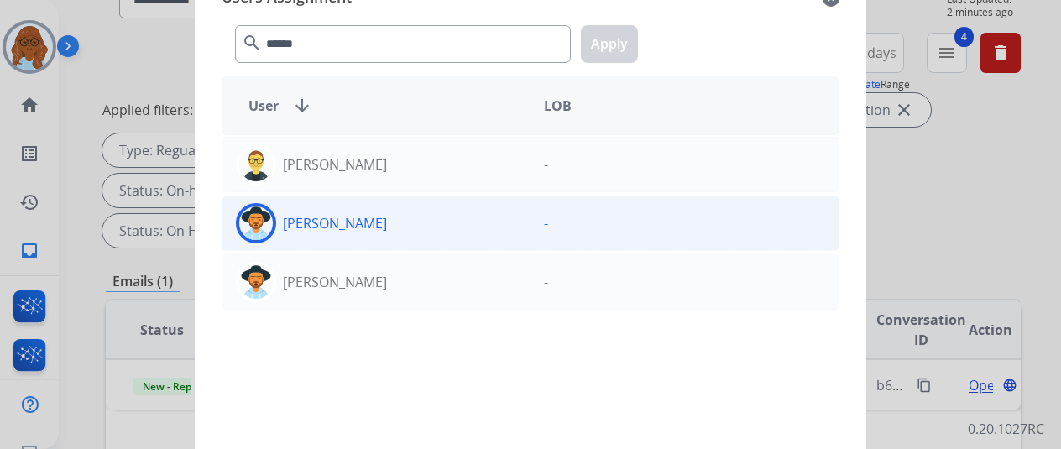
click at [386, 216] on div "Justin Rapstine" at bounding box center [377, 223] width 308 height 40
drag, startPoint x: 598, startPoint y: 45, endPoint x: 604, endPoint y: 59, distance: 15.4
click at [599, 45] on button "Apply" at bounding box center [609, 44] width 57 height 38
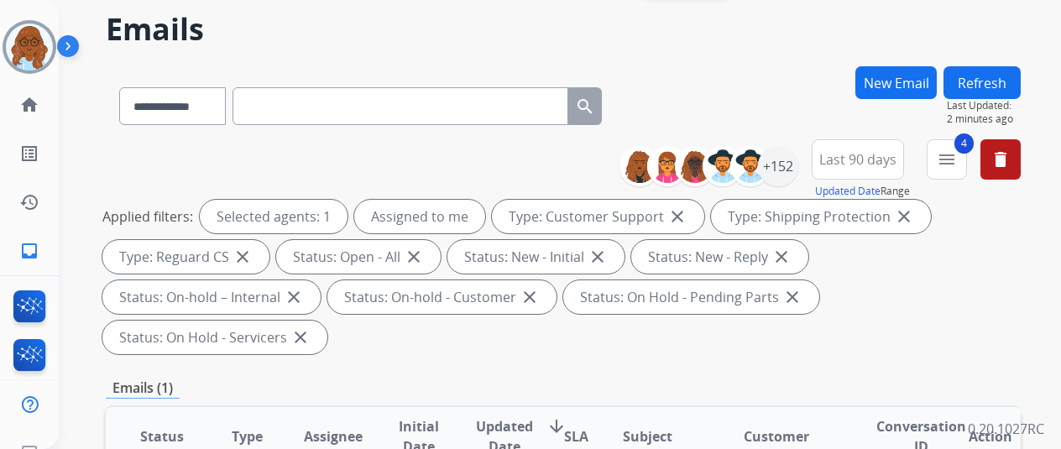
scroll to position [0, 0]
